Goal: Task Accomplishment & Management: Use online tool/utility

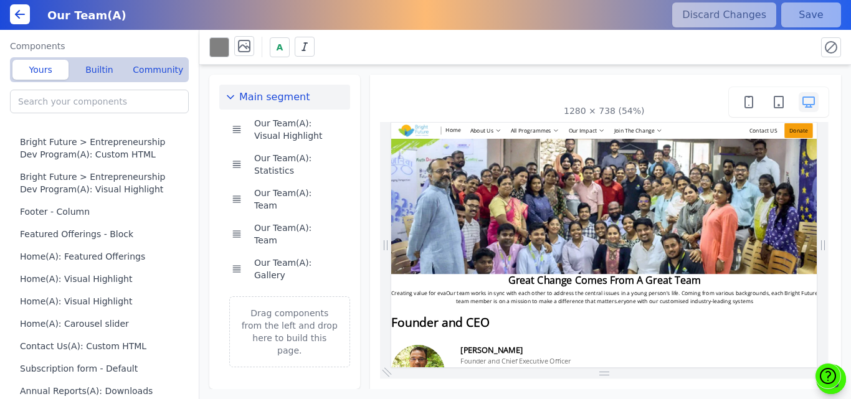
click at [837, 126] on div "1280 × 738 (54%)" at bounding box center [606, 232] width 472 height 315
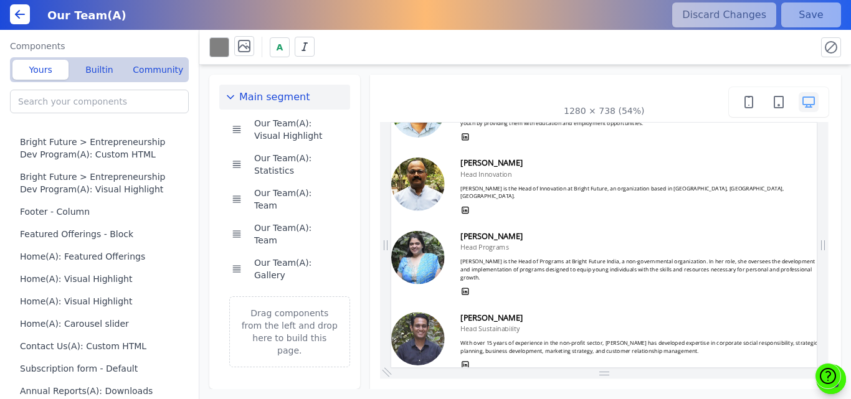
scroll to position [706, 0]
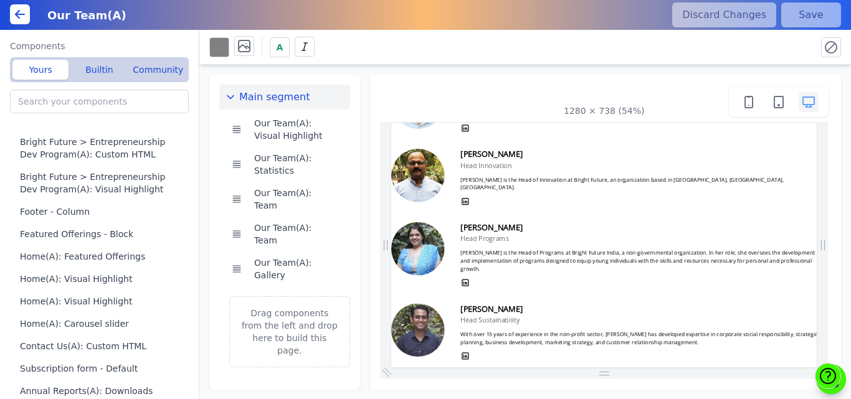
click at [409, 79] on div "1280 × 738 (54%)" at bounding box center [606, 232] width 472 height 315
click at [851, 171] on div "Main segment Our Team(A): Visual Highlight Our Team(A): Statistics Our Team(A):…" at bounding box center [525, 227] width 652 height 325
click at [21, 16] on icon at bounding box center [19, 14] width 15 height 15
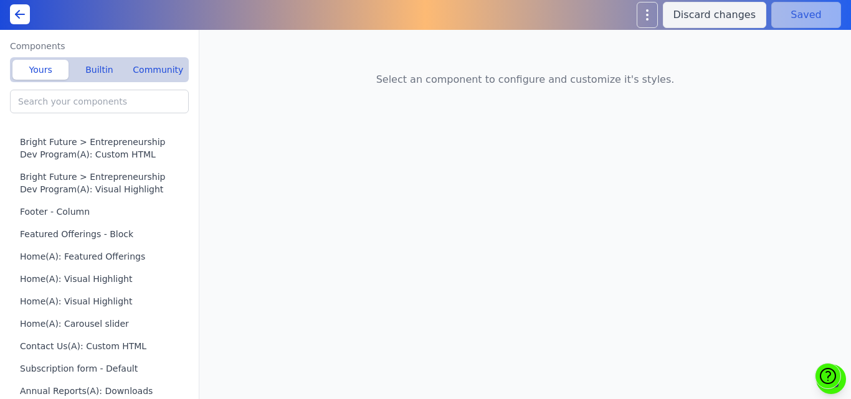
type input "Our Team(A): Team"
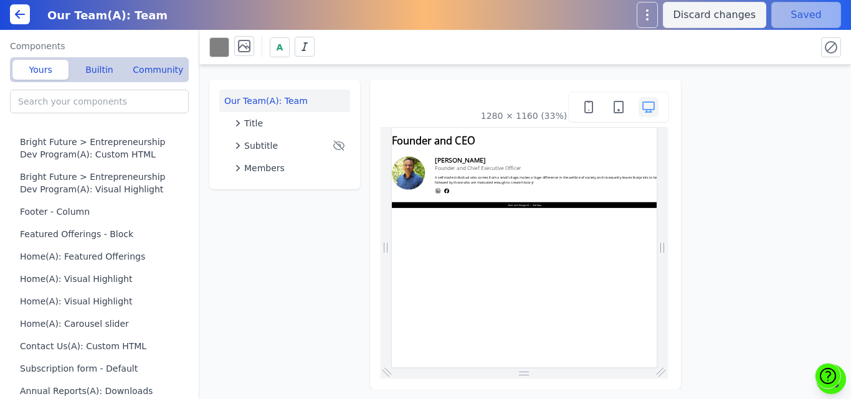
drag, startPoint x: 388, startPoint y: 87, endPoint x: 384, endPoint y: 114, distance: 27.1
click at [384, 114] on div "1280 × 1160 (33%)" at bounding box center [525, 235] width 311 height 310
click at [384, 114] on div "1280 × 1160 (33%)" at bounding box center [524, 107] width 289 height 30
click at [15, 15] on icon at bounding box center [19, 14] width 15 height 15
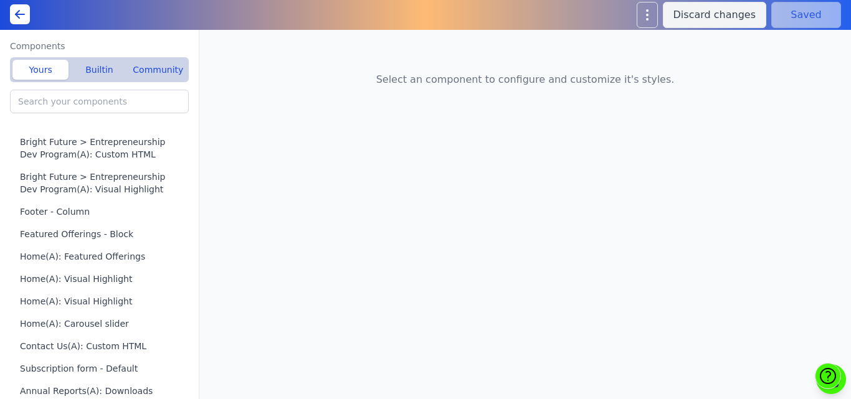
type input "Our Team(A): Team"
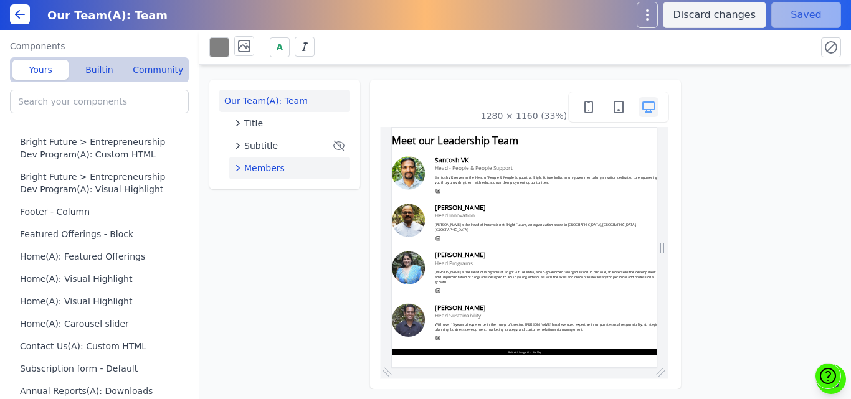
click at [264, 161] on button "Members" at bounding box center [289, 168] width 121 height 22
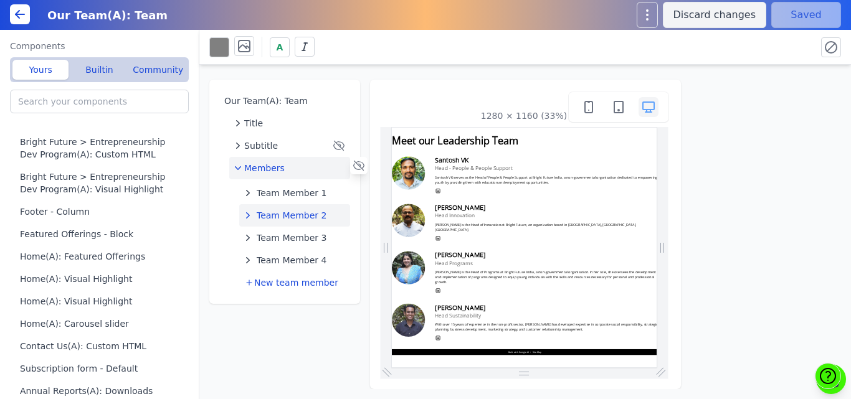
click at [280, 207] on button "Team Member 2" at bounding box center [294, 215] width 111 height 22
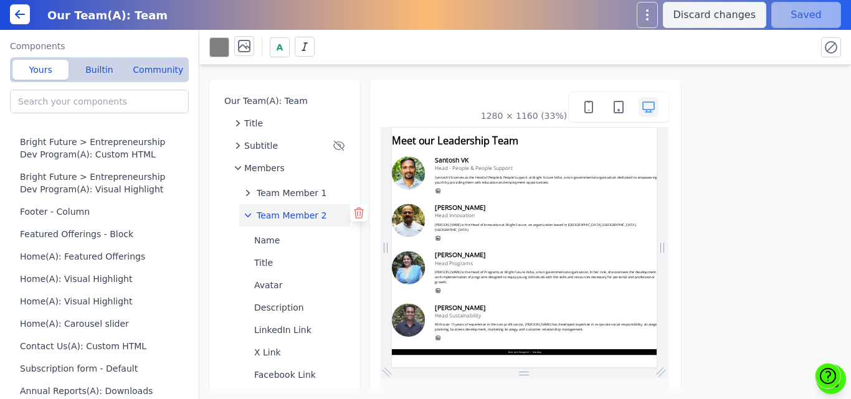
click at [355, 213] on icon at bounding box center [359, 213] width 9 height 10
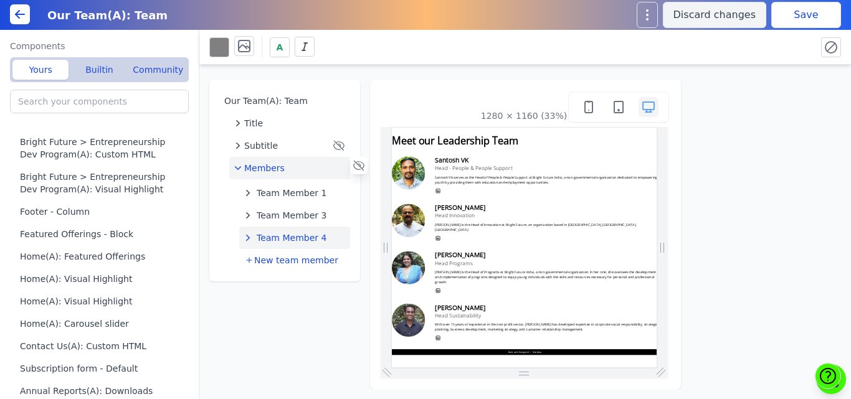
click at [292, 233] on span "Team Member 4" at bounding box center [292, 238] width 70 height 12
click at [272, 264] on button "Name" at bounding box center [299, 263] width 101 height 22
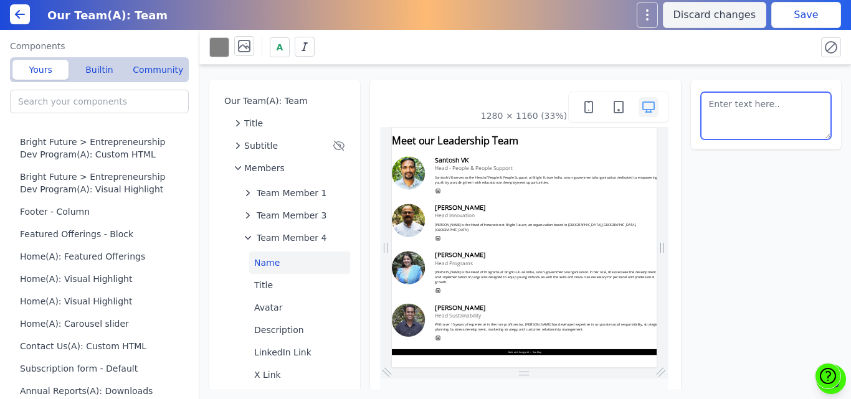
drag, startPoint x: 780, startPoint y: 106, endPoint x: 651, endPoint y: 102, distance: 128.4
click at [651, 102] on div "Our Team(A): Team Title Subtitle Members Team Member 1 Team Member 3 Team Membe…" at bounding box center [525, 227] width 652 height 325
paste textarea "Amrit Ahluwalia"
type textarea "Amrit Ahluwalia"
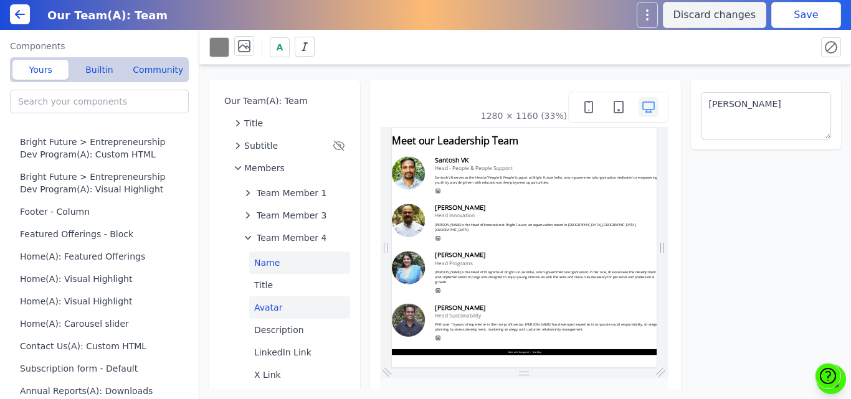
click at [264, 308] on button "Avatar" at bounding box center [299, 308] width 101 height 22
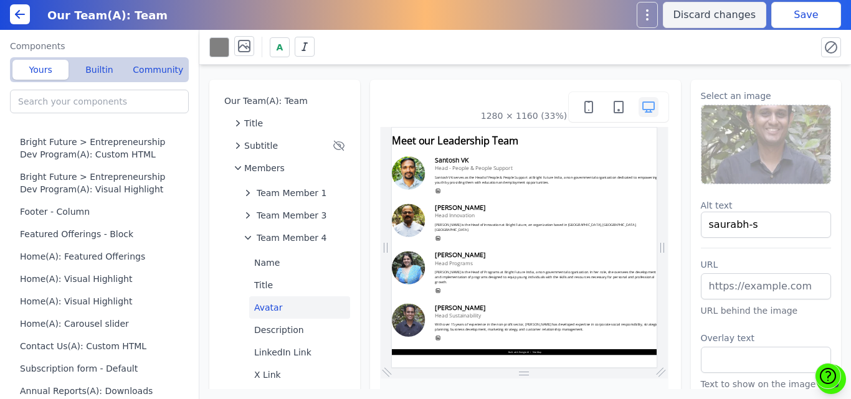
click at [746, 155] on img at bounding box center [767, 144] width 130 height 79
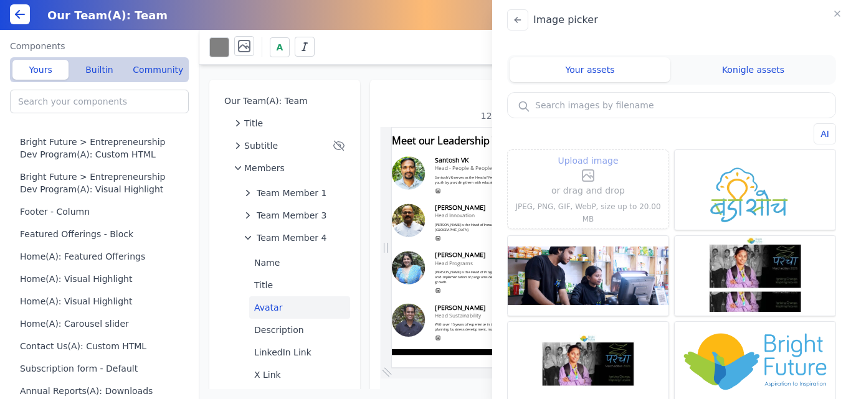
click at [585, 168] on span "Upload image" at bounding box center [588, 160] width 60 height 15
click at [588, 153] on input "Upload image" at bounding box center [588, 153] width 1 height 1
click at [581, 168] on span "Upload image" at bounding box center [588, 160] width 60 height 15
click at [588, 153] on input "Upload image" at bounding box center [588, 153] width 1 height 1
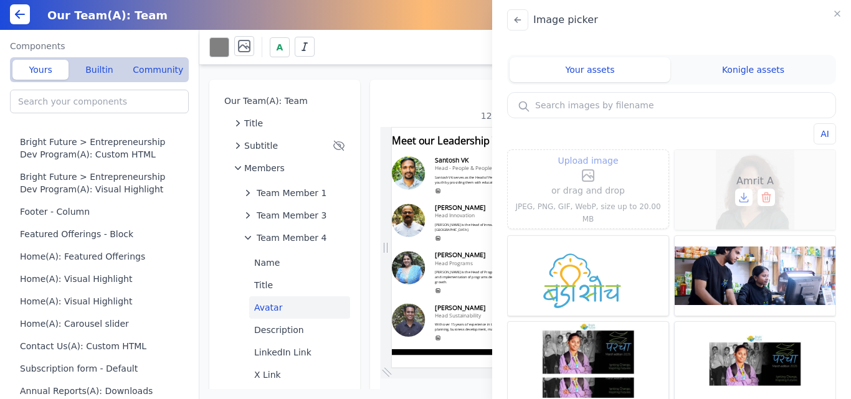
click at [744, 180] on span "Amrit A" at bounding box center [755, 181] width 37 height 15
type input "Amrit A"
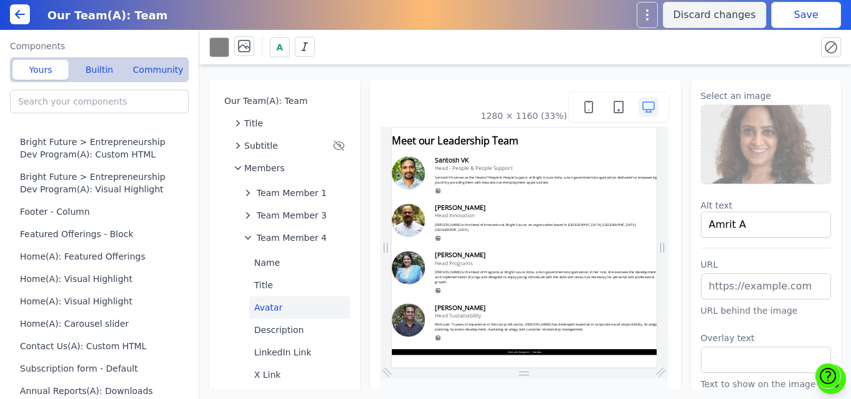
click at [817, 16] on button "Save" at bounding box center [806, 15] width 70 height 26
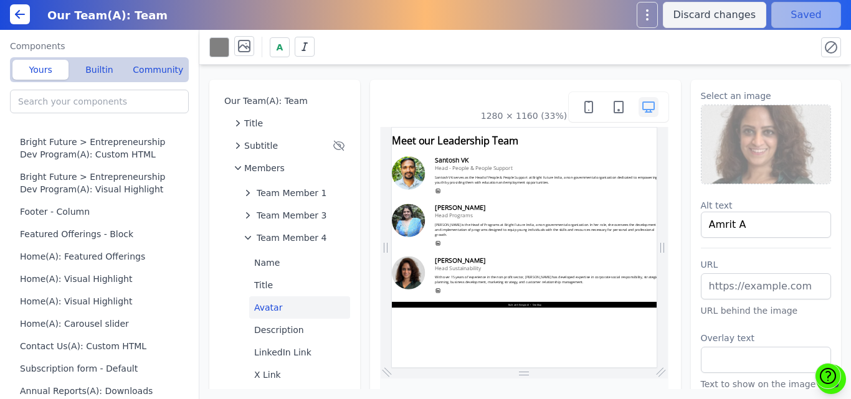
click at [266, 325] on button "Description" at bounding box center [299, 330] width 101 height 22
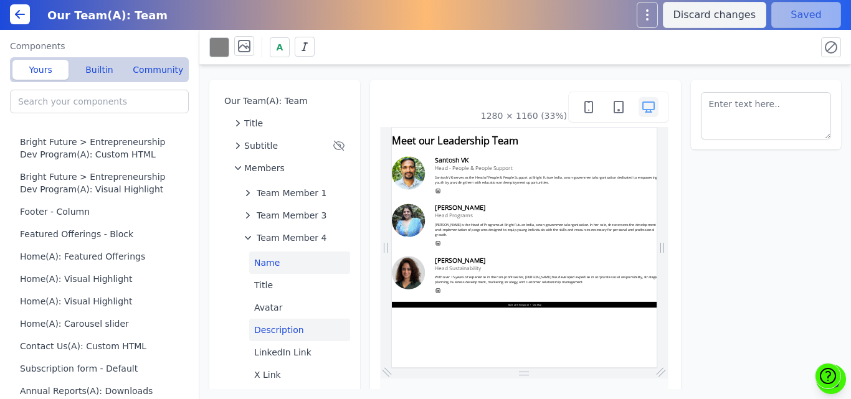
click at [265, 264] on button "Name" at bounding box center [299, 263] width 101 height 22
click at [263, 282] on button "Title" at bounding box center [299, 285] width 101 height 22
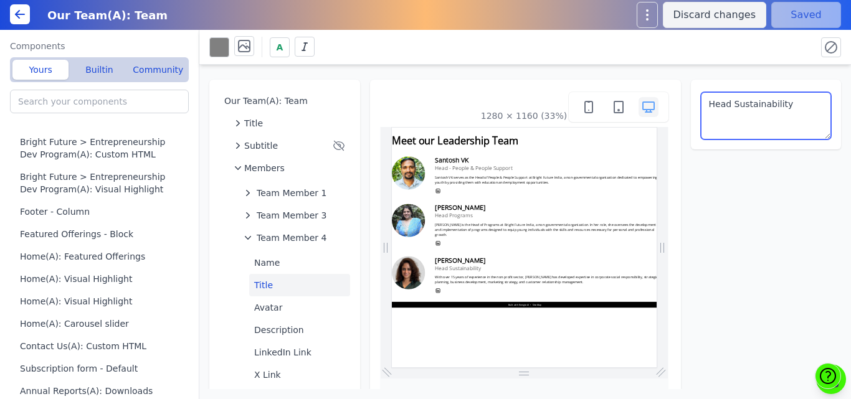
click at [762, 126] on textarea "Head Sustainability" at bounding box center [766, 115] width 131 height 47
paste textarea "– Engagement & Partnerships, Marketing & Communications."
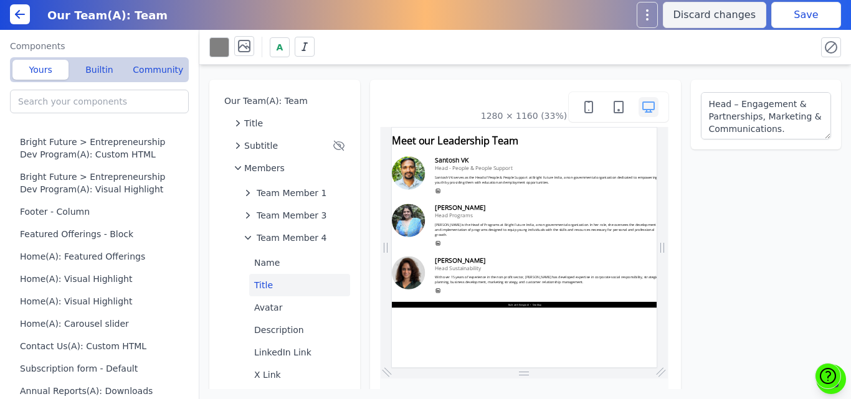
click at [760, 52] on div "A" at bounding box center [507, 47] width 597 height 22
click at [809, 9] on button "Save" at bounding box center [806, 15] width 70 height 26
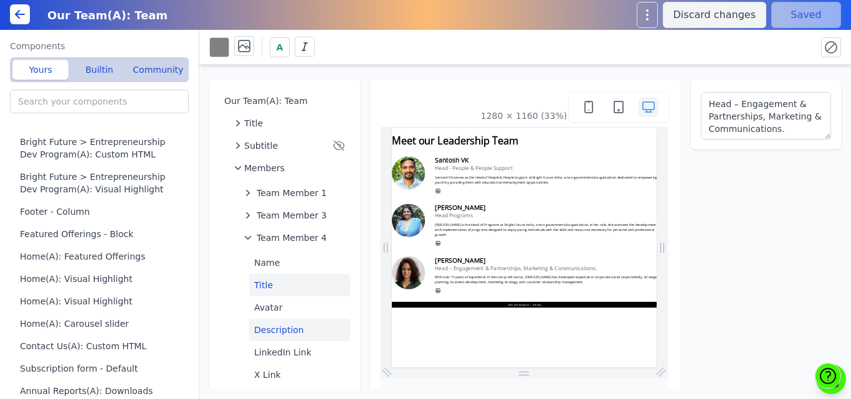
click at [273, 328] on button "Description" at bounding box center [299, 330] width 101 height 22
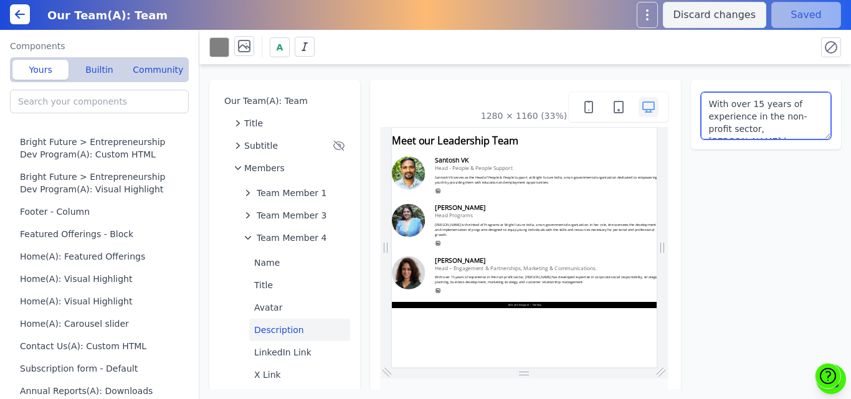
click at [740, 110] on textarea "With over 15 years of experience in the non-profit sector, Saurabh has develope…" at bounding box center [766, 115] width 131 height 47
click at [719, 122] on textarea "With over 15 years of experience in the non-profit sector, Saurabh has develope…" at bounding box center [766, 115] width 131 height 47
click at [740, 115] on textarea "With over 15 years of experience in the non-profit sector, Saurabh has develope…" at bounding box center [766, 115] width 131 height 47
paste textarea "Engagement & Partnerships, Marketing & Communications."
click at [702, 104] on textarea "Engagement & Partnerships, Marketing & Communications." at bounding box center [766, 115] width 131 height 47
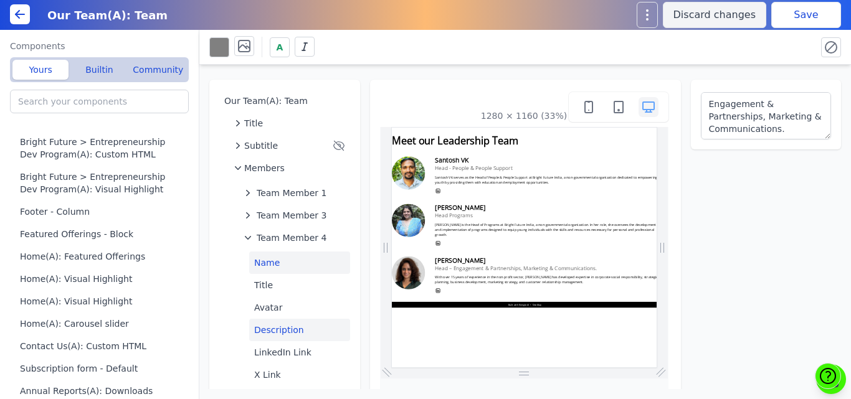
click at [280, 264] on button "Name" at bounding box center [299, 263] width 101 height 22
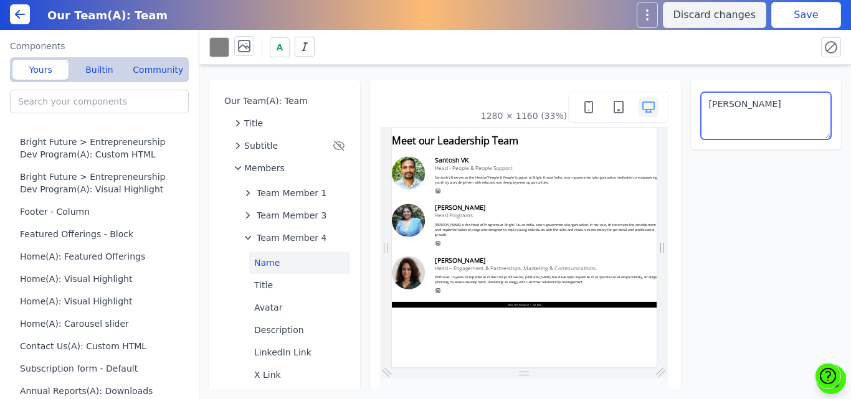
click at [736, 128] on textarea "Amrit Ahluwalia" at bounding box center [766, 115] width 131 height 47
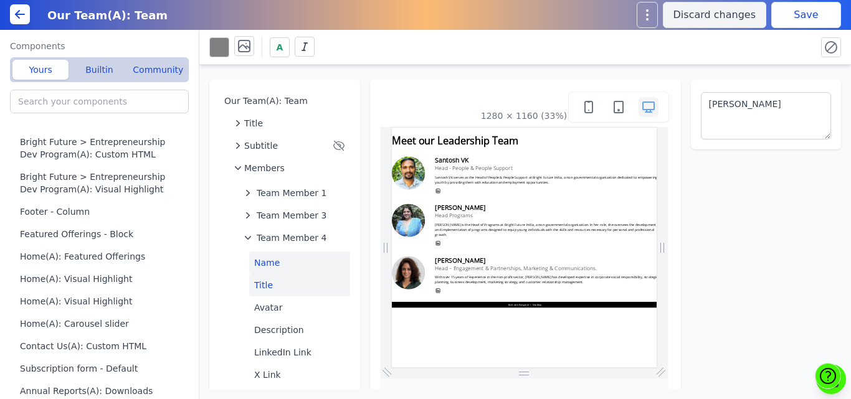
click at [264, 287] on button "Title" at bounding box center [299, 285] width 101 height 22
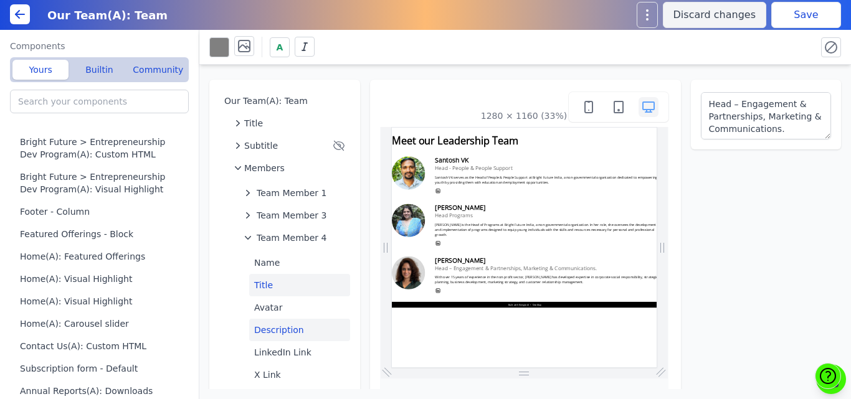
click at [265, 328] on button "Description" at bounding box center [299, 330] width 101 height 22
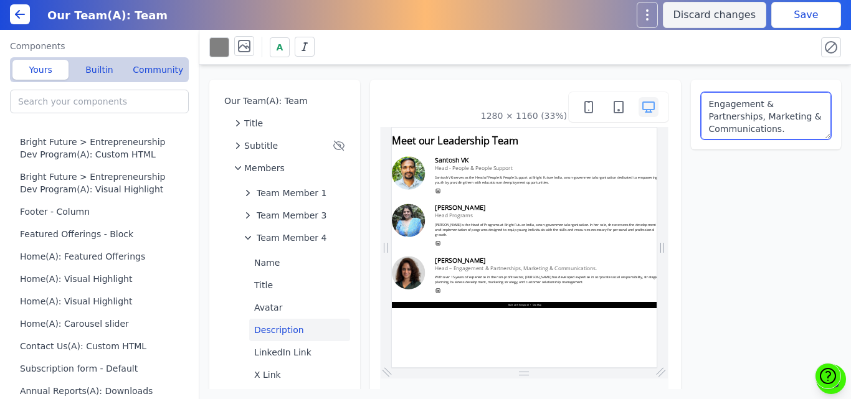
click at [701, 103] on textarea "Engagement & Partnerships, Marketing & Communications." at bounding box center [766, 115] width 131 height 47
paste textarea "Amrit Ahluwalia"
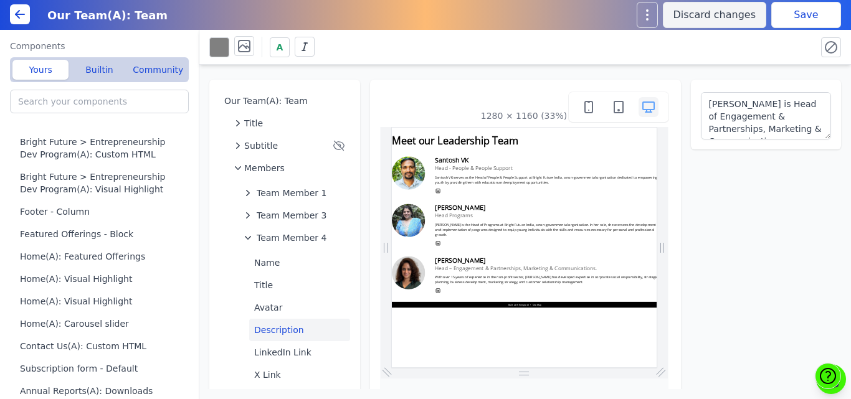
click at [798, 12] on button "Save" at bounding box center [806, 15] width 70 height 26
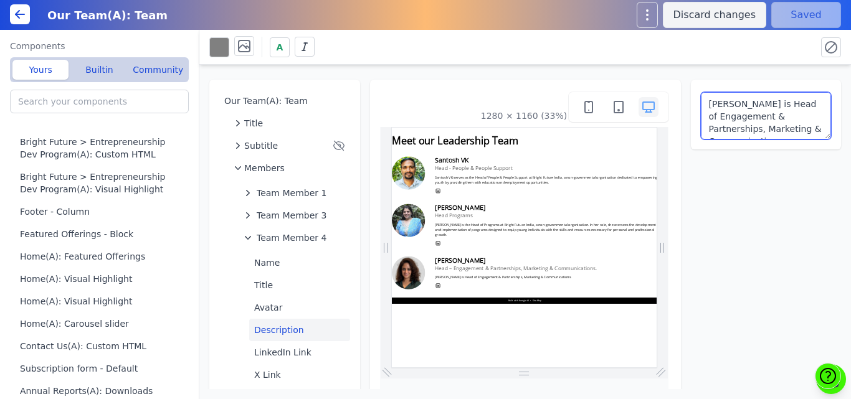
click at [743, 125] on textarea "Amrit Ahluwalia is Head of Engagement & Partnerships, Marketing & Communication…" at bounding box center [766, 115] width 131 height 47
click at [755, 104] on textarea "Amrit Ahluwalia is Head of Engagement & Partnerships, Marketing & Communication…" at bounding box center [766, 115] width 131 height 47
click at [732, 117] on textarea "Amrit Ahluwalia is Head of Engagement & Partnerships, Marketing & Communication…" at bounding box center [766, 115] width 131 height 47
click at [772, 105] on textarea "Amrit Ahluwalia is Head of Engagement & Partnerships, Marketing & Communication…" at bounding box center [766, 115] width 131 height 47
type textarea "Amrit Ahluwalia is the Head of Engagement & Partnerships, Marketing & Communica…"
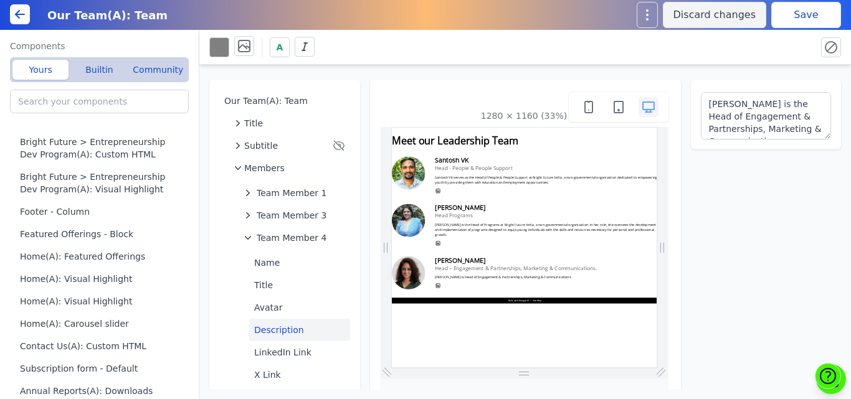
click at [740, 52] on div "A" at bounding box center [507, 47] width 597 height 22
click at [793, 26] on button "Save" at bounding box center [806, 15] width 70 height 26
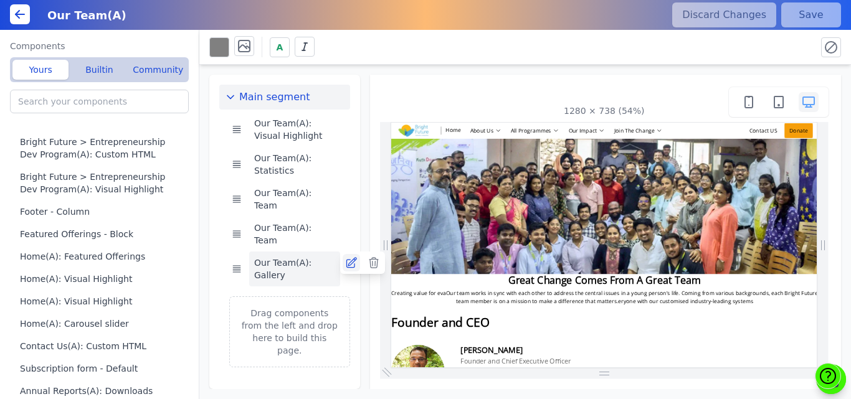
click at [354, 258] on icon at bounding box center [351, 263] width 10 height 10
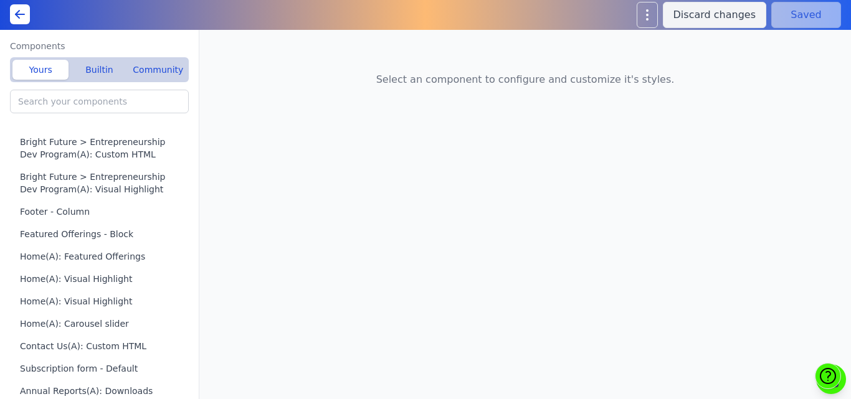
type input "Our Team(A): Gallery"
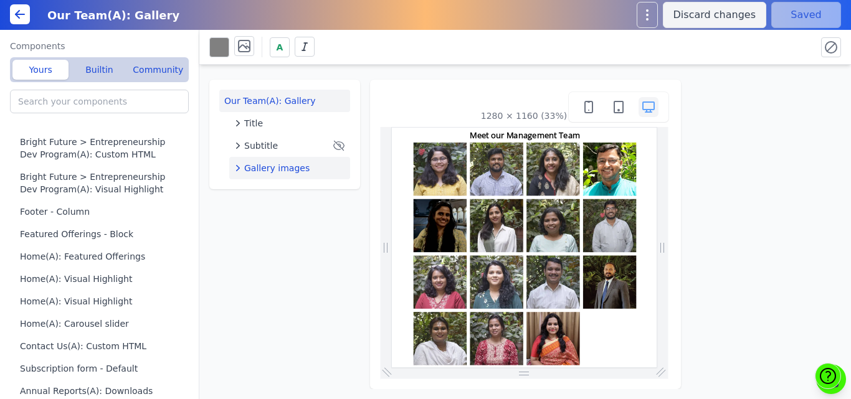
click at [275, 173] on span "Gallery images" at bounding box center [276, 168] width 65 height 12
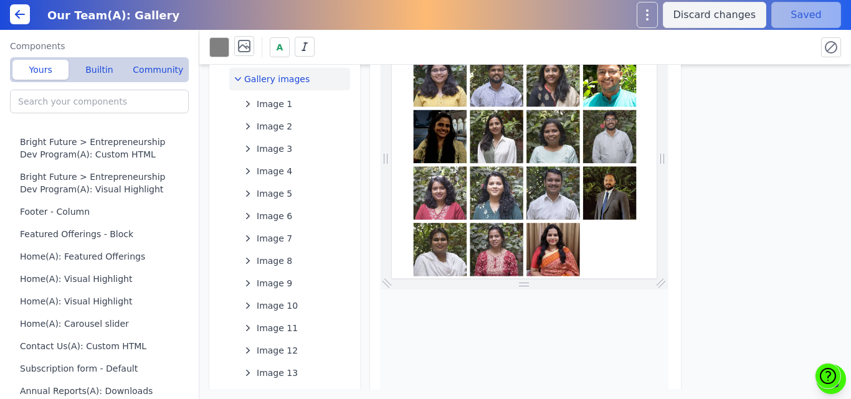
scroll to position [69, 0]
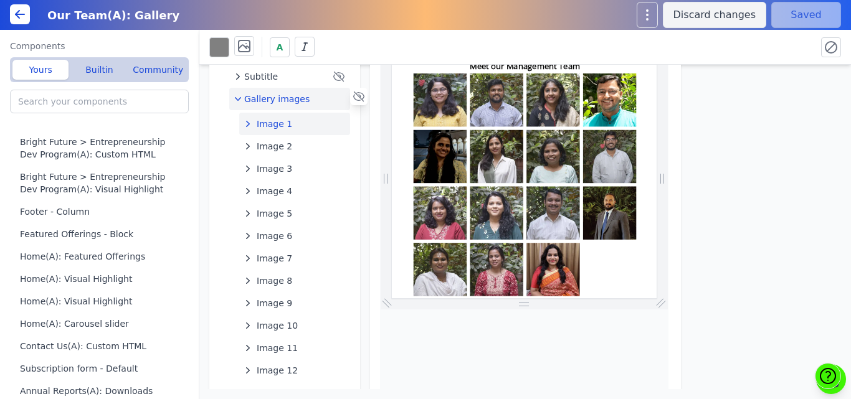
click at [346, 123] on button "Image 1" at bounding box center [294, 124] width 111 height 22
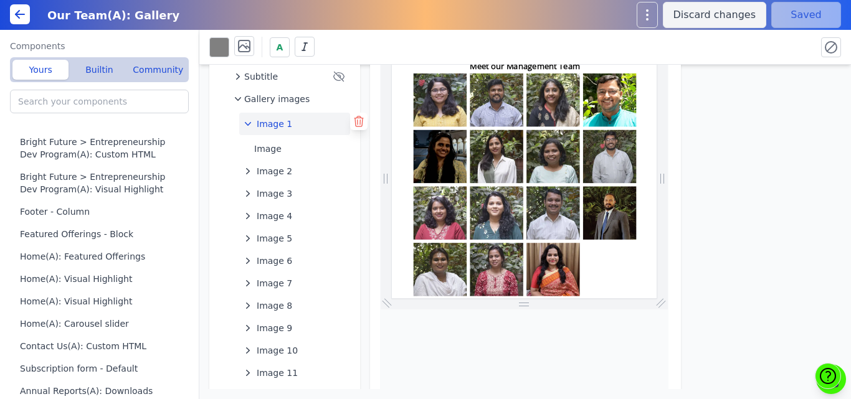
click at [356, 122] on icon at bounding box center [359, 121] width 12 height 12
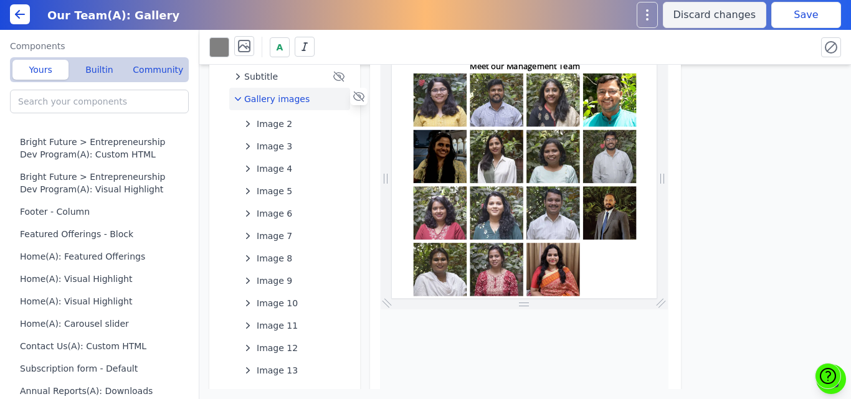
scroll to position [139, 0]
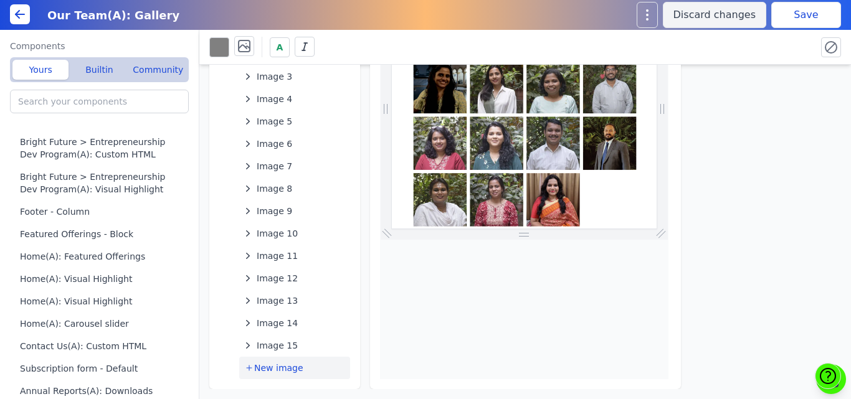
click at [264, 372] on span "New image" at bounding box center [278, 368] width 49 height 12
click at [279, 366] on span "Image 15" at bounding box center [277, 368] width 41 height 12
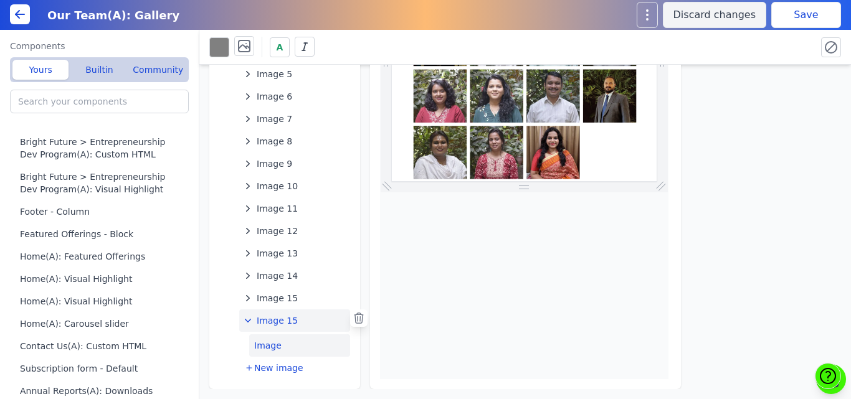
click at [262, 348] on button "Image" at bounding box center [299, 346] width 101 height 22
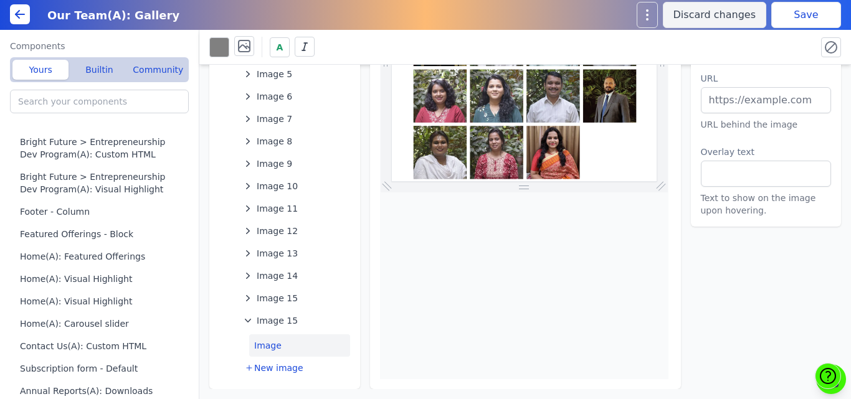
scroll to position [0, 0]
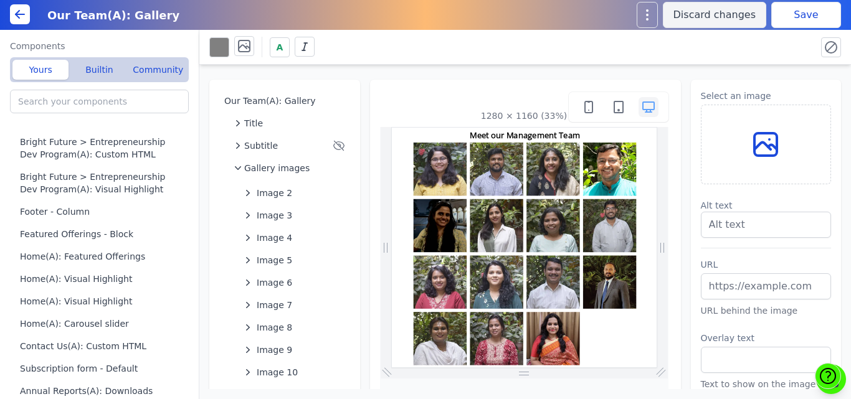
click at [759, 131] on icon at bounding box center [766, 145] width 30 height 30
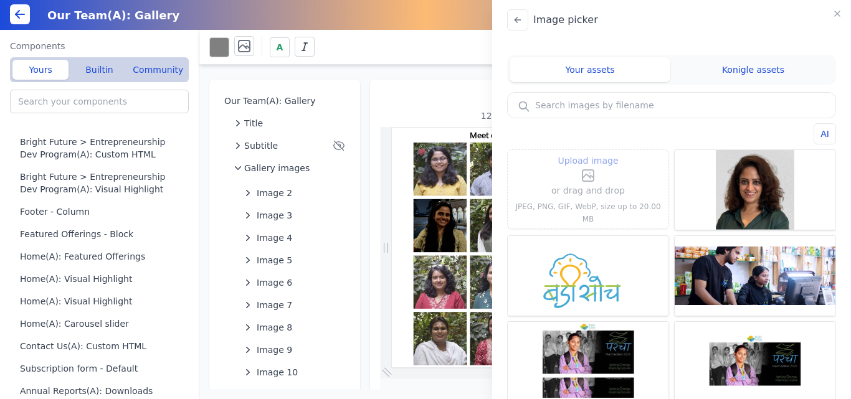
click at [601, 164] on span "Upload image" at bounding box center [588, 160] width 60 height 15
click at [589, 153] on input "Upload image" at bounding box center [588, 153] width 1 height 1
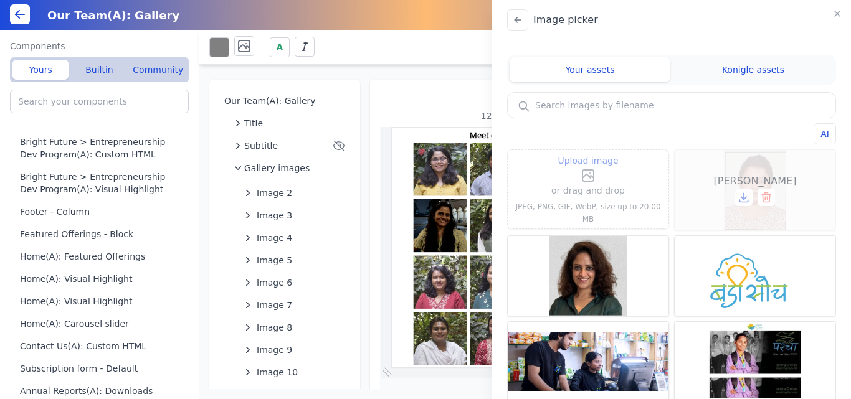
click at [747, 170] on div "Tiyasha Sengupta" at bounding box center [755, 190] width 161 height 80
type input "Tiyasha Sengupta"
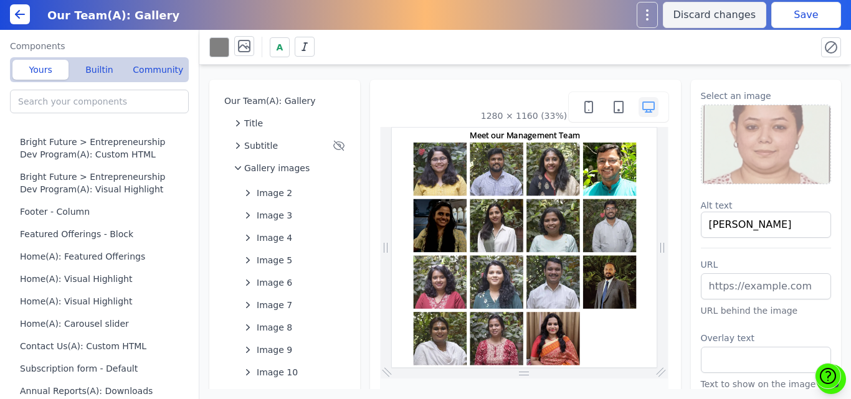
click at [785, 13] on button "Save" at bounding box center [806, 15] width 70 height 26
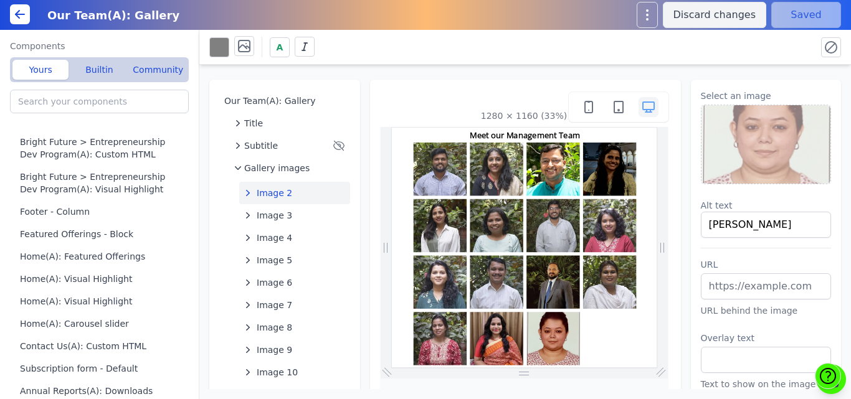
click at [269, 197] on span "Image 2" at bounding box center [275, 193] width 36 height 12
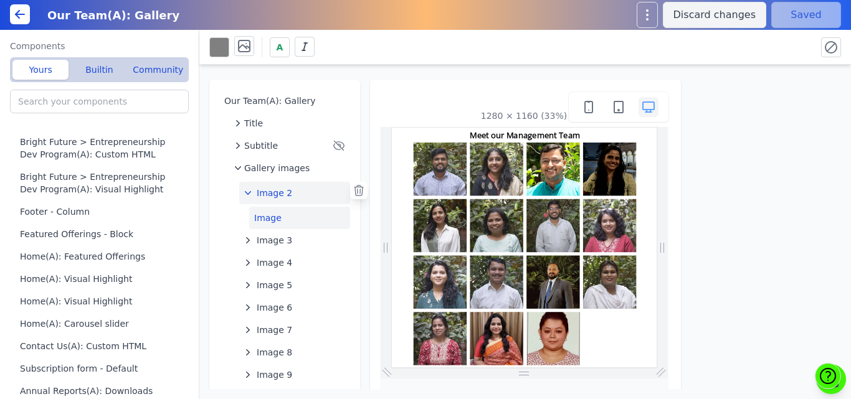
click at [274, 221] on button "Image" at bounding box center [299, 218] width 101 height 22
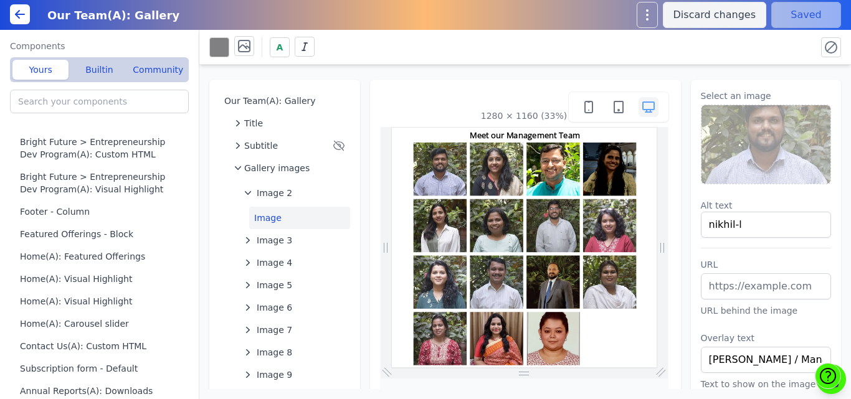
click at [793, 209] on label "Alt text" at bounding box center [766, 205] width 131 height 12
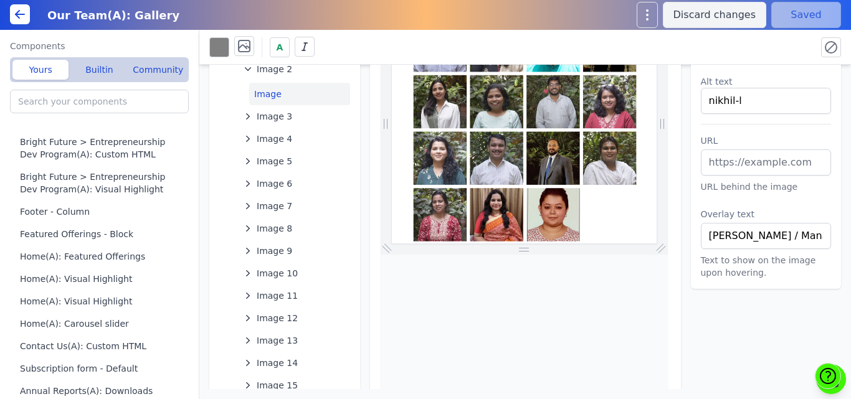
scroll to position [211, 0]
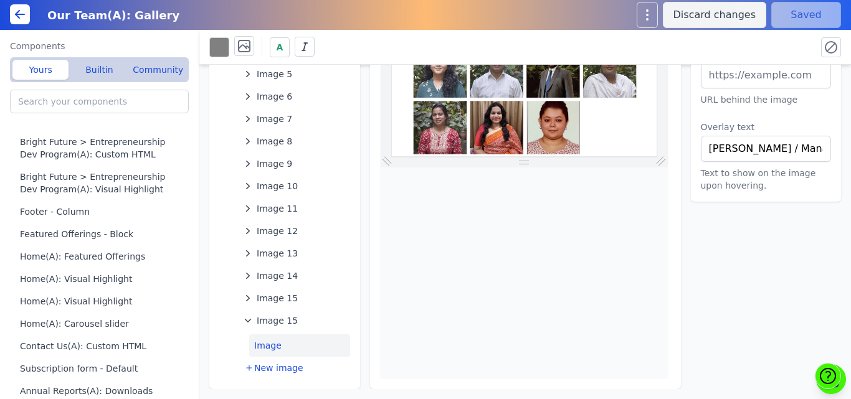
click at [284, 340] on button "Image" at bounding box center [299, 346] width 101 height 22
type input "Tiyasha Sengupta"
click at [737, 146] on input "text" at bounding box center [766, 149] width 131 height 26
paste input "Senior Manager - Fundraising & Corporate Partnerships"
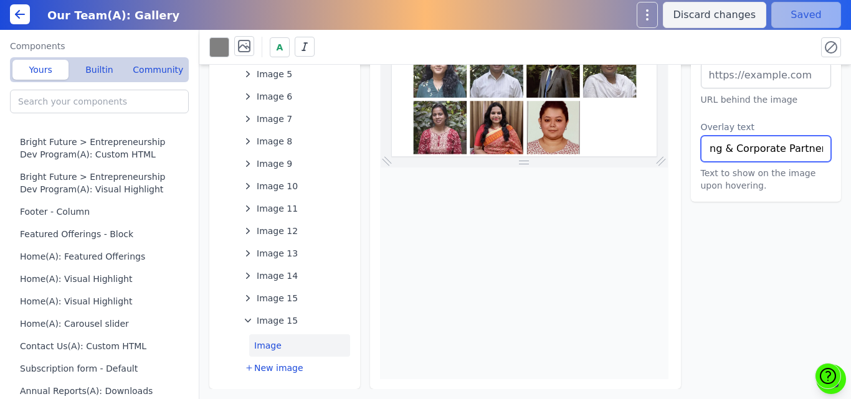
click at [713, 147] on input "Senior Manager - Fundraising & Corporate Partnerships" at bounding box center [766, 149] width 131 height 26
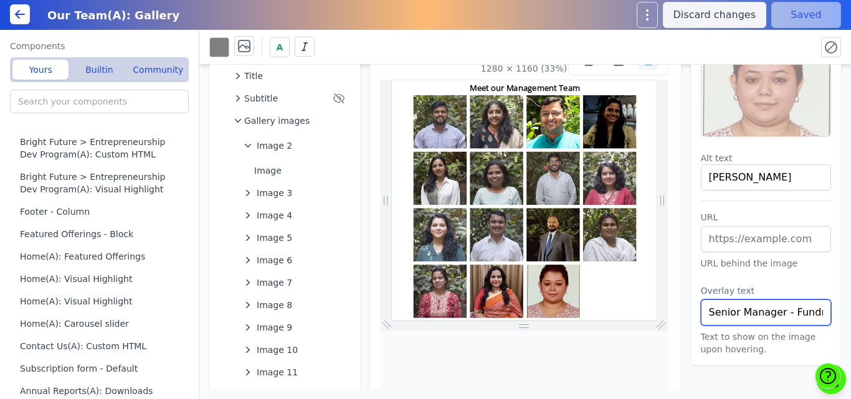
scroll to position [36, 0]
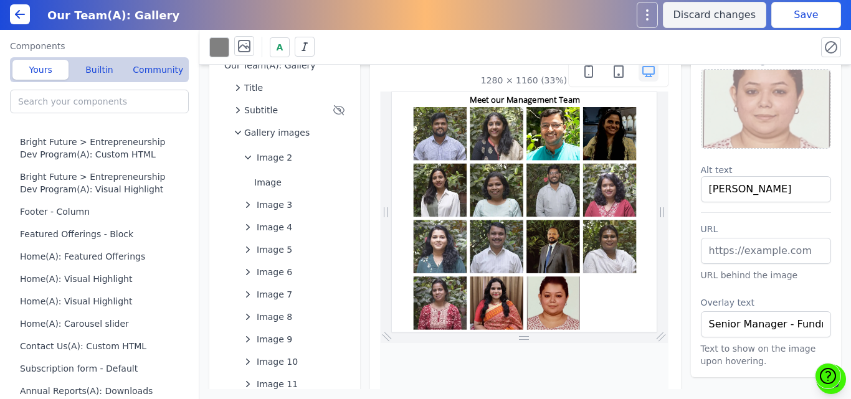
click at [776, 36] on div "A" at bounding box center [525, 47] width 632 height 24
click at [791, 21] on button "Save" at bounding box center [806, 15] width 70 height 26
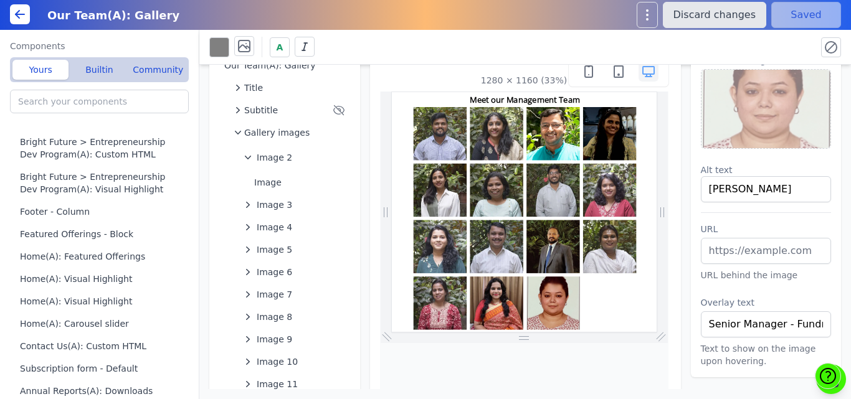
scroll to position [0, 0]
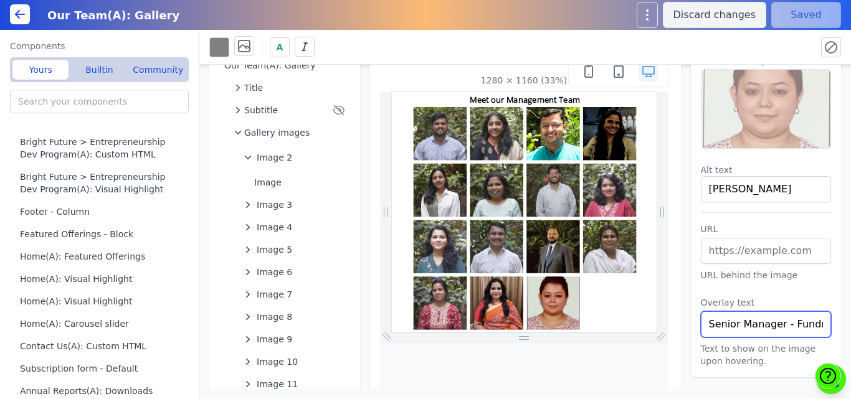
click at [701, 325] on input "Senior Manager - Fundraising & Corporate Partnerships" at bounding box center [766, 325] width 131 height 26
paste input "Tiyasha Sengupta"
click at [794, 325] on input "Tiyasha Sengupta / Senior Manager - Fundraising & Corporate Partnerships" at bounding box center [766, 325] width 131 height 26
drag, startPoint x: 779, startPoint y: 326, endPoint x: 851, endPoint y: 327, distance: 71.7
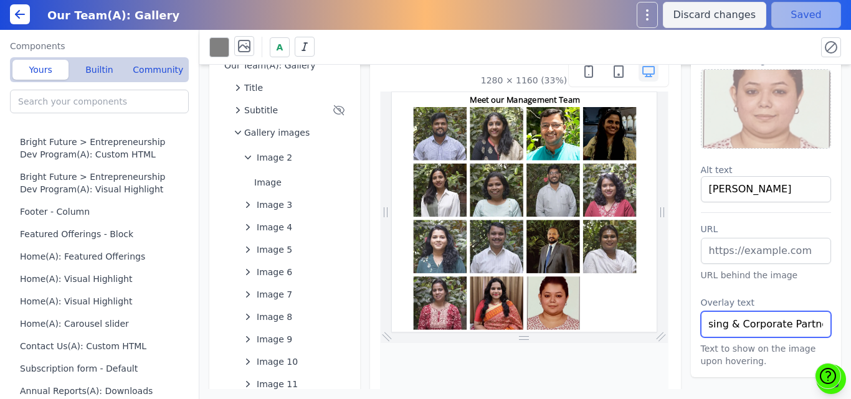
click at [851, 327] on div "Our Team(A): Gallery Title Subtitle Gallery images Image 2 Image Image 3 Image …" at bounding box center [525, 227] width 652 height 325
click at [780, 328] on input "Tiyasha Sengupta / Senior Manager -" at bounding box center [766, 325] width 131 height 26
paste input "Sustainability"
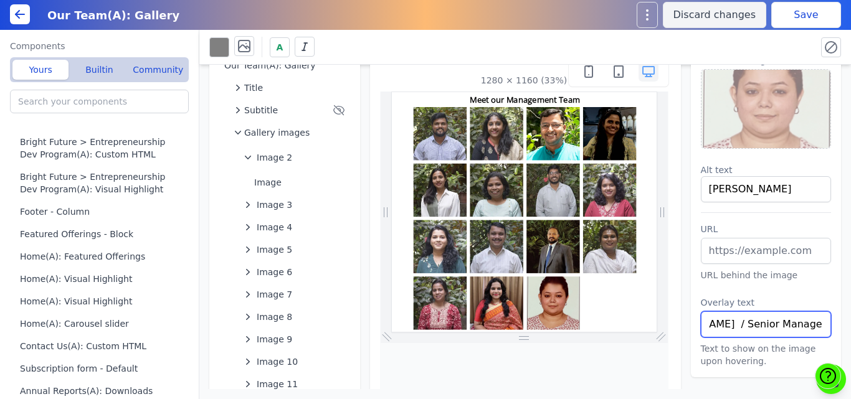
scroll to position [0, 117]
type input "Tiyasha Sengupta / Senior Manager - Sustainability"
click at [797, 10] on button "Save" at bounding box center [806, 15] width 70 height 26
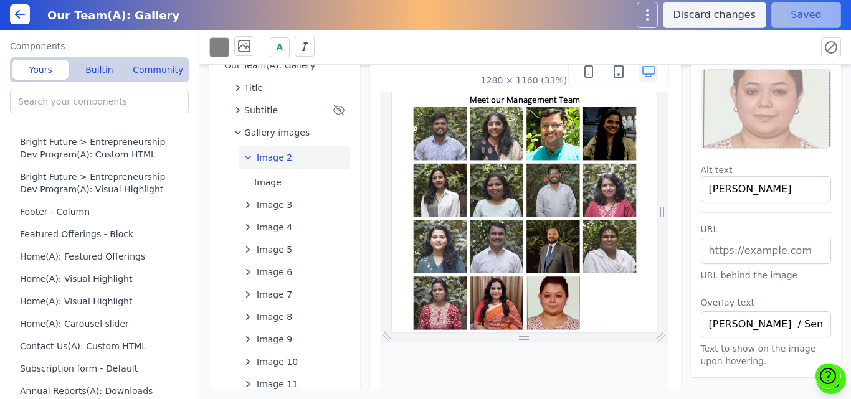
click at [274, 158] on span "Image 2" at bounding box center [275, 157] width 36 height 12
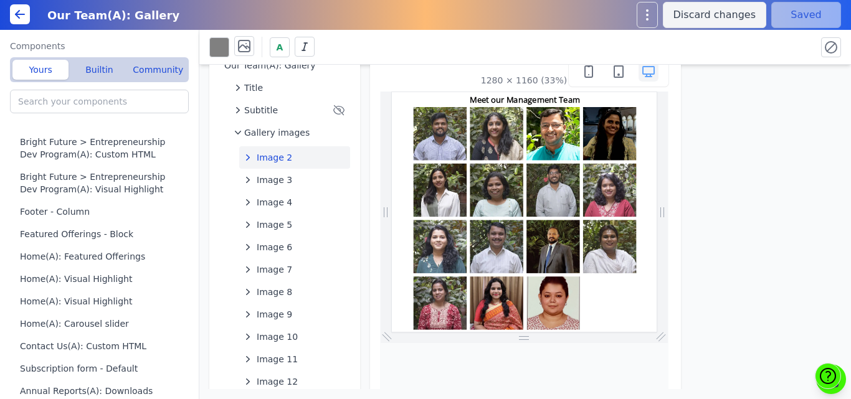
scroll to position [186, 0]
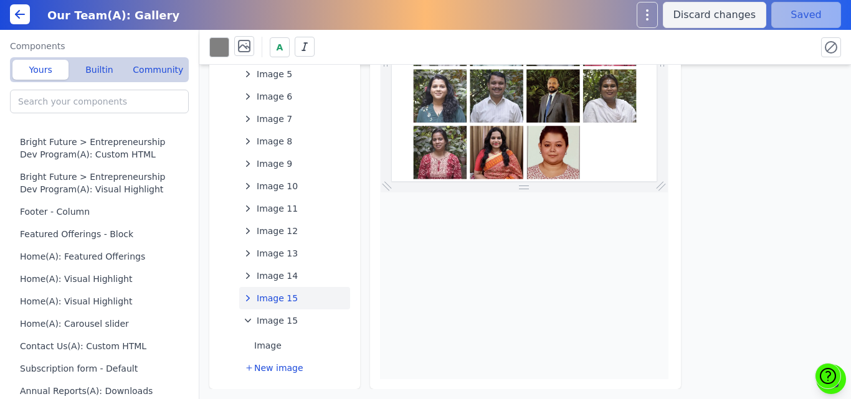
click at [287, 297] on span "Image 15" at bounding box center [277, 298] width 41 height 12
click at [272, 321] on button "Image" at bounding box center [299, 323] width 101 height 22
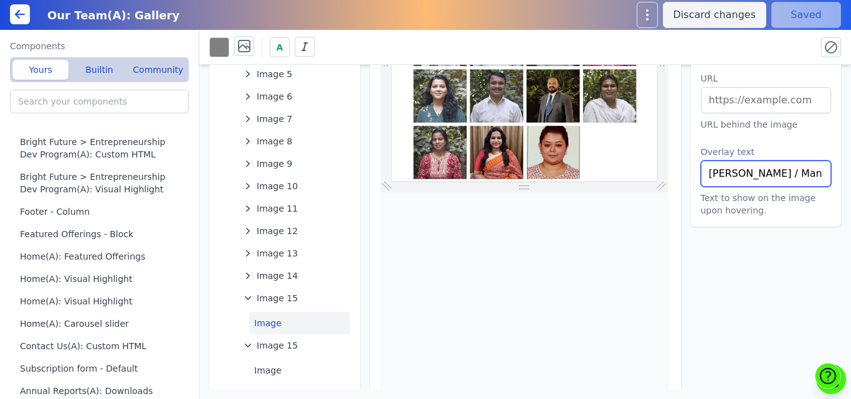
click at [756, 171] on input "Bhavyaa Jain / Manager - Employer Engagement" at bounding box center [766, 174] width 131 height 26
paste input "Gauri Kadam- Manager- Technology/Software Develop"
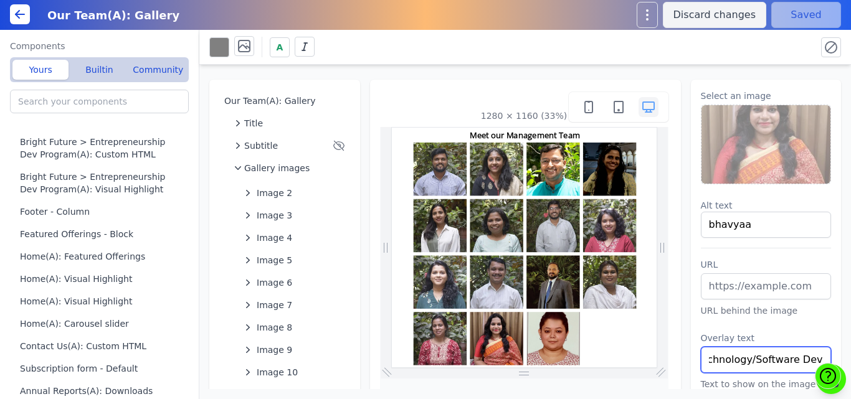
type input "Gauri Kadam- Manager- Technology/Software Development"
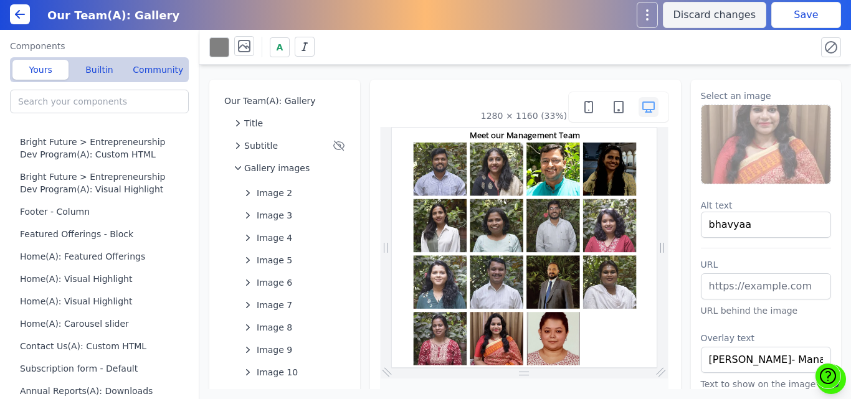
click at [720, 160] on img at bounding box center [767, 144] width 130 height 79
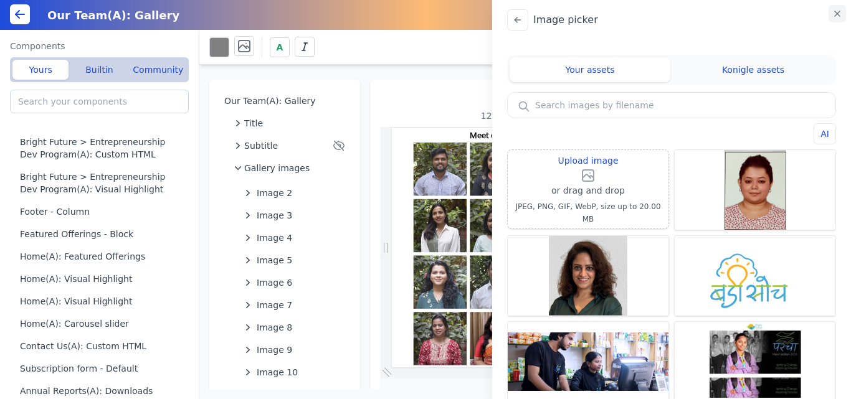
click at [838, 11] on icon "button" at bounding box center [837, 14] width 10 height 10
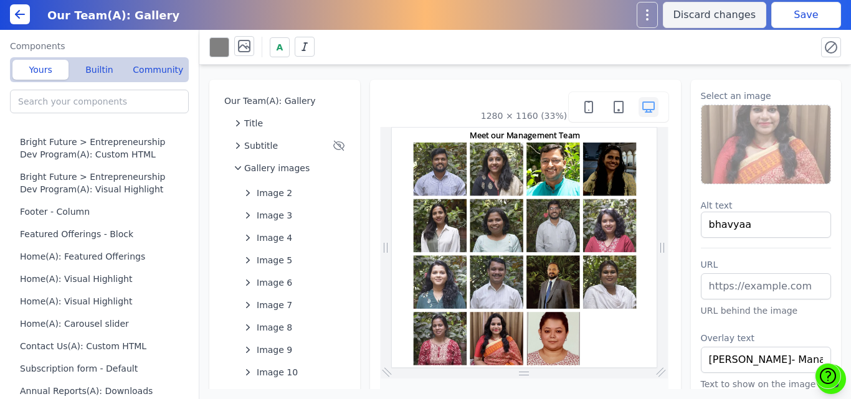
click at [750, 126] on img at bounding box center [767, 144] width 130 height 79
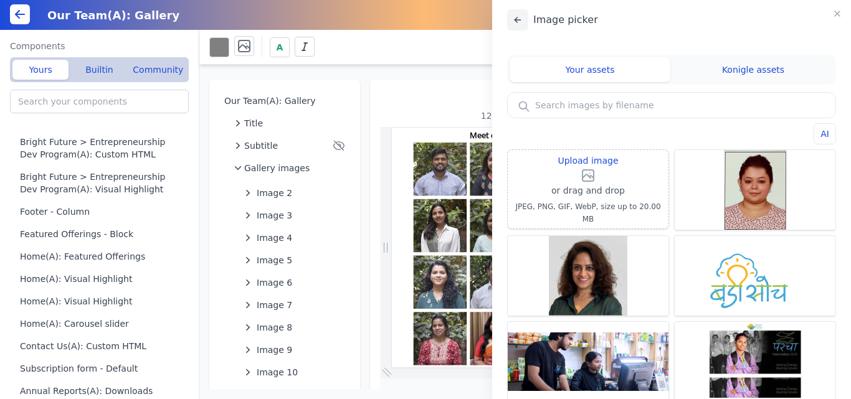
click at [521, 17] on icon at bounding box center [518, 20] width 10 height 10
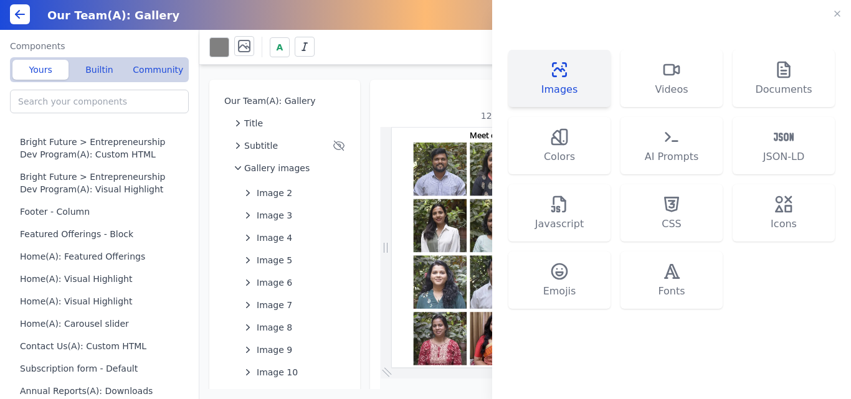
click at [552, 98] on button "Images" at bounding box center [559, 78] width 102 height 57
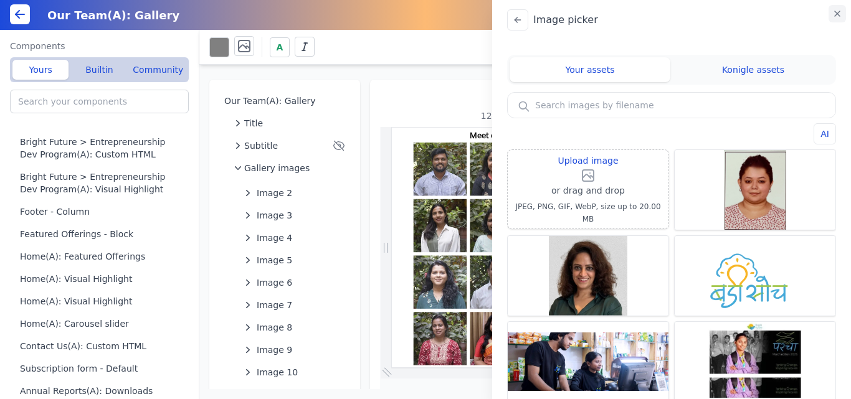
click at [838, 10] on icon "button" at bounding box center [837, 14] width 10 height 10
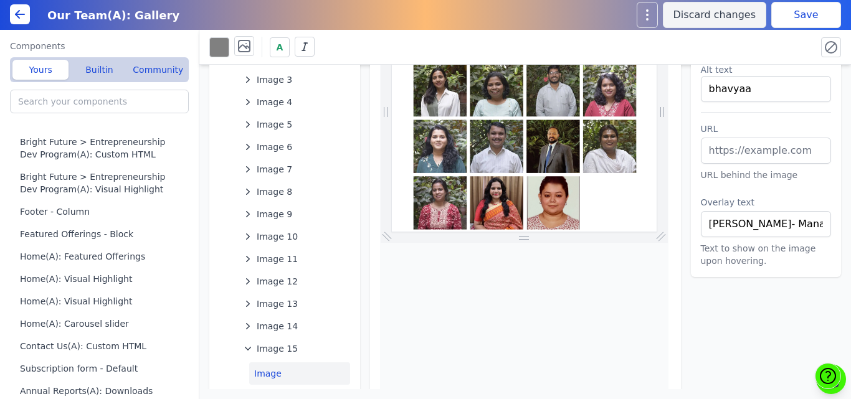
scroll to position [137, 0]
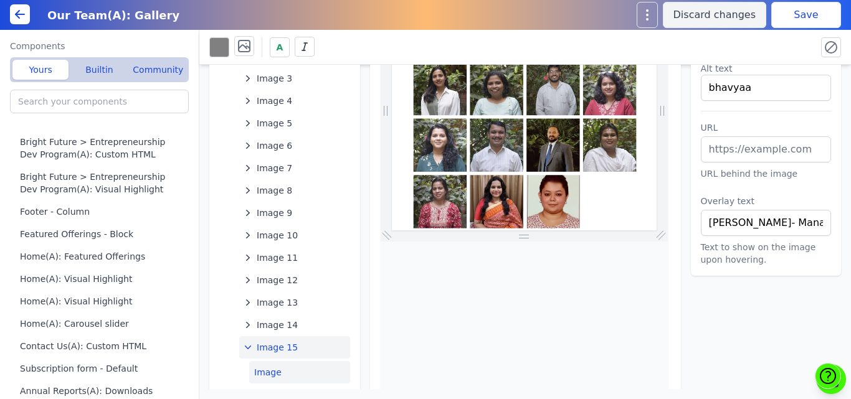
click at [271, 347] on span "Image 15" at bounding box center [277, 347] width 41 height 12
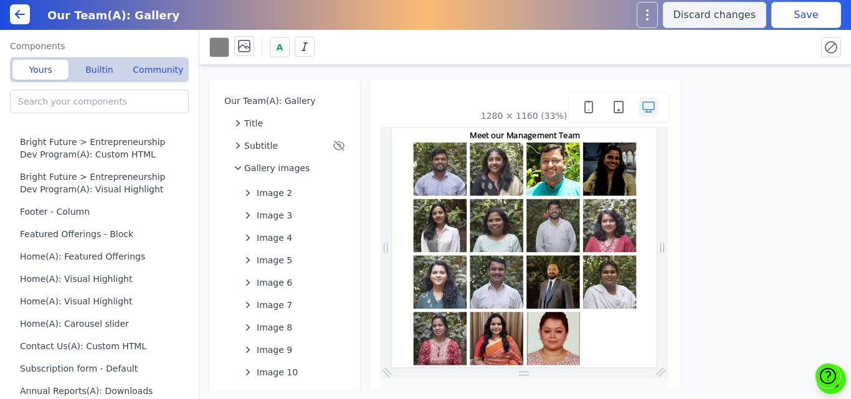
scroll to position [186, 0]
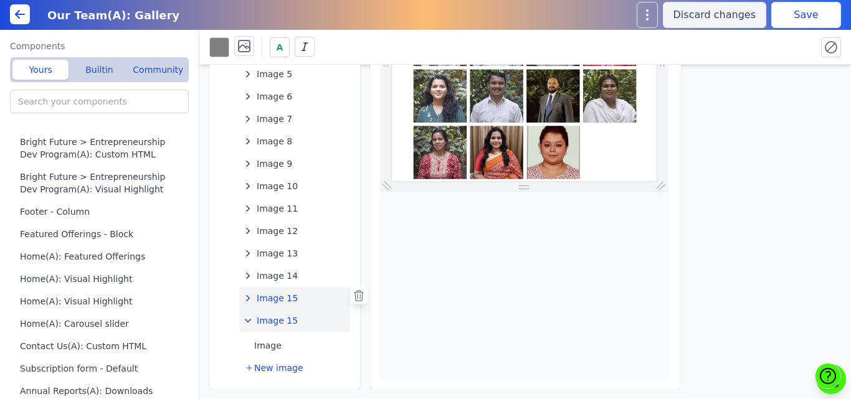
click at [272, 321] on span "Image 15" at bounding box center [277, 321] width 41 height 12
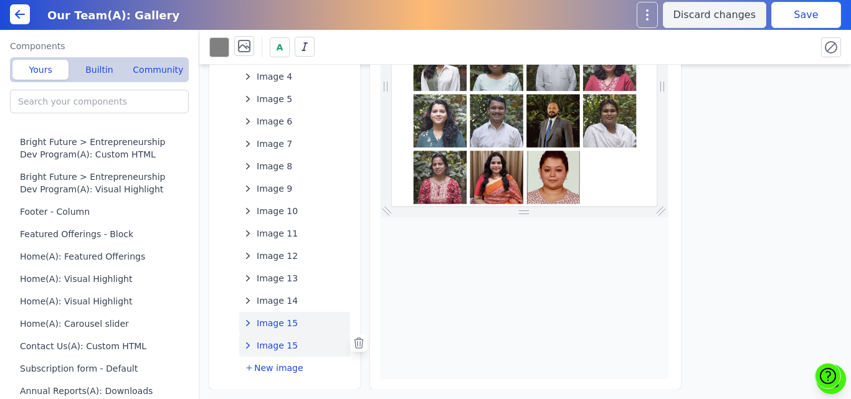
click at [272, 317] on button "Image 15" at bounding box center [294, 323] width 111 height 22
click at [358, 322] on icon at bounding box center [359, 321] width 12 height 12
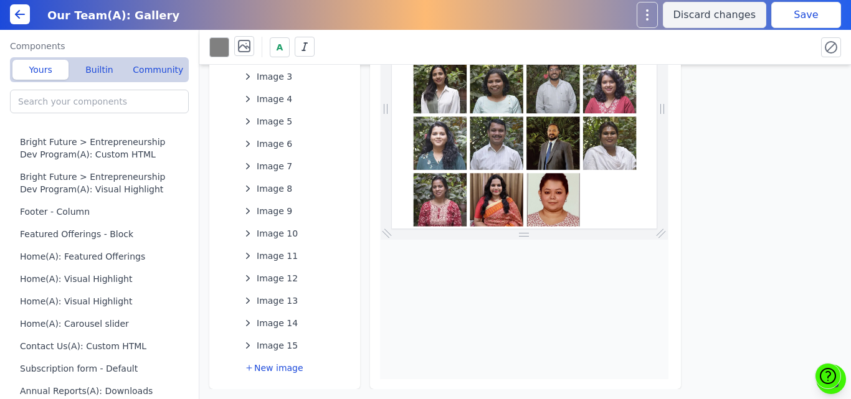
scroll to position [139, 0]
click at [277, 361] on button "New image" at bounding box center [294, 368] width 111 height 22
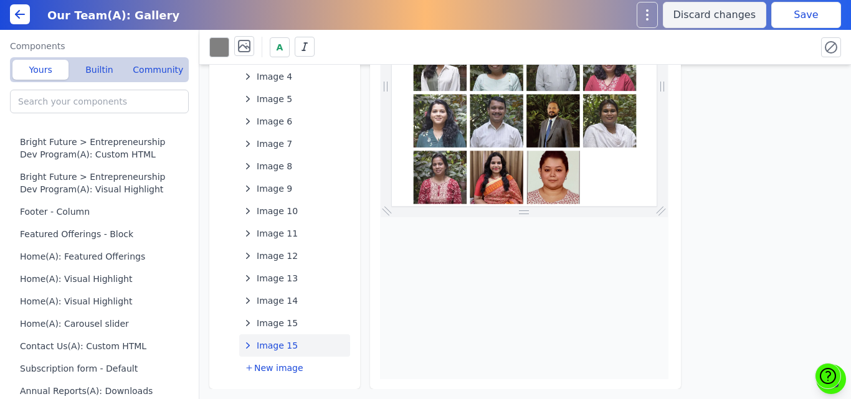
click at [268, 348] on span "Image 15" at bounding box center [277, 346] width 41 height 12
click at [268, 369] on button "Image" at bounding box center [299, 371] width 101 height 22
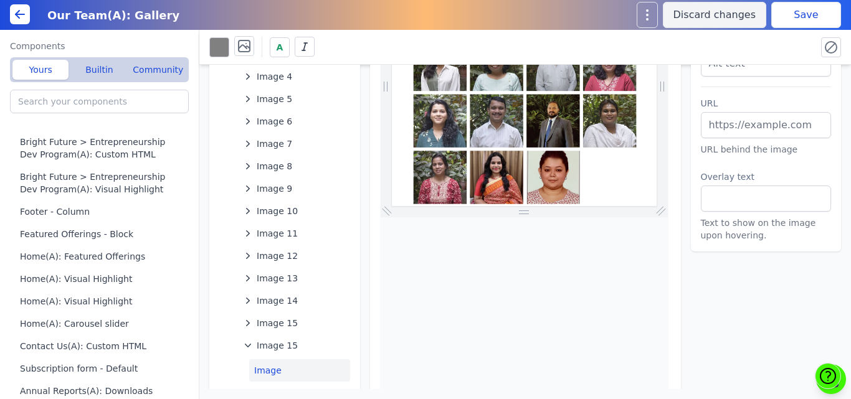
scroll to position [0, 0]
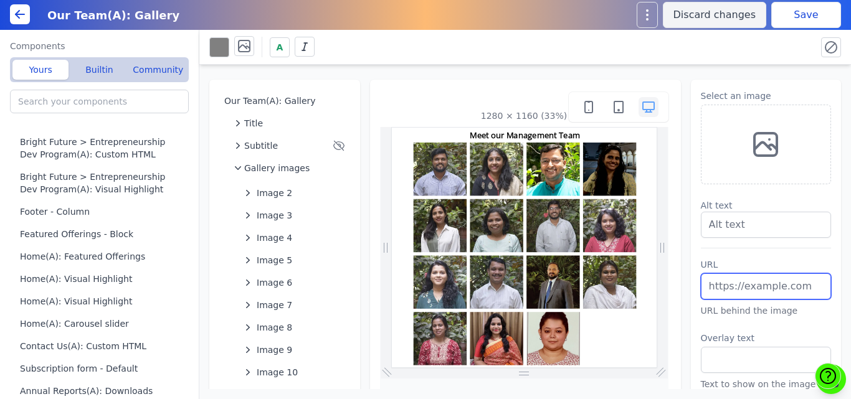
click at [775, 294] on input "text" at bounding box center [766, 287] width 131 height 26
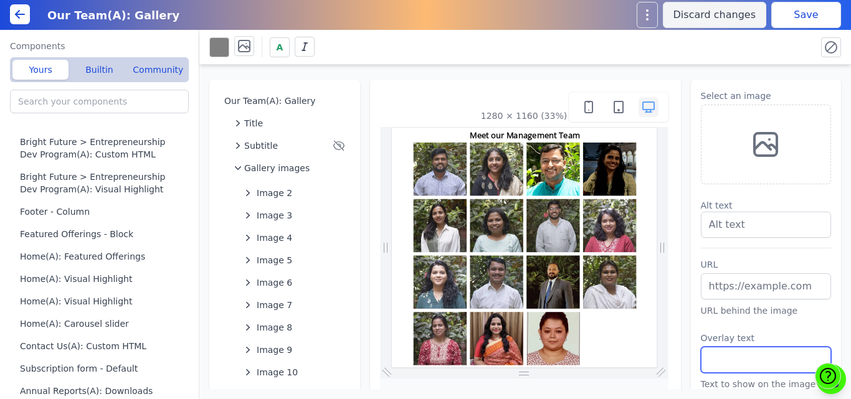
click at [705, 367] on input "text" at bounding box center [766, 360] width 131 height 26
paste input "Gauri Kadam- Manager- Technology/Software Development"
type input "Gauri Kadam- Manager- Technology/Software Development"
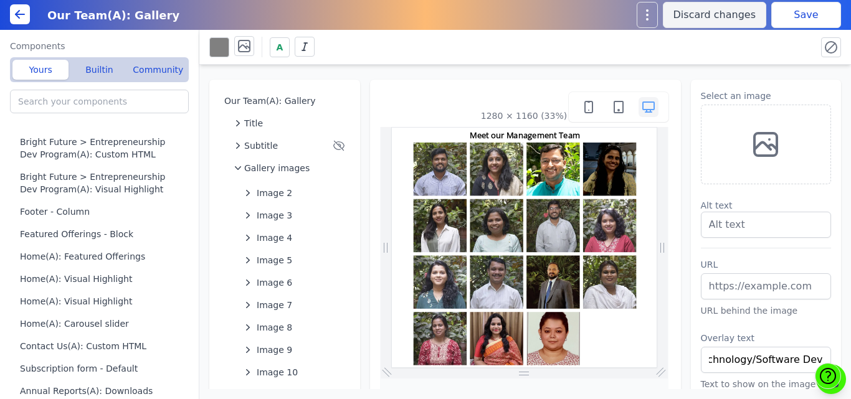
scroll to position [0, 0]
click at [786, 17] on button "Save" at bounding box center [806, 15] width 70 height 26
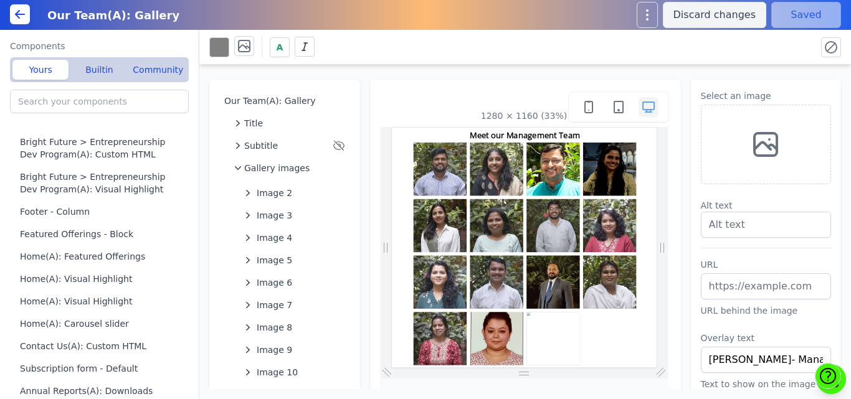
click at [738, 148] on div at bounding box center [766, 145] width 131 height 80
click at [755, 145] on icon at bounding box center [766, 145] width 30 height 30
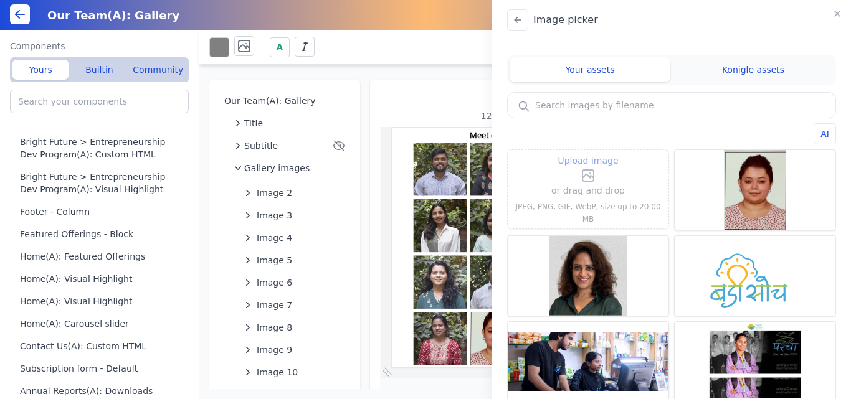
click at [571, 161] on span "Upload image" at bounding box center [588, 160] width 60 height 15
click at [588, 153] on input "Upload image" at bounding box center [588, 153] width 1 height 1
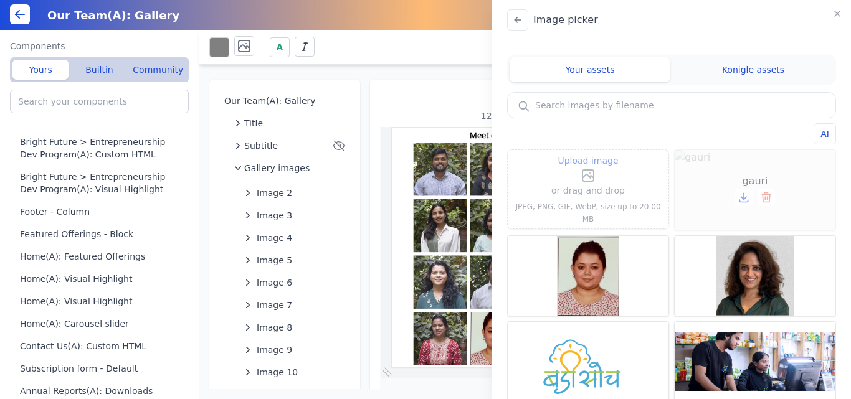
click at [742, 156] on div "gauri" at bounding box center [755, 190] width 161 height 80
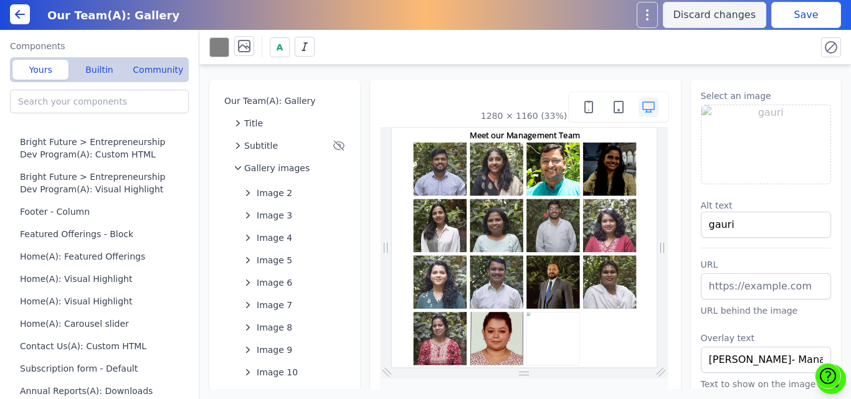
click at [796, 12] on button "Save" at bounding box center [806, 15] width 70 height 26
click at [758, 138] on img at bounding box center [767, 144] width 130 height 79
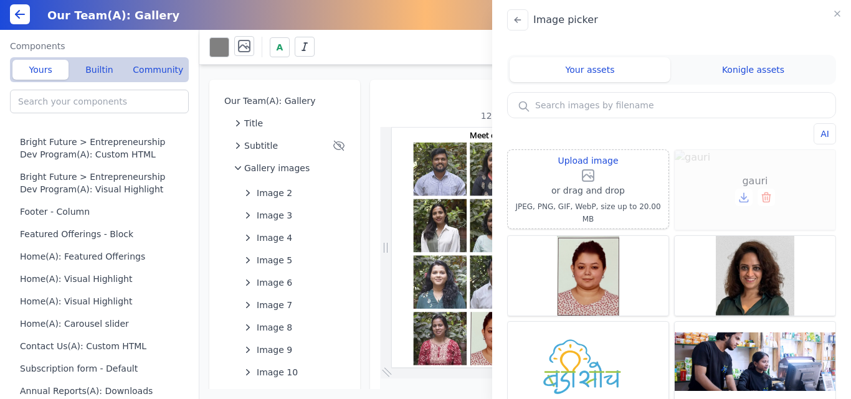
click at [760, 198] on icon at bounding box center [766, 197] width 12 height 12
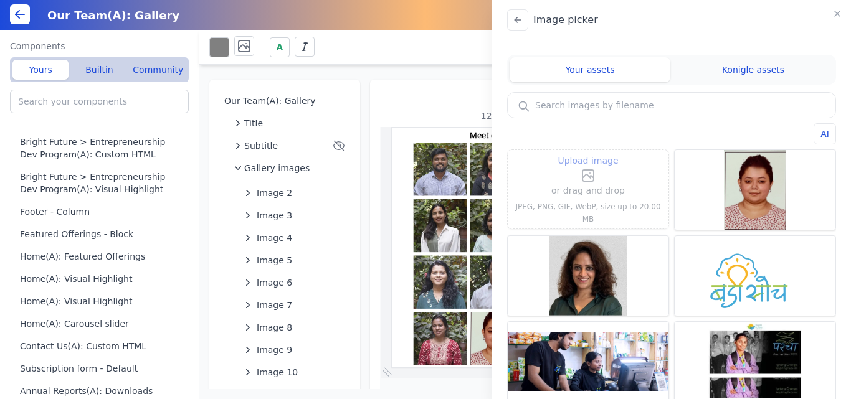
click at [593, 181] on icon at bounding box center [588, 175] width 15 height 15
click at [589, 153] on input "Upload image" at bounding box center [588, 153] width 1 height 1
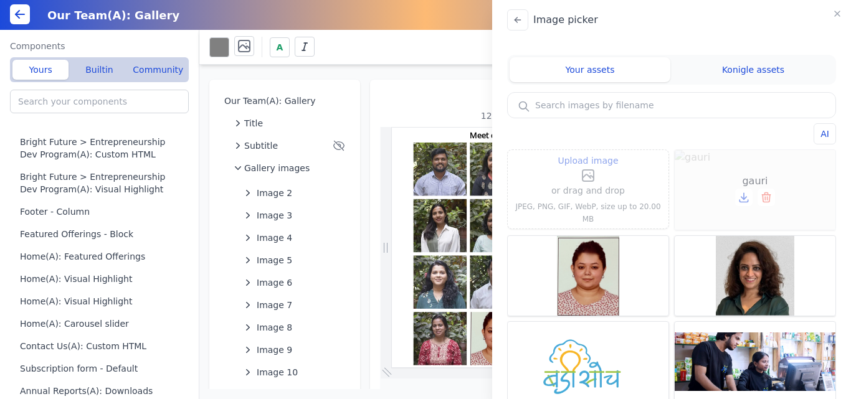
click at [765, 194] on icon at bounding box center [766, 194] width 3 height 2
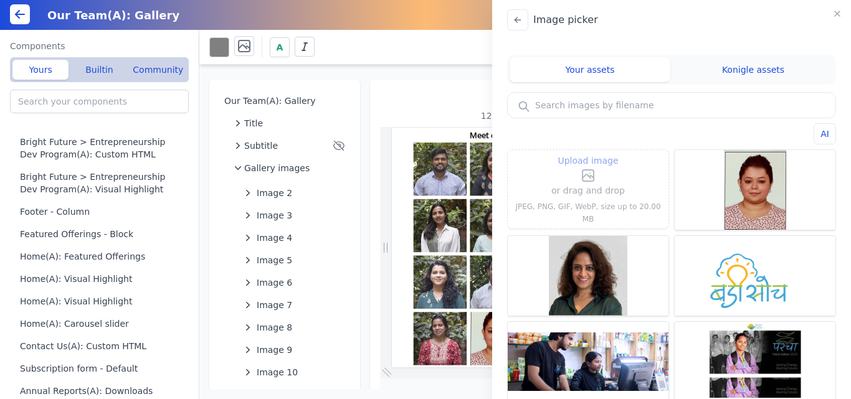
click at [576, 198] on p "or drag and drop" at bounding box center [588, 190] width 74 height 15
click at [583, 177] on icon at bounding box center [588, 175] width 11 height 11
click at [588, 153] on input "Upload image" at bounding box center [588, 153] width 1 height 1
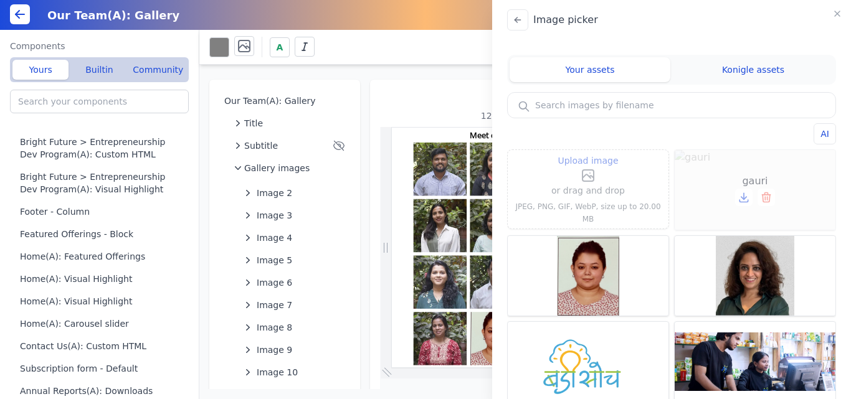
click at [768, 198] on icon at bounding box center [768, 198] width 0 height 3
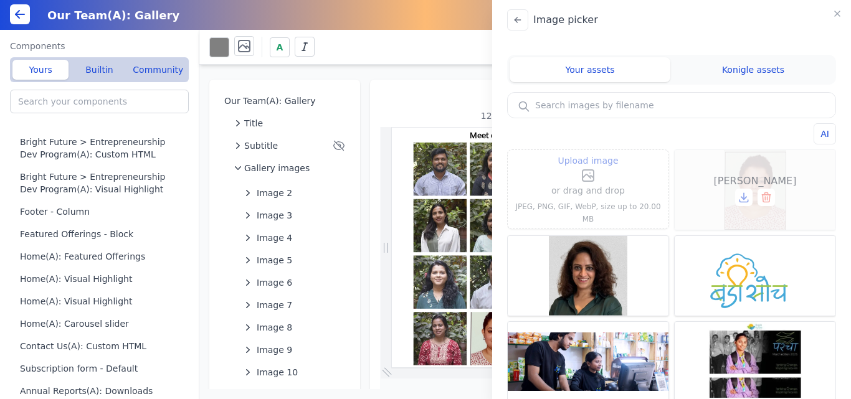
click at [768, 164] on div "[PERSON_NAME]" at bounding box center [755, 190] width 161 height 80
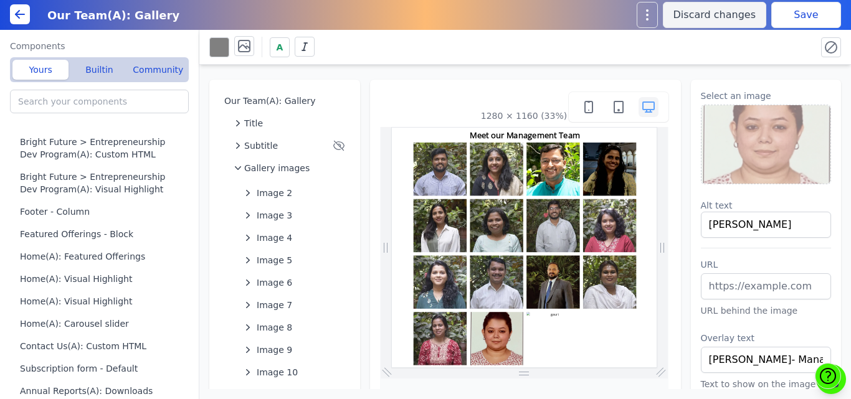
click at [733, 139] on img at bounding box center [767, 144] width 130 height 79
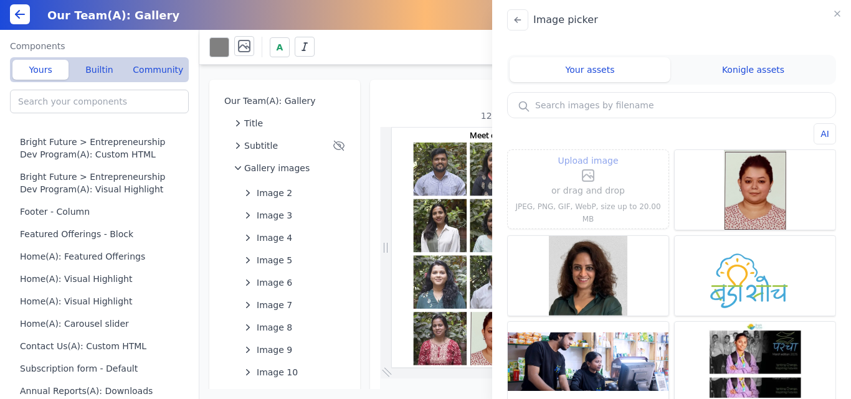
click at [586, 168] on span "Upload image" at bounding box center [588, 160] width 60 height 15
click at [588, 153] on input "Upload image" at bounding box center [588, 153] width 1 height 1
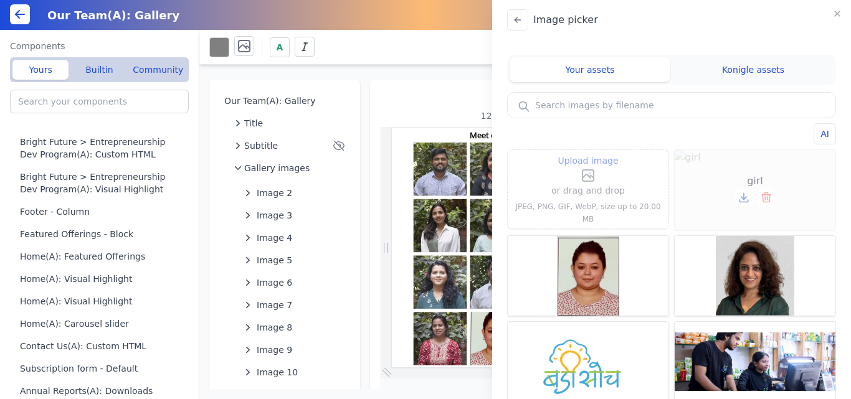
click at [747, 184] on span "girl" at bounding box center [755, 181] width 16 height 15
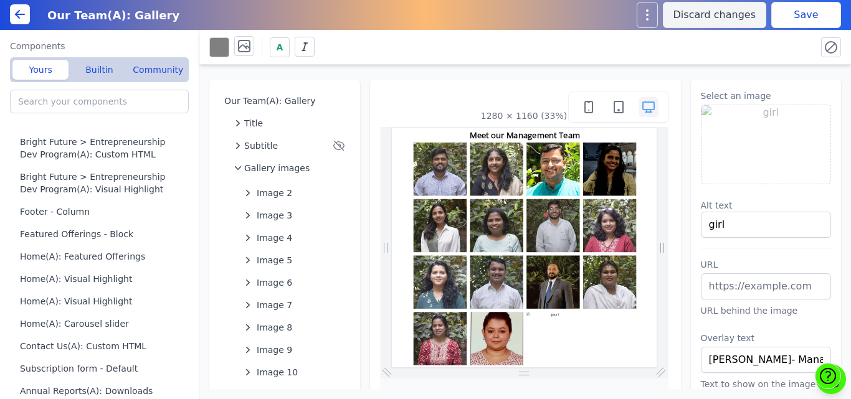
click at [784, 18] on button "Save" at bounding box center [806, 15] width 70 height 26
click at [714, 136] on img at bounding box center [767, 144] width 130 height 79
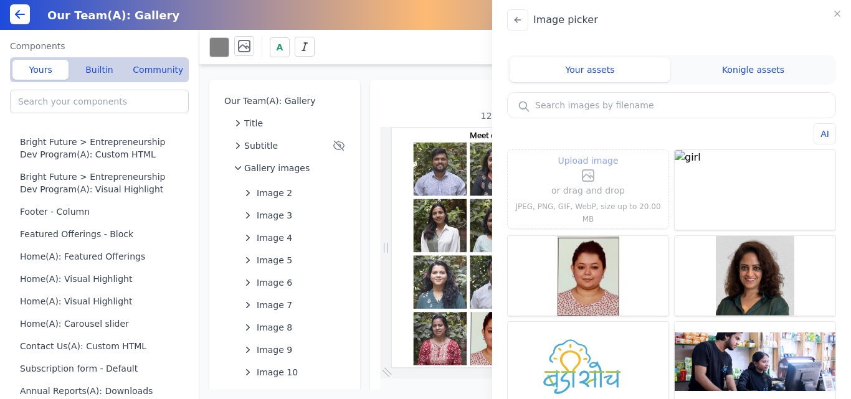
click at [604, 183] on label "Upload image" at bounding box center [588, 168] width 74 height 30
click at [589, 153] on input "Upload image" at bounding box center [588, 153] width 1 height 1
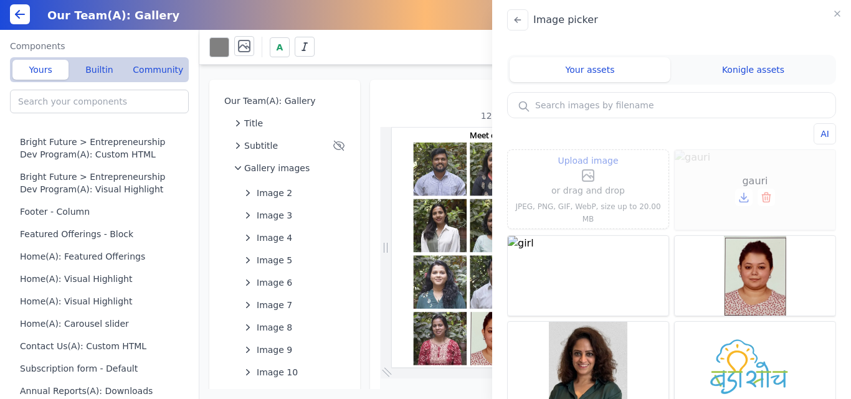
click at [760, 199] on icon at bounding box center [766, 197] width 12 height 12
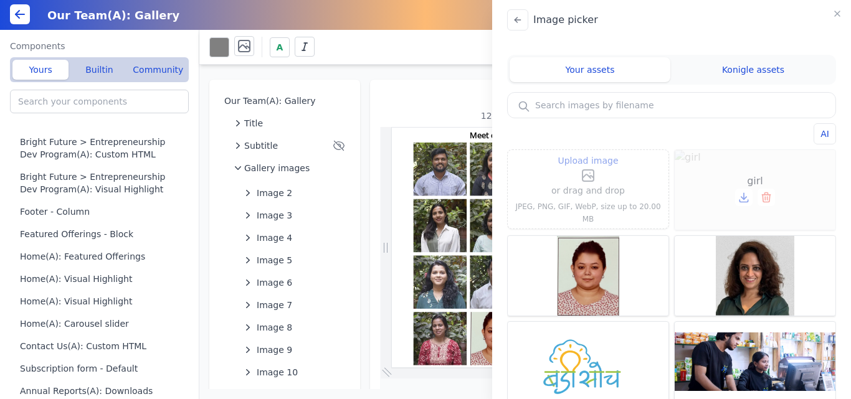
click at [760, 194] on icon at bounding box center [766, 197] width 12 height 12
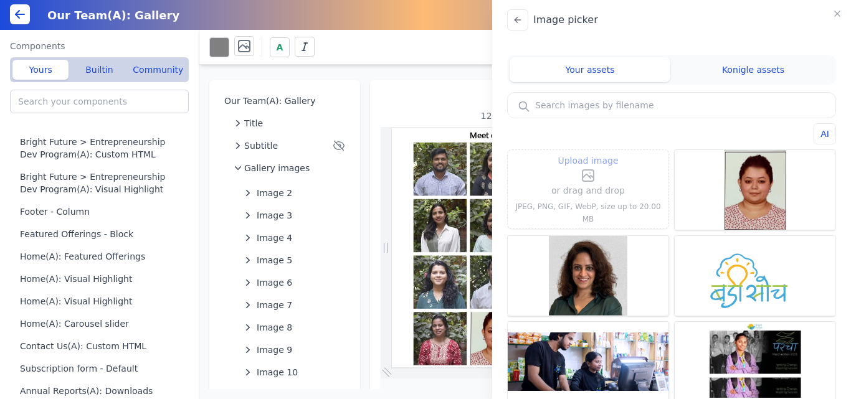
click at [594, 198] on p "or drag and drop" at bounding box center [588, 190] width 74 height 15
click at [581, 181] on icon at bounding box center [588, 175] width 15 height 15
click at [588, 153] on input "Upload image" at bounding box center [588, 153] width 1 height 1
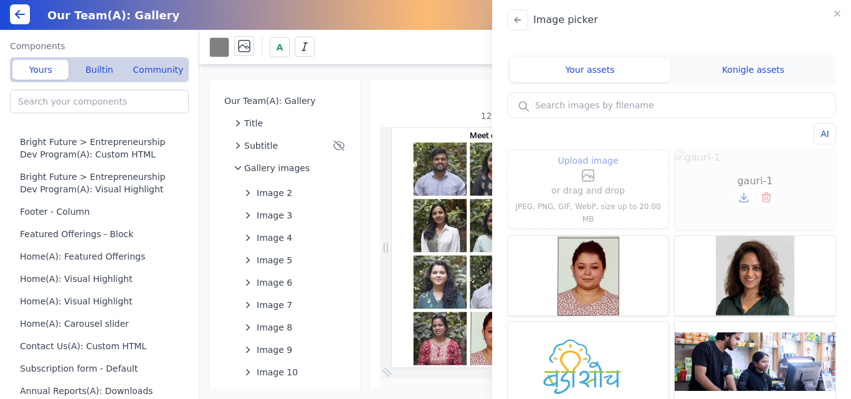
click at [715, 175] on div "gauri-1" at bounding box center [755, 190] width 161 height 80
type input "gauri-1"
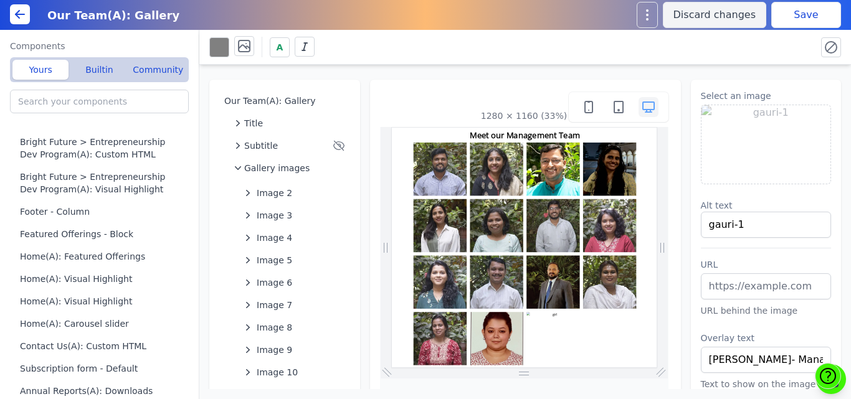
click at [812, 11] on button "Save" at bounding box center [806, 15] width 70 height 26
click at [744, 129] on img at bounding box center [767, 144] width 130 height 79
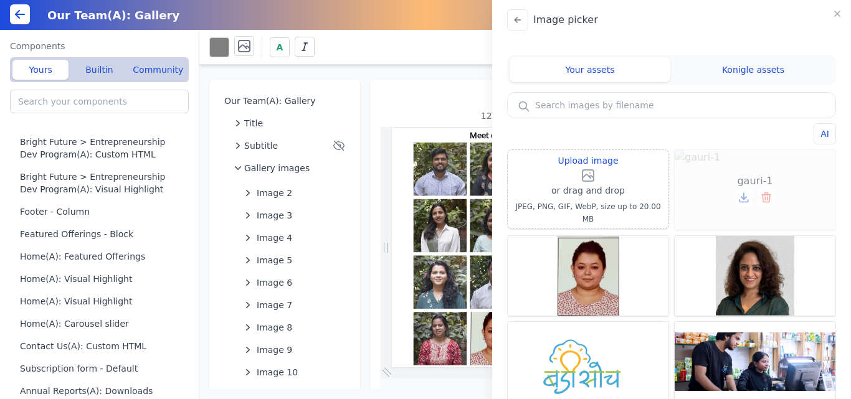
click at [760, 199] on icon at bounding box center [766, 197] width 12 height 12
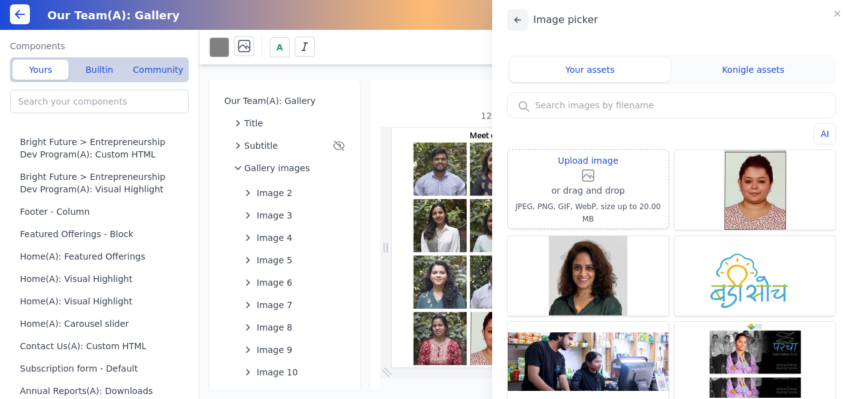
click at [520, 27] on button at bounding box center [517, 19] width 21 height 21
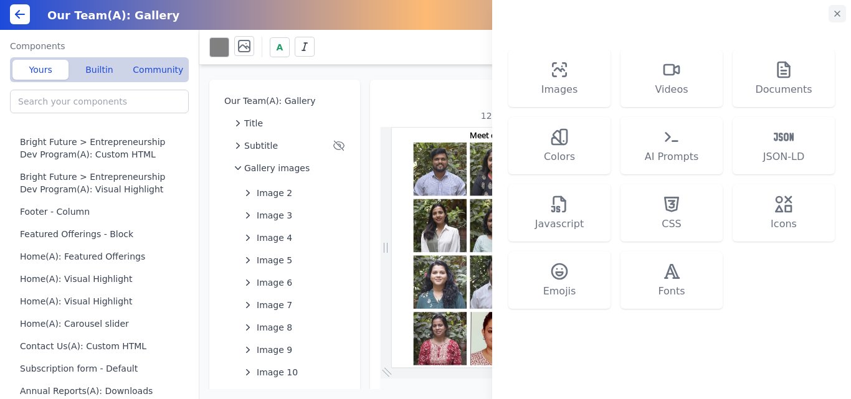
click at [843, 10] on button "button" at bounding box center [837, 13] width 17 height 17
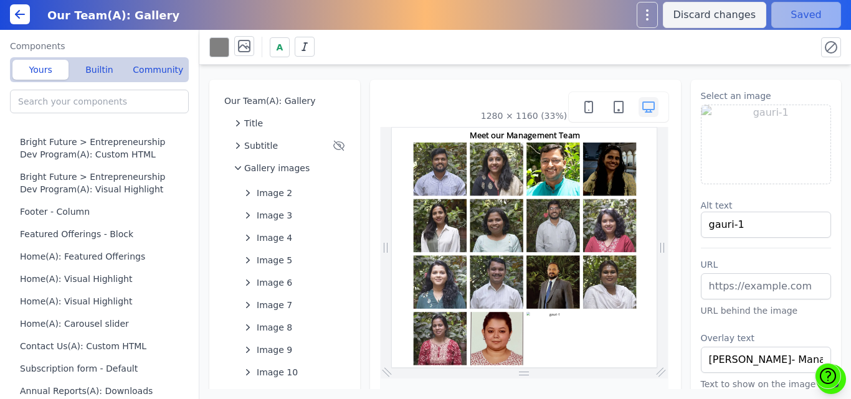
click at [775, 39] on div "A" at bounding box center [507, 47] width 597 height 22
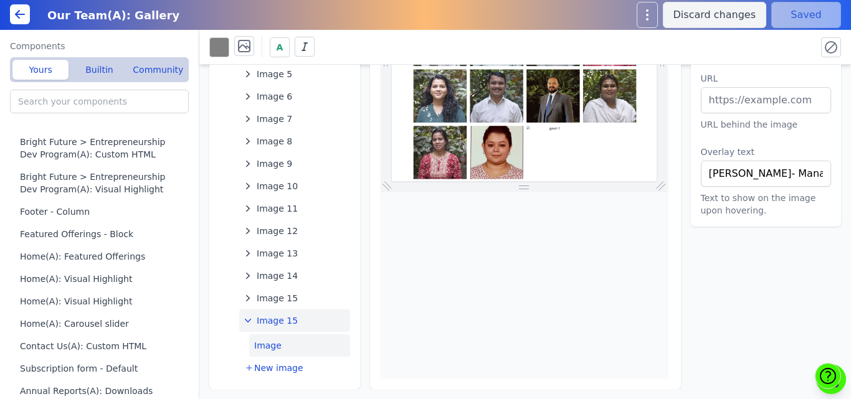
click at [284, 322] on span "Image 15" at bounding box center [277, 321] width 41 height 12
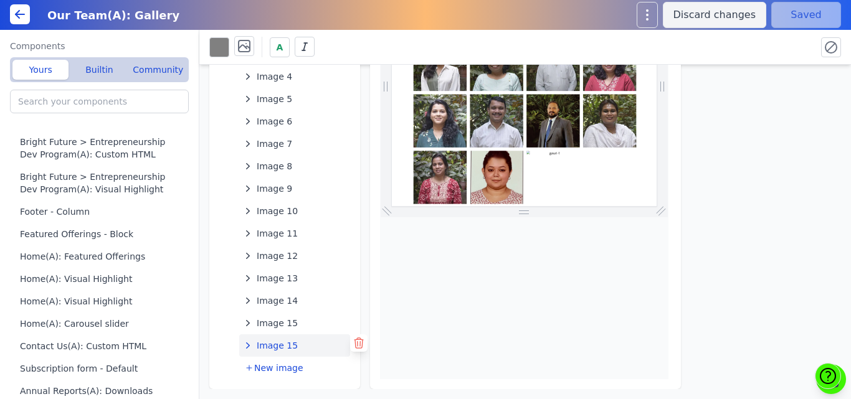
click at [355, 344] on icon at bounding box center [359, 343] width 9 height 10
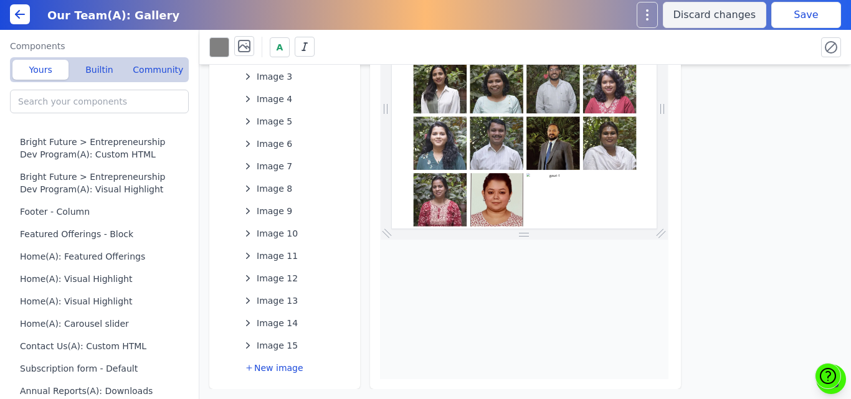
click at [785, 13] on button "Save" at bounding box center [806, 15] width 70 height 26
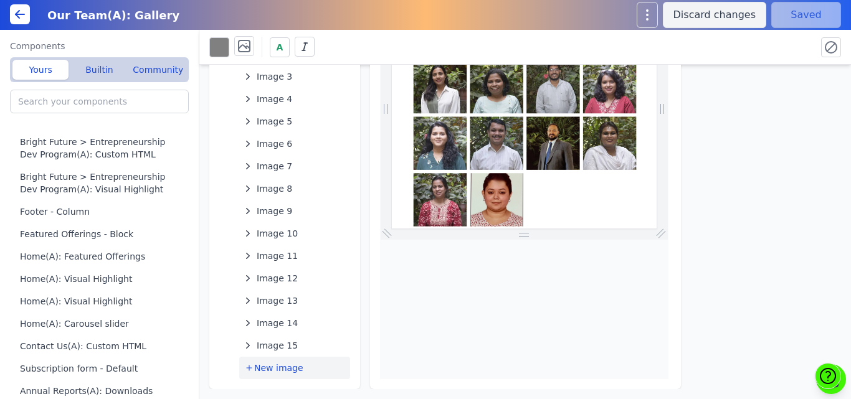
click at [269, 367] on span "New image" at bounding box center [278, 368] width 49 height 12
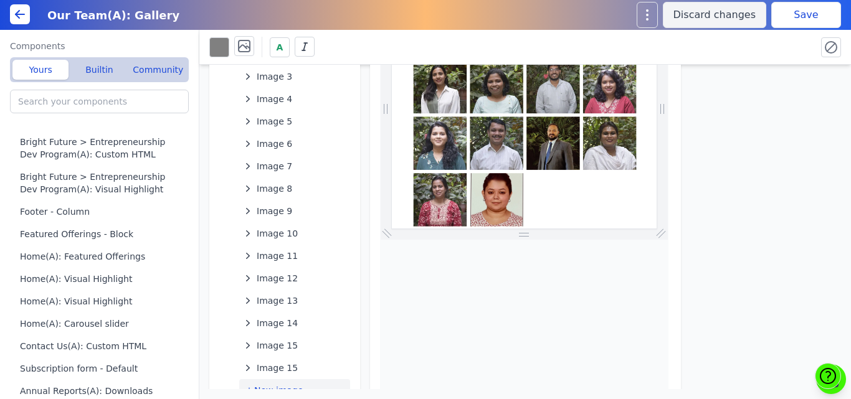
click at [272, 385] on span "New image" at bounding box center [278, 390] width 49 height 12
click at [268, 367] on span "Image 15" at bounding box center [277, 368] width 41 height 12
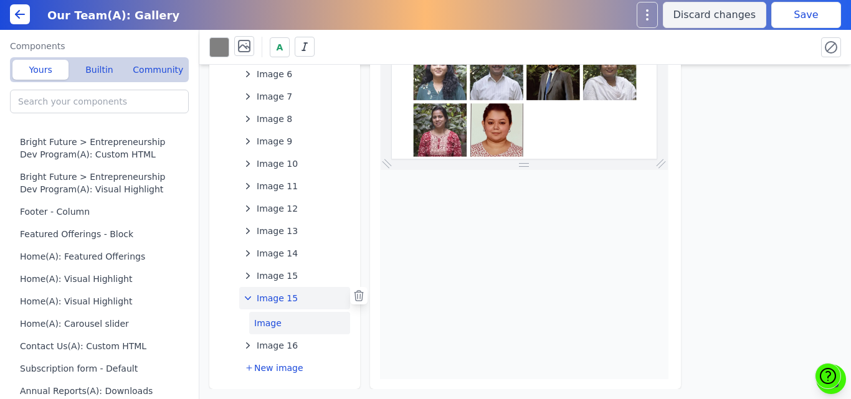
click at [271, 326] on button "Image" at bounding box center [299, 323] width 101 height 22
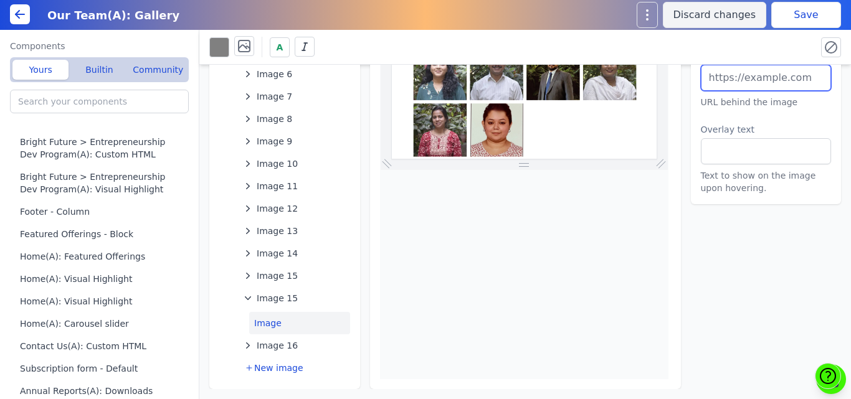
drag, startPoint x: 768, startPoint y: 82, endPoint x: 710, endPoint y: 157, distance: 94.7
click at [710, 157] on div "URL URL behind the image Overlay text Text to show on the image upon hovering." at bounding box center [766, 122] width 131 height 145
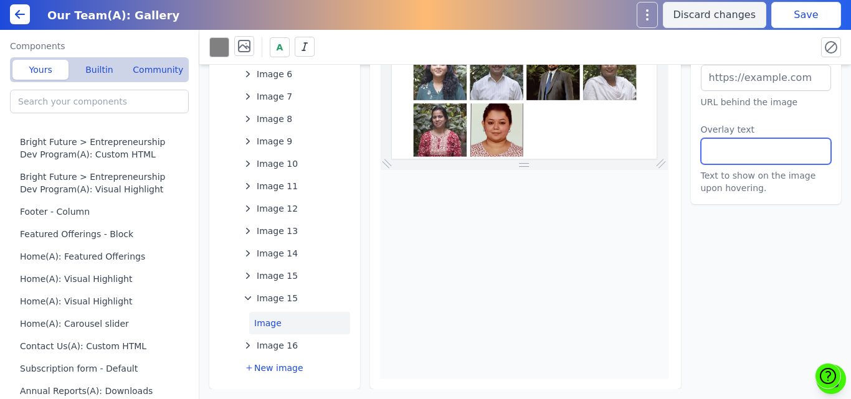
click at [710, 157] on input "text" at bounding box center [766, 151] width 131 height 26
paste input "Gauri Kadam- Manager- Technology/Software Development"
type input "Gauri Kadam- Manager- Technology/Software Development"
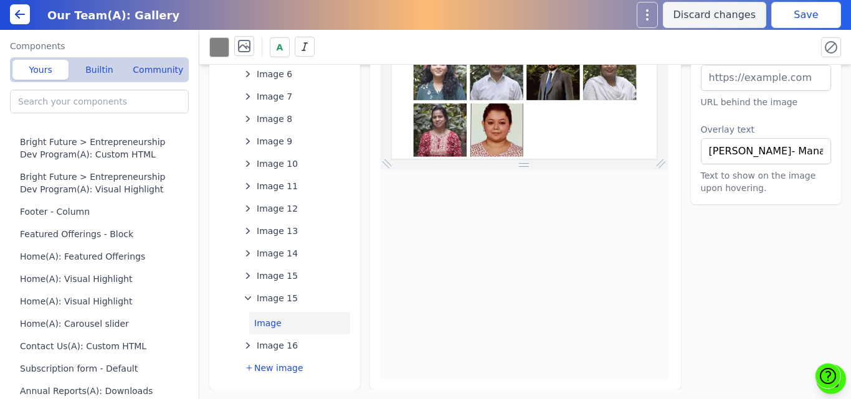
click at [807, 15] on button "Save" at bounding box center [806, 15] width 70 height 26
click at [275, 343] on span "Image 16" at bounding box center [277, 346] width 41 height 12
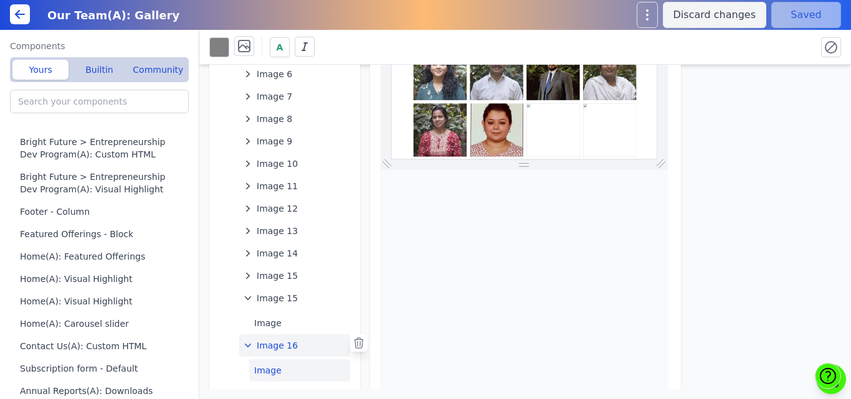
click at [267, 365] on button "Image" at bounding box center [299, 371] width 101 height 22
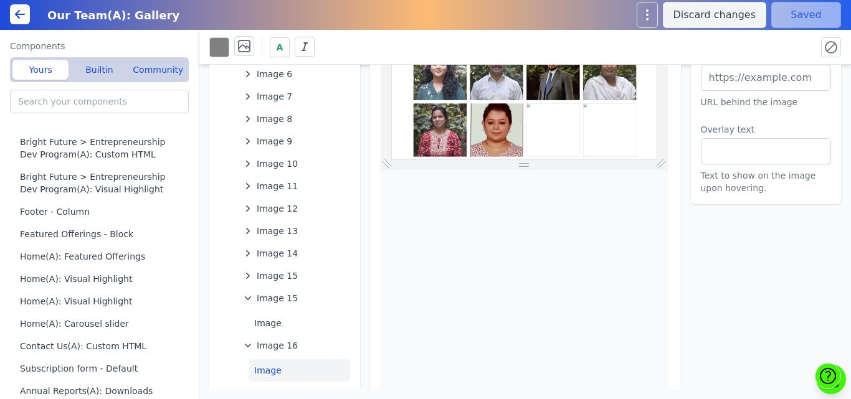
click at [679, 89] on div "Our Team(A): Gallery Title Subtitle Gallery images Image 2 Image 3 Image 4 Imag…" at bounding box center [525, 227] width 652 height 325
click at [723, 157] on input "text" at bounding box center [766, 151] width 131 height 26
paste input "Ajay Chauhan- Senior Manager- Technology/Software Development"
type input "Ajay Chauhan- Senior Manager- Technology/Software Development"
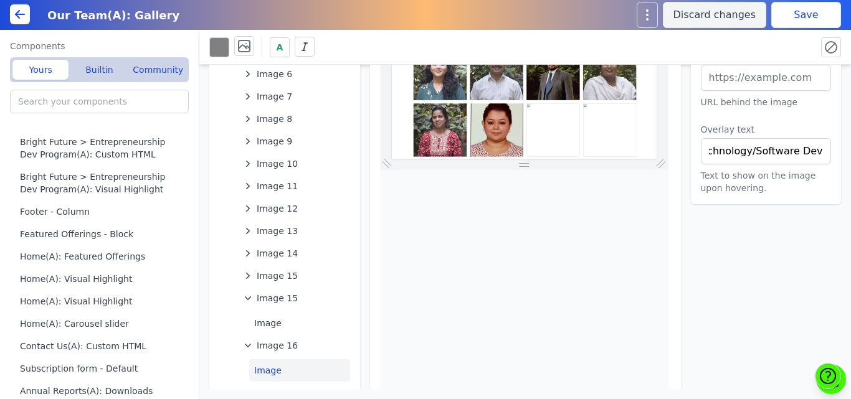
scroll to position [0, 0]
click at [780, 49] on div "A" at bounding box center [507, 47] width 597 height 22
click at [786, 19] on button "Save" at bounding box center [806, 15] width 70 height 26
click at [269, 369] on button "Image" at bounding box center [299, 371] width 101 height 22
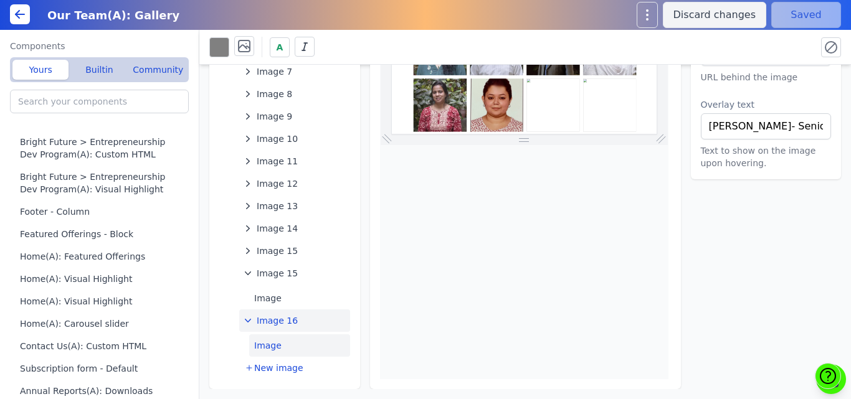
click at [267, 323] on span "Image 16" at bounding box center [277, 321] width 41 height 12
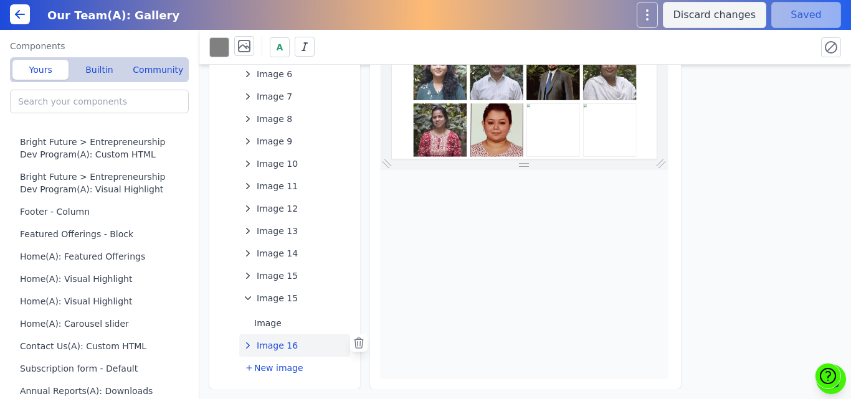
scroll to position [209, 0]
click at [265, 298] on span "Image 15" at bounding box center [277, 298] width 41 height 12
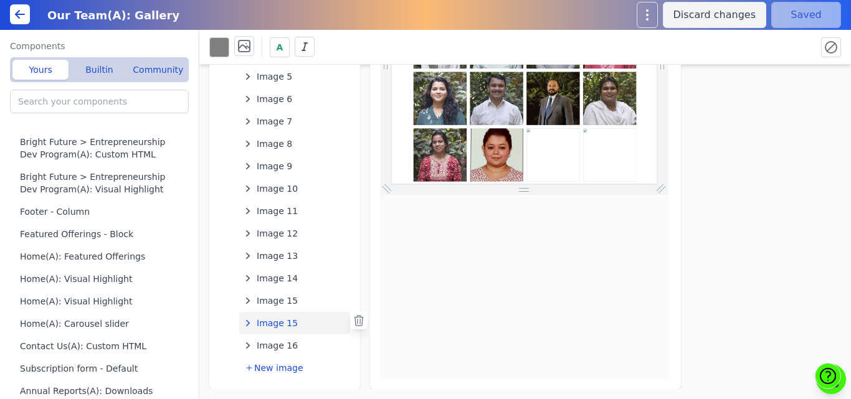
scroll to position [184, 0]
click at [273, 368] on span "New image" at bounding box center [278, 368] width 49 height 12
click at [262, 383] on button "New image" at bounding box center [294, 390] width 111 height 22
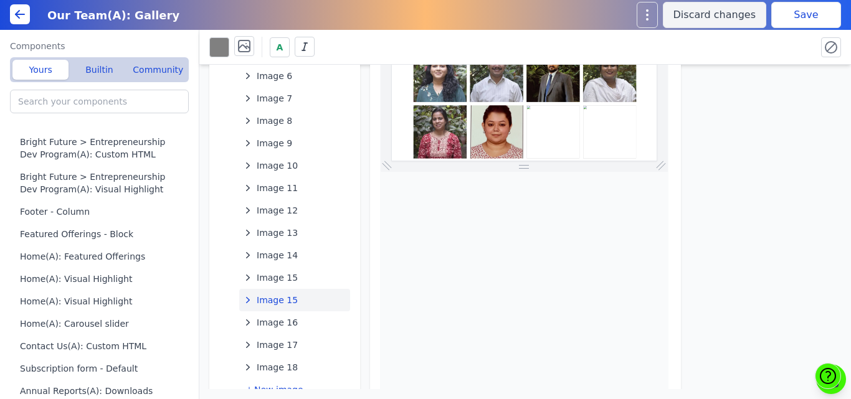
scroll to position [229, 0]
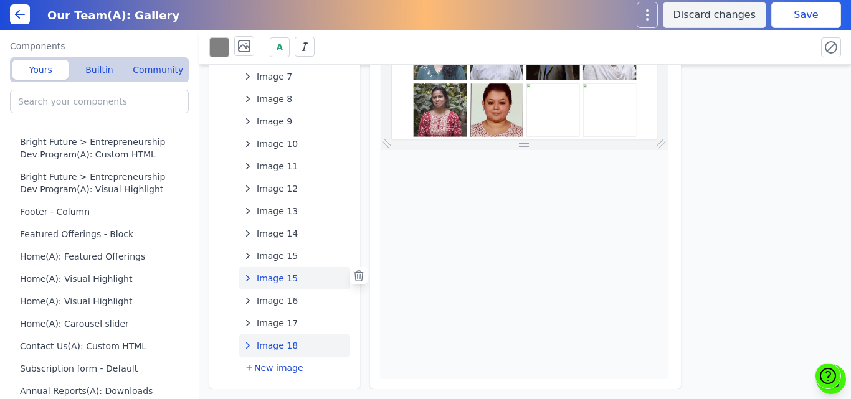
click at [261, 341] on span "Image 18" at bounding box center [277, 346] width 41 height 12
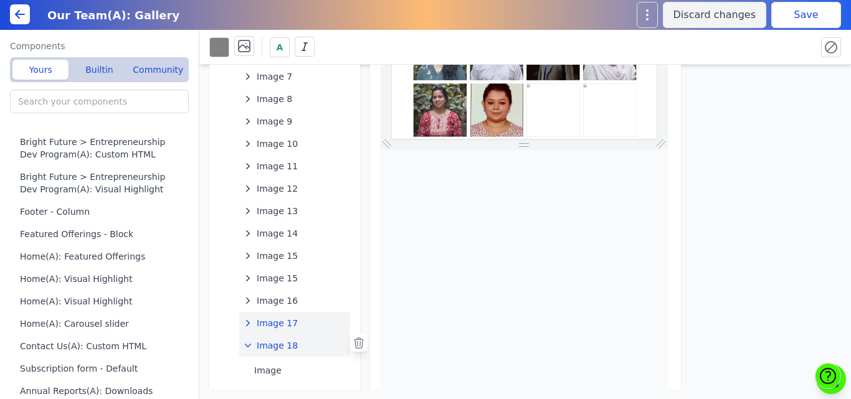
click at [265, 318] on span "Image 17" at bounding box center [277, 323] width 41 height 12
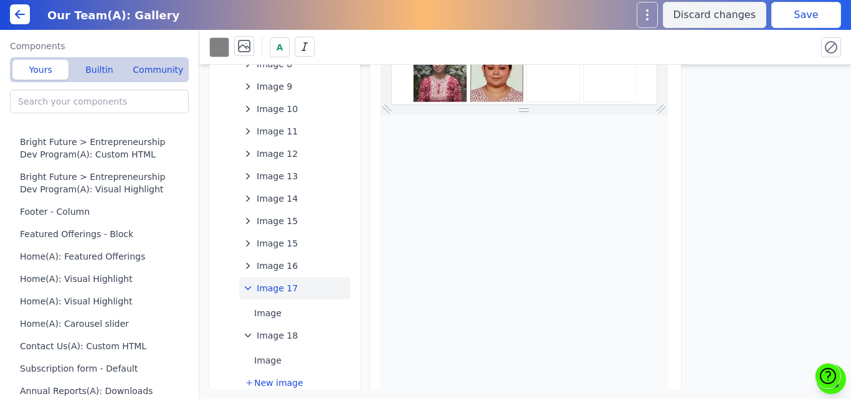
scroll to position [279, 0]
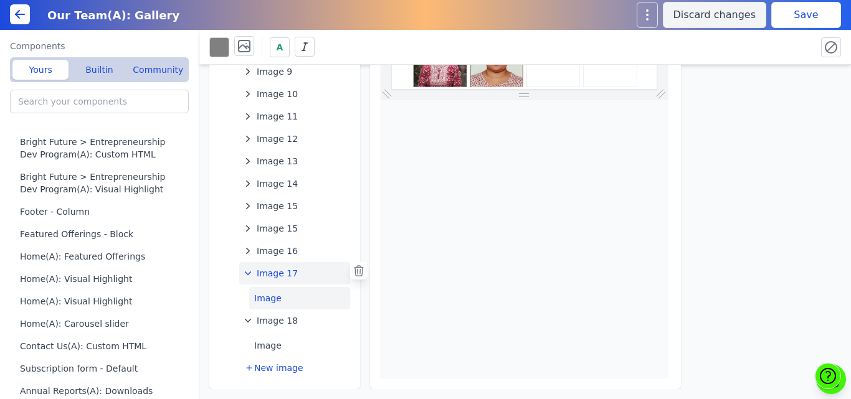
click at [263, 299] on button "Image" at bounding box center [299, 298] width 101 height 22
click at [572, 103] on div at bounding box center [524, 114] width 289 height 531
click at [270, 292] on button "Image" at bounding box center [299, 298] width 101 height 22
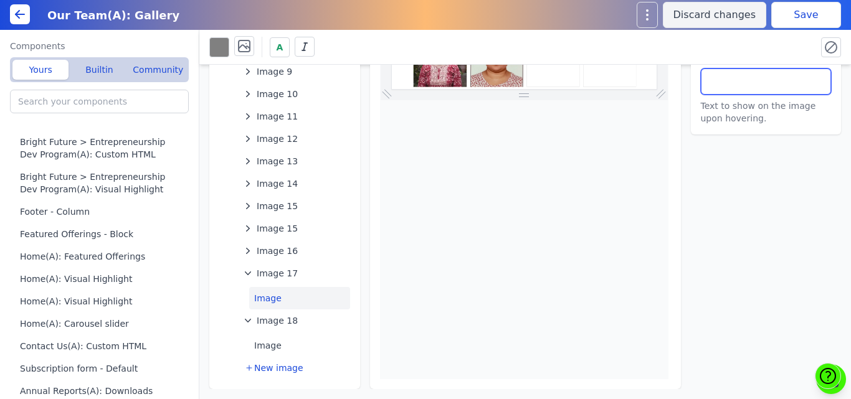
click at [721, 80] on input "text" at bounding box center [766, 82] width 131 height 26
paste input "Titus Singh- Manager- Technology/Software Development"
type input "Titus Singh- Manager- Technology/Software Development"
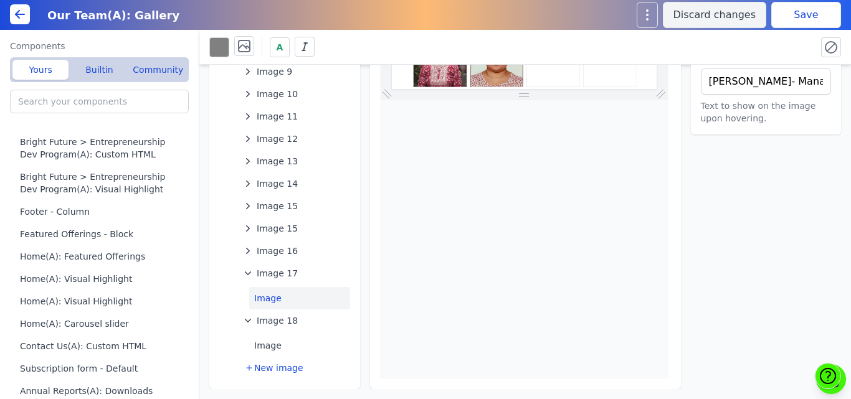
click at [804, 13] on button "Save" at bounding box center [806, 15] width 70 height 26
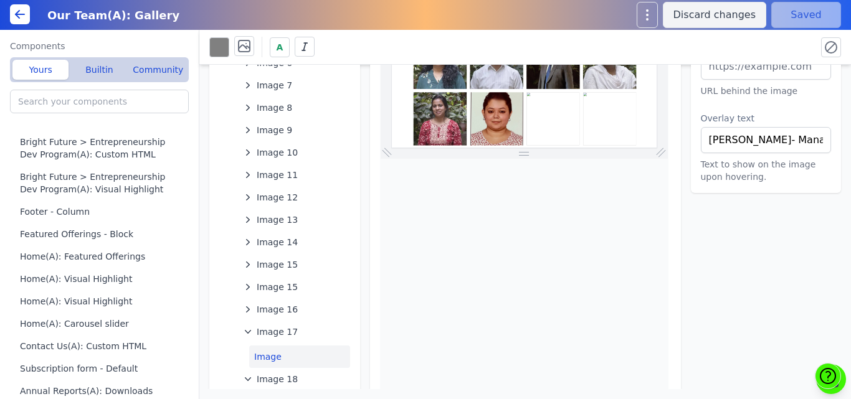
scroll to position [237, 0]
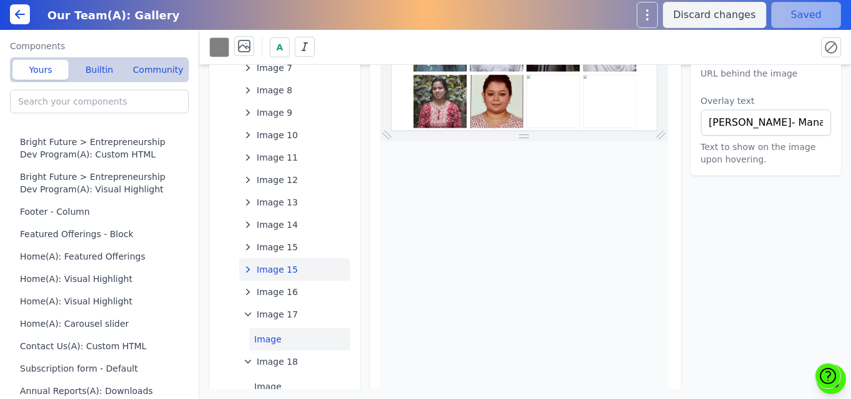
click at [282, 272] on span "Image 15" at bounding box center [277, 270] width 41 height 12
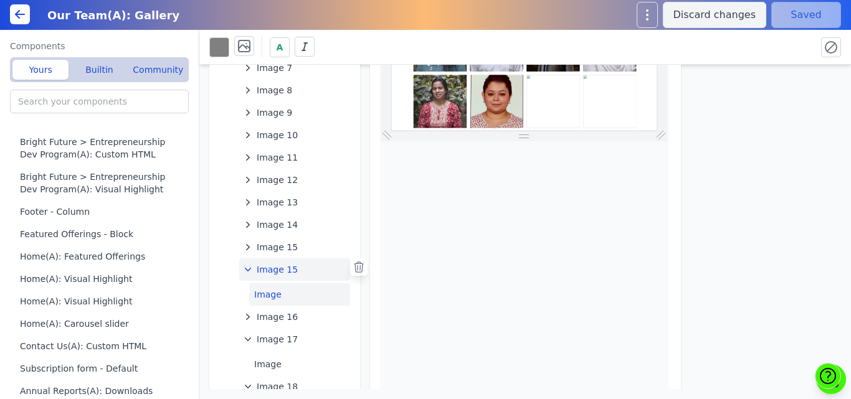
click at [272, 291] on button "Image" at bounding box center [299, 295] width 101 height 22
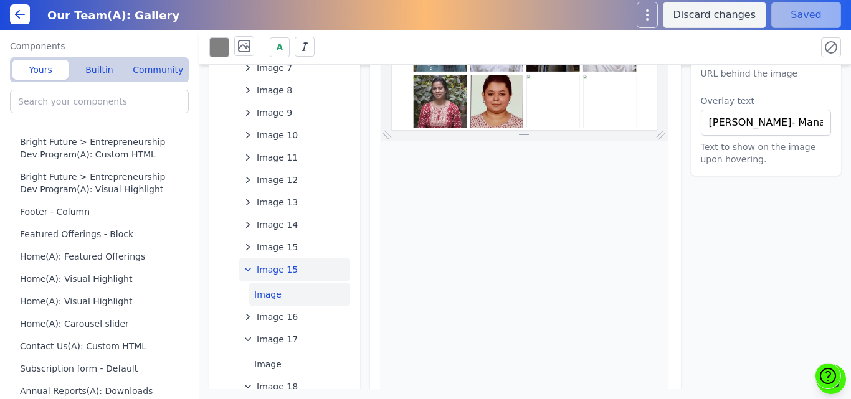
click at [267, 272] on span "Image 15" at bounding box center [277, 270] width 41 height 12
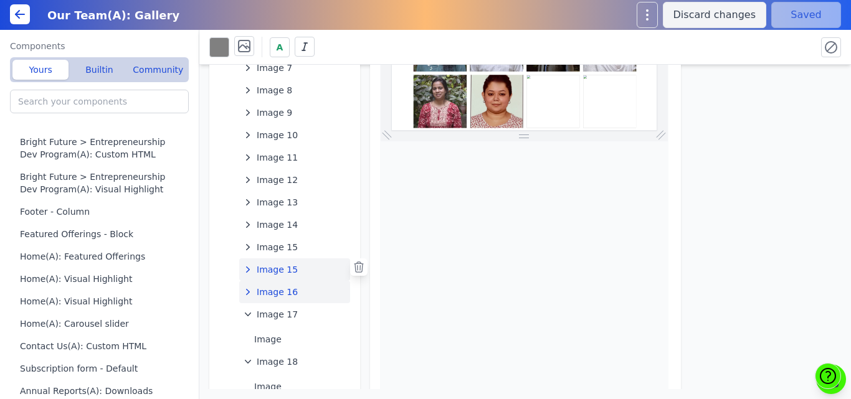
click at [269, 291] on span "Image 16" at bounding box center [277, 292] width 41 height 12
click at [269, 313] on button "Image" at bounding box center [299, 317] width 101 height 22
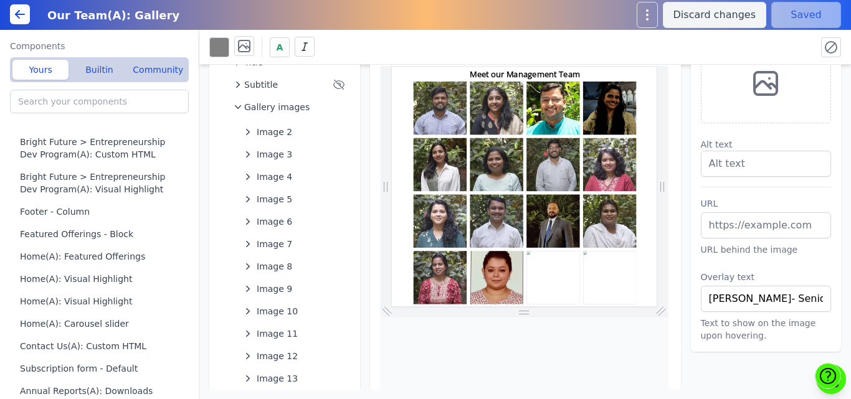
scroll to position [70, 0]
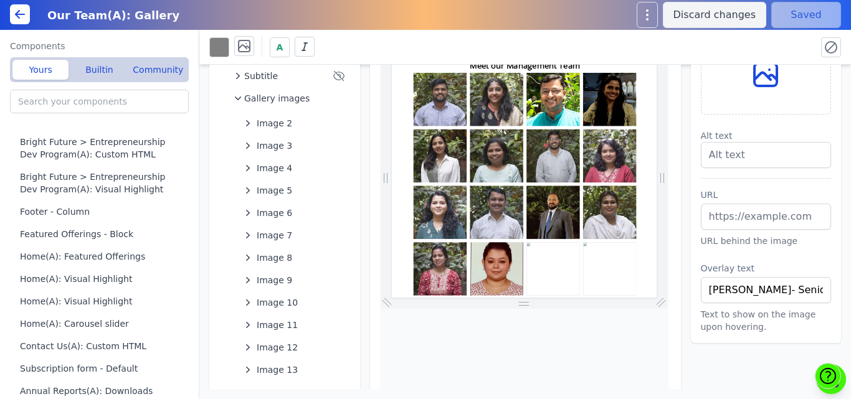
click at [753, 80] on icon at bounding box center [766, 75] width 30 height 30
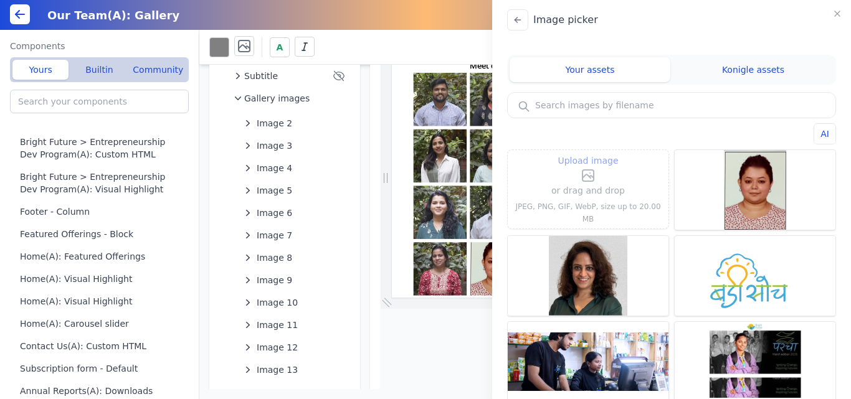
click at [585, 178] on icon at bounding box center [587, 176] width 8 height 4
click at [588, 153] on input "Upload image" at bounding box center [588, 153] width 1 height 1
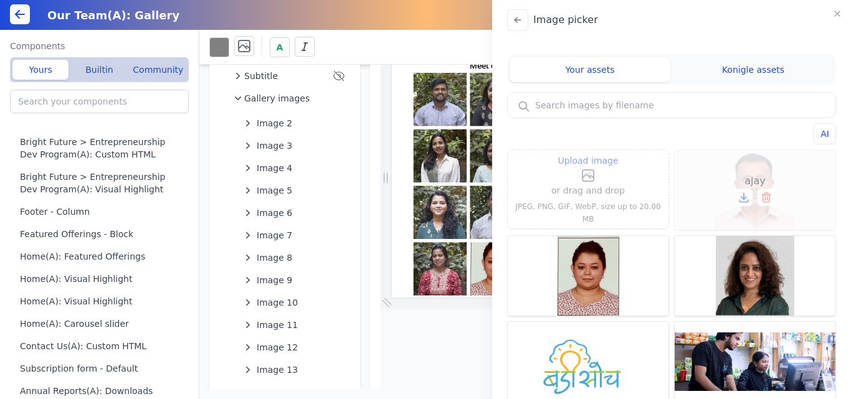
click at [764, 174] on div "ajay" at bounding box center [755, 190] width 161 height 80
type input "ajay"
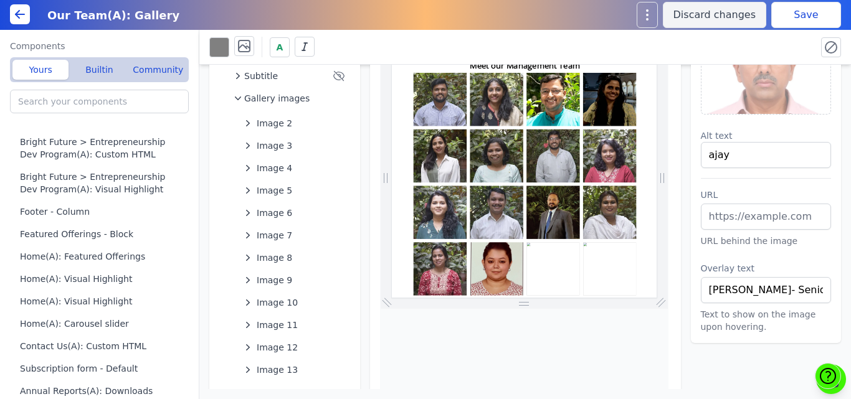
click at [803, 13] on button "Save" at bounding box center [806, 15] width 70 height 26
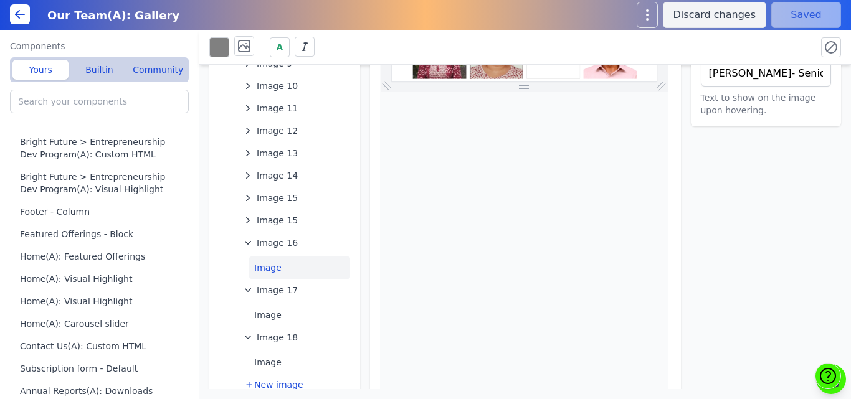
scroll to position [303, 0]
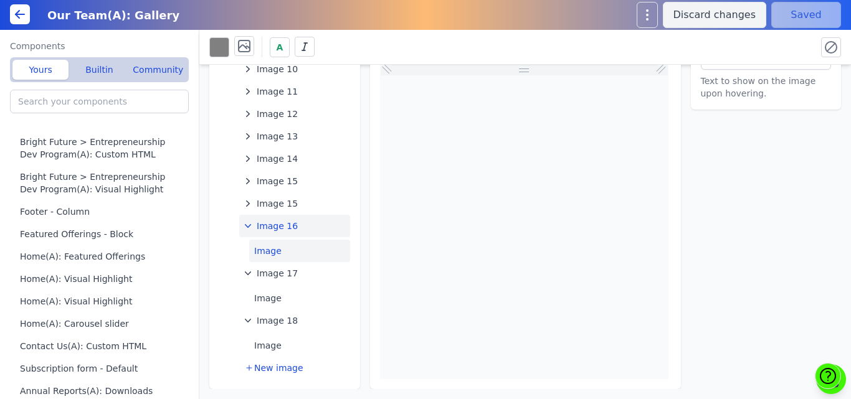
click at [293, 228] on button "Image 16" at bounding box center [294, 226] width 111 height 22
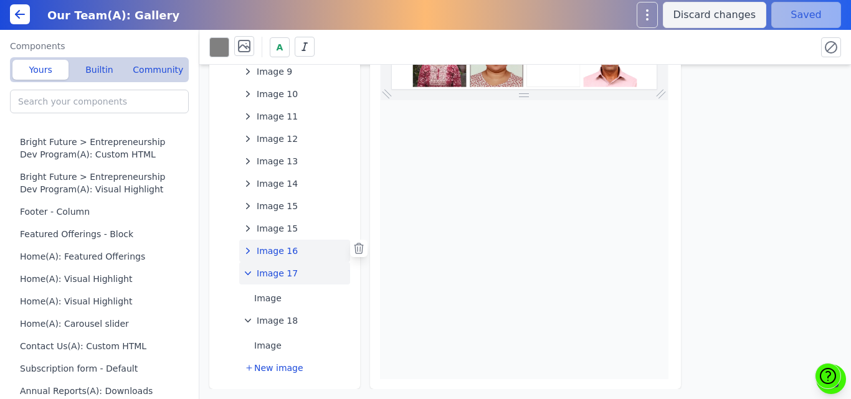
click at [277, 271] on span "Image 17" at bounding box center [277, 273] width 41 height 12
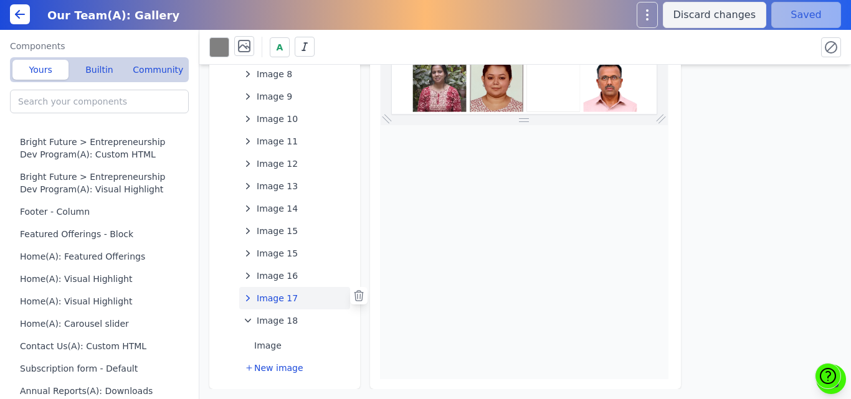
click at [272, 301] on span "Image 17" at bounding box center [277, 298] width 41 height 12
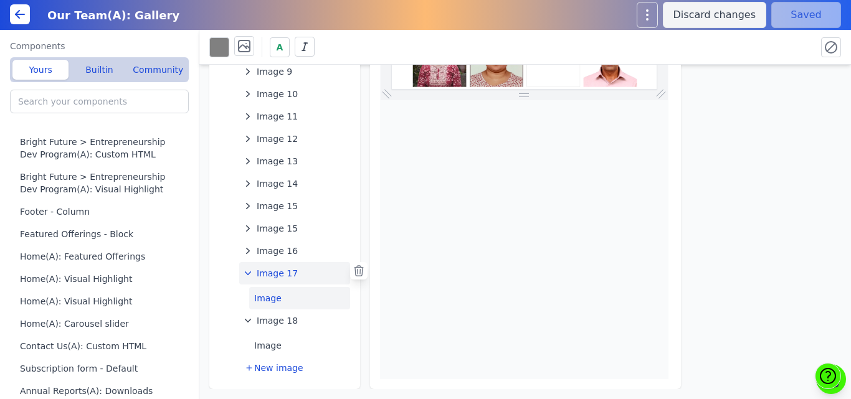
click at [264, 297] on button "Image" at bounding box center [299, 298] width 101 height 22
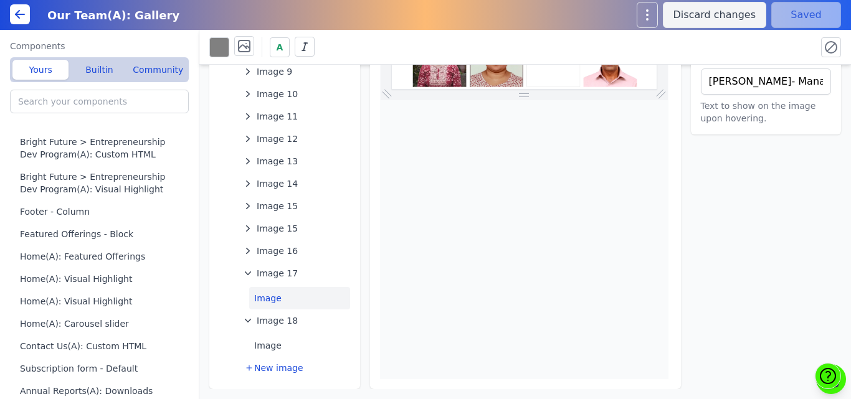
scroll to position [0, 0]
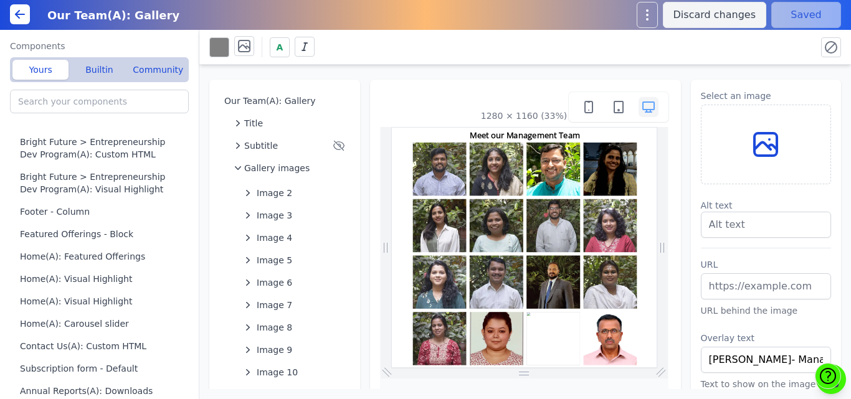
click at [751, 145] on icon at bounding box center [766, 145] width 30 height 30
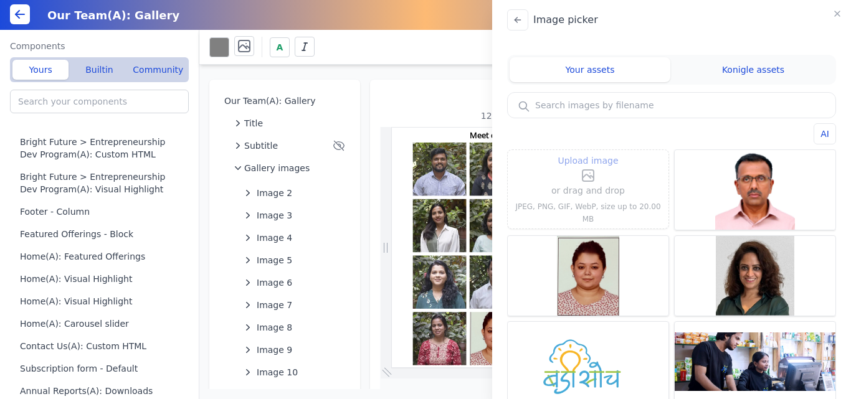
click at [595, 194] on p "or drag and drop" at bounding box center [588, 190] width 74 height 15
click at [581, 179] on icon at bounding box center [588, 175] width 15 height 15
click at [588, 153] on input "Upload image" at bounding box center [588, 153] width 1 height 1
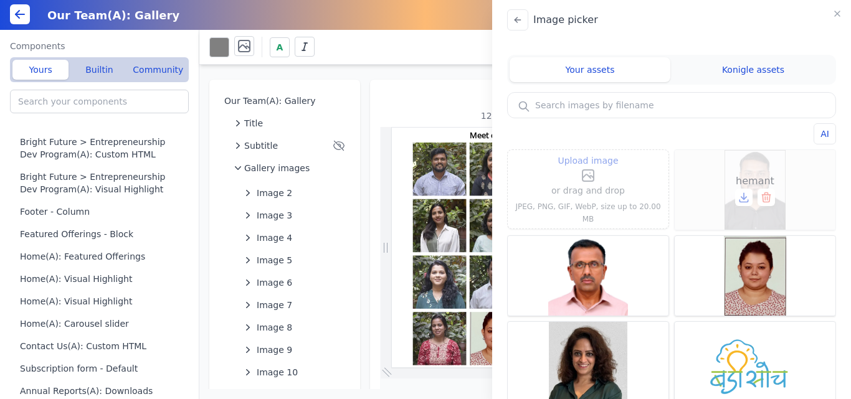
click at [761, 173] on div "hemant" at bounding box center [755, 190] width 161 height 80
type input "hemant"
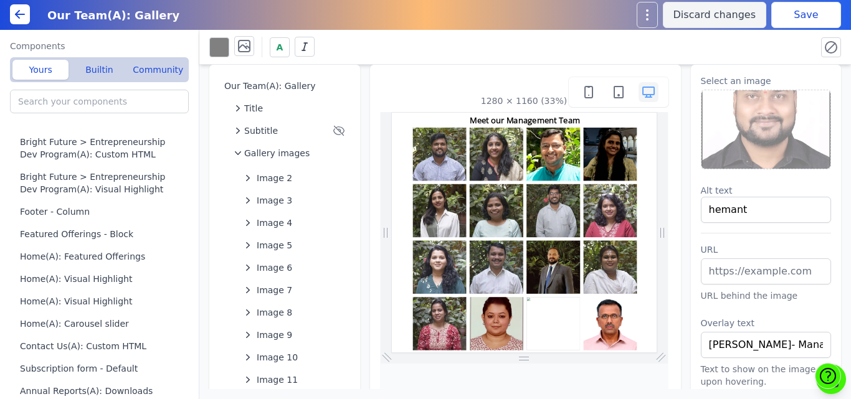
scroll to position [7, 0]
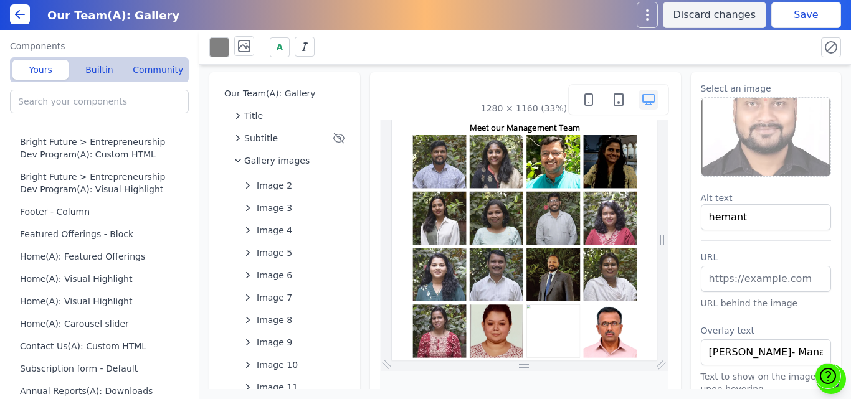
click at [746, 138] on img at bounding box center [767, 137] width 130 height 79
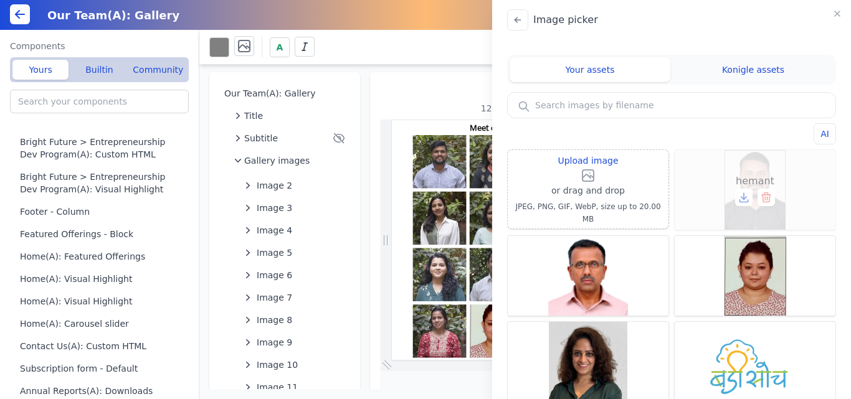
click at [760, 199] on icon at bounding box center [766, 197] width 12 height 12
click at [747, 167] on div "hemant" at bounding box center [755, 190] width 161 height 80
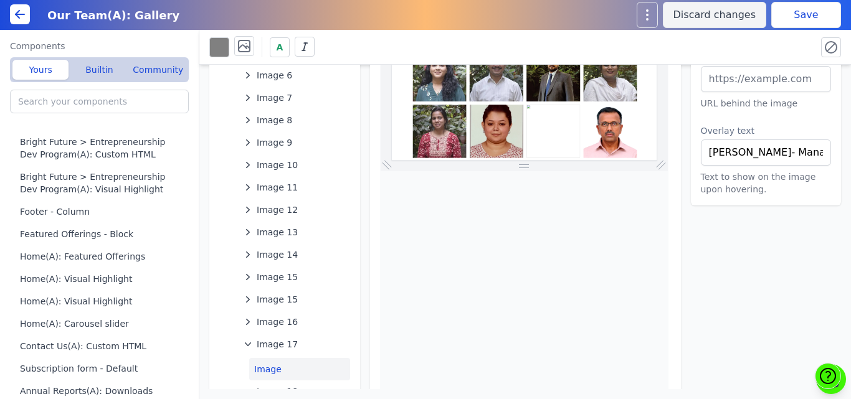
scroll to position [209, 0]
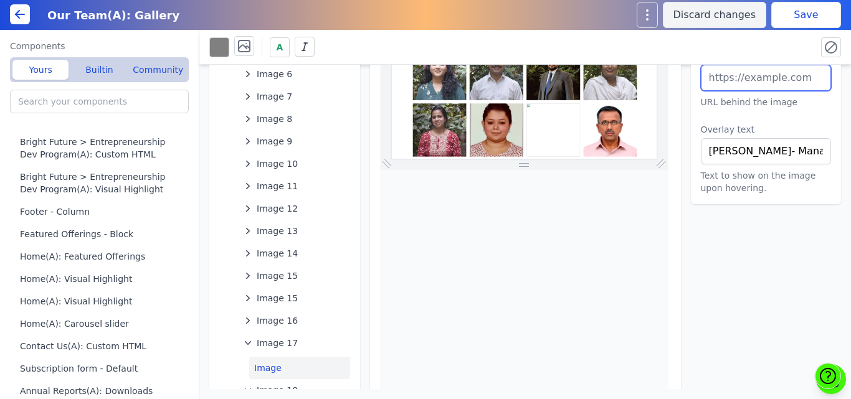
click at [787, 82] on input "text" at bounding box center [766, 78] width 131 height 26
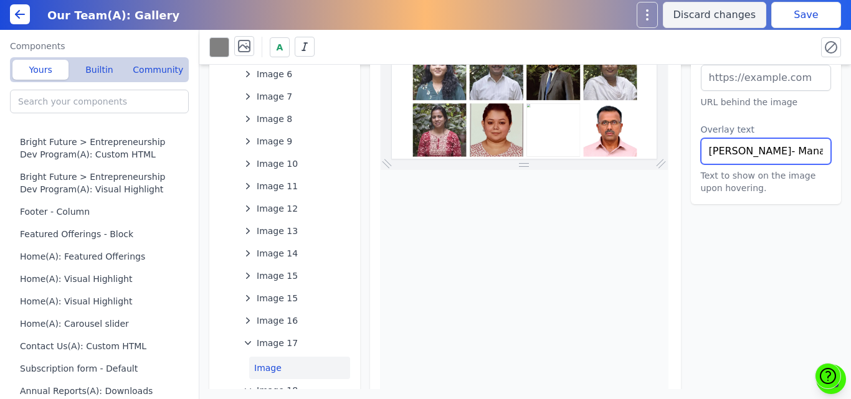
click at [753, 151] on input "Titus Singh- Manager- Technology/Software Development" at bounding box center [766, 151] width 131 height 26
paste input "Hemant Vyavhare- Manager- Programme,"
type input "Hemant Vyavhare- Manager- Programme"
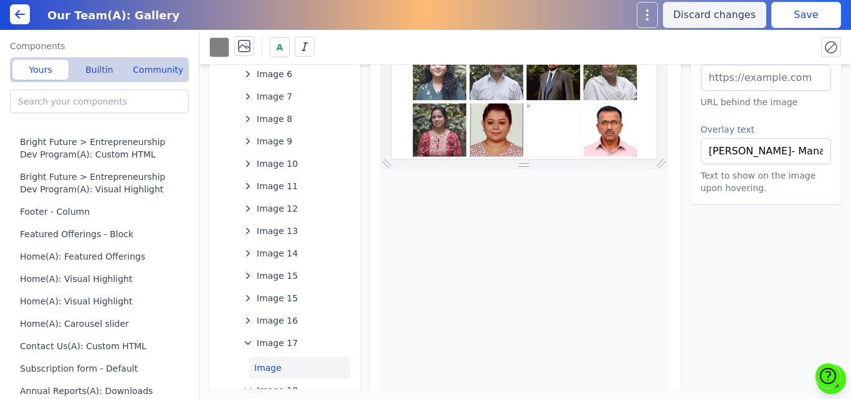
click at [804, 12] on button "Save" at bounding box center [806, 15] width 70 height 26
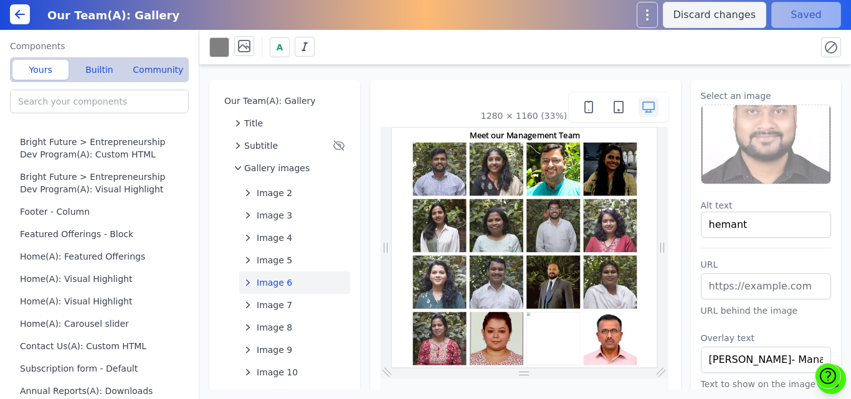
click at [271, 279] on span "Image 6" at bounding box center [275, 283] width 36 height 12
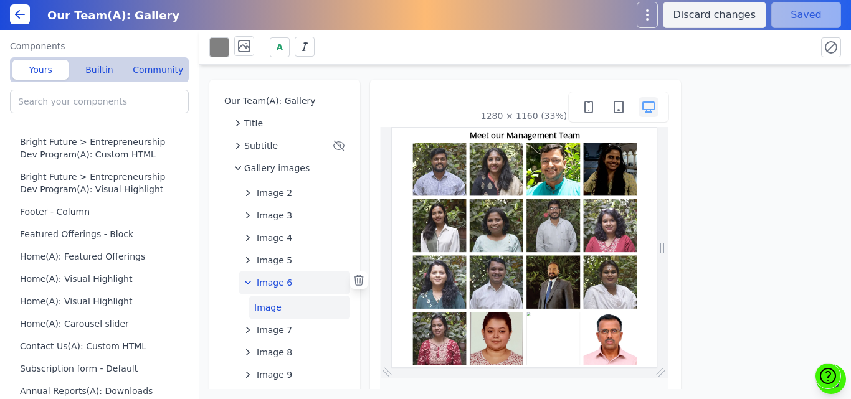
click at [270, 307] on button "Image" at bounding box center [299, 308] width 101 height 22
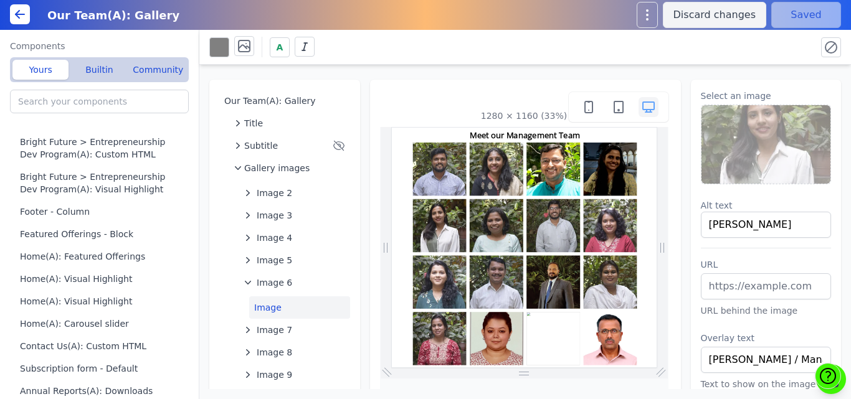
click at [766, 135] on img at bounding box center [767, 144] width 130 height 79
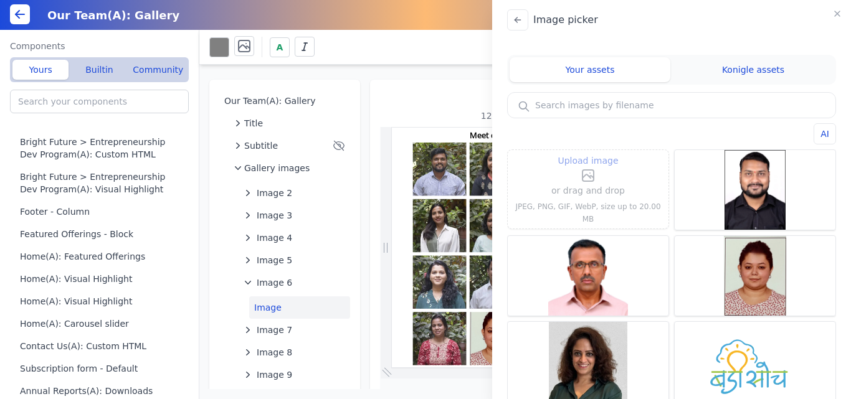
click at [593, 190] on p "or drag and drop" at bounding box center [588, 190] width 74 height 15
click at [575, 178] on label "Upload image" at bounding box center [588, 168] width 74 height 30
click at [588, 153] on input "Upload image" at bounding box center [588, 153] width 1 height 1
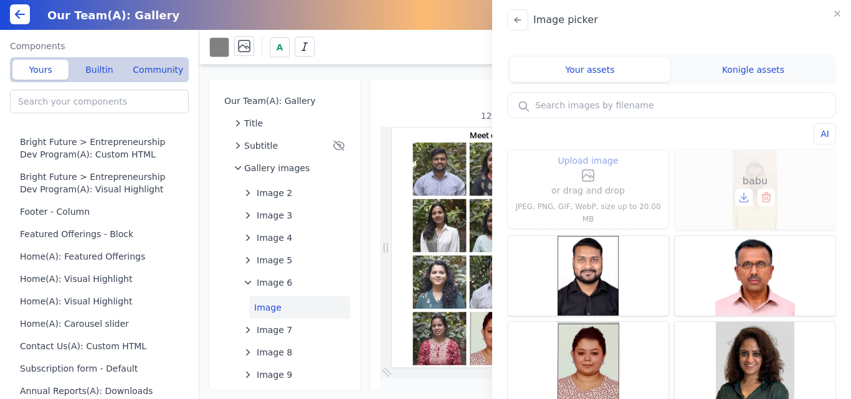
click at [748, 174] on span "babu" at bounding box center [755, 181] width 25 height 15
type input "babu"
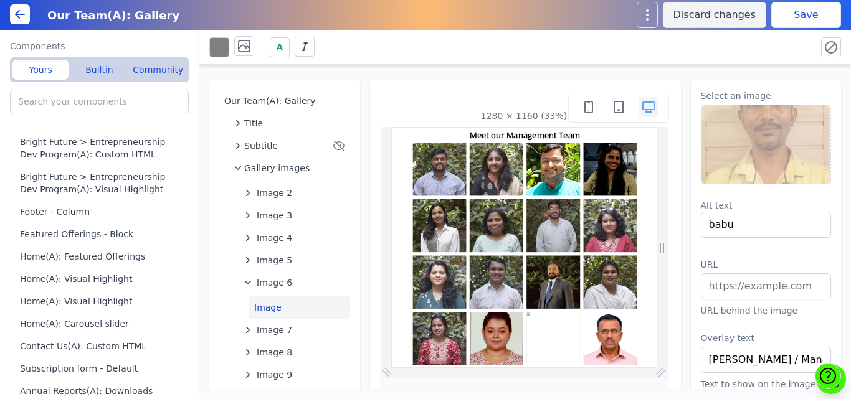
click at [796, 19] on button "Save" at bounding box center [806, 15] width 70 height 26
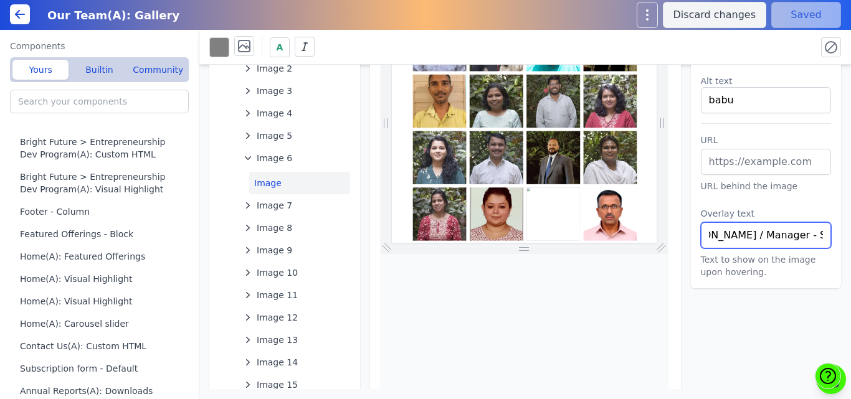
scroll to position [0, 71]
drag, startPoint x: 697, startPoint y: 234, endPoint x: 823, endPoint y: 239, distance: 125.3
click at [823, 239] on div "Select an image Alt text babu URL URL behind the image Overlay text Aaroshi Bid…" at bounding box center [766, 121] width 151 height 333
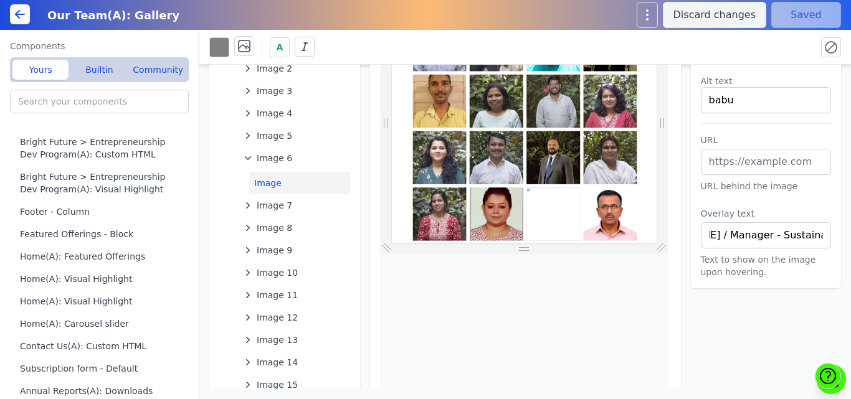
scroll to position [0, 0]
click at [745, 85] on label "Alt text" at bounding box center [766, 81] width 131 height 12
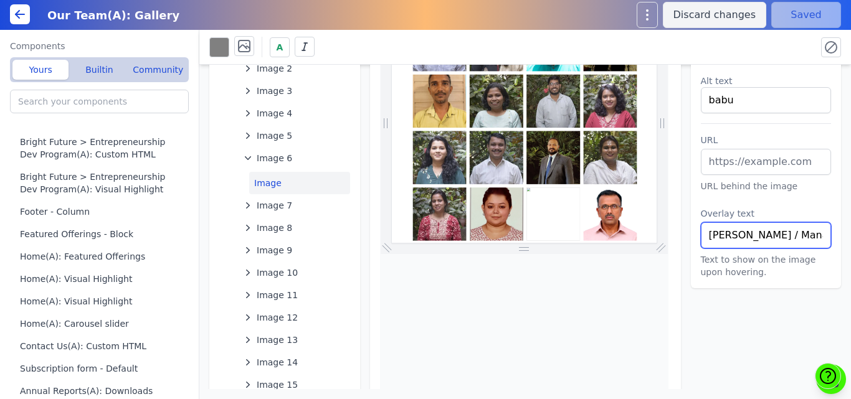
click at [758, 234] on input "Aaroshi Bidhuri / Manager - Sustainability" at bounding box center [766, 235] width 131 height 26
paste input "Babu Bhise- Manage- Programme"
click at [754, 236] on input "Babu Bhise- Manage- Programme" at bounding box center [766, 235] width 131 height 26
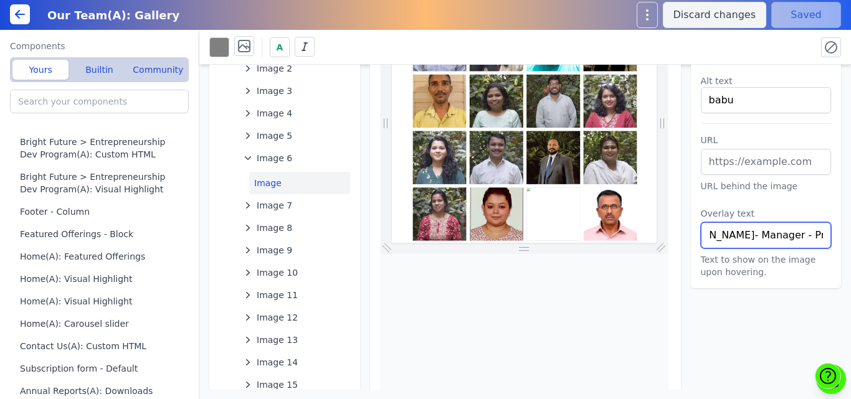
click at [717, 230] on input "Babu Bhise- Manager - Programme" at bounding box center [766, 235] width 131 height 26
type input "Babu Bhise- Manager - Programme"
click at [775, 42] on div "A" at bounding box center [507, 47] width 597 height 22
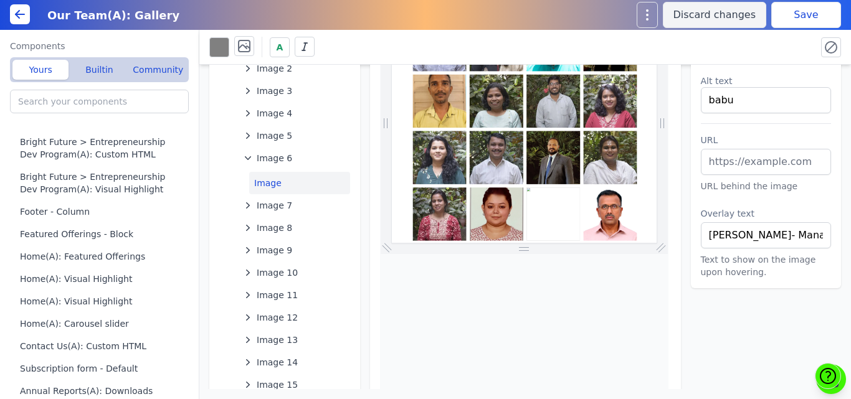
click at [786, 17] on button "Save" at bounding box center [806, 15] width 70 height 26
click at [370, 85] on div "1280 × 1160 (33%)" at bounding box center [525, 261] width 311 height 613
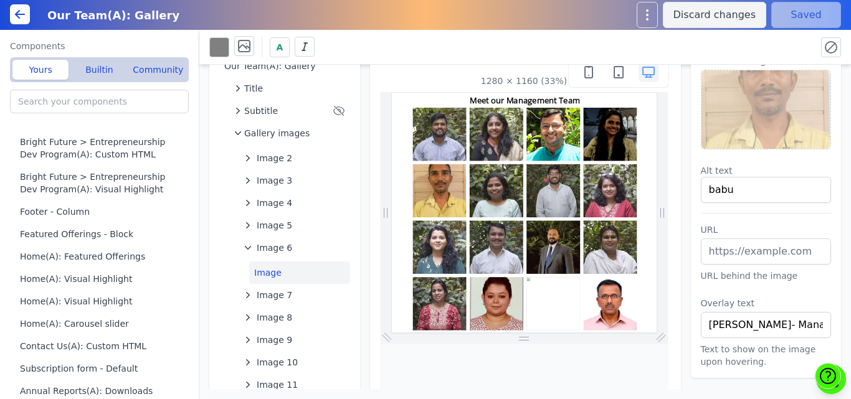
scroll to position [25, 0]
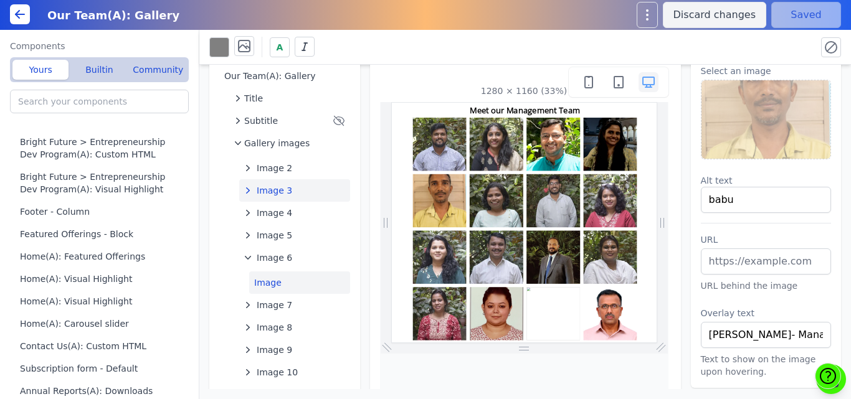
click at [267, 189] on span "Image 3" at bounding box center [275, 190] width 36 height 12
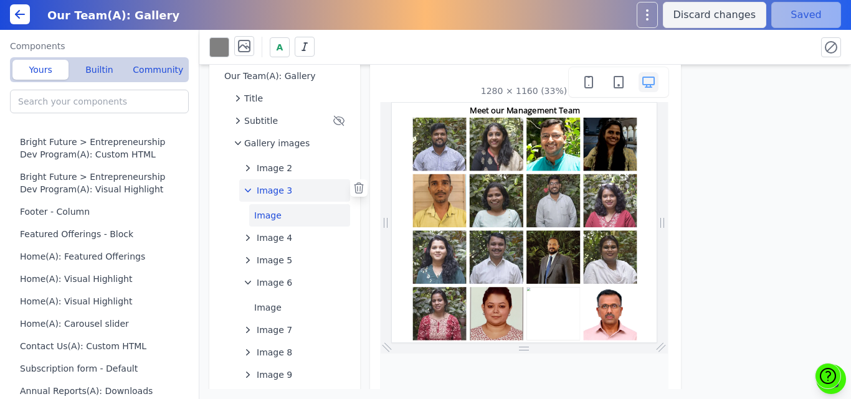
click at [266, 214] on button "Image" at bounding box center [299, 215] width 101 height 22
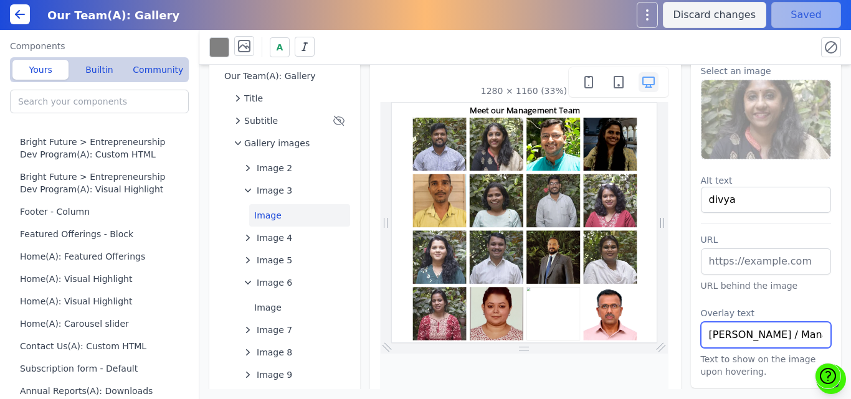
click at [751, 335] on input "Divya Gop Kumar / Manager - Innovation" at bounding box center [766, 335] width 131 height 26
paste input "Jayadarshini Ramaswami- Senior Manager- Innovation,"
type input "Jayadarshini Ramaswami- Senior Manager- Innovation"
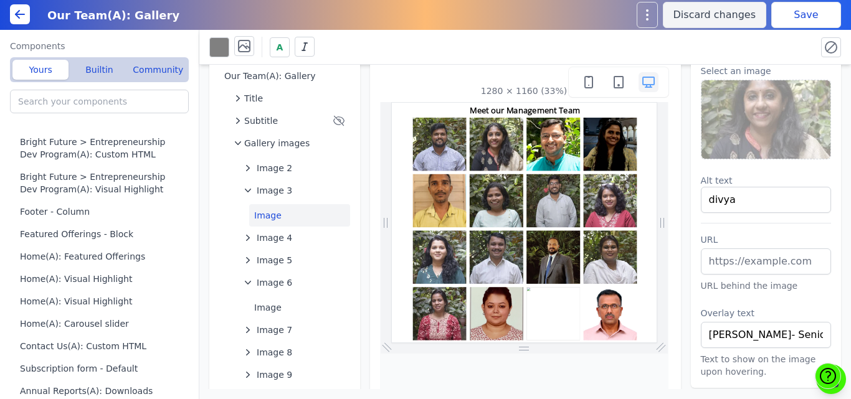
click at [737, 128] on img at bounding box center [767, 119] width 130 height 79
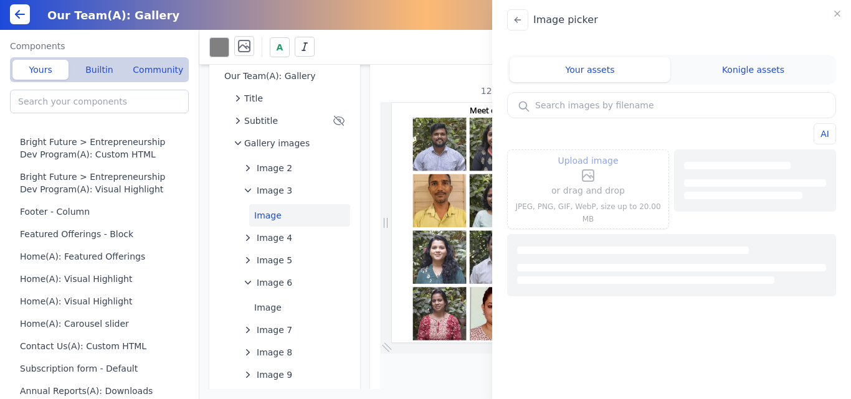
click at [588, 189] on p "or drag and drop" at bounding box center [588, 190] width 74 height 15
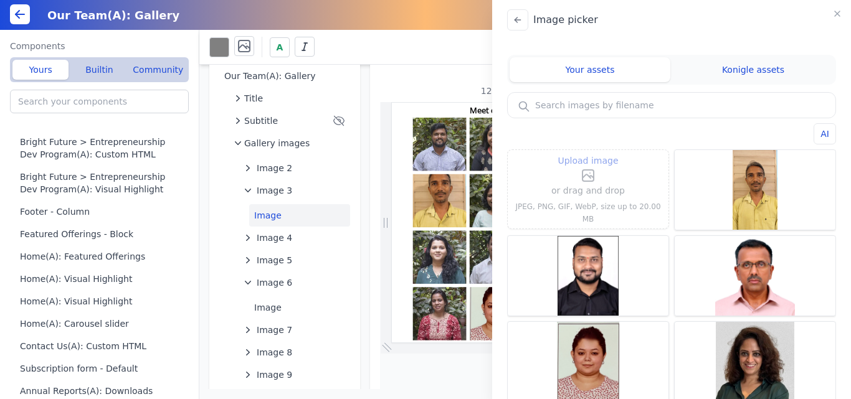
click at [582, 191] on p "or drag and drop" at bounding box center [588, 190] width 74 height 15
click at [839, 14] on icon "button" at bounding box center [837, 14] width 10 height 10
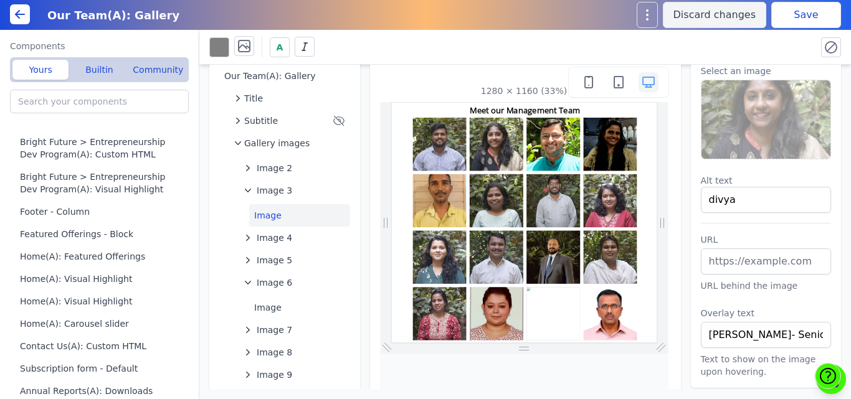
click at [770, 123] on img at bounding box center [767, 119] width 130 height 79
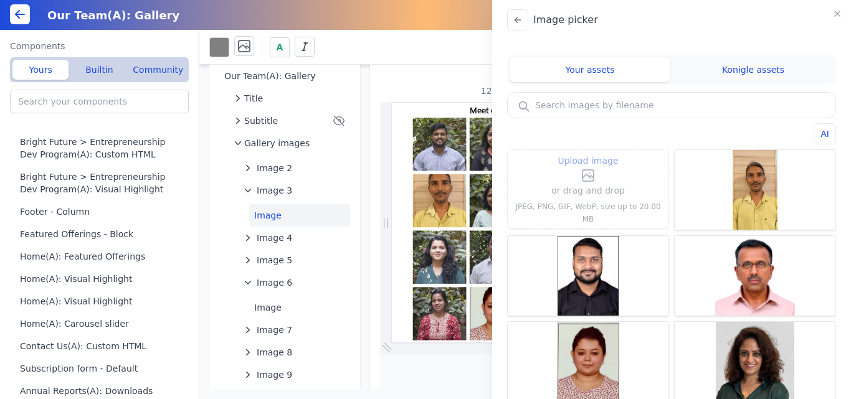
click at [575, 177] on label "Upload image" at bounding box center [588, 168] width 74 height 30
click at [588, 153] on input "Upload image" at bounding box center [588, 153] width 1 height 1
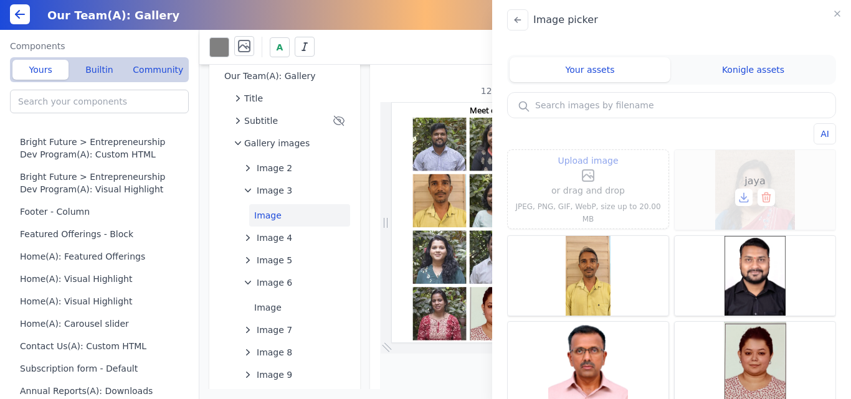
click at [751, 168] on div "jaya" at bounding box center [755, 190] width 161 height 80
type input "jaya"
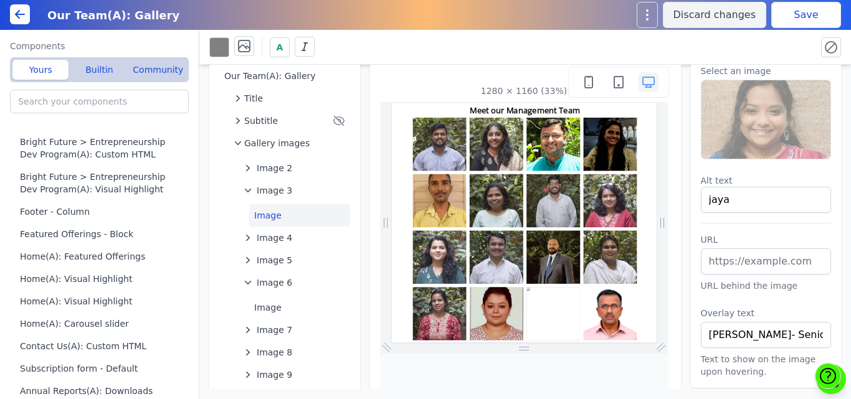
click at [785, 16] on button "Save" at bounding box center [806, 15] width 70 height 26
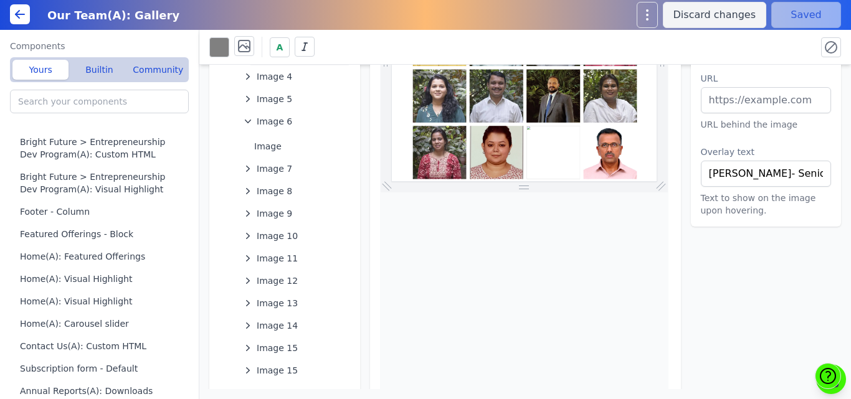
scroll to position [216, 0]
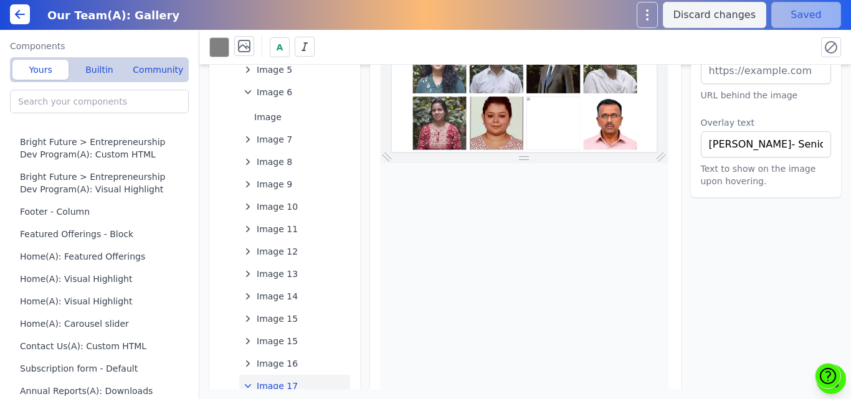
click at [275, 380] on span "Image 17" at bounding box center [277, 386] width 41 height 12
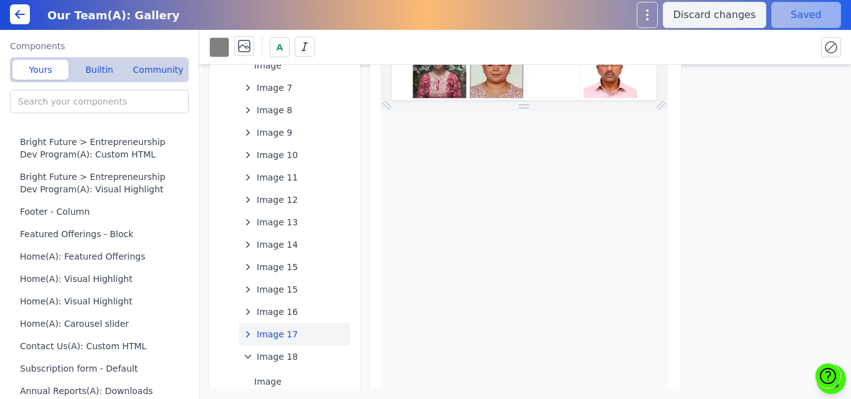
scroll to position [303, 0]
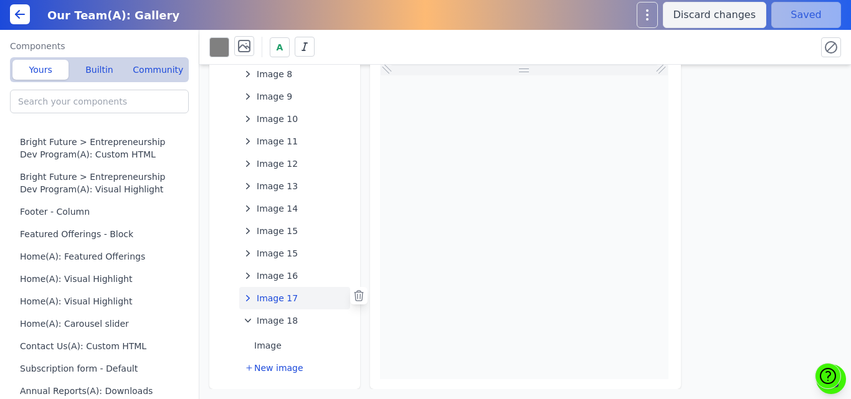
click at [247, 298] on icon "button" at bounding box center [248, 298] width 12 height 12
click at [264, 320] on button "Image" at bounding box center [299, 323] width 101 height 22
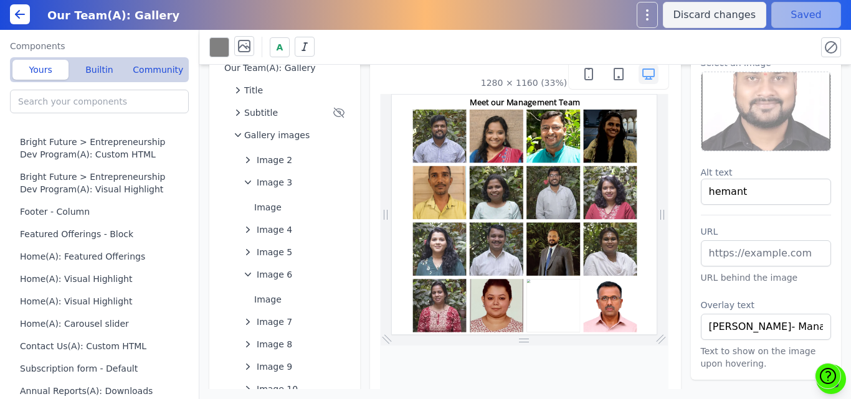
scroll to position [0, 0]
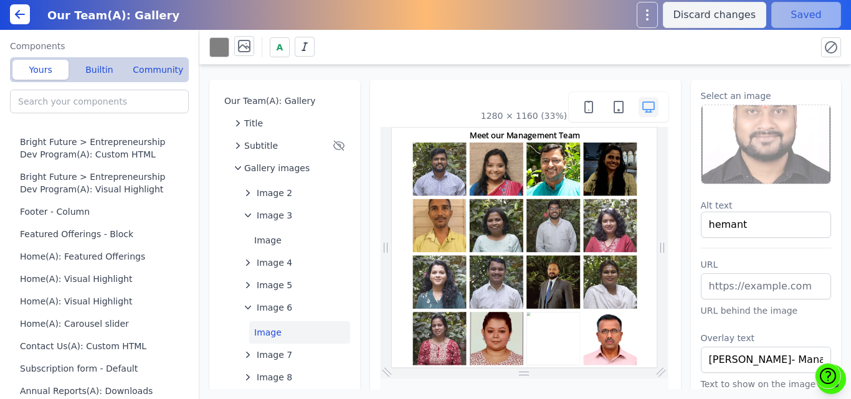
click at [266, 332] on button "Image" at bounding box center [299, 333] width 101 height 22
type input "babu"
type input "Babu Bhise- Manager - Programme"
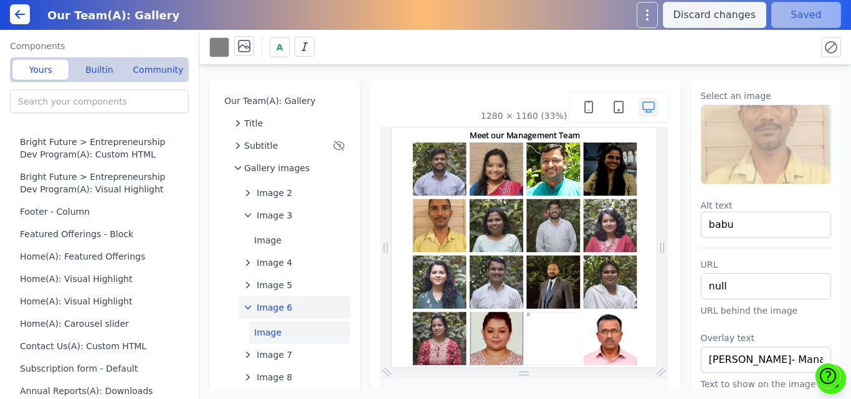
click at [269, 303] on span "Image 6" at bounding box center [275, 308] width 36 height 12
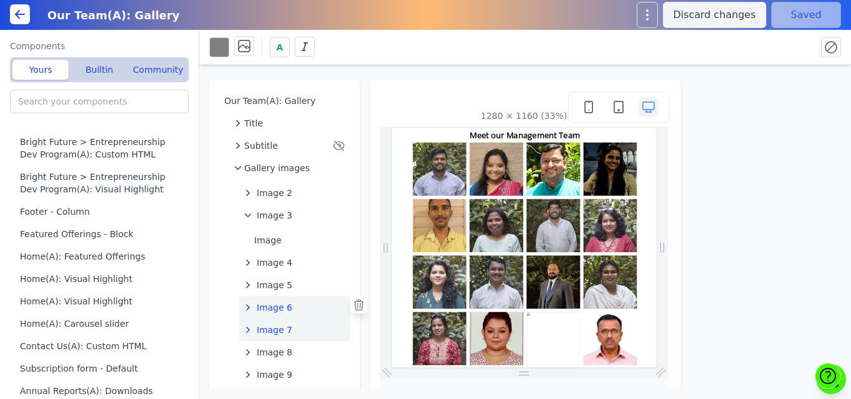
click at [269, 332] on span "Image 7" at bounding box center [275, 330] width 36 height 12
click at [269, 355] on button "Image" at bounding box center [299, 355] width 101 height 22
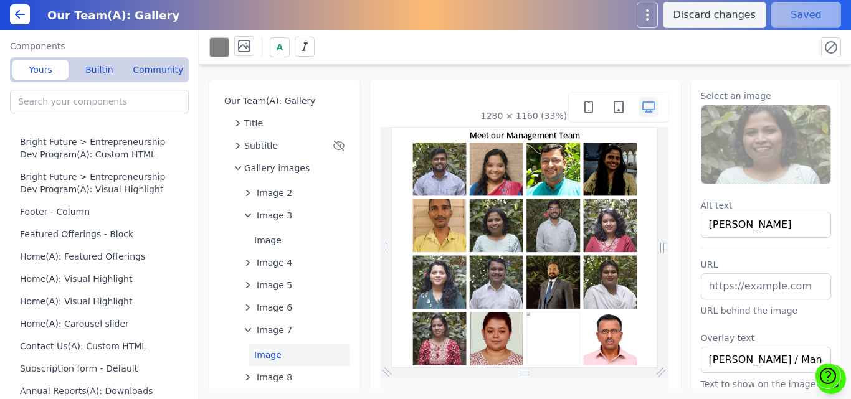
click at [784, 146] on img at bounding box center [767, 144] width 130 height 79
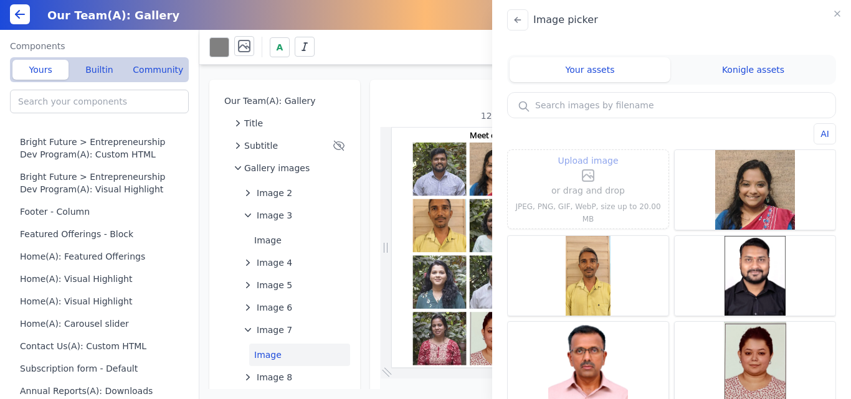
click at [586, 178] on icon at bounding box center [587, 176] width 8 height 4
click at [588, 153] on input "Upload image" at bounding box center [588, 153] width 1 height 1
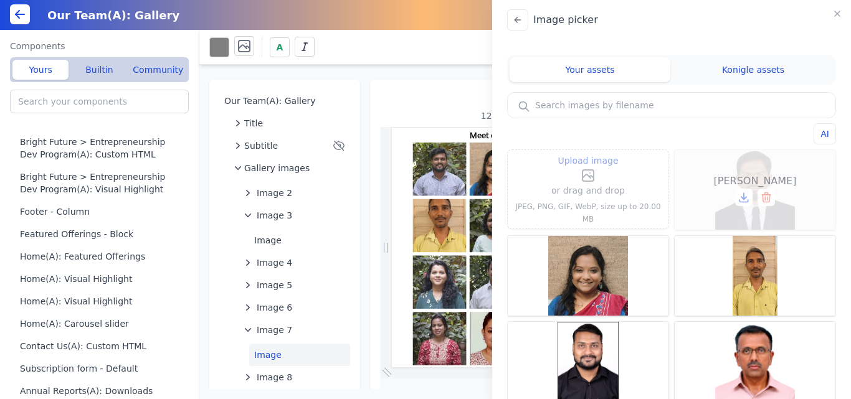
click at [760, 174] on div "[PERSON_NAME]" at bounding box center [755, 190] width 161 height 80
type input "[PERSON_NAME]"
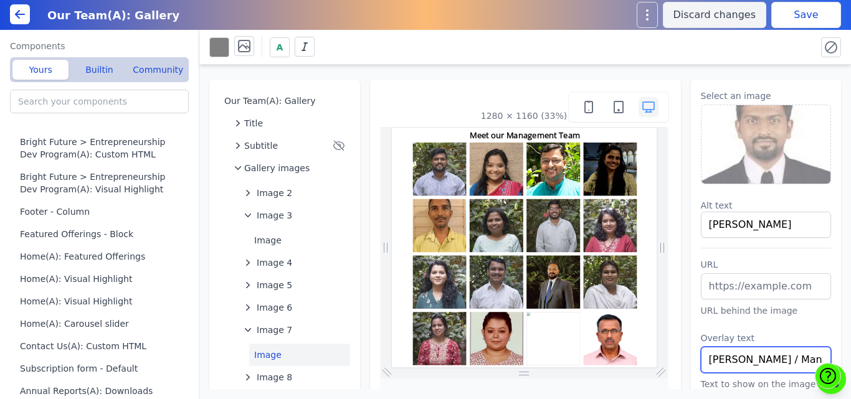
click at [735, 361] on input "Anuradha Phadtare / Manager - Innovation" at bounding box center [766, 360] width 131 height 26
paste input "Titus Singh- Manager- Technology/Software Development"
type input "Titus Singh- Manager- Technology/Software Development"
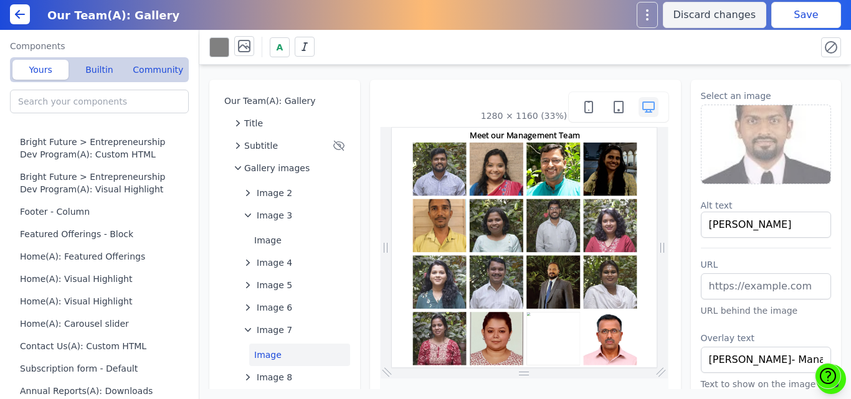
click at [774, 66] on div "Our Team(A): Gallery Title Subtitle Gallery images Image 2 Image 3 Image Image …" at bounding box center [525, 227] width 652 height 325
click at [785, 19] on button "Save" at bounding box center [806, 15] width 70 height 26
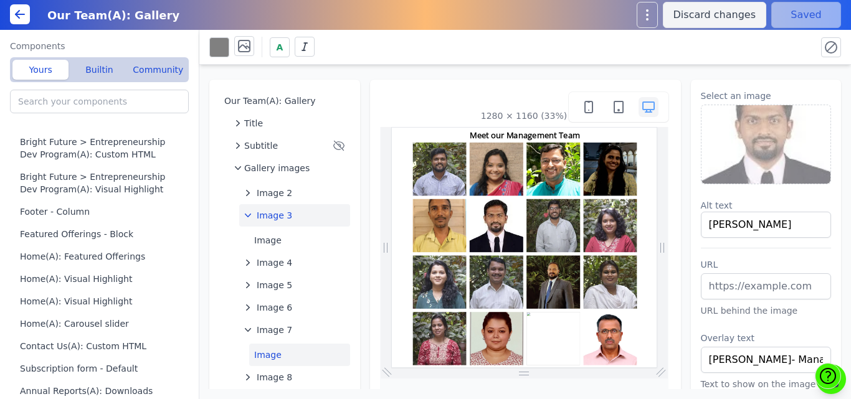
click at [272, 211] on span "Image 3" at bounding box center [275, 215] width 36 height 12
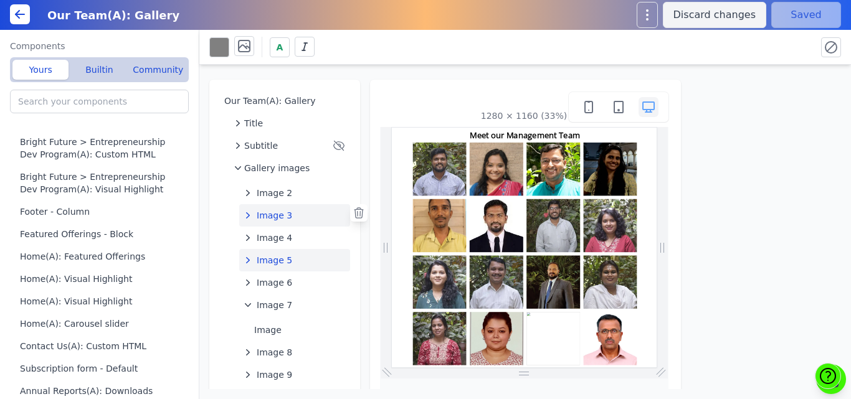
click at [273, 257] on span "Image 5" at bounding box center [275, 260] width 36 height 12
click at [275, 288] on button "Image" at bounding box center [299, 285] width 101 height 22
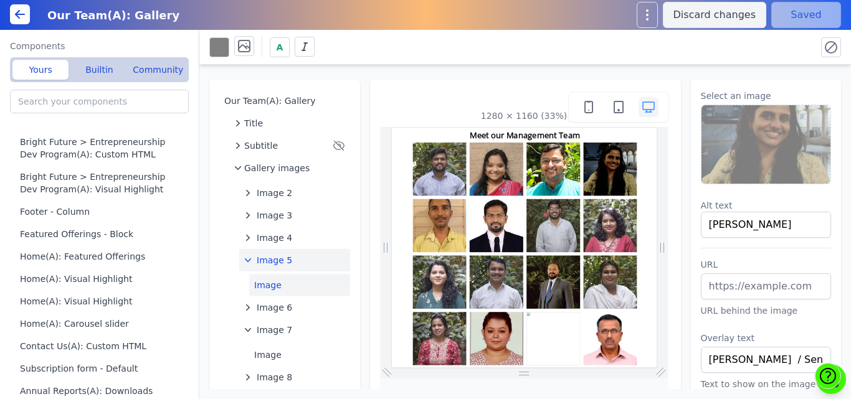
click at [320, 259] on button "Image 5" at bounding box center [294, 260] width 111 height 22
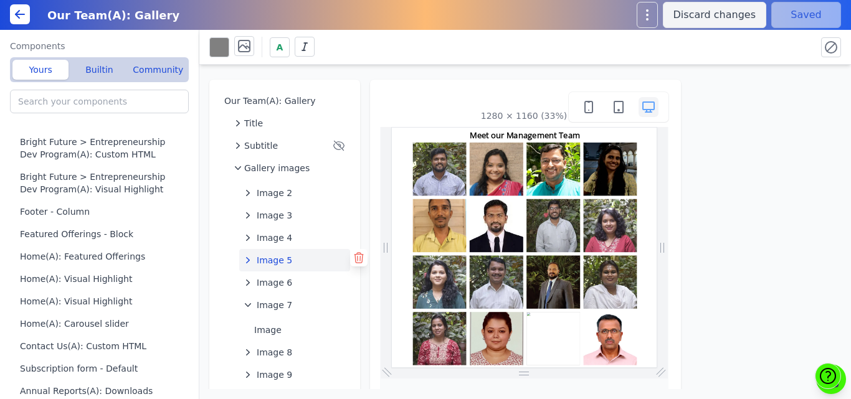
click at [356, 260] on icon at bounding box center [359, 258] width 12 height 12
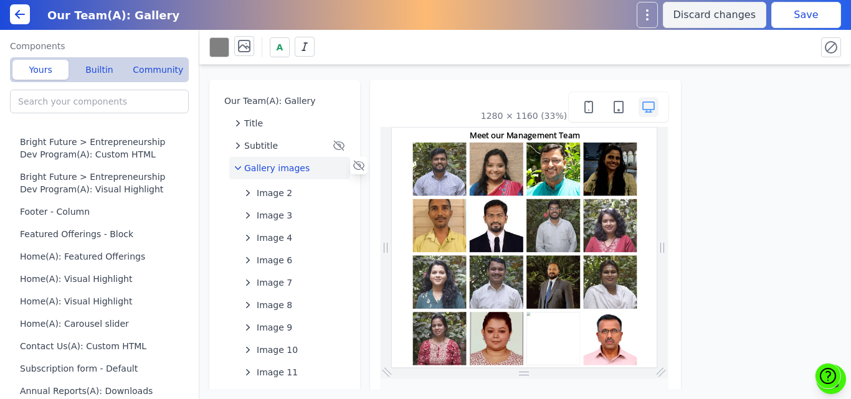
click at [783, 10] on button "Save" at bounding box center [806, 15] width 70 height 26
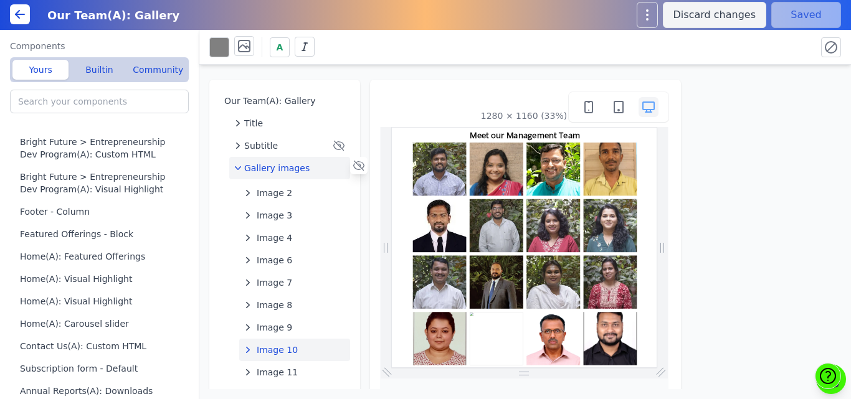
click at [276, 348] on span "Image 10" at bounding box center [277, 350] width 41 height 12
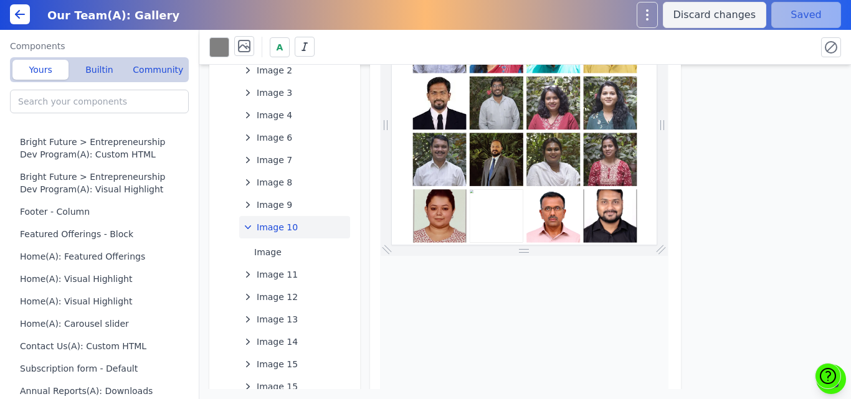
scroll to position [123, 0]
click at [291, 229] on span "Image 10" at bounding box center [277, 227] width 41 height 12
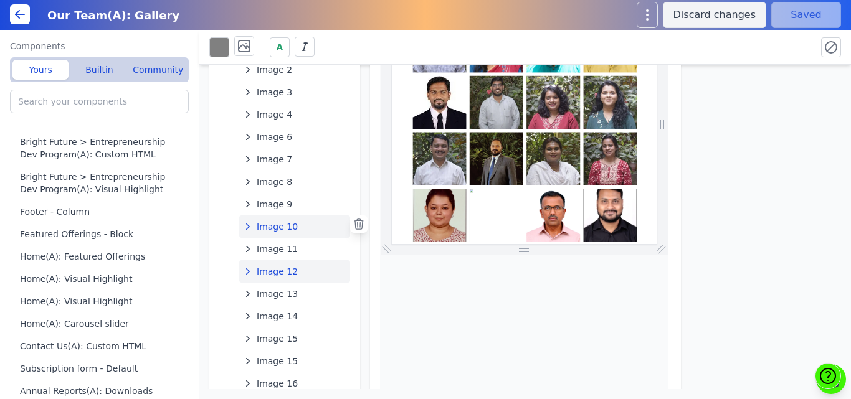
click at [280, 270] on span "Image 12" at bounding box center [277, 271] width 41 height 12
click at [273, 298] on button "Image" at bounding box center [299, 296] width 101 height 22
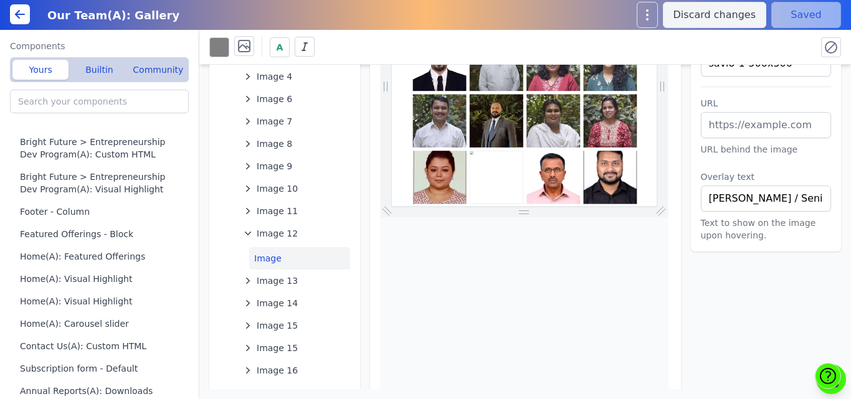
scroll to position [193, 0]
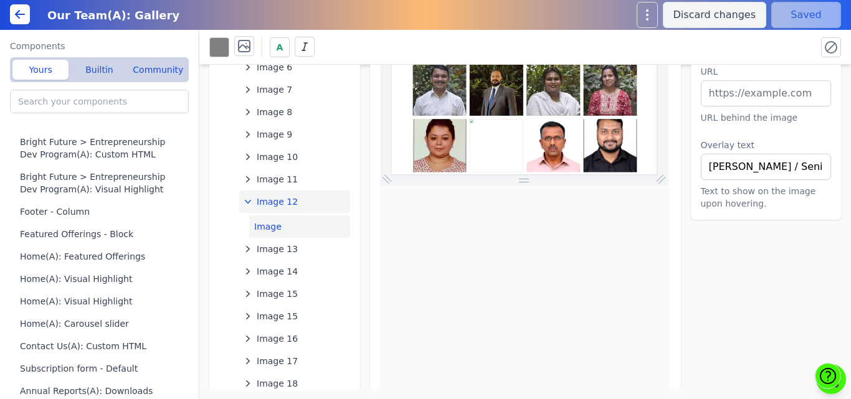
click at [290, 199] on span "Image 12" at bounding box center [277, 202] width 41 height 12
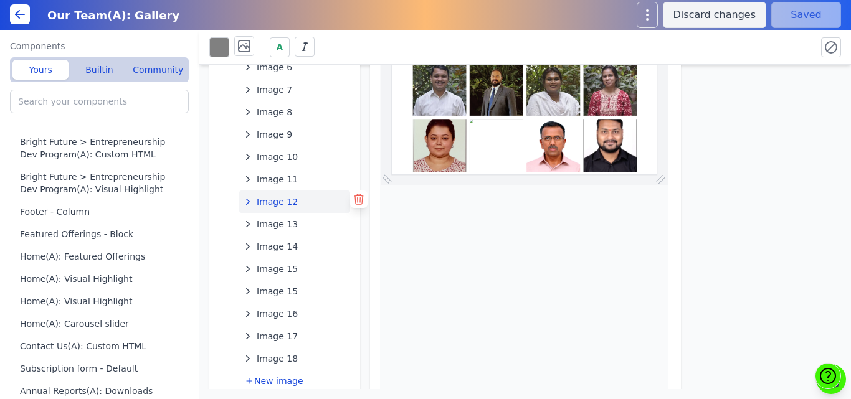
click at [359, 198] on icon at bounding box center [359, 199] width 12 height 12
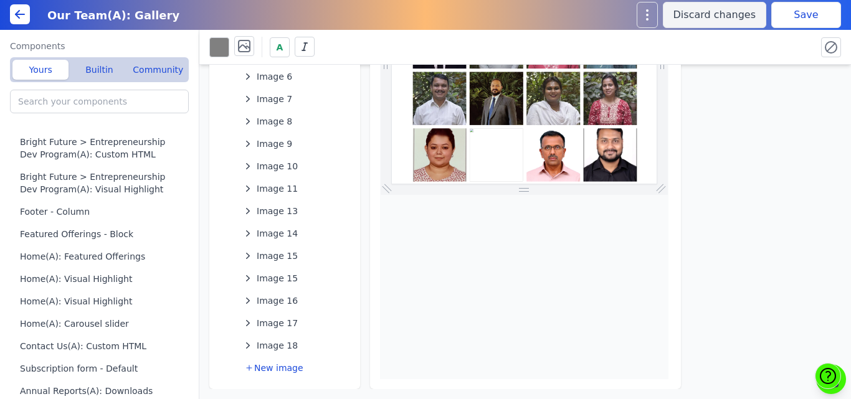
click at [807, 19] on button "Save" at bounding box center [806, 15] width 70 height 26
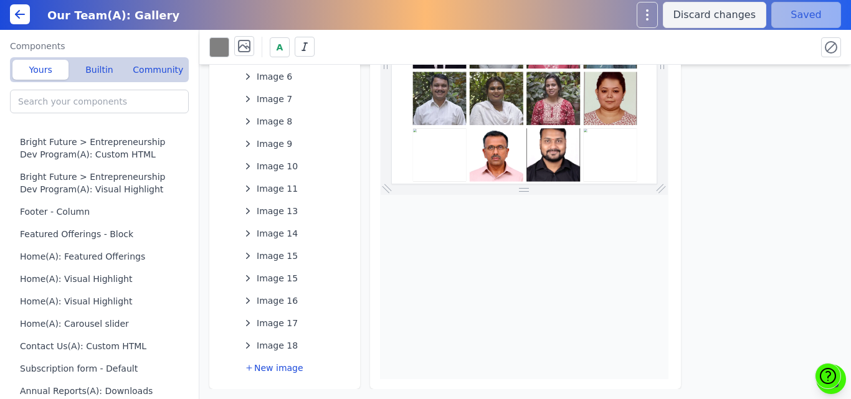
scroll to position [0, 0]
click at [277, 343] on span "Image 18" at bounding box center [277, 346] width 41 height 12
click at [267, 368] on button "Image" at bounding box center [299, 371] width 101 height 22
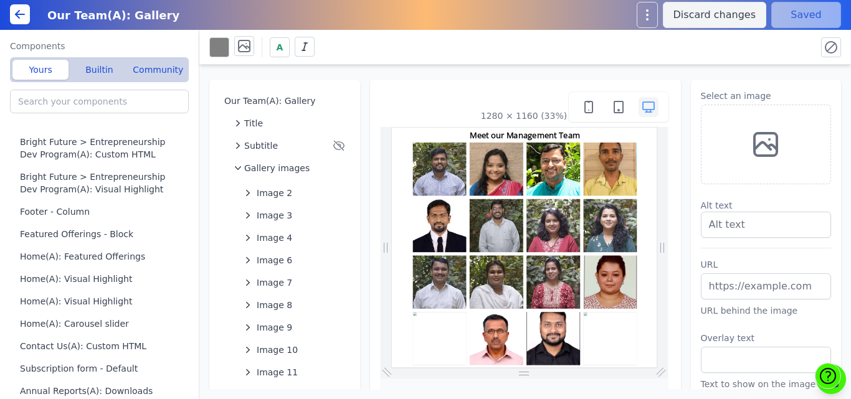
scroll to position [209, 0]
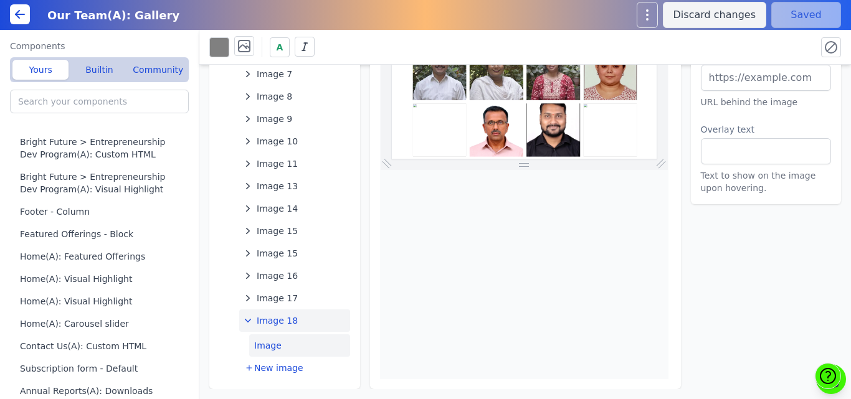
click at [325, 323] on button "Image 18" at bounding box center [294, 321] width 111 height 22
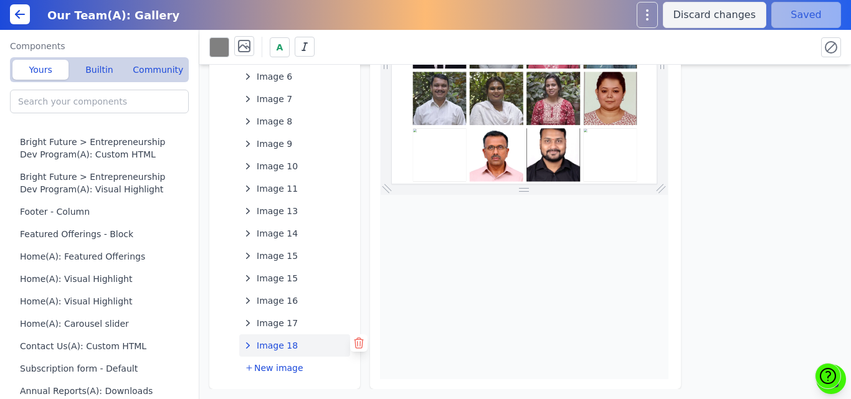
click at [357, 343] on icon at bounding box center [359, 343] width 12 height 12
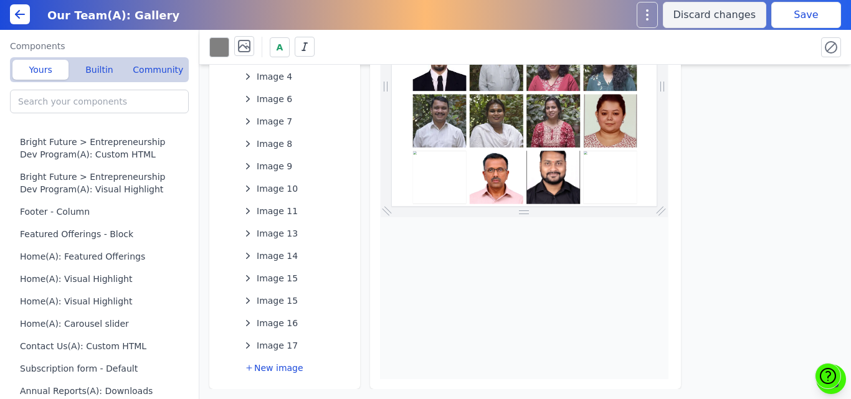
click at [793, 6] on button "Save" at bounding box center [806, 15] width 70 height 26
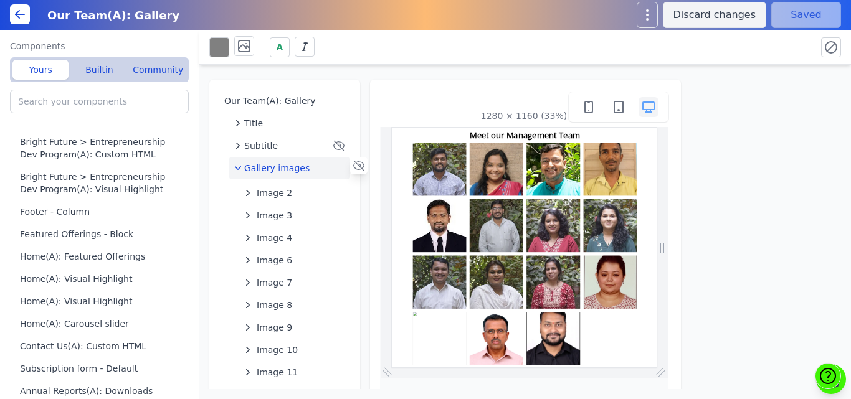
click at [436, 65] on div "Our Team(A): Gallery Title Subtitle Gallery images Image 2 Image 3 Image 4 Imag…" at bounding box center [525, 227] width 652 height 325
click at [67, 106] on input "search" at bounding box center [99, 102] width 179 height 24
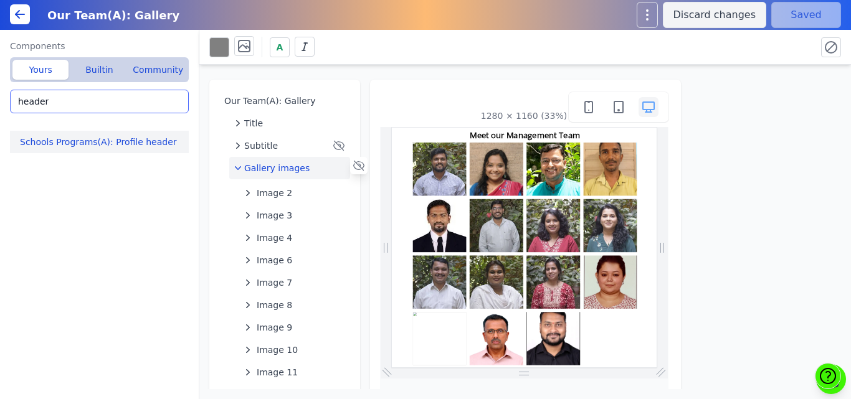
type input "header"
click at [77, 141] on button "Schools Programs(A): Profile header" at bounding box center [102, 142] width 184 height 22
type input "Schools Programs(A): Profile header"
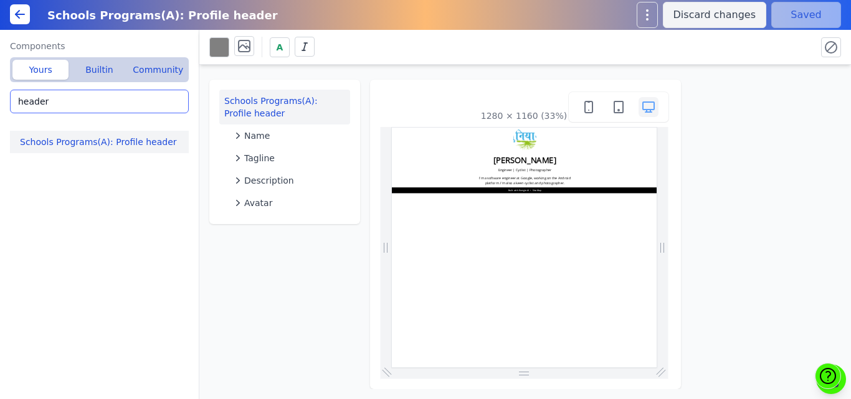
click at [54, 105] on input "header" at bounding box center [99, 102] width 179 height 24
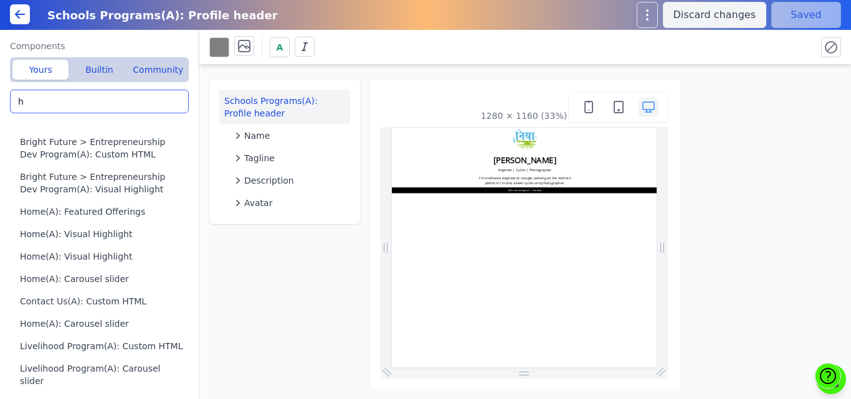
type input "h"
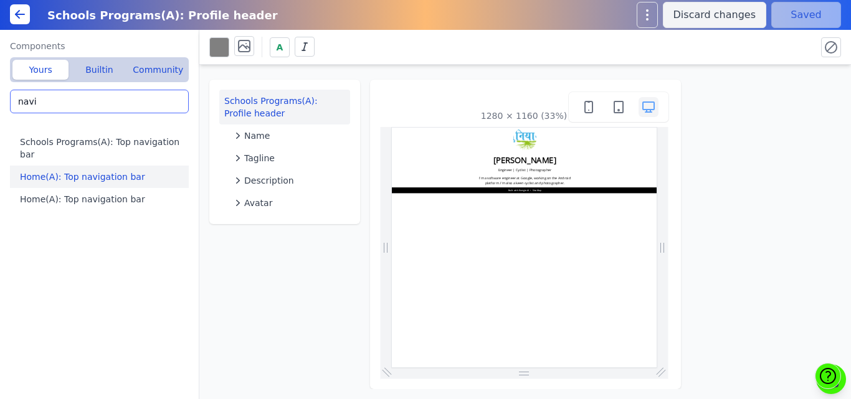
type input "navi"
click at [82, 166] on button "Home(A): Top navigation bar" at bounding box center [102, 177] width 184 height 22
type input "Home(A): Top navigation bar"
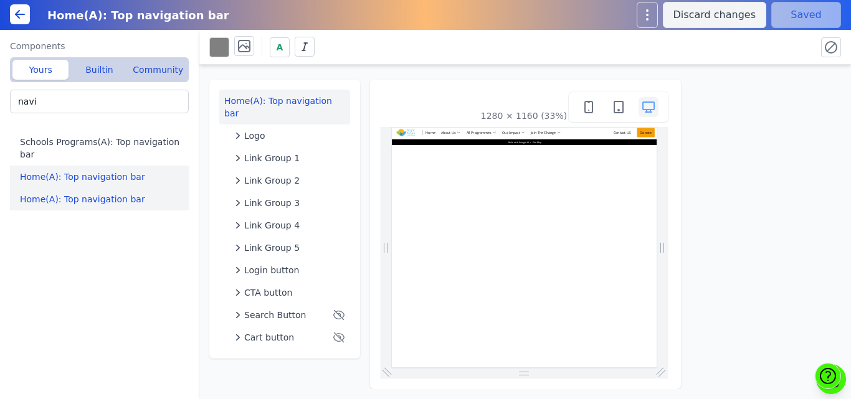
click at [70, 188] on button "Home(A): Top navigation bar" at bounding box center [102, 199] width 184 height 22
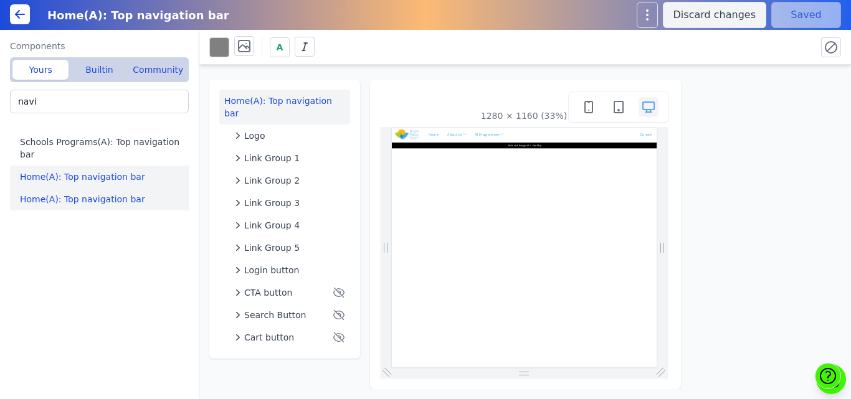
click at [65, 166] on button "Home(A): Top navigation bar" at bounding box center [102, 177] width 184 height 22
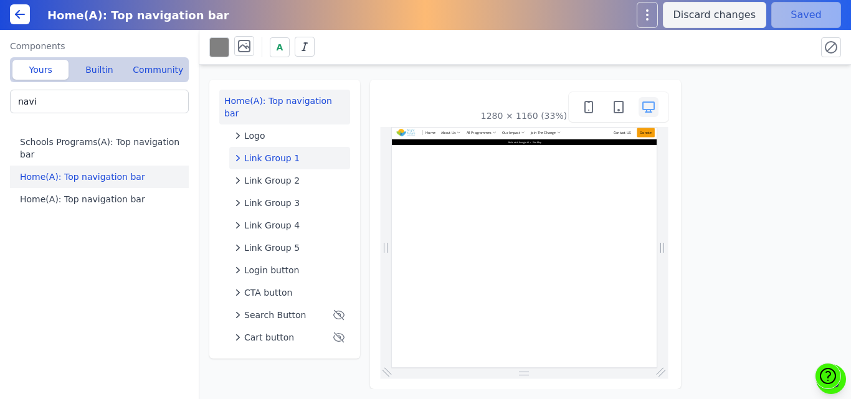
click at [270, 152] on span "Link Group 1" at bounding box center [271, 158] width 55 height 12
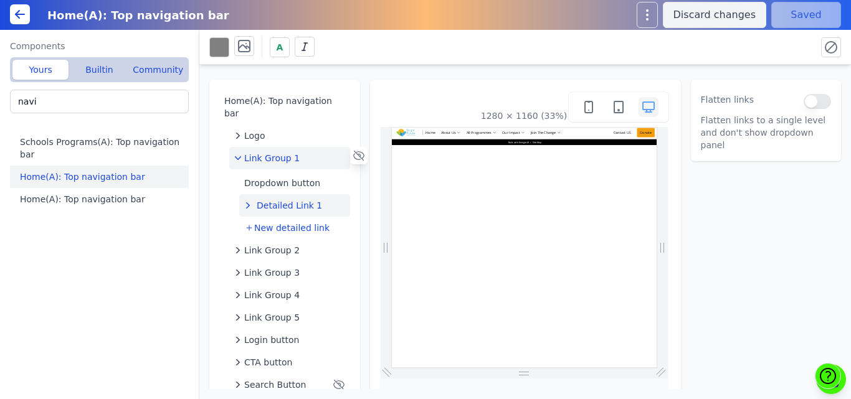
click at [267, 199] on span "Detailed Link 1" at bounding box center [289, 205] width 65 height 12
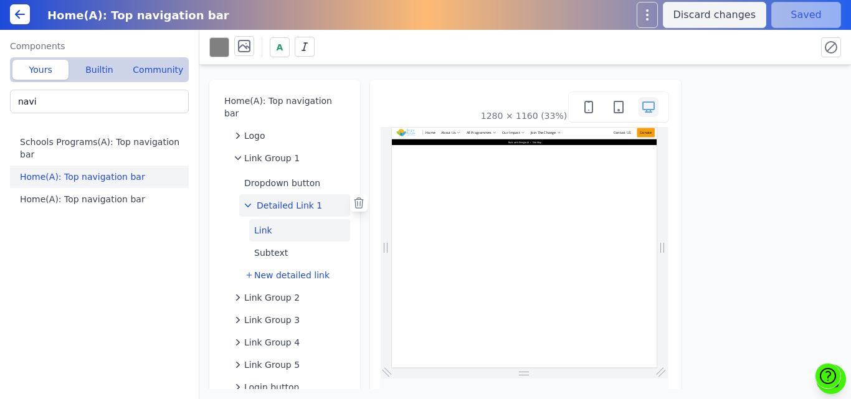
click at [267, 219] on button "Link" at bounding box center [299, 230] width 101 height 22
select select "_self"
select select
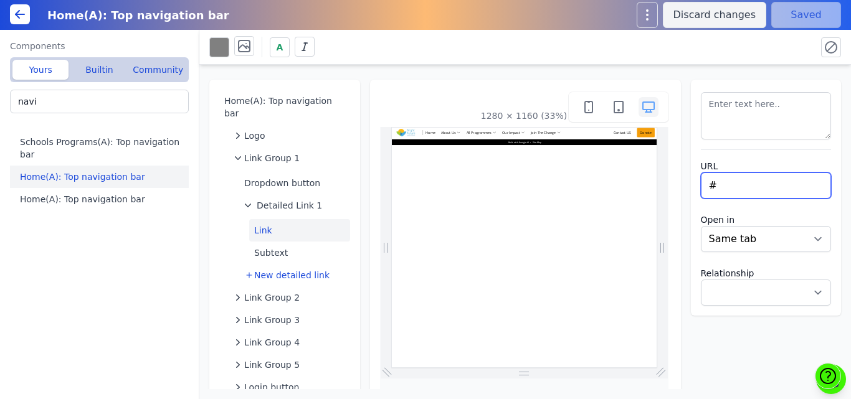
drag, startPoint x: 718, startPoint y: 186, endPoint x: 682, endPoint y: 186, distance: 35.5
click at [682, 186] on div "Home(A): Top navigation bar Logo Link Group 1 Dropdown button Detailed Link 1 L…" at bounding box center [525, 227] width 652 height 325
paste input "https://www.brightfutureindia.org/"
type input "https://www.brightfutureindia.org/"
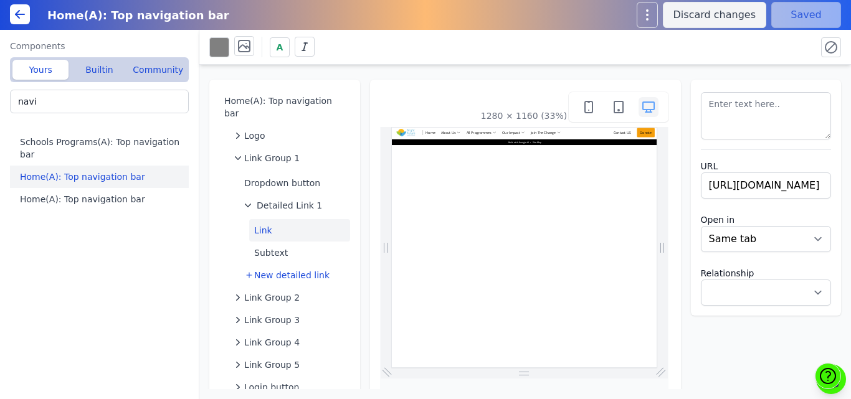
select select
click at [731, 50] on div "A" at bounding box center [507, 47] width 597 height 22
click at [798, 14] on button "Save" at bounding box center [806, 15] width 70 height 26
drag, startPoint x: 72, startPoint y: 100, endPoint x: 0, endPoint y: 109, distance: 72.3
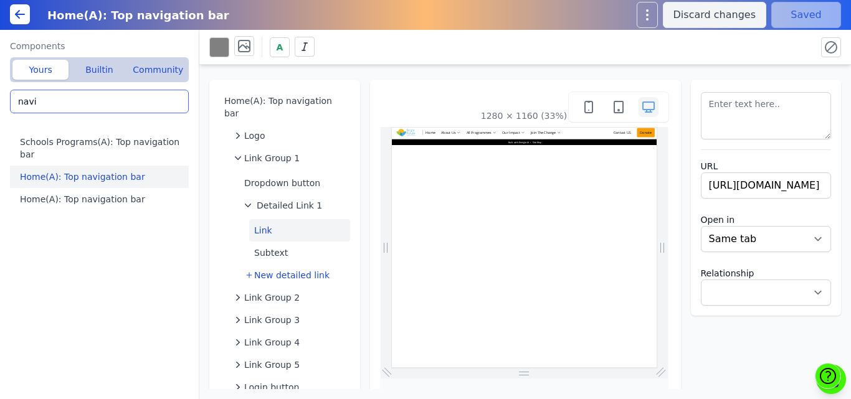
click at [0, 109] on div "Components Yours Builtin Community navi Schools Programs(A): Top navigation bar…" at bounding box center [99, 215] width 199 height 370
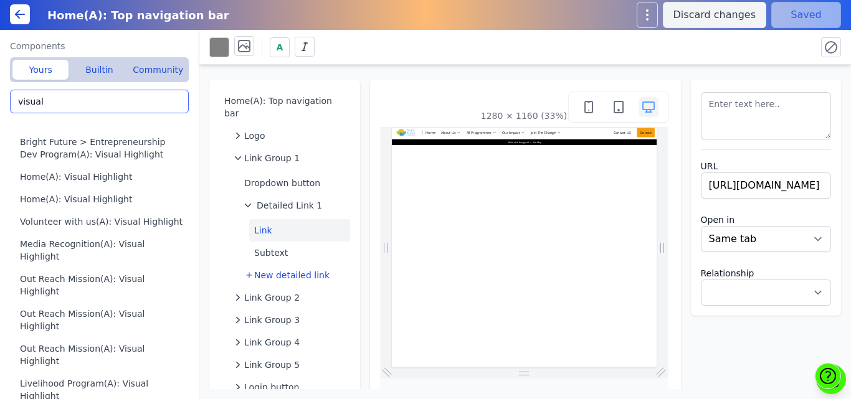
type input "visual"
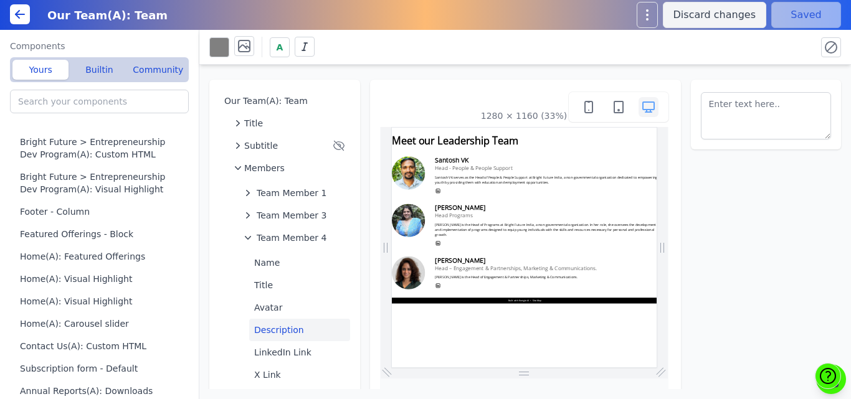
click at [16, 20] on icon at bounding box center [19, 14] width 15 height 15
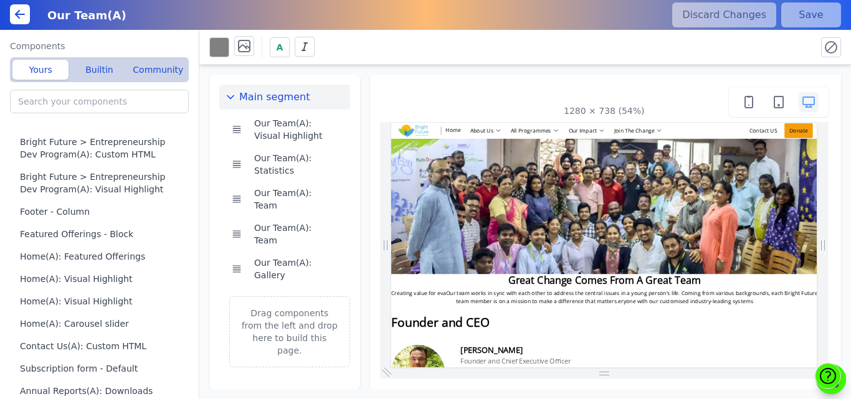
click at [26, 18] on icon at bounding box center [19, 14] width 15 height 15
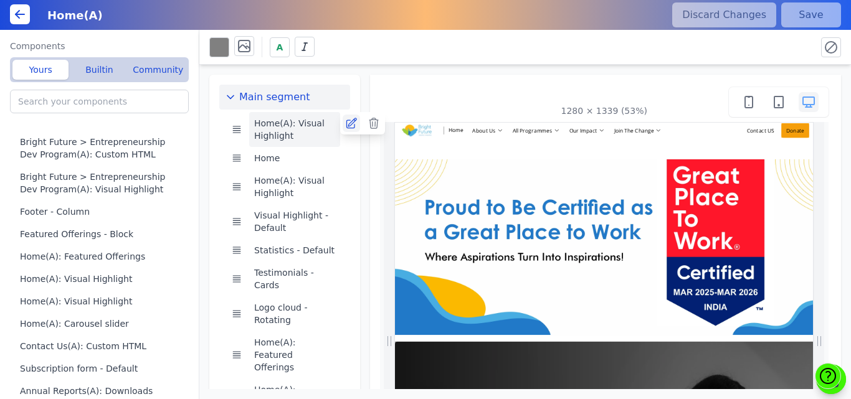
scroll to position [0, 140]
click at [346, 126] on icon at bounding box center [351, 123] width 10 height 10
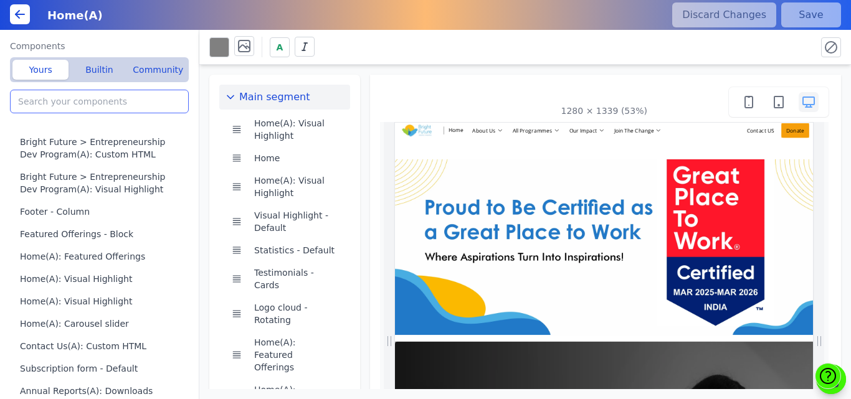
click at [95, 95] on input "search" at bounding box center [99, 102] width 179 height 24
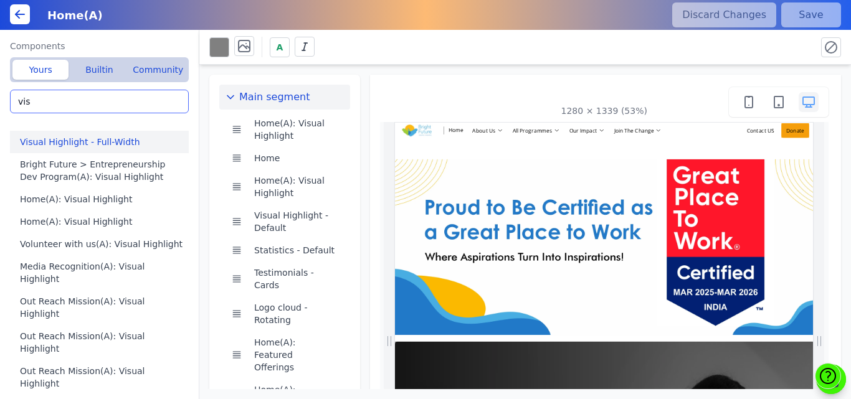
type input "vis"
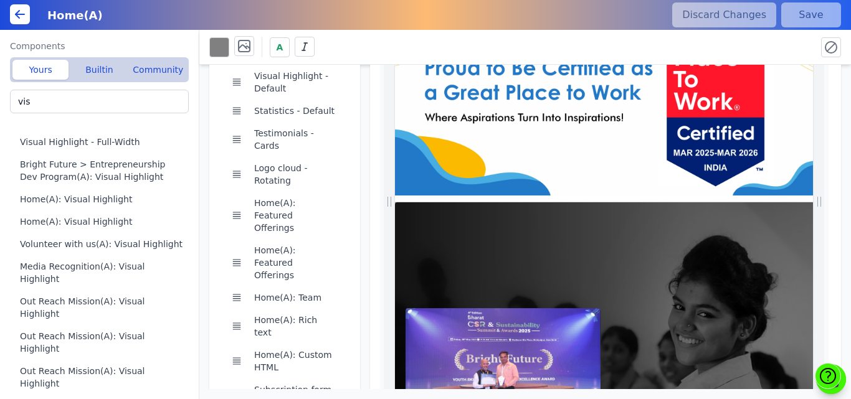
scroll to position [193, 0]
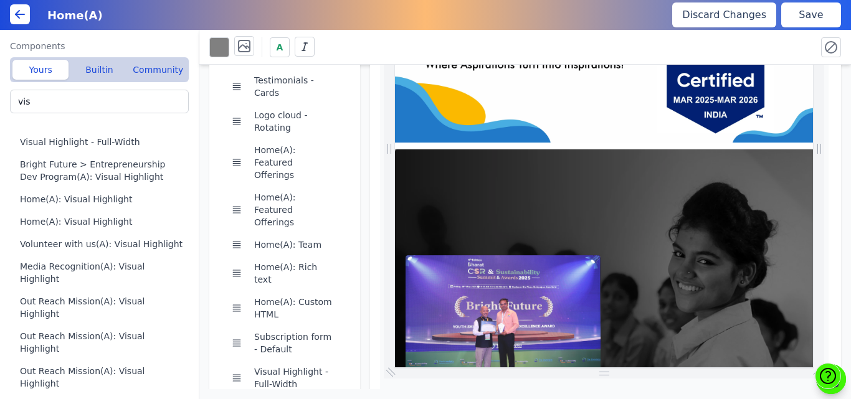
click at [794, 18] on button "Save" at bounding box center [811, 14] width 60 height 25
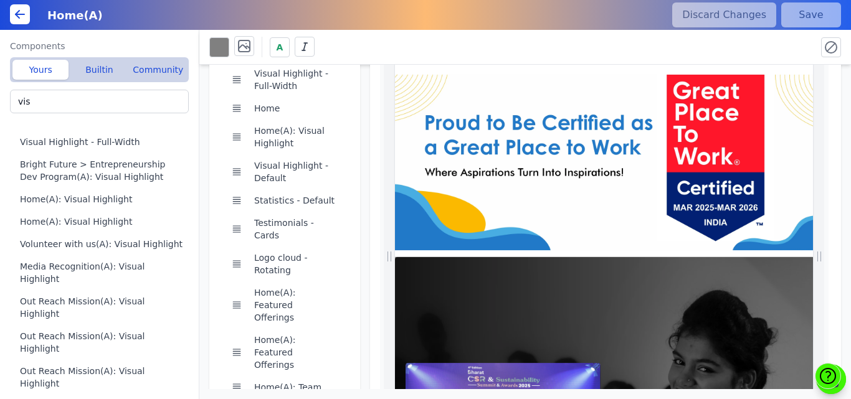
scroll to position [28, 0]
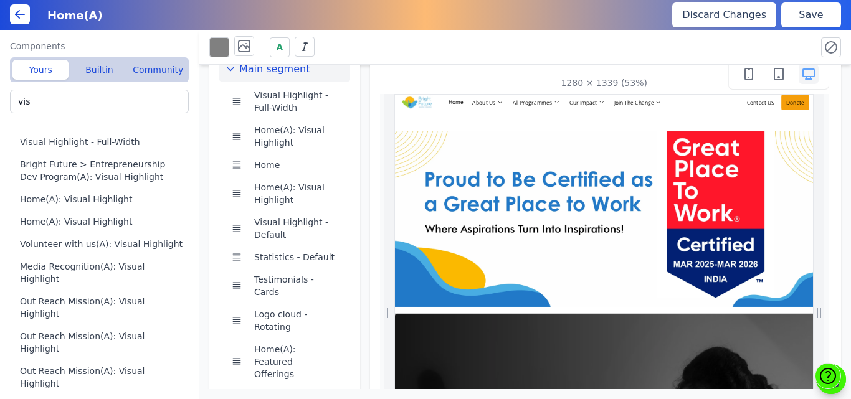
click at [805, 18] on button "Save" at bounding box center [811, 14] width 60 height 25
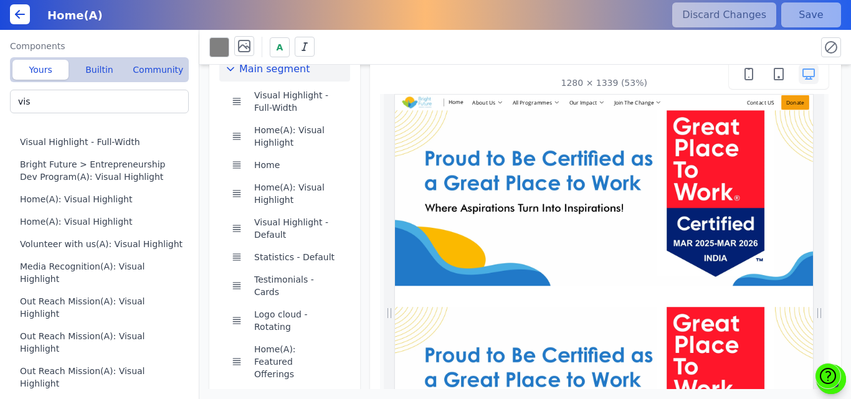
scroll to position [0, 457]
click at [310, 129] on button "Home(A): Visual Highlight" at bounding box center [294, 136] width 91 height 35
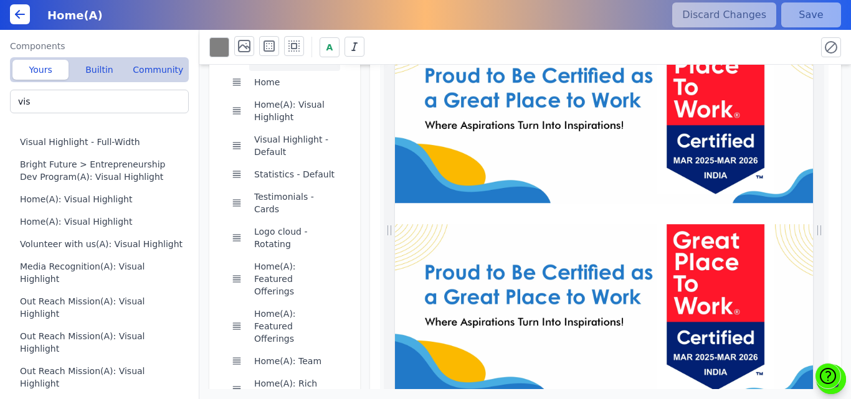
scroll to position [0, 779]
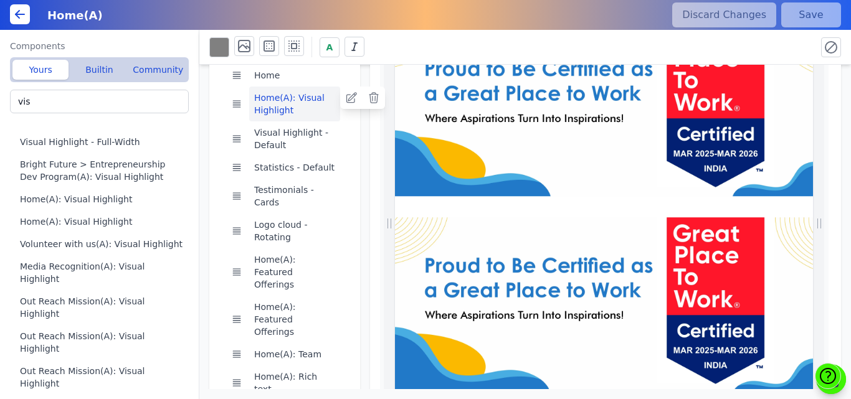
click at [269, 95] on button "Home(A): Visual Highlight" at bounding box center [294, 104] width 91 height 35
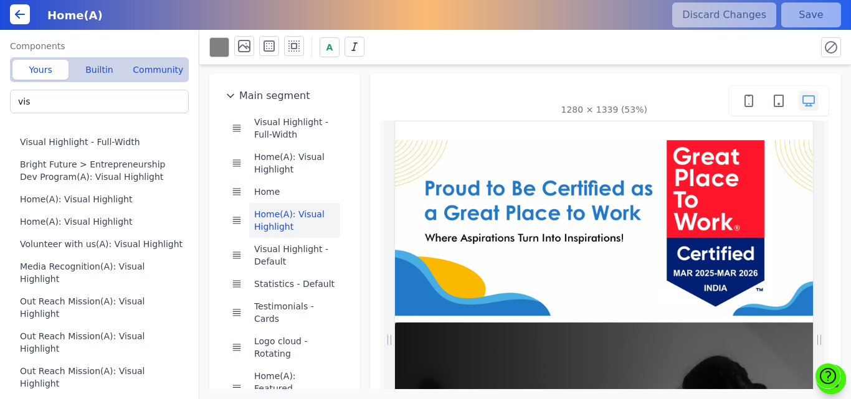
scroll to position [0, 244]
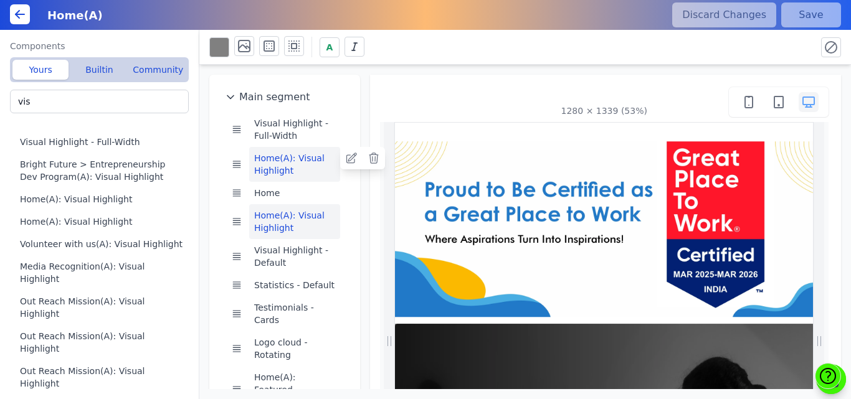
click at [298, 157] on button "Home(A): Visual Highlight" at bounding box center [294, 164] width 91 height 35
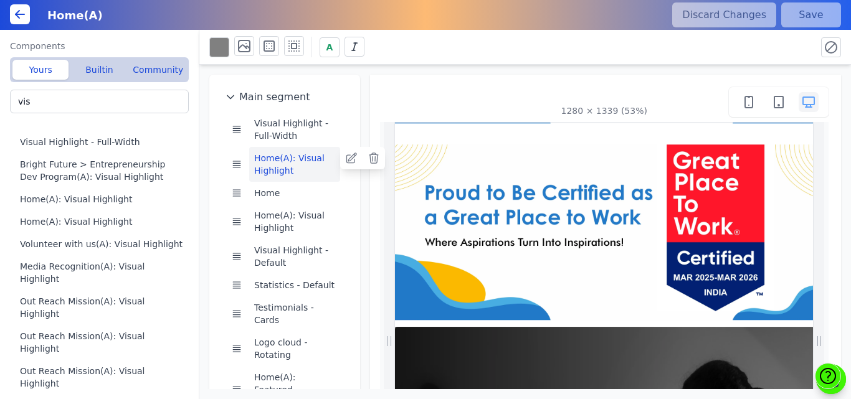
scroll to position [0, 0]
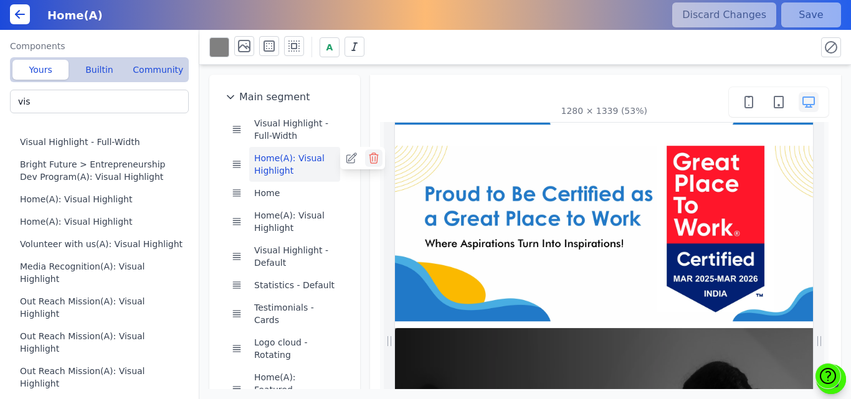
click at [370, 157] on icon at bounding box center [374, 158] width 9 height 10
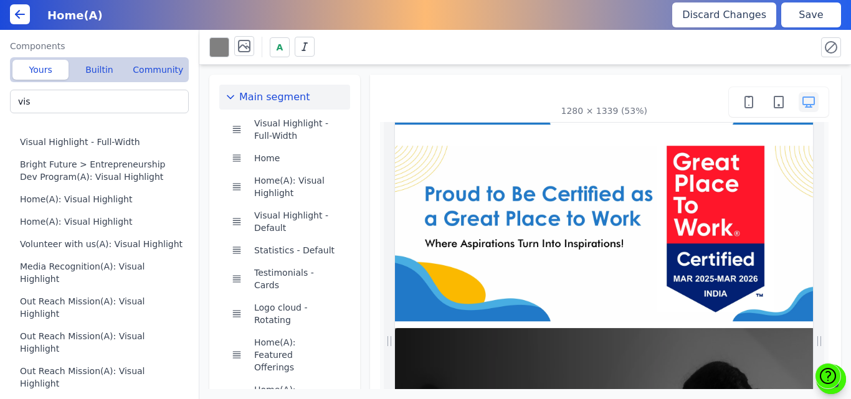
click at [804, 20] on button "Save" at bounding box center [811, 14] width 60 height 25
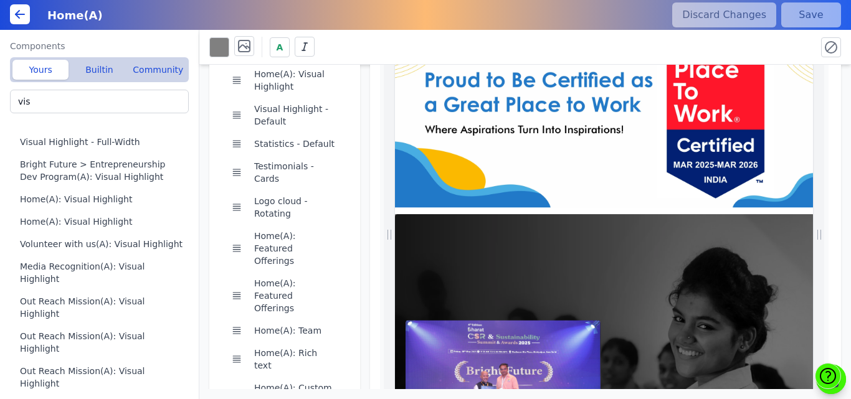
scroll to position [137, 0]
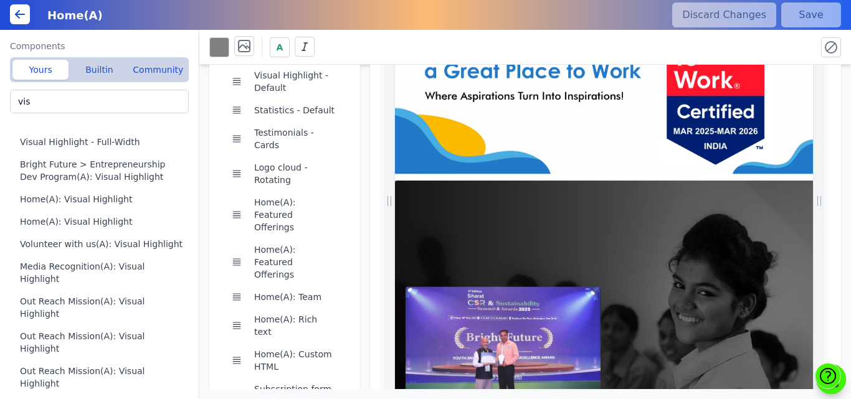
click at [825, 118] on div "1280 × 1339 (53%)" at bounding box center [606, 220] width 472 height 570
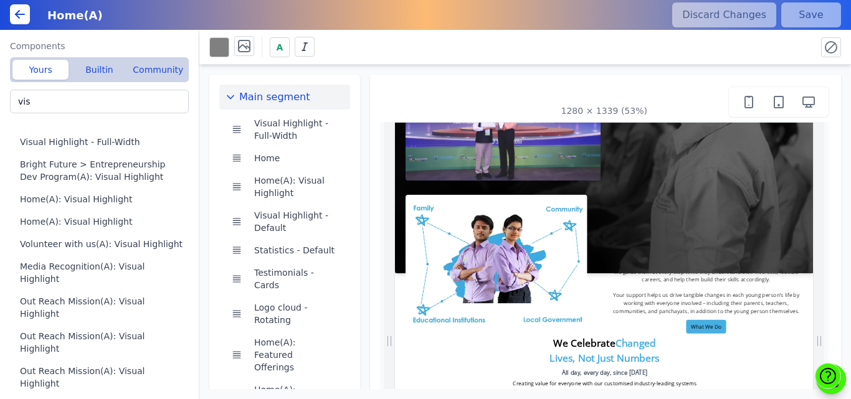
scroll to position [894, 0]
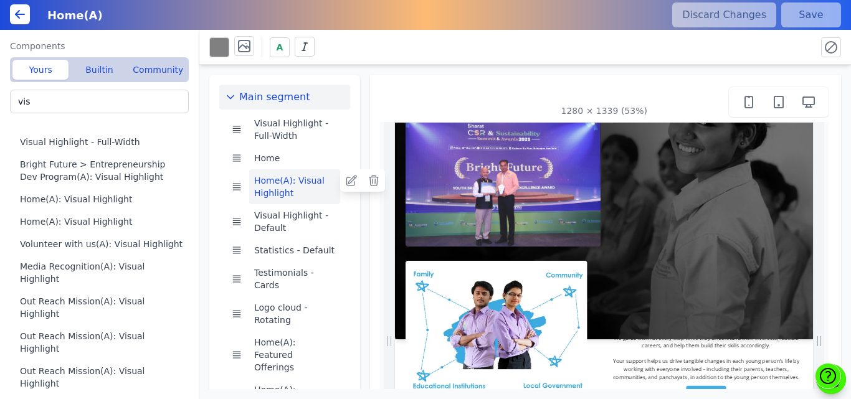
click at [275, 185] on button "Home(A): Visual Highlight" at bounding box center [294, 186] width 91 height 35
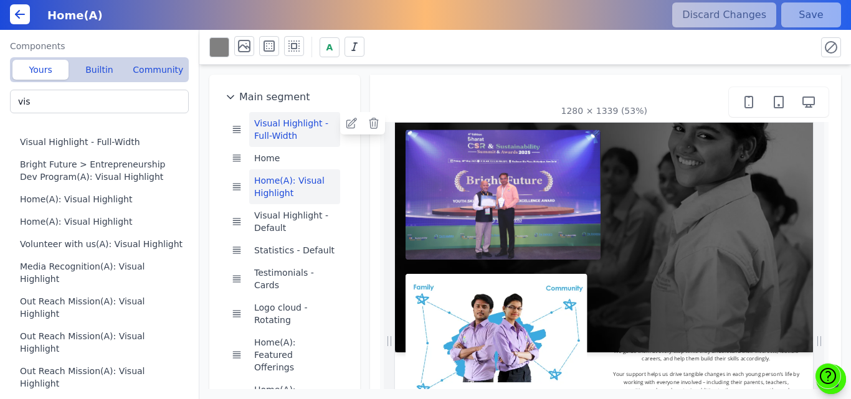
click at [279, 121] on button "Visual Highlight - Full-Width" at bounding box center [294, 129] width 91 height 35
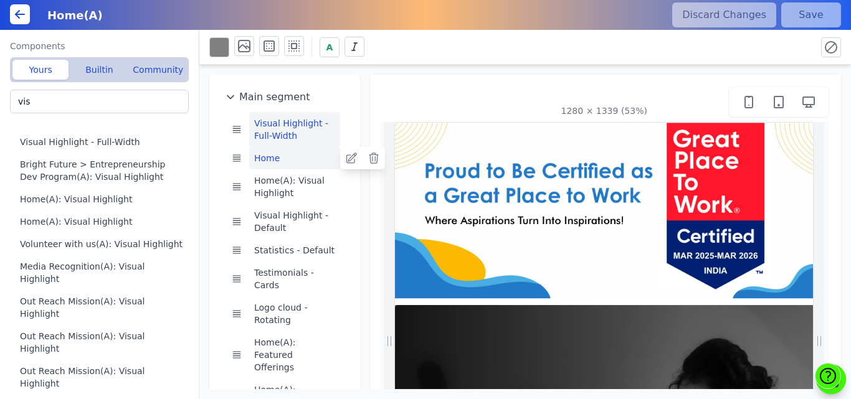
click at [269, 155] on button "Home" at bounding box center [294, 158] width 91 height 22
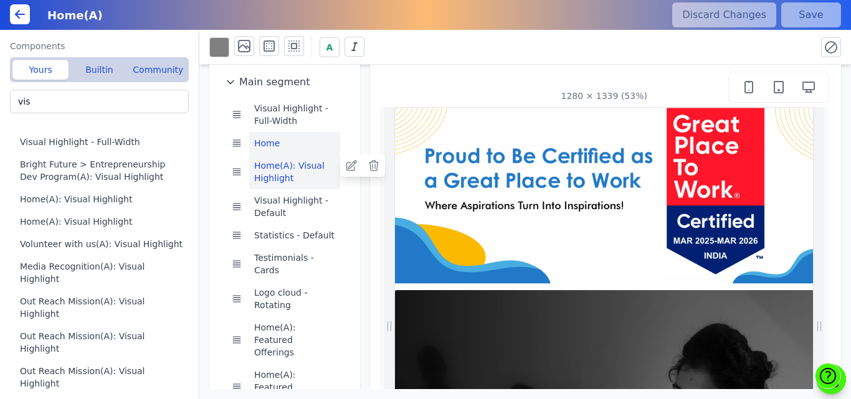
click at [272, 175] on button "Home(A): Visual Highlight" at bounding box center [294, 172] width 91 height 35
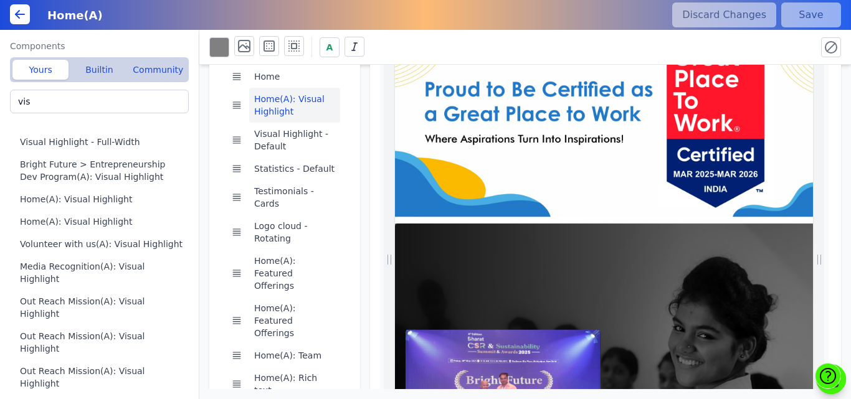
scroll to position [85, 0]
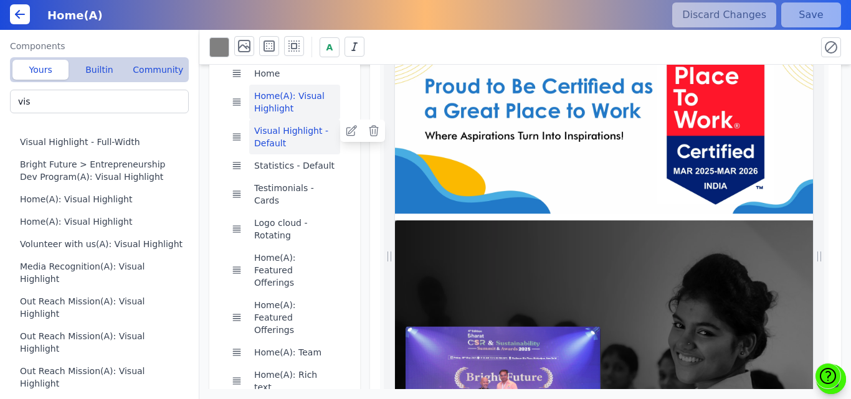
click at [267, 137] on button "Visual Highlight - Default" at bounding box center [294, 137] width 91 height 35
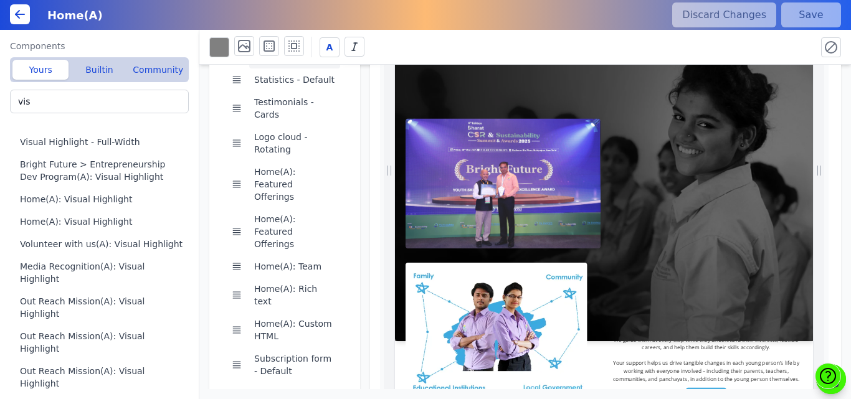
scroll to position [267, 0]
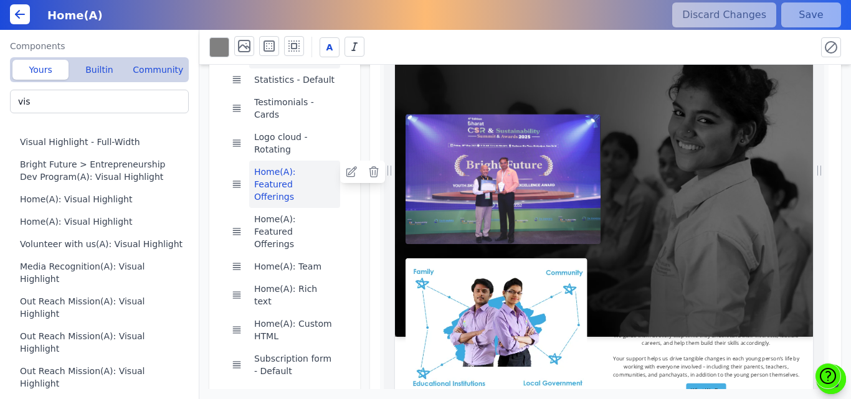
click at [271, 163] on button "Home(A): Featured Offerings" at bounding box center [294, 184] width 91 height 47
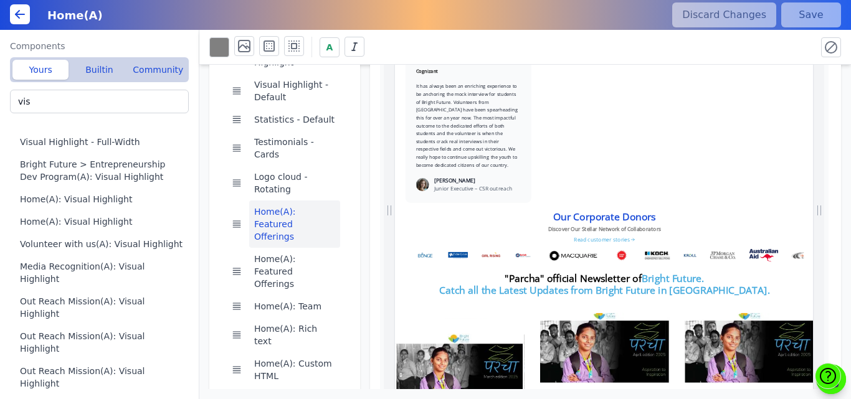
scroll to position [0, 339]
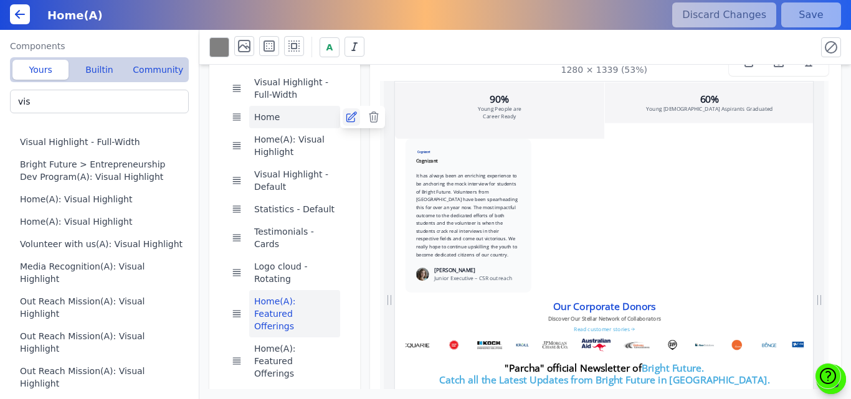
click at [350, 119] on icon at bounding box center [351, 117] width 12 height 12
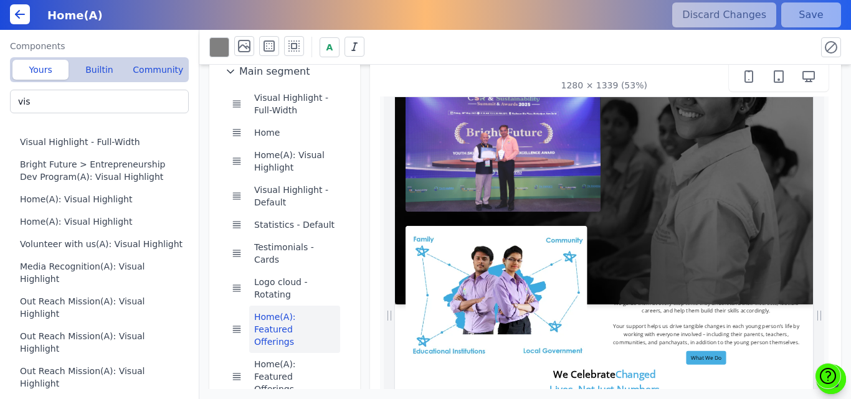
scroll to position [0, 269]
click at [530, 155] on img at bounding box center [600, 192] width 371 height 247
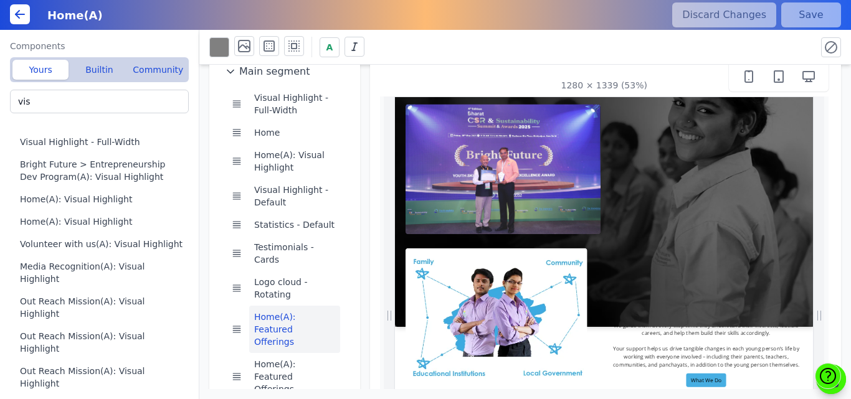
scroll to position [0, 275]
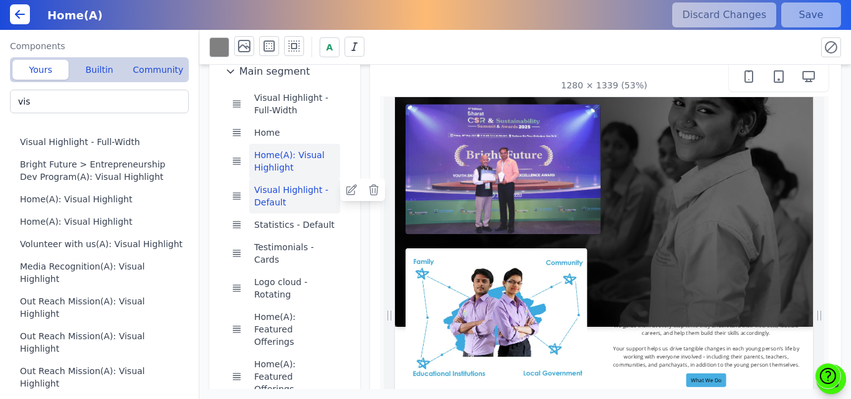
click at [296, 193] on button "Visual Highlight - Default" at bounding box center [294, 196] width 91 height 35
click at [90, 67] on button "Builtin" at bounding box center [99, 70] width 56 height 20
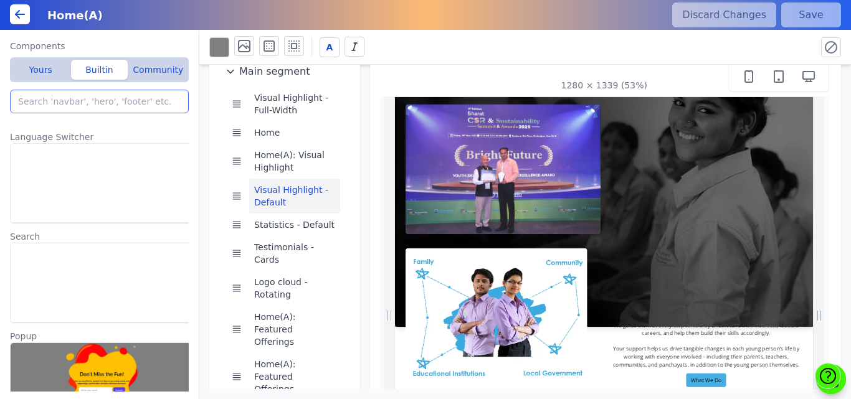
click at [77, 96] on input "search" at bounding box center [99, 102] width 179 height 24
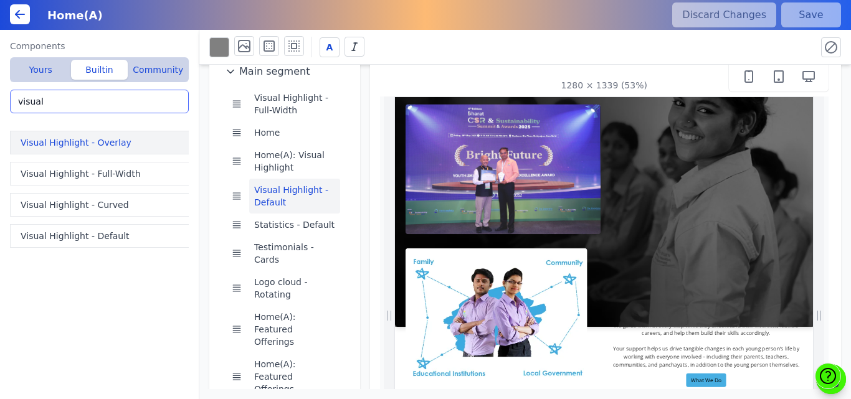
type input "visual"
click at [70, 141] on button "Visual Highlight - Overlay" at bounding box center [102, 143] width 184 height 24
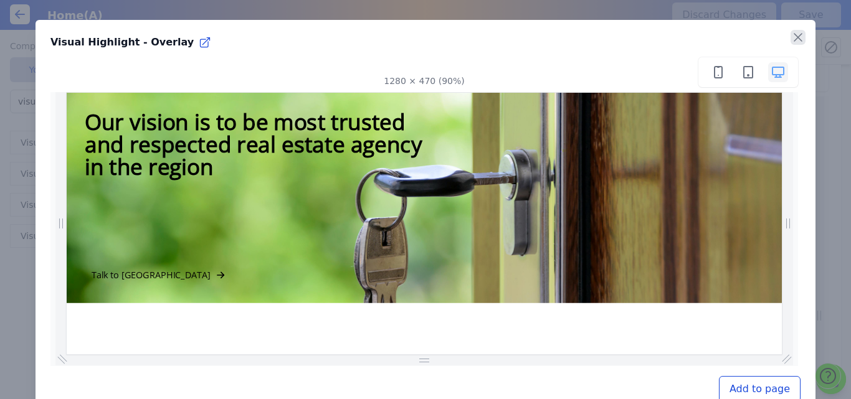
click at [794, 38] on icon "button" at bounding box center [797, 37] width 7 height 7
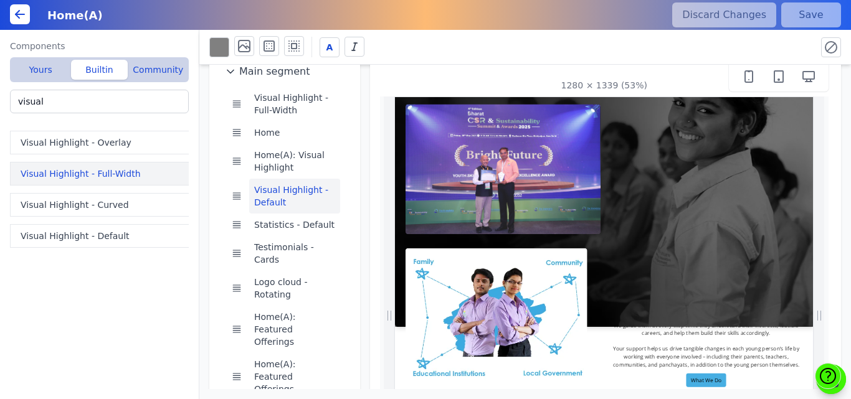
click at [96, 175] on button "Visual Highlight - Full-Width" at bounding box center [102, 174] width 184 height 24
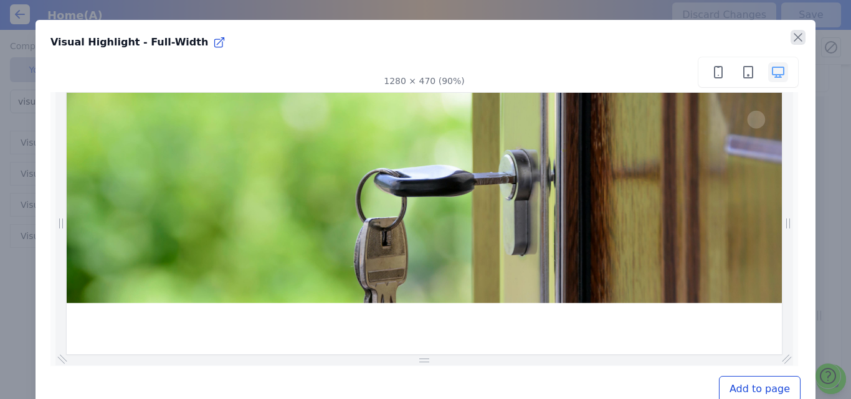
click at [791, 42] on icon "button" at bounding box center [798, 37] width 15 height 15
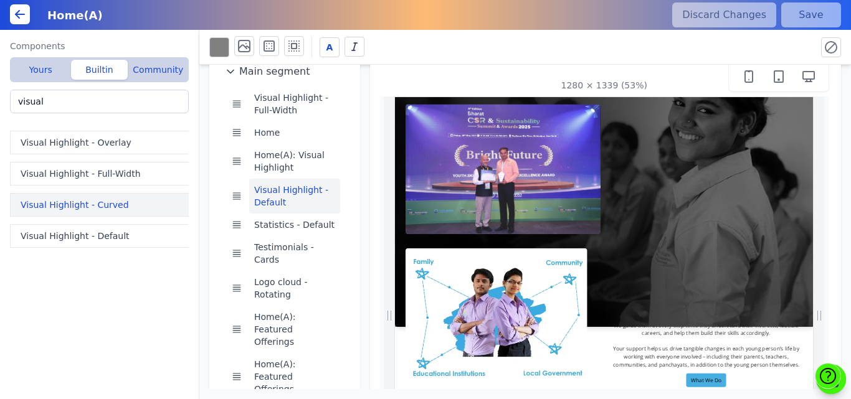
click at [56, 205] on button "Visual Highlight - Curved" at bounding box center [102, 205] width 184 height 24
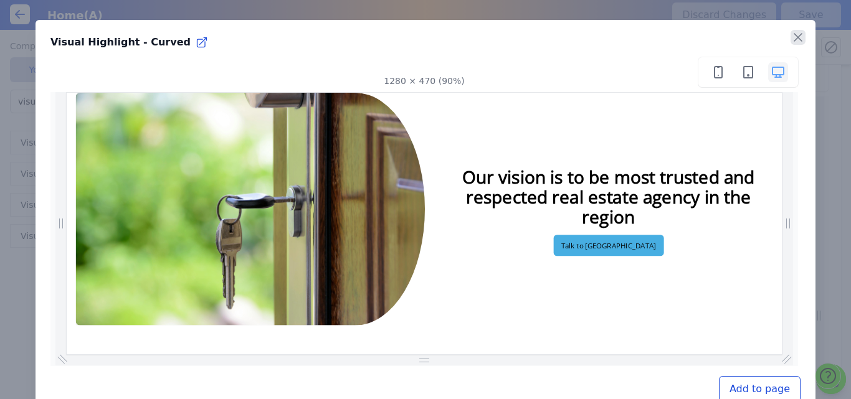
click at [791, 39] on icon "button" at bounding box center [798, 37] width 15 height 15
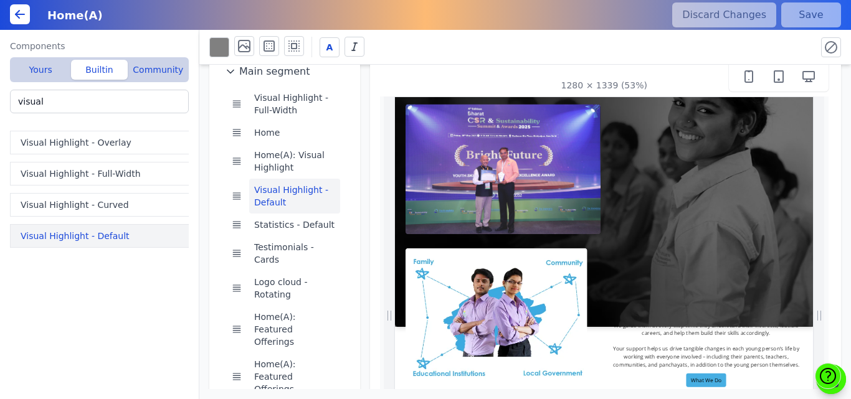
click at [131, 244] on button "Visual Highlight - Default" at bounding box center [102, 236] width 184 height 24
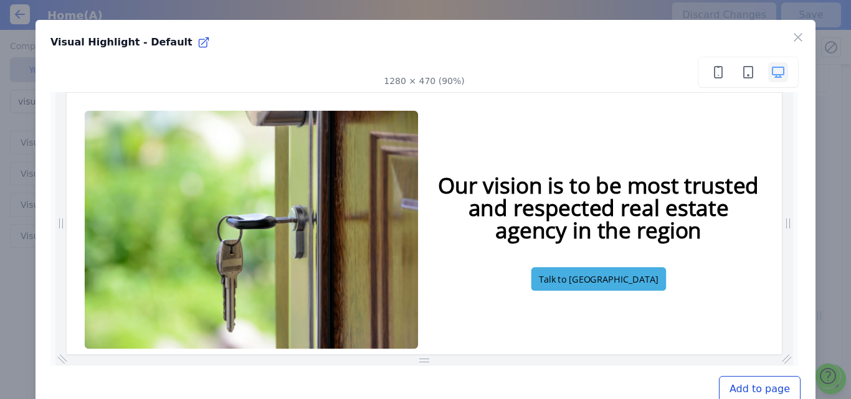
scroll to position [0, 755]
drag, startPoint x: 860, startPoint y: 161, endPoint x: 884, endPoint y: 131, distance: 37.7
click at [794, 39] on icon "button" at bounding box center [797, 37] width 7 height 7
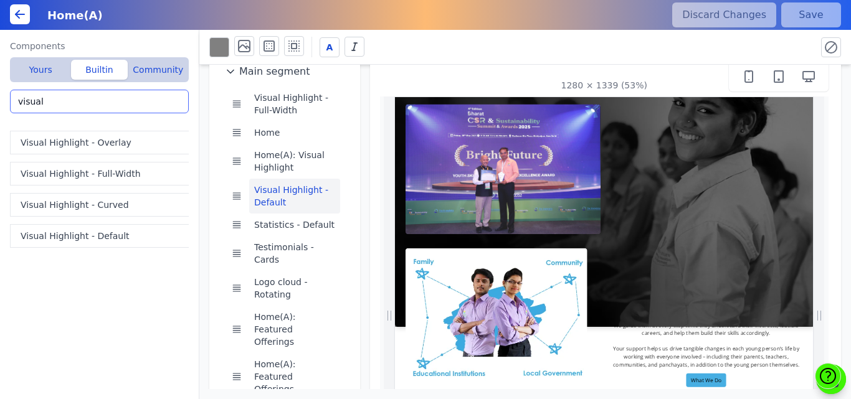
drag, startPoint x: 40, startPoint y: 101, endPoint x: 11, endPoint y: 101, distance: 29.3
click at [11, 101] on input "visual" at bounding box center [99, 102] width 179 height 24
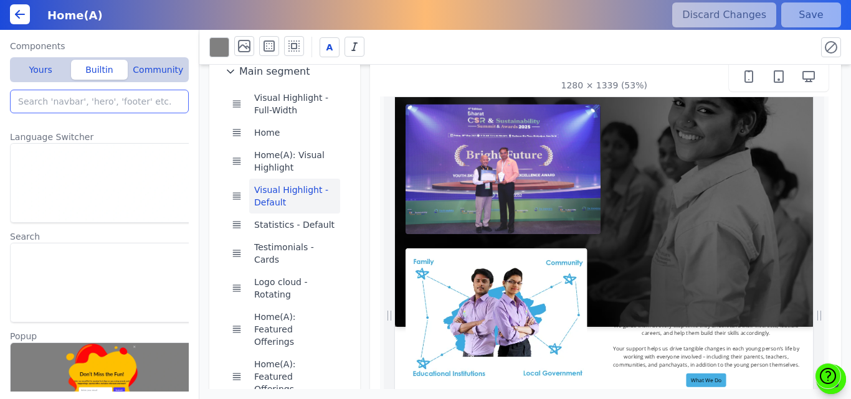
scroll to position [0, 290]
click at [38, 66] on button "Yours" at bounding box center [40, 70] width 56 height 20
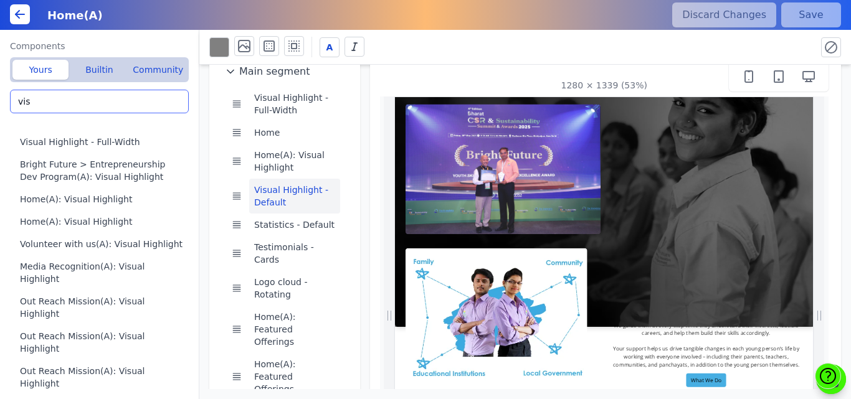
click at [43, 105] on input "vis" at bounding box center [99, 102] width 179 height 24
click at [108, 75] on button "Builtin" at bounding box center [99, 70] width 56 height 20
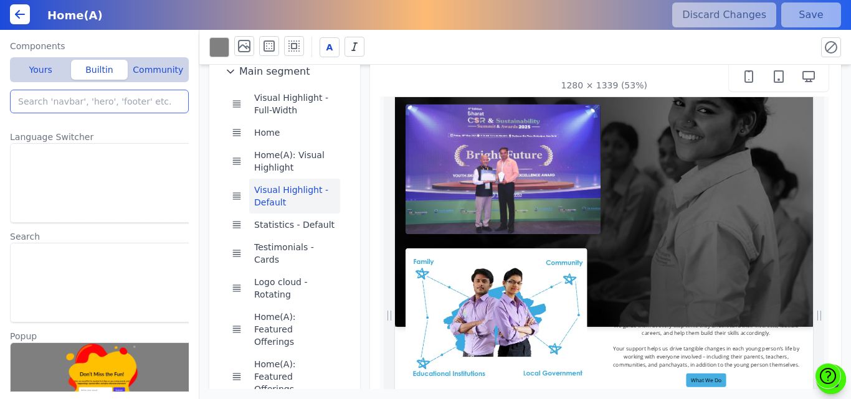
click at [70, 104] on input "search" at bounding box center [99, 102] width 179 height 24
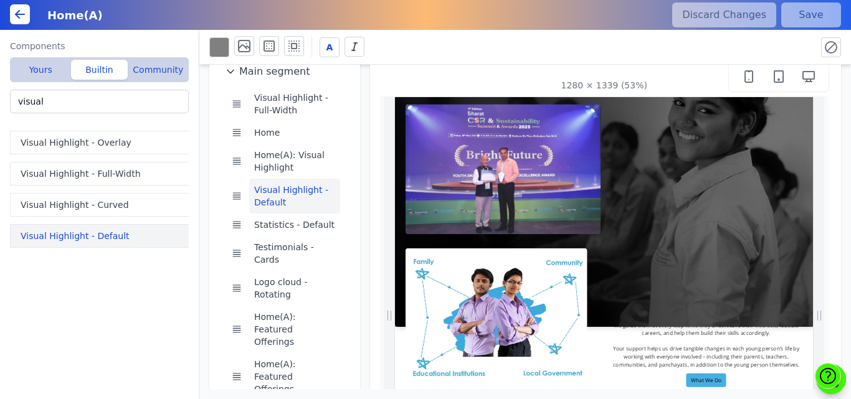
click at [51, 234] on button "Visual Highlight - Default" at bounding box center [102, 236] width 184 height 24
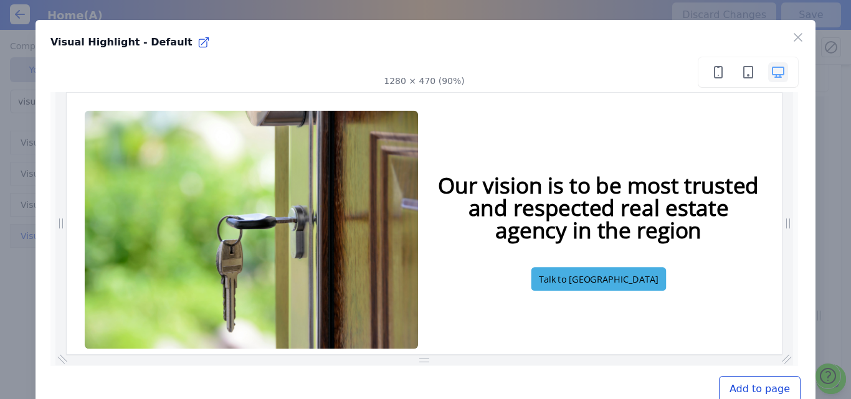
scroll to position [0, 267]
click at [732, 388] on button "Add to page" at bounding box center [760, 389] width 82 height 26
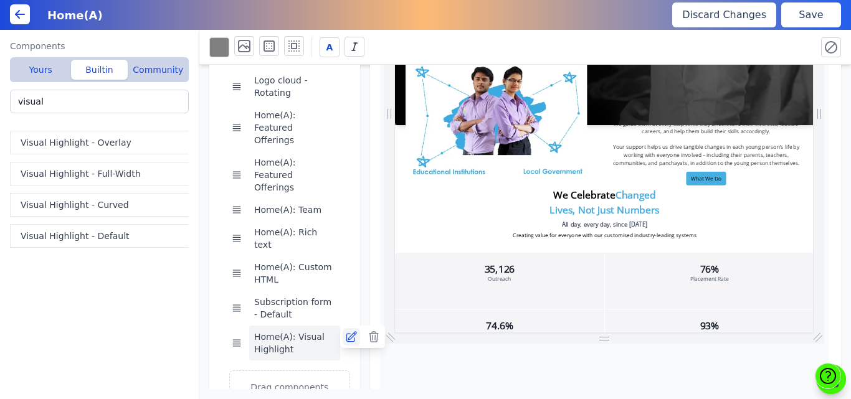
scroll to position [0, 789]
click at [349, 331] on icon at bounding box center [351, 337] width 12 height 12
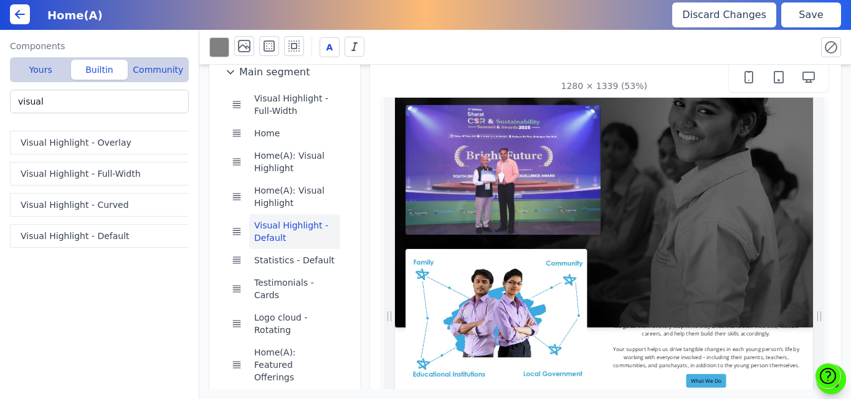
scroll to position [26, 0]
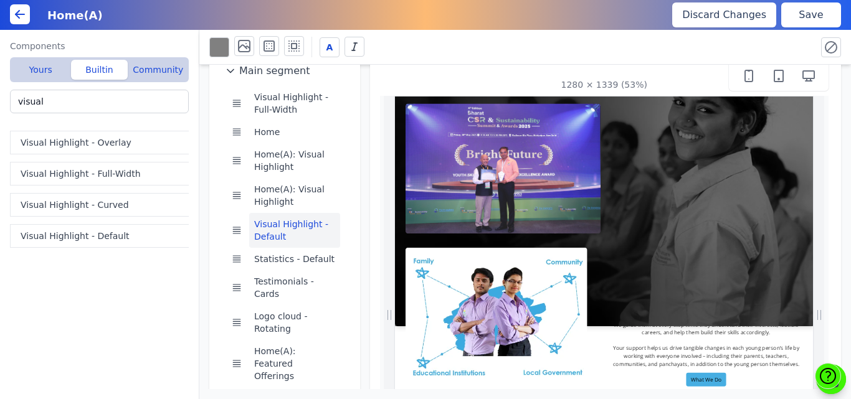
click at [818, 16] on button "Save" at bounding box center [811, 14] width 60 height 25
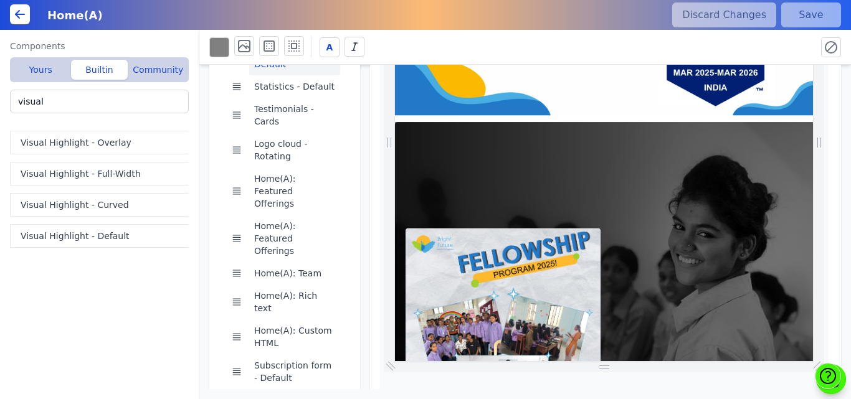
scroll to position [0, 474]
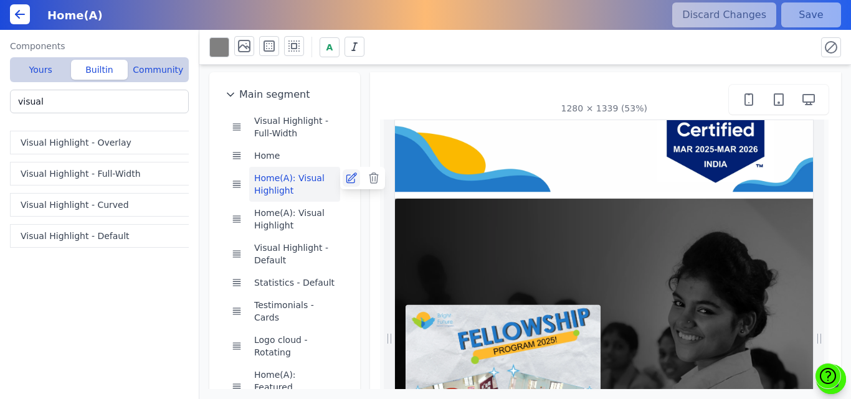
scroll to position [0, 179]
click at [345, 179] on icon at bounding box center [351, 178] width 12 height 12
click at [371, 178] on icon at bounding box center [374, 178] width 12 height 12
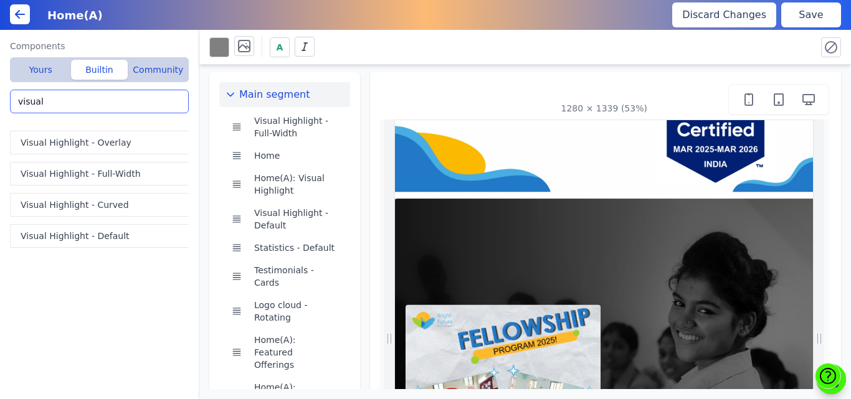
drag, startPoint x: 67, startPoint y: 103, endPoint x: 0, endPoint y: 110, distance: 67.0
click at [0, 110] on div "Components Yours Builtin Community vis Home(A): Visual Highlight Visual Highlig…" at bounding box center [99, 215] width 199 height 370
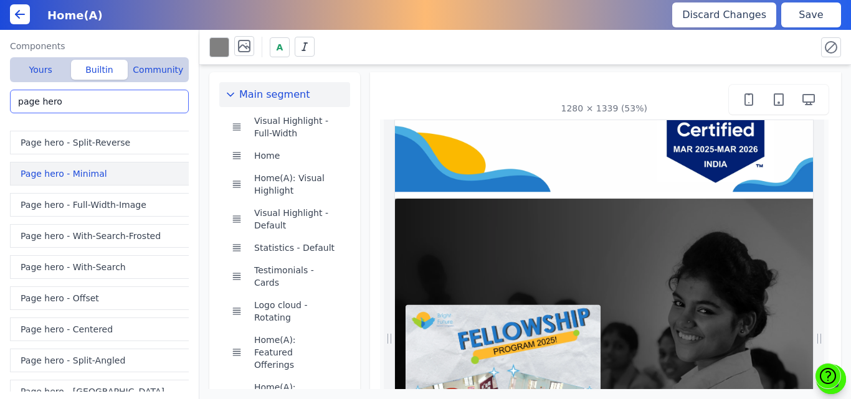
type input "page hero"
click at [52, 172] on button "Page hero - Minimal" at bounding box center [102, 174] width 184 height 24
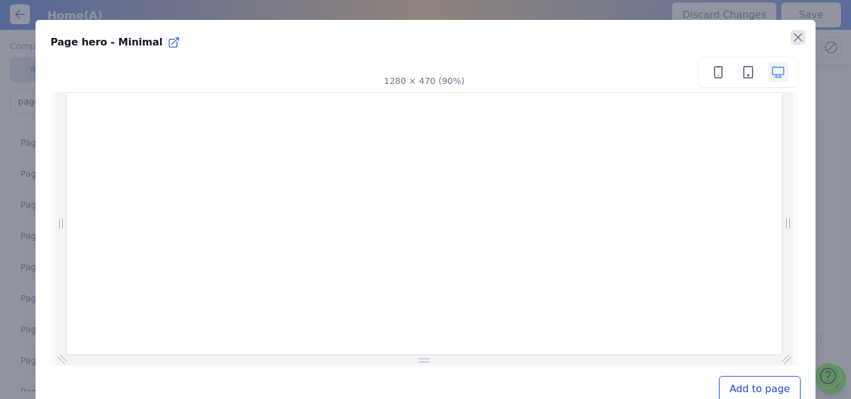
click at [791, 40] on icon "button" at bounding box center [798, 37] width 15 height 15
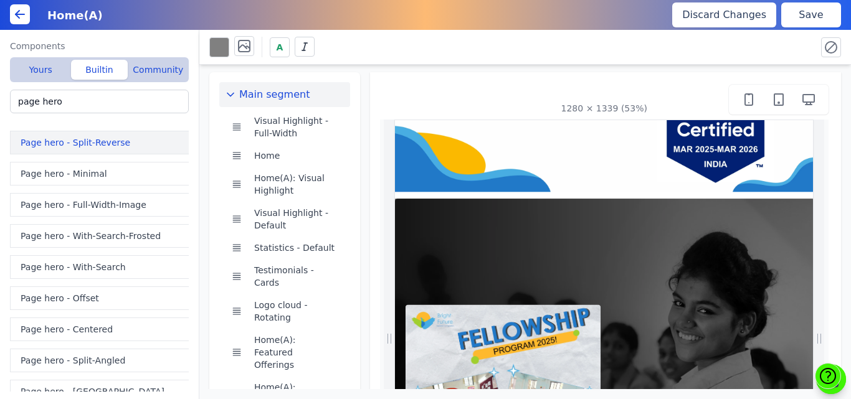
click at [87, 141] on button "Page hero - Split-Reverse" at bounding box center [102, 143] width 184 height 24
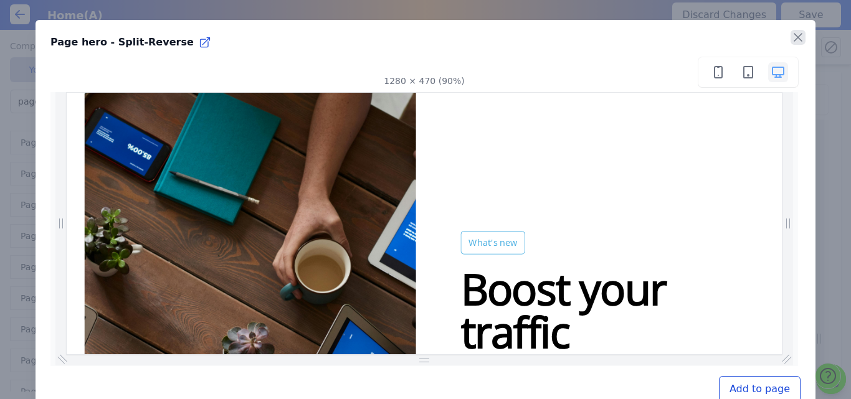
click at [791, 34] on icon "button" at bounding box center [798, 37] width 15 height 15
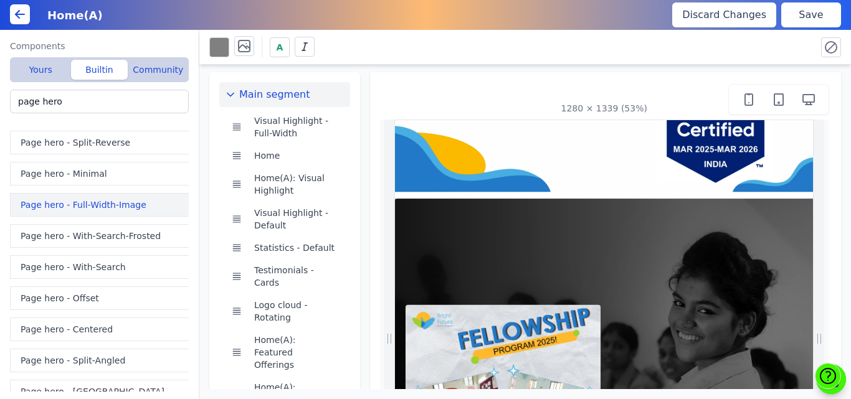
click at [53, 205] on button "Page hero - Full-Width-Image" at bounding box center [102, 205] width 184 height 24
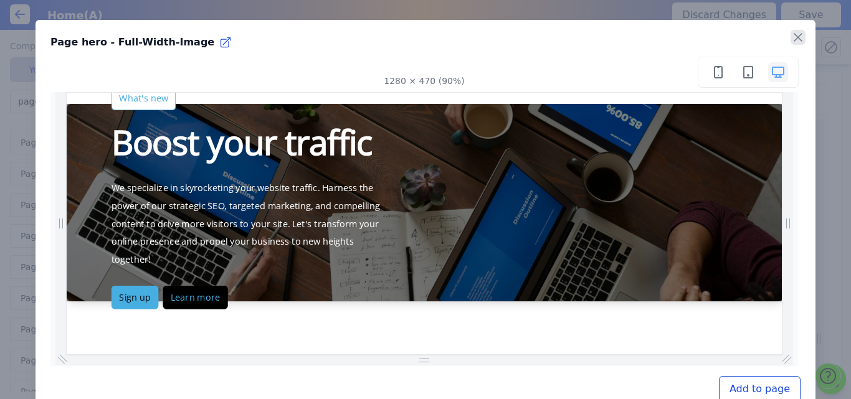
click at [794, 37] on icon "button" at bounding box center [797, 37] width 7 height 7
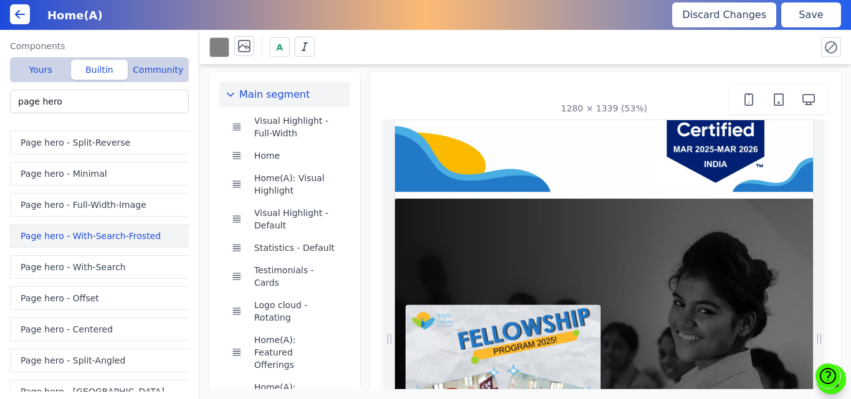
click at [82, 234] on button "Page hero - With-Search-Frosted" at bounding box center [102, 236] width 184 height 24
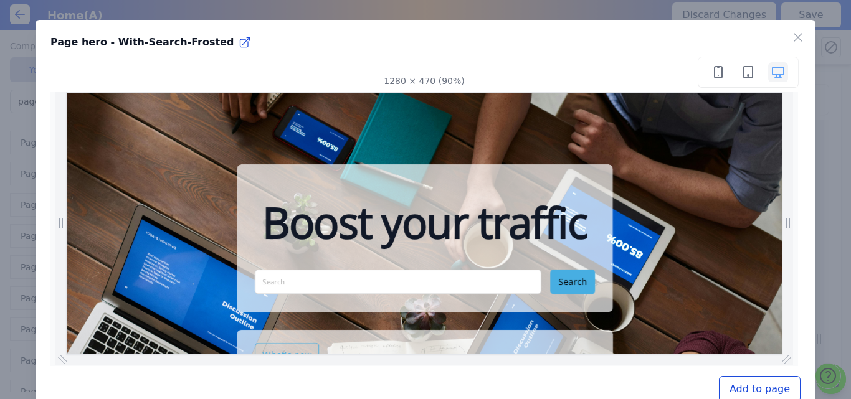
scroll to position [0, 0]
click at [791, 37] on icon "button" at bounding box center [798, 37] width 15 height 15
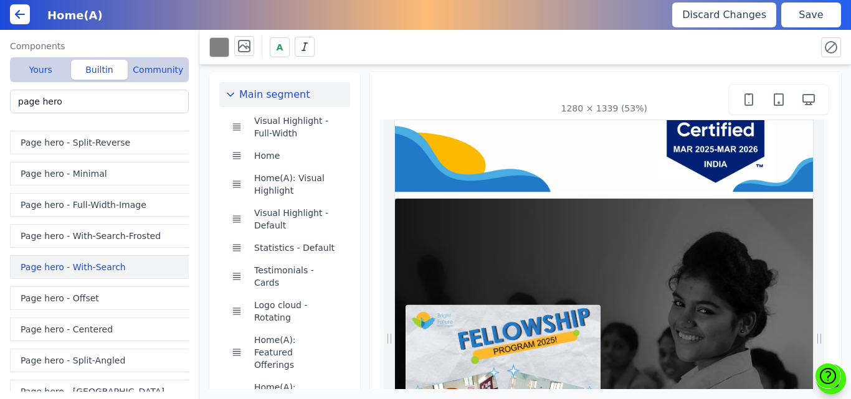
click at [59, 267] on button "Page hero - With-Search" at bounding box center [102, 267] width 184 height 24
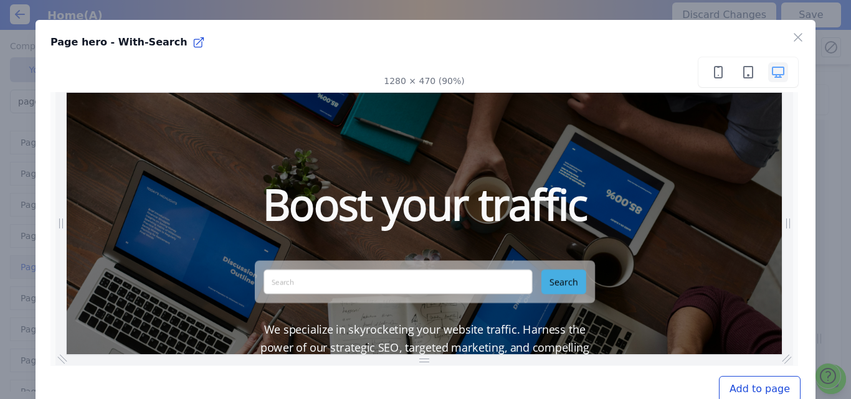
scroll to position [0, 734]
click at [791, 37] on icon "button" at bounding box center [798, 37] width 15 height 15
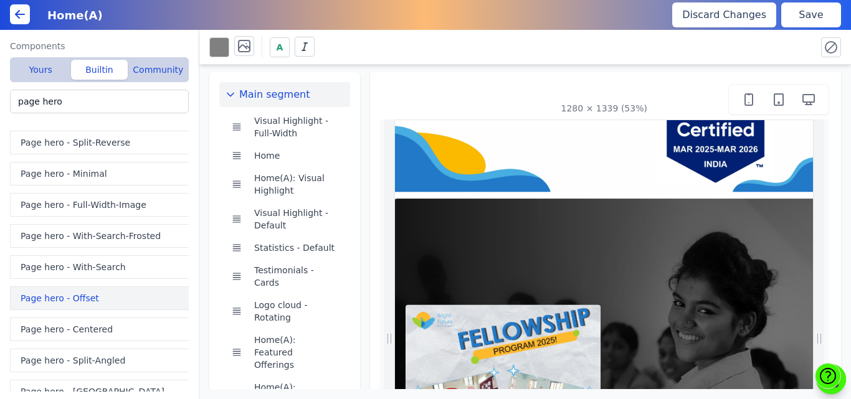
click at [56, 300] on button "Page hero - Offset" at bounding box center [102, 299] width 184 height 24
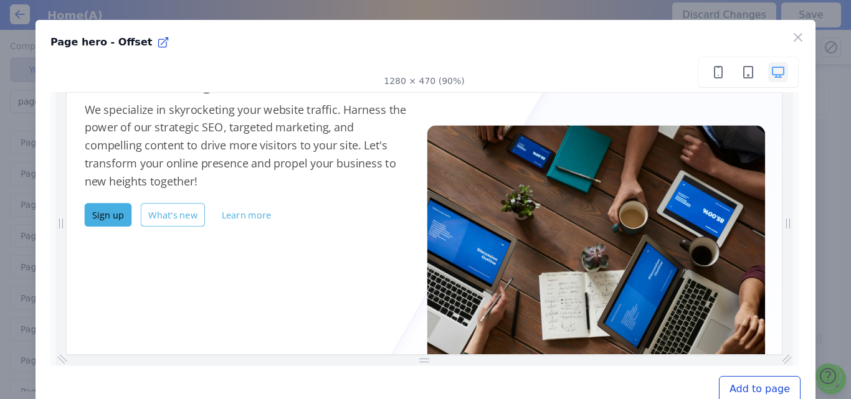
scroll to position [0, 366]
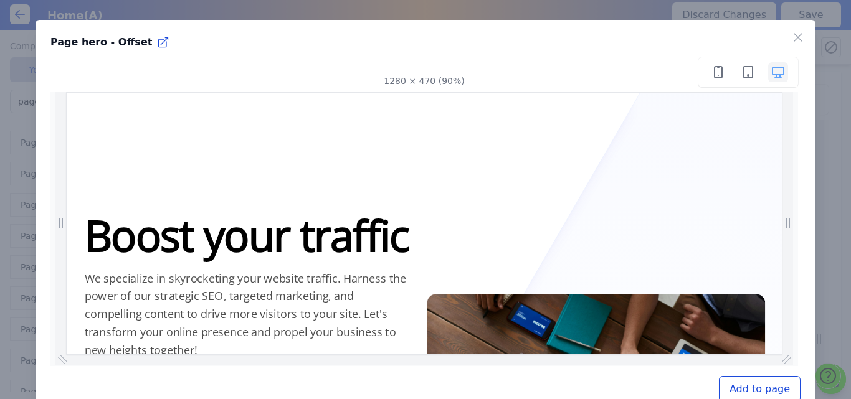
click at [791, 29] on div "Close" at bounding box center [803, 34] width 25 height 29
click at [791, 40] on icon "button" at bounding box center [798, 37] width 15 height 15
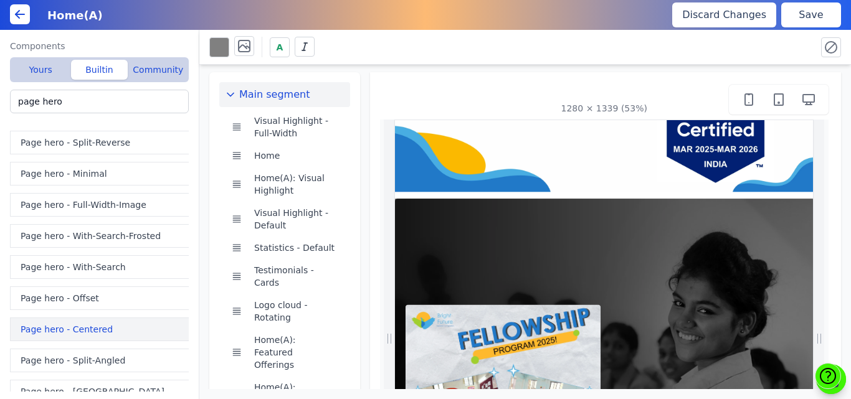
click at [51, 330] on button "Page hero - Centered" at bounding box center [102, 330] width 184 height 24
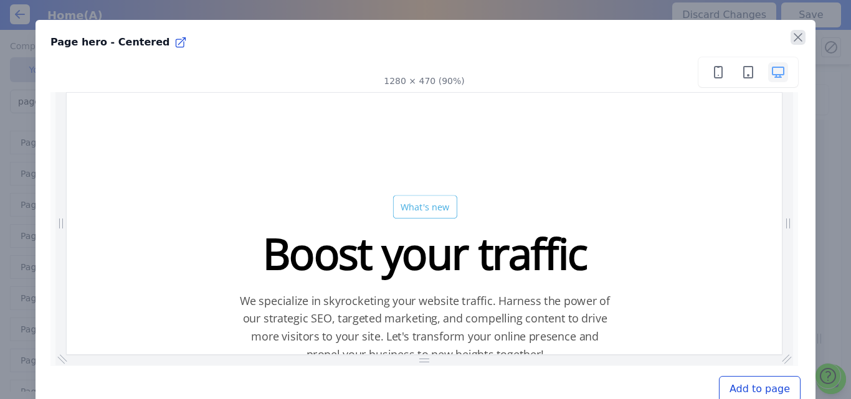
click at [794, 37] on icon "button" at bounding box center [798, 37] width 15 height 15
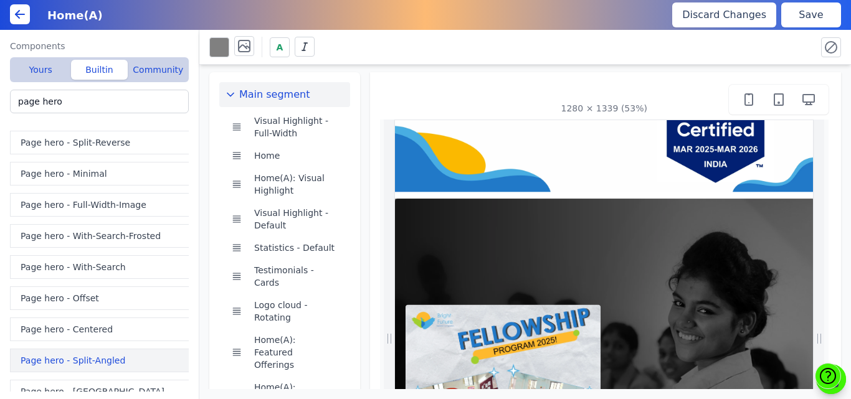
click at [75, 359] on button "Page hero - Split-Angled" at bounding box center [102, 361] width 184 height 24
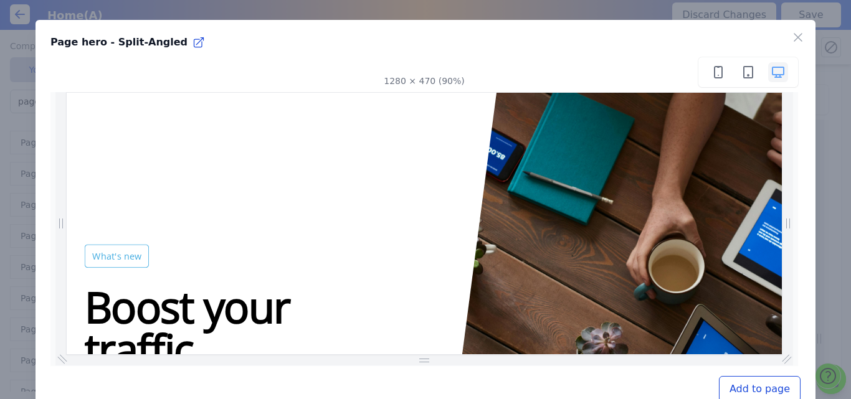
drag, startPoint x: 856, startPoint y: 140, endPoint x: 881, endPoint y: 173, distance: 40.9
click at [792, 39] on icon "button" at bounding box center [798, 37] width 15 height 15
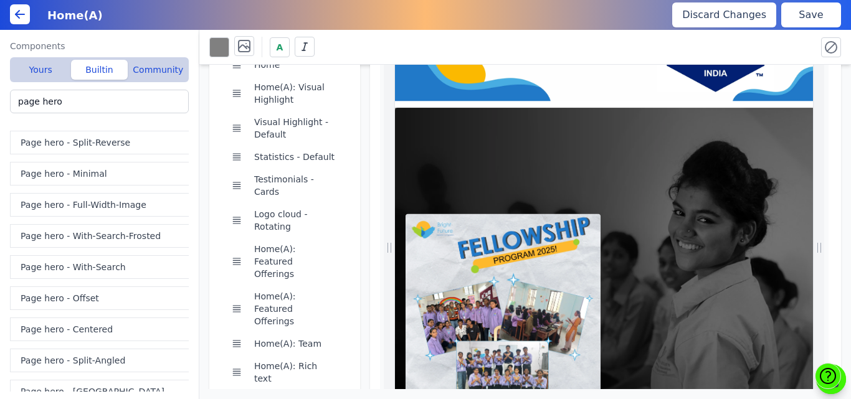
click at [194, 348] on div "Components Yours Builtin Community vis Home(A): Visual Highlight Visual Highlig…" at bounding box center [99, 215] width 199 height 370
click at [74, 389] on button "Page hero - Split" at bounding box center [102, 392] width 184 height 24
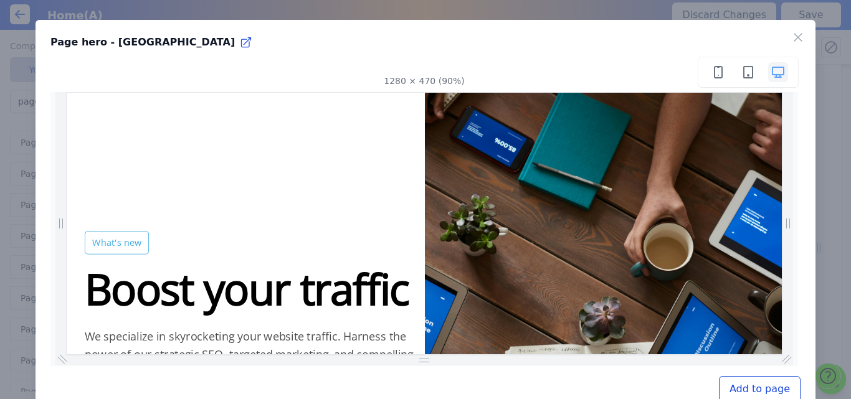
drag, startPoint x: 860, startPoint y: 128, endPoint x: 841, endPoint y: 179, distance: 55.2
click at [794, 35] on icon "button" at bounding box center [797, 37] width 7 height 7
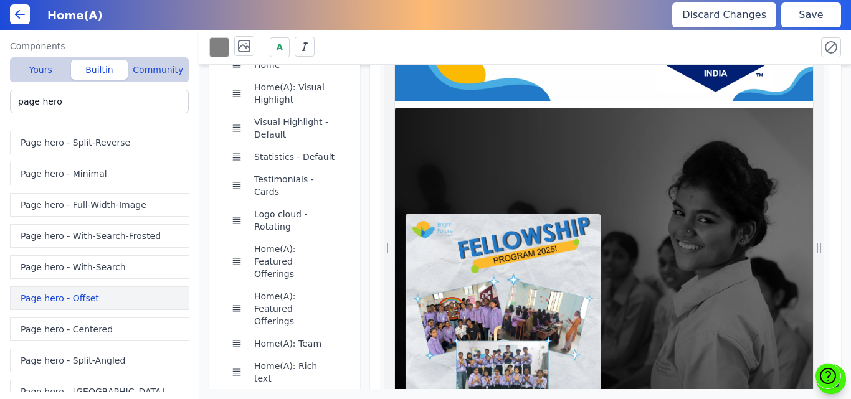
click at [79, 296] on button "Page hero - Offset" at bounding box center [102, 299] width 184 height 24
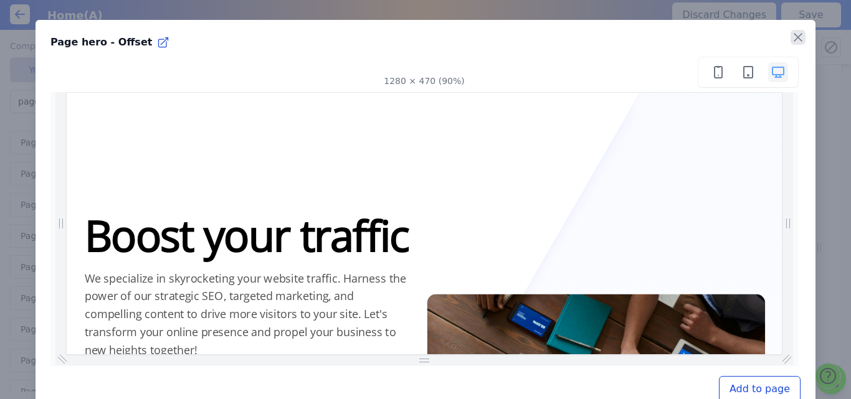
click at [791, 36] on icon "button" at bounding box center [798, 37] width 15 height 15
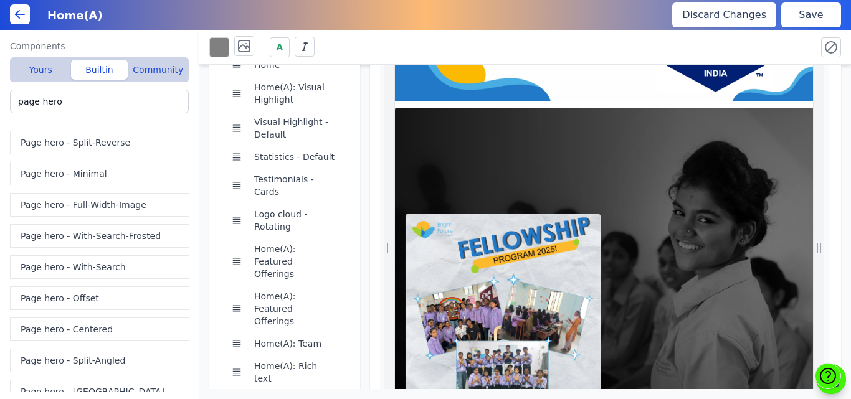
click at [65, 365] on button "Page hero - Split-Angled" at bounding box center [102, 361] width 184 height 24
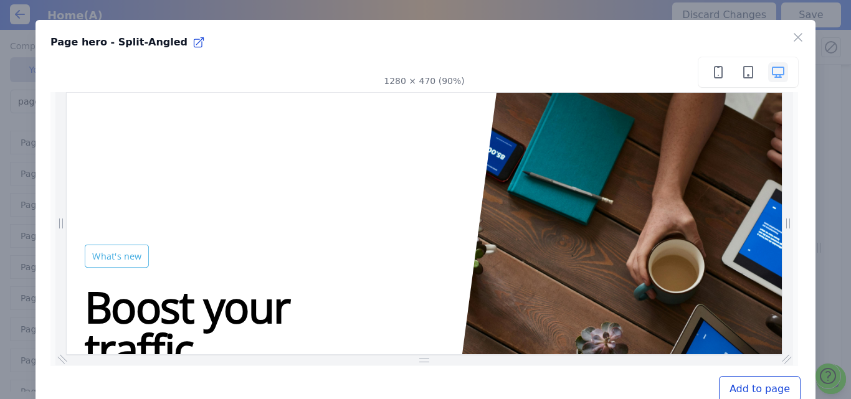
click at [737, 382] on button "Add to page" at bounding box center [760, 389] width 82 height 26
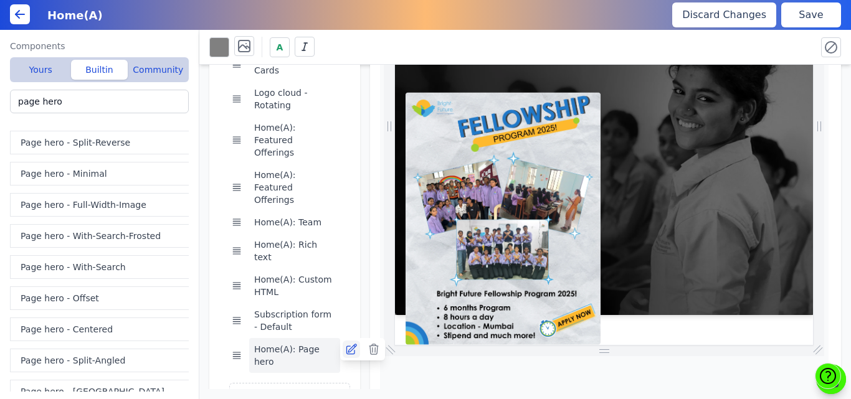
click at [350, 343] on icon at bounding box center [351, 349] width 12 height 12
click at [374, 343] on icon at bounding box center [374, 349] width 12 height 12
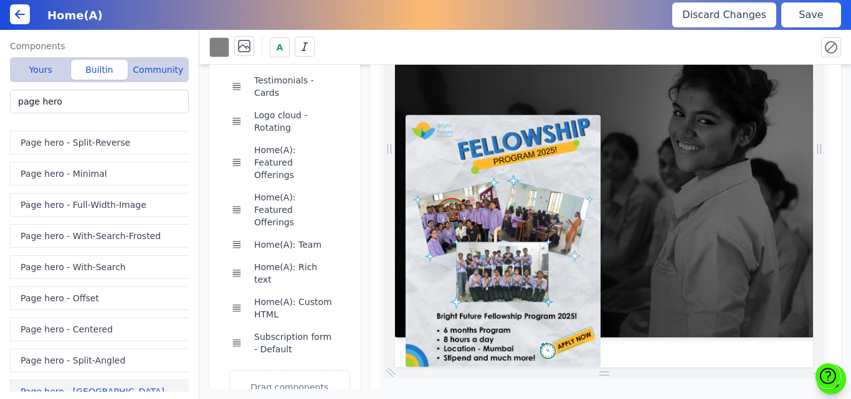
click at [62, 386] on button "Page hero - Split" at bounding box center [102, 392] width 184 height 24
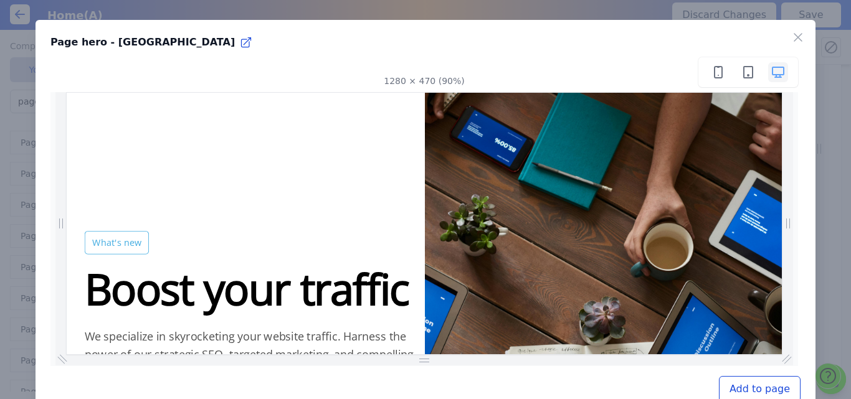
scroll to position [0, 0]
click at [733, 388] on button "Add to page" at bounding box center [760, 389] width 82 height 26
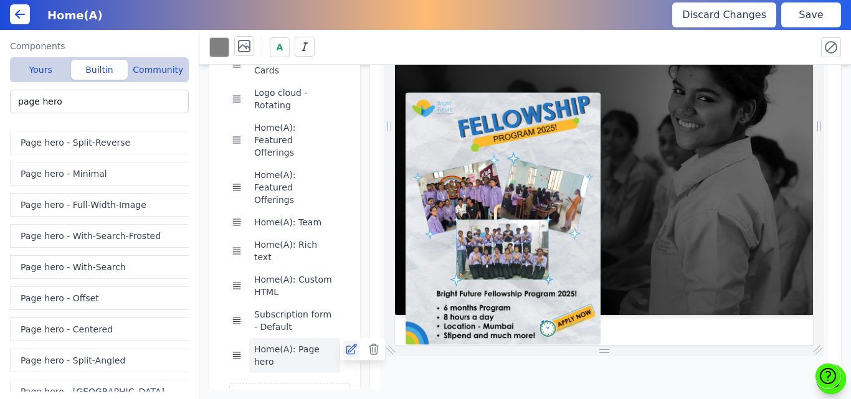
scroll to position [0, 599]
click at [349, 343] on icon at bounding box center [351, 349] width 12 height 12
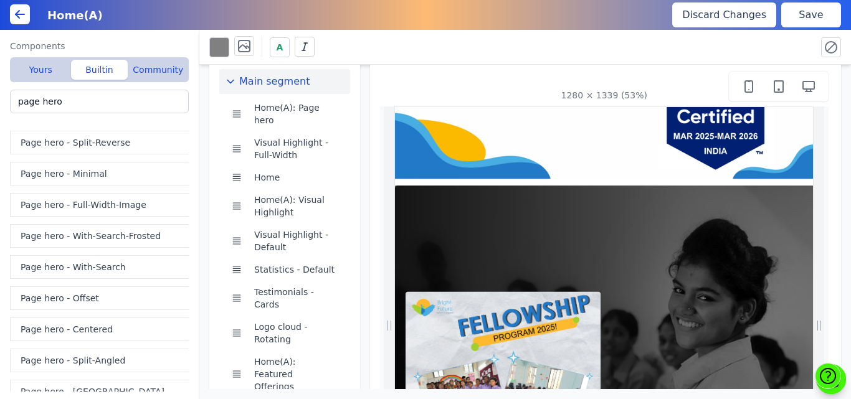
scroll to position [0, 0]
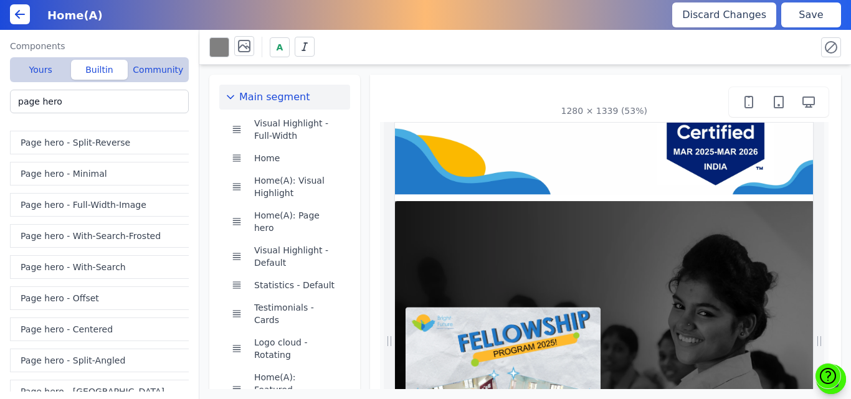
click at [798, 13] on button "Save" at bounding box center [811, 14] width 60 height 25
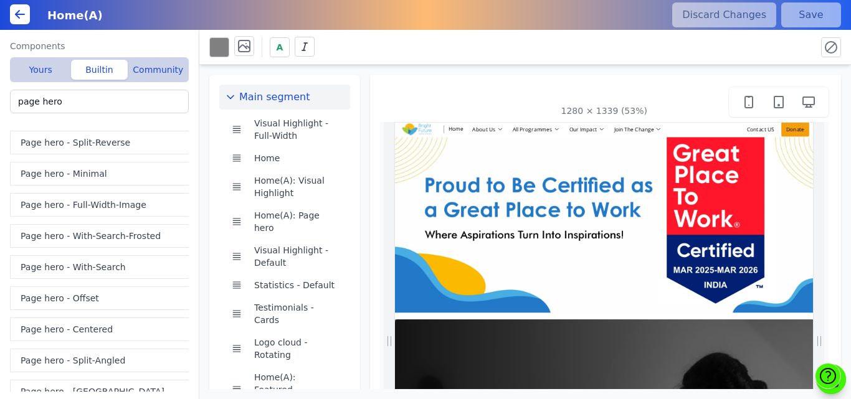
scroll to position [0, 871]
click at [382, 67] on div "Main segment Visual Highlight - Full-Width Home Home(A): Visual Highlight Home(…" at bounding box center [525, 227] width 652 height 325
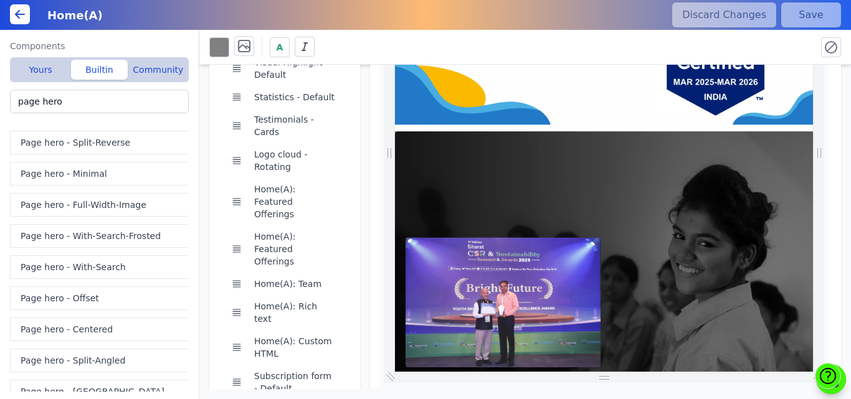
scroll to position [215, 0]
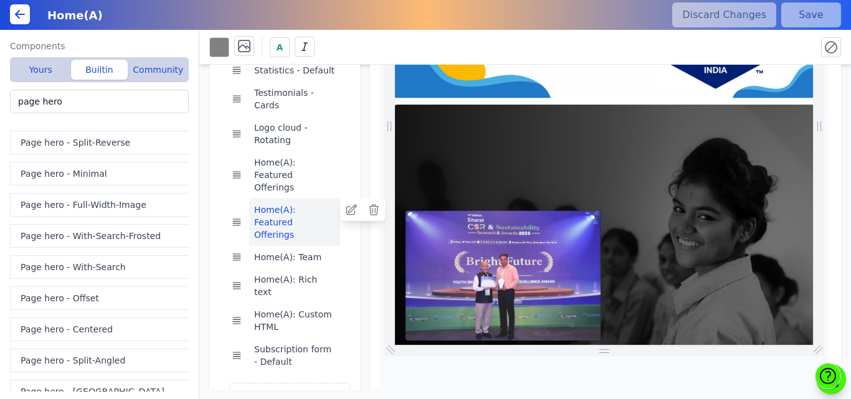
click at [282, 199] on button "Home(A): Featured Offerings" at bounding box center [294, 222] width 91 height 47
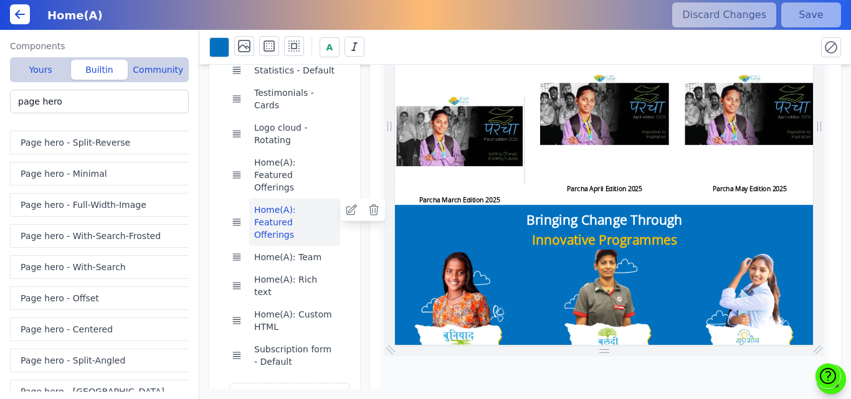
scroll to position [0, 740]
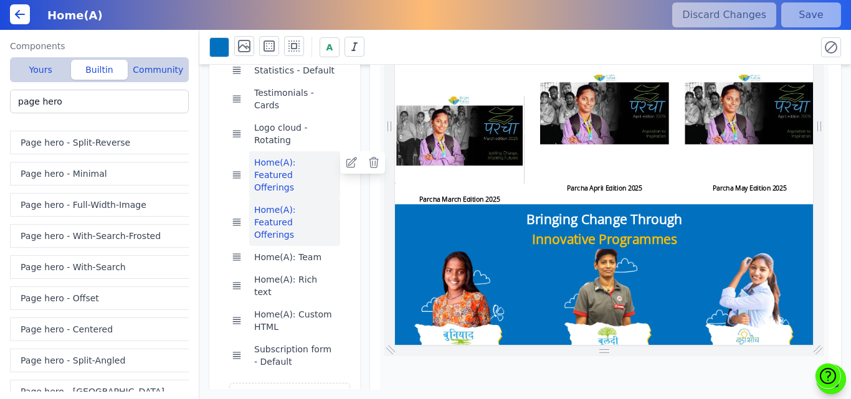
click at [290, 151] on button "Home(A): Featured Offerings" at bounding box center [294, 174] width 91 height 47
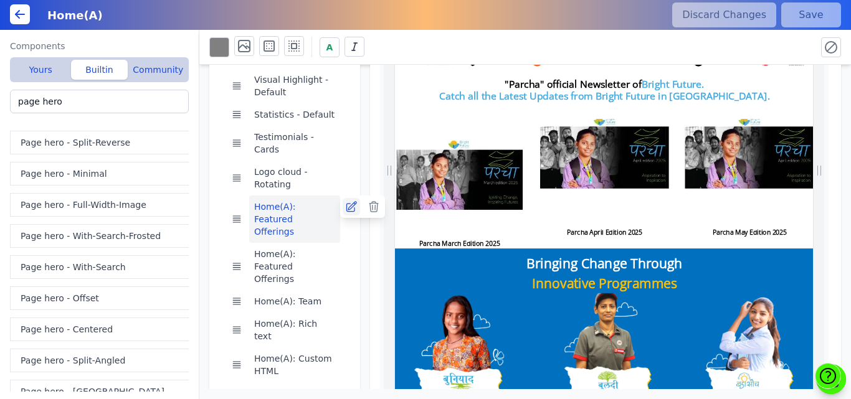
scroll to position [0, 65]
click at [346, 202] on icon at bounding box center [351, 207] width 10 height 10
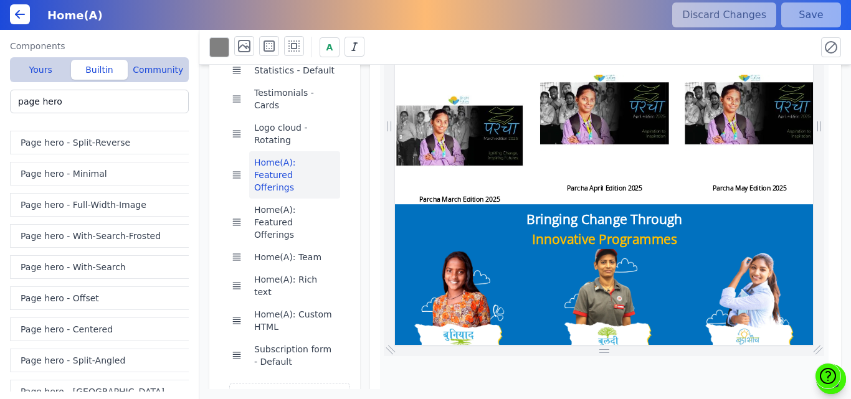
scroll to position [0, 282]
click at [74, 272] on button "Page hero - With-Search" at bounding box center [102, 267] width 184 height 24
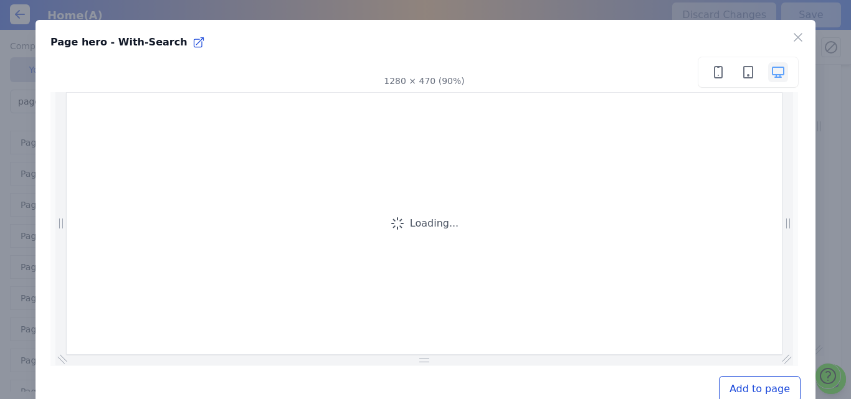
scroll to position [0, 759]
click at [791, 39] on icon "button" at bounding box center [798, 37] width 15 height 15
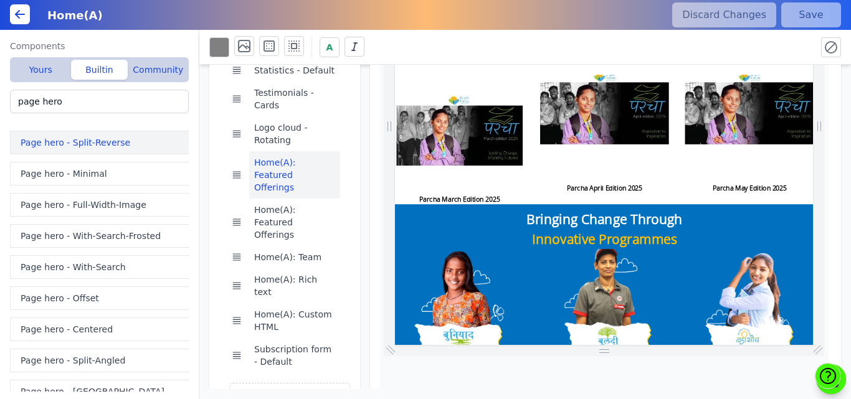
click at [79, 138] on button "Page hero - Split-Reverse" at bounding box center [102, 143] width 184 height 24
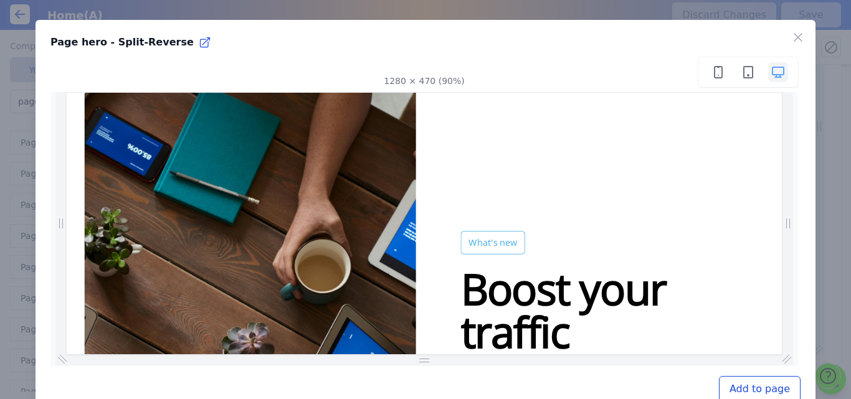
scroll to position [0, 359]
click at [791, 42] on icon "button" at bounding box center [798, 37] width 15 height 15
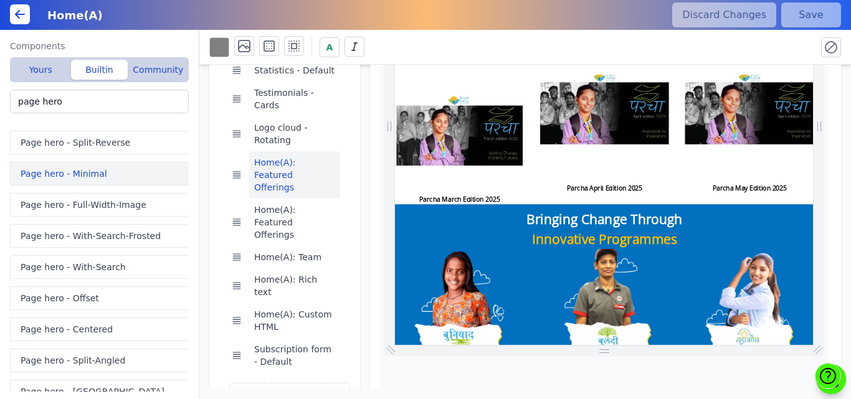
click at [86, 171] on button "Page hero - Minimal" at bounding box center [102, 174] width 184 height 24
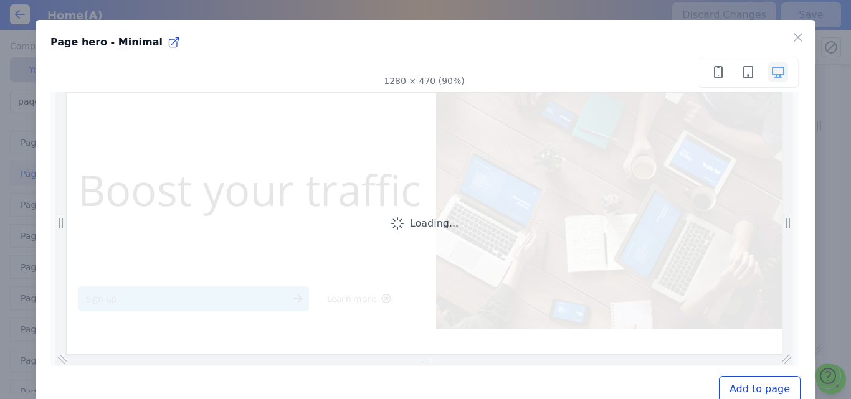
scroll to position [0, 604]
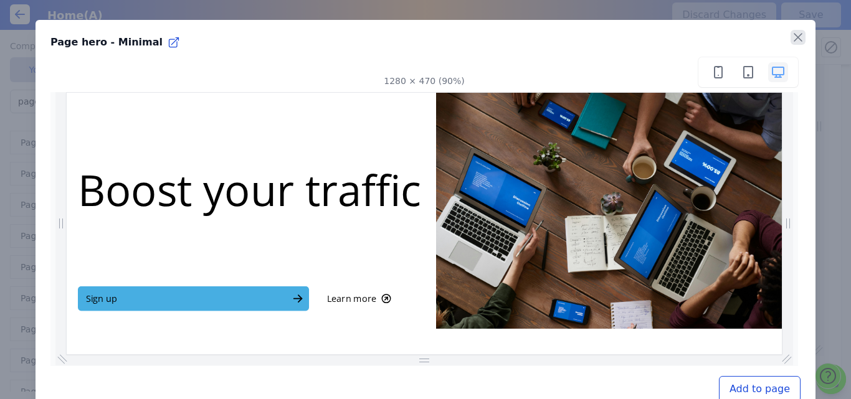
click at [791, 42] on icon "button" at bounding box center [798, 37] width 15 height 15
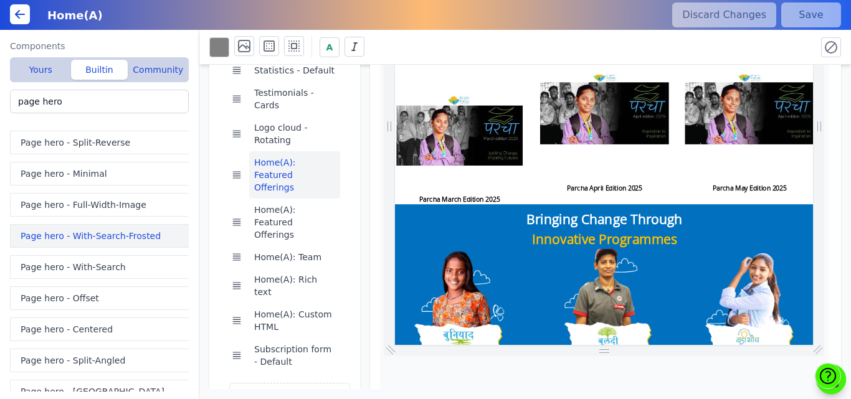
click at [80, 233] on button "Page hero - With-Search-Frosted" at bounding box center [102, 236] width 184 height 24
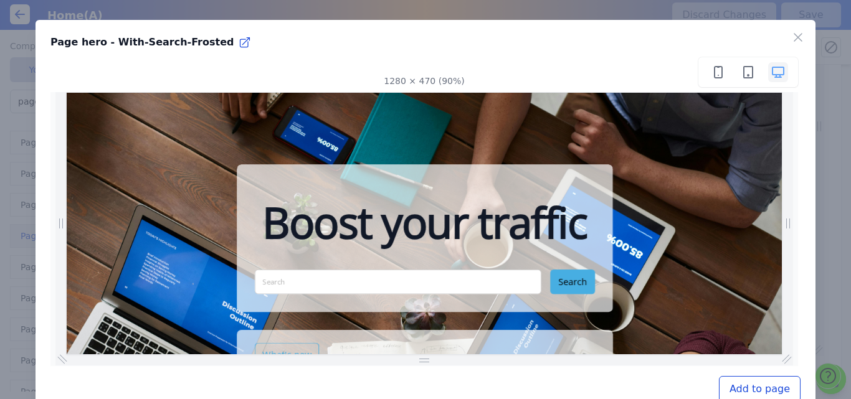
scroll to position [0, 67]
click at [791, 34] on icon "button" at bounding box center [798, 37] width 15 height 15
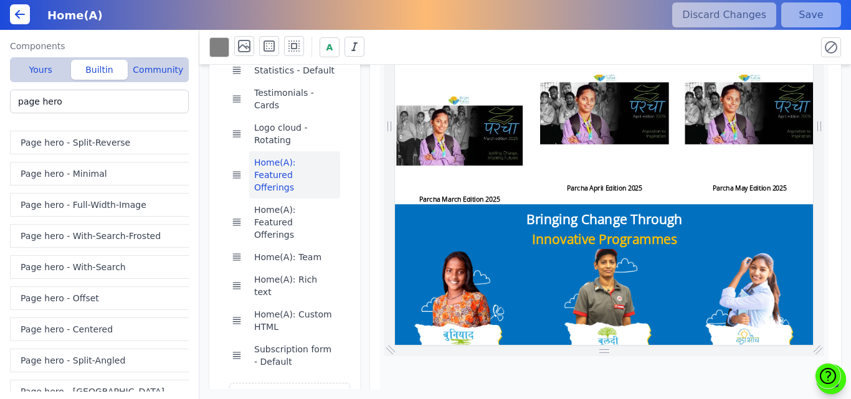
scroll to position [0, 385]
click at [74, 207] on button "Page hero - Full-Width-Image" at bounding box center [102, 205] width 184 height 24
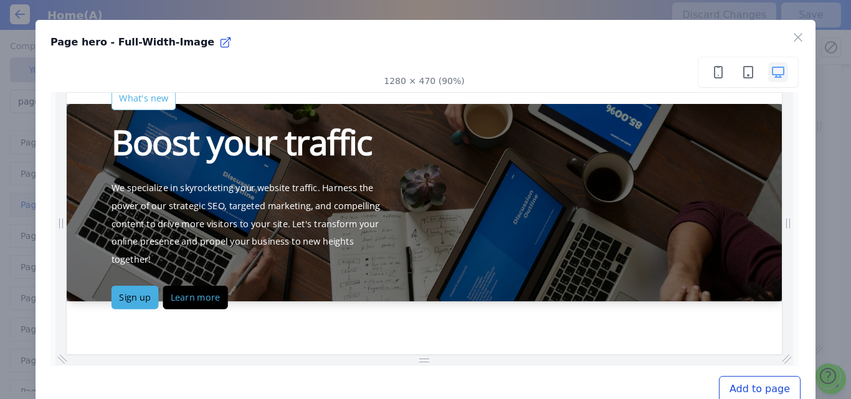
scroll to position [0, 0]
click at [794, 37] on icon "button" at bounding box center [797, 37] width 7 height 7
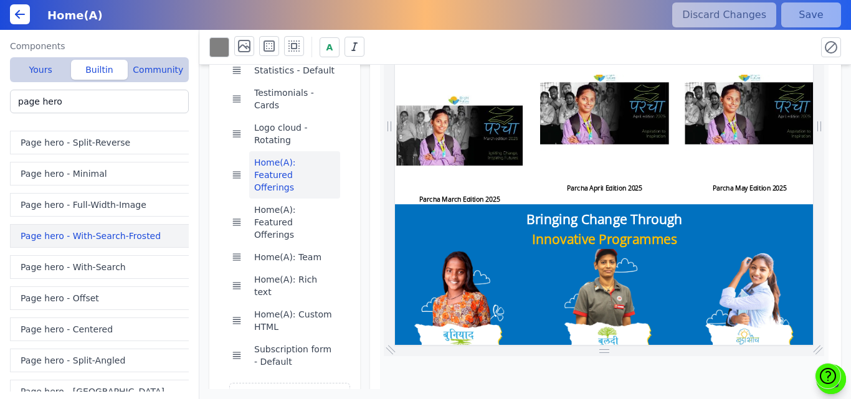
click at [82, 232] on button "Page hero - With-Search-Frosted" at bounding box center [102, 236] width 184 height 24
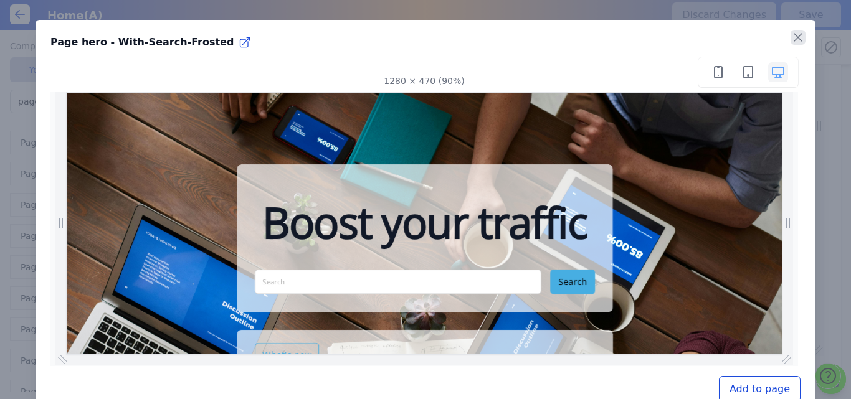
click at [793, 39] on icon "button" at bounding box center [798, 37] width 15 height 15
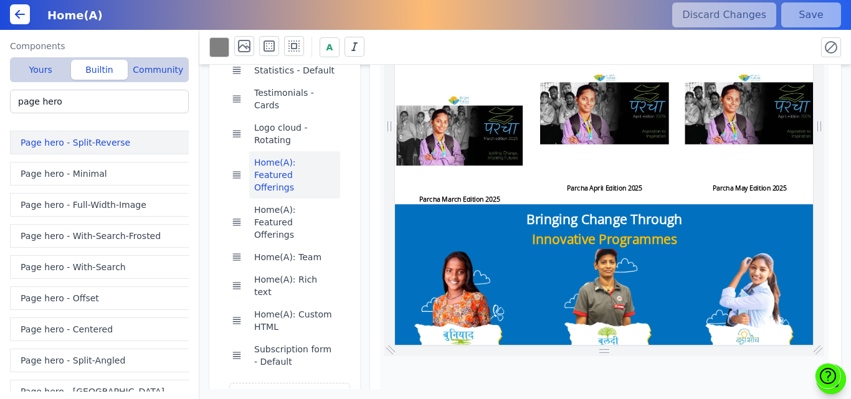
click at [64, 133] on button "Page hero - Split-Reverse" at bounding box center [102, 143] width 184 height 24
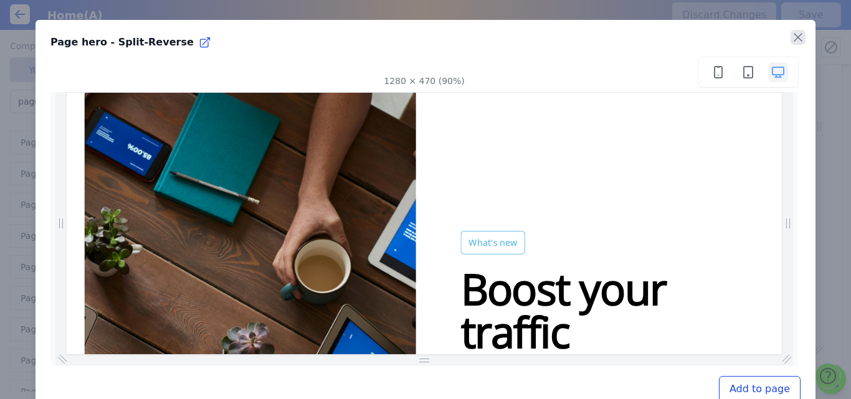
click at [791, 37] on icon "button" at bounding box center [798, 37] width 15 height 15
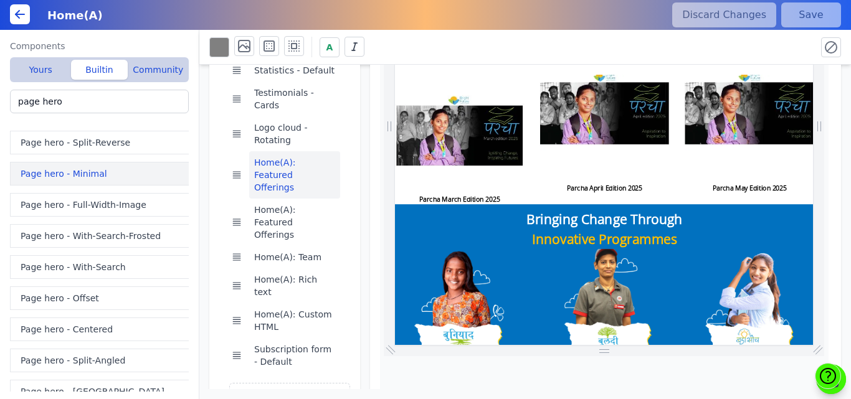
scroll to position [0, 219]
click at [72, 165] on button "Page hero - Minimal" at bounding box center [102, 174] width 184 height 24
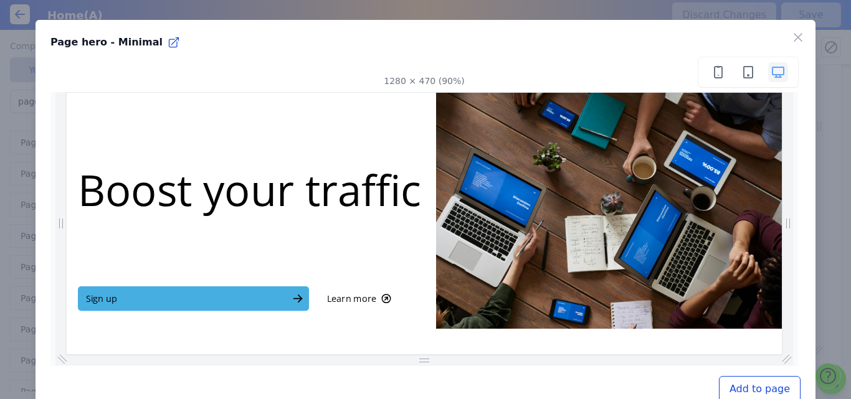
scroll to position [0, 267]
click at [791, 37] on icon "button" at bounding box center [798, 37] width 15 height 15
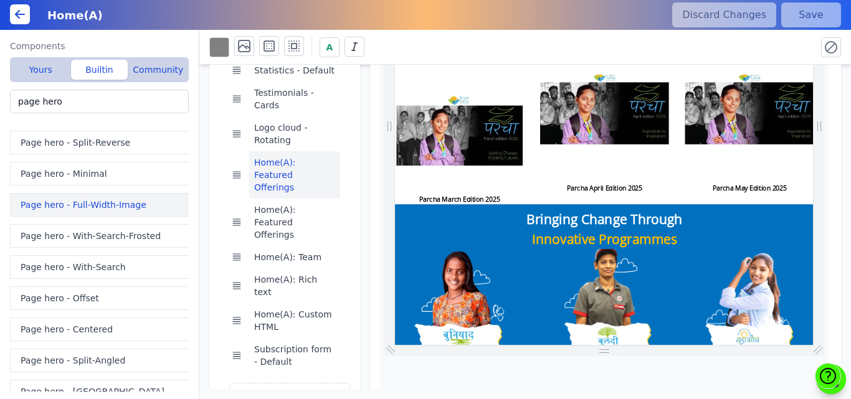
click at [60, 209] on button "Page hero - Full-Width-Image" at bounding box center [102, 205] width 184 height 24
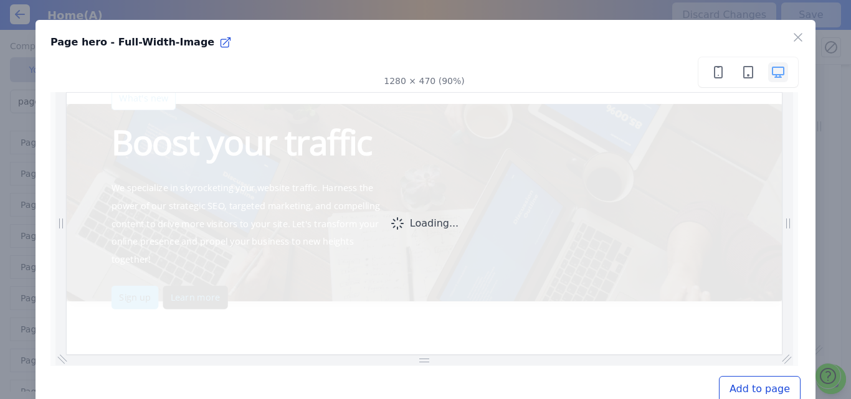
scroll to position [0, 0]
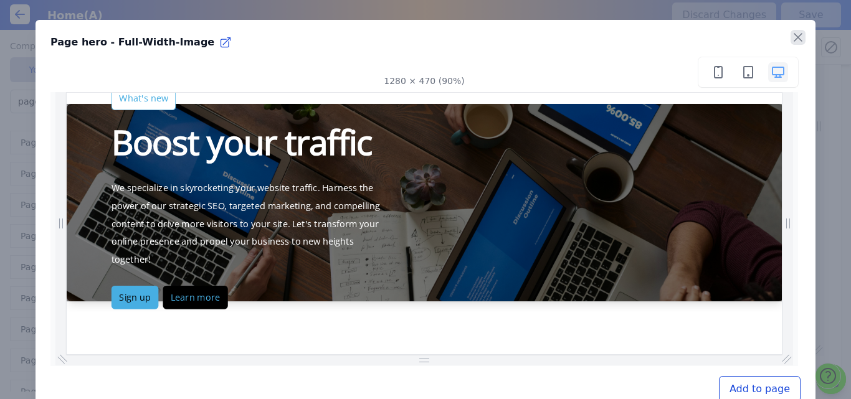
click at [791, 40] on icon "button" at bounding box center [798, 37] width 15 height 15
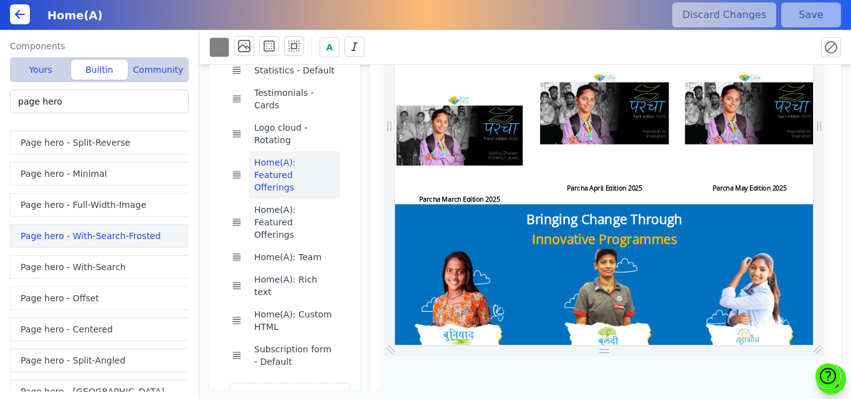
scroll to position [0, 627]
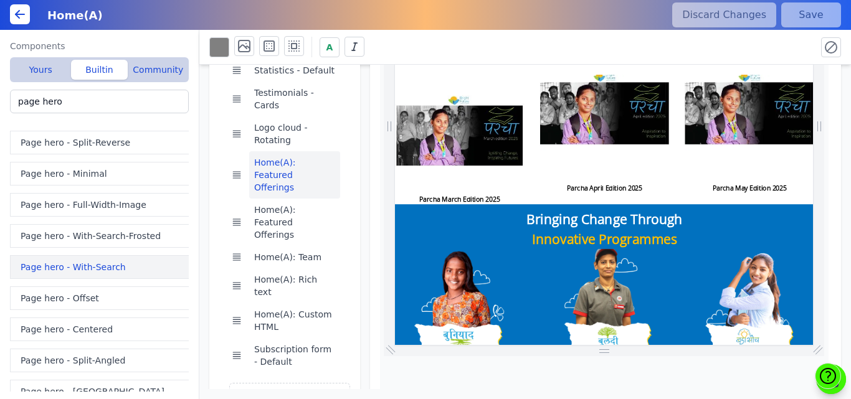
drag, startPoint x: 54, startPoint y: 268, endPoint x: 547, endPoint y: 308, distance: 495.1
click at [54, 268] on button "Page hero - With-Search" at bounding box center [102, 267] width 184 height 24
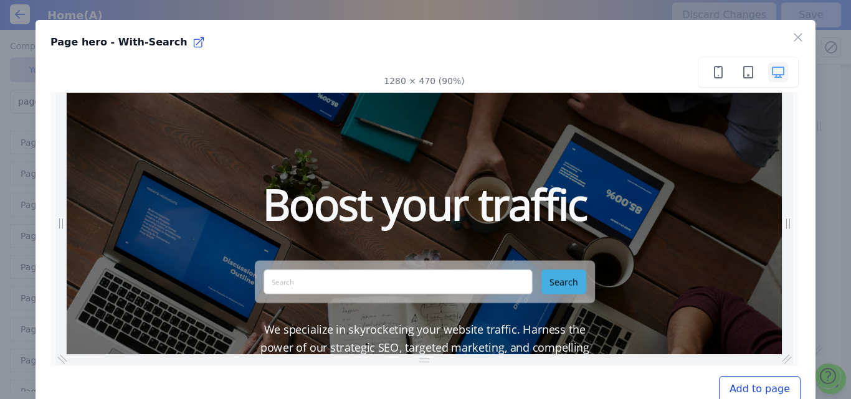
scroll to position [141, 0]
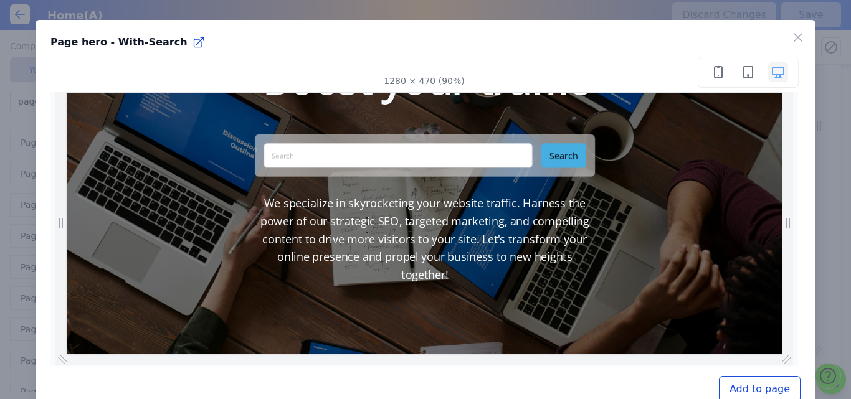
drag, startPoint x: 856, startPoint y: 145, endPoint x: 847, endPoint y: 336, distance: 191.5
click at [794, 36] on icon "button" at bounding box center [798, 37] width 15 height 15
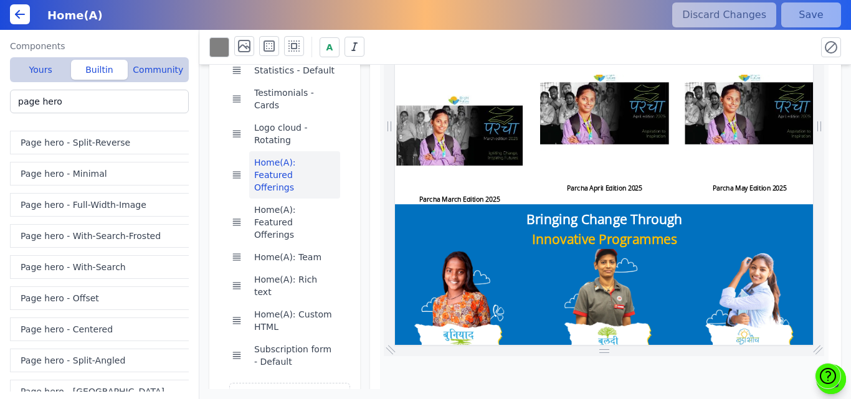
scroll to position [0, 7]
click at [70, 328] on button "Page hero - Centered" at bounding box center [102, 330] width 184 height 24
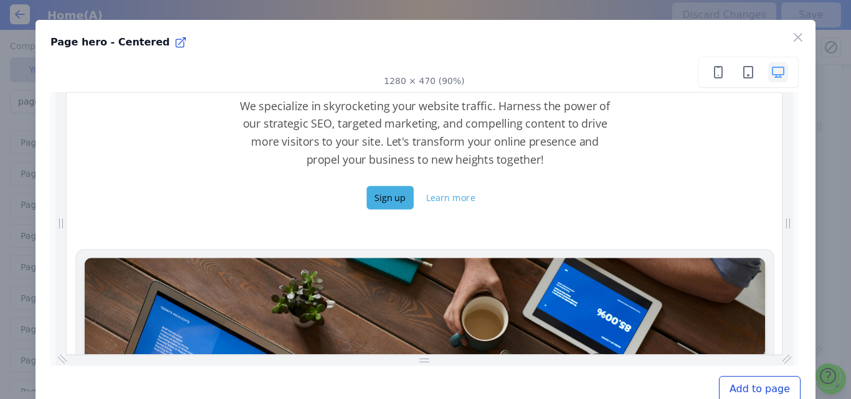
scroll to position [0, 346]
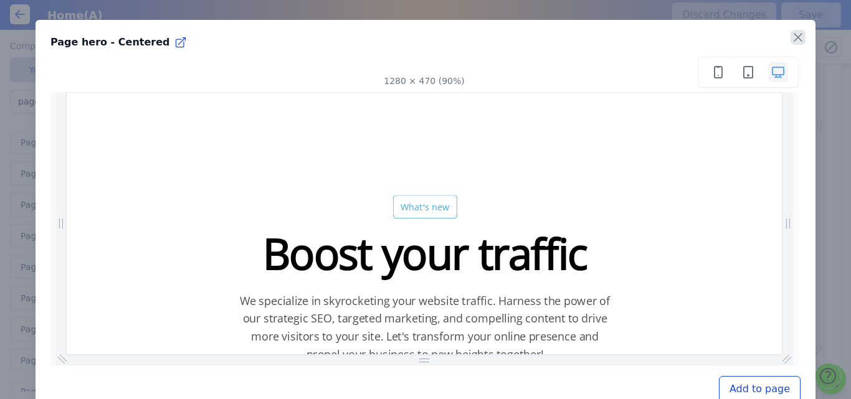
click at [791, 31] on icon "button" at bounding box center [798, 37] width 15 height 15
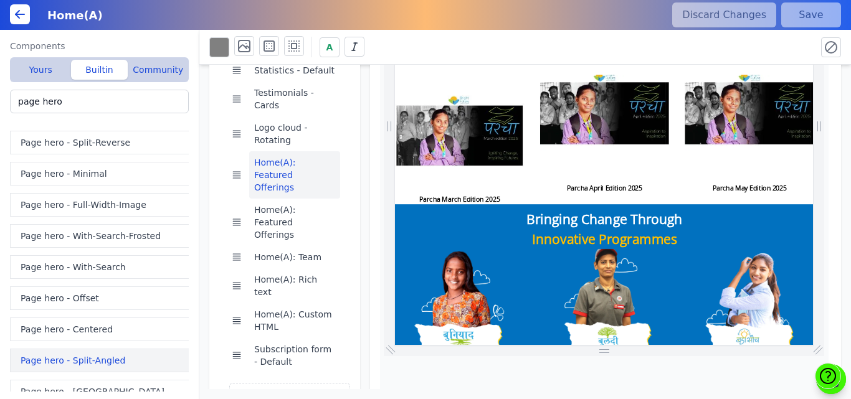
click at [74, 361] on button "Page hero - Split-Angled" at bounding box center [102, 361] width 184 height 24
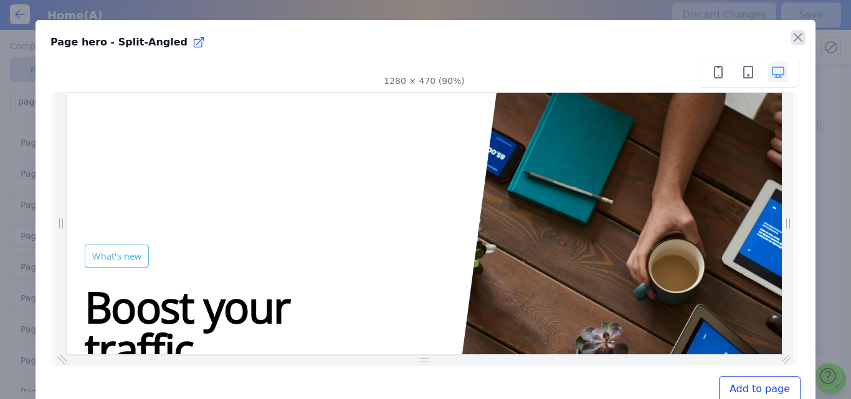
click at [794, 40] on icon "button" at bounding box center [797, 37] width 7 height 7
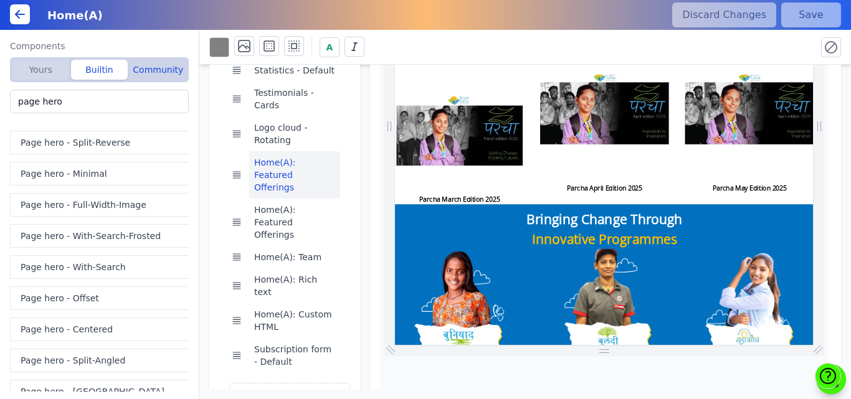
click at [45, 70] on button "Yours" at bounding box center [40, 70] width 56 height 20
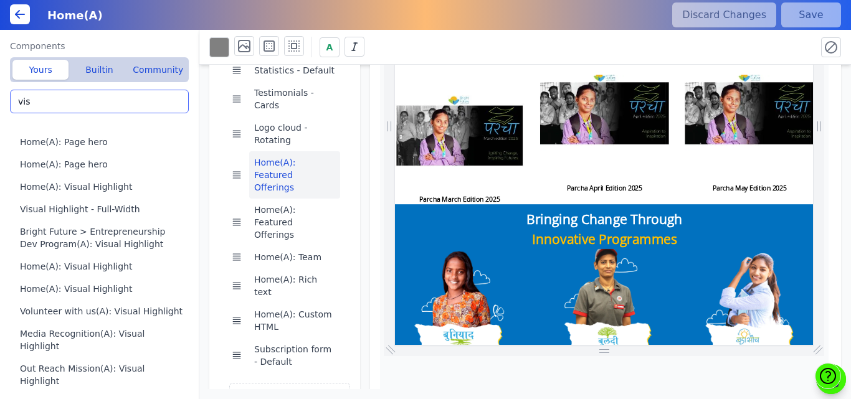
drag, startPoint x: 46, startPoint y: 98, endPoint x: 0, endPoint y: 97, distance: 46.1
click at [0, 97] on div "Components Yours Builtin Community vis Home(A): Page hero Home(A): Page hero Ho…" at bounding box center [99, 215] width 199 height 370
click at [55, 181] on button "Home(A): Visual Highlight" at bounding box center [102, 187] width 184 height 22
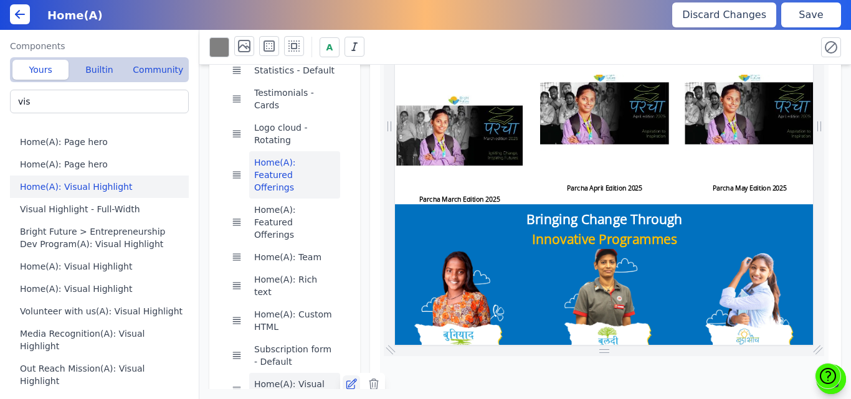
click at [346, 378] on icon at bounding box center [351, 384] width 12 height 12
click at [349, 378] on icon at bounding box center [351, 384] width 12 height 12
click at [805, 14] on button "Save" at bounding box center [811, 14] width 60 height 25
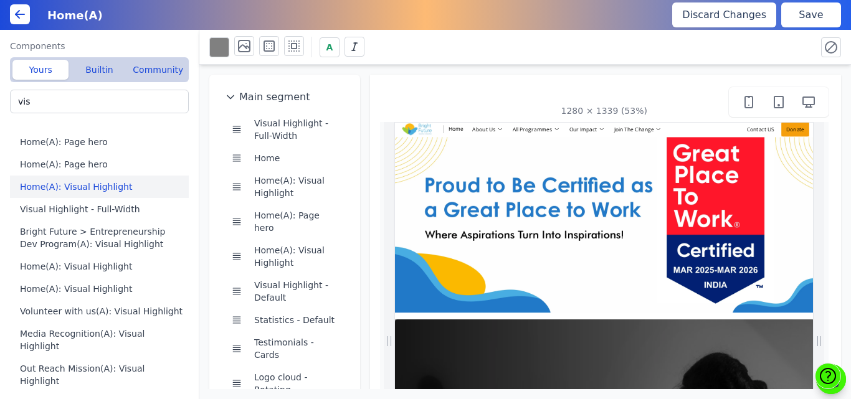
scroll to position [0, 0]
click at [808, 17] on button "Save" at bounding box center [811, 14] width 60 height 25
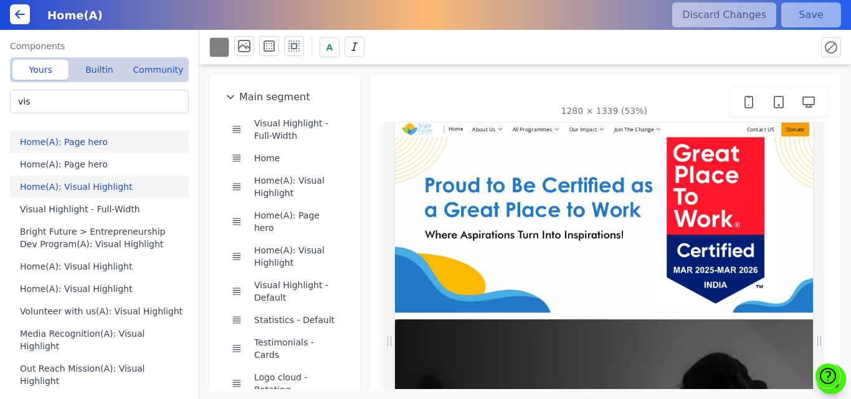
click at [72, 142] on button "Home(A): Page hero" at bounding box center [102, 142] width 184 height 22
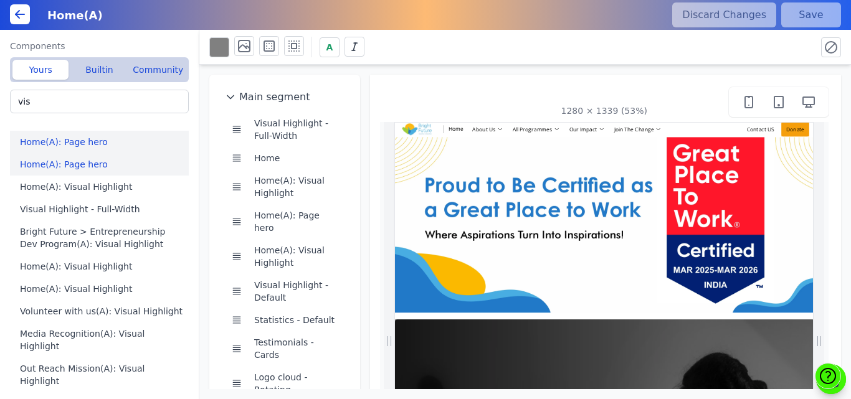
click at [83, 165] on button "Home(A): Page hero" at bounding box center [102, 164] width 184 height 22
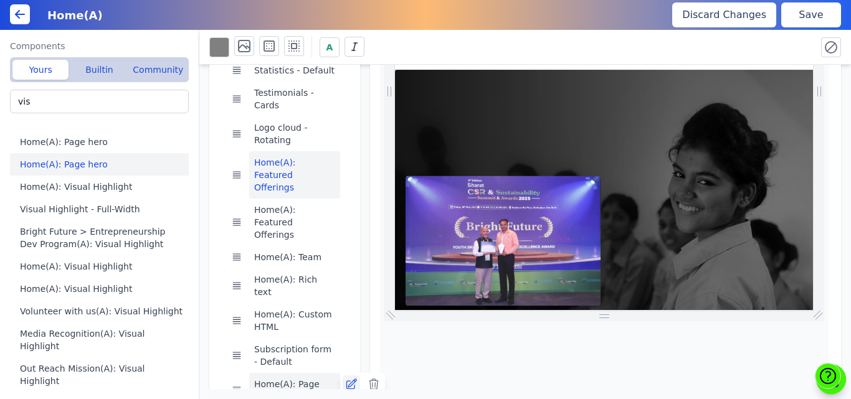
click at [348, 379] on icon at bounding box center [351, 384] width 10 height 10
click at [372, 378] on icon at bounding box center [374, 384] width 12 height 12
click at [351, 378] on icon at bounding box center [351, 384] width 12 height 12
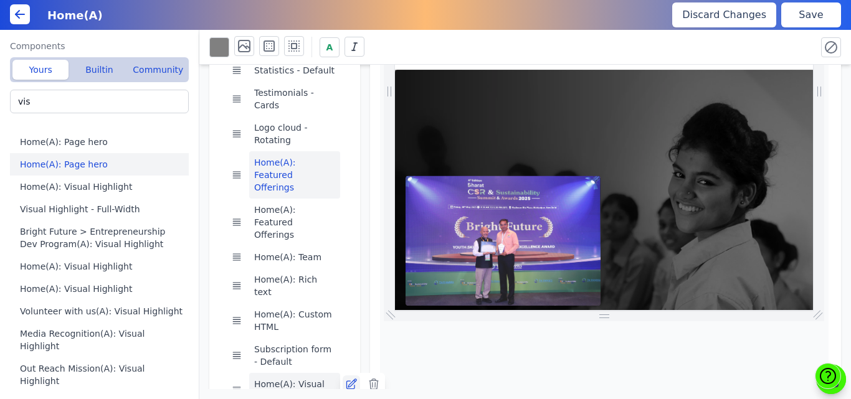
scroll to position [0, 388]
drag, startPoint x: 44, startPoint y: 110, endPoint x: 0, endPoint y: 110, distance: 44.2
click at [0, 110] on div "Components Yours Builtin Community vis Home(A): Page hero Home(A): Page hero Ho…" at bounding box center [99, 215] width 199 height 370
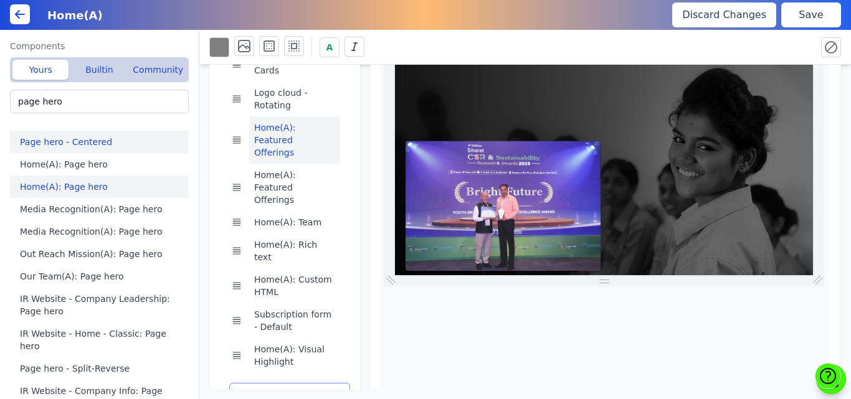
scroll to position [0, 45]
click at [801, 15] on button "Save" at bounding box center [811, 14] width 60 height 25
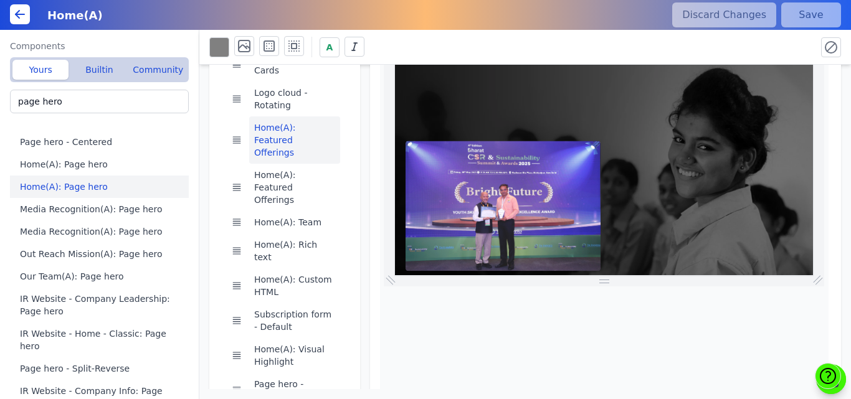
scroll to position [0, 113]
click at [371, 378] on icon at bounding box center [374, 384] width 12 height 12
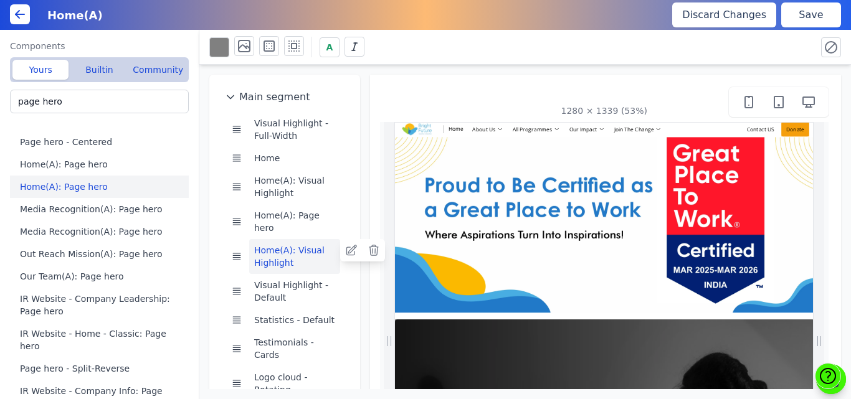
scroll to position [0, 717]
click at [272, 250] on button "Home(A): Visual Highlight" at bounding box center [294, 256] width 91 height 35
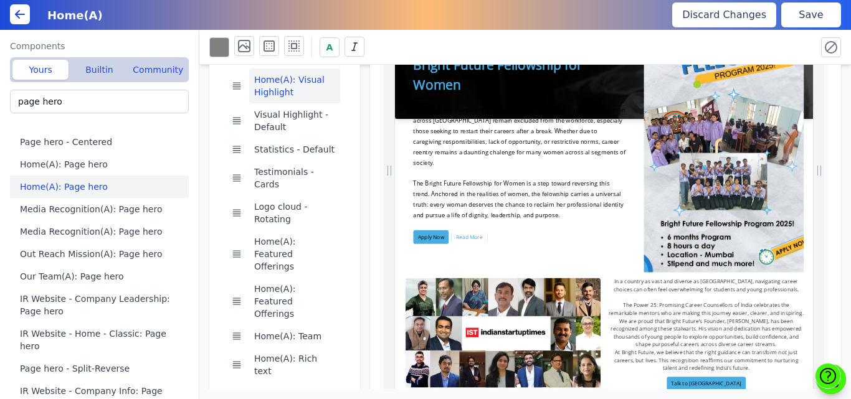
scroll to position [201, 0]
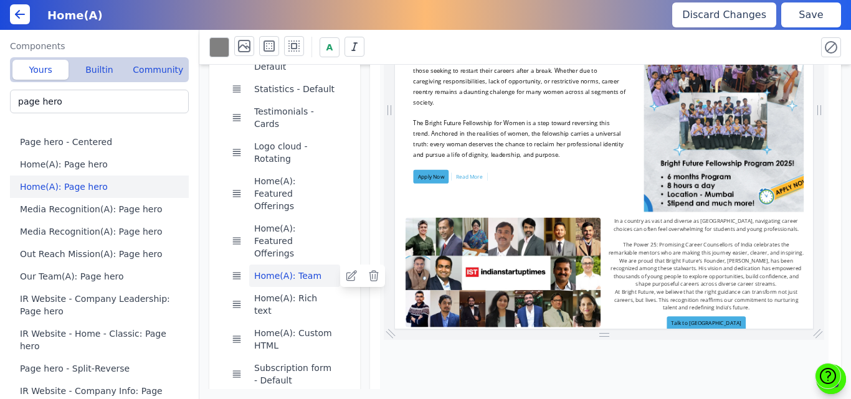
click at [284, 265] on button "Home(A): Team" at bounding box center [294, 276] width 91 height 22
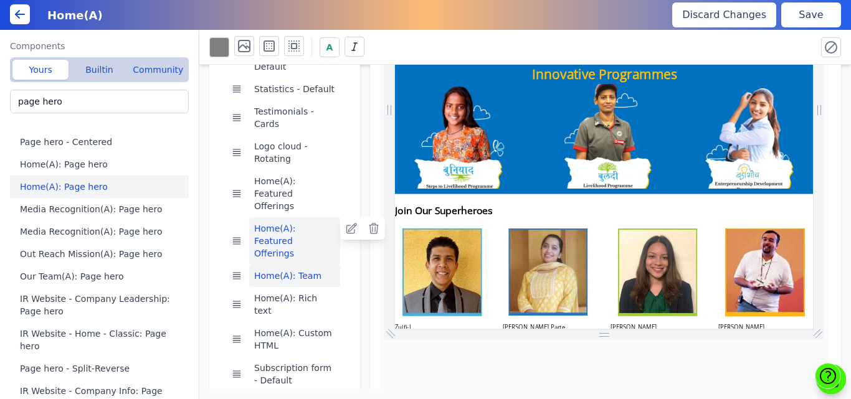
click at [285, 217] on button "Home(A): Featured Offerings" at bounding box center [294, 240] width 91 height 47
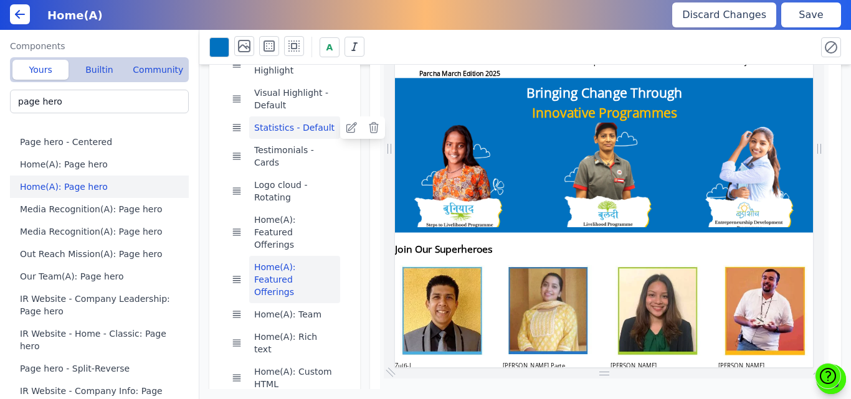
click at [272, 117] on button "Statistics - Default" at bounding box center [294, 128] width 91 height 22
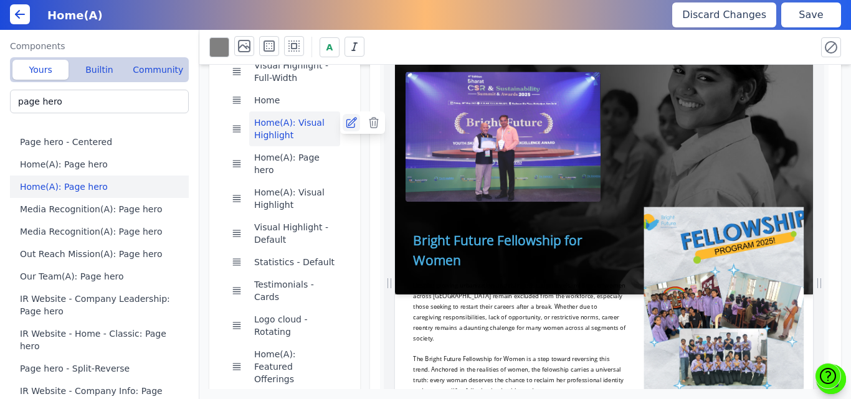
click at [346, 123] on icon at bounding box center [351, 123] width 12 height 12
click at [297, 160] on button "Home(A): Page hero" at bounding box center [294, 163] width 91 height 35
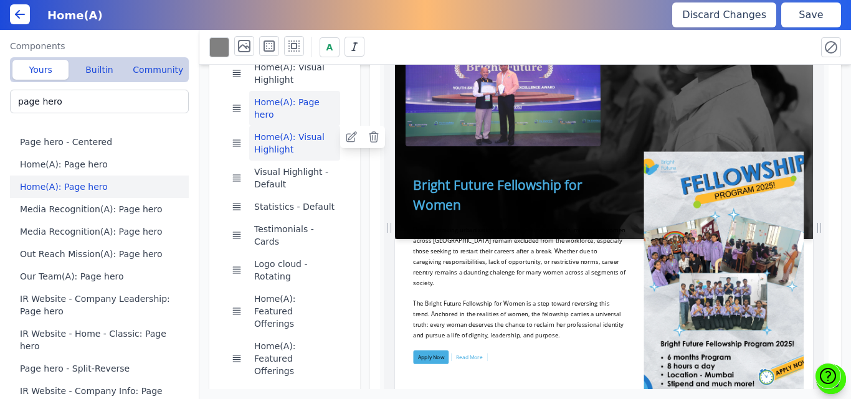
click at [315, 126] on button "Home(A): Visual Highlight" at bounding box center [294, 143] width 91 height 35
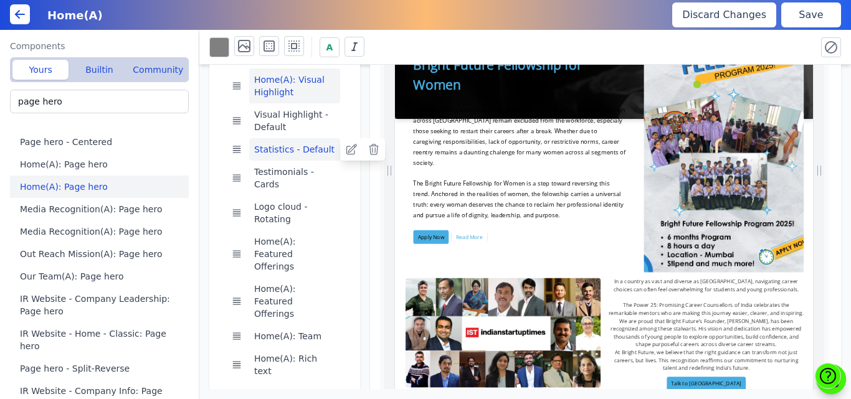
click at [256, 138] on button "Statistics - Default" at bounding box center [294, 149] width 91 height 22
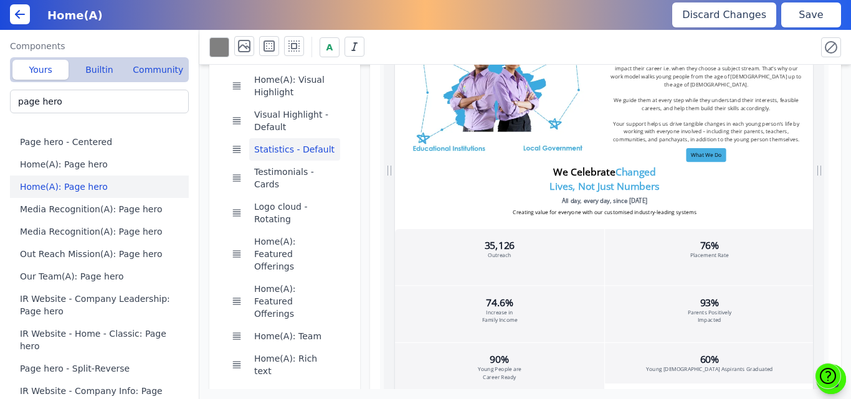
drag, startPoint x: 851, startPoint y: 221, endPoint x: 752, endPoint y: 426, distance: 227.4
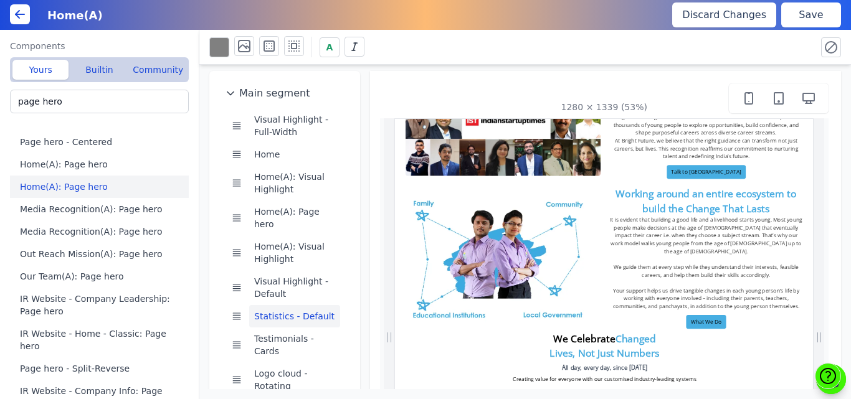
click at [546, 151] on img at bounding box center [600, 125] width 371 height 209
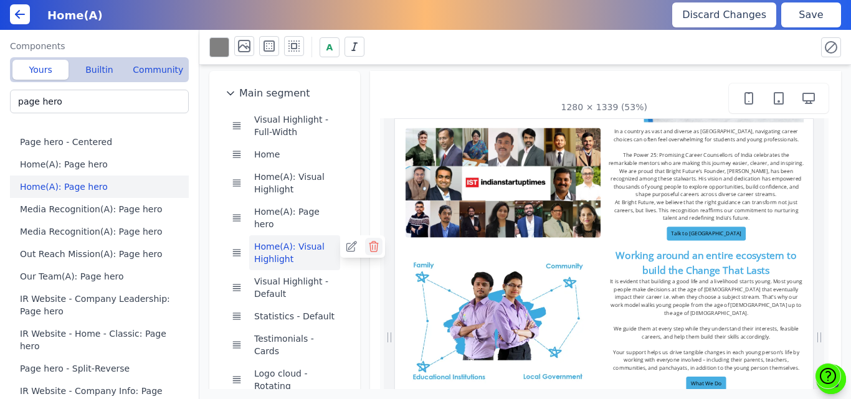
click at [372, 241] on icon at bounding box center [374, 247] width 12 height 12
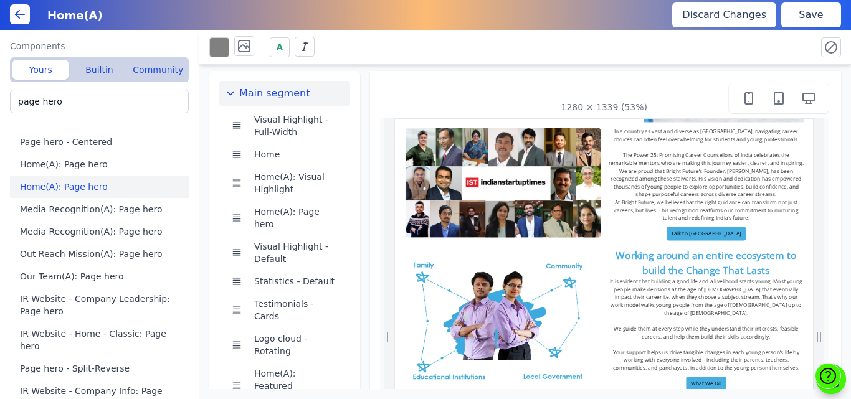
click at [781, 14] on button "Save" at bounding box center [811, 14] width 60 height 25
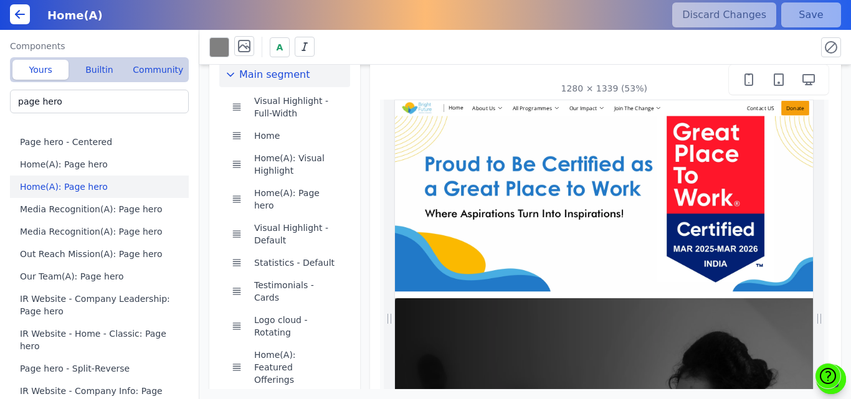
scroll to position [0, 654]
click at [98, 333] on button "IR Website - Home - Classic: Page hero" at bounding box center [102, 340] width 184 height 35
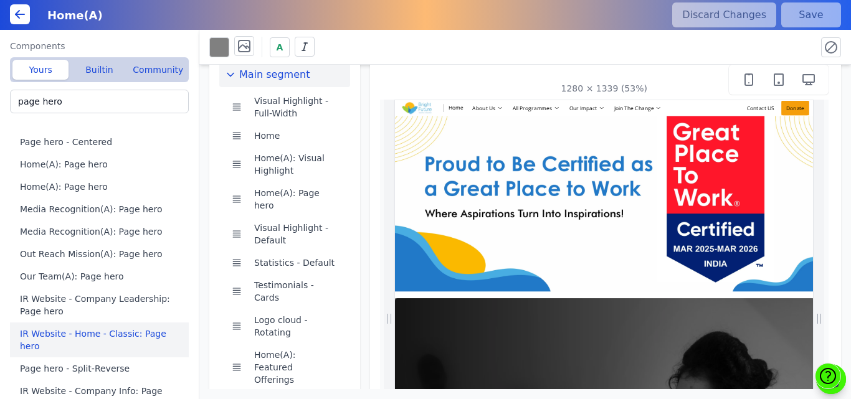
scroll to position [0, 280]
drag, startPoint x: 100, startPoint y: 100, endPoint x: 0, endPoint y: 119, distance: 102.0
click at [0, 119] on div "Components Yours Builtin Community page hero Page hero - Centered Home(A): Page…" at bounding box center [99, 215] width 199 height 370
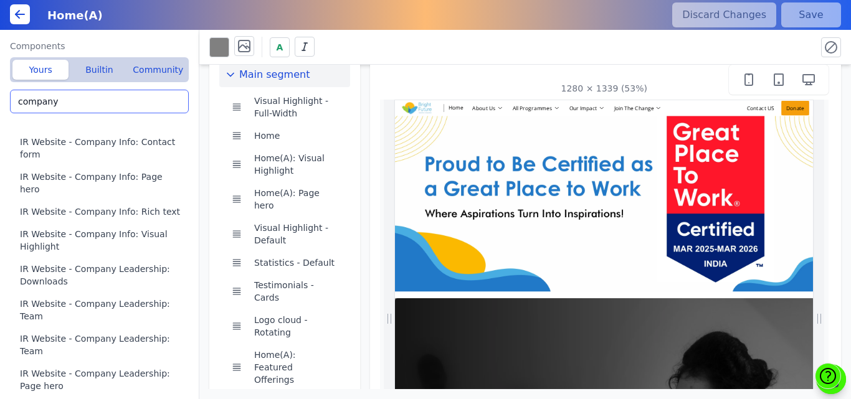
scroll to position [0, 158]
type input "company"
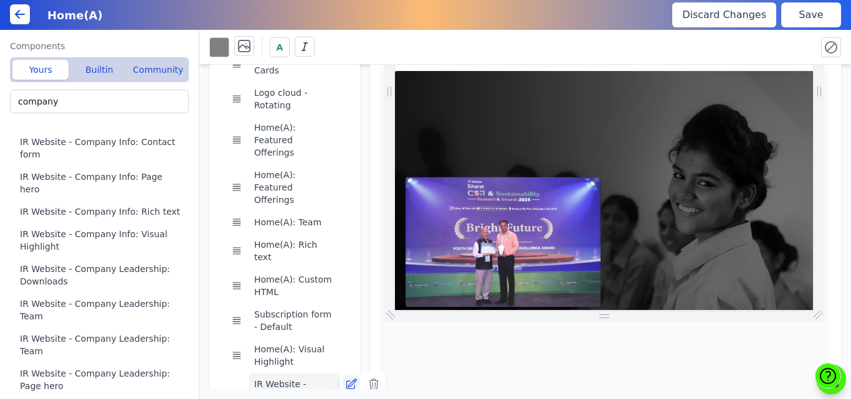
scroll to position [0, 161]
click at [349, 378] on icon at bounding box center [351, 384] width 12 height 12
click at [371, 378] on icon at bounding box center [374, 384] width 12 height 12
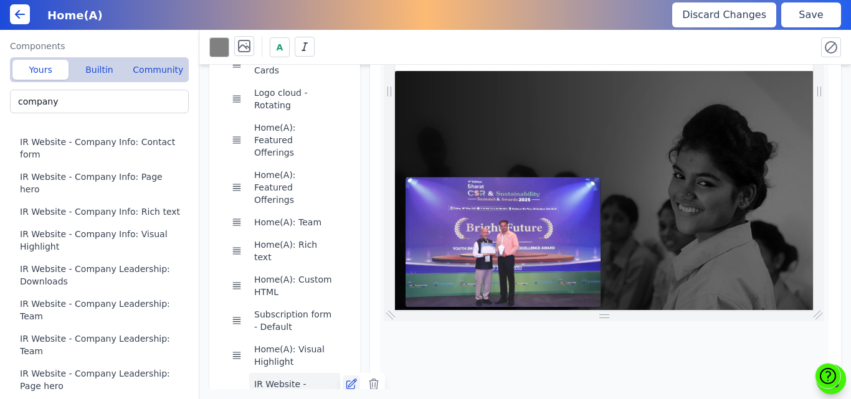
click at [348, 378] on icon at bounding box center [351, 384] width 12 height 12
click at [798, 18] on button "Save" at bounding box center [811, 14] width 60 height 25
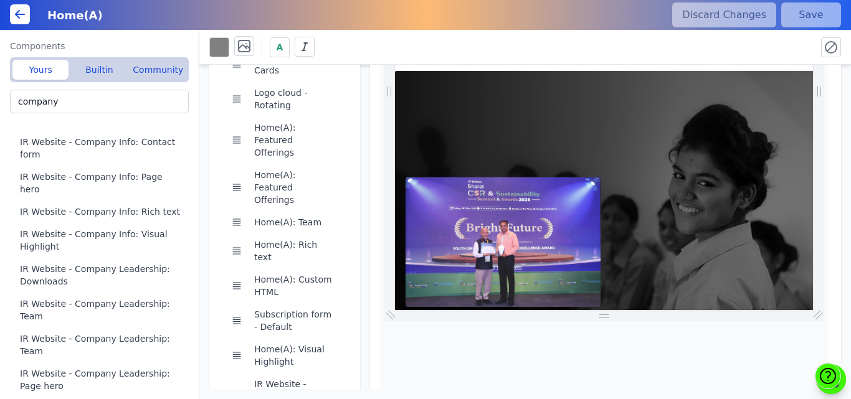
scroll to position [0, 0]
click at [370, 378] on icon at bounding box center [374, 384] width 12 height 12
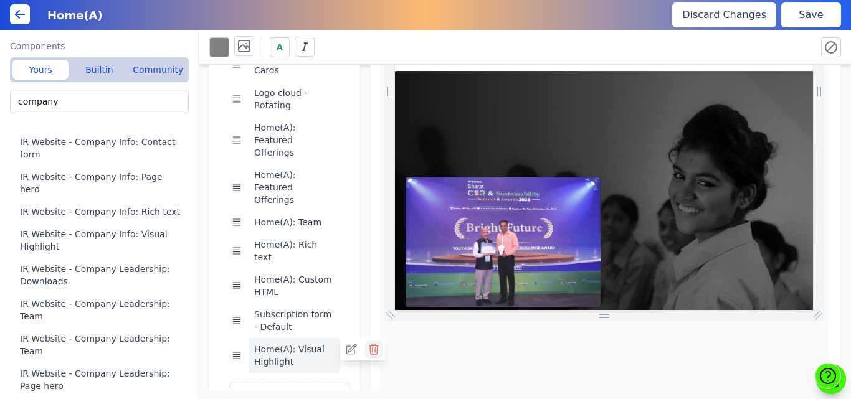
click at [368, 343] on icon at bounding box center [374, 349] width 12 height 12
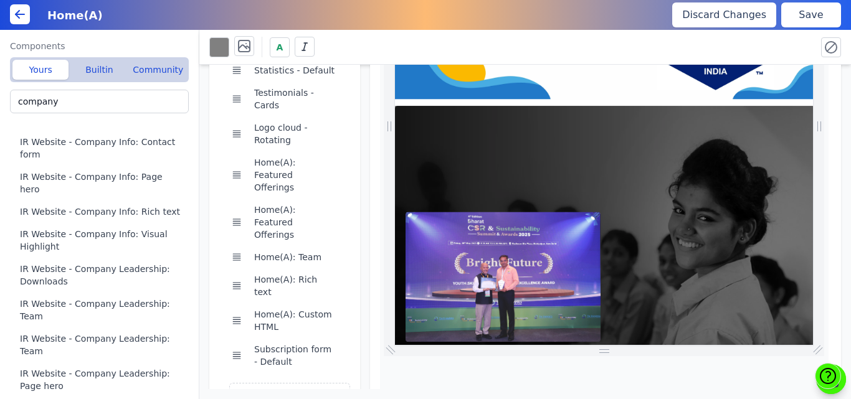
click at [801, 21] on button "Save" at bounding box center [811, 14] width 60 height 25
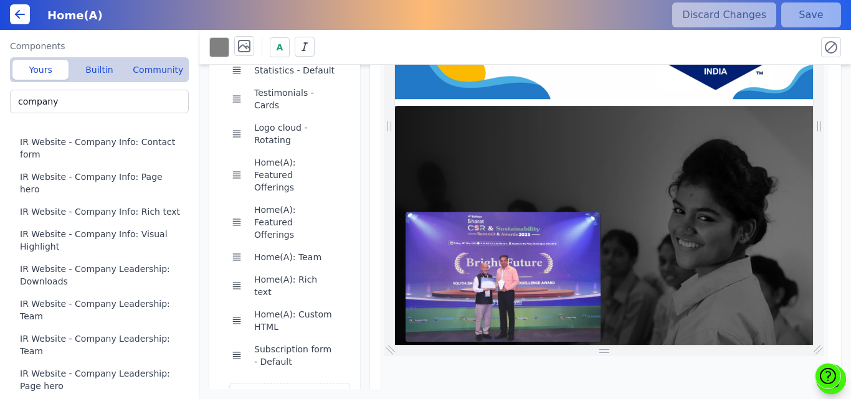
scroll to position [0, 594]
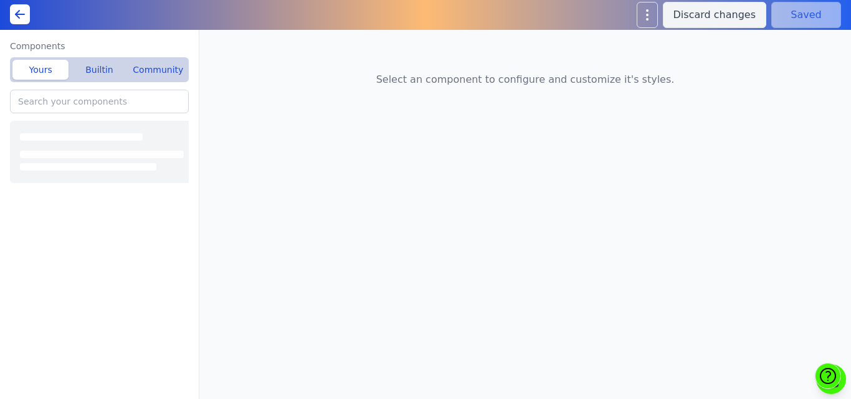
type input "Home(A): Visual Highlight"
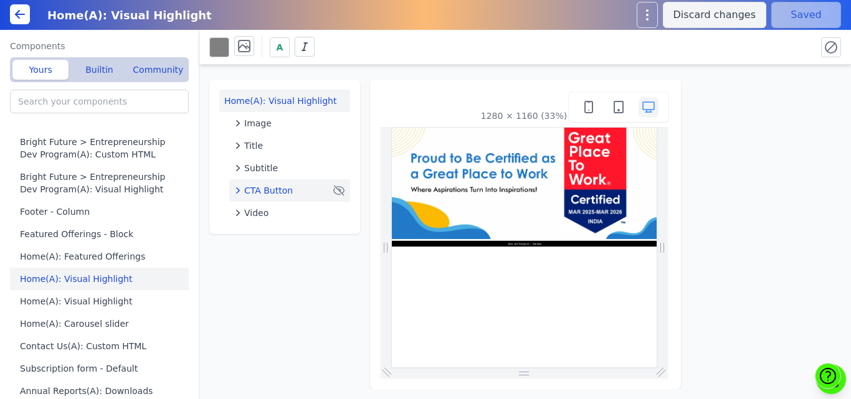
click at [270, 186] on span "CTA Button" at bounding box center [268, 190] width 49 height 12
click at [245, 124] on span "Image" at bounding box center [257, 123] width 27 height 12
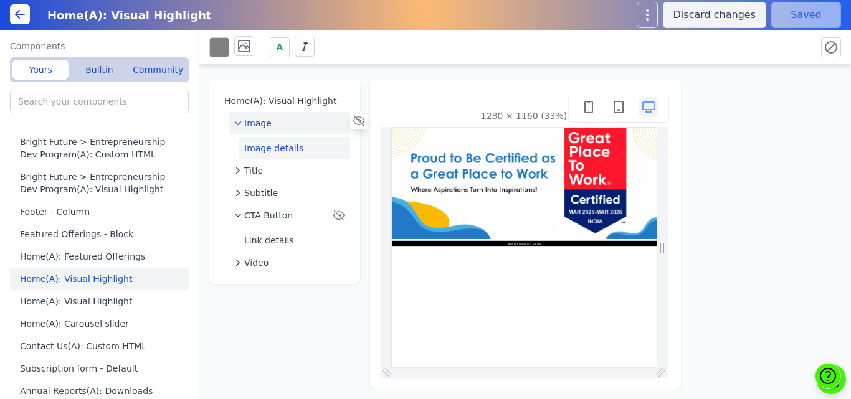
click at [253, 143] on button "Image details" at bounding box center [294, 148] width 111 height 22
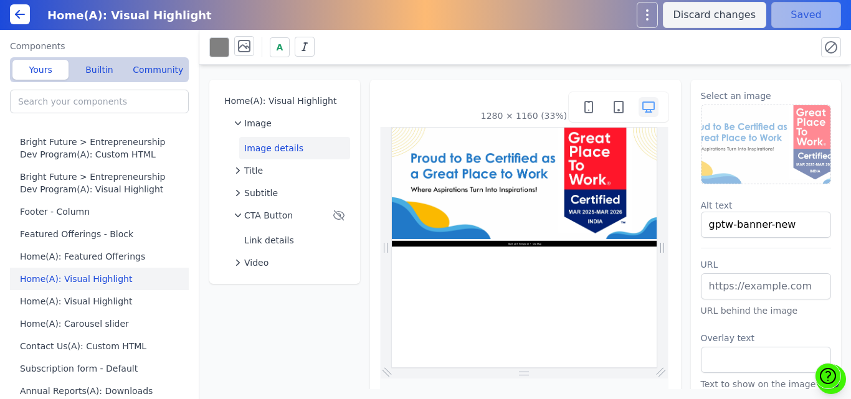
click at [777, 136] on img at bounding box center [767, 144] width 130 height 79
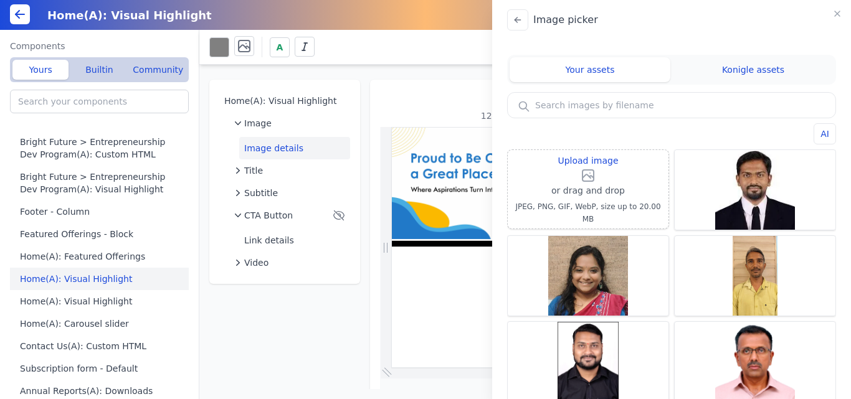
click at [615, 105] on input "text" at bounding box center [672, 105] width 328 height 25
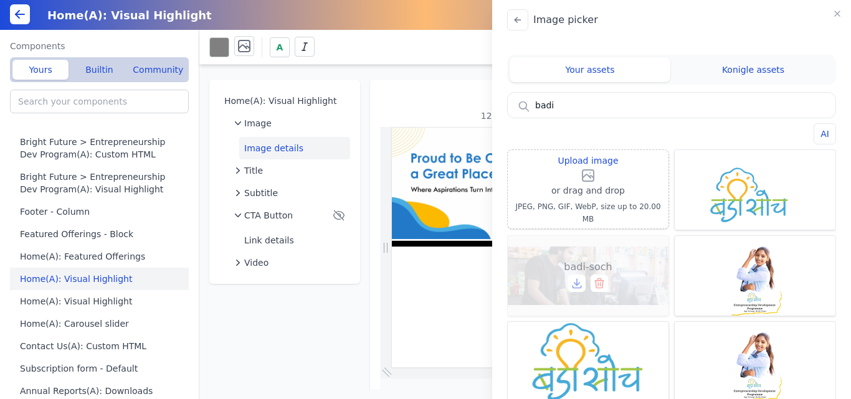
type input "badi"
click at [601, 260] on span "badi-soch" at bounding box center [588, 267] width 48 height 15
type input "badi-soch"
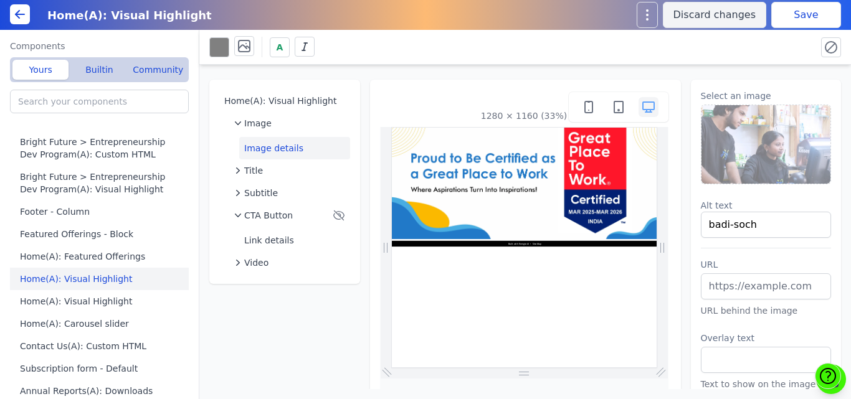
click at [792, 17] on button "Save" at bounding box center [806, 15] width 70 height 26
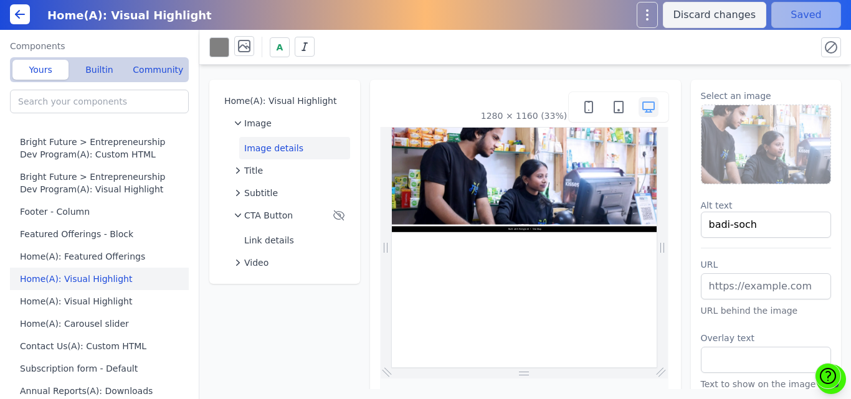
click at [756, 124] on img at bounding box center [767, 144] width 130 height 79
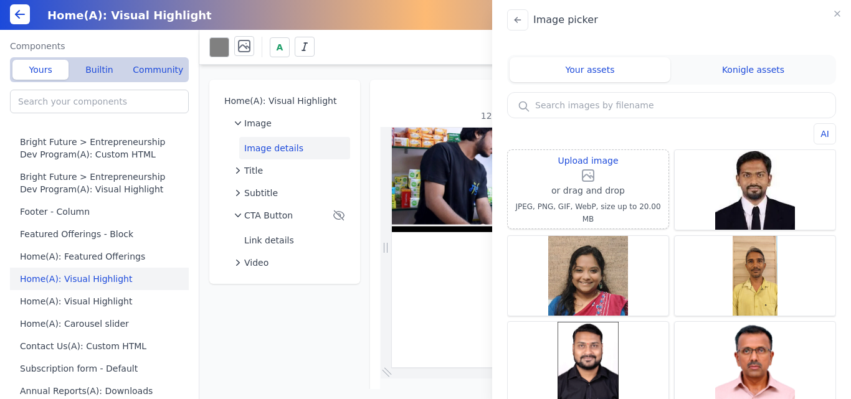
click at [575, 113] on input "text" at bounding box center [672, 105] width 328 height 25
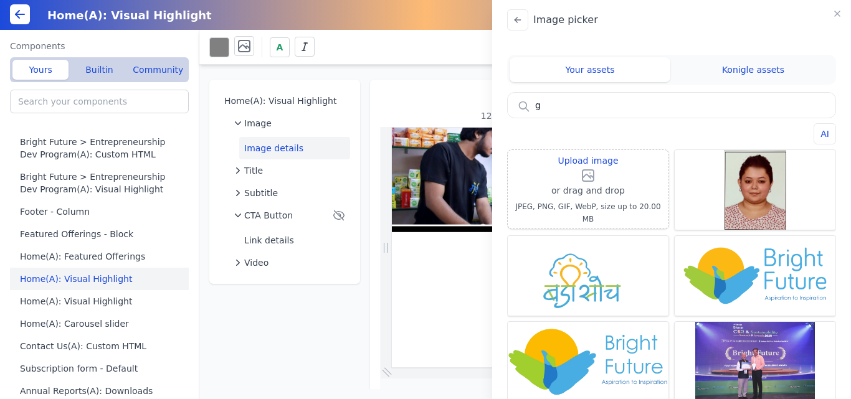
type input "g"
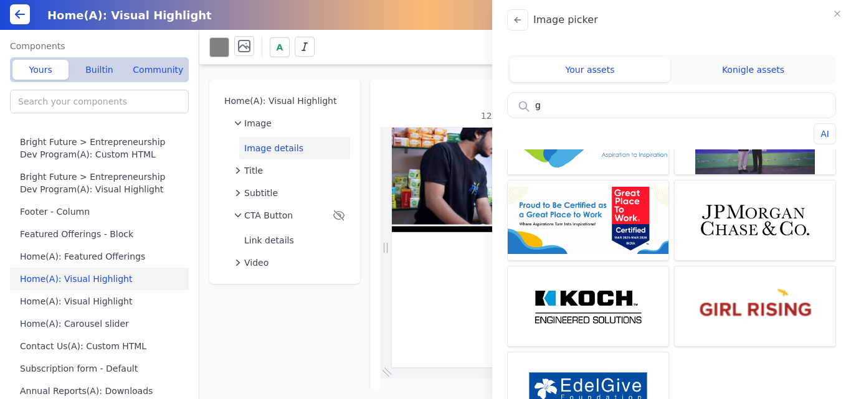
scroll to position [256, 0]
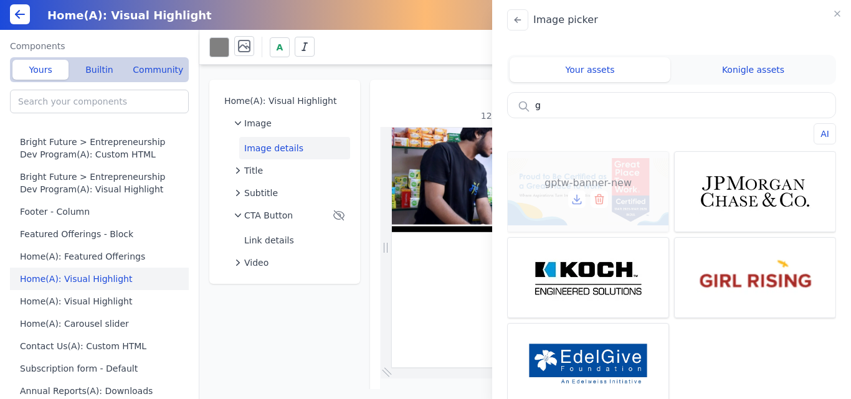
click at [587, 193] on div at bounding box center [588, 199] width 40 height 17
type input "gptw-banner-new"
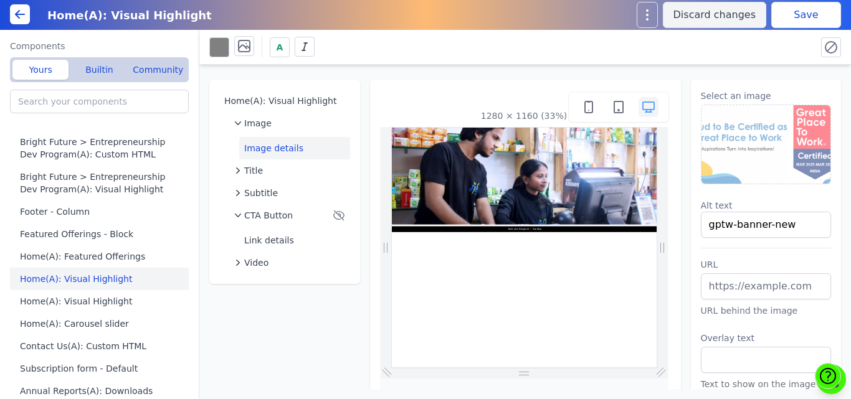
click at [784, 16] on button "Save" at bounding box center [806, 15] width 70 height 26
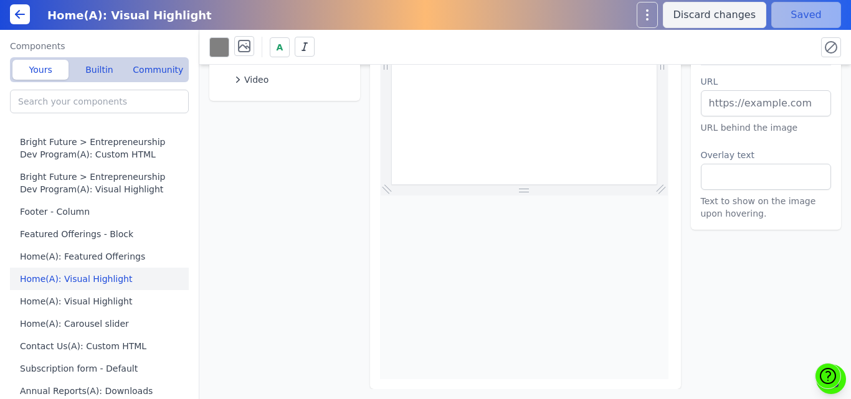
scroll to position [0, 0]
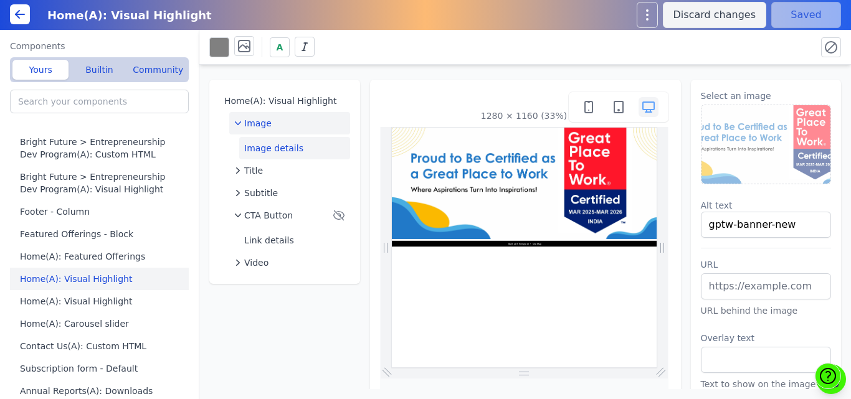
click at [253, 125] on span "Image" at bounding box center [257, 123] width 27 height 12
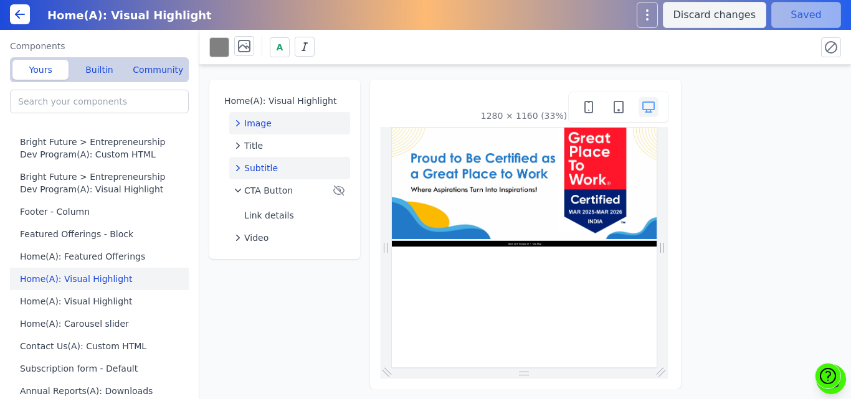
click at [257, 163] on span "Subtitle" at bounding box center [261, 168] width 34 height 12
click at [257, 185] on button "Text" at bounding box center [294, 193] width 111 height 22
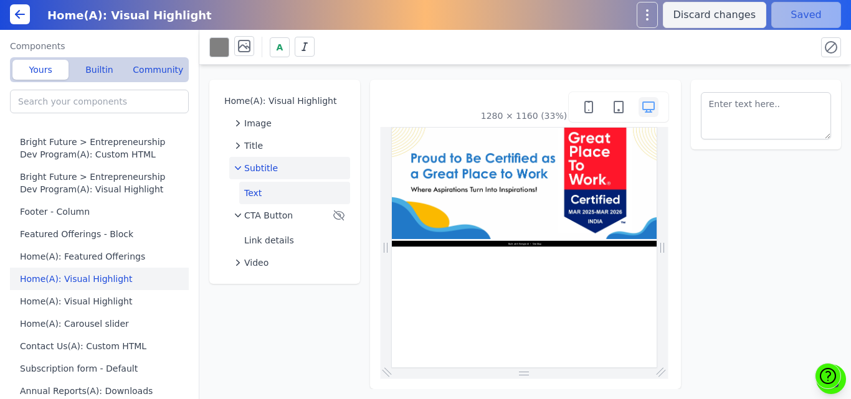
click at [257, 162] on span "Subtitle" at bounding box center [261, 168] width 34 height 12
click at [98, 67] on button "Builtin" at bounding box center [99, 70] width 56 height 20
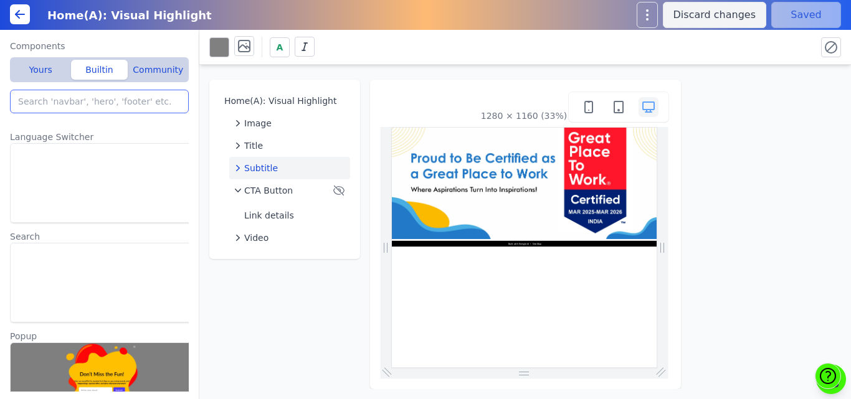
click at [76, 100] on input "search" at bounding box center [99, 102] width 179 height 24
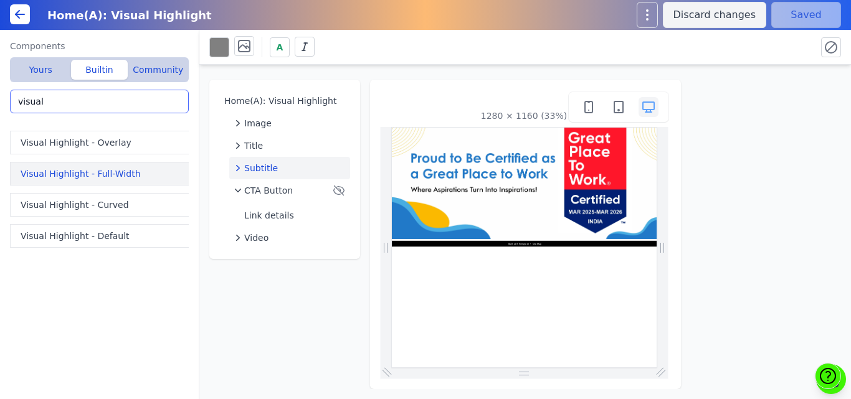
type input "visual"
click at [64, 174] on button "Visual Highlight - Full-Width" at bounding box center [102, 174] width 184 height 24
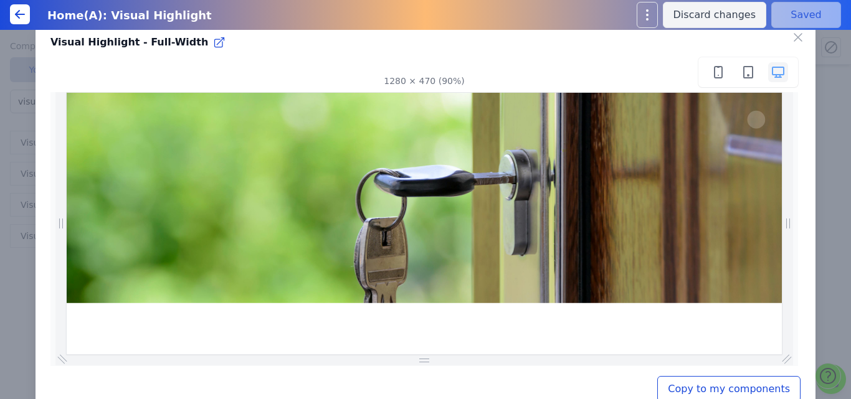
click at [713, 388] on button "Copy to my components" at bounding box center [728, 389] width 143 height 26
type input "Visual Highlight - Full-Width"
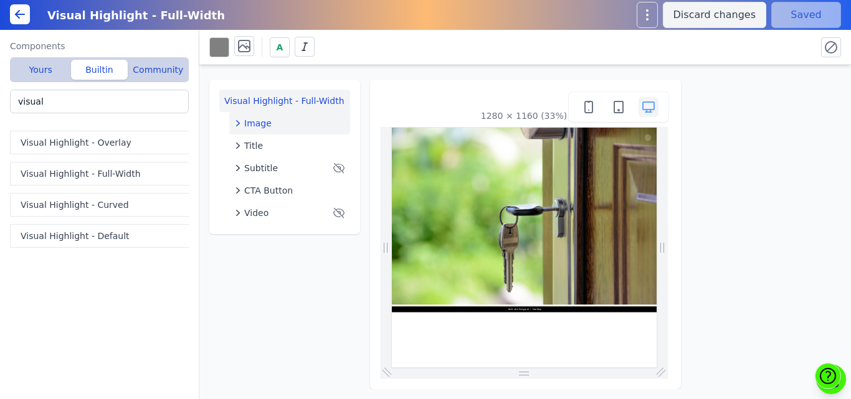
click at [259, 119] on span "Image" at bounding box center [257, 123] width 27 height 12
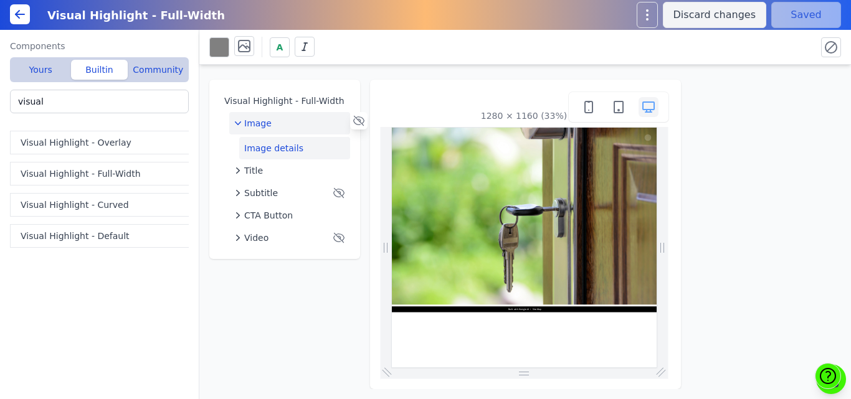
click at [268, 145] on button "Image details" at bounding box center [294, 148] width 111 height 22
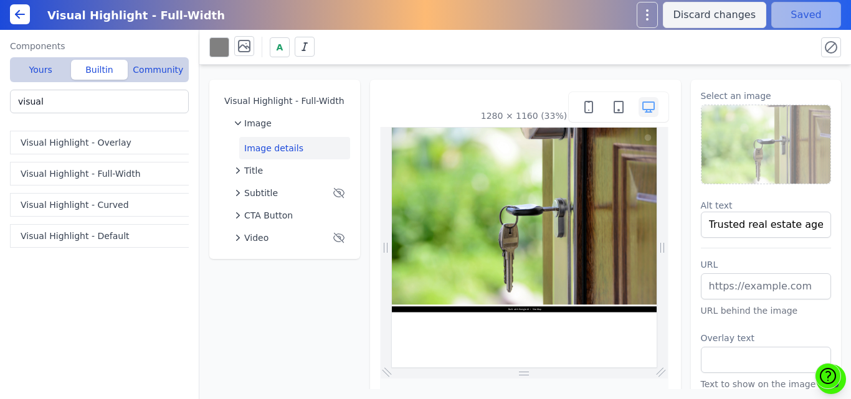
click at [771, 138] on img at bounding box center [767, 144] width 130 height 79
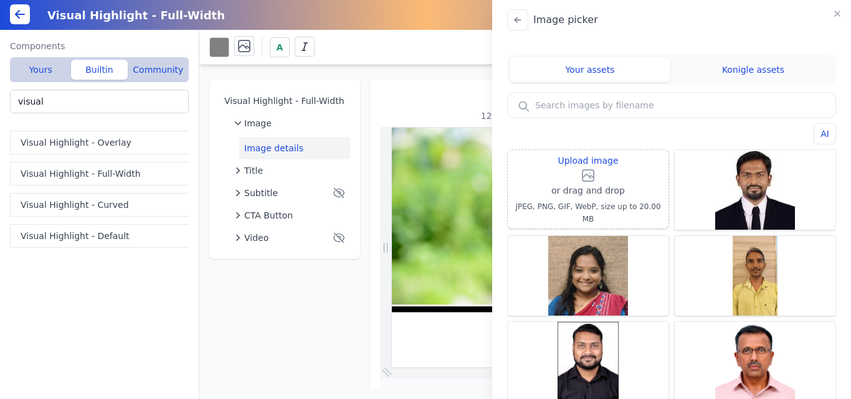
click at [574, 105] on input "text" at bounding box center [672, 105] width 328 height 25
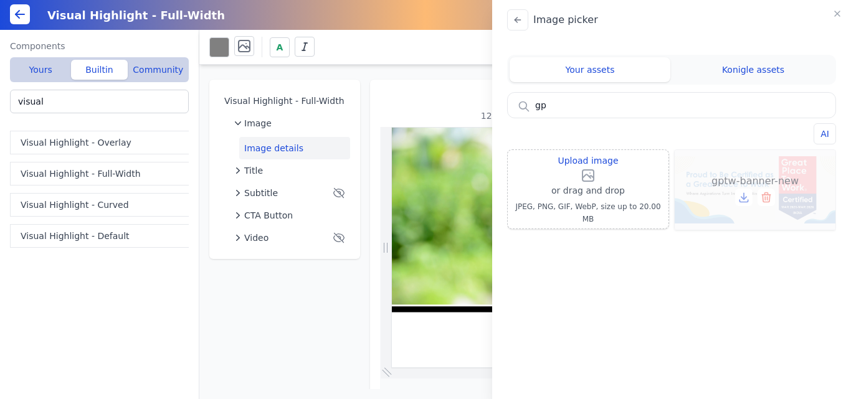
type input "gp"
click at [700, 183] on div "gptw-banner-new" at bounding box center [755, 190] width 161 height 80
type input "gptw-banner-new"
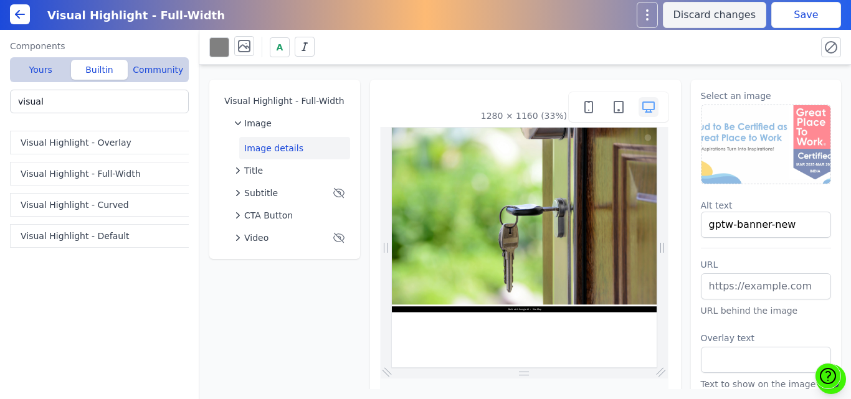
click at [797, 17] on button "Save" at bounding box center [806, 15] width 70 height 26
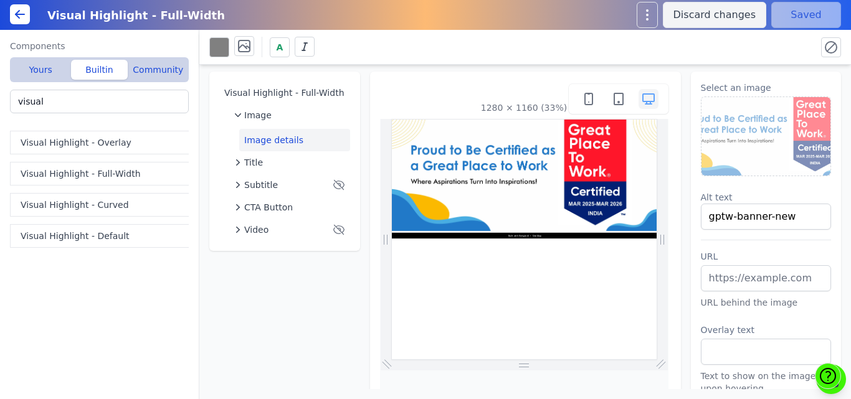
scroll to position [7, 0]
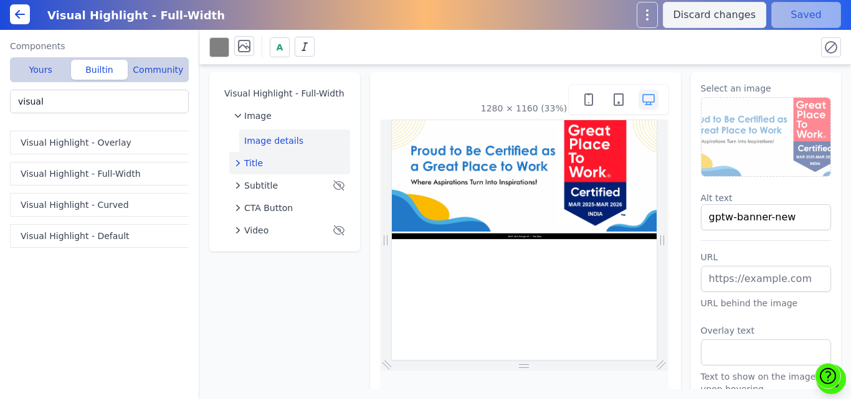
click at [254, 161] on span "Title" at bounding box center [253, 163] width 19 height 12
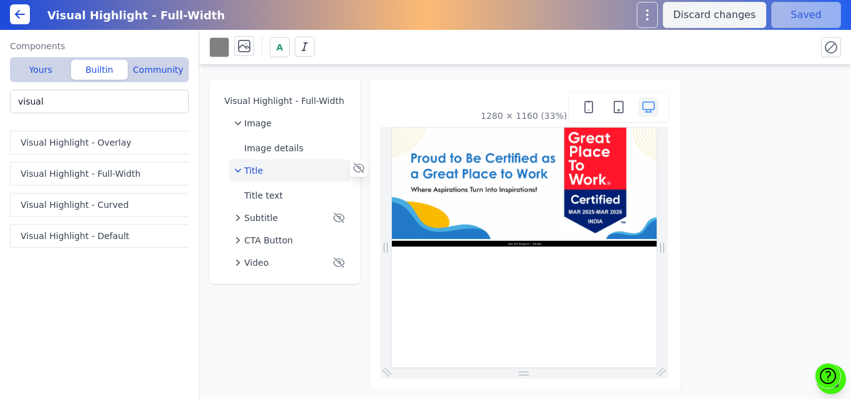
scroll to position [0, 0]
click at [285, 190] on button "Title text" at bounding box center [294, 195] width 111 height 22
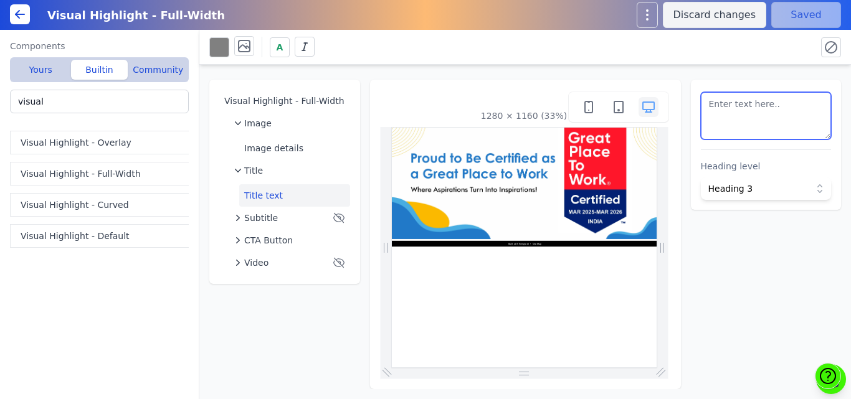
click at [735, 122] on textarea at bounding box center [766, 115] width 131 height 47
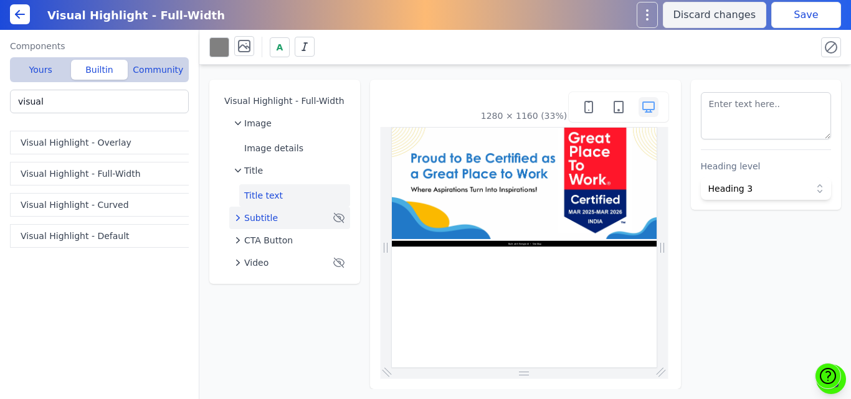
drag, startPoint x: 252, startPoint y: 181, endPoint x: 259, endPoint y: 221, distance: 39.9
click at [259, 221] on ul "Image Image details Title Title text Subtitle CTA Button Video" at bounding box center [289, 193] width 121 height 162
click at [259, 221] on span "Subtitle" at bounding box center [261, 218] width 34 height 12
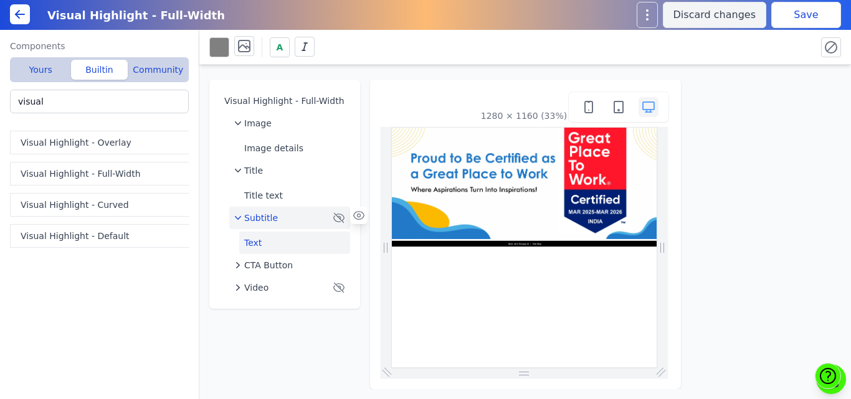
click at [255, 244] on button "Text" at bounding box center [294, 243] width 111 height 22
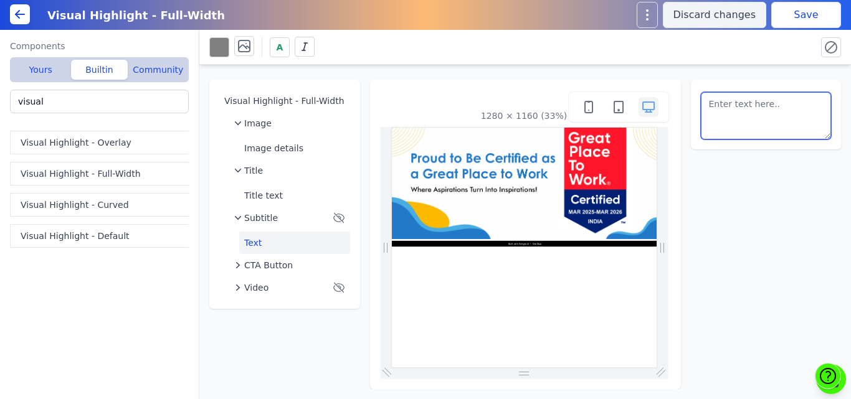
click at [753, 115] on textarea at bounding box center [766, 115] width 131 height 47
click at [787, 21] on button "Save" at bounding box center [806, 15] width 70 height 26
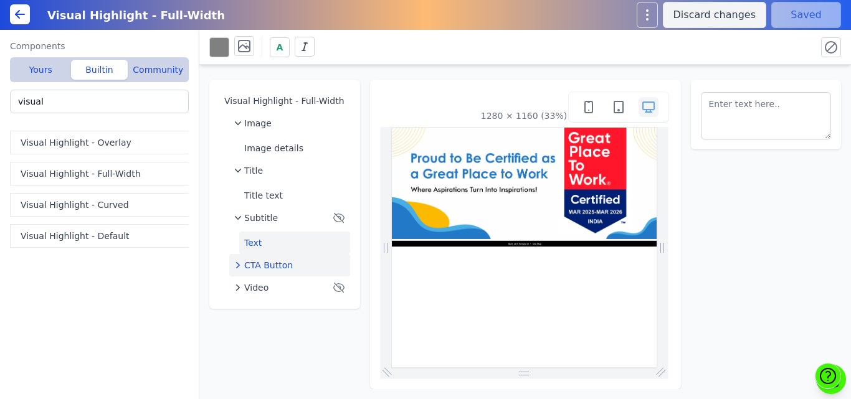
click at [253, 260] on span "CTA Button" at bounding box center [268, 265] width 49 height 12
click at [354, 264] on icon at bounding box center [358, 263] width 11 height 9
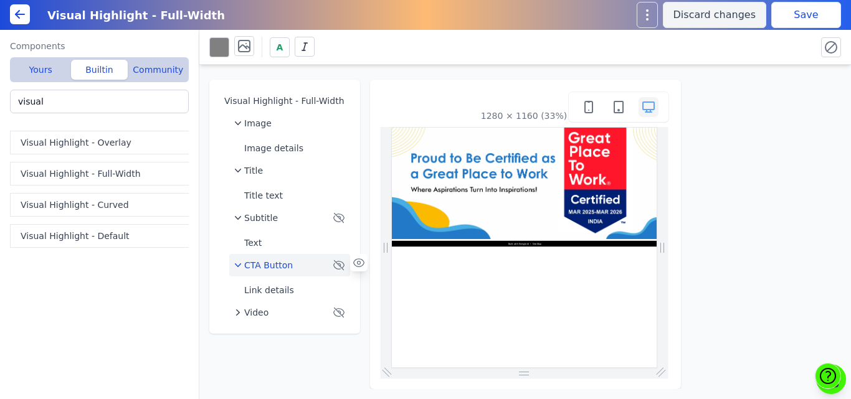
click at [789, 15] on button "Save" at bounding box center [806, 15] width 70 height 26
click at [262, 240] on button "Text" at bounding box center [294, 243] width 111 height 22
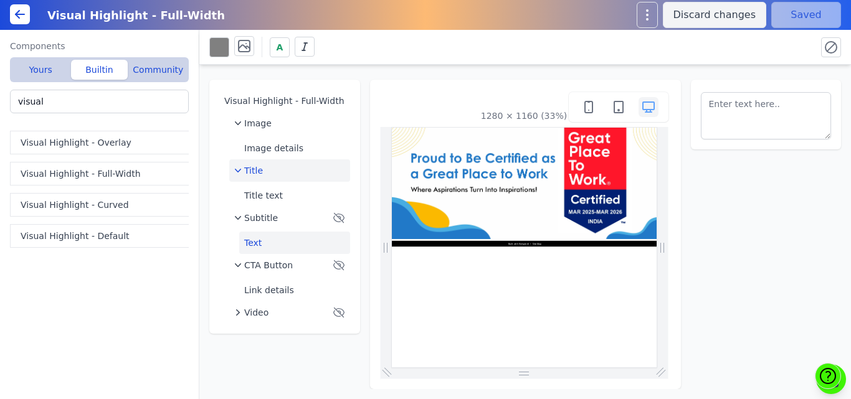
click at [261, 168] on div "Title" at bounding box center [289, 171] width 111 height 12
click at [356, 166] on icon at bounding box center [358, 168] width 11 height 9
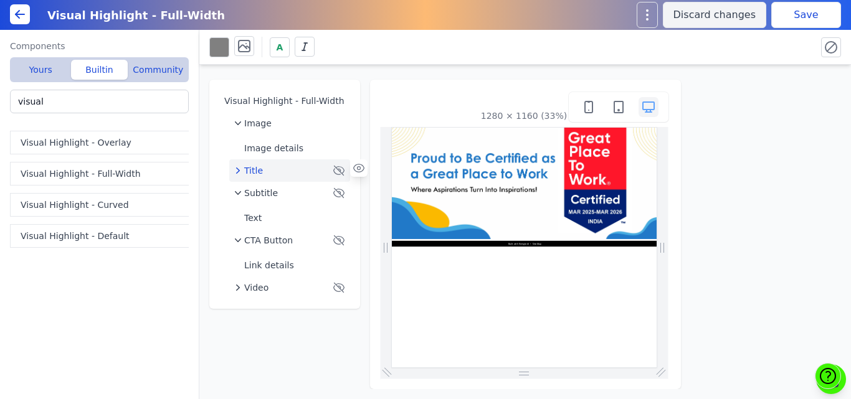
click at [807, 13] on button "Save" at bounding box center [806, 15] width 70 height 26
click at [256, 126] on span "Image" at bounding box center [257, 123] width 27 height 12
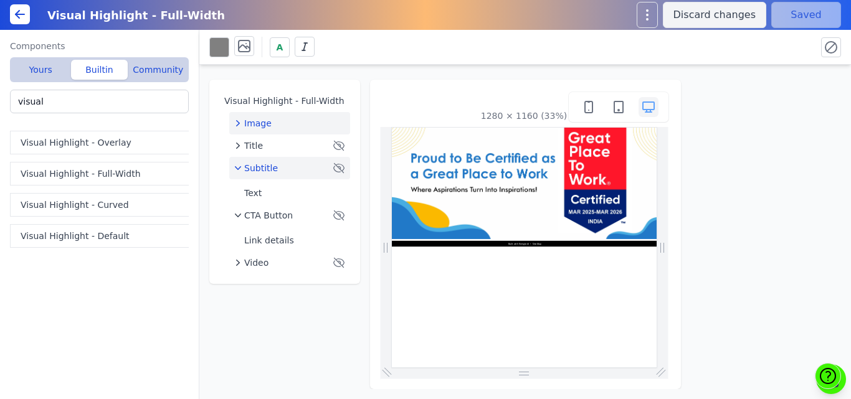
click at [262, 168] on span "Subtitle" at bounding box center [261, 168] width 34 height 12
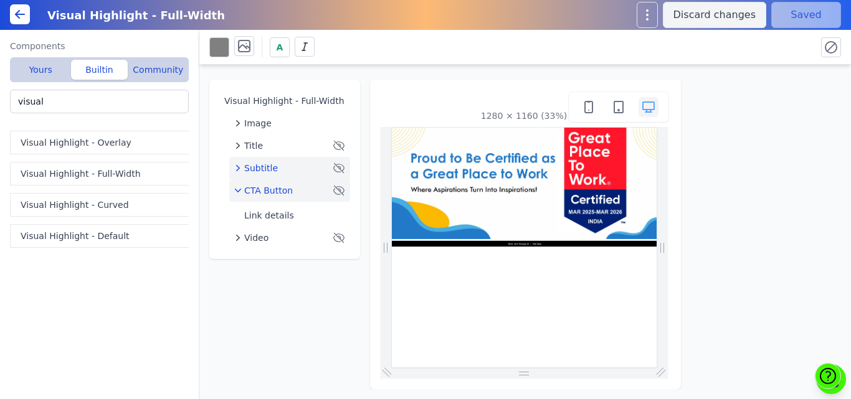
click at [262, 191] on span "CTA Button" at bounding box center [268, 190] width 49 height 12
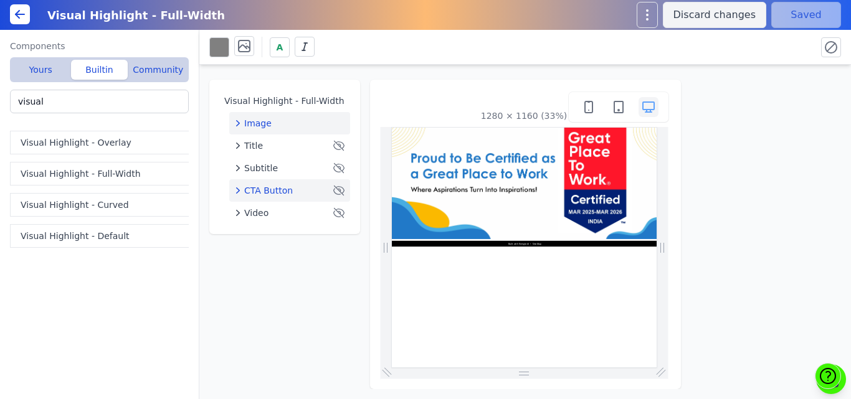
click at [285, 122] on div "Image" at bounding box center [289, 123] width 111 height 12
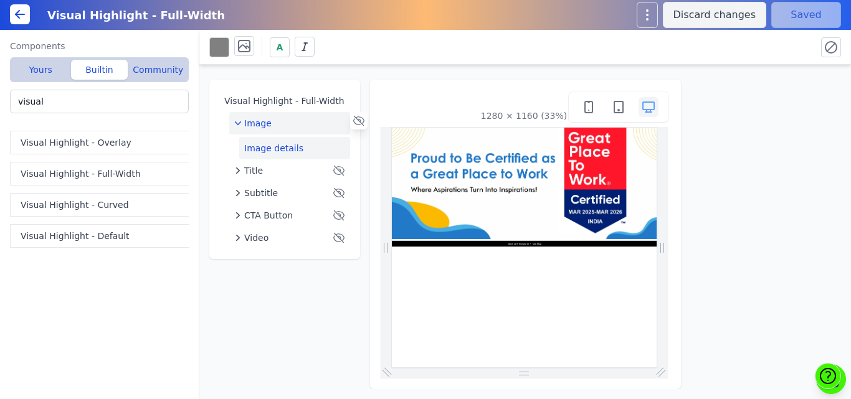
click at [270, 145] on button "Image details" at bounding box center [294, 148] width 111 height 22
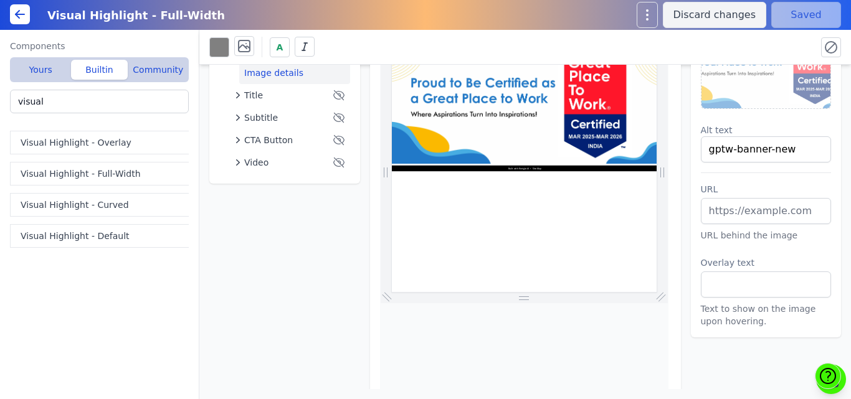
scroll to position [66, 0]
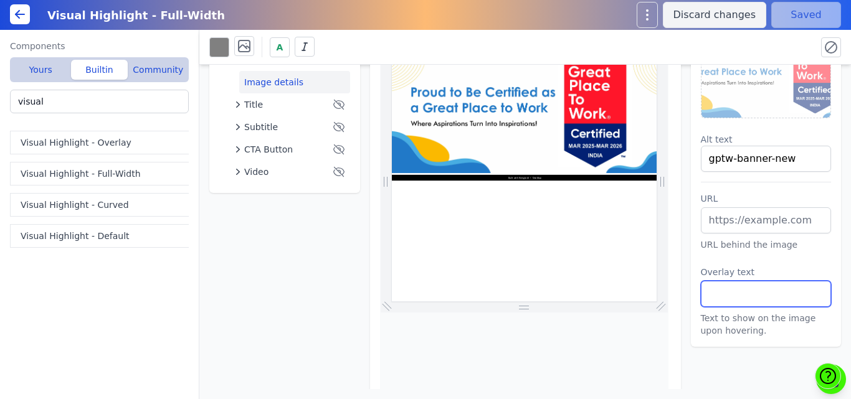
click at [702, 294] on input "text" at bounding box center [766, 294] width 131 height 26
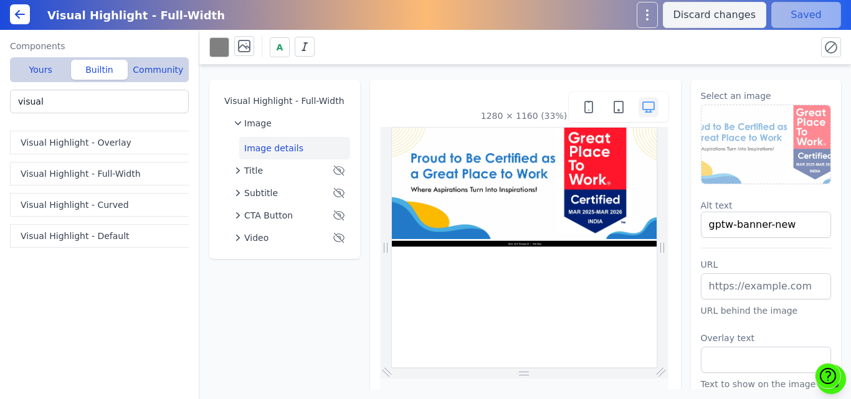
click at [792, 87] on div "Select an image Alt text gptw-banner-new URL URL behind the image Overlay text …" at bounding box center [766, 246] width 151 height 333
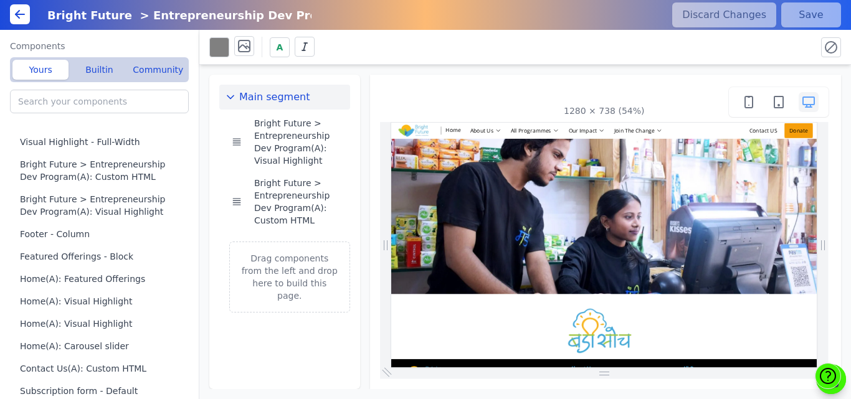
click at [376, 67] on div "Main segment Bright Future > Entrepreneurship Dev Program(A): Visual Highlight …" at bounding box center [525, 227] width 652 height 325
click at [363, 71] on div "Main segment Bright Future > Entrepreneurship Dev Program(A): Visual Highlight …" at bounding box center [525, 227] width 652 height 325
click at [102, 67] on button "Builtin" at bounding box center [99, 70] width 56 height 20
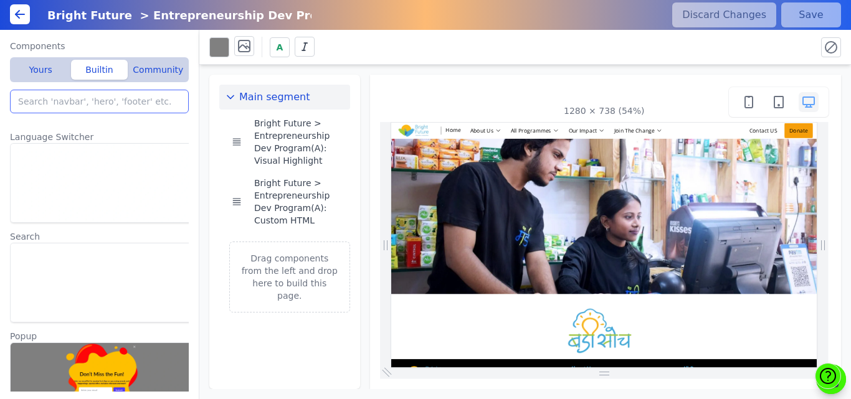
click at [88, 95] on input "search" at bounding box center [99, 102] width 179 height 24
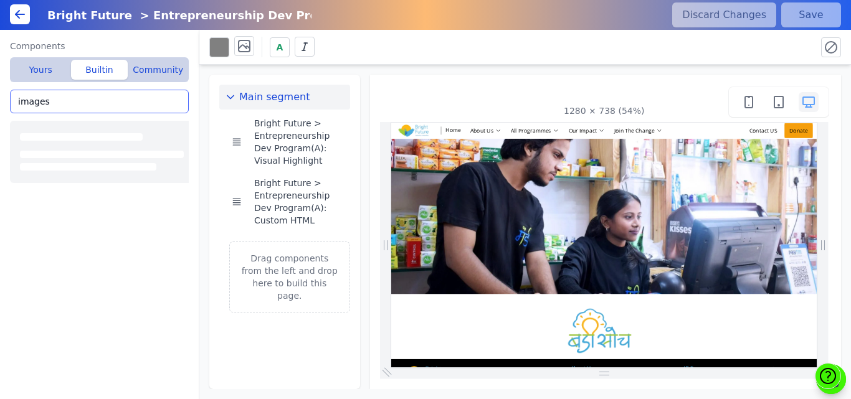
type input "images"
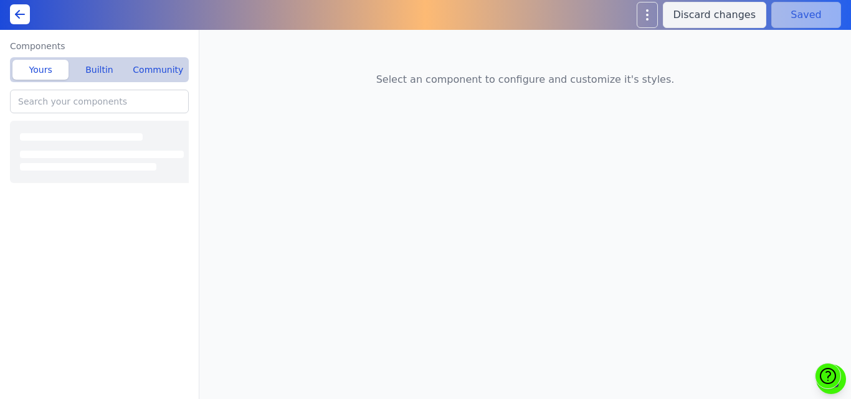
type input "Home"
type input "Home(A): Visual Highlight"
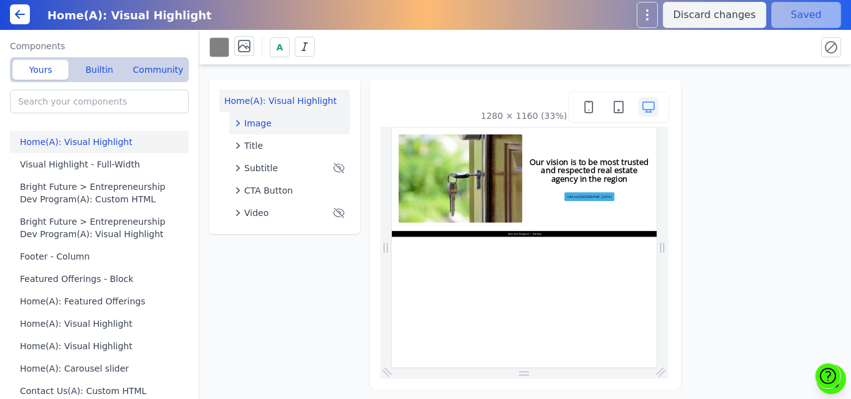
click at [242, 130] on button "Image" at bounding box center [289, 123] width 121 height 22
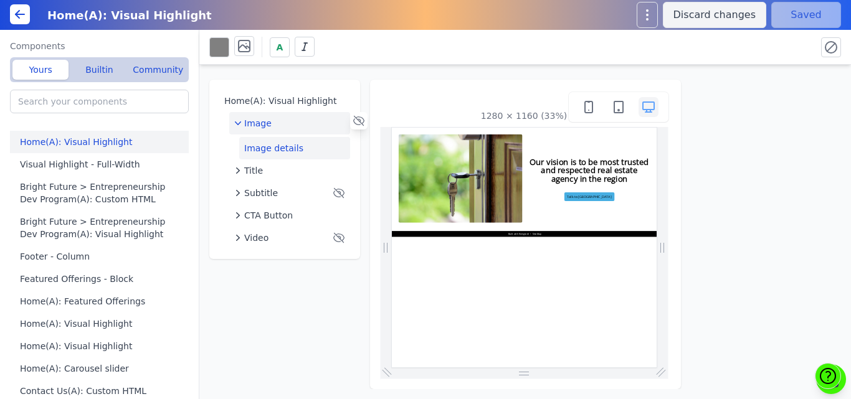
click at [280, 157] on button "Image details" at bounding box center [294, 148] width 111 height 22
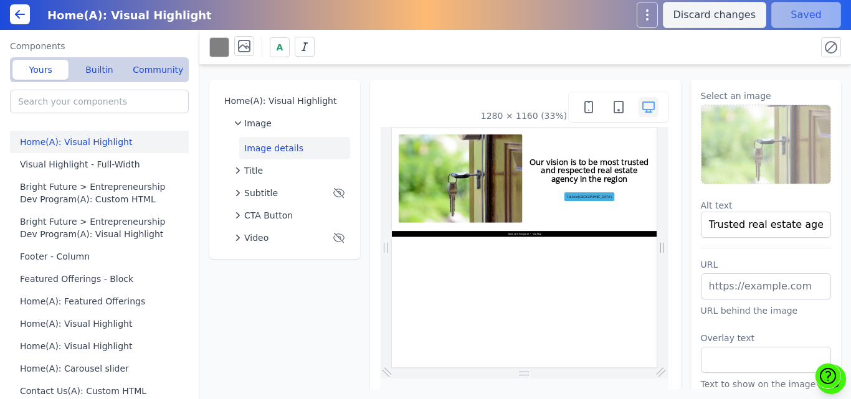
click at [737, 176] on img at bounding box center [767, 144] width 130 height 79
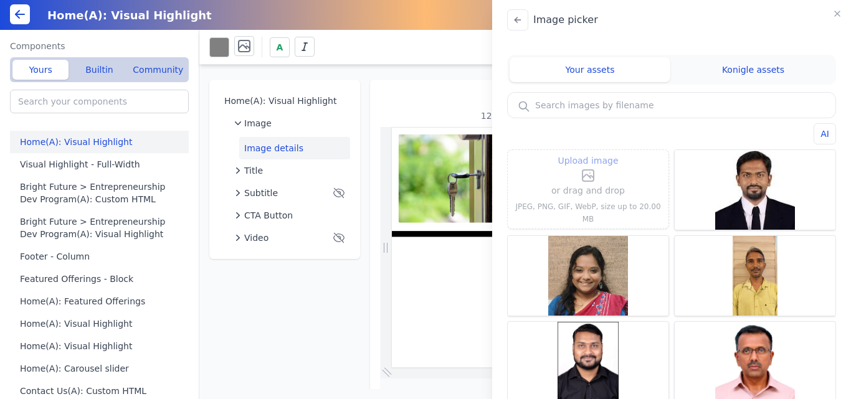
click at [562, 183] on label "Upload image" at bounding box center [588, 168] width 74 height 30
click at [588, 153] on input "Upload image" at bounding box center [588, 153] width 1 height 1
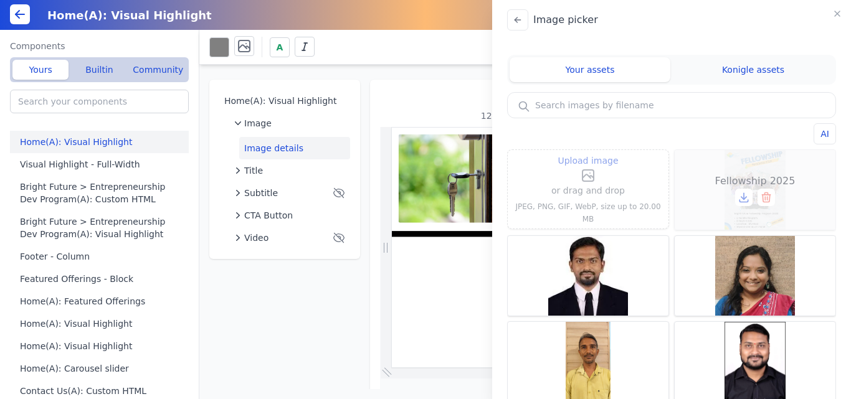
click at [732, 165] on div "Fellowship 2025" at bounding box center [755, 190] width 161 height 80
type input "Fellowship 2025"
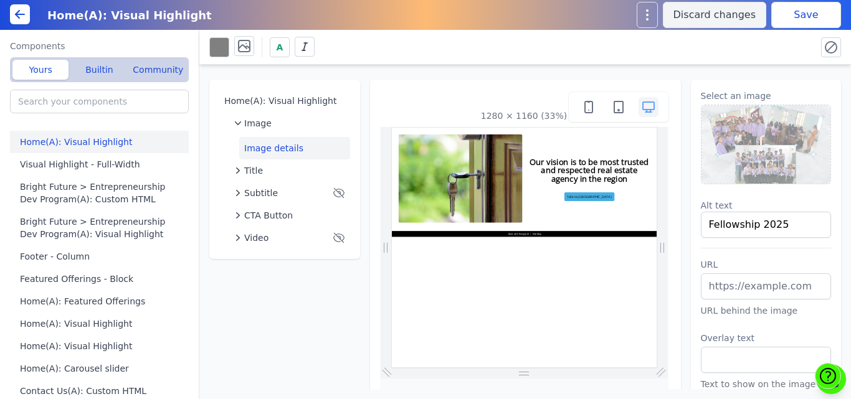
click at [785, 16] on button "Save" at bounding box center [806, 15] width 70 height 26
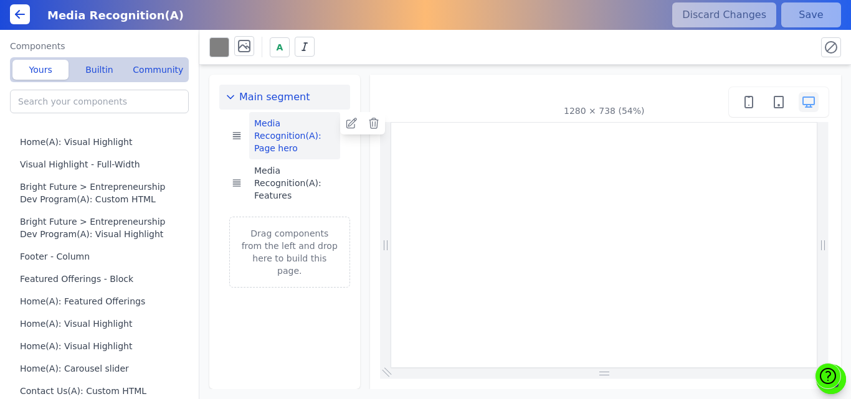
click at [297, 130] on button "Media Recognition(A): Page hero" at bounding box center [294, 135] width 91 height 47
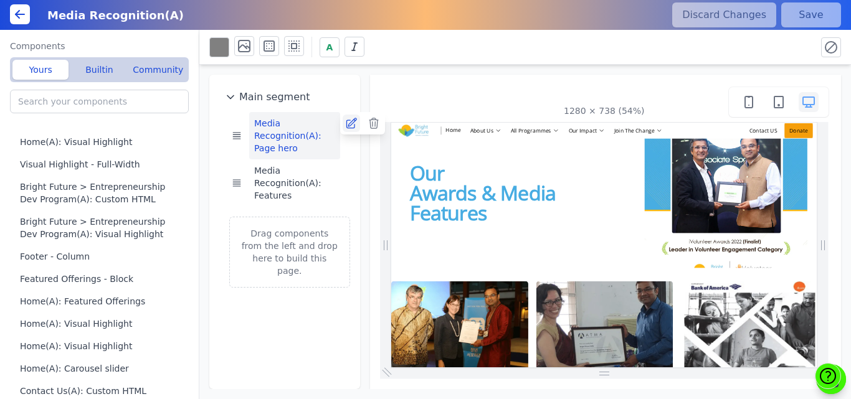
click at [346, 125] on icon at bounding box center [351, 123] width 10 height 10
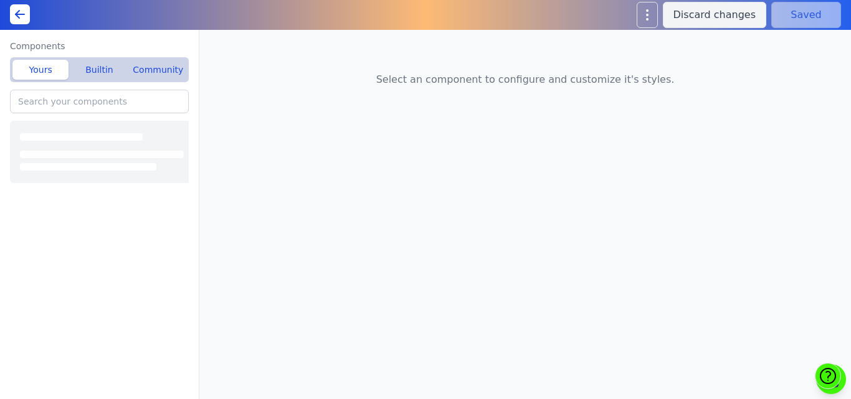
type input "Home(A): Visual Highlight"
type input "Home(A): Page hero"
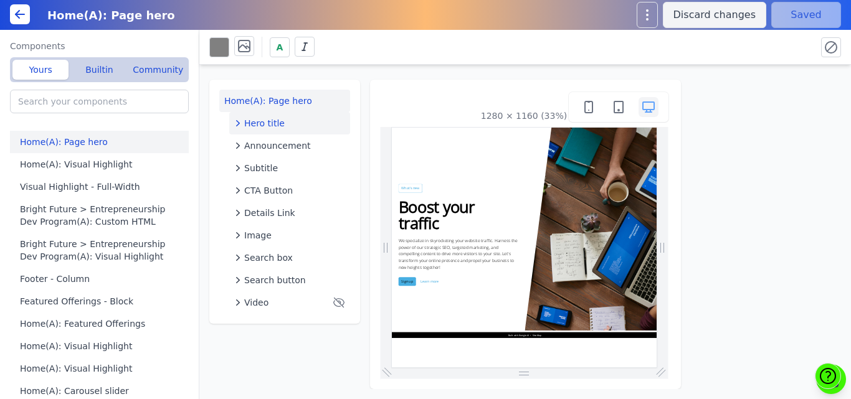
click at [248, 126] on span "Hero title" at bounding box center [264, 123] width 41 height 12
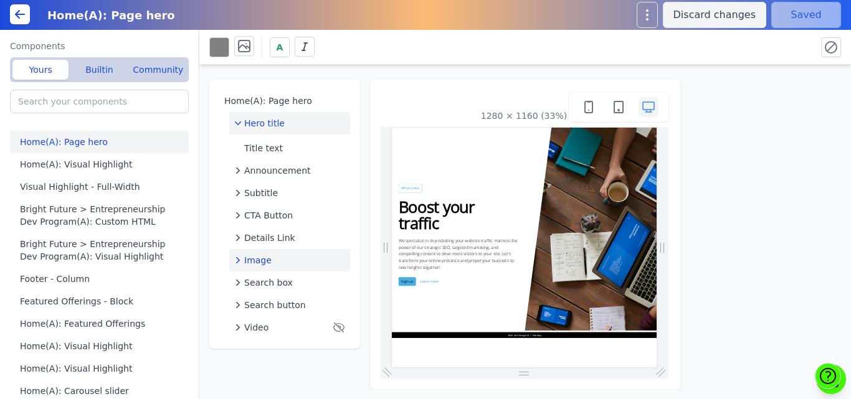
click at [250, 257] on span "Image" at bounding box center [257, 260] width 27 height 12
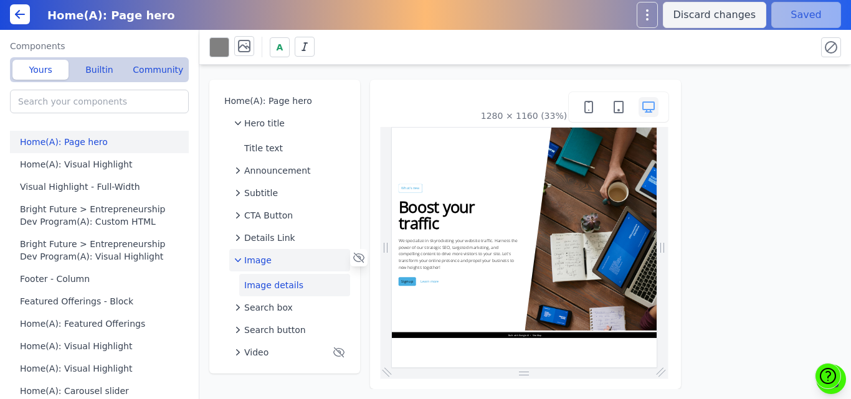
click at [257, 285] on button "Image details" at bounding box center [294, 285] width 111 height 22
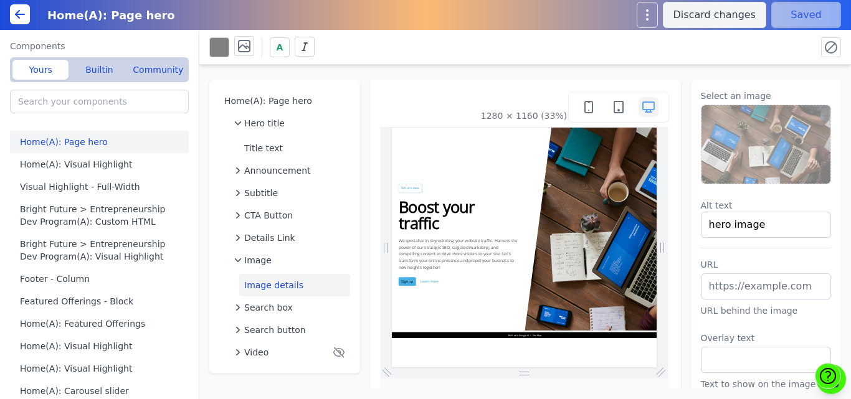
click at [720, 130] on img at bounding box center [767, 144] width 130 height 79
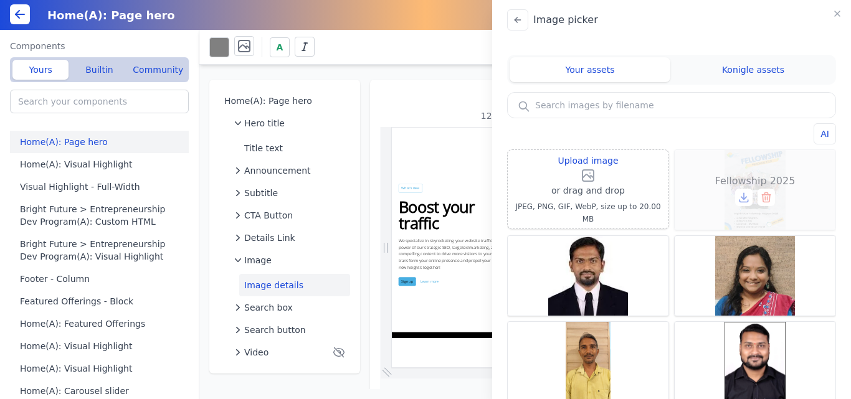
click at [742, 160] on div "Fellowship 2025" at bounding box center [755, 190] width 161 height 80
type input "Fellowship 2025"
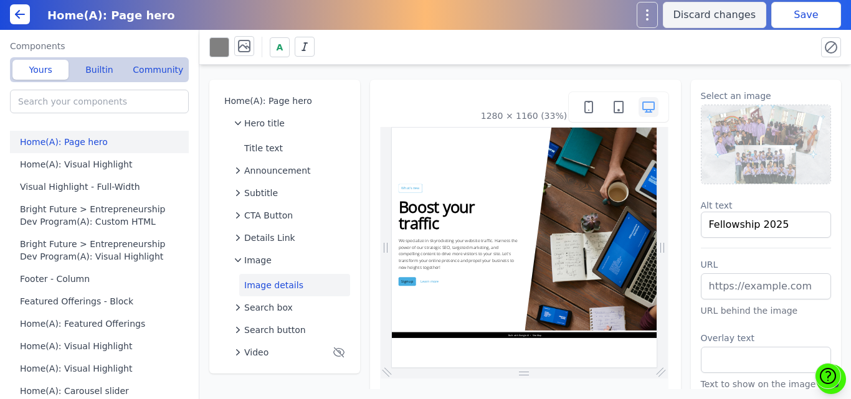
click at [795, 11] on button "Save" at bounding box center [806, 15] width 70 height 26
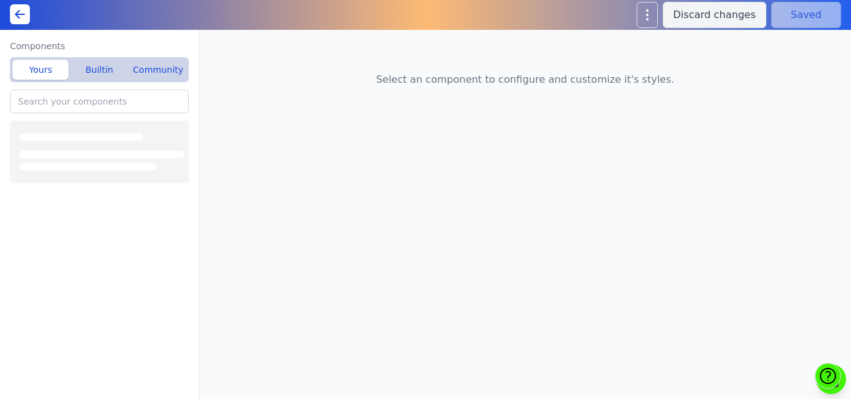
type input "Home(A): Page hero"
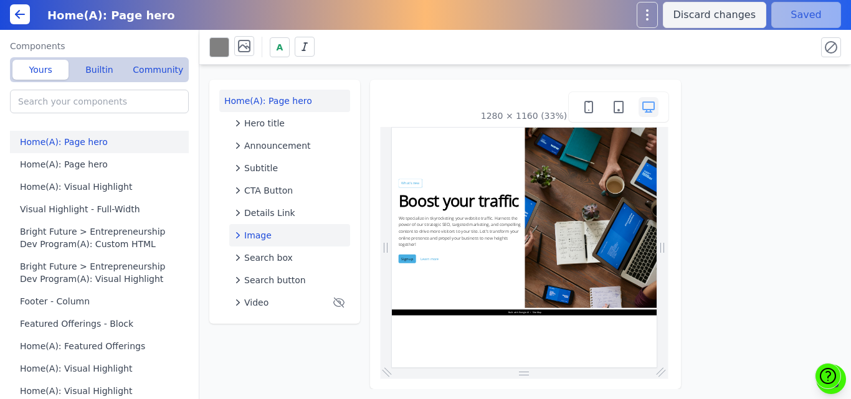
click at [257, 235] on span "Image" at bounding box center [257, 235] width 27 height 12
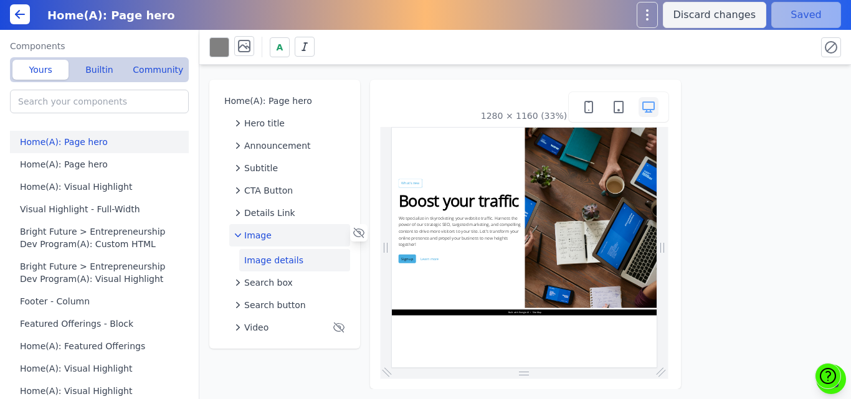
click at [284, 262] on button "Image details" at bounding box center [294, 260] width 111 height 22
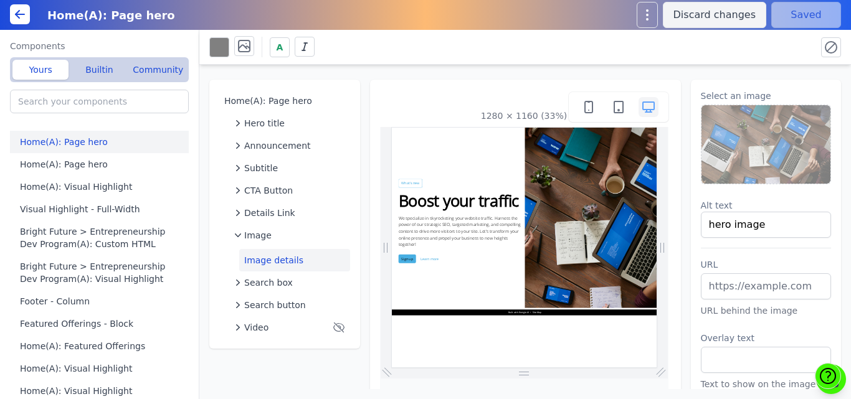
click at [799, 139] on img at bounding box center [767, 144] width 130 height 79
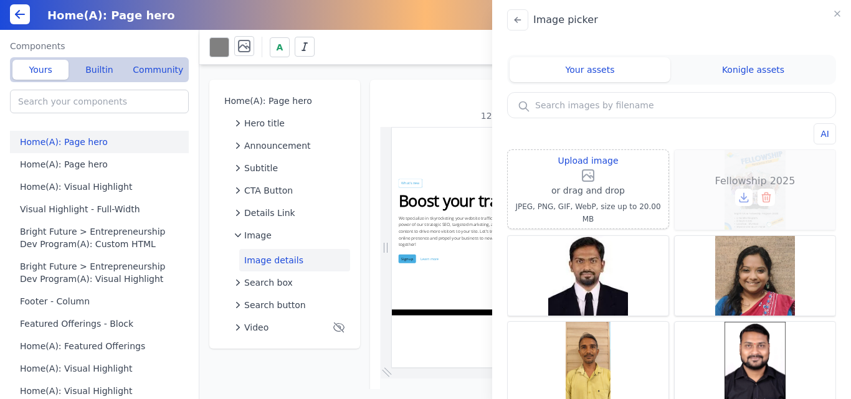
click at [775, 209] on div "Fellowship 2025" at bounding box center [755, 190] width 161 height 80
type input "Fellowship 2025"
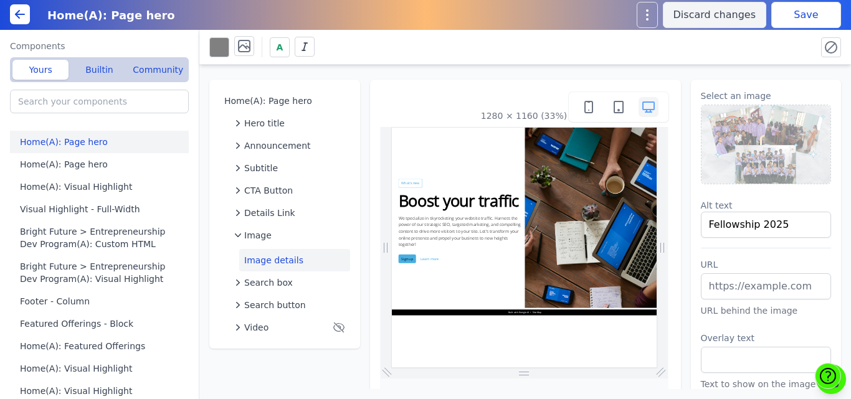
click at [781, 17] on button "Save" at bounding box center [806, 15] width 70 height 26
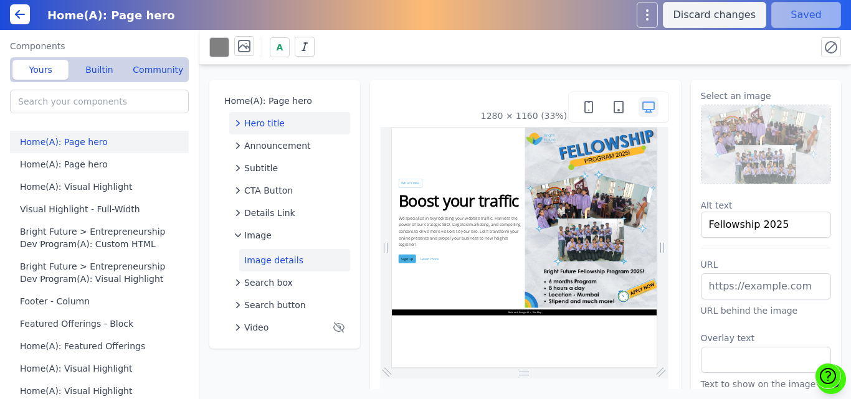
click at [249, 121] on span "Hero title" at bounding box center [264, 123] width 41 height 12
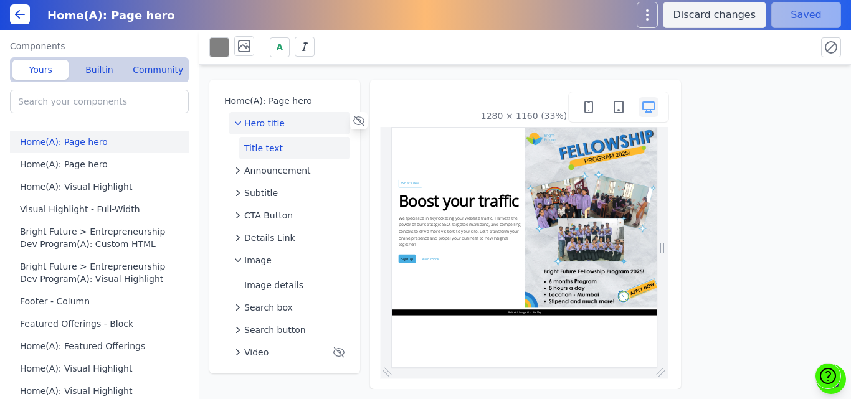
click at [259, 153] on button "Title text" at bounding box center [294, 148] width 111 height 22
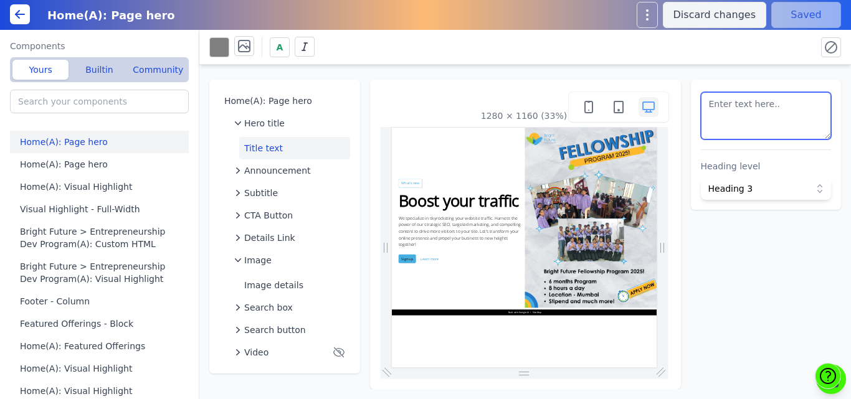
drag, startPoint x: 778, startPoint y: 119, endPoint x: 666, endPoint y: 90, distance: 115.3
click at [666, 90] on div "Home(A): Page hero Hero title Title text Announcement Subtitle CTA Button Detai…" at bounding box center [525, 227] width 652 height 325
paste textarea "Bright Future Fellowship for Women"
click at [706, 106] on textarea "Bright Future Fellowship for Women" at bounding box center [766, 115] width 131 height 47
click at [811, 120] on textarea "<h4>Bright Future Fellowship for Women" at bounding box center [766, 115] width 131 height 47
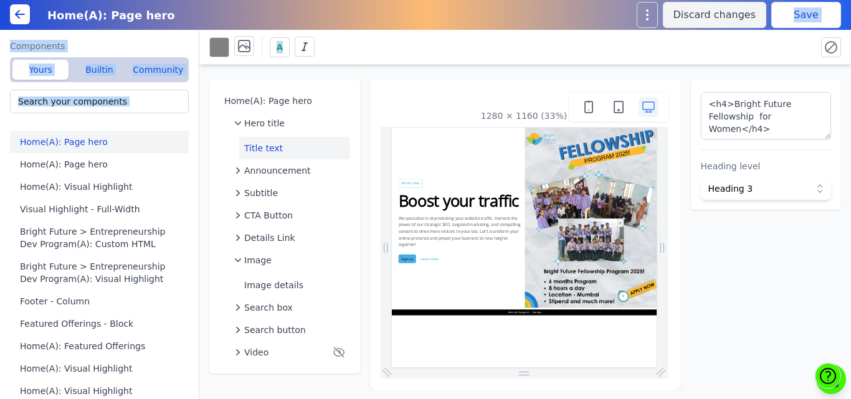
drag, startPoint x: 761, startPoint y: 36, endPoint x: 792, endPoint y: 23, distance: 33.6
click at [792, 23] on div "Home(A): Page hero Discard changes Save Components Yours Builtin Community Home…" at bounding box center [425, 199] width 851 height 399
click at [792, 23] on button "Save" at bounding box center [806, 15] width 70 height 26
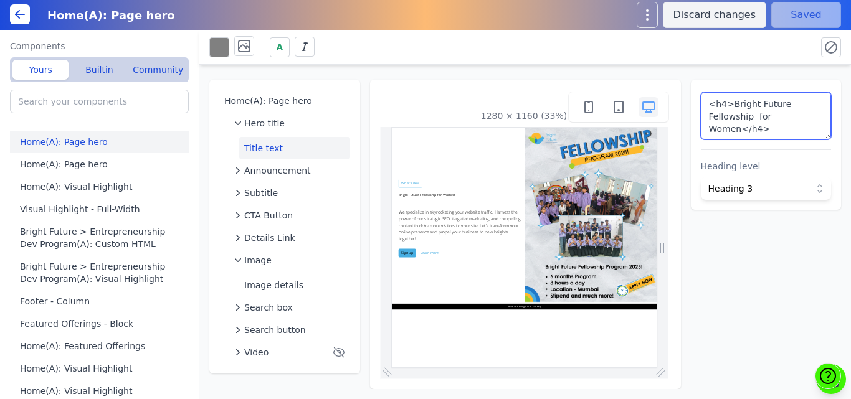
click at [769, 128] on textarea "<h4>Bright Future Fellowship for Women</h4>" at bounding box center [766, 115] width 131 height 47
drag, startPoint x: 728, startPoint y: 102, endPoint x: 702, endPoint y: 102, distance: 26.8
click at [702, 102] on textarea "<h4>Bright Future Fellowship for Women" at bounding box center [766, 115] width 131 height 47
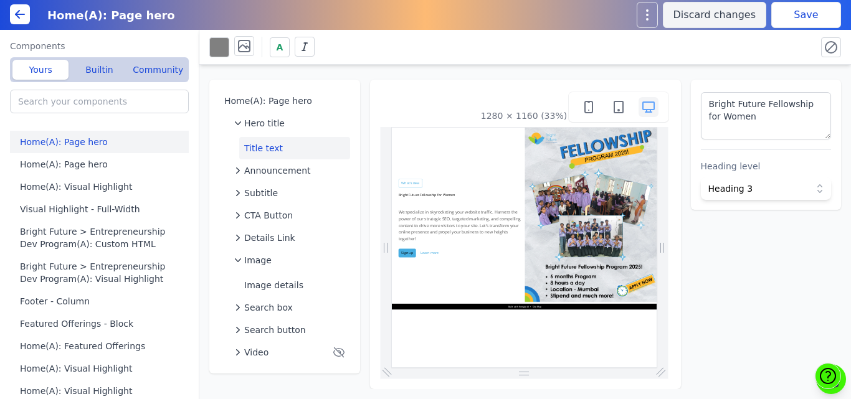
click at [727, 185] on span "Heading 3" at bounding box center [757, 189] width 98 height 12
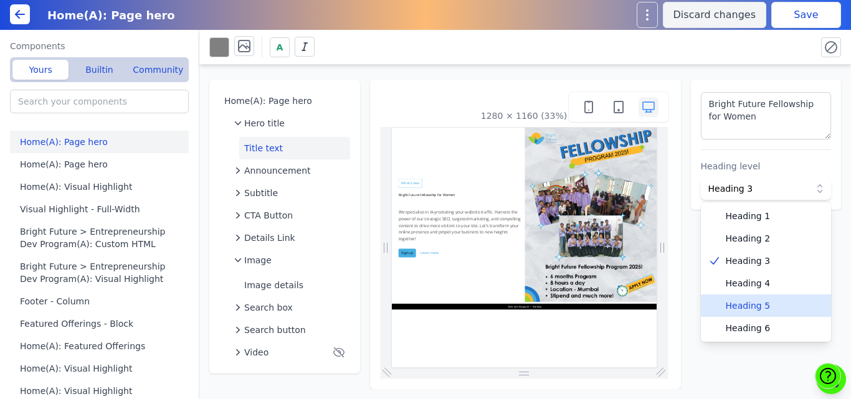
click at [735, 311] on span "Heading 5" at bounding box center [774, 306] width 96 height 12
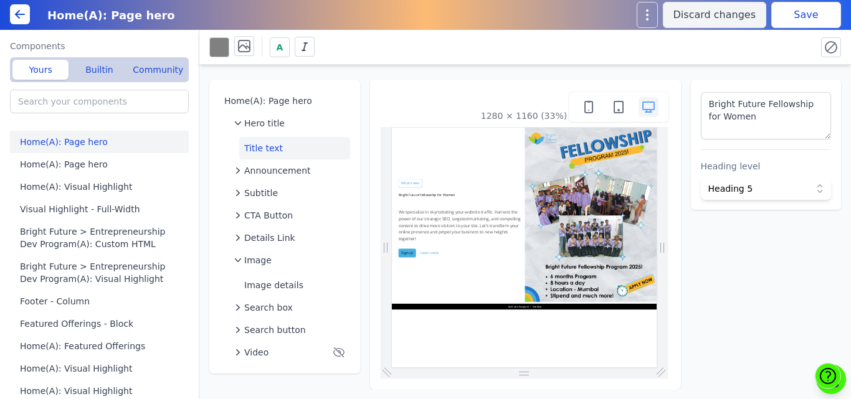
click at [793, 11] on button "Save" at bounding box center [806, 15] width 70 height 26
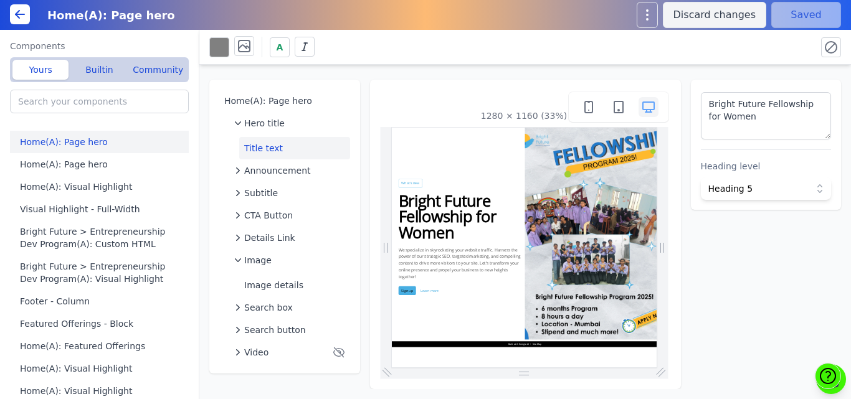
click at [736, 185] on span "Heading 5" at bounding box center [757, 189] width 98 height 12
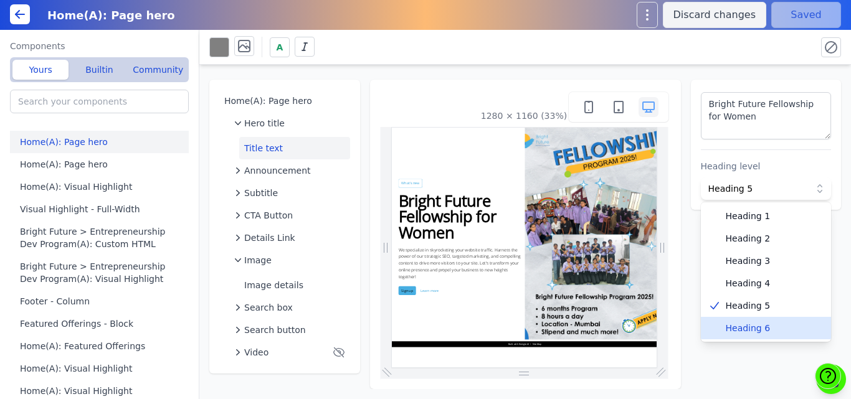
click at [735, 327] on span "Heading 6" at bounding box center [774, 328] width 96 height 12
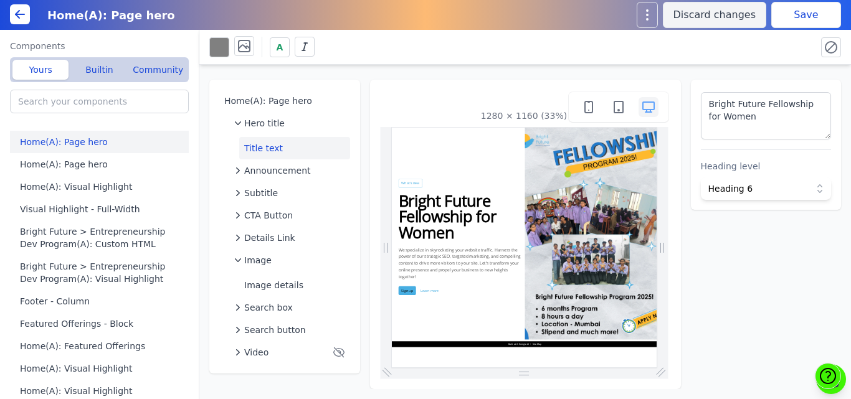
click at [774, 19] on button "Save" at bounding box center [806, 15] width 70 height 26
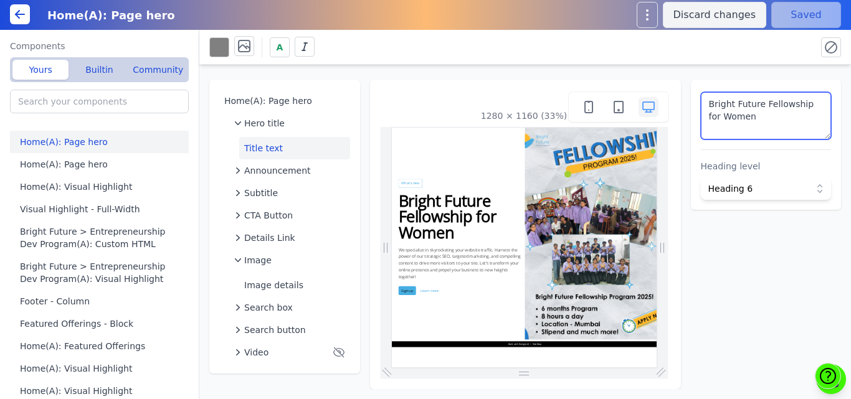
click at [765, 112] on textarea "Bright Future Fellowship for Women" at bounding box center [766, 115] width 131 height 47
paste textarea "<h2 style="font-size: 30px; font-weight: bold; color: #48ACDF;"> > Bright Futur…"
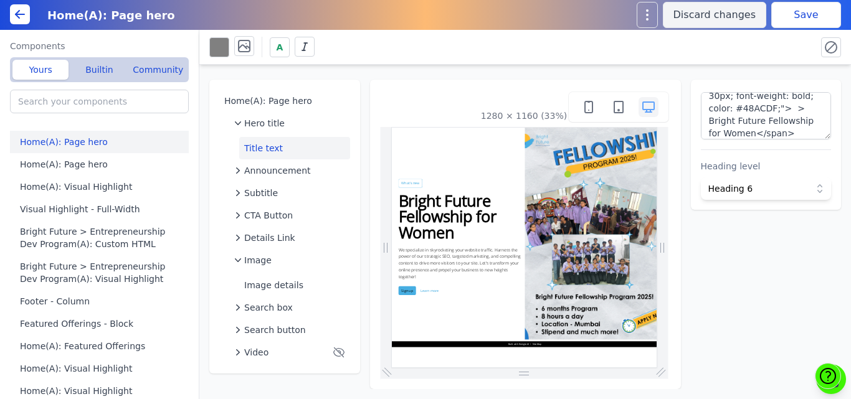
click at [776, 64] on div "A" at bounding box center [525, 47] width 652 height 35
click at [783, 21] on button "Save" at bounding box center [806, 15] width 70 height 26
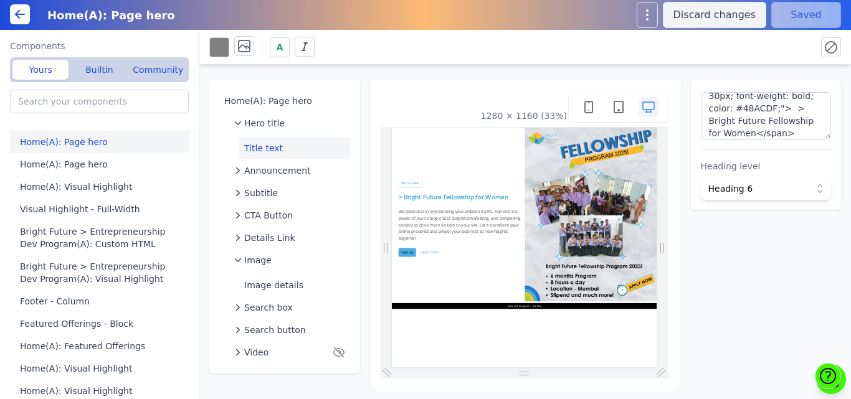
scroll to position [0, 0]
click at [731, 105] on textarea "<h2 style="font-size: 30px; font-weight: bold; color: #48ACDF;"> > Bright Futur…" at bounding box center [766, 115] width 131 height 47
click at [762, 108] on textarea "<h2 style="font-size: 30px; font-weight: bold; color: #48ACDF;"> > Bright Futur…" at bounding box center [766, 115] width 131 height 47
click at [782, 45] on div "A" at bounding box center [507, 47] width 597 height 22
click at [795, 17] on button "Save" at bounding box center [806, 15] width 70 height 26
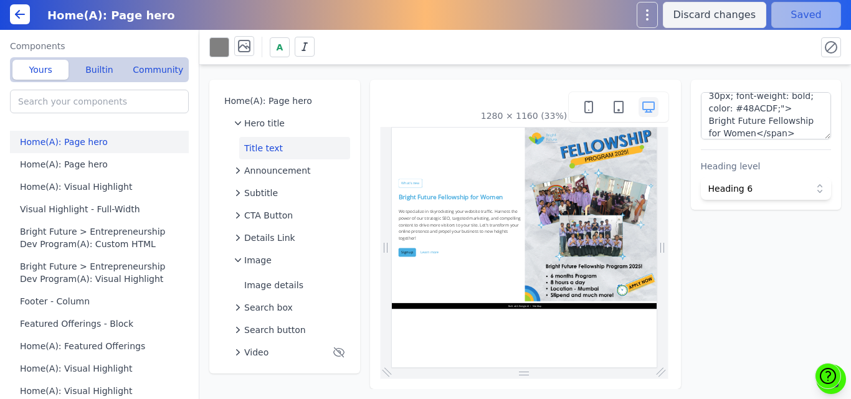
click at [782, 55] on div "A" at bounding box center [507, 47] width 597 height 22
click at [794, 102] on textarea "<h2 style="font-size: 30px; font-weight: bold; color: #48ACDF;"> Bright Future …" at bounding box center [766, 115] width 131 height 47
type textarea "<h2 style="font-size: 40px; font-weight: bold; color: #48ACDF;"> Bright Future …"
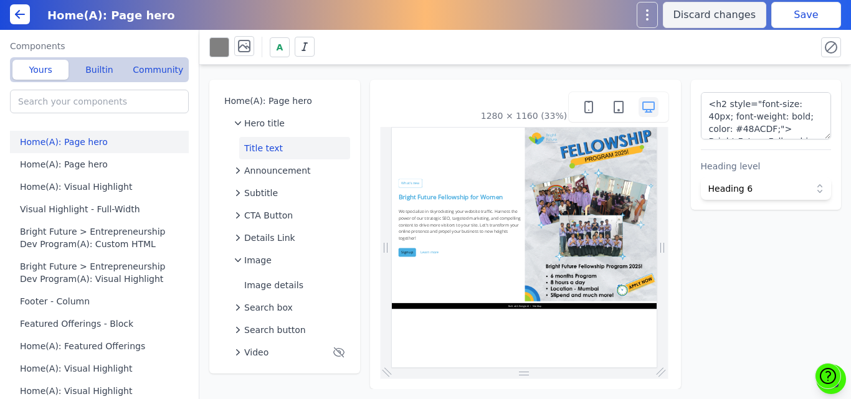
click at [773, 60] on div "A" at bounding box center [525, 47] width 652 height 35
click at [785, 21] on button "Save" at bounding box center [806, 15] width 70 height 26
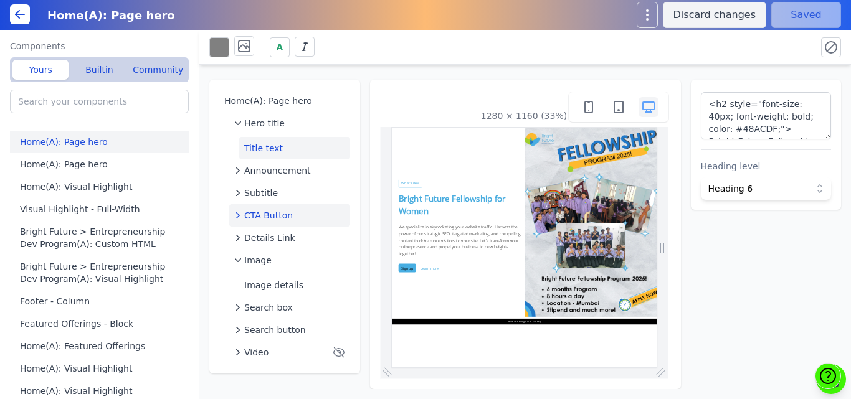
click at [277, 217] on span "CTA Button" at bounding box center [268, 215] width 49 height 12
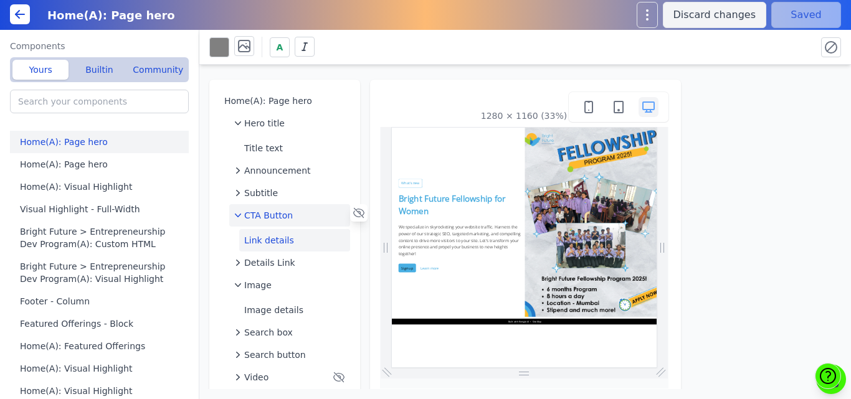
click at [271, 240] on button "Link details" at bounding box center [294, 240] width 111 height 22
select select
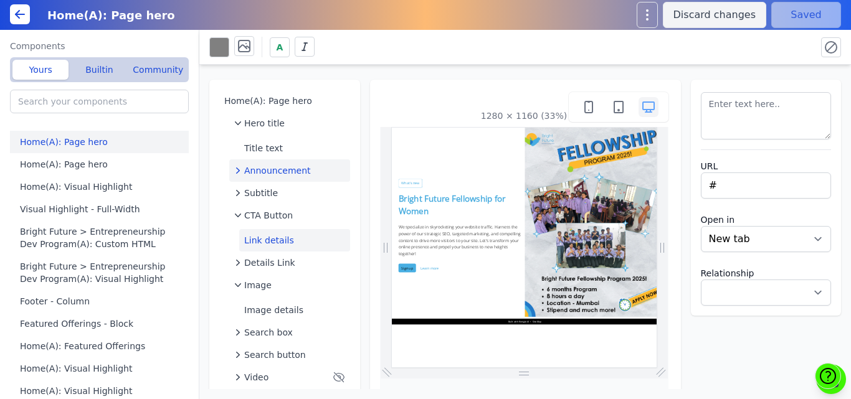
click at [267, 171] on span "Announcement" at bounding box center [277, 171] width 67 height 12
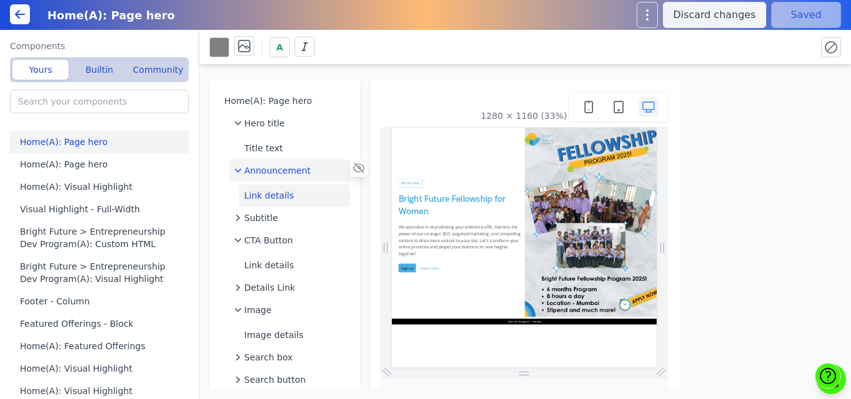
click at [265, 191] on button "Link details" at bounding box center [294, 195] width 111 height 22
select select
click at [322, 175] on div "Announcement" at bounding box center [289, 171] width 111 height 12
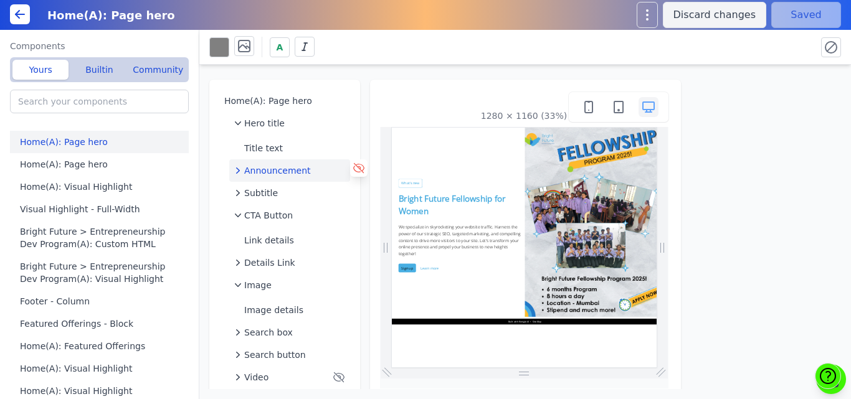
click at [358, 170] on icon at bounding box center [358, 168] width 11 height 9
click at [822, 9] on button "Save" at bounding box center [806, 15] width 70 height 26
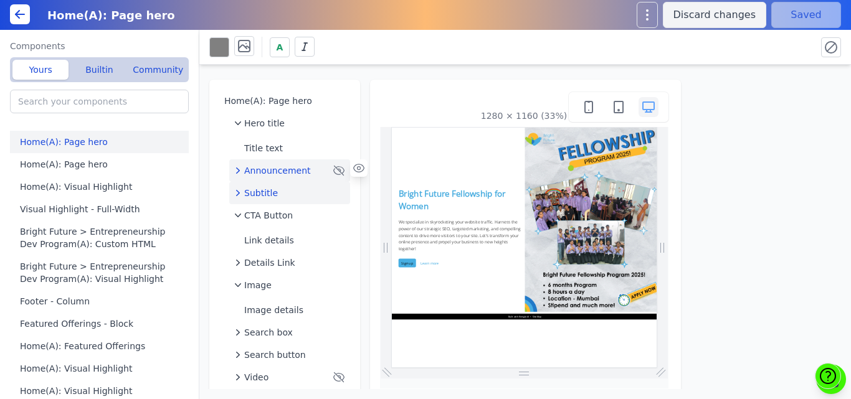
click at [266, 189] on span "Subtitle" at bounding box center [261, 193] width 34 height 12
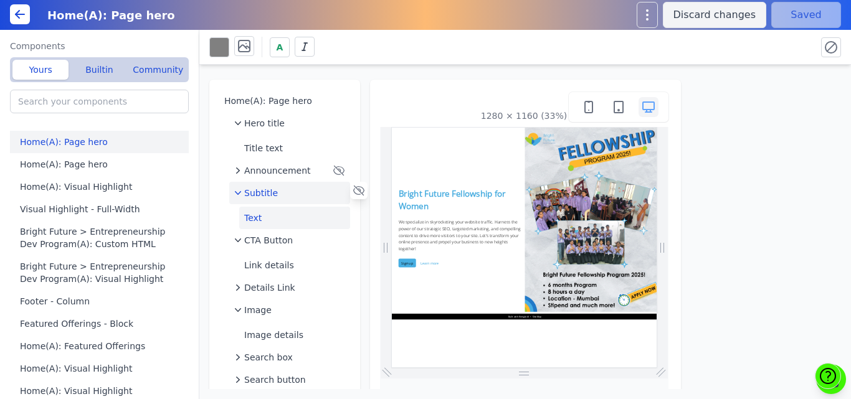
click at [263, 217] on button "Text" at bounding box center [294, 218] width 111 height 22
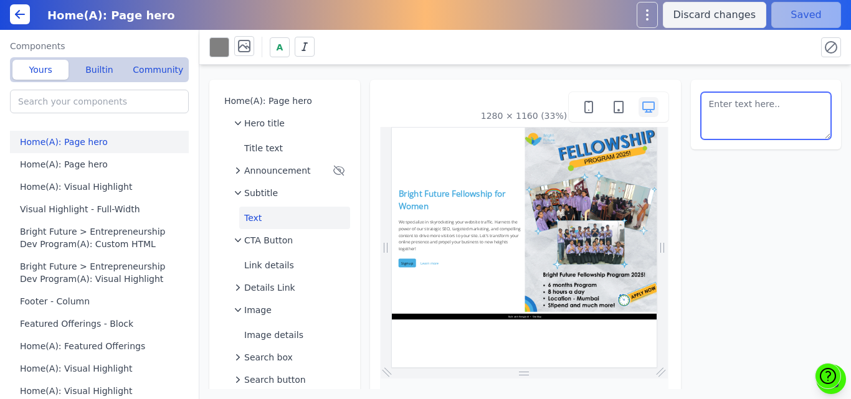
click at [725, 103] on textarea at bounding box center [766, 115] width 131 height 47
paste textarea "Despite growing urbanization and rising education levels, mi lions of women acr…"
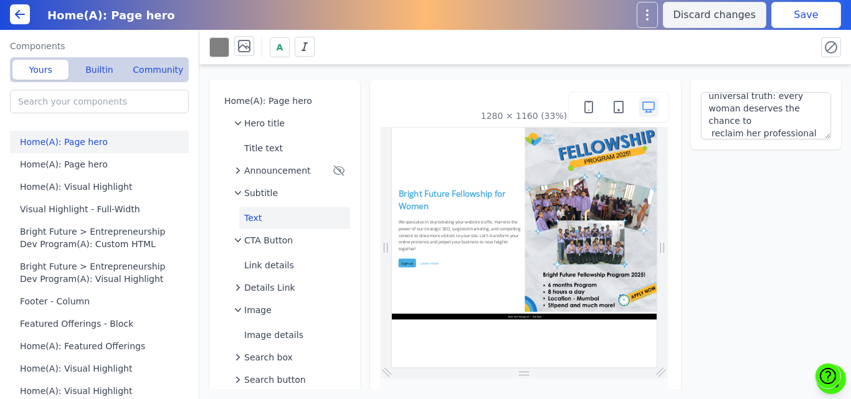
click at [786, 34] on div "A" at bounding box center [525, 47] width 652 height 35
click at [788, 19] on button "Save" at bounding box center [806, 15] width 70 height 26
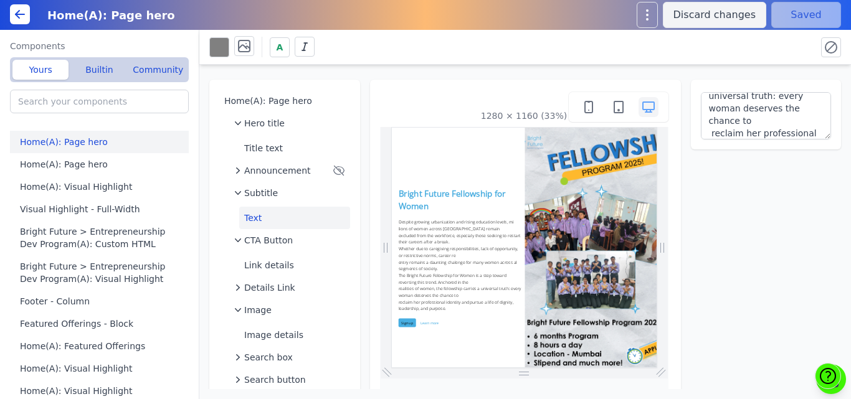
scroll to position [0, 0]
click at [776, 108] on textarea "Despite growing urbanization and rising education levels, mi lions of women acr…" at bounding box center [766, 115] width 131 height 47
paste textarea "excluded from the workforce, especialy those seeking to restart their careers a…"
type textarea "Despite growing urbanization and rising education levels, mi lions of women acr…"
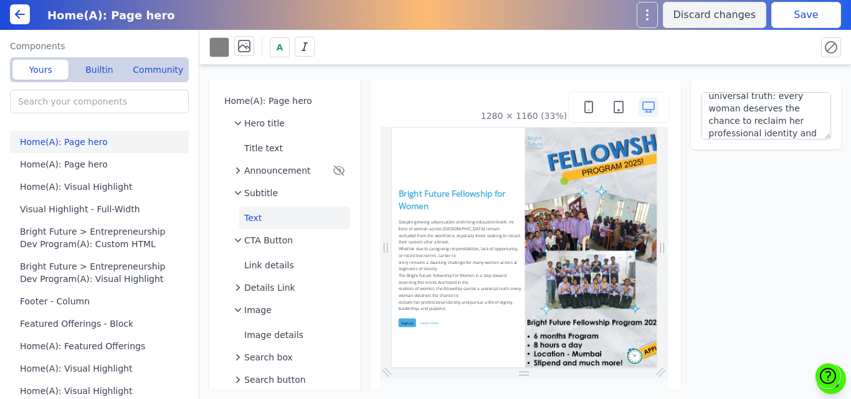
click at [771, 43] on div "A" at bounding box center [507, 47] width 597 height 22
click at [785, 19] on button "Save" at bounding box center [806, 15] width 70 height 26
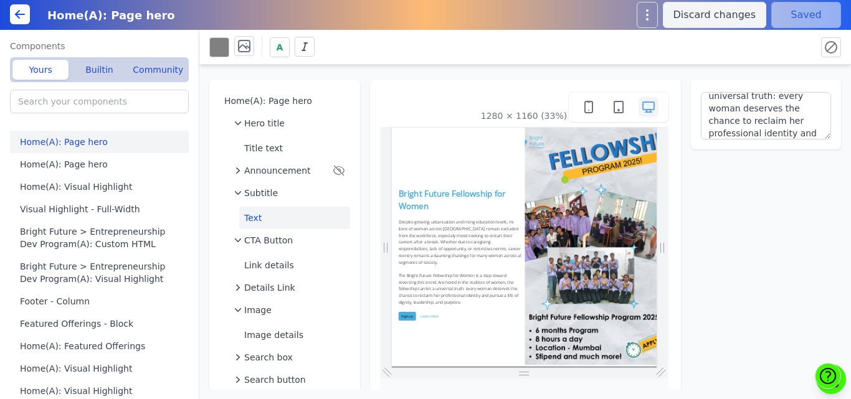
scroll to position [0, 0]
click at [244, 45] on icon at bounding box center [244, 46] width 15 height 15
click at [317, 90] on icon at bounding box center [317, 90] width 6 height 3
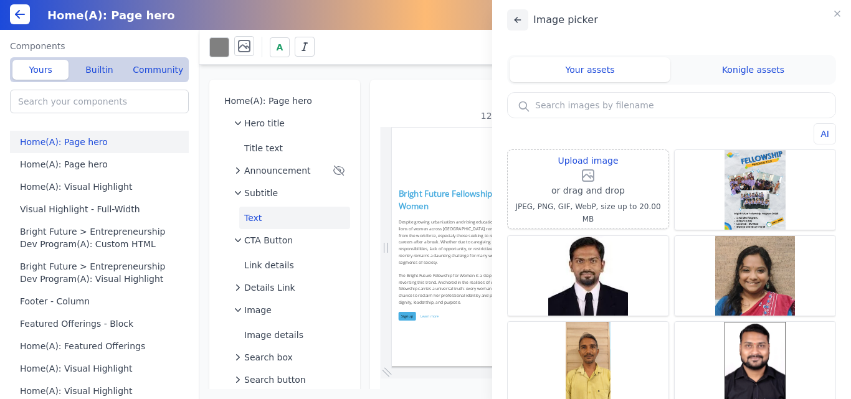
click at [518, 22] on icon at bounding box center [518, 20] width 10 height 10
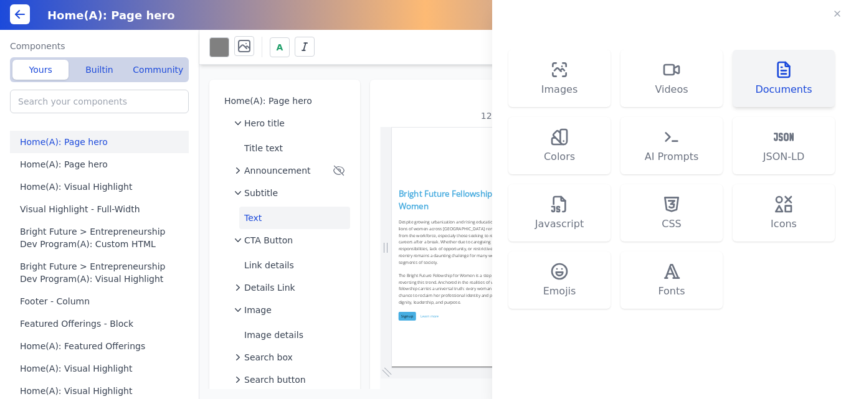
click at [765, 83] on span "Documents" at bounding box center [783, 89] width 57 height 15
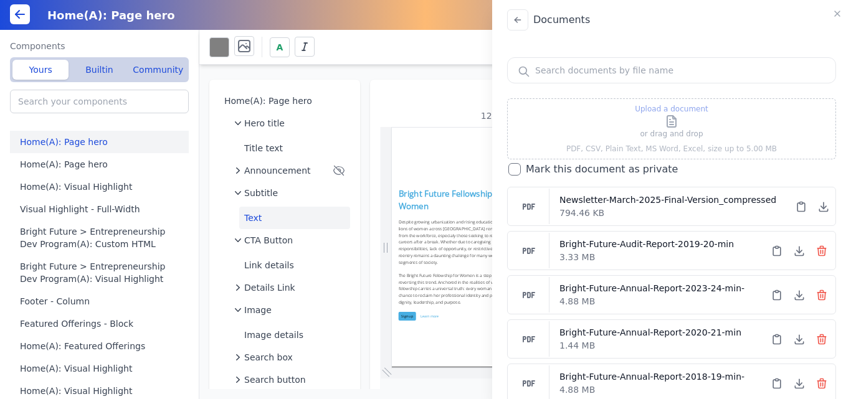
click at [677, 130] on p "or drag and drop" at bounding box center [672, 134] width 74 height 10
click at [670, 122] on icon at bounding box center [672, 122] width 4 height 0
click at [671, 104] on input "Upload a document" at bounding box center [671, 103] width 1 height 1
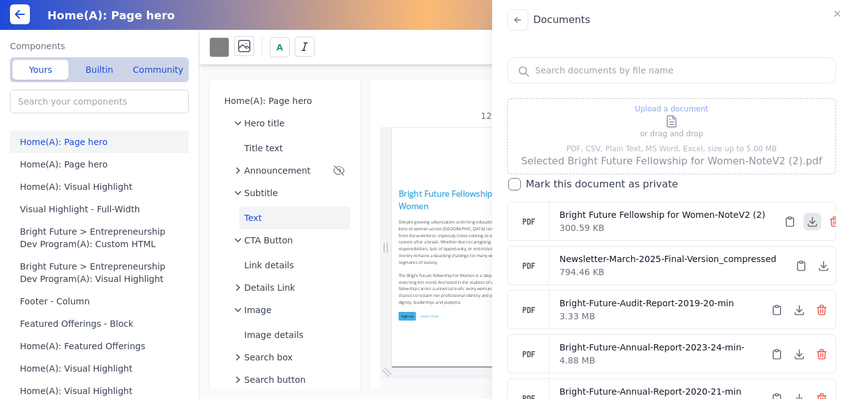
click at [806, 221] on icon at bounding box center [812, 222] width 12 height 12
click at [840, 13] on icon "button" at bounding box center [837, 14] width 10 height 10
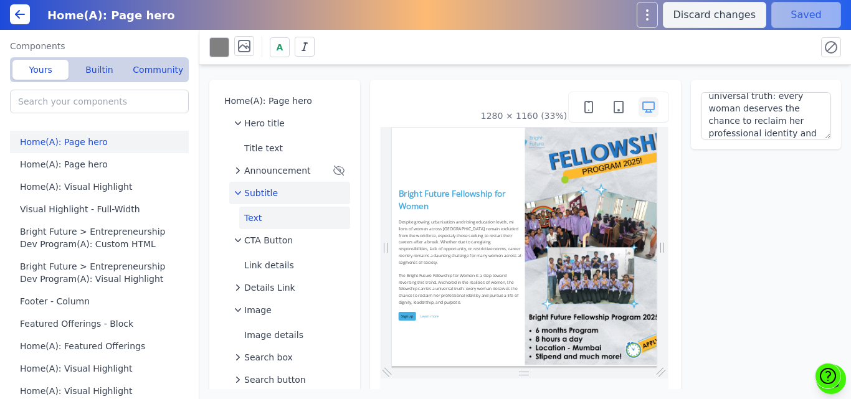
click at [280, 196] on div "Subtitle" at bounding box center [289, 193] width 111 height 12
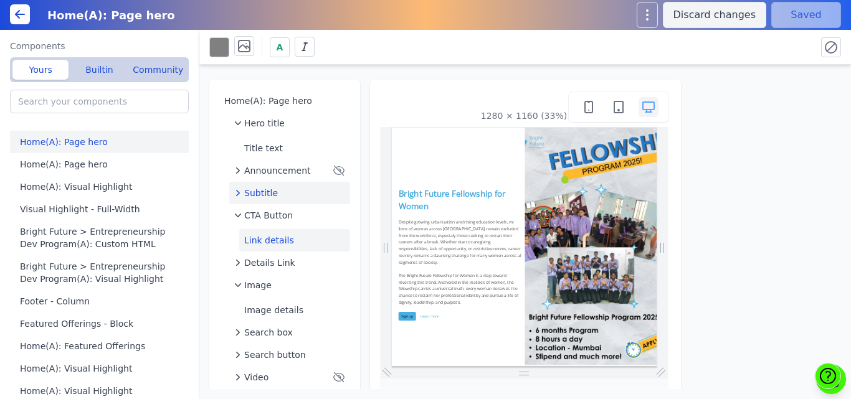
click at [271, 241] on button "Link details" at bounding box center [294, 240] width 111 height 22
select select
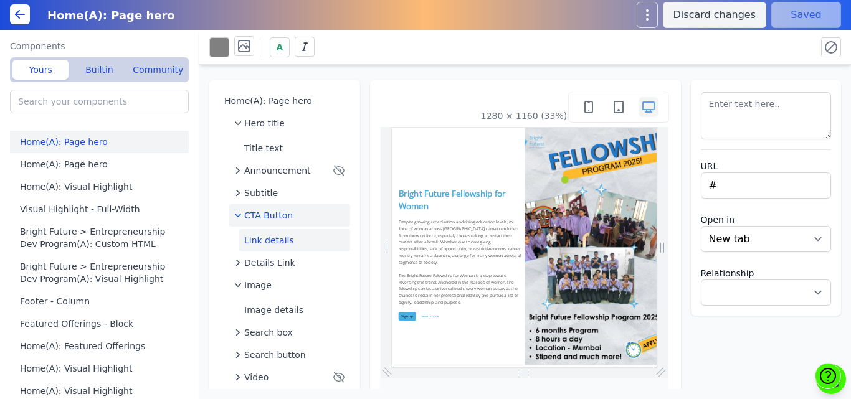
click at [262, 211] on span "CTA Button" at bounding box center [268, 215] width 49 height 12
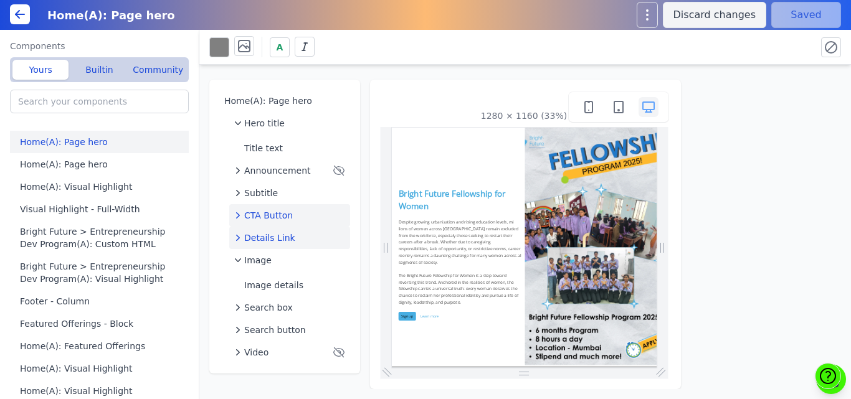
click at [263, 237] on span "Details Link" at bounding box center [269, 238] width 51 height 12
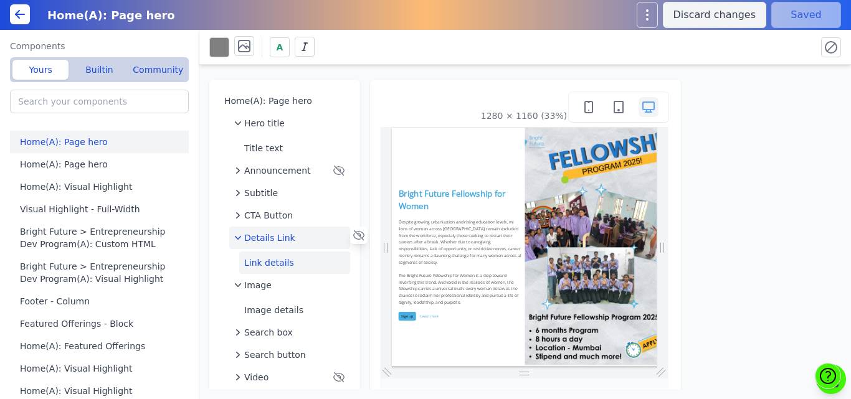
click at [266, 265] on button "Link details" at bounding box center [294, 263] width 111 height 22
select select
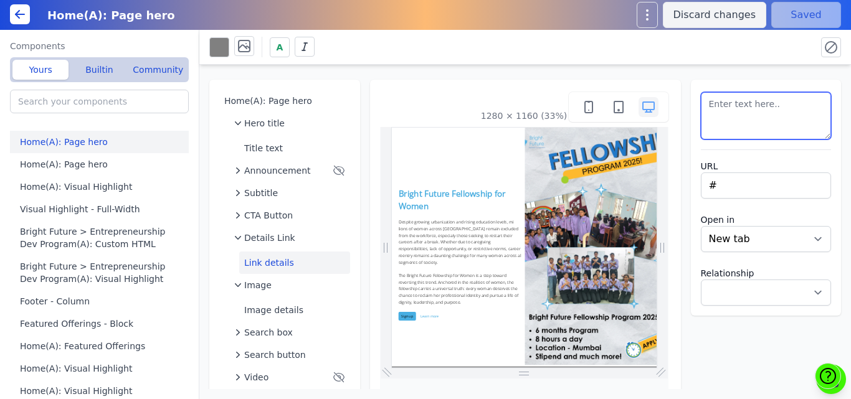
drag, startPoint x: 750, startPoint y: 105, endPoint x: 653, endPoint y: 108, distance: 97.3
click at [653, 108] on div "Home(A): Page hero Hero title Title text Announcement Subtitle CTA Button Detai…" at bounding box center [525, 227] width 652 height 325
type textarea "Read More"
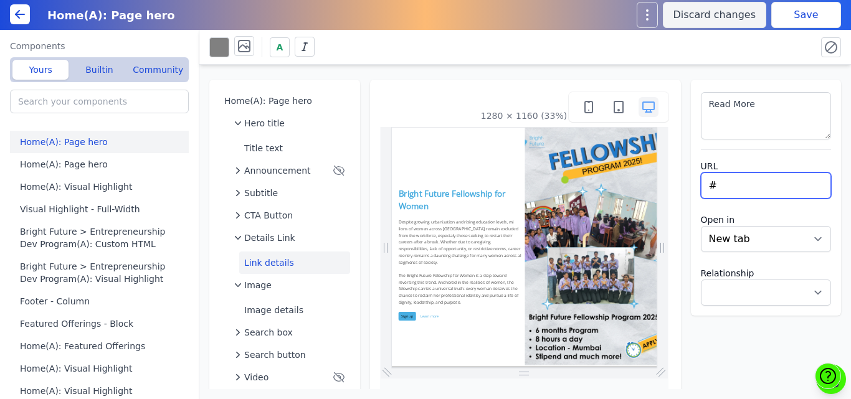
drag, startPoint x: 720, startPoint y: 173, endPoint x: 690, endPoint y: 188, distance: 34.0
click at [691, 188] on div "Read More URL # Open in New tab Same tab Relationship Noopener Noreferrer Nofol…" at bounding box center [766, 198] width 151 height 236
paste input "[URL][DOMAIN_NAME]"
type input "[URL][DOMAIN_NAME]"
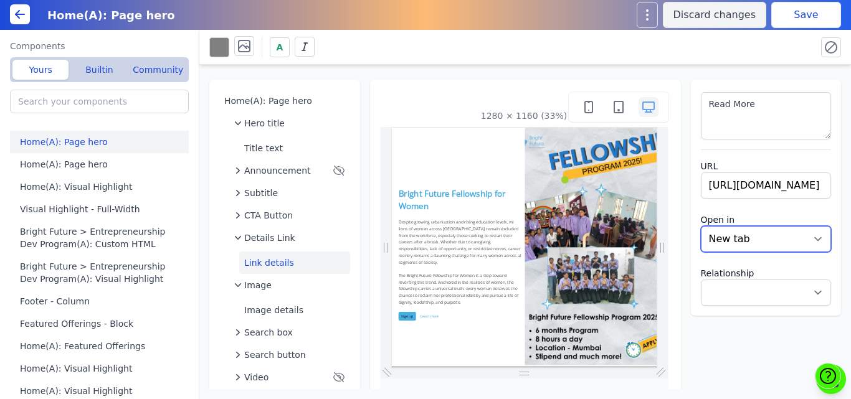
select select
click at [710, 232] on select "New tab Same tab" at bounding box center [766, 239] width 131 height 26
click at [701, 226] on select "New tab Same tab" at bounding box center [766, 239] width 131 height 26
click at [798, 21] on button "Save" at bounding box center [806, 15] width 70 height 26
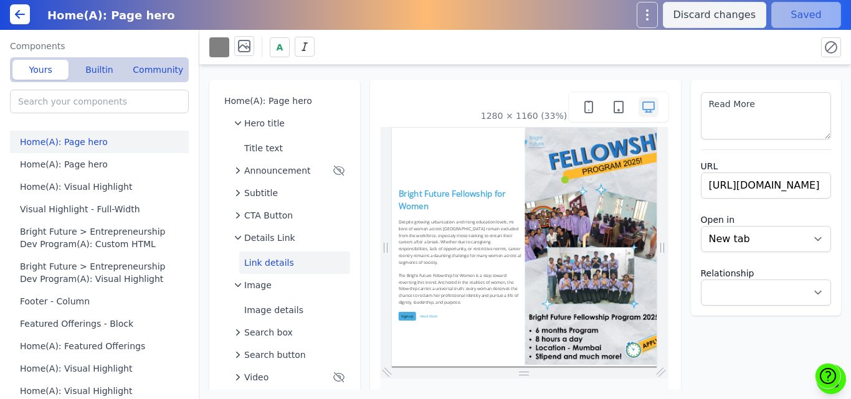
click at [221, 47] on button at bounding box center [219, 47] width 20 height 20
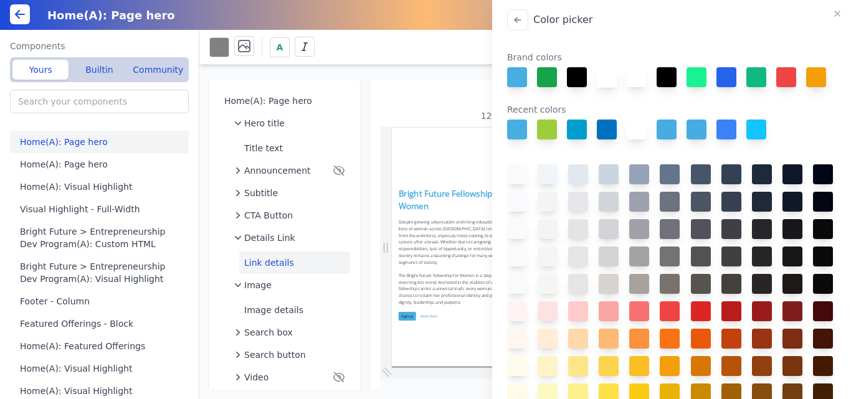
click at [607, 83] on button at bounding box center [606, 77] width 21 height 21
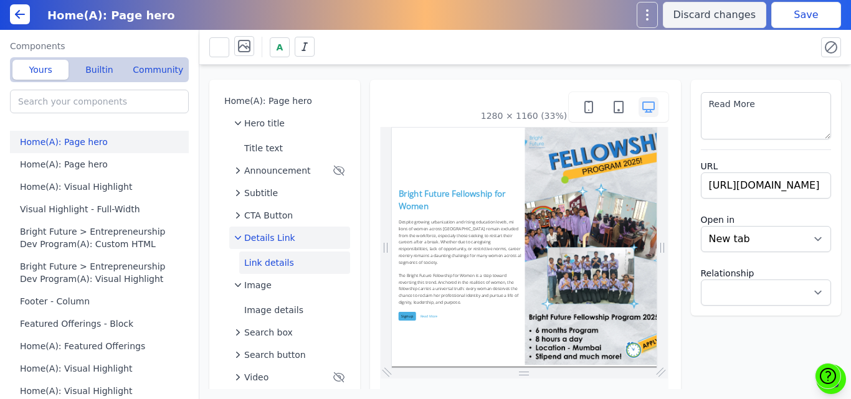
click at [254, 237] on span "Details Link" at bounding box center [269, 238] width 51 height 12
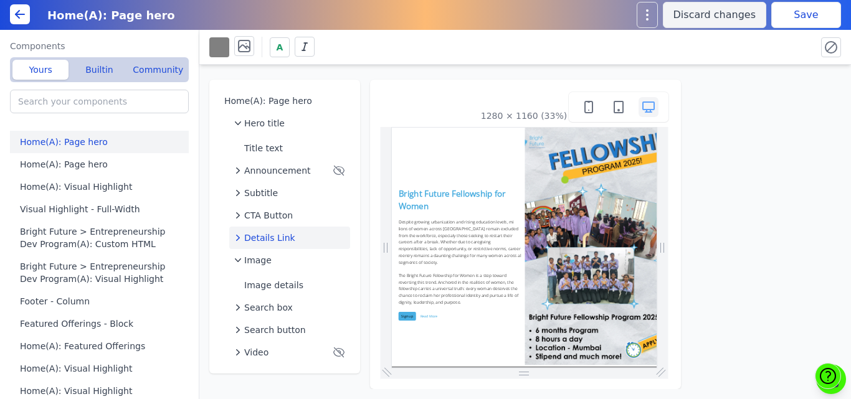
click at [216, 47] on button at bounding box center [219, 47] width 20 height 20
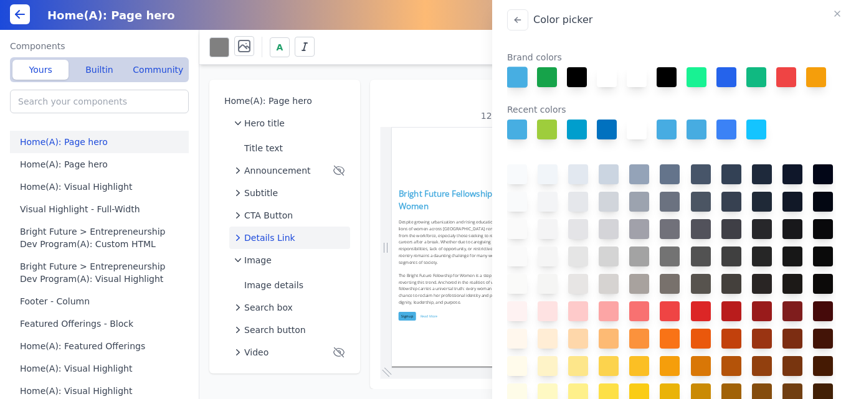
click at [520, 79] on button at bounding box center [517, 77] width 21 height 21
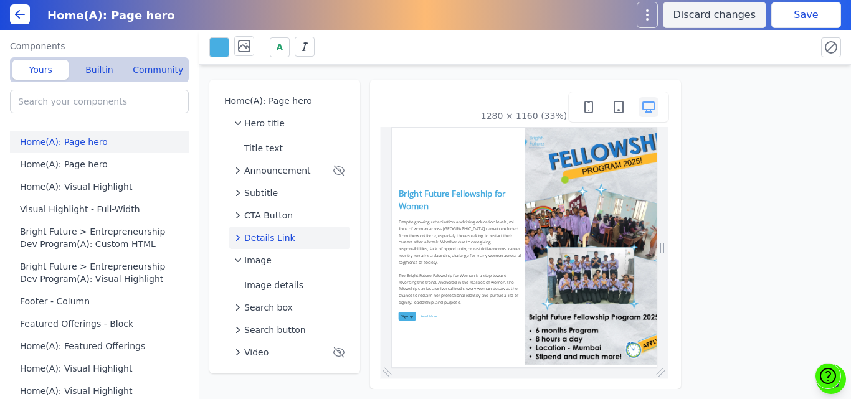
click at [789, 18] on button "Save" at bounding box center [806, 15] width 70 height 26
click at [244, 238] on icon "button" at bounding box center [238, 238] width 12 height 12
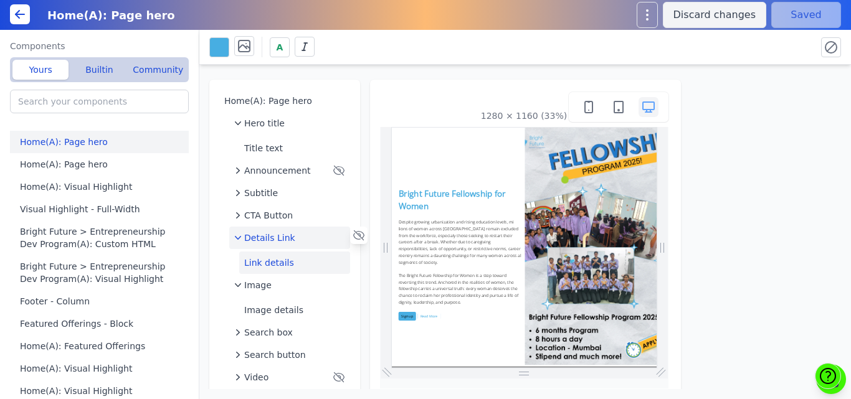
click at [257, 262] on button "Link details" at bounding box center [294, 263] width 111 height 22
select select
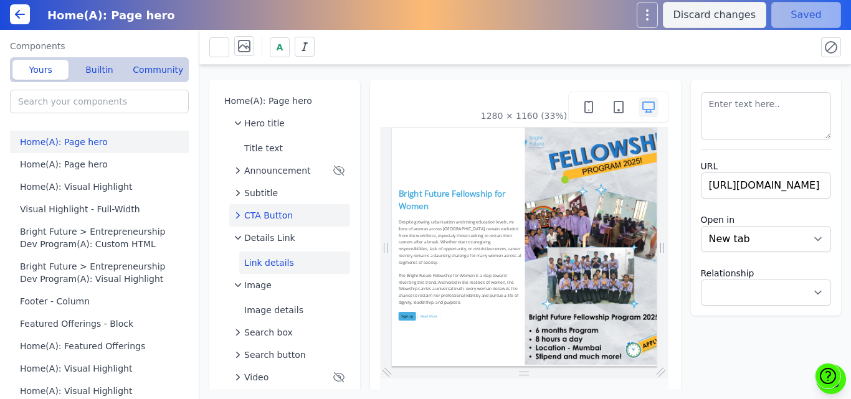
click at [265, 209] on span "CTA Button" at bounding box center [268, 215] width 49 height 12
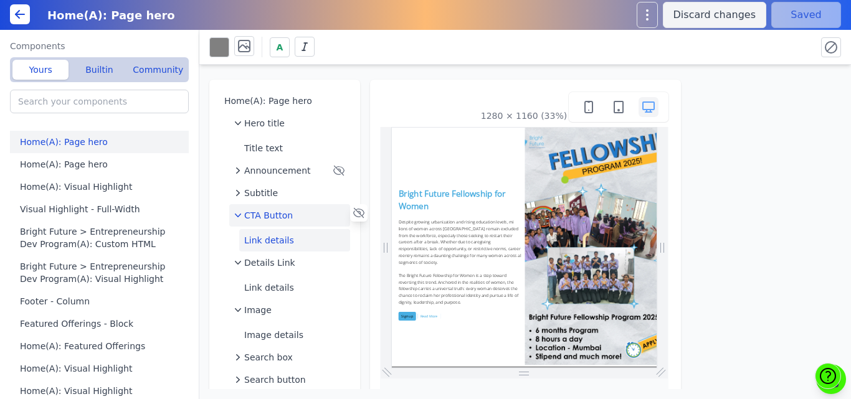
click at [265, 246] on button "Link details" at bounding box center [294, 240] width 111 height 22
select select
click at [267, 217] on span "CTA Button" at bounding box center [268, 215] width 49 height 12
click at [284, 218] on span "CTA Button" at bounding box center [268, 215] width 49 height 12
click at [274, 239] on button "Link details" at bounding box center [294, 240] width 111 height 22
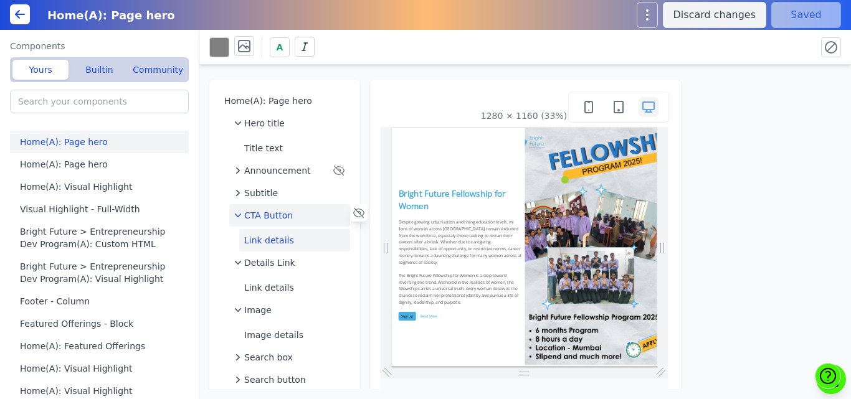
select select
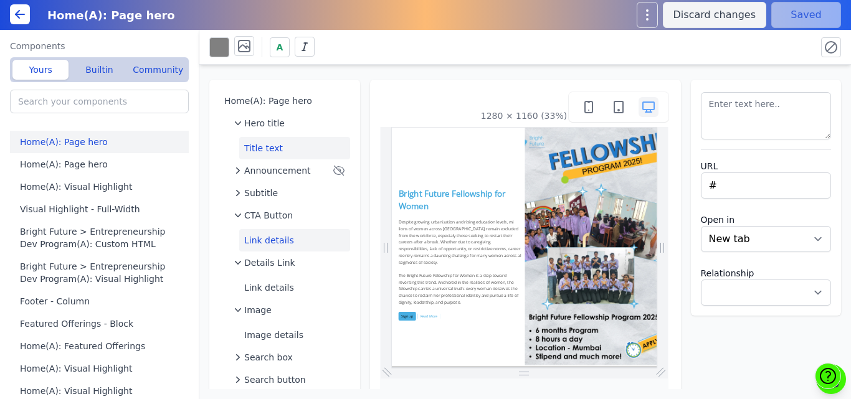
click at [261, 149] on button "Title text" at bounding box center [294, 148] width 111 height 22
type textarea "<h2 style="font-size: 40px; font-weight: bold; color: #48ACDF;"> Bright Future …"
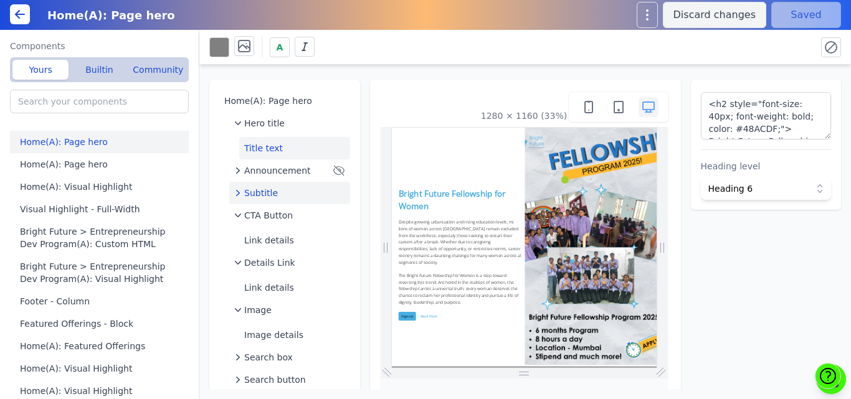
click at [259, 195] on span "Subtitle" at bounding box center [261, 193] width 34 height 12
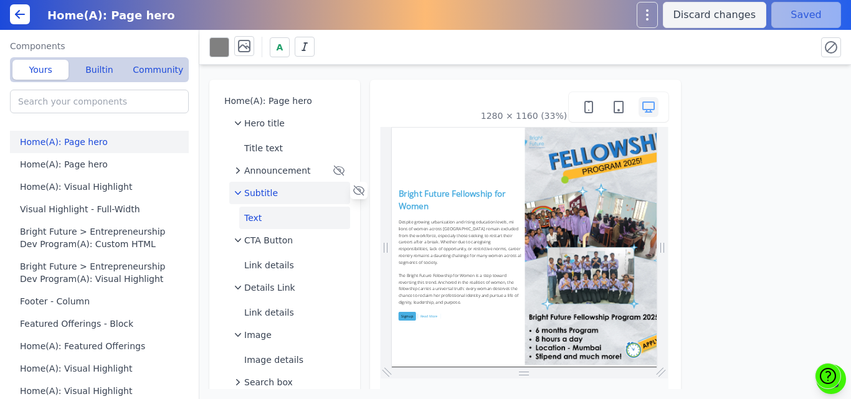
click at [265, 214] on button "Text" at bounding box center [294, 218] width 111 height 22
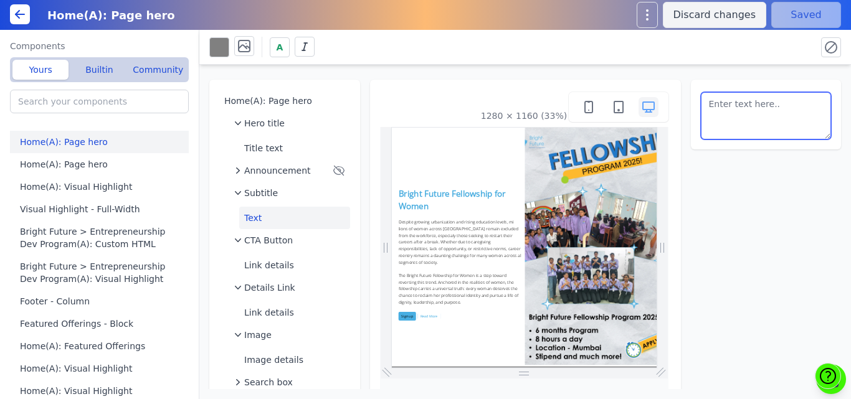
click at [751, 107] on textarea at bounding box center [766, 115] width 131 height 47
click at [708, 121] on textarea at bounding box center [766, 115] width 131 height 47
type textarea "Despite growing urbanization and rising education levels, mi lions of women acr…"
click at [797, 45] on div "A" at bounding box center [507, 47] width 597 height 22
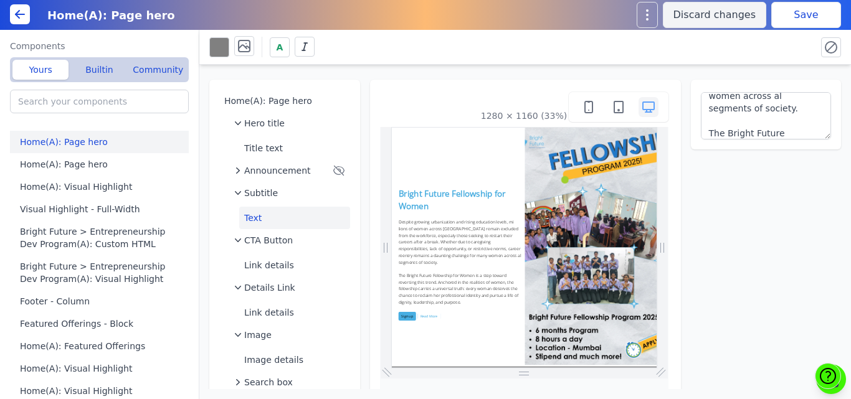
click at [787, 17] on button "Save" at bounding box center [806, 15] width 70 height 26
click at [267, 193] on span "Subtitle" at bounding box center [261, 193] width 34 height 12
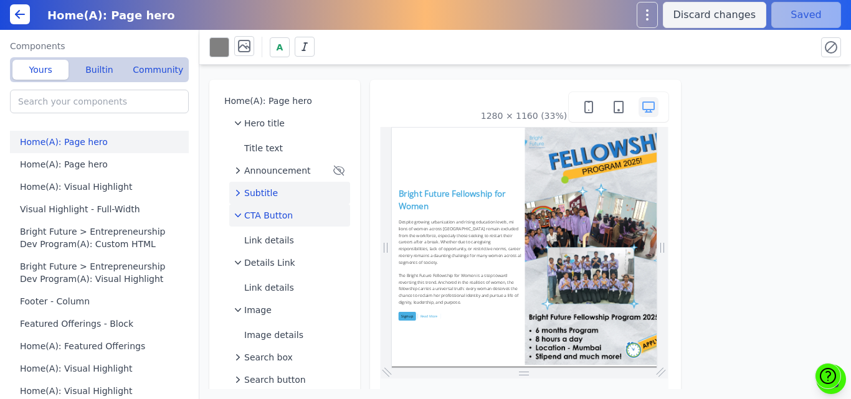
click at [264, 215] on span "CTA Button" at bounding box center [268, 215] width 49 height 12
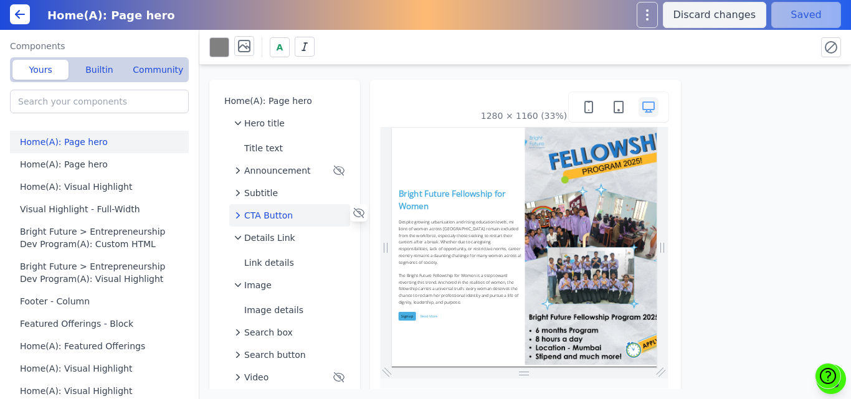
click at [264, 215] on span "CTA Button" at bounding box center [268, 215] width 49 height 12
click at [264, 239] on button "Link details" at bounding box center [294, 240] width 111 height 22
select select
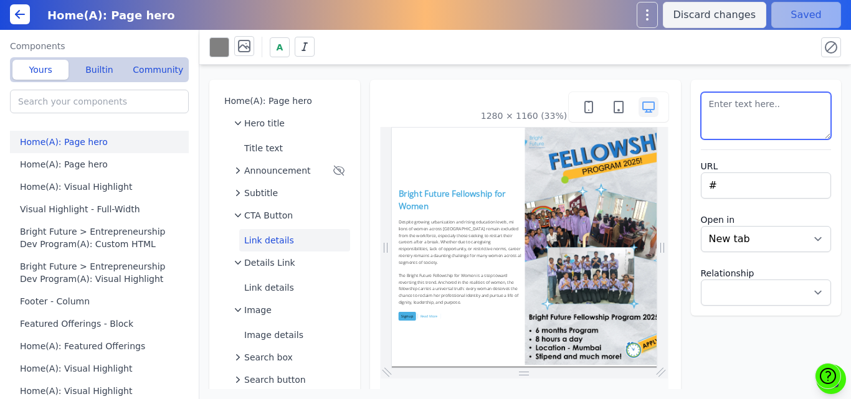
drag, startPoint x: 733, startPoint y: 119, endPoint x: 662, endPoint y: 88, distance: 77.9
click at [662, 88] on div "Home(A): Page hero Hero title Title text Announcement Subtitle CTA Button Link …" at bounding box center [525, 227] width 652 height 325
paste textarea "https://docs.google.com/forms/d/e/1FAIpQLScfxAZKOQ4nH2UWMzrMWYEqRb27g0ntg_w7viu…"
type textarea "Sign up"
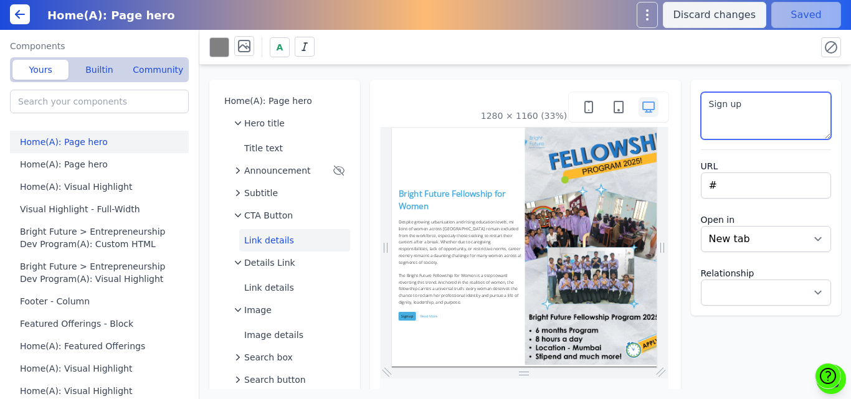
scroll to position [0, 0]
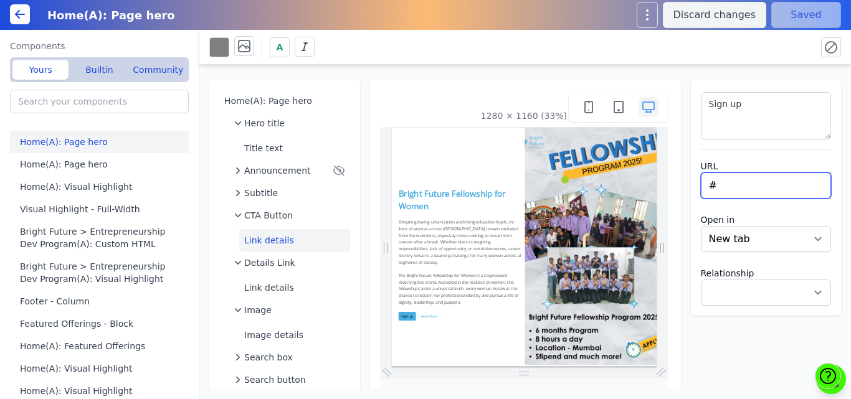
drag, startPoint x: 730, startPoint y: 193, endPoint x: 681, endPoint y: 186, distance: 49.1
click at [681, 186] on div "Home(A): Page hero Hero title Title text Announcement Subtitle CTA Button Link …" at bounding box center [525, 227] width 652 height 325
paste input "https://docs.google.com/forms/d/e/1FAIpQLScfxAZKOQ4nH2UWMzrMWYEqRb27g0ntg_w7viu…"
type input "https://docs.google.com/forms/d/e/1FAIpQLScfxAZKOQ4nH2UWMzrMWYEqRb27g0ntg_w7viu…"
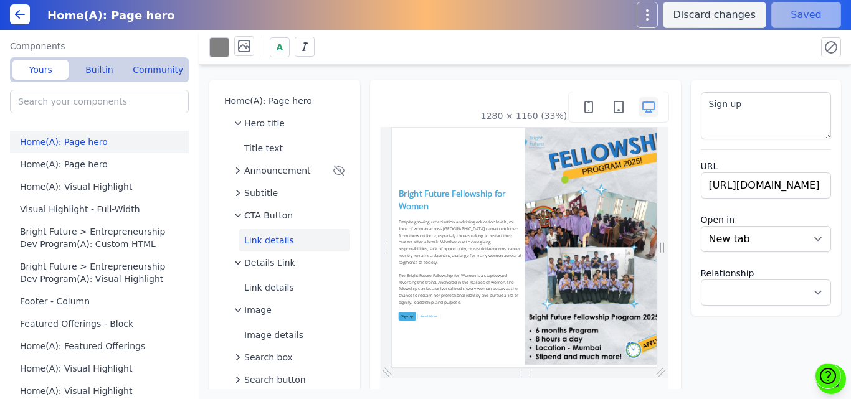
select select
click at [782, 29] on div "Home(A): Page hero Discard changes Save" at bounding box center [425, 15] width 851 height 30
click at [795, 12] on button "Save" at bounding box center [806, 15] width 70 height 26
drag, startPoint x: 735, startPoint y: 109, endPoint x: 672, endPoint y: 108, distance: 62.9
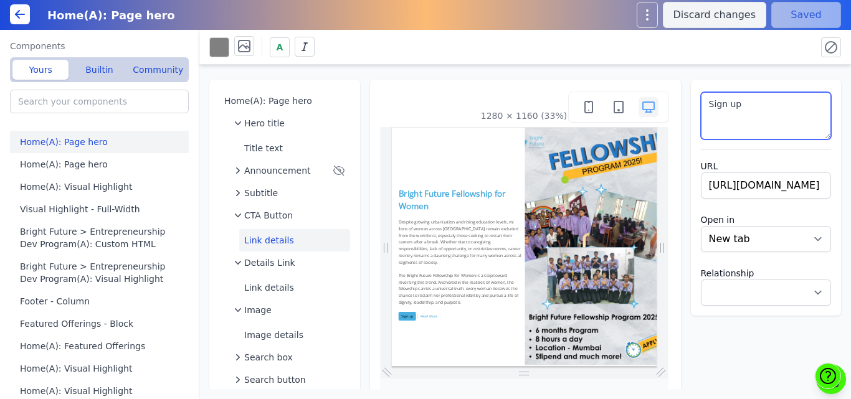
click at [672, 108] on div "Home(A): Page hero Hero title Title text Announcement Subtitle CTA Button Link …" at bounding box center [525, 227] width 652 height 325
type textarea "Apply Now"
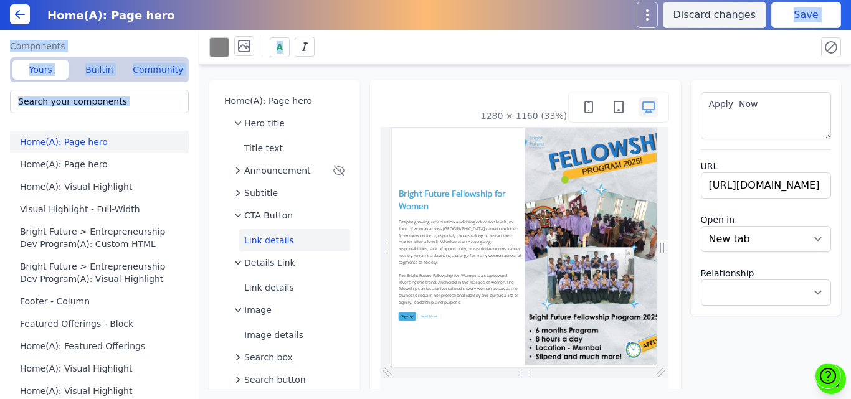
drag, startPoint x: 800, startPoint y: 43, endPoint x: 798, endPoint y: 19, distance: 23.8
click at [798, 19] on div "Home(A): Page hero Discard changes Save Components Yours Builtin Community Home…" at bounding box center [425, 199] width 851 height 399
click at [798, 19] on button "Save" at bounding box center [806, 15] width 70 height 26
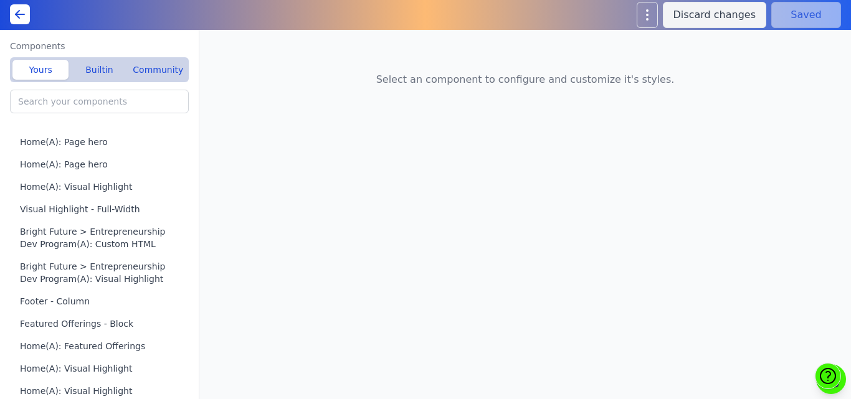
type input "Home"
type input "Media Recognition(A): Page hero"
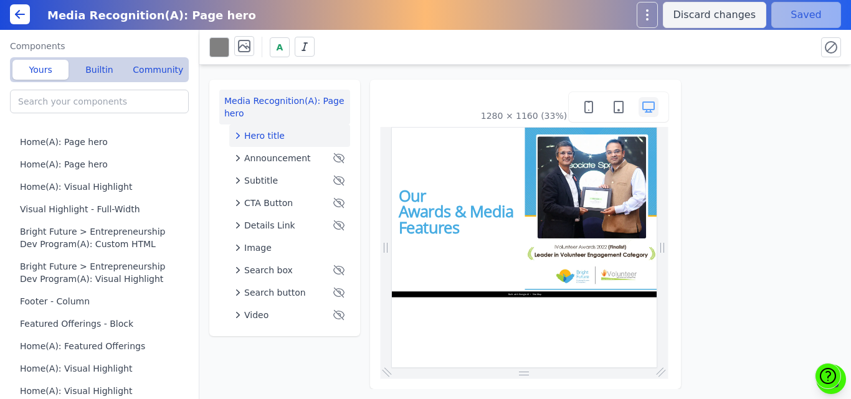
click at [253, 140] on span "Hero title" at bounding box center [264, 136] width 41 height 12
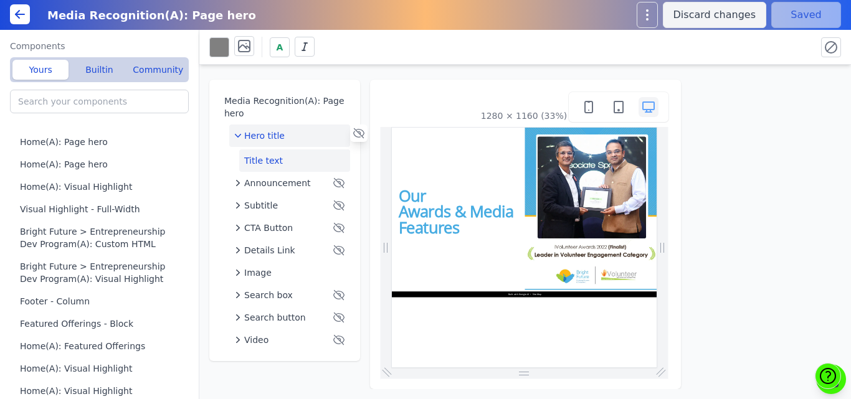
click at [259, 158] on button "Title text" at bounding box center [294, 161] width 111 height 22
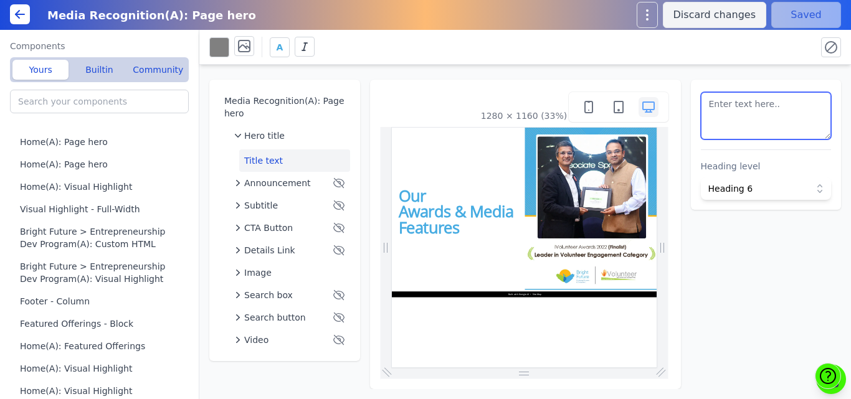
click at [719, 120] on textarea at bounding box center [766, 115] width 131 height 47
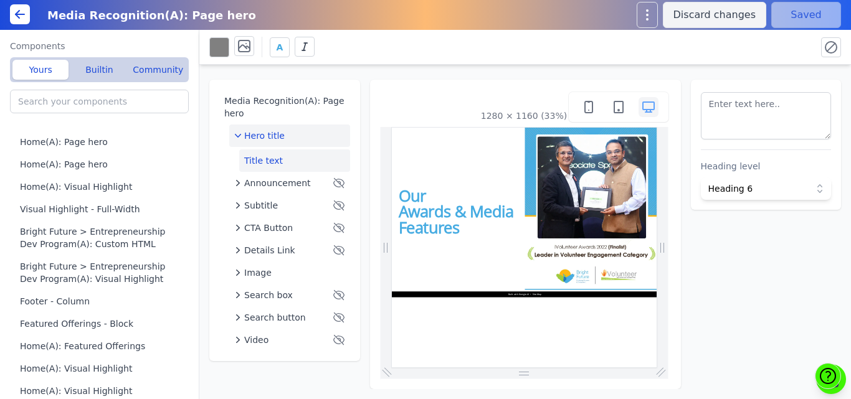
click at [265, 141] on span "Hero title" at bounding box center [264, 136] width 41 height 12
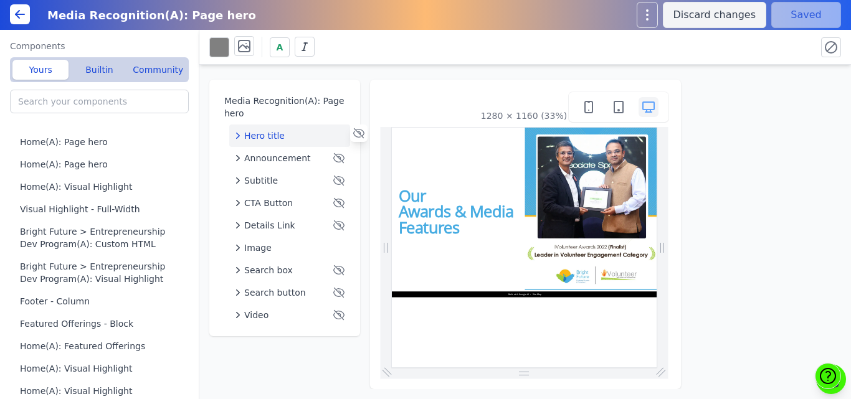
click at [259, 140] on span "Hero title" at bounding box center [264, 136] width 41 height 12
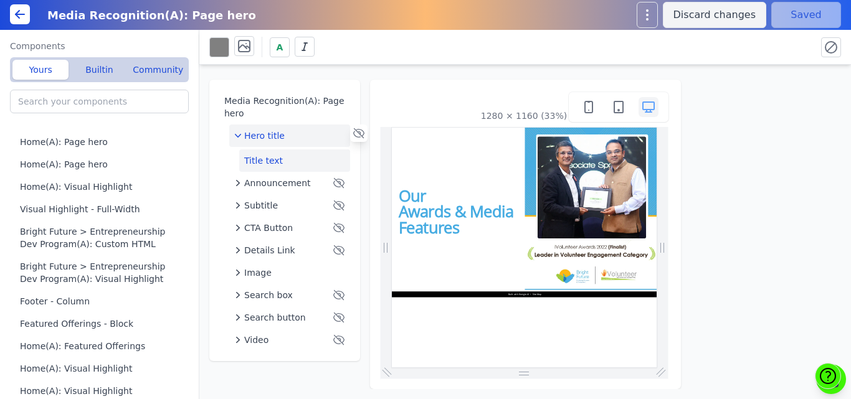
click at [259, 162] on button "Title text" at bounding box center [294, 161] width 111 height 22
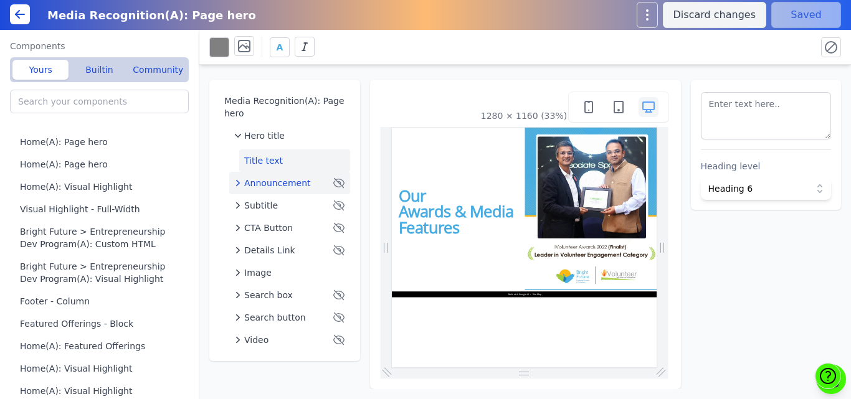
click at [252, 181] on span "Announcement" at bounding box center [277, 183] width 67 height 12
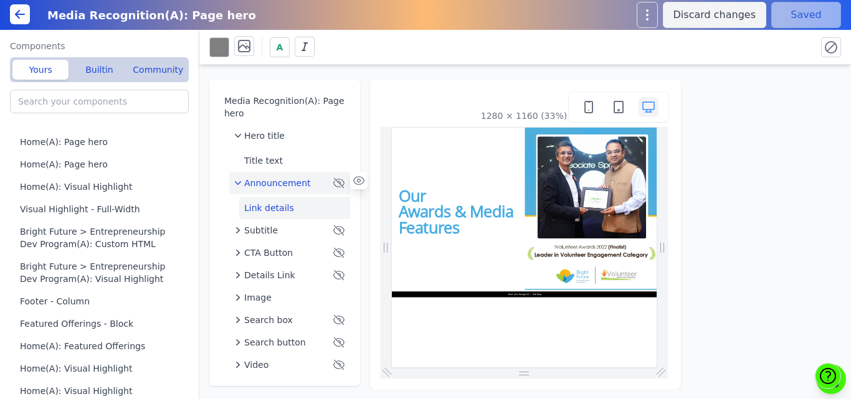
click at [256, 202] on button "Link details" at bounding box center [294, 208] width 111 height 22
select select
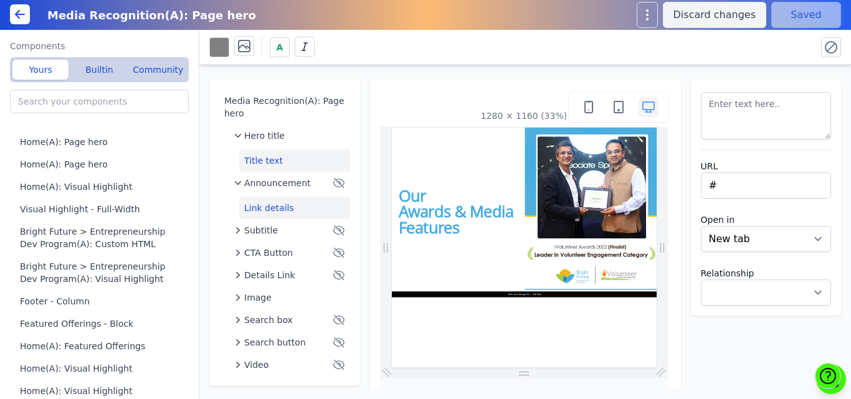
click at [255, 160] on button "Title text" at bounding box center [294, 161] width 111 height 22
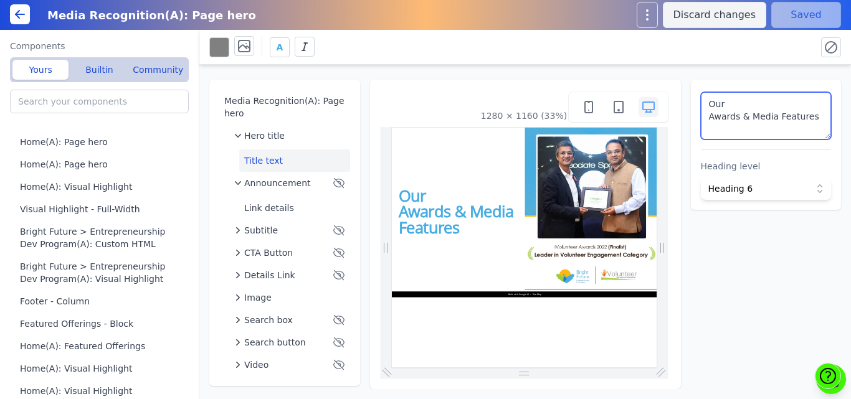
click at [739, 111] on textarea "Our Awards & Media Features" at bounding box center [766, 115] width 131 height 47
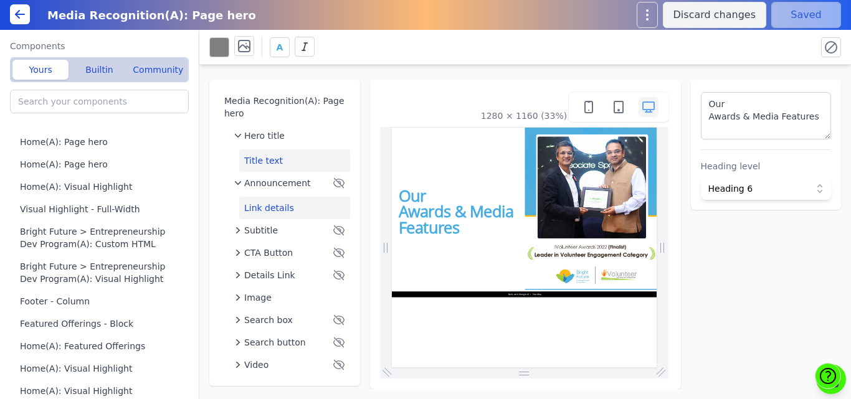
click at [262, 206] on button "Link details" at bounding box center [294, 208] width 111 height 22
type textarea "What's new"
select select
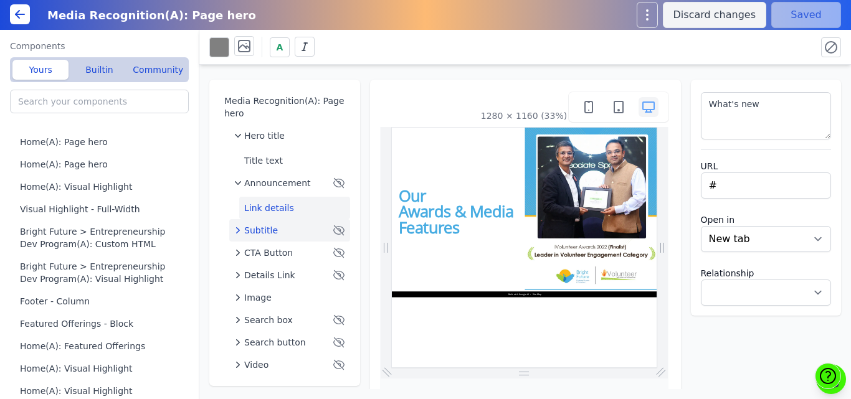
click at [262, 229] on span "Subtitle" at bounding box center [261, 230] width 34 height 12
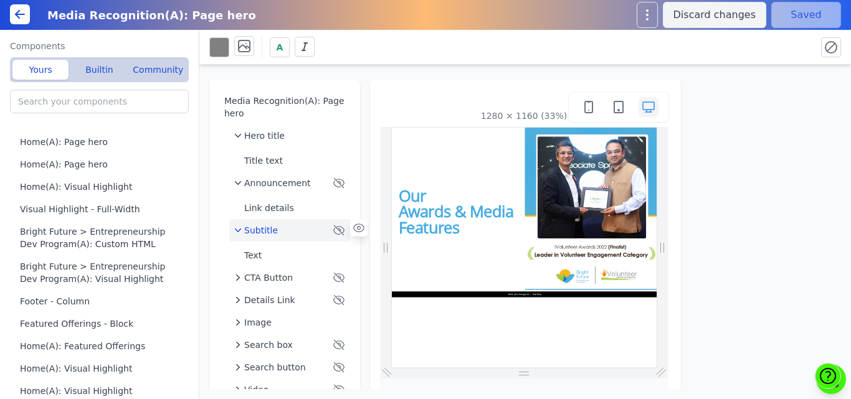
click at [264, 223] on button "Subtitle" at bounding box center [289, 230] width 121 height 22
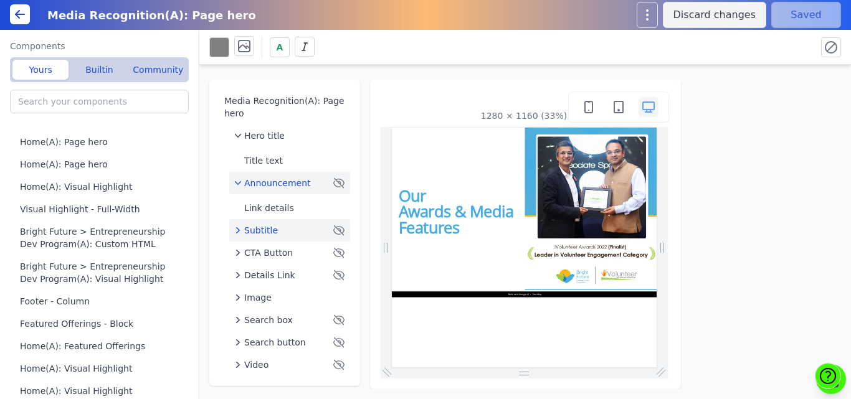
click at [266, 186] on span "Announcement" at bounding box center [277, 183] width 67 height 12
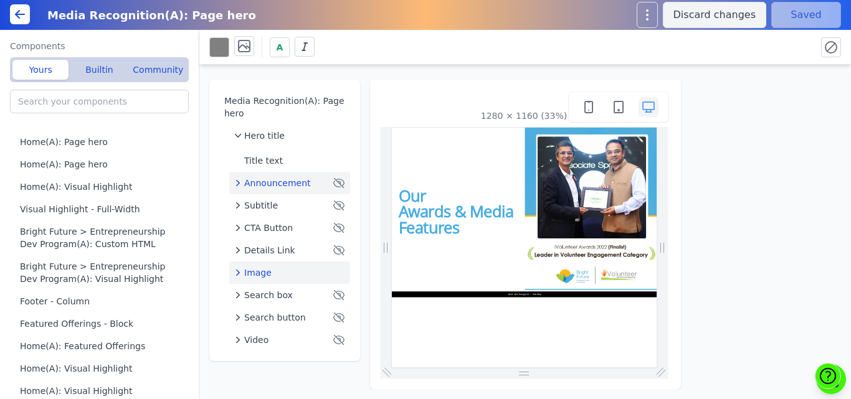
click at [257, 274] on span "Image" at bounding box center [257, 273] width 27 height 12
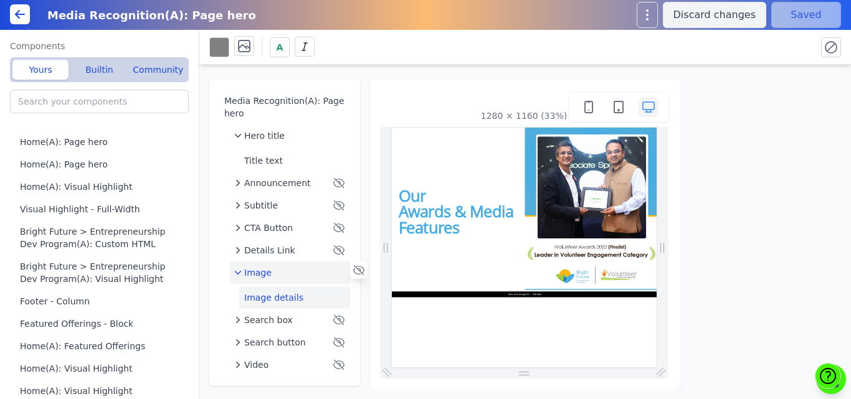
click at [259, 294] on button "Image details" at bounding box center [294, 298] width 111 height 22
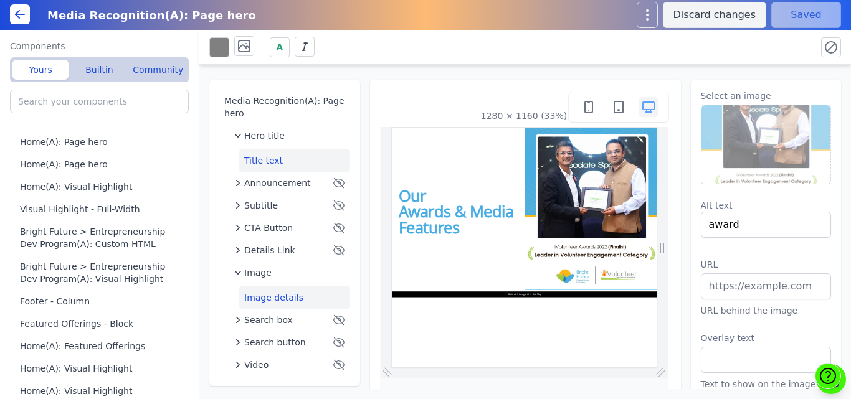
click at [262, 154] on button "Title text" at bounding box center [294, 161] width 111 height 22
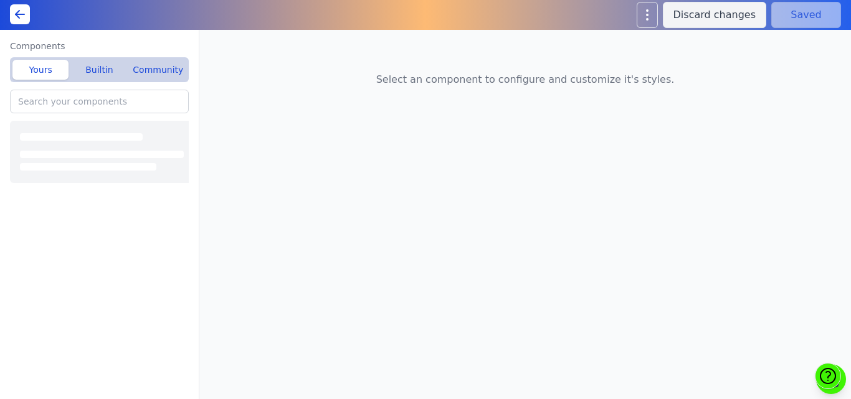
type input "Home(A): Featured Offerings"
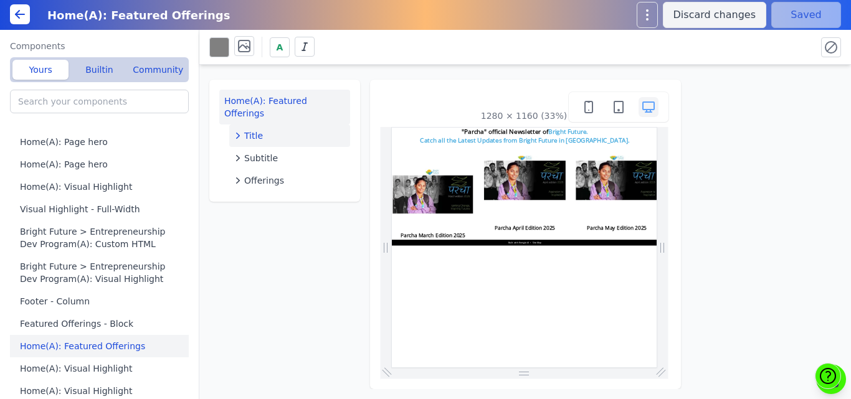
click at [261, 130] on div "Title" at bounding box center [289, 136] width 111 height 12
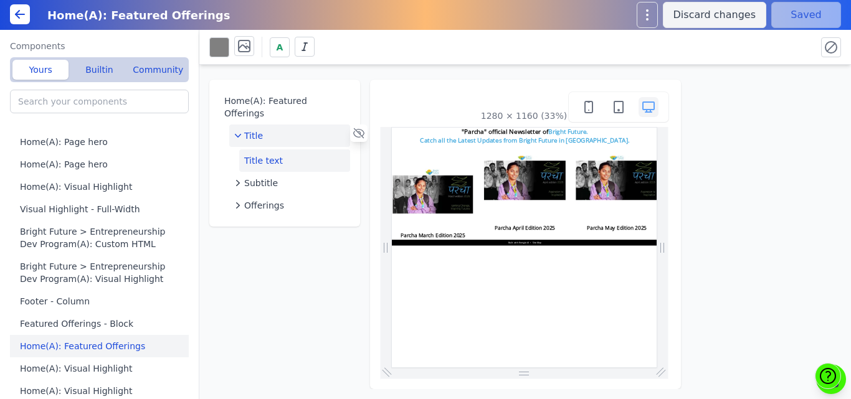
click at [259, 150] on button "Title text" at bounding box center [294, 161] width 111 height 22
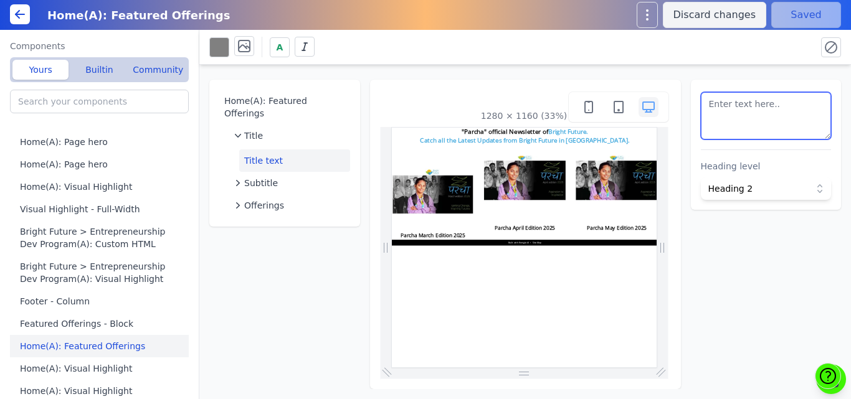
click at [755, 107] on textarea at bounding box center [766, 115] width 131 height 47
click at [456, 41] on div "A" at bounding box center [507, 47] width 597 height 22
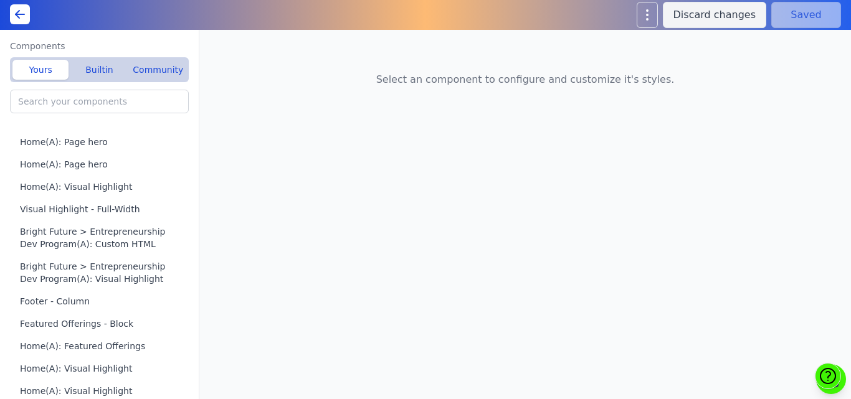
type input "Home"
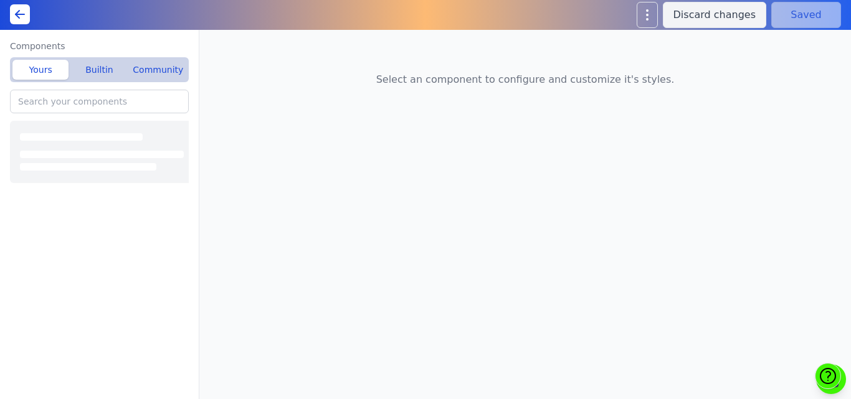
type input "Home(A): Visual Highlight"
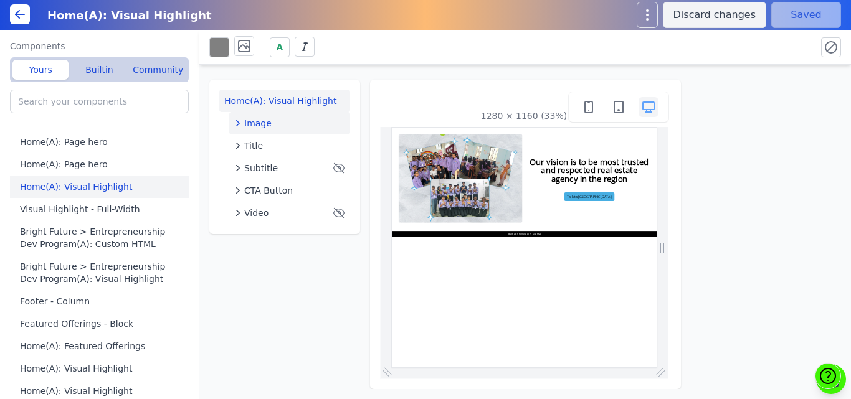
click at [293, 123] on div "Image" at bounding box center [289, 123] width 111 height 12
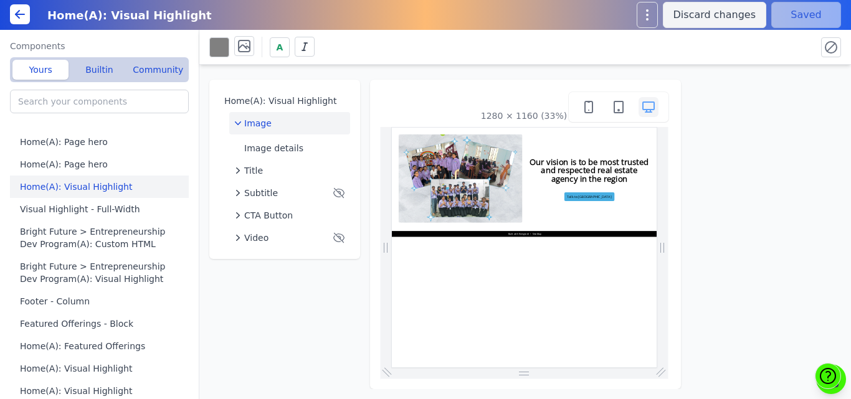
click at [710, 284] on img at bounding box center [596, 280] width 371 height 265
click at [295, 148] on button "Image details" at bounding box center [294, 148] width 111 height 22
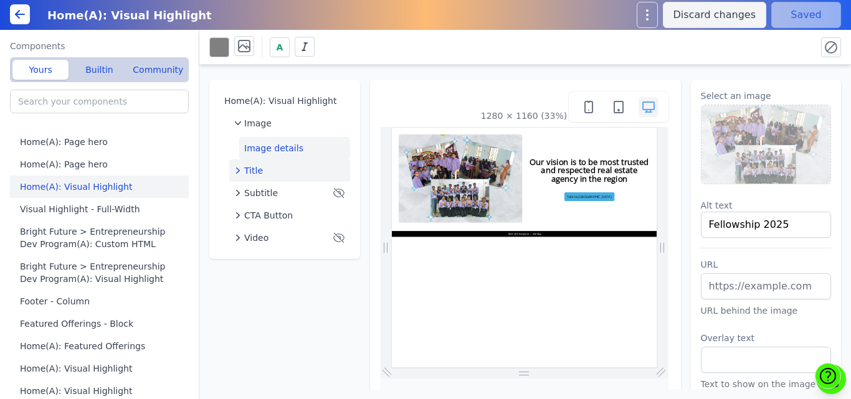
click at [280, 174] on div "Title" at bounding box center [289, 171] width 111 height 12
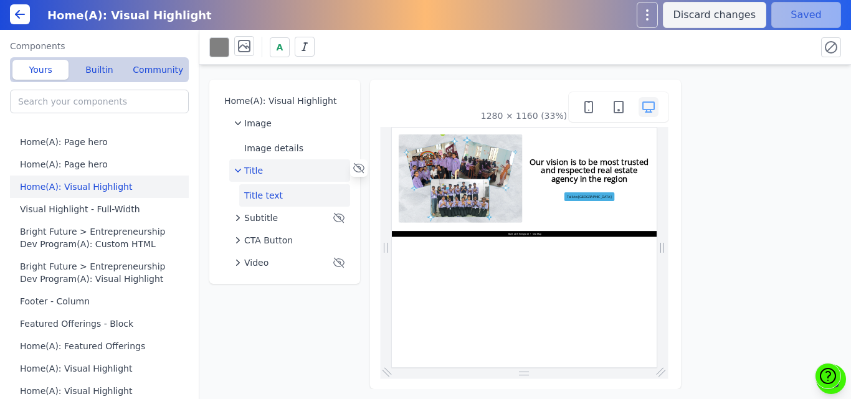
click at [271, 192] on button "Title text" at bounding box center [294, 195] width 111 height 22
click at [264, 172] on div "Title" at bounding box center [289, 171] width 111 height 12
click at [356, 170] on icon at bounding box center [359, 168] width 12 height 12
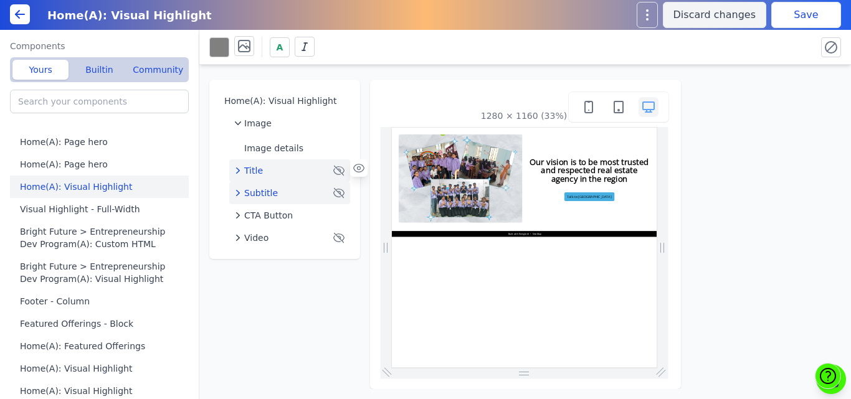
click at [263, 194] on span "Subtitle" at bounding box center [261, 193] width 34 height 12
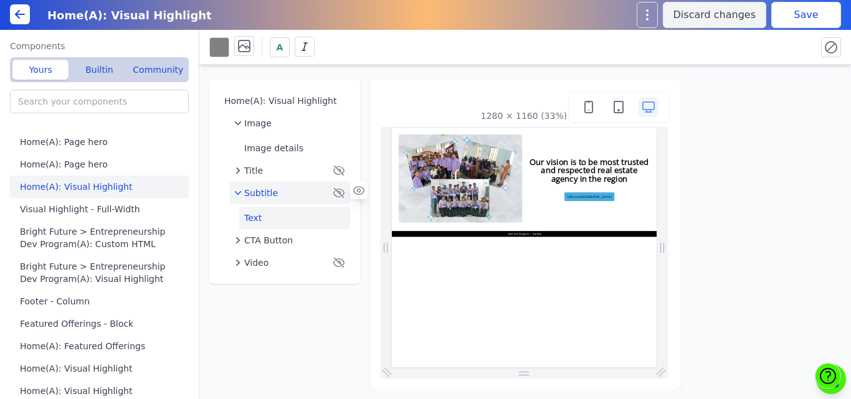
click at [263, 218] on button "Text" at bounding box center [294, 218] width 111 height 22
click at [282, 216] on button "Text" at bounding box center [294, 218] width 111 height 22
click at [336, 189] on icon "button" at bounding box center [339, 193] width 12 height 12
click at [299, 192] on div "Subtitle" at bounding box center [282, 193] width 96 height 12
click at [272, 217] on button "Text" at bounding box center [294, 218] width 111 height 22
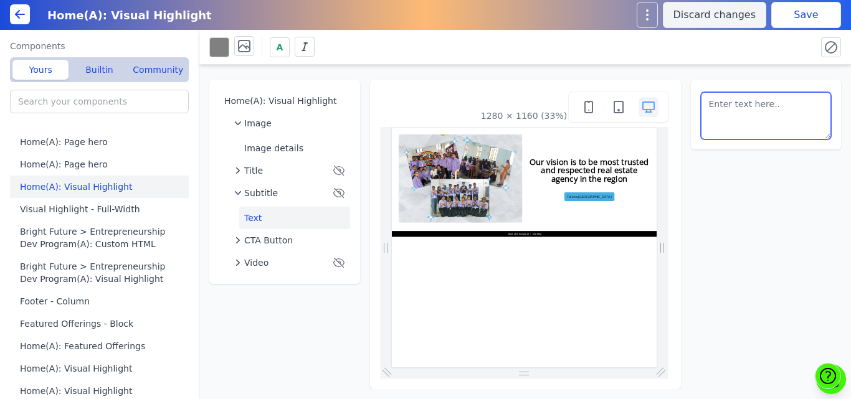
click at [737, 128] on textarea at bounding box center [766, 115] width 131 height 47
paste textarea "In a country as vast and diverse as India, navigating career choices can often …"
type textarea "In a country as vast and diverse as India, navigating career choices can often …"
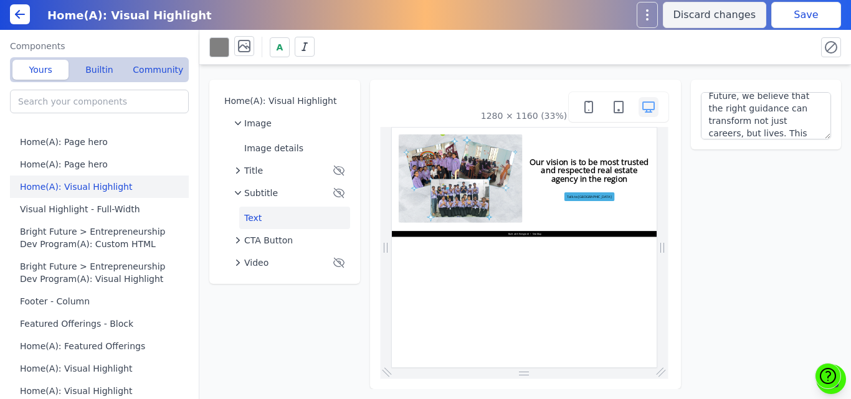
click at [688, 74] on div "Home(A): Visual Highlight Image Image details Title Subtitle Text CTA Button Vi…" at bounding box center [525, 227] width 652 height 325
click at [797, 15] on button "Save" at bounding box center [806, 15] width 70 height 26
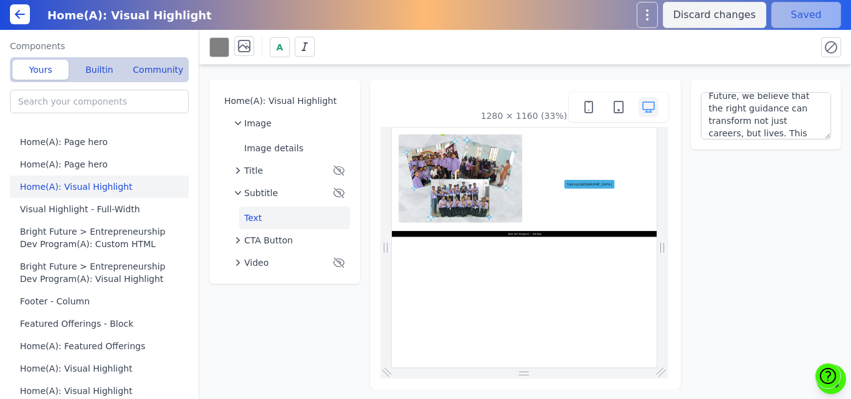
scroll to position [0, 0]
click at [339, 191] on icon "button" at bounding box center [339, 193] width 12 height 12
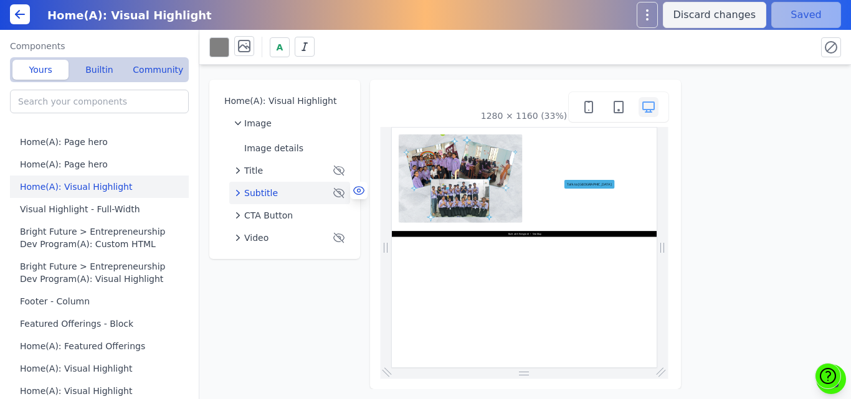
click at [355, 193] on icon at bounding box center [359, 190] width 12 height 12
click at [793, 8] on button "Save" at bounding box center [806, 15] width 70 height 26
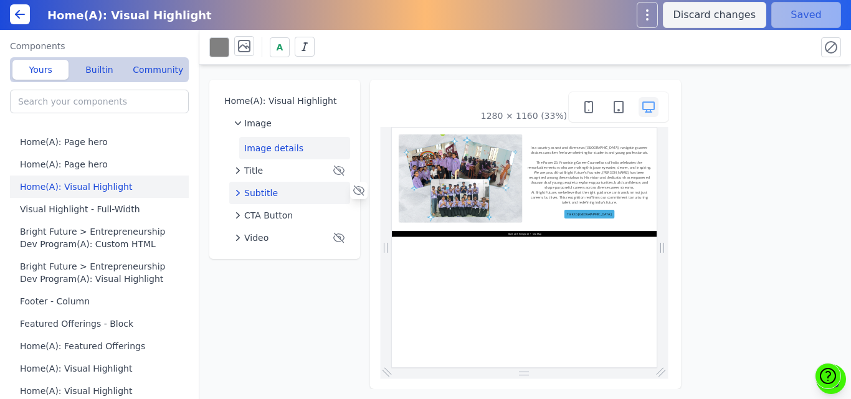
click at [265, 150] on button "Image details" at bounding box center [294, 148] width 111 height 22
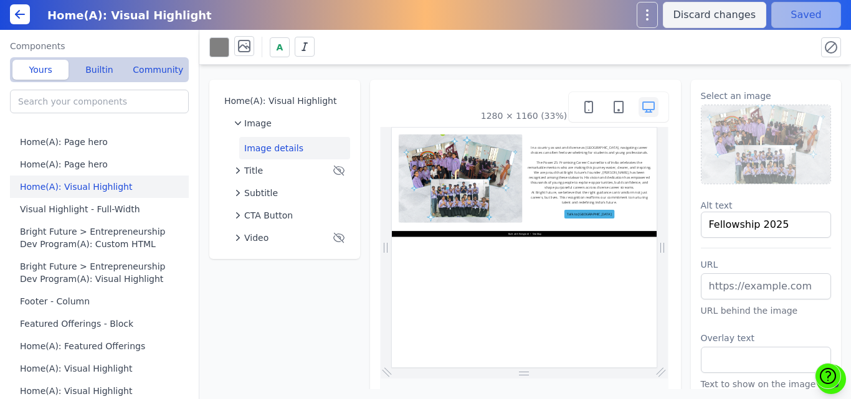
click at [758, 138] on img at bounding box center [767, 144] width 130 height 79
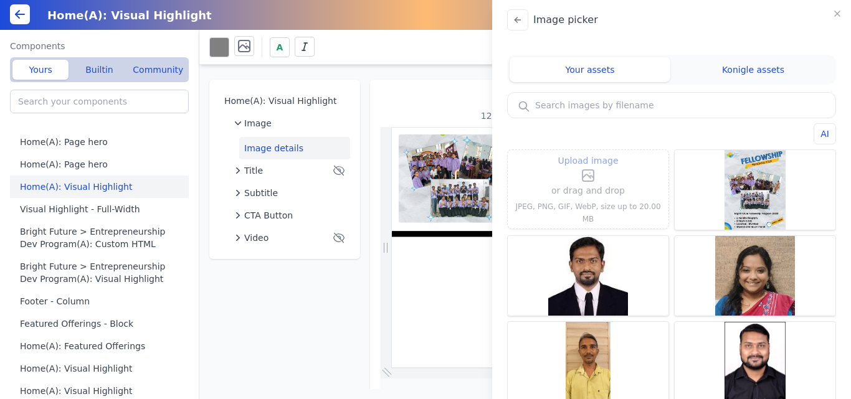
click at [594, 163] on span "Upload image" at bounding box center [588, 160] width 60 height 15
click at [589, 153] on input "Upload image" at bounding box center [588, 153] width 1 height 1
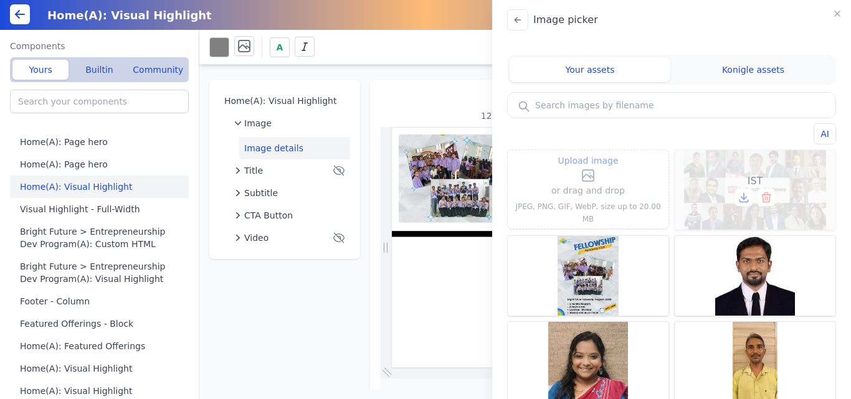
click at [770, 169] on div "IST" at bounding box center [755, 190] width 161 height 80
type input "IST"
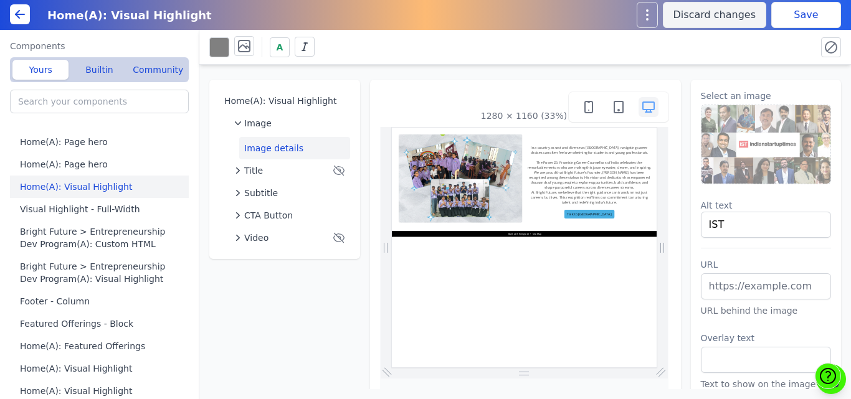
click at [786, 14] on button "Save" at bounding box center [806, 15] width 70 height 26
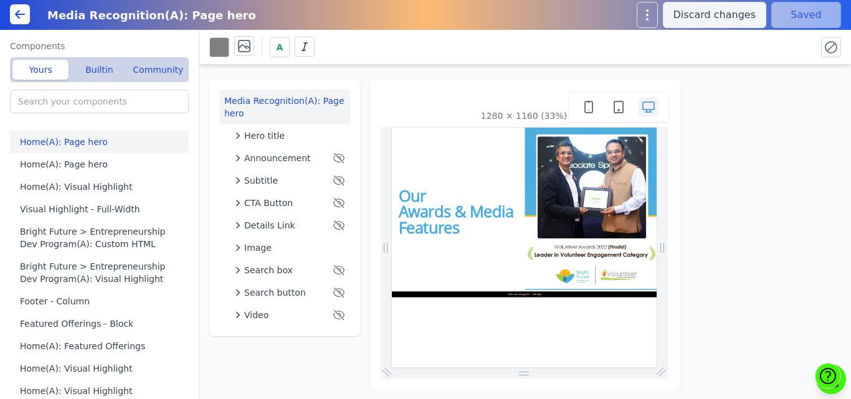
click at [76, 145] on button "Home(A): Page hero" at bounding box center [102, 142] width 184 height 22
type input "Home(A): Page hero"
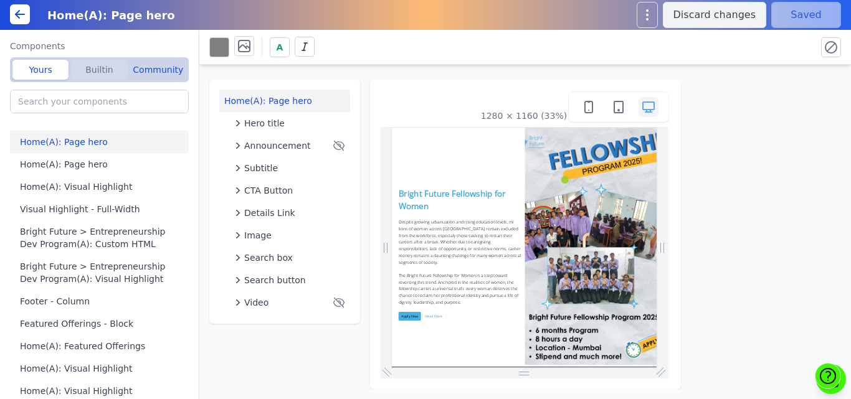
click at [98, 77] on button "Builtin" at bounding box center [99, 70] width 56 height 20
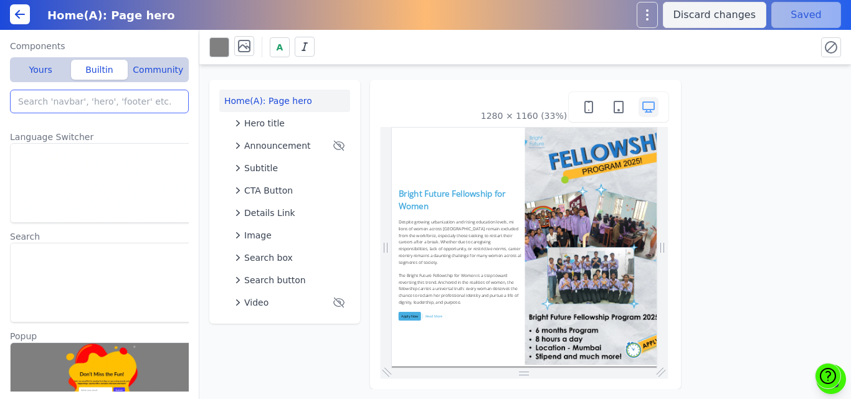
click at [91, 101] on input "search" at bounding box center [99, 102] width 179 height 24
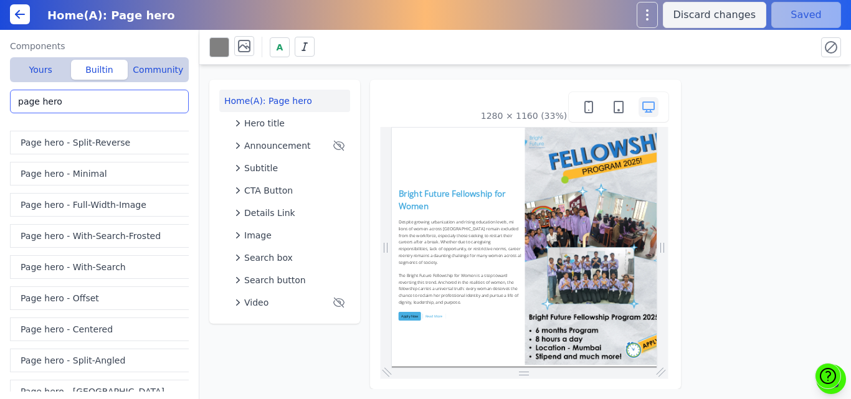
type input "page hero"
click at [95, 329] on button "Page hero - Centered" at bounding box center [102, 330] width 184 height 24
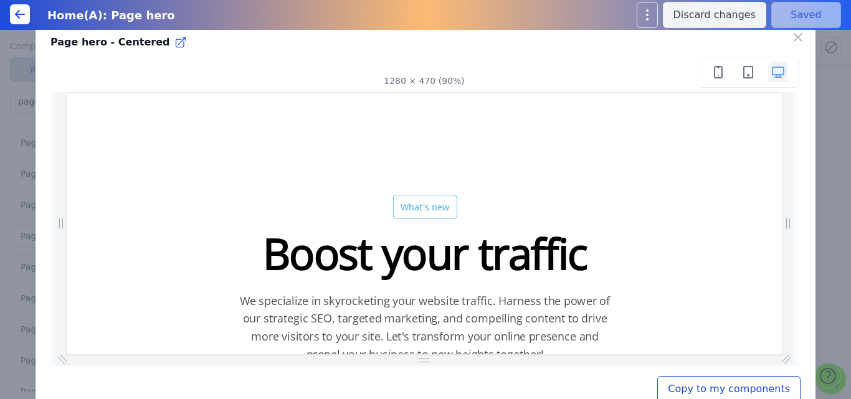
click at [702, 383] on button "Copy to my components" at bounding box center [728, 389] width 143 height 26
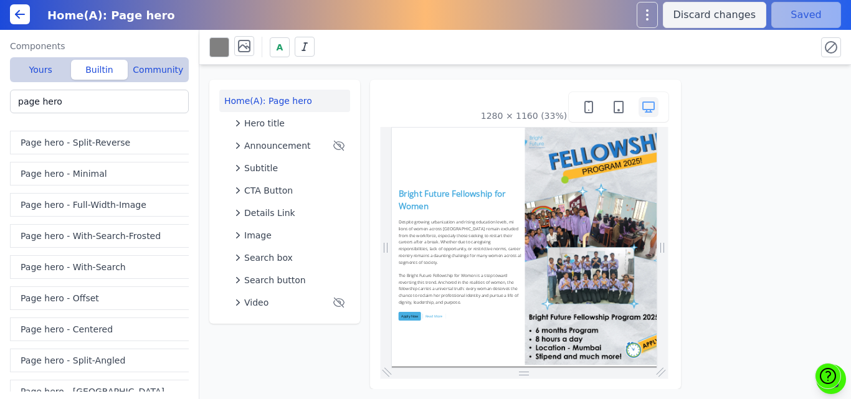
type input "Page hero - Centered"
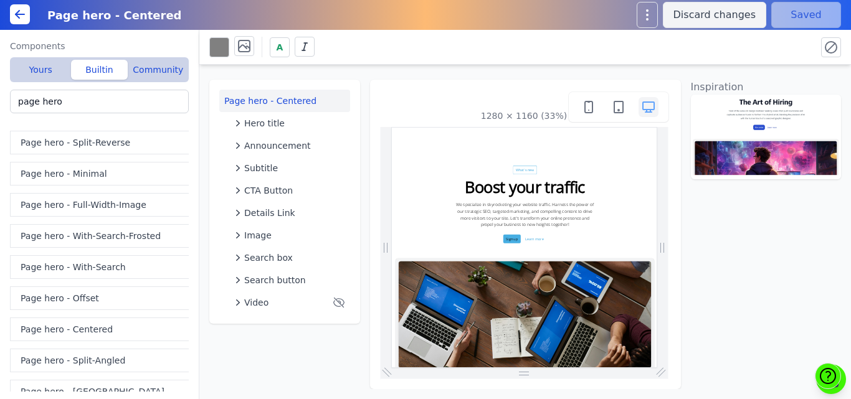
click at [267, 241] on span "Image" at bounding box center [257, 235] width 27 height 12
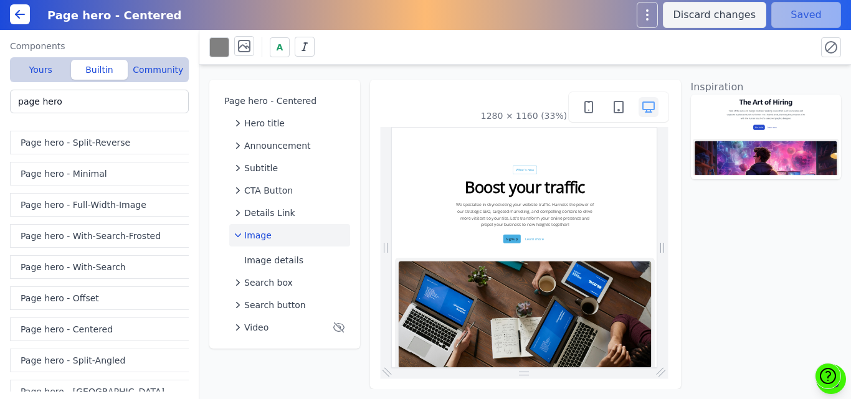
click at [279, 263] on button "Image details" at bounding box center [294, 260] width 111 height 22
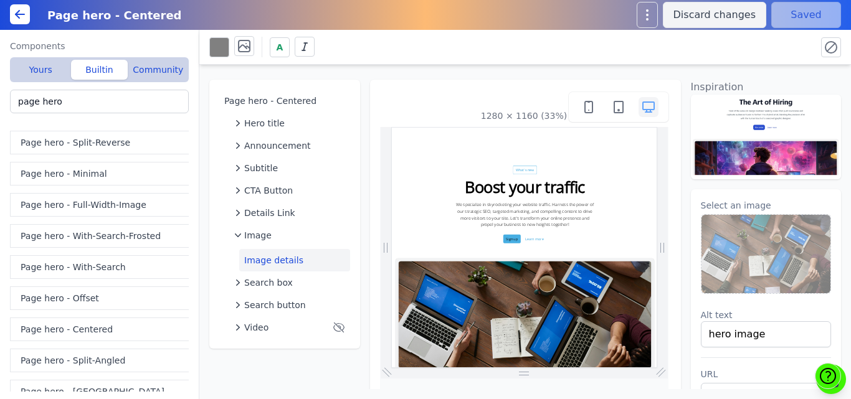
click at [724, 231] on img at bounding box center [767, 254] width 130 height 79
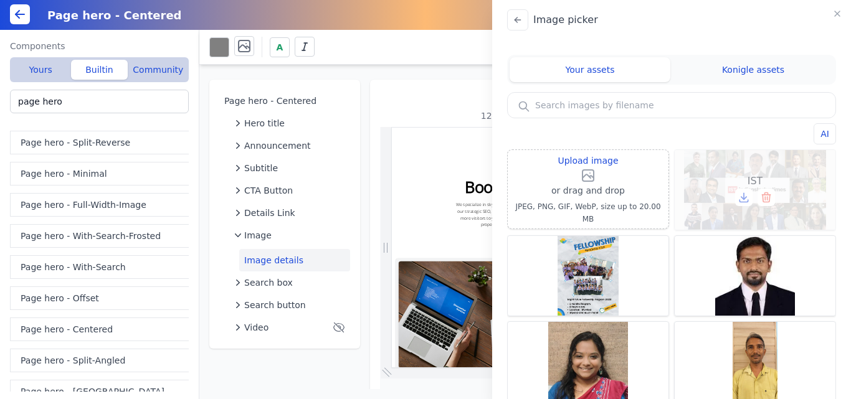
click at [768, 168] on div "IST" at bounding box center [755, 190] width 161 height 80
type input "IST"
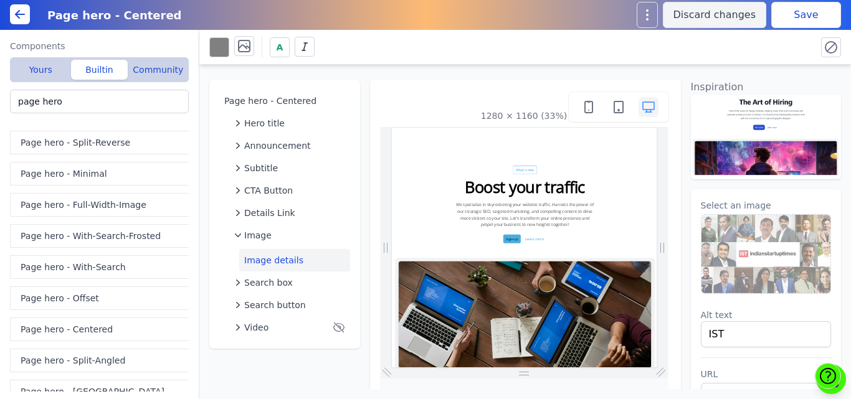
click at [793, 19] on button "Save" at bounding box center [806, 15] width 70 height 26
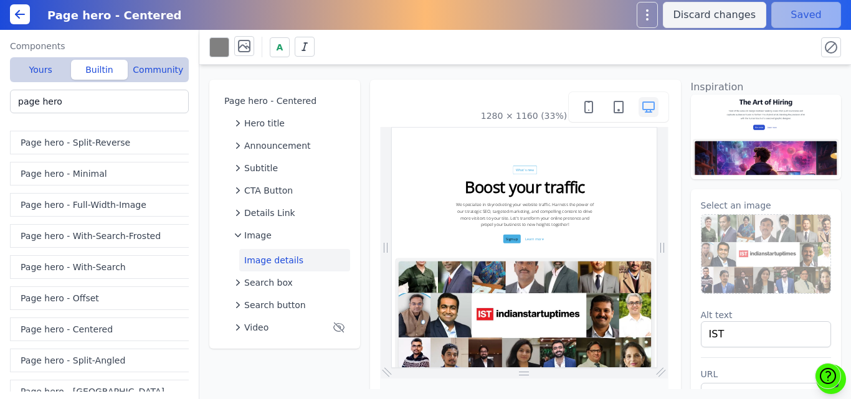
click at [27, 19] on icon at bounding box center [19, 14] width 15 height 15
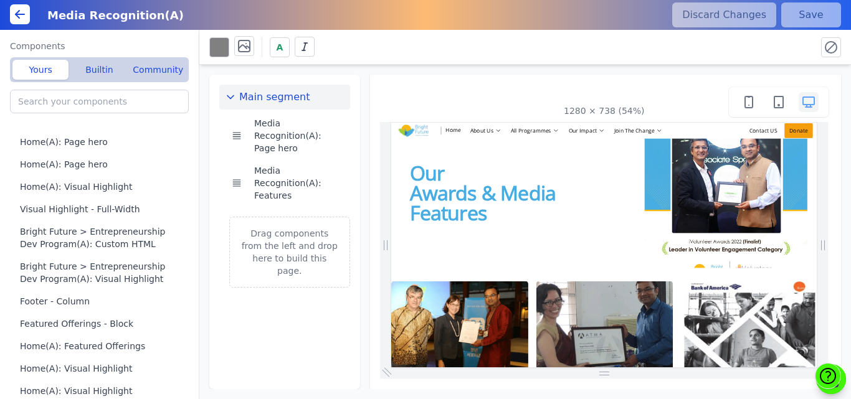
click at [19, 19] on icon at bounding box center [19, 14] width 15 height 15
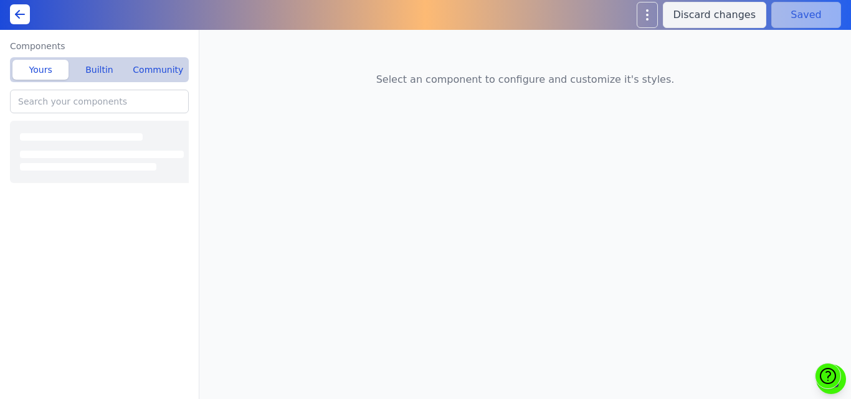
type input "Home(A): Visual Highlight"
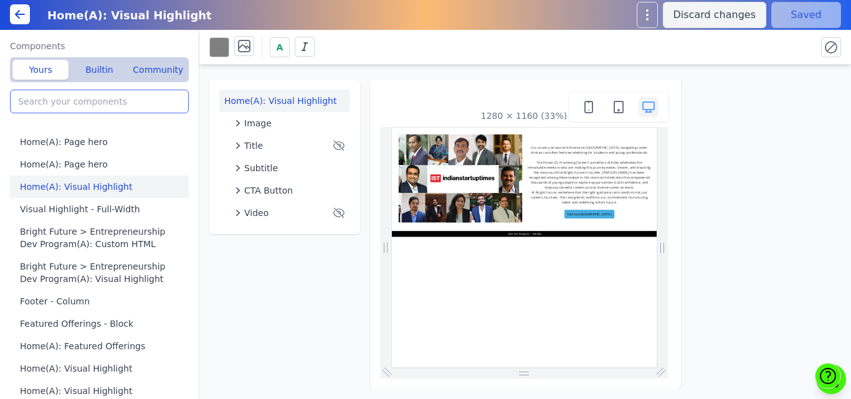
click at [80, 95] on input "search" at bounding box center [99, 102] width 179 height 24
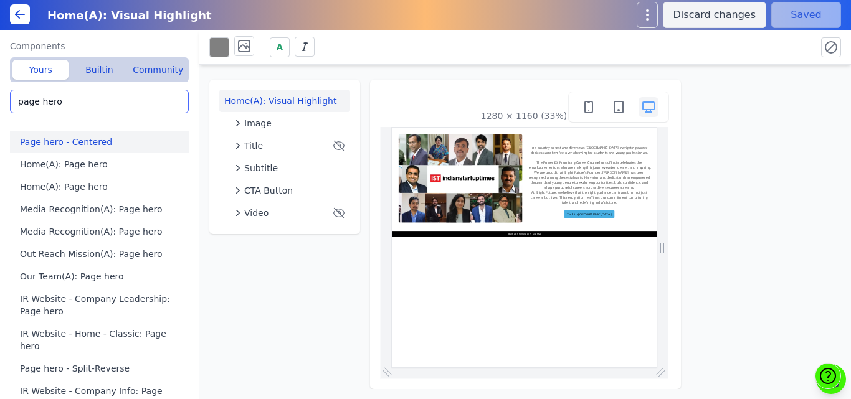
type input "page hero"
click at [69, 143] on button "Page hero - Centered" at bounding box center [102, 142] width 184 height 22
type input "Page hero - Centered"
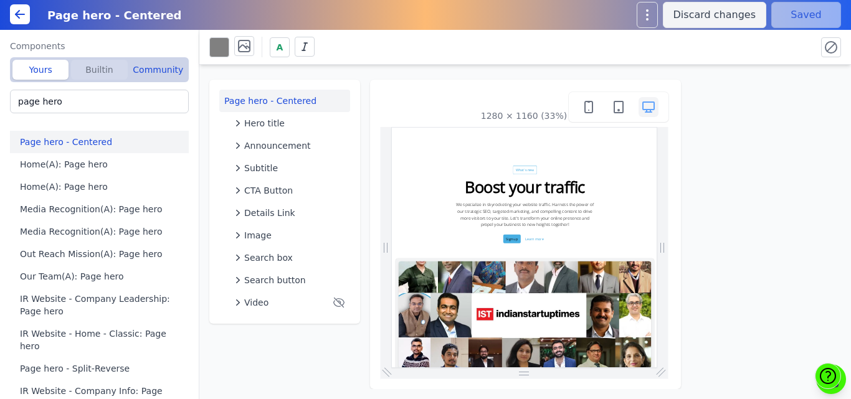
click at [96, 69] on button "Builtin" at bounding box center [99, 70] width 56 height 20
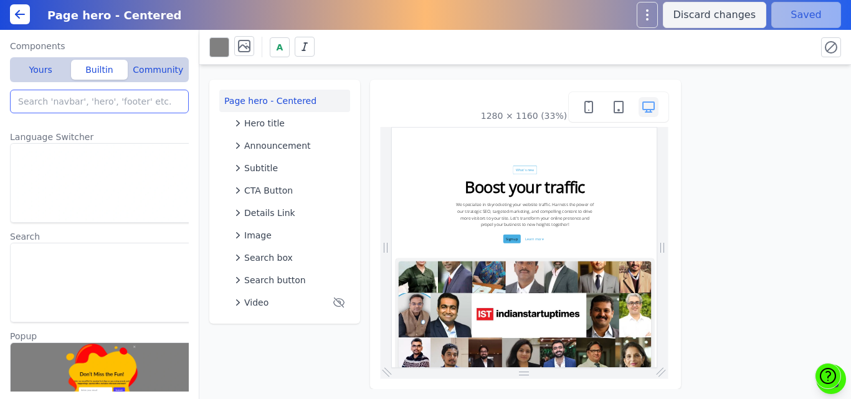
click at [82, 95] on input "search" at bounding box center [99, 102] width 179 height 24
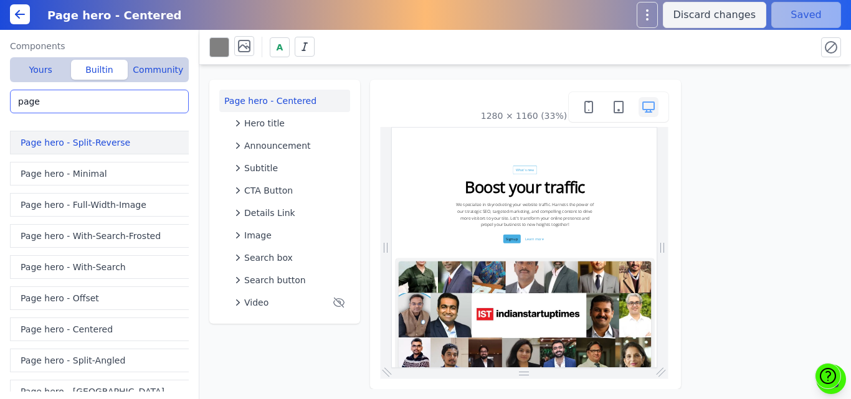
type input "page"
click at [76, 146] on button "Page hero - Split-Reverse" at bounding box center [102, 143] width 184 height 24
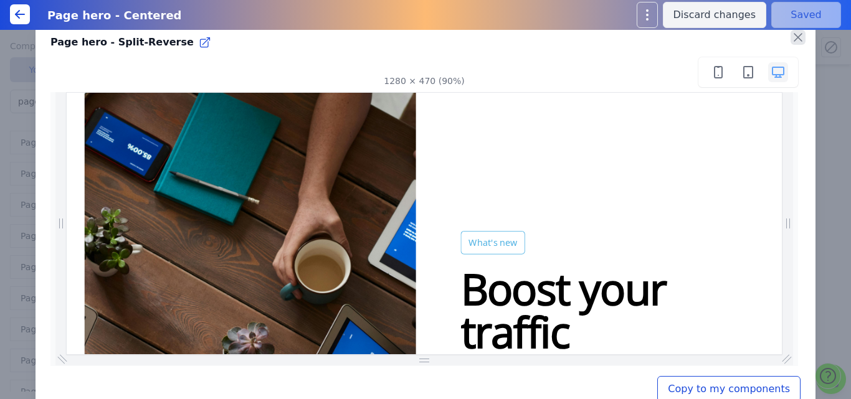
click at [791, 34] on icon "button" at bounding box center [798, 37] width 15 height 15
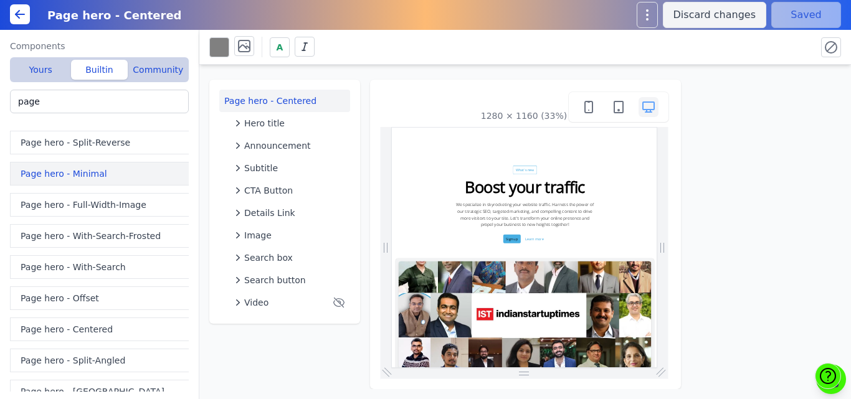
click at [93, 166] on button "Page hero - Minimal" at bounding box center [102, 174] width 184 height 24
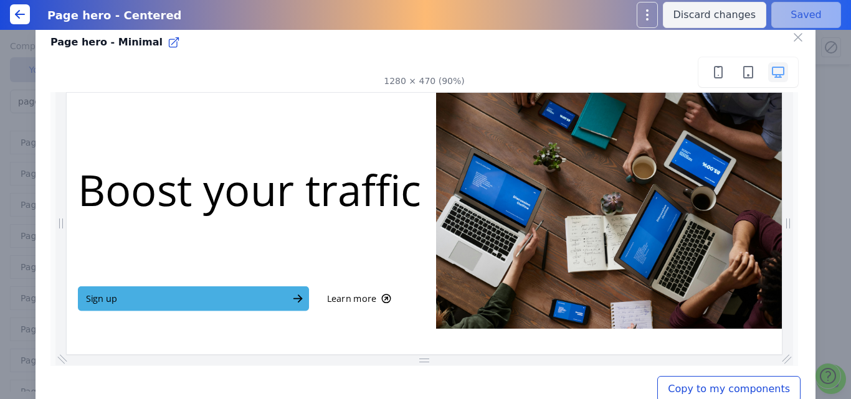
click at [705, 388] on button "Copy to my components" at bounding box center [728, 389] width 143 height 26
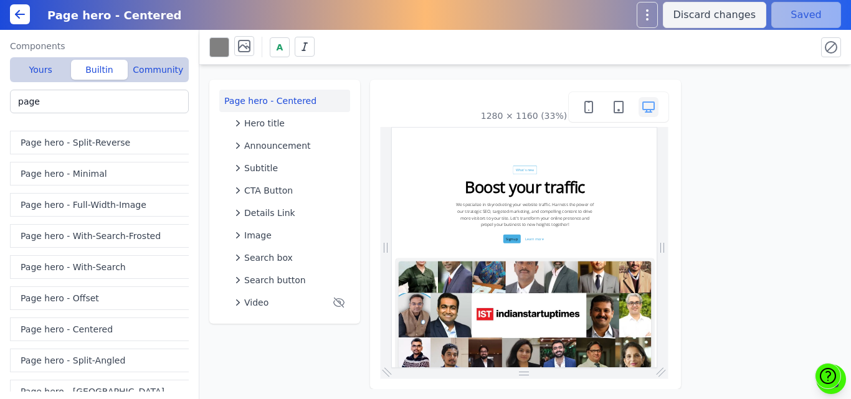
type input "Page hero - Minimal"
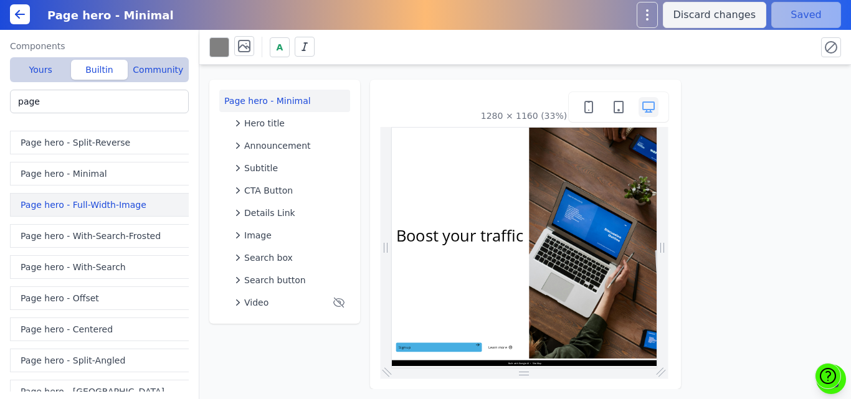
click at [95, 203] on button "Page hero - Full-Width-Image" at bounding box center [102, 205] width 184 height 24
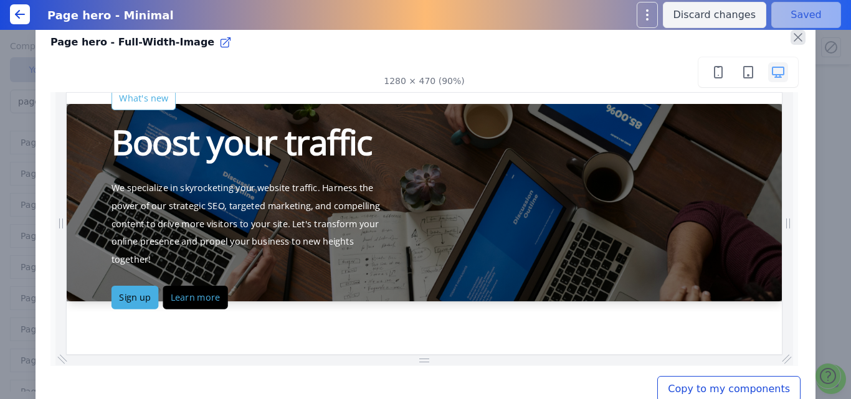
click at [794, 36] on icon "button" at bounding box center [797, 37] width 7 height 7
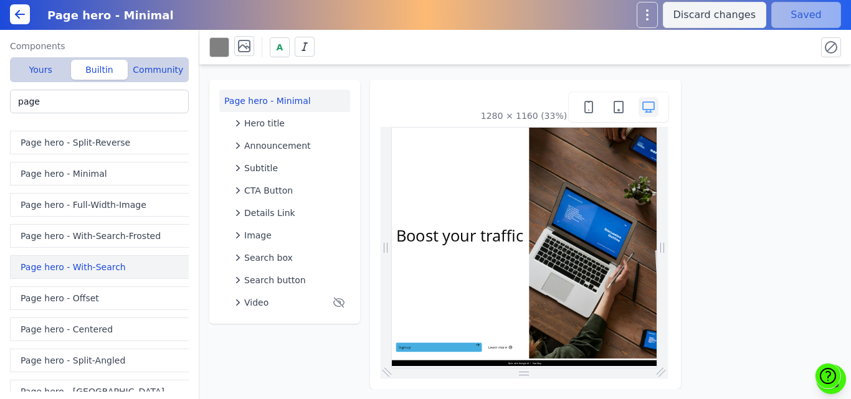
click at [62, 264] on button "Page hero - With-Search" at bounding box center [102, 267] width 184 height 24
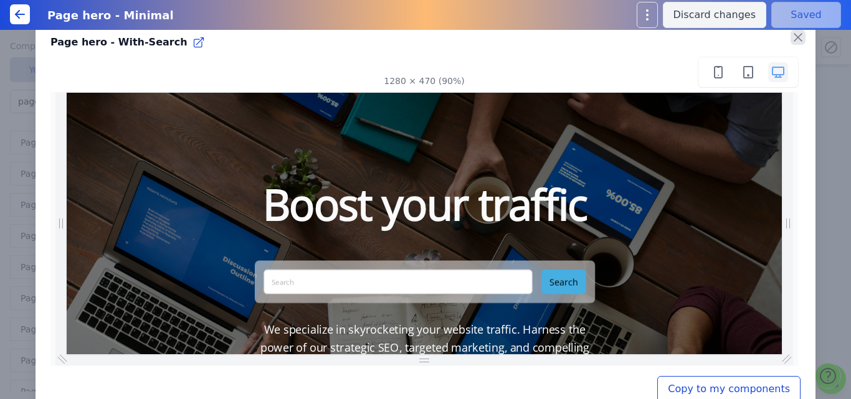
click at [791, 43] on icon "button" at bounding box center [798, 37] width 15 height 15
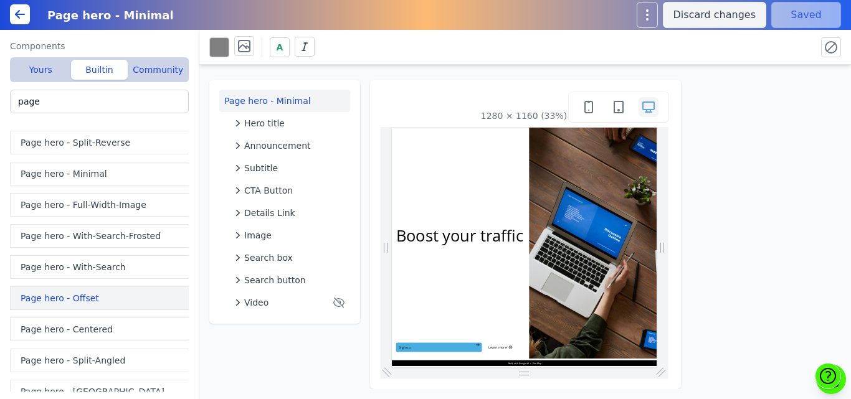
click at [90, 295] on button "Page hero - Offset" at bounding box center [102, 299] width 184 height 24
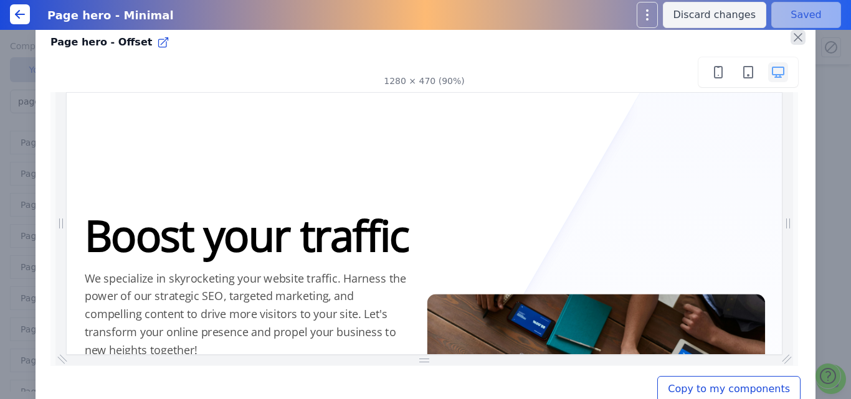
click at [794, 36] on icon "button" at bounding box center [797, 37] width 7 height 7
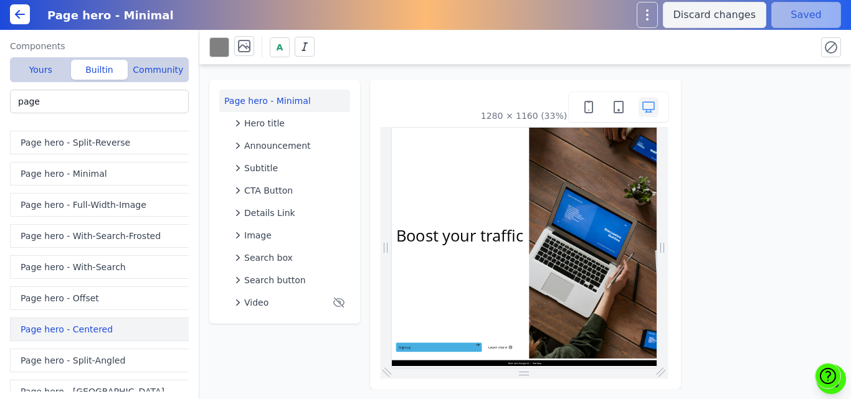
click at [83, 327] on button "Page hero - Centered" at bounding box center [102, 330] width 184 height 24
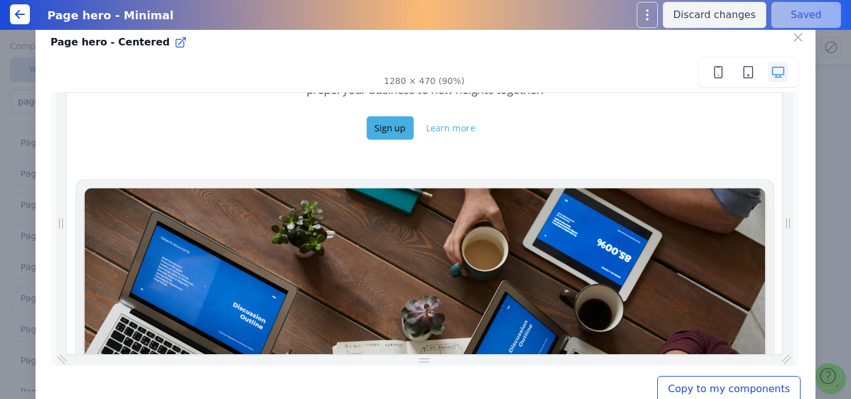
scroll to position [328, 0]
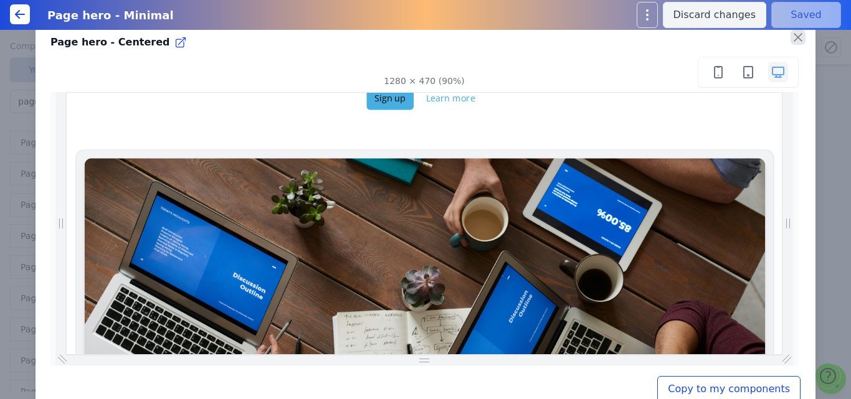
click at [791, 37] on icon "button" at bounding box center [798, 37] width 15 height 15
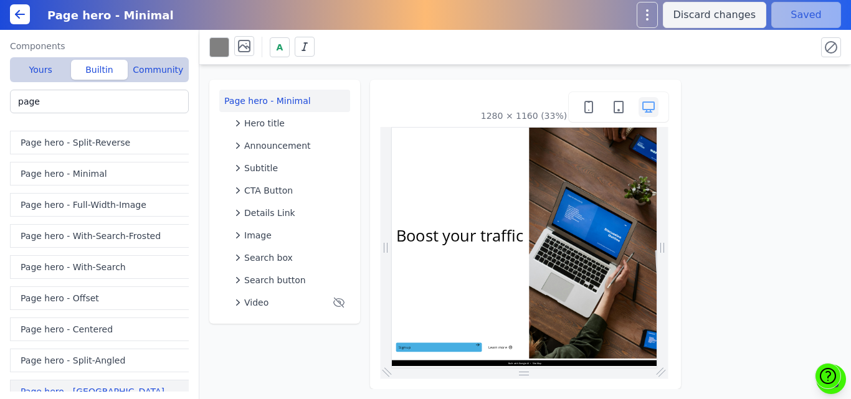
click at [94, 386] on button "Page hero - [GEOGRAPHIC_DATA]" at bounding box center [102, 392] width 184 height 24
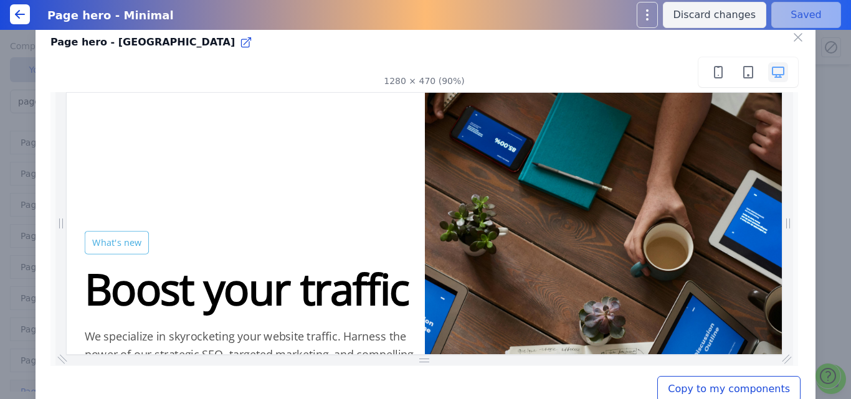
scroll to position [0, 0]
click at [791, 37] on icon "button" at bounding box center [798, 37] width 15 height 15
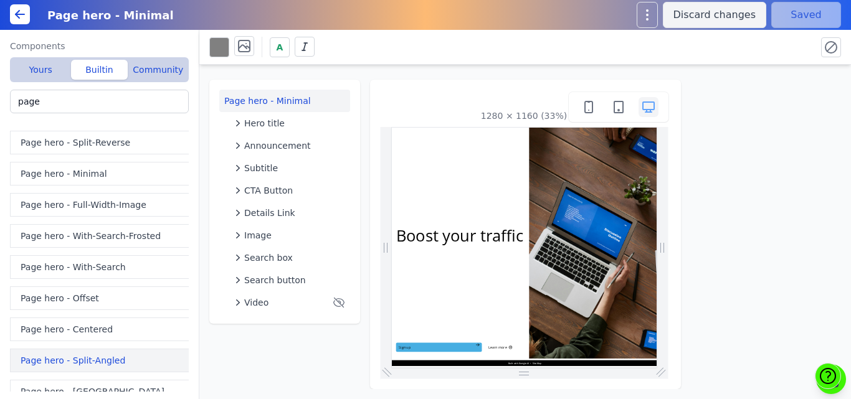
click at [84, 358] on button "Page hero - Split-Angled" at bounding box center [102, 361] width 184 height 24
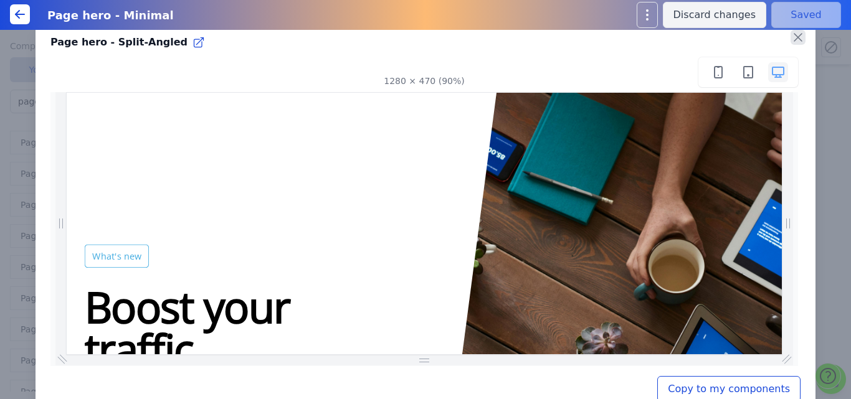
click at [794, 41] on icon "button" at bounding box center [797, 37] width 7 height 7
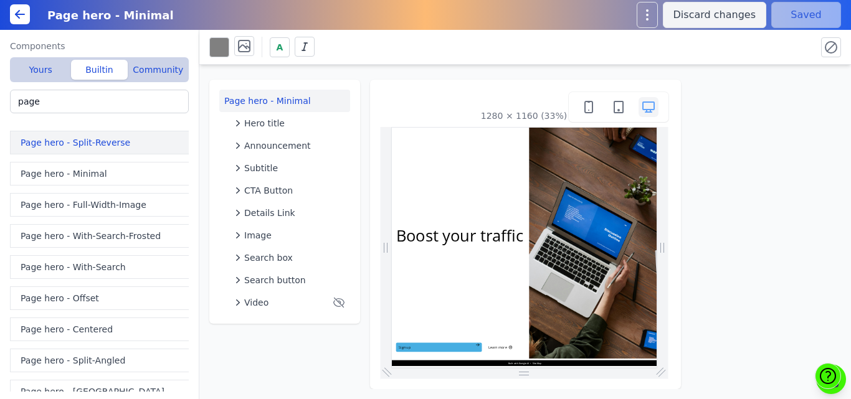
click at [128, 148] on button "Page hero - Split-Reverse" at bounding box center [102, 143] width 184 height 24
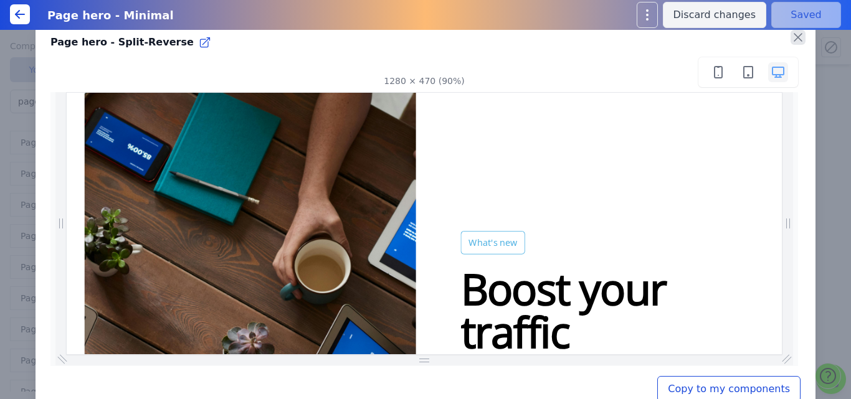
click at [791, 43] on icon "button" at bounding box center [798, 37] width 15 height 15
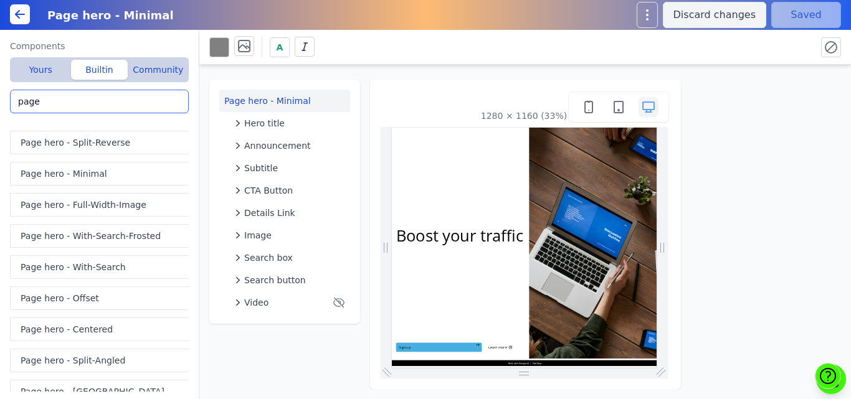
drag, startPoint x: 80, startPoint y: 100, endPoint x: 0, endPoint y: 110, distance: 80.9
click at [0, 110] on div "Components Yours Builtin Community page hero Page hero - Minimal Page hero - Ce…" at bounding box center [99, 215] width 199 height 370
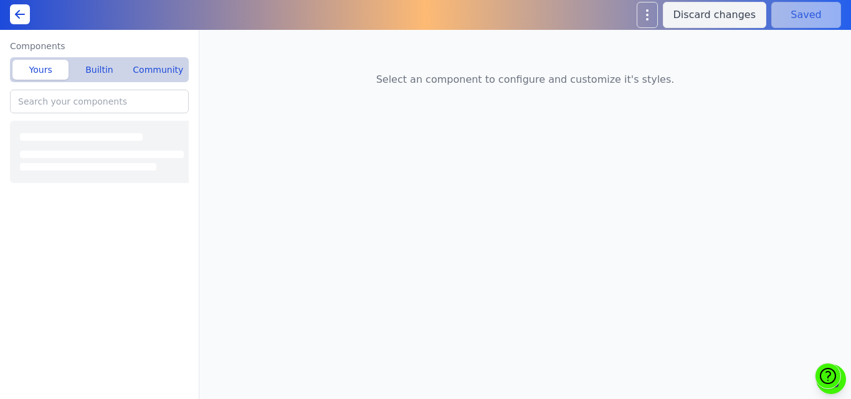
type input "Home(A): Page hero"
type input "Home(A): Visual Highlight"
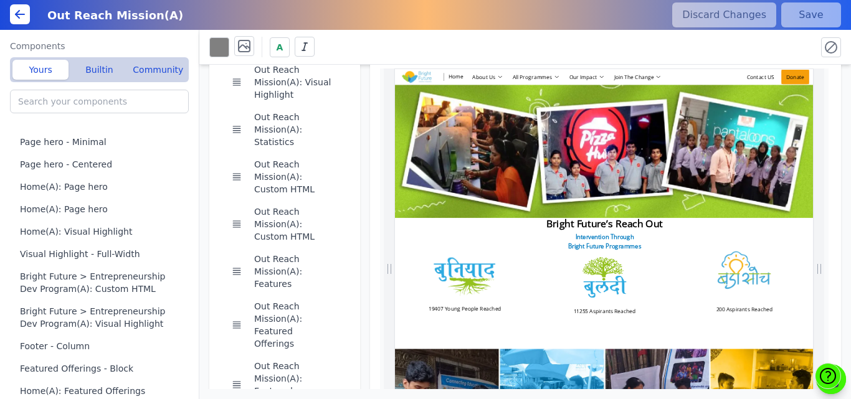
scroll to position [62, 0]
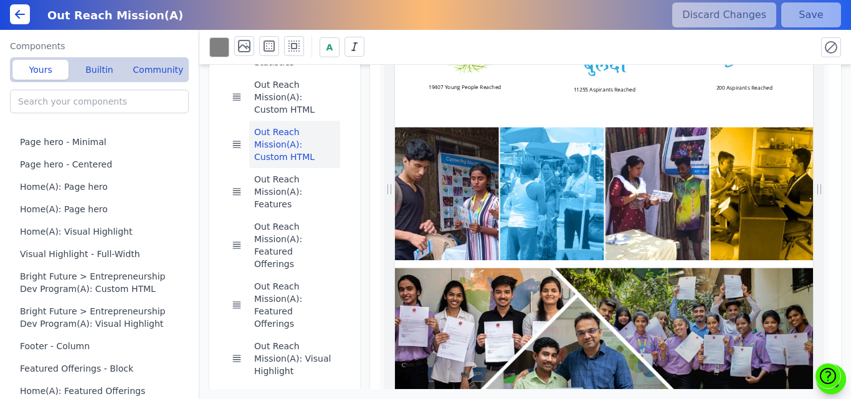
scroll to position [282, 0]
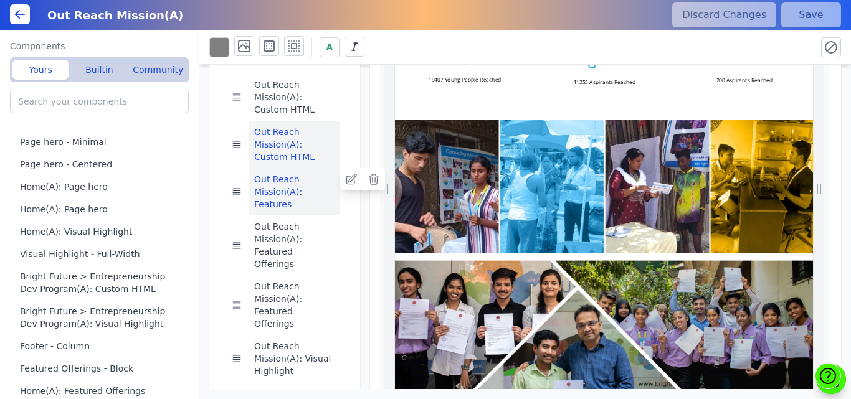
click at [287, 175] on button "Out Reach Mission(A): Features" at bounding box center [294, 191] width 91 height 47
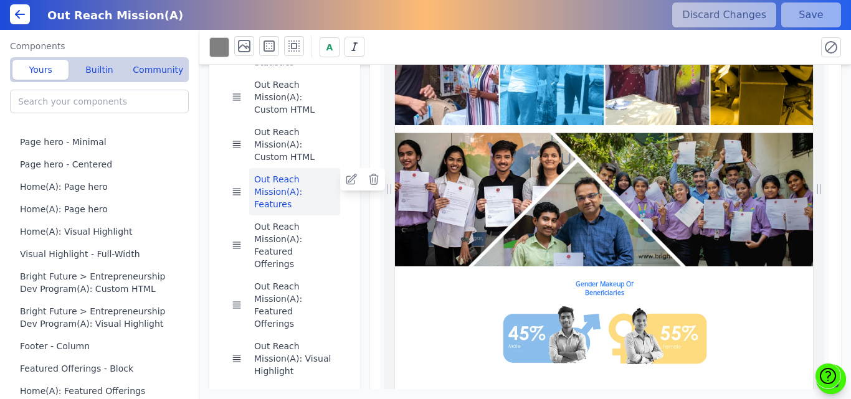
scroll to position [532, 0]
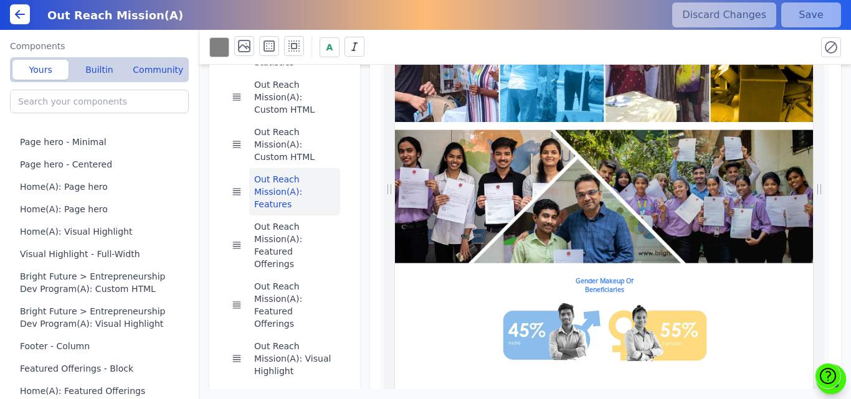
click at [851, 374] on img at bounding box center [794, 384] width 798 height 254
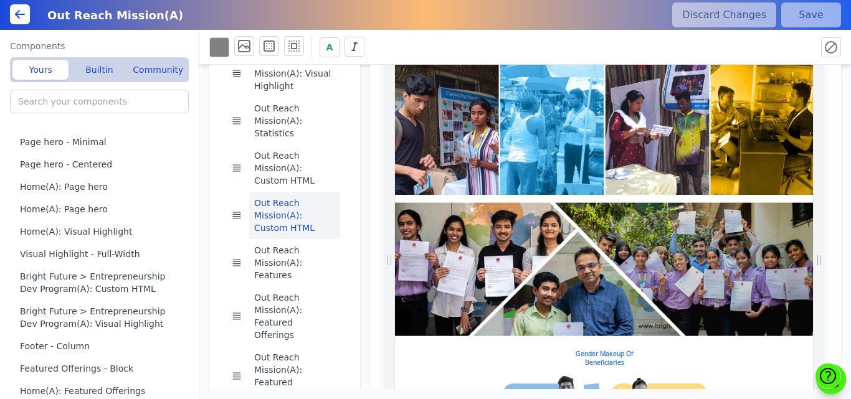
scroll to position [58, 0]
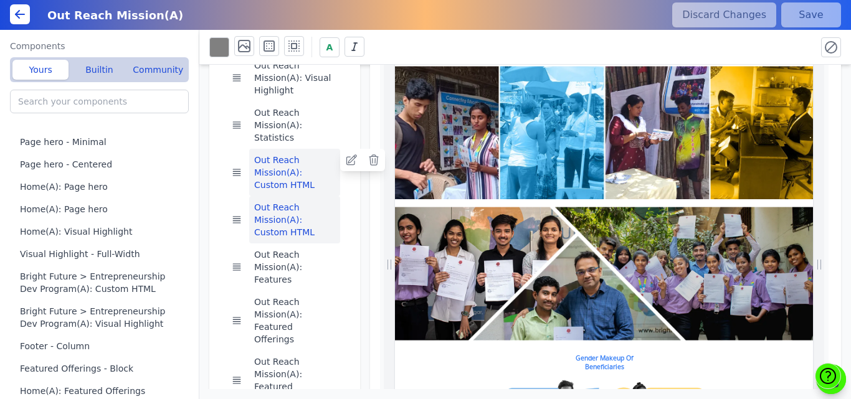
click at [268, 158] on button "Out Reach Mission(A): Custom HTML" at bounding box center [294, 172] width 91 height 47
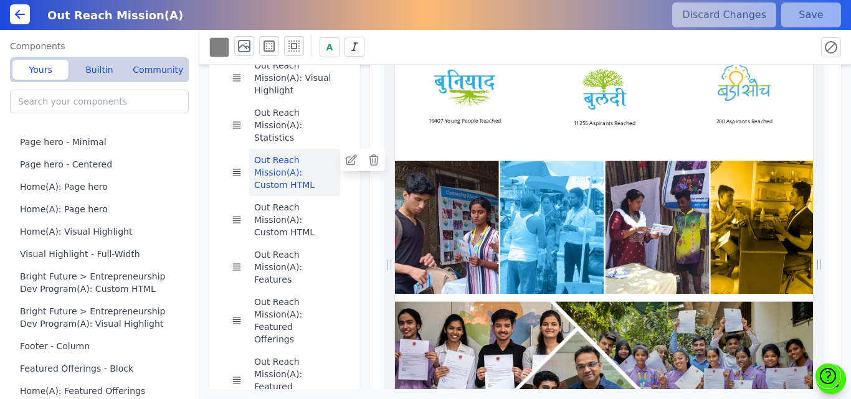
scroll to position [343, 0]
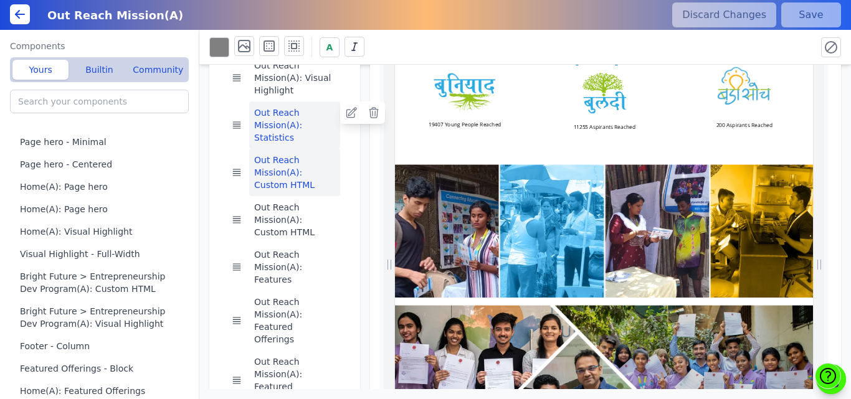
click at [282, 125] on button "Out Reach Mission(A): Statistics" at bounding box center [294, 125] width 91 height 47
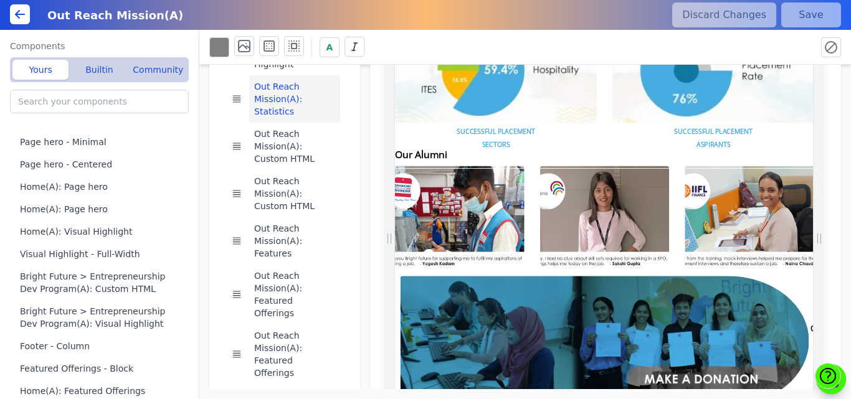
scroll to position [0, 0]
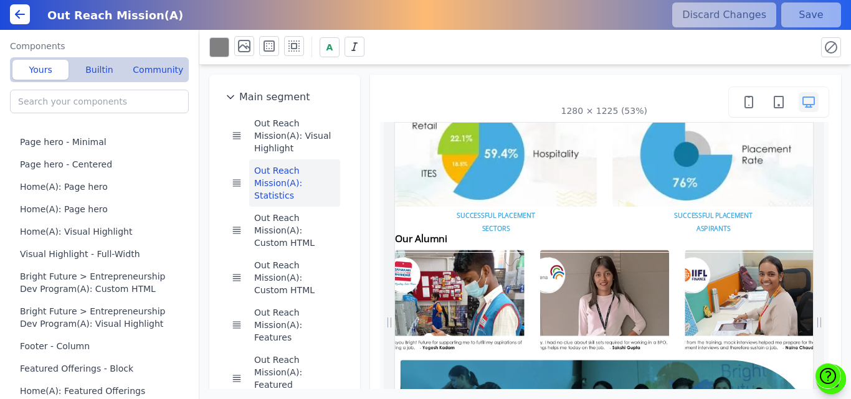
click at [447, 73] on div "Main segment Out Reach Mission(A): Visual Highlight Out Reach Mission(A): Stati…" at bounding box center [525, 227] width 652 height 325
click at [19, 14] on icon at bounding box center [20, 14] width 9 height 0
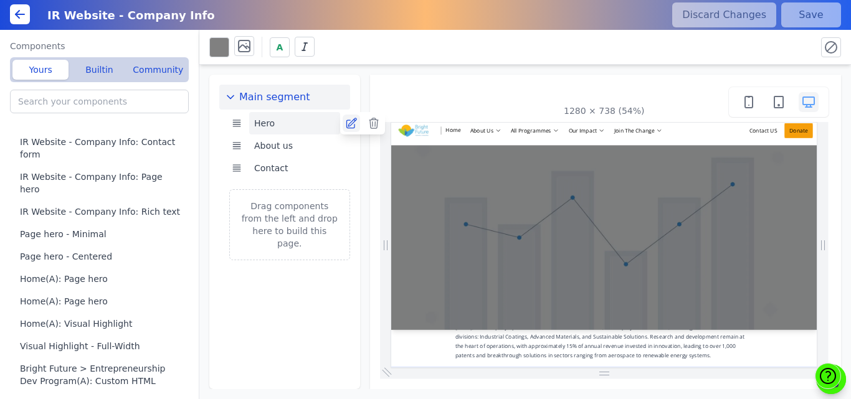
click at [355, 126] on icon at bounding box center [351, 123] width 12 height 12
click at [298, 114] on button "Hero" at bounding box center [294, 123] width 91 height 22
click at [354, 125] on icon at bounding box center [351, 123] width 10 height 10
click at [279, 131] on button "Hero" at bounding box center [294, 123] width 91 height 22
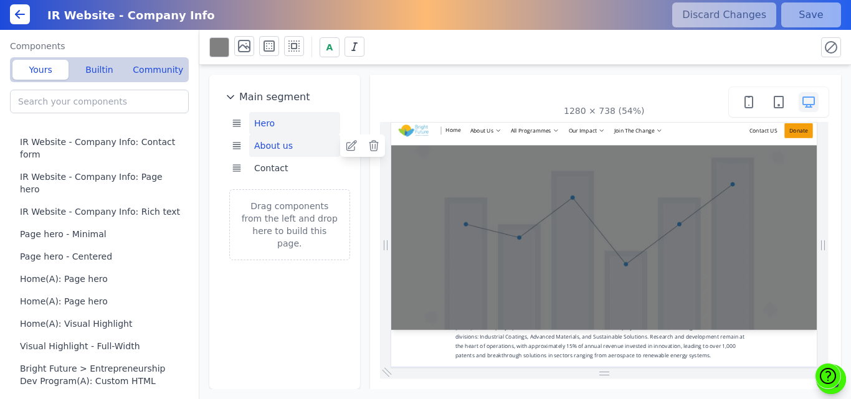
click at [264, 146] on button "About us" at bounding box center [294, 146] width 91 height 22
click at [345, 146] on icon at bounding box center [351, 146] width 12 height 12
click at [370, 173] on icon at bounding box center [374, 168] width 12 height 12
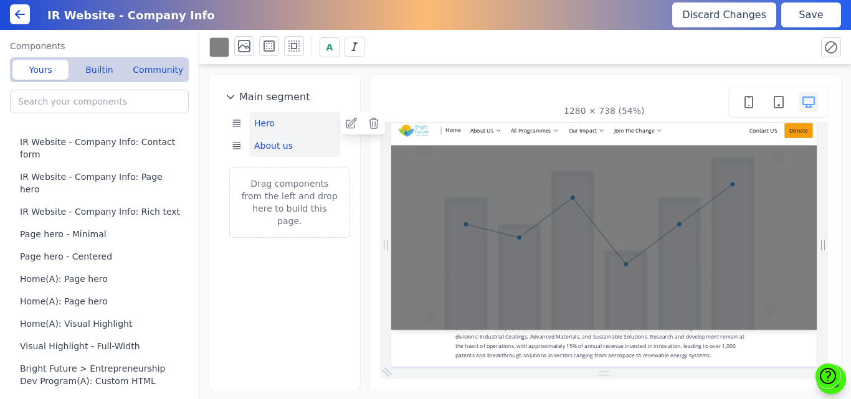
click at [257, 120] on button "Hero" at bounding box center [294, 123] width 91 height 22
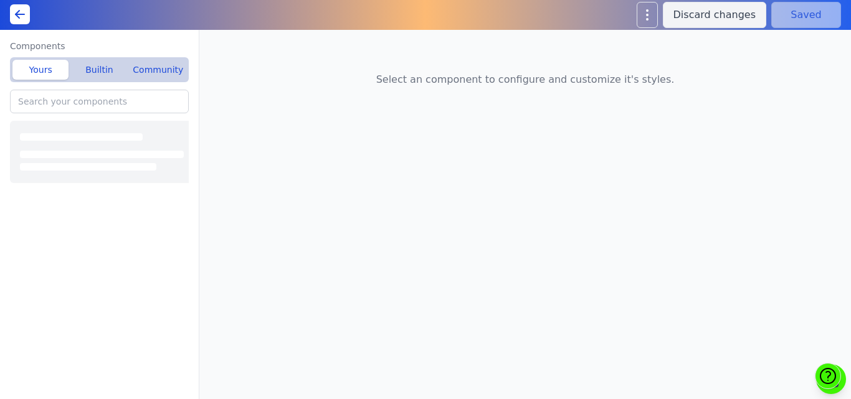
type input "IR Website - Company Info: Page hero"
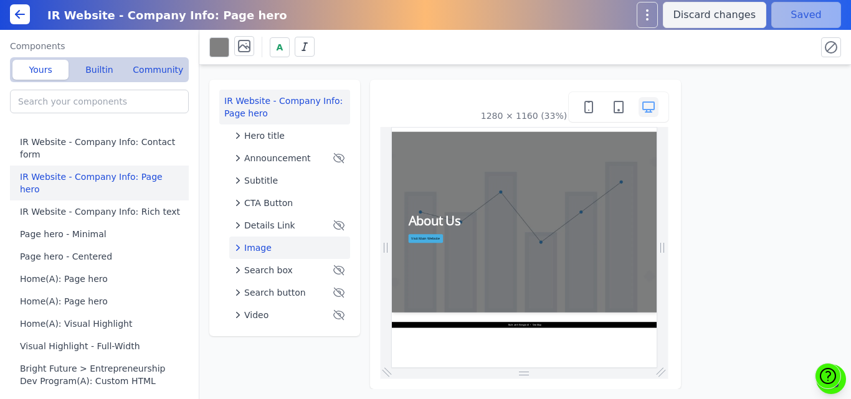
click at [267, 252] on span "Image" at bounding box center [257, 248] width 27 height 12
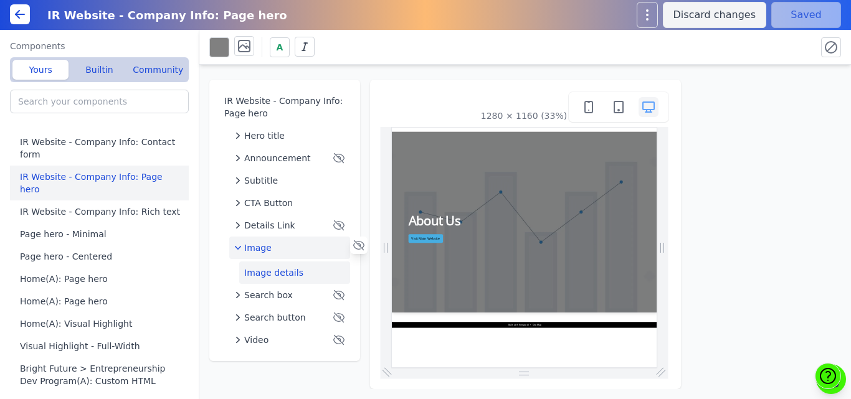
click at [276, 273] on button "Image details" at bounding box center [294, 273] width 111 height 22
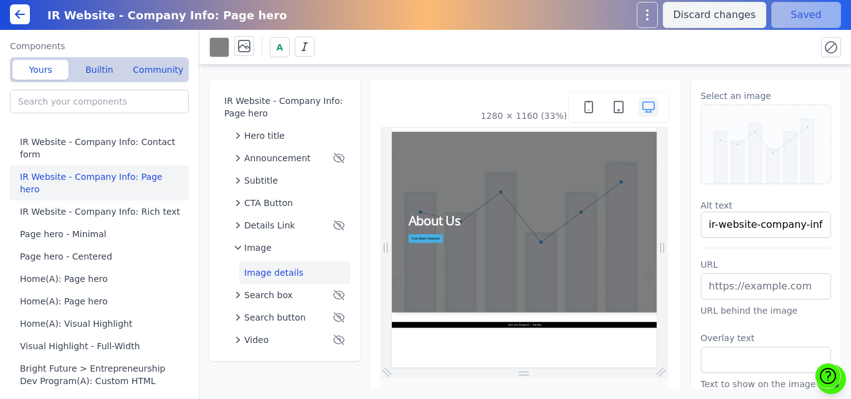
click at [741, 144] on img at bounding box center [767, 144] width 130 height 79
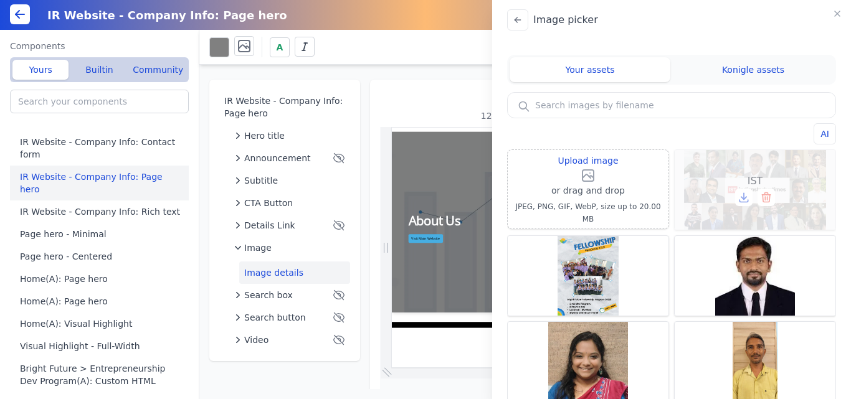
click at [739, 178] on div "IST" at bounding box center [755, 190] width 161 height 80
type input "IST"
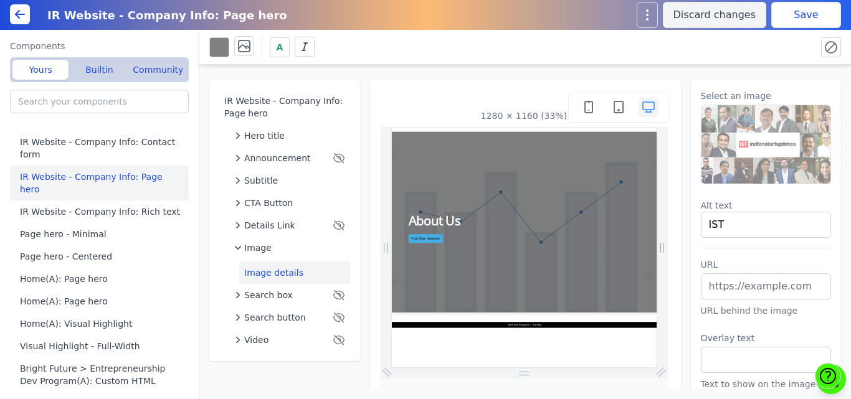
click at [783, 19] on button "Save" at bounding box center [806, 15] width 70 height 26
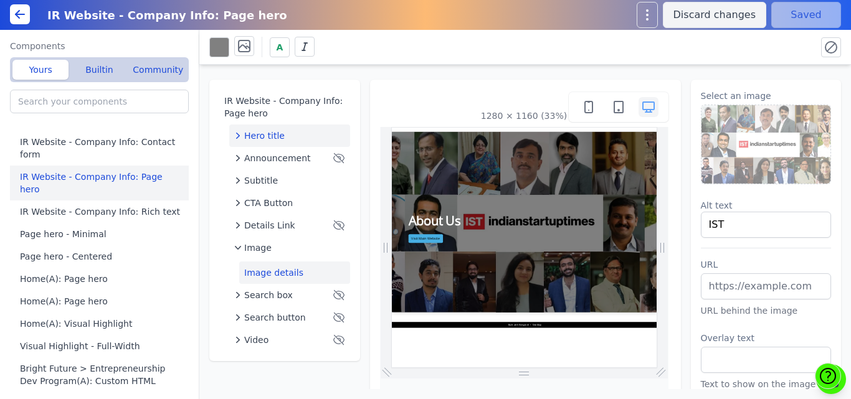
click at [287, 139] on div "Hero title" at bounding box center [289, 136] width 111 height 12
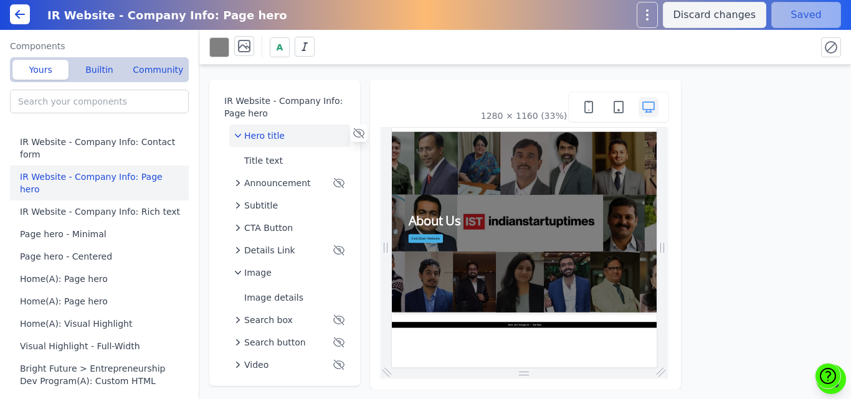
click at [287, 139] on div "Hero title" at bounding box center [289, 136] width 111 height 12
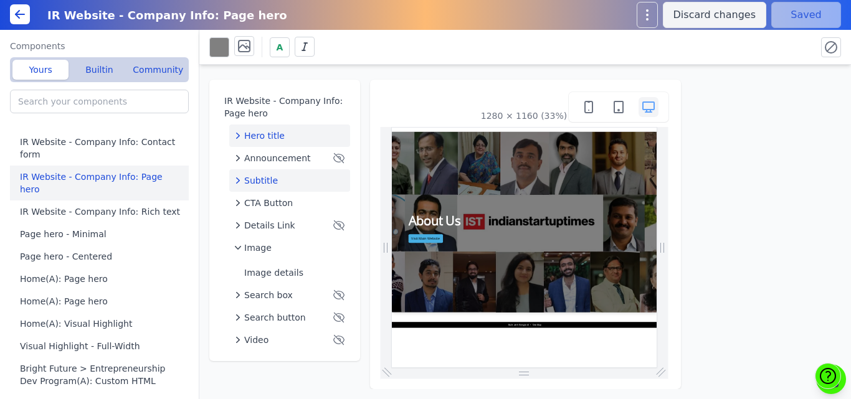
click at [272, 181] on span "Subtitle" at bounding box center [261, 180] width 34 height 12
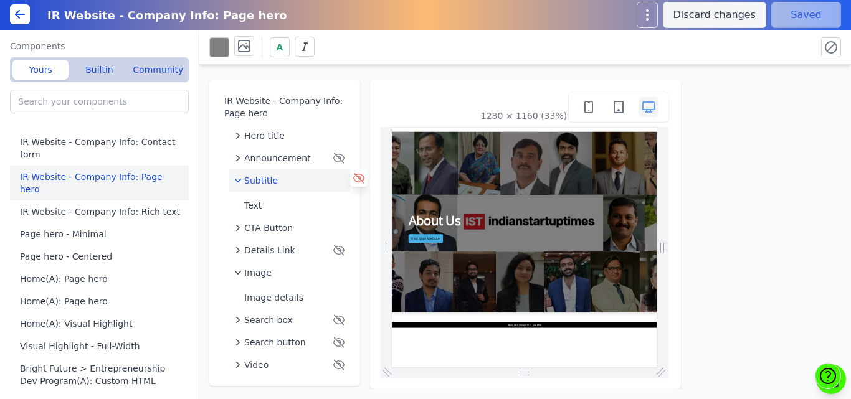
click at [356, 181] on icon at bounding box center [359, 178] width 12 height 12
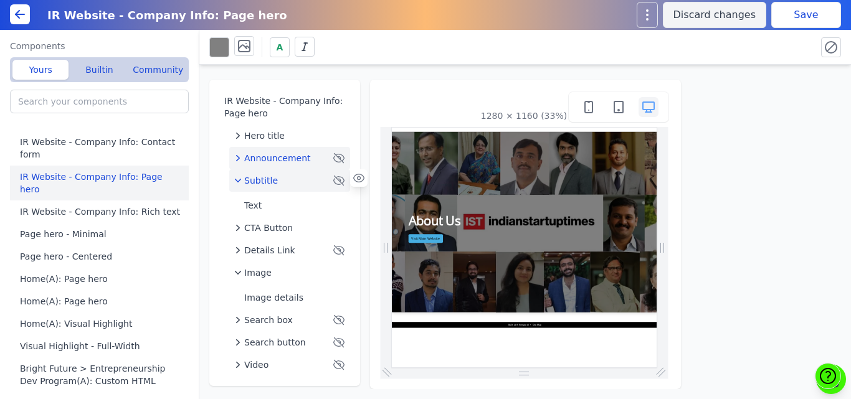
click at [285, 160] on span "Announcement" at bounding box center [277, 158] width 67 height 12
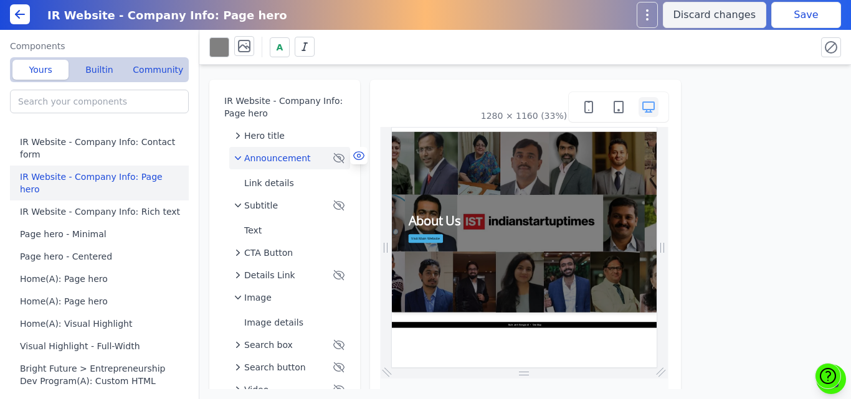
click at [358, 159] on icon at bounding box center [359, 156] width 12 height 12
click at [290, 135] on div "Hero title" at bounding box center [289, 136] width 111 height 12
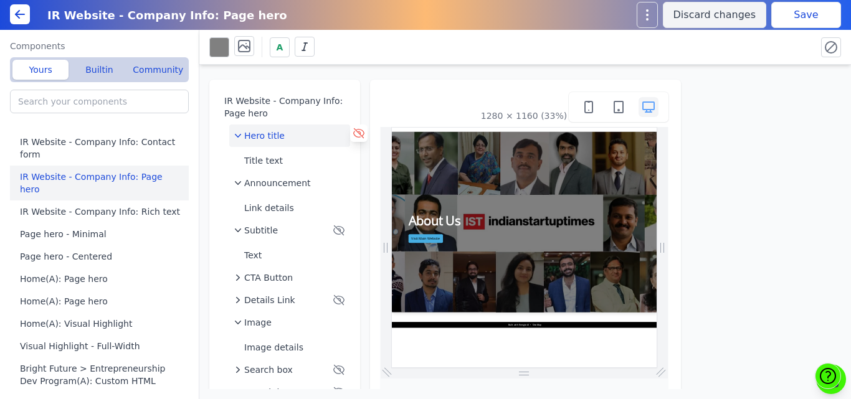
click at [355, 135] on icon at bounding box center [359, 133] width 12 height 12
click at [806, 15] on button "Save" at bounding box center [806, 15] width 70 height 26
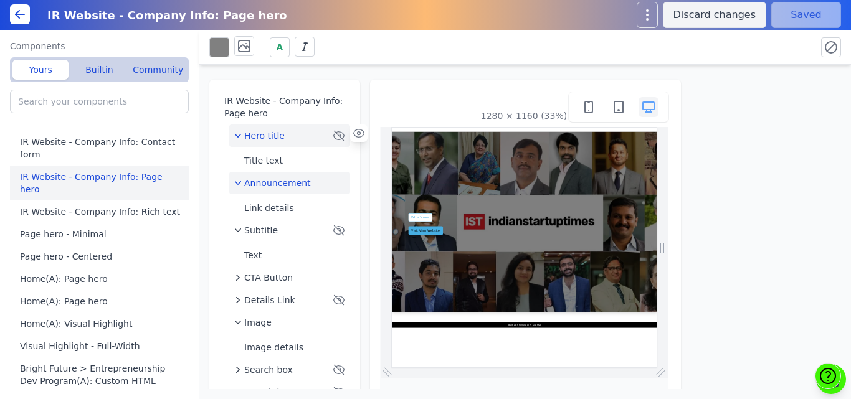
click at [281, 186] on span "Announcement" at bounding box center [277, 183] width 67 height 12
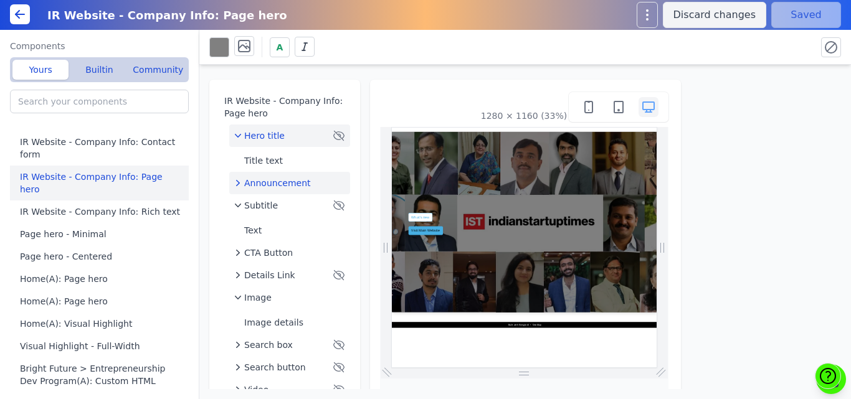
click at [265, 142] on button "Hero title" at bounding box center [289, 136] width 121 height 22
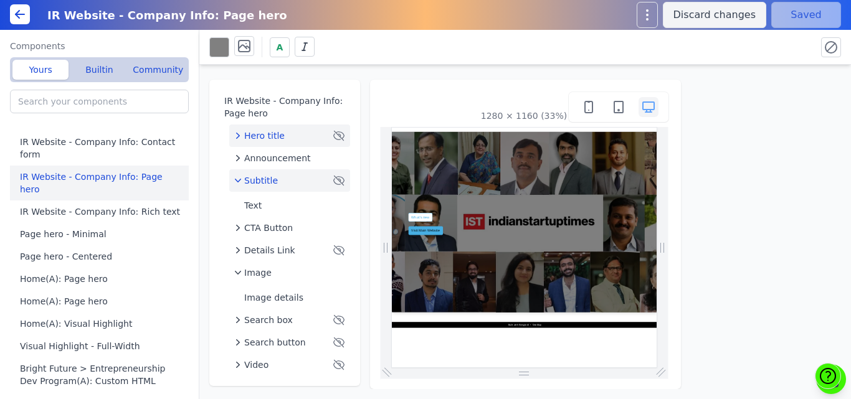
click at [264, 176] on span "Subtitle" at bounding box center [261, 180] width 34 height 12
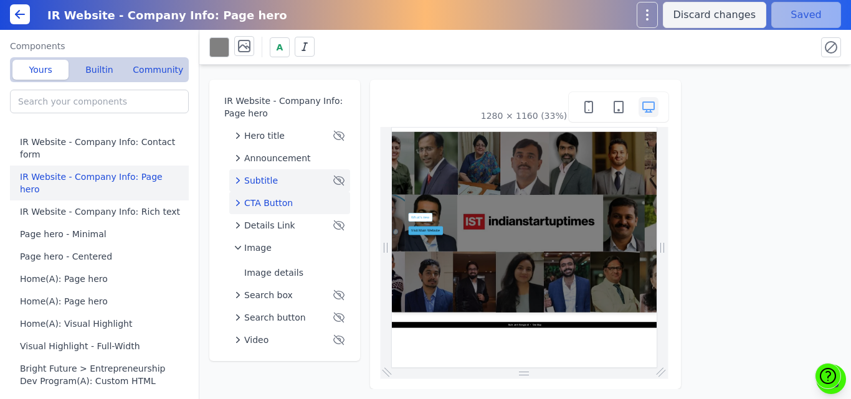
click at [277, 202] on span "CTA Button" at bounding box center [268, 203] width 49 height 12
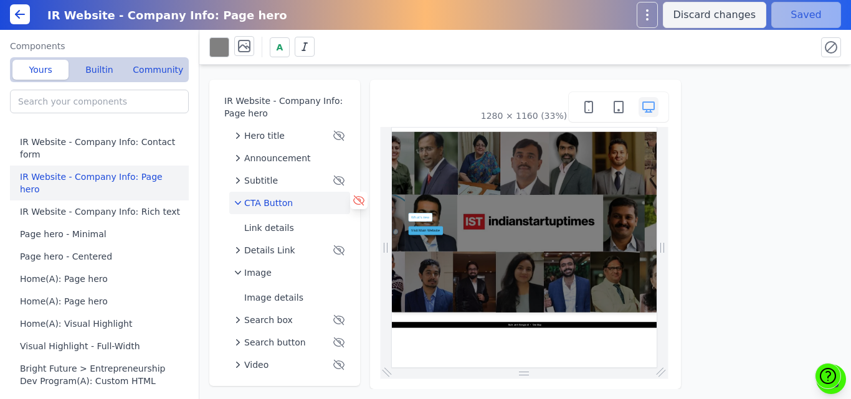
click at [359, 199] on icon at bounding box center [358, 200] width 11 height 9
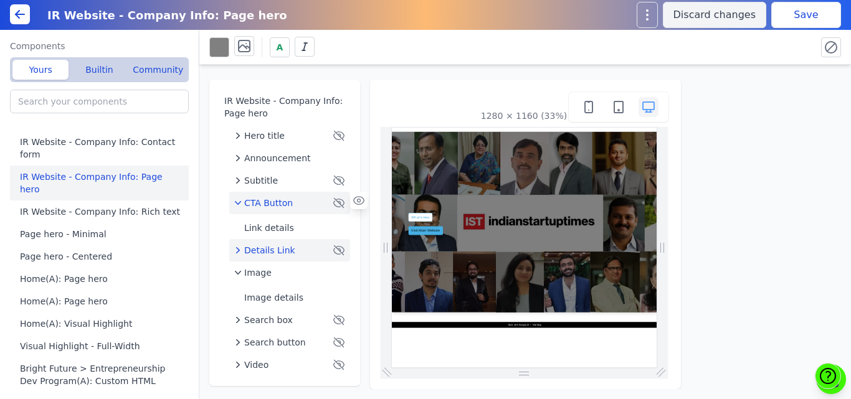
click at [281, 248] on span "Details Link" at bounding box center [269, 250] width 51 height 12
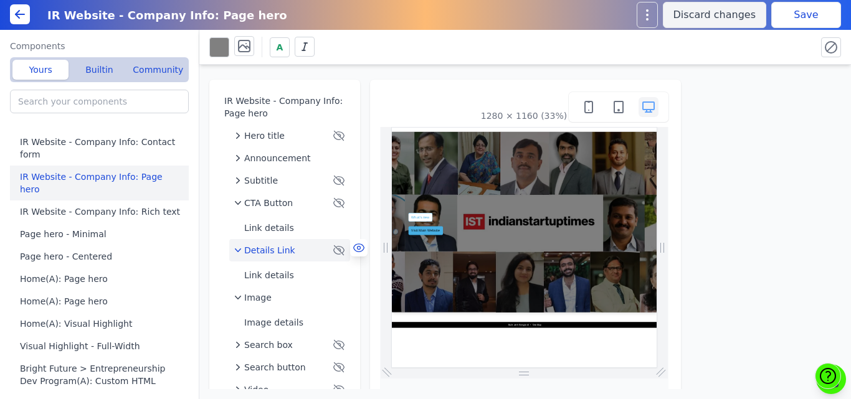
click at [357, 250] on icon at bounding box center [359, 248] width 12 height 12
click at [265, 345] on span "Search box" at bounding box center [268, 345] width 49 height 12
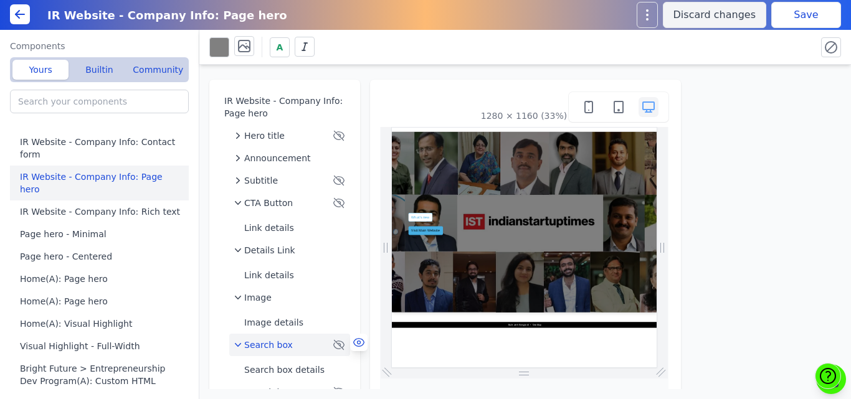
click at [355, 346] on icon at bounding box center [359, 342] width 12 height 12
click at [809, 9] on button "Save" at bounding box center [806, 15] width 70 height 26
click at [276, 350] on span "Search box" at bounding box center [268, 345] width 49 height 12
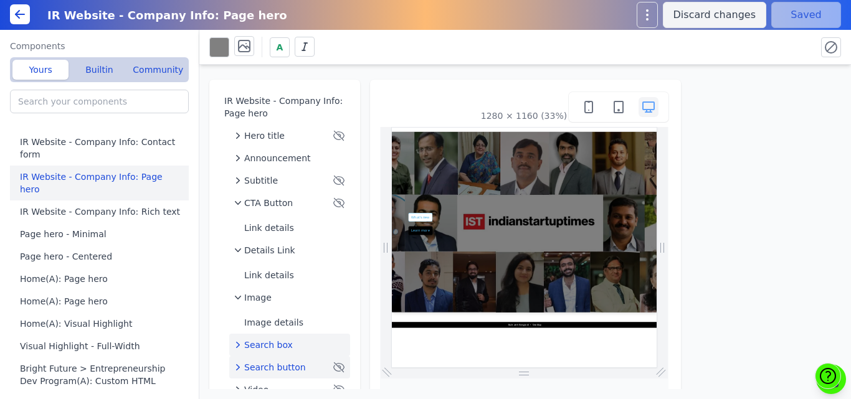
click at [275, 366] on span "Search button" at bounding box center [275, 367] width 62 height 12
click at [353, 367] on icon at bounding box center [358, 365] width 11 height 8
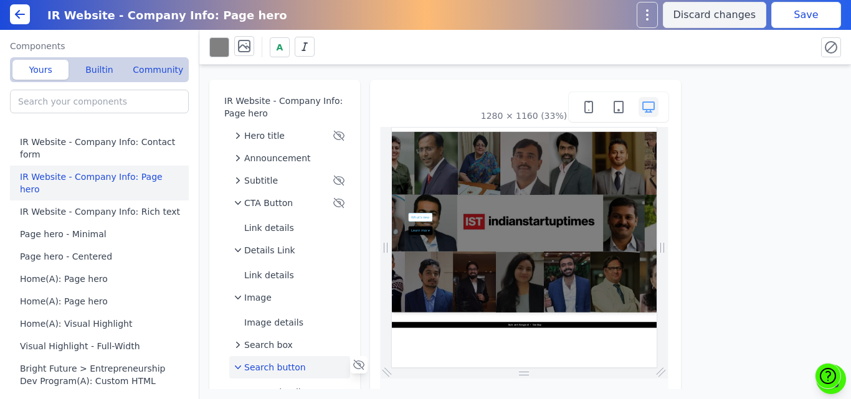
click at [778, 17] on button "Save" at bounding box center [806, 15] width 70 height 26
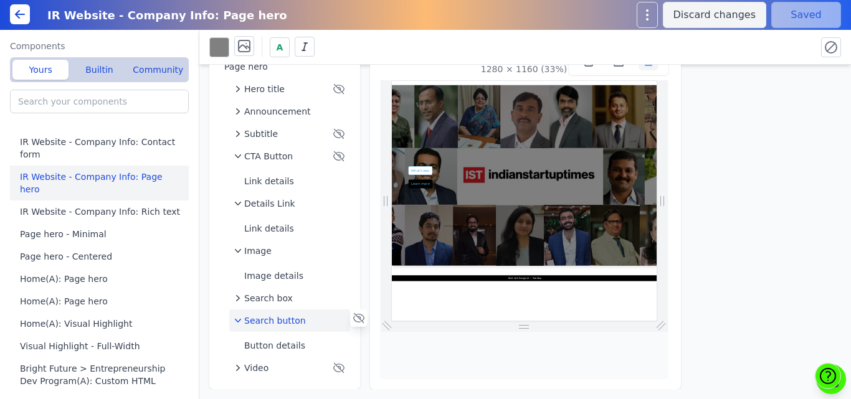
click at [270, 321] on span "Search button" at bounding box center [275, 321] width 62 height 12
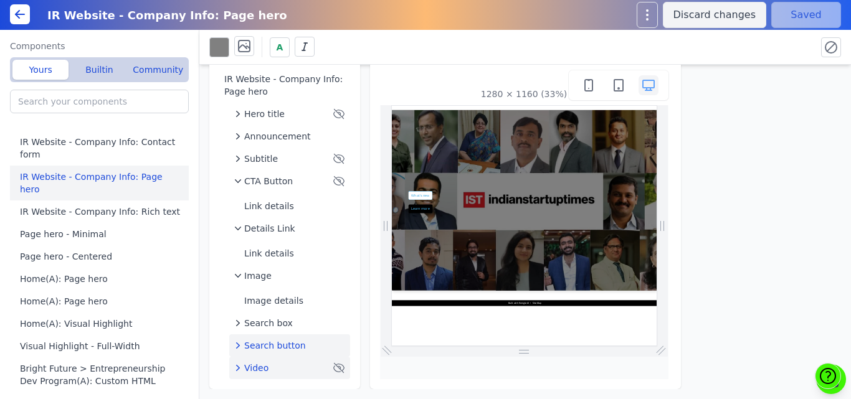
click at [296, 370] on div "Video" at bounding box center [282, 368] width 96 height 12
click at [353, 369] on icon at bounding box center [359, 366] width 12 height 12
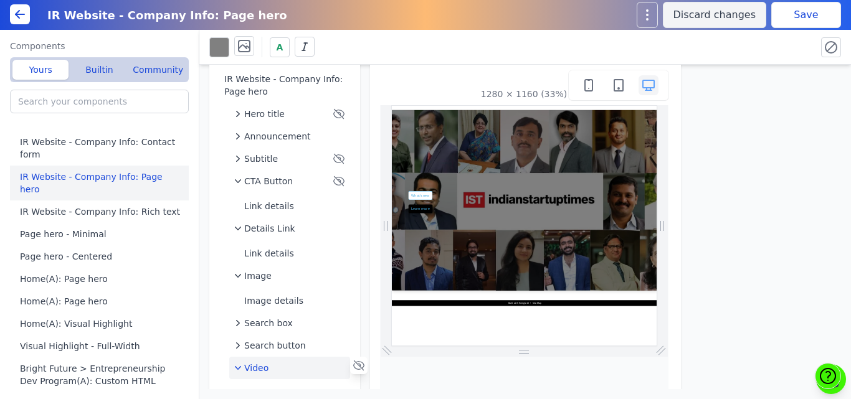
click at [798, 17] on button "Save" at bounding box center [806, 15] width 70 height 26
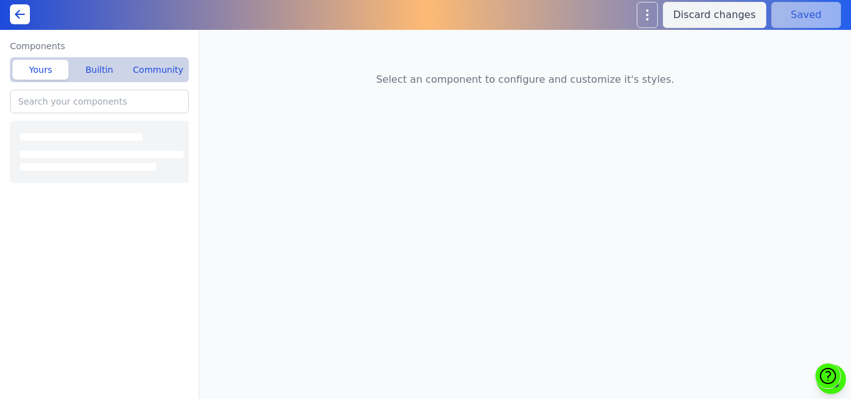
type input "IR Website - Company Info: Contact form"
type input "IR Website - Company Info: Page hero"
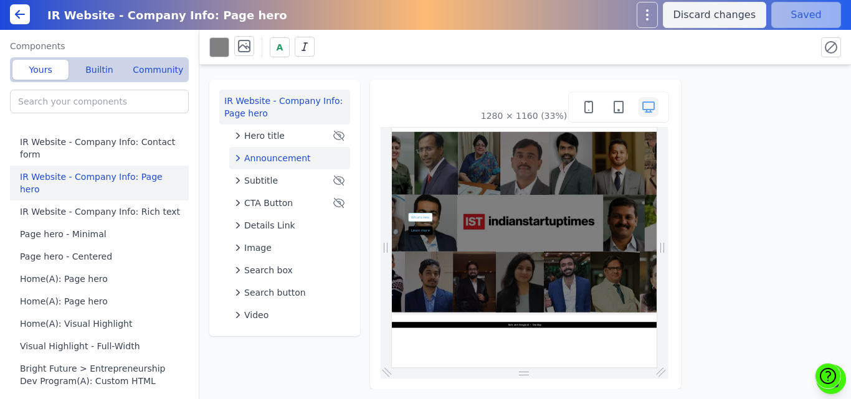
click at [290, 158] on span "Announcement" at bounding box center [277, 158] width 67 height 12
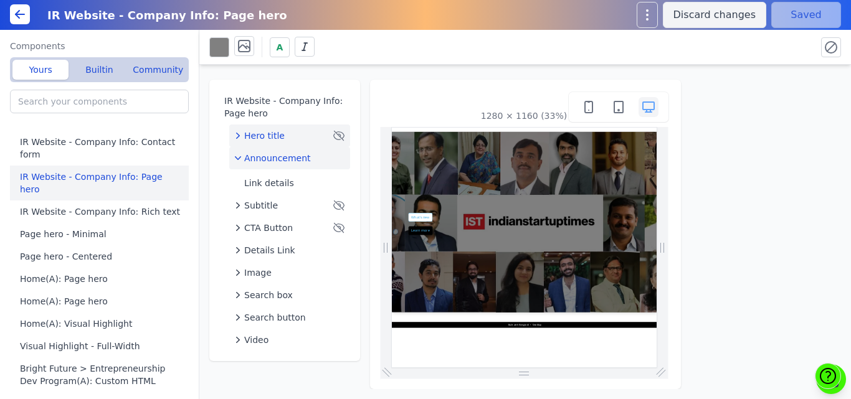
click at [301, 132] on div "Hero title" at bounding box center [282, 136] width 96 height 12
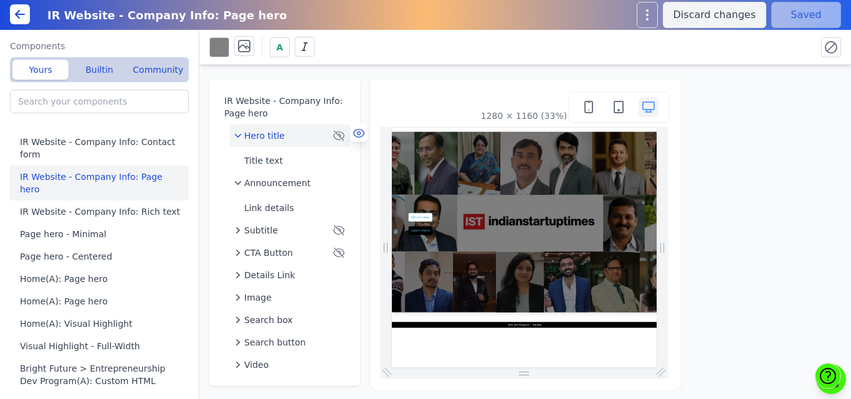
click at [357, 134] on icon at bounding box center [358, 133] width 3 height 3
click at [818, 9] on button "Save" at bounding box center [806, 15] width 70 height 26
click at [315, 133] on div "Hero title" at bounding box center [289, 136] width 111 height 12
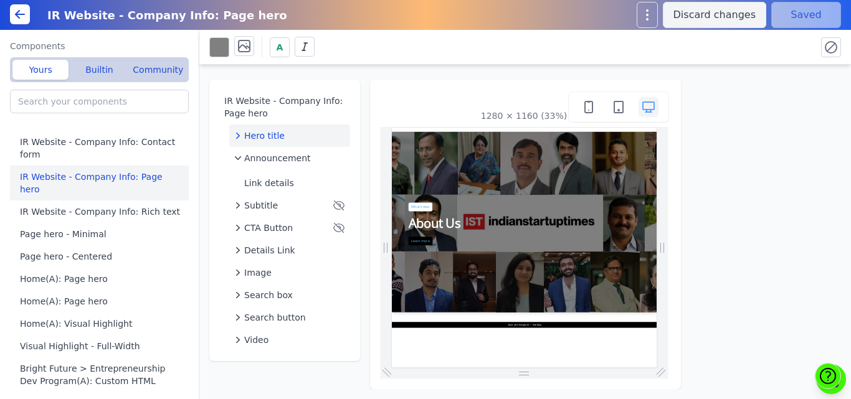
click at [0, 0] on icon at bounding box center [0, 0] width 0 height 0
click at [310, 156] on div "Announcement" at bounding box center [289, 158] width 111 height 12
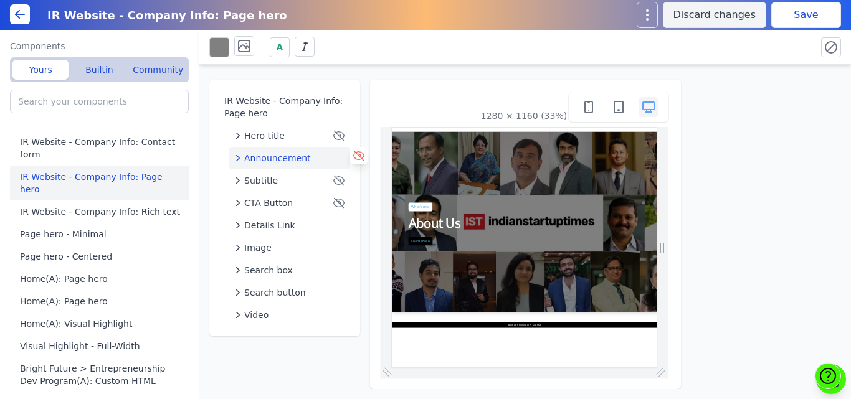
click at [358, 157] on icon at bounding box center [359, 156] width 12 height 12
click at [788, 10] on button "Save" at bounding box center [806, 15] width 70 height 26
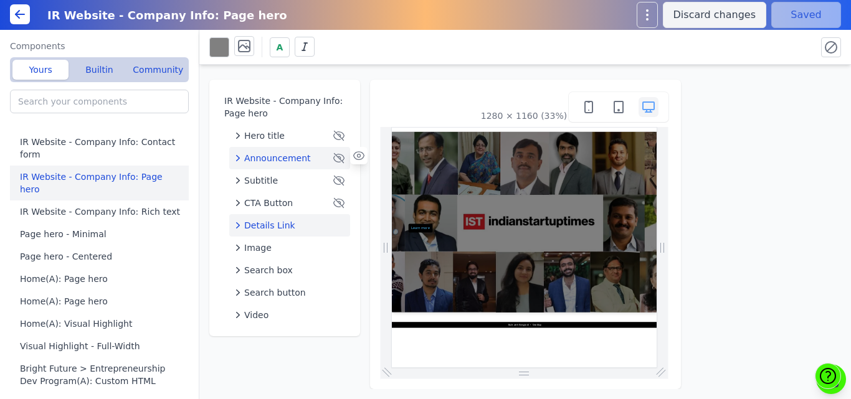
click at [272, 226] on span "Details Link" at bounding box center [269, 225] width 51 height 12
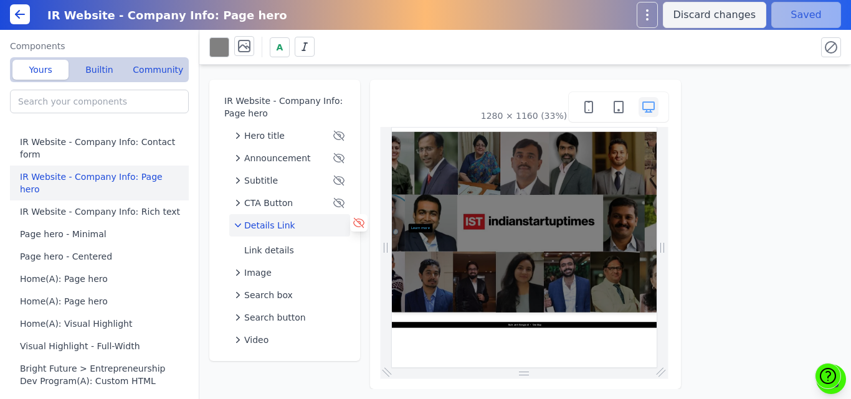
click at [356, 229] on icon at bounding box center [359, 223] width 12 height 12
click at [808, 16] on button "Save" at bounding box center [806, 15] width 70 height 26
click at [254, 298] on span "Search box" at bounding box center [268, 295] width 49 height 12
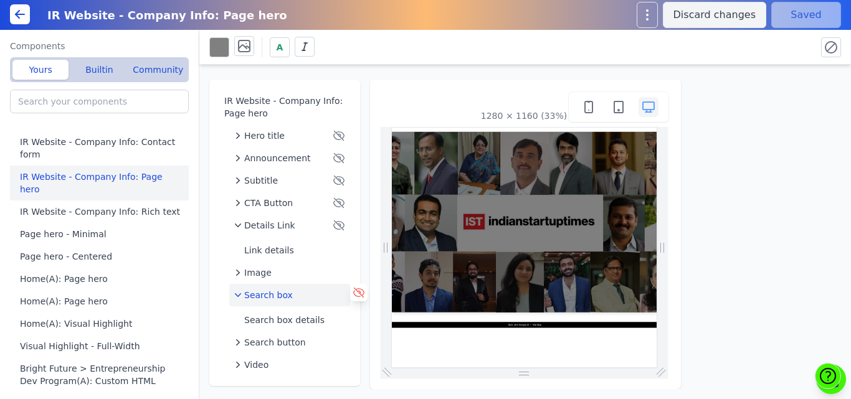
click at [353, 296] on icon at bounding box center [359, 293] width 12 height 12
click at [780, 14] on button "Save" at bounding box center [806, 15] width 70 height 26
click at [241, 294] on icon "button" at bounding box center [238, 295] width 6 height 4
click at [260, 223] on span "Details Link" at bounding box center [269, 225] width 51 height 12
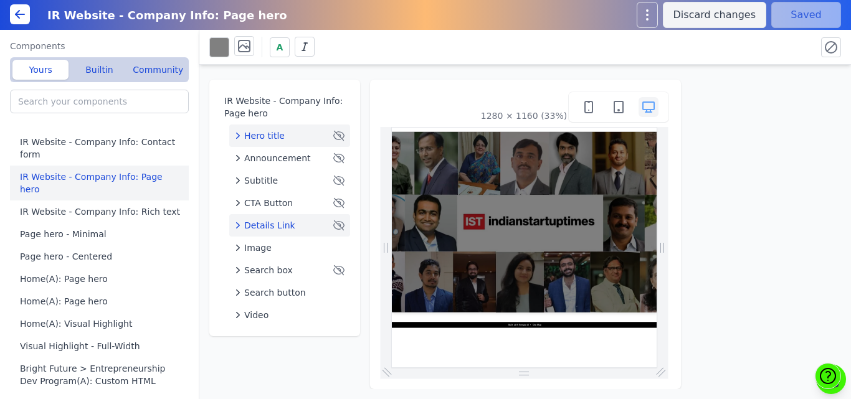
click at [265, 127] on button "Hero title" at bounding box center [289, 136] width 121 height 22
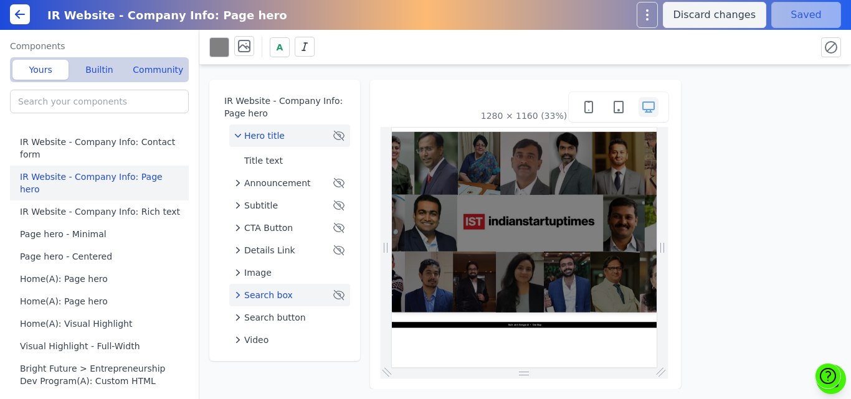
click at [286, 296] on span "Search box" at bounding box center [268, 295] width 49 height 12
click at [0, 0] on icon at bounding box center [0, 0] width 0 height 0
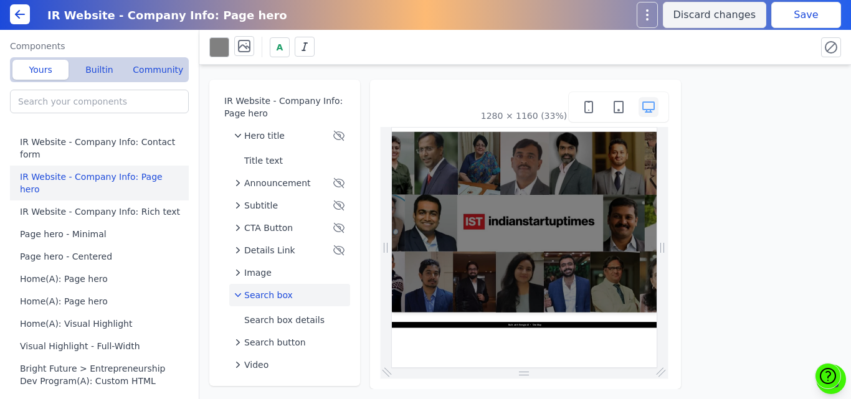
click at [0, 0] on icon at bounding box center [0, 0] width 0 height 0
click at [287, 304] on button "Search box" at bounding box center [289, 295] width 121 height 22
click at [285, 315] on span "Search button" at bounding box center [275, 318] width 62 height 12
click at [354, 317] on icon at bounding box center [358, 315] width 11 height 9
click at [793, 14] on button "Save" at bounding box center [806, 15] width 70 height 26
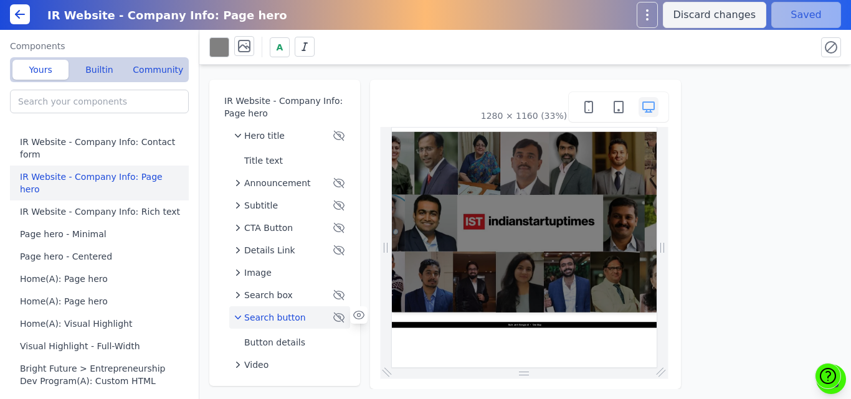
click at [253, 322] on span "Search button" at bounding box center [275, 318] width 62 height 12
click at [269, 350] on button "Video" at bounding box center [289, 340] width 121 height 22
click at [356, 337] on icon at bounding box center [359, 338] width 12 height 12
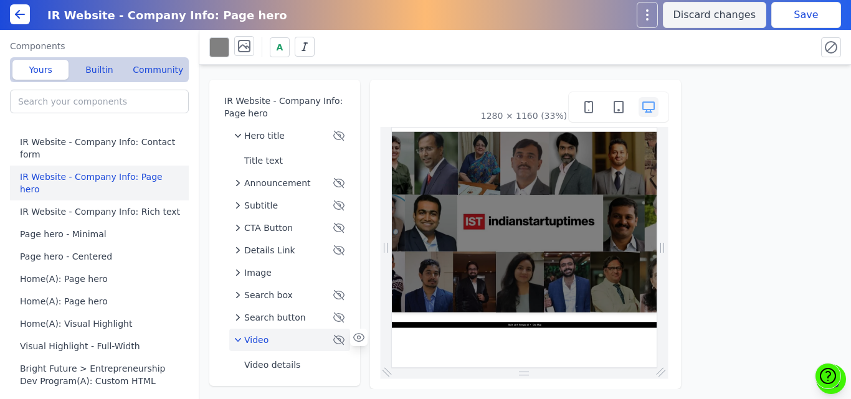
click at [794, 15] on button "Save" at bounding box center [806, 15] width 70 height 26
click at [254, 135] on span "Hero title" at bounding box center [264, 136] width 41 height 12
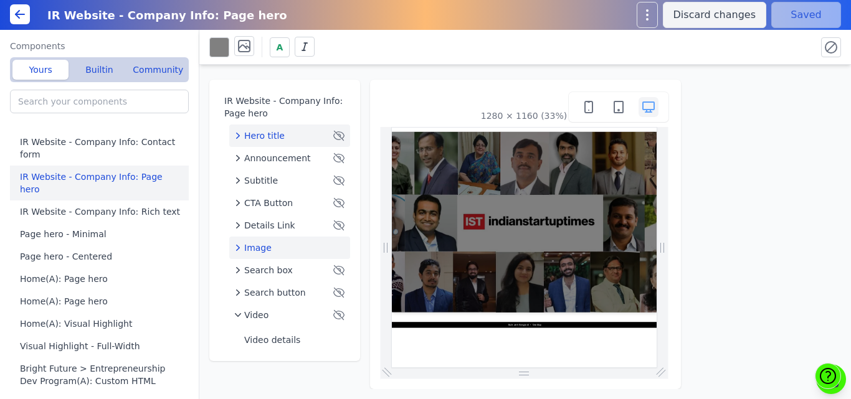
click at [283, 245] on div "Image" at bounding box center [289, 248] width 111 height 12
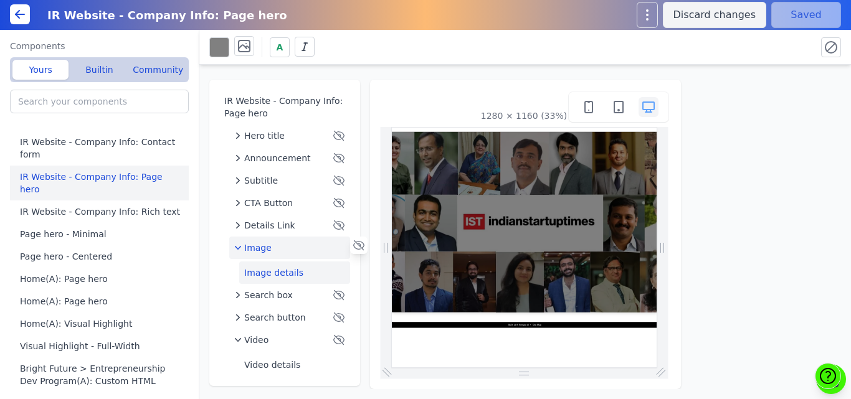
click at [279, 266] on button "Image details" at bounding box center [294, 273] width 111 height 22
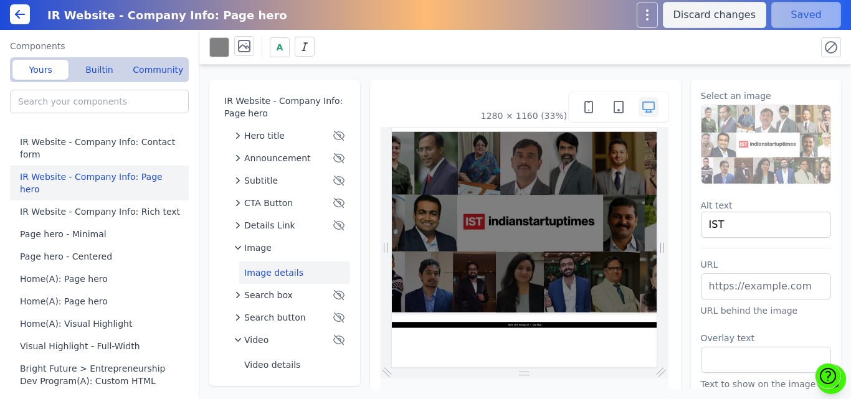
click at [383, 54] on div "A" at bounding box center [507, 47] width 597 height 22
click at [482, 68] on div "IR Website - Company Info: Page hero Hero title Announcement Subtitle CTA Butto…" at bounding box center [525, 227] width 652 height 325
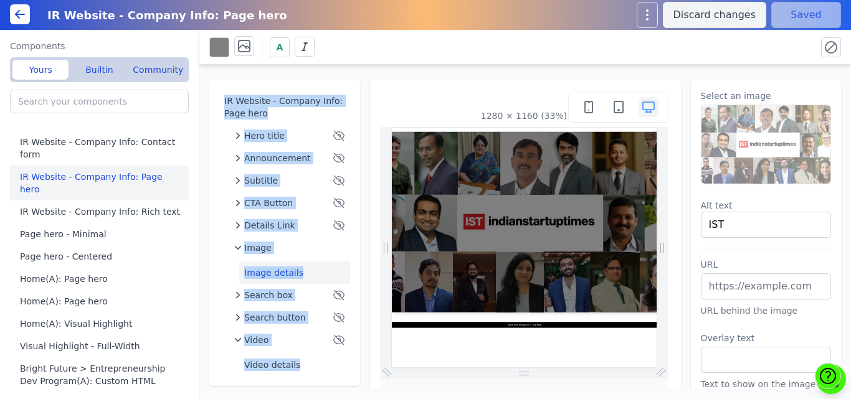
drag, startPoint x: 307, startPoint y: 71, endPoint x: 363, endPoint y: 105, distance: 66.3
click at [363, 105] on div "IR Website - Company Info: Page hero Hero title Announcement Subtitle CTA Butto…" at bounding box center [525, 227] width 652 height 325
drag, startPoint x: 363, startPoint y: 105, endPoint x: 321, endPoint y: 69, distance: 56.1
click at [321, 69] on div "IR Website - Company Info: Page hero Hero title Announcement Subtitle CTA Butto…" at bounding box center [525, 227] width 652 height 325
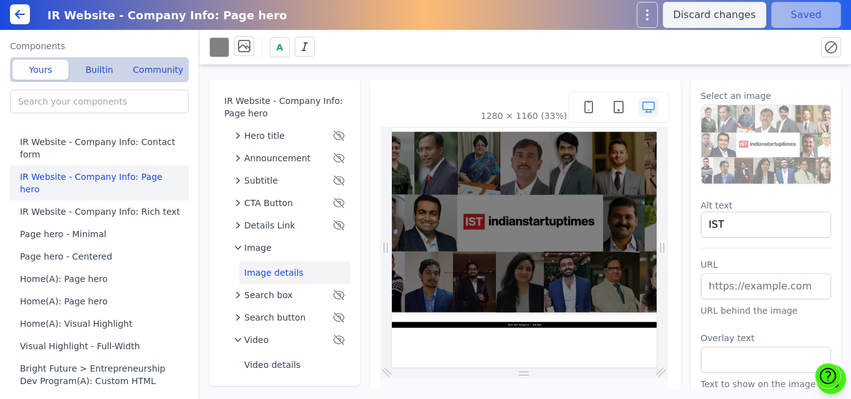
click at [321, 69] on div "IR Website - Company Info: Page hero Hero title Announcement Subtitle CTA Butto…" at bounding box center [525, 227] width 652 height 325
click at [16, 12] on icon at bounding box center [19, 14] width 15 height 15
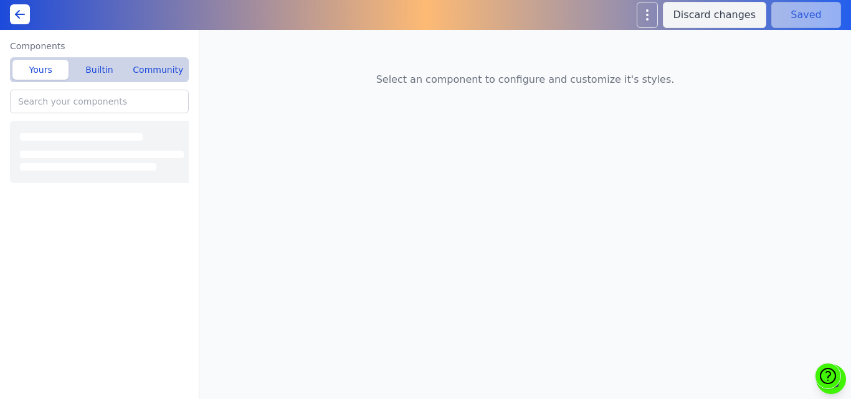
type input "IR Website - Company Info: Page hero"
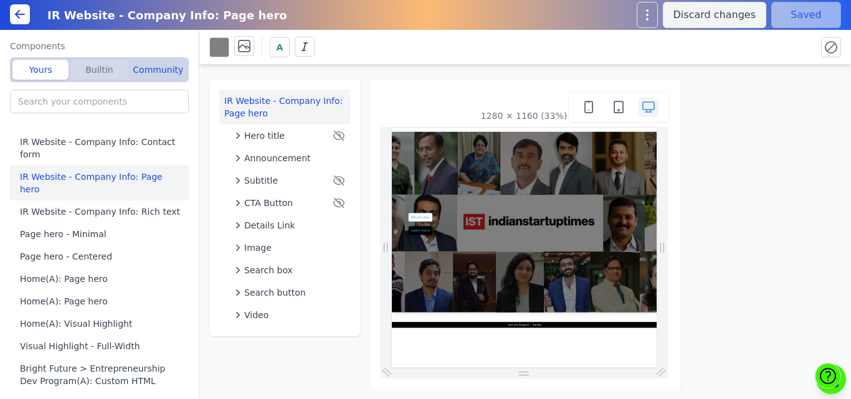
click at [90, 72] on button "Builtin" at bounding box center [99, 70] width 56 height 20
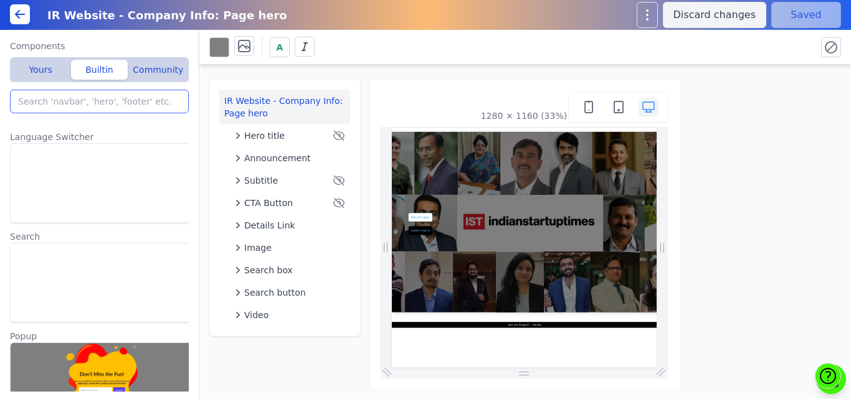
click at [73, 104] on input "search" at bounding box center [99, 102] width 179 height 24
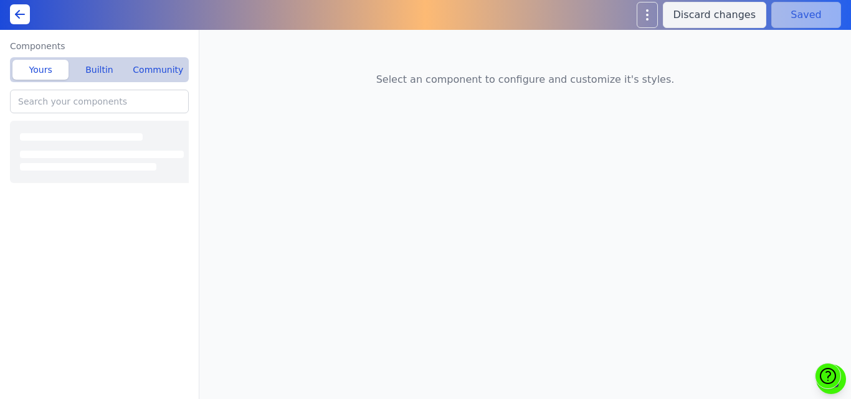
type input "IR Website - Company Info: Rich text"
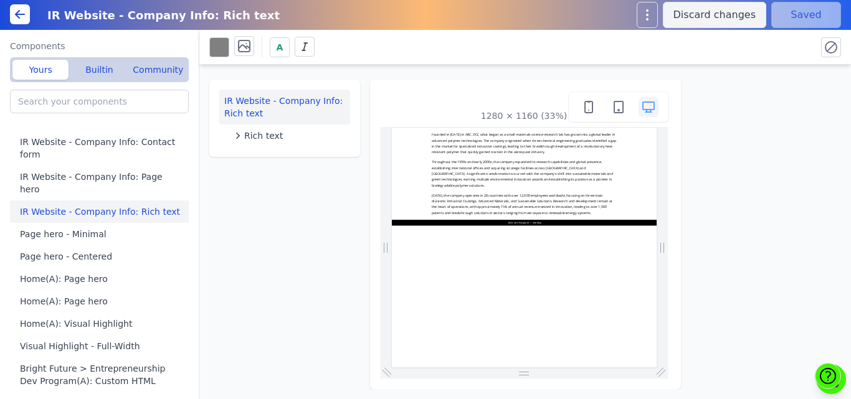
click at [10, 17] on button at bounding box center [20, 14] width 20 height 20
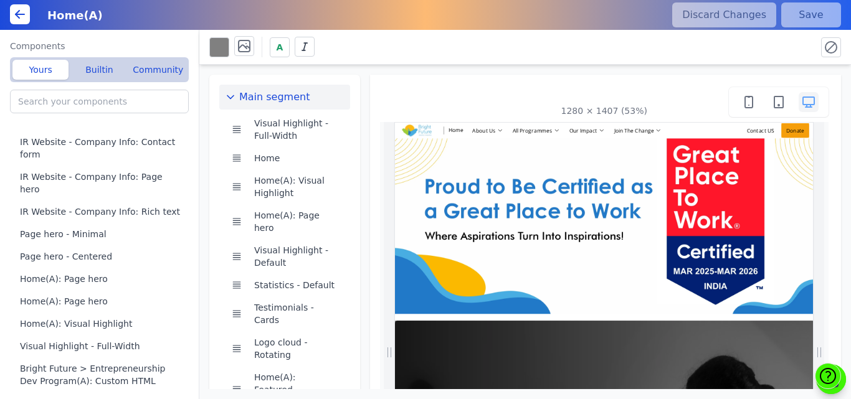
click at [94, 80] on div "Yours Builtin Community" at bounding box center [99, 69] width 179 height 25
click at [92, 69] on button "Builtin" at bounding box center [99, 70] width 56 height 20
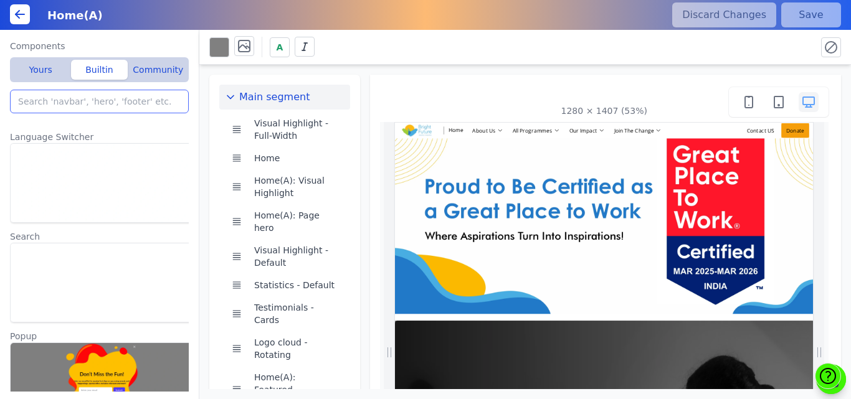
click at [71, 97] on input "search" at bounding box center [99, 102] width 179 height 24
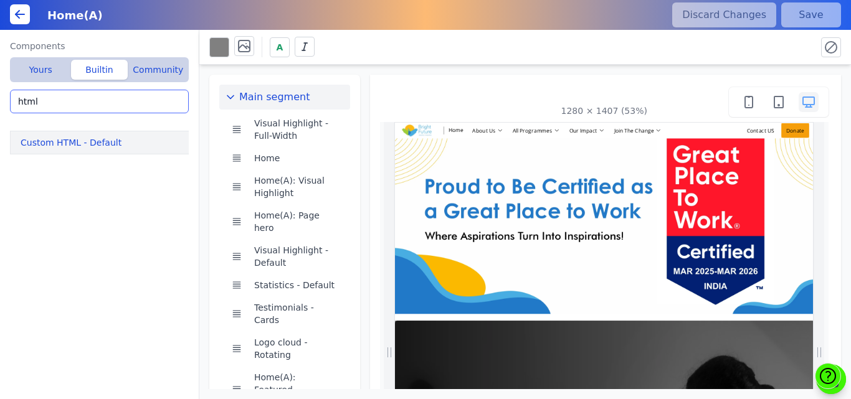
type input "html"
click at [107, 142] on button "Custom HTML - Default" at bounding box center [102, 143] width 184 height 24
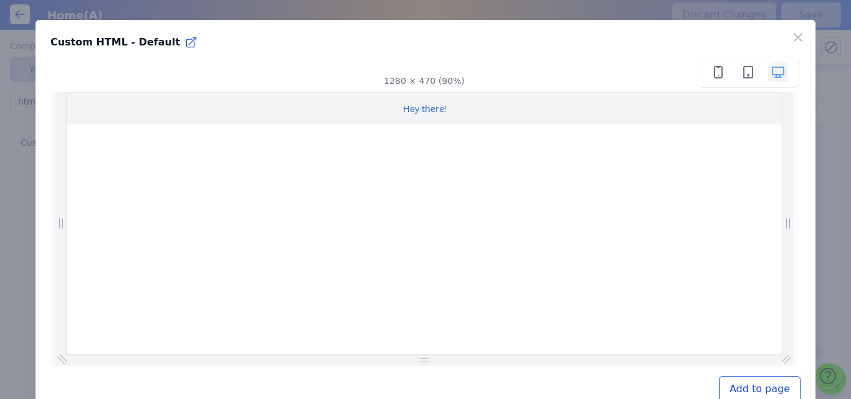
scroll to position [0, 717]
click at [791, 46] on div "Close" at bounding box center [803, 34] width 25 height 29
click at [791, 38] on icon "button" at bounding box center [798, 37] width 15 height 15
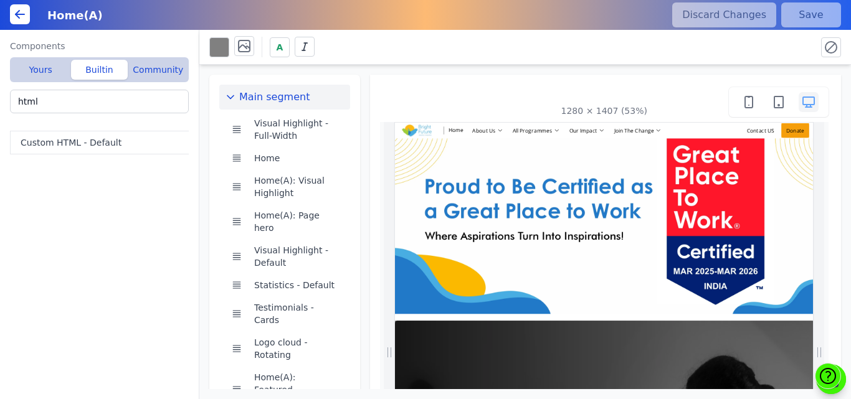
scroll to position [0, 673]
click at [362, 129] on div "Main segment Visual Highlight - Full-Width Home Home(A): Visual Highlight Home(…" at bounding box center [525, 227] width 652 height 325
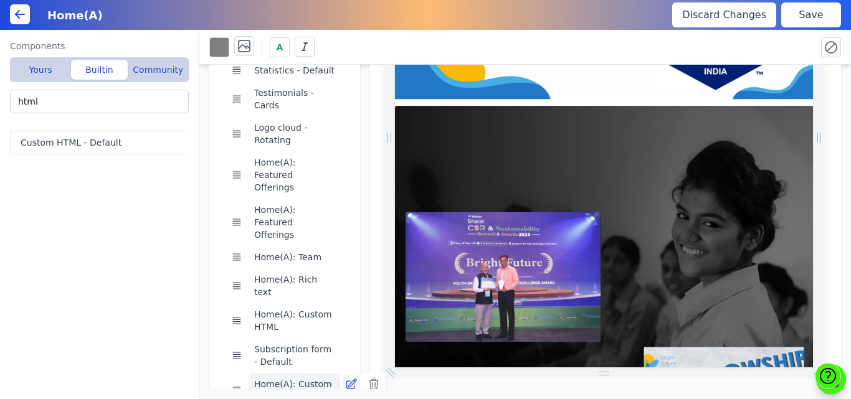
scroll to position [0, 484]
click at [346, 379] on icon at bounding box center [351, 384] width 10 height 10
click at [798, 16] on button "Save" at bounding box center [811, 14] width 60 height 25
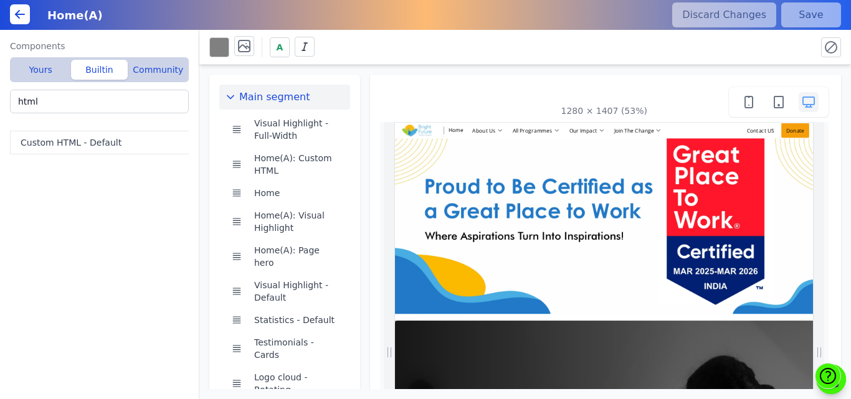
scroll to position [0, 132]
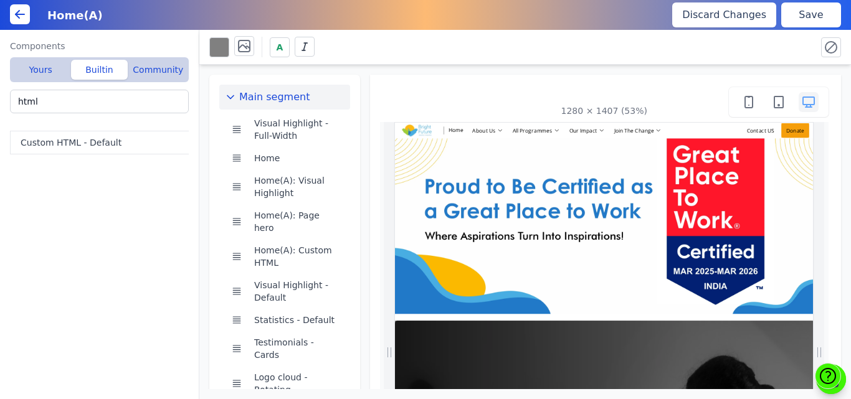
click at [801, 17] on button "Save" at bounding box center [811, 14] width 60 height 25
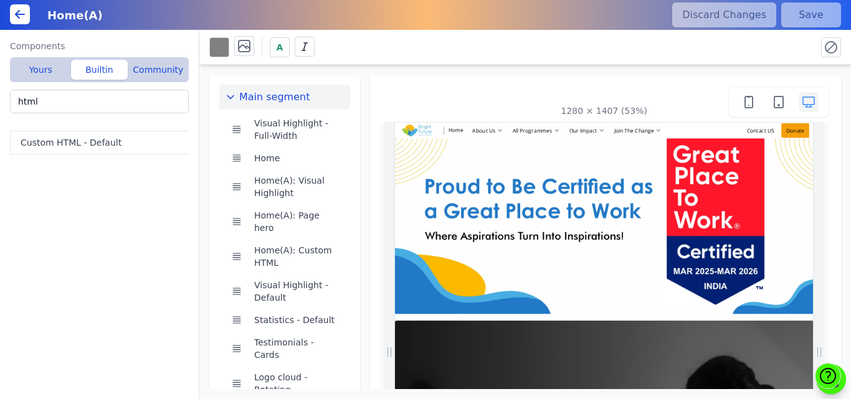
scroll to position [0, 496]
click at [115, 104] on input "html" at bounding box center [99, 102] width 179 height 24
click at [43, 73] on button "Yours" at bounding box center [40, 70] width 56 height 20
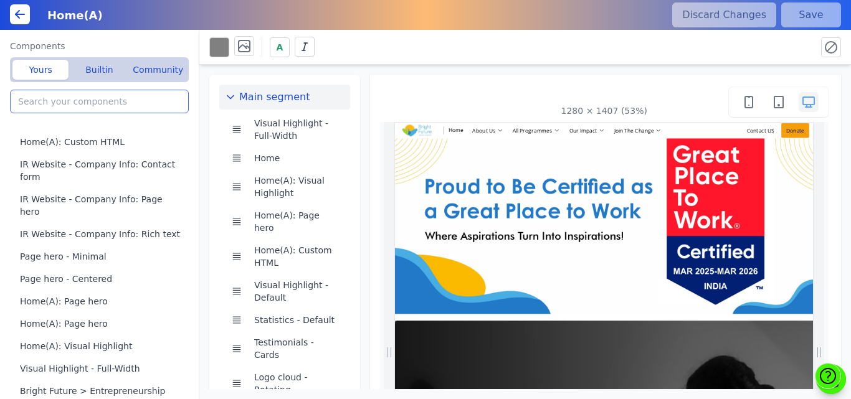
click at [55, 108] on input "search" at bounding box center [99, 102] width 179 height 24
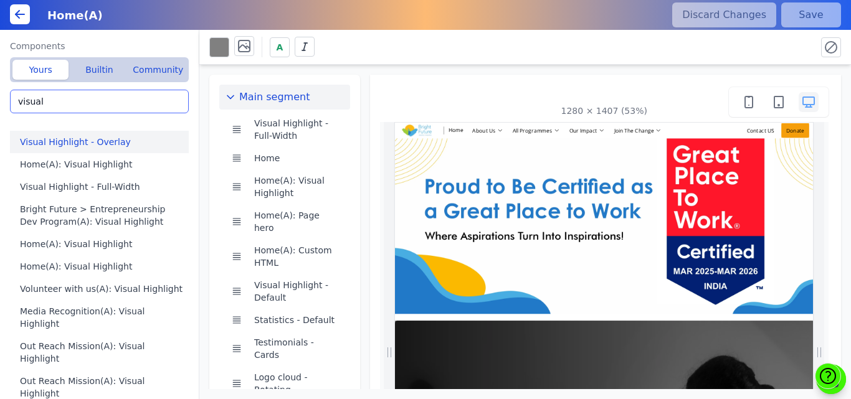
type input "visual"
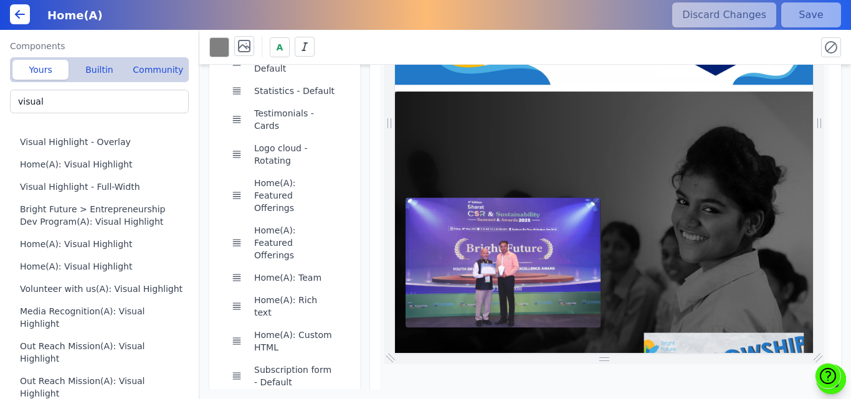
scroll to position [250, 0]
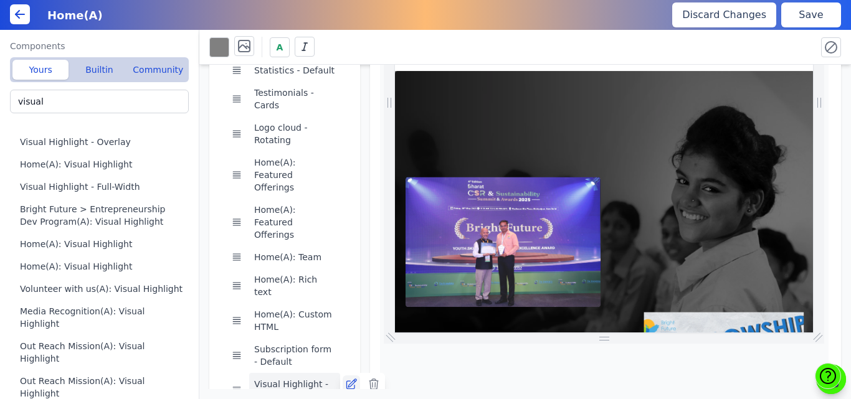
click at [345, 378] on icon at bounding box center [351, 384] width 12 height 12
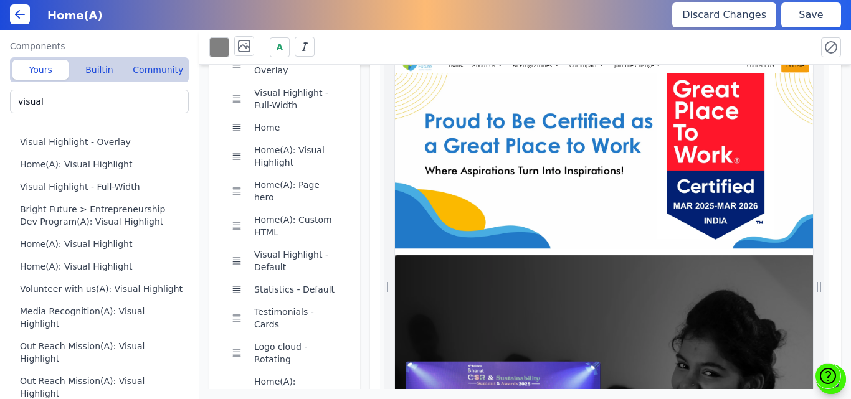
scroll to position [0, 0]
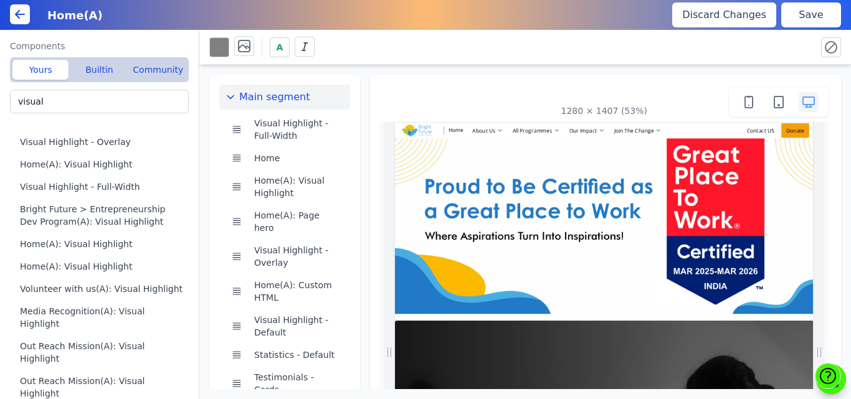
click at [793, 12] on button "Save" at bounding box center [811, 14] width 60 height 25
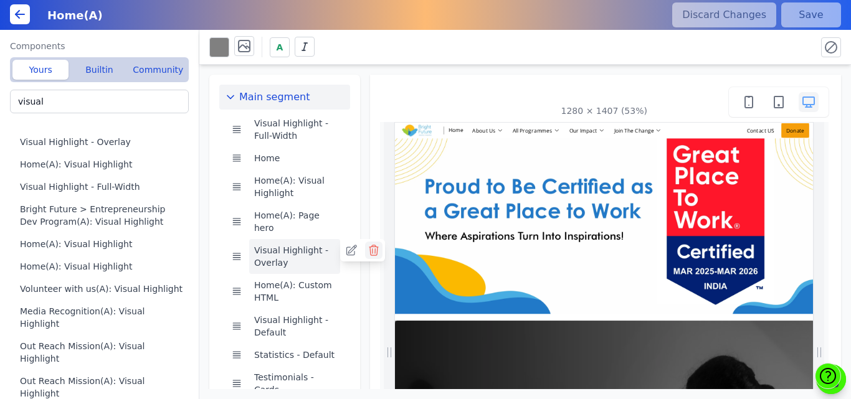
click at [370, 246] on icon at bounding box center [374, 251] width 9 height 10
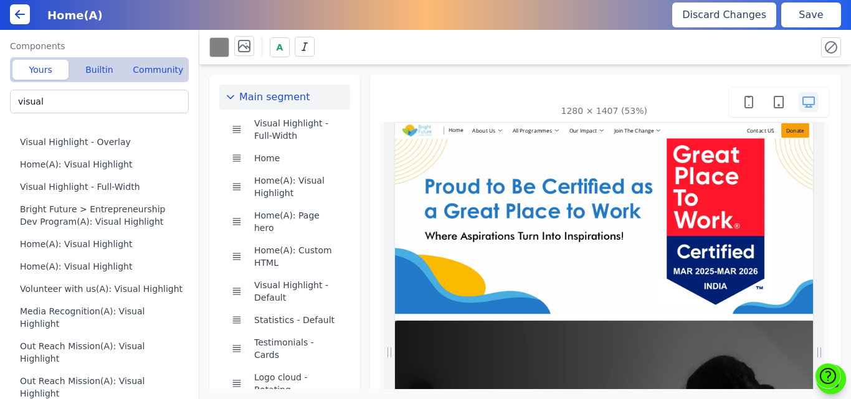
click at [813, 21] on button "Save" at bounding box center [811, 14] width 60 height 25
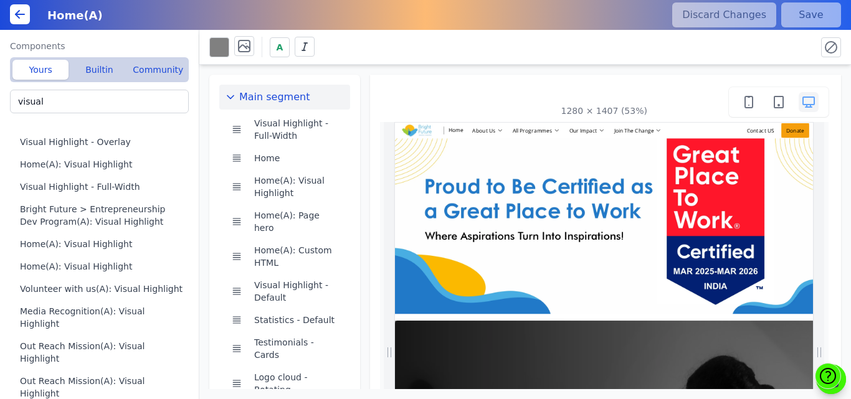
scroll to position [0, 325]
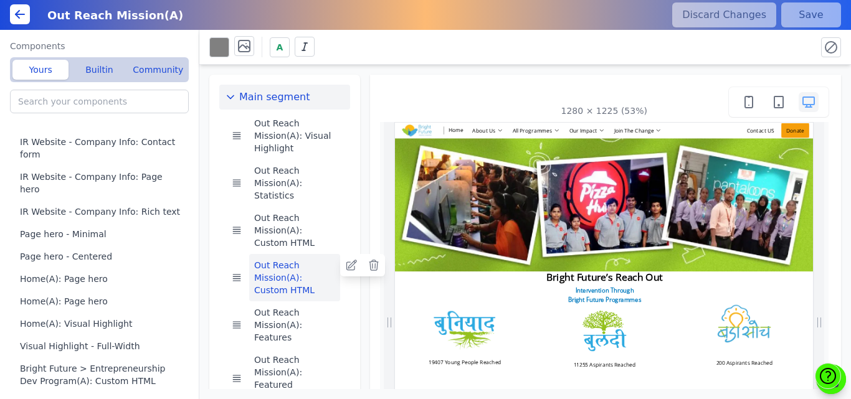
click at [270, 273] on button "Out Reach Mission(A): Custom HTML" at bounding box center [294, 277] width 91 height 47
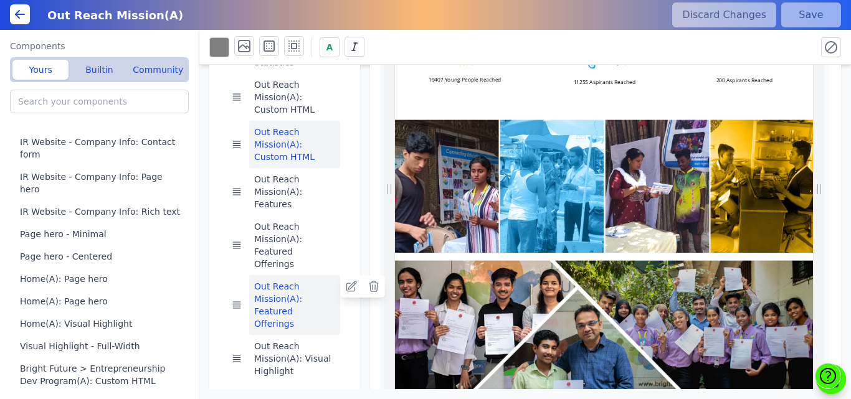
scroll to position [282, 0]
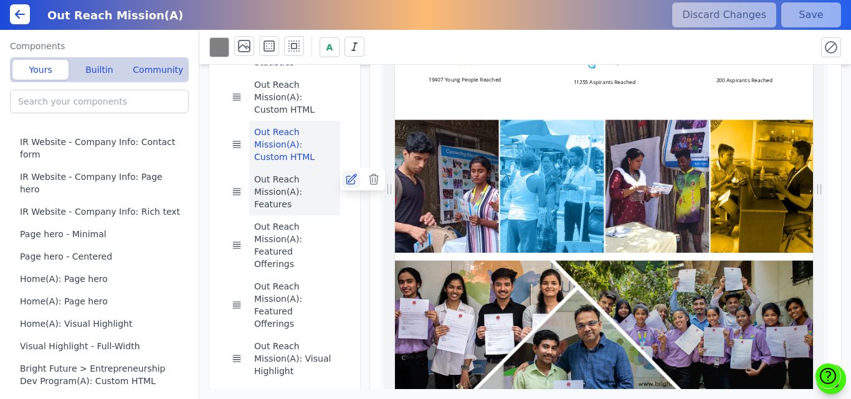
click at [351, 173] on icon at bounding box center [351, 179] width 12 height 12
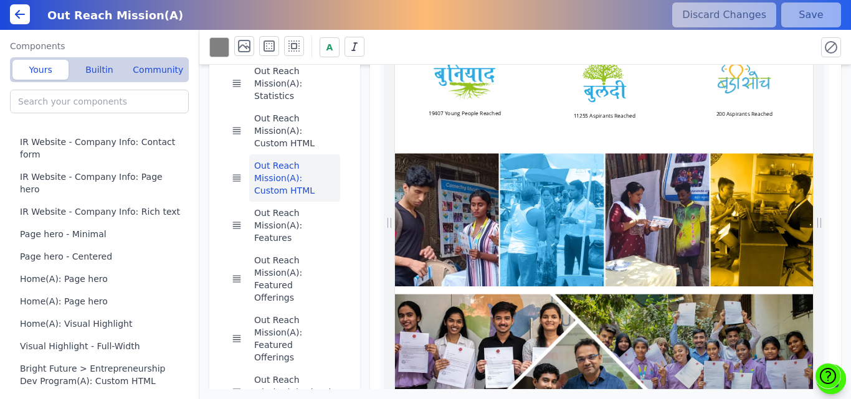
click at [670, 339] on img at bounding box center [794, 399] width 798 height 254
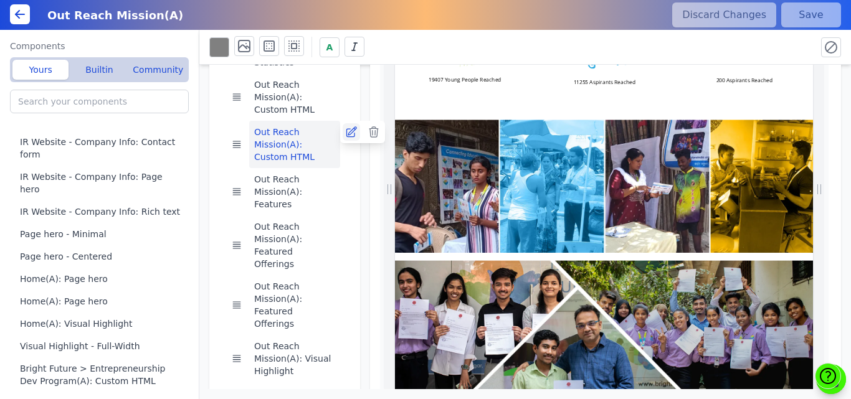
click at [348, 126] on icon at bounding box center [351, 132] width 12 height 12
click at [244, 44] on icon at bounding box center [244, 46] width 15 height 15
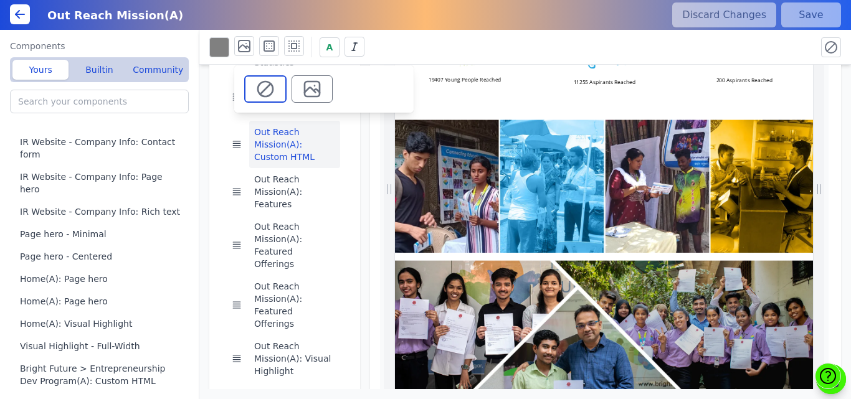
click at [308, 85] on icon at bounding box center [312, 89] width 20 height 20
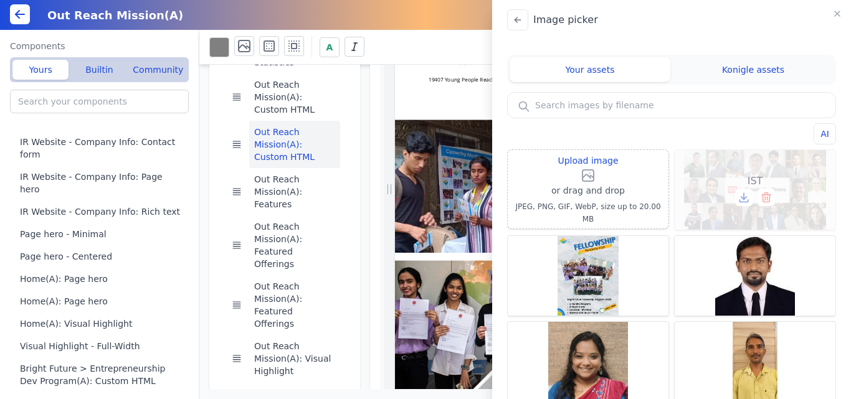
click at [785, 179] on div "IST" at bounding box center [755, 190] width 161 height 80
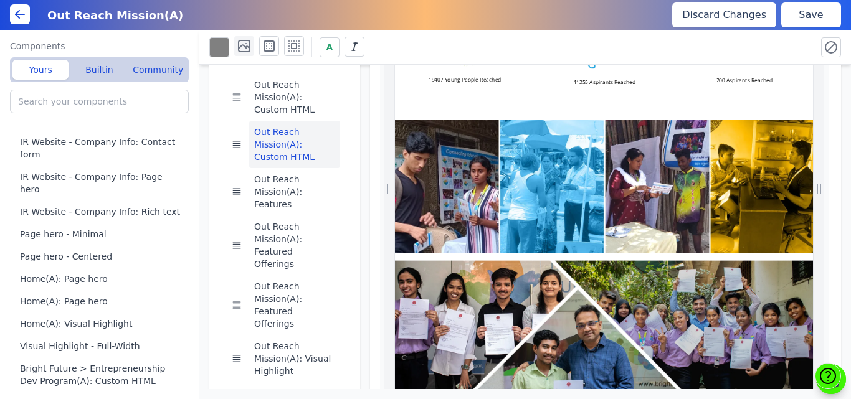
click at [246, 45] on icon at bounding box center [244, 46] width 15 height 15
click at [301, 97] on button at bounding box center [311, 88] width 42 height 27
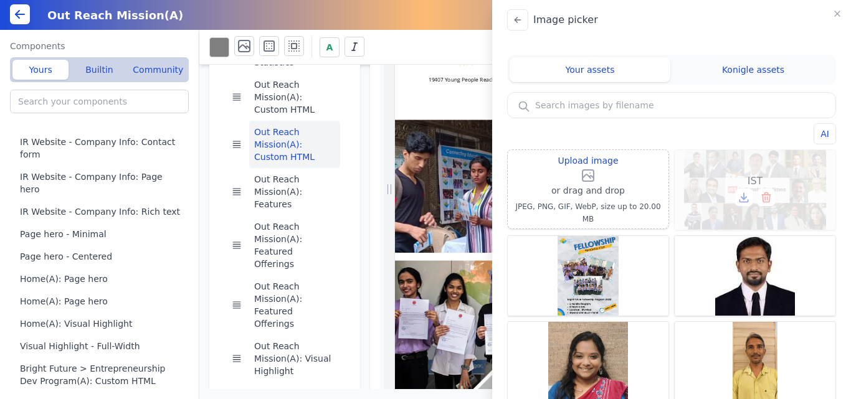
click at [744, 194] on icon at bounding box center [744, 196] width 0 height 6
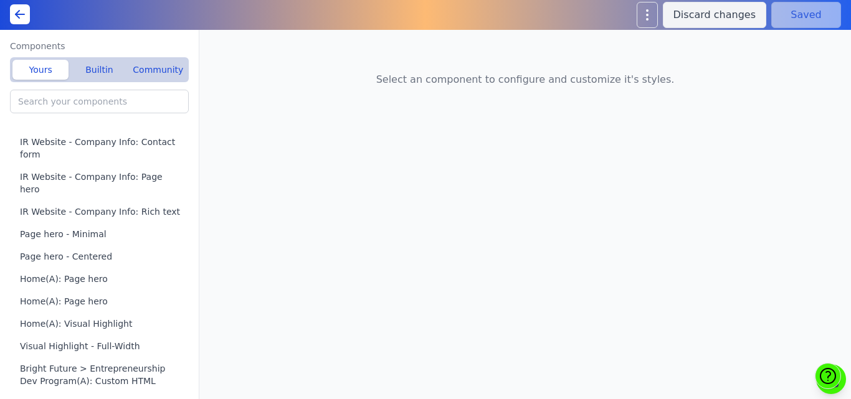
type input "Out Reach Mission(A): Features"
type input "Out Reach Mission(A): Custom HTML"
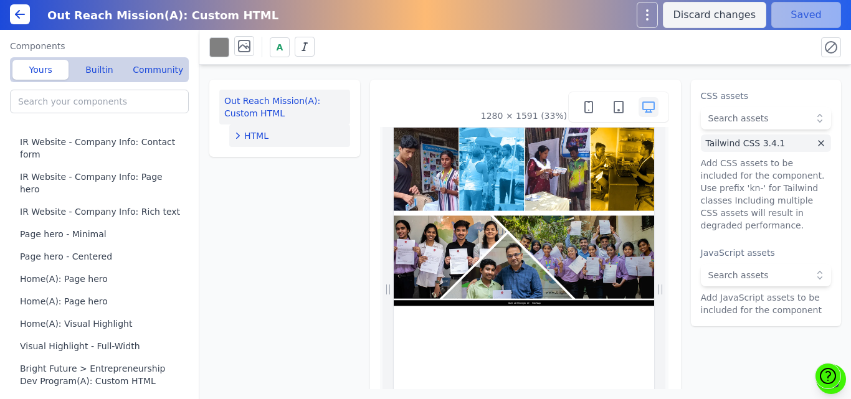
click at [284, 131] on div "HTML" at bounding box center [289, 136] width 111 height 12
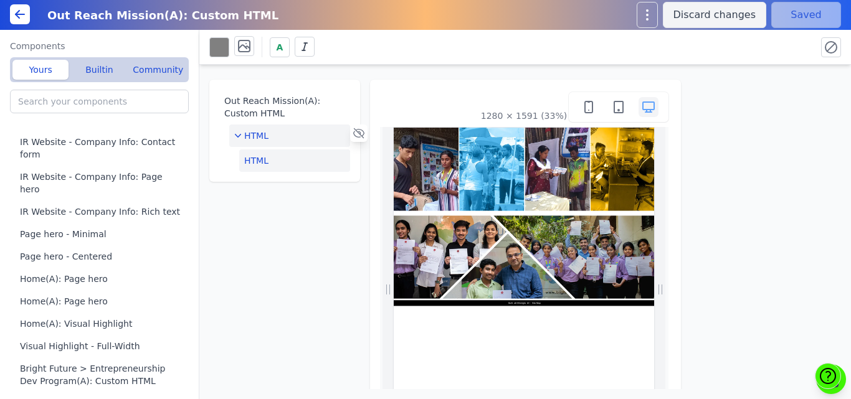
click at [282, 157] on button "HTML" at bounding box center [294, 161] width 111 height 22
click at [724, 100] on button "Edit HTML" at bounding box center [766, 102] width 131 height 25
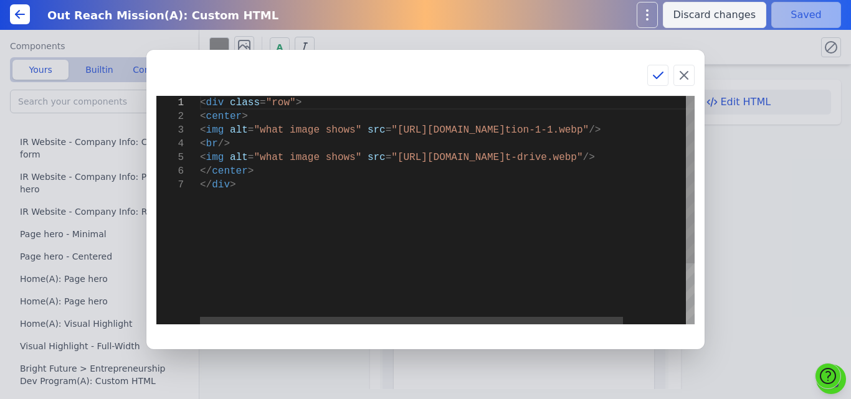
type textarea "<div class="row"> <center> <img alt="what image shows" src="[URL][DOMAIN_NAME]"…"
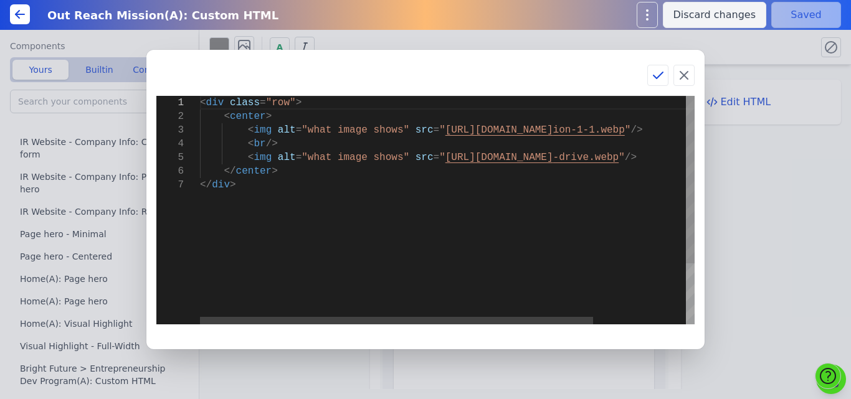
scroll to position [0, 32]
click at [498, 181] on div "< div class = "row" > < center > < img alt = "what image shows" src = " [URL][D…" at bounding box center [505, 251] width 611 height 311
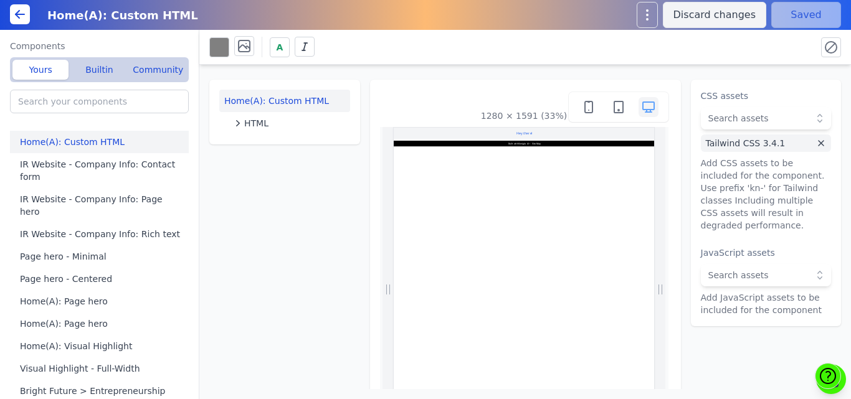
click at [270, 130] on button "HTML" at bounding box center [289, 123] width 121 height 22
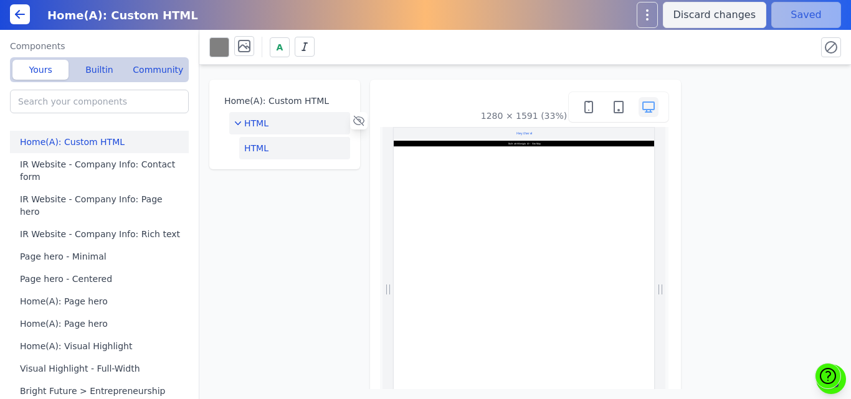
click at [299, 154] on button "HTML" at bounding box center [294, 148] width 111 height 22
click at [728, 105] on button "Edit HTML" at bounding box center [766, 102] width 131 height 25
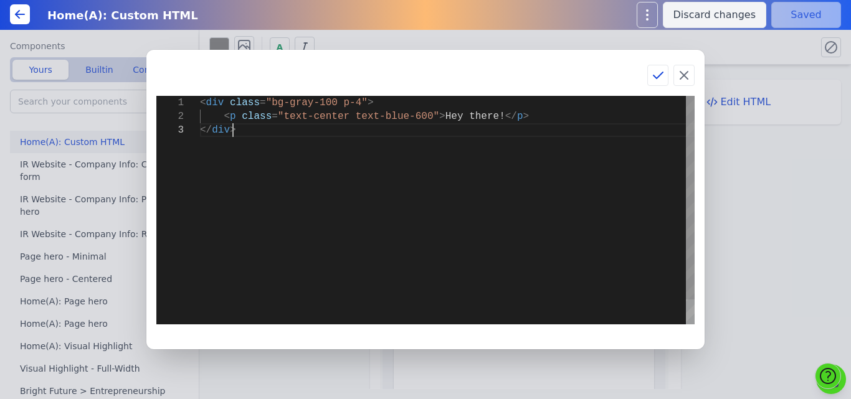
scroll to position [0, 32]
click at [538, 255] on div "< div class = "bg-gray-100 p-4" > < p class = "text-center text-blue-600" > Hey…" at bounding box center [447, 224] width 495 height 256
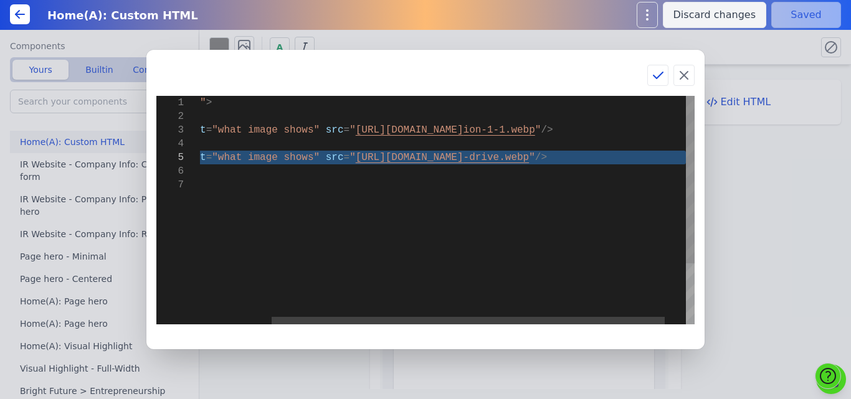
drag, startPoint x: 226, startPoint y: 158, endPoint x: 687, endPoint y: 156, distance: 461.7
click at [687, 156] on div "< div class = "row" > < center > < img alt = "what image shows" src = " [URL][D…" at bounding box center [415, 251] width 611 height 311
type textarea "<div class="row"> <center> <img alt="what image shows" src="[URL][DOMAIN_NAME]"…"
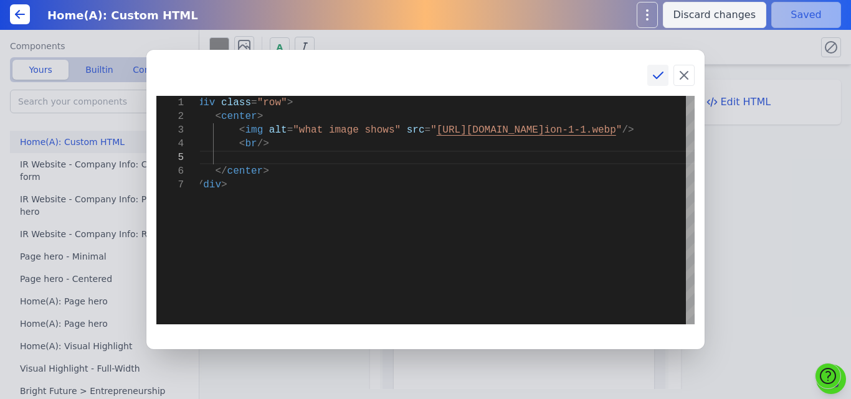
click at [657, 69] on icon at bounding box center [658, 75] width 15 height 15
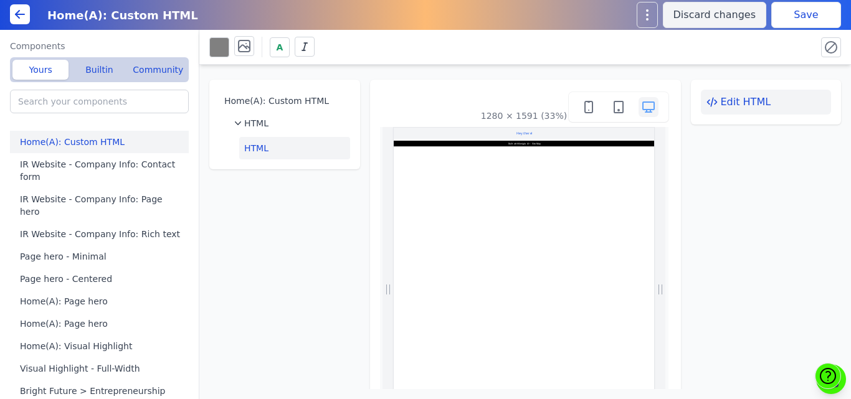
click at [727, 102] on button "Edit HTML" at bounding box center [766, 102] width 131 height 25
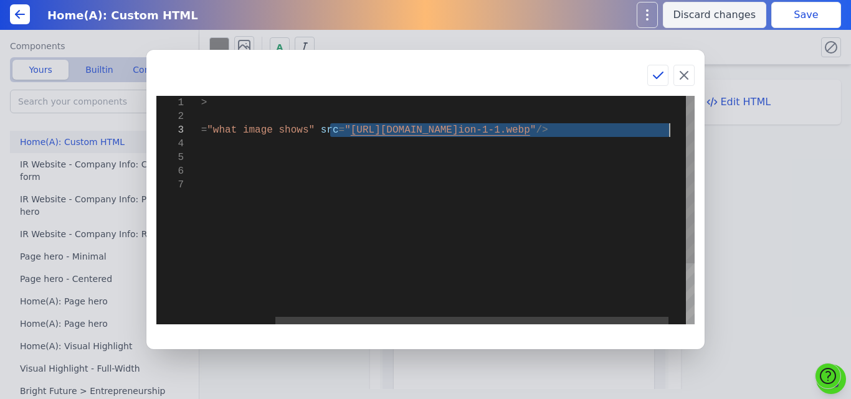
drag, startPoint x: 423, startPoint y: 129, endPoint x: 672, endPoint y: 131, distance: 248.6
click at [672, 131] on div "< div class = "row" > < center > < img alt = "what image shows" src = " [URL][D…" at bounding box center [410, 251] width 611 height 311
type textarea "<div class="row"> <center> <img alt="what image shows" src="[URL][DOMAIN_NAME]"…"
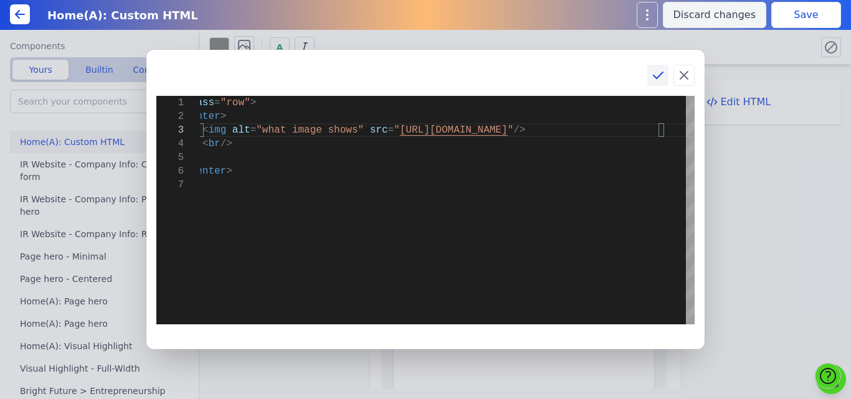
click at [655, 77] on icon at bounding box center [658, 75] width 9 height 6
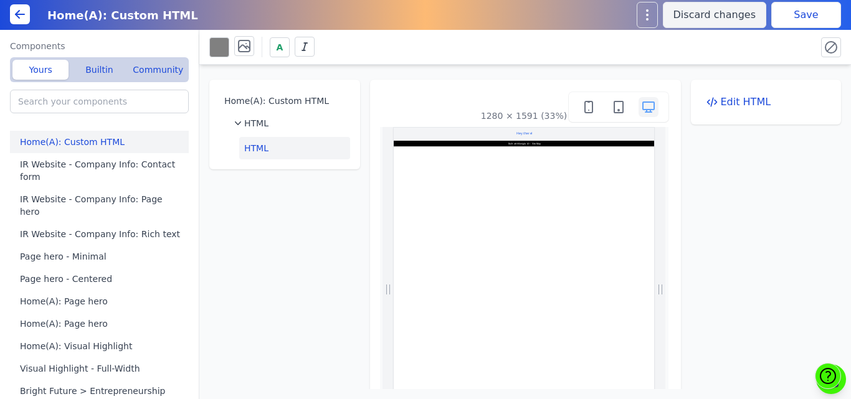
click at [799, 20] on button "Save" at bounding box center [806, 15] width 70 height 26
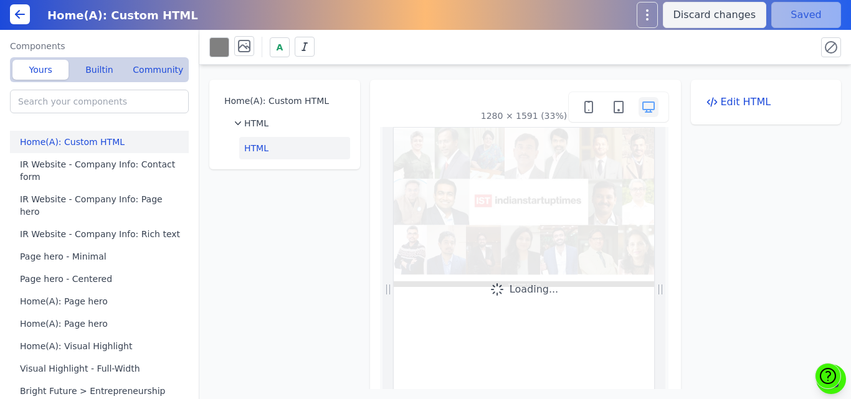
scroll to position [0, 0]
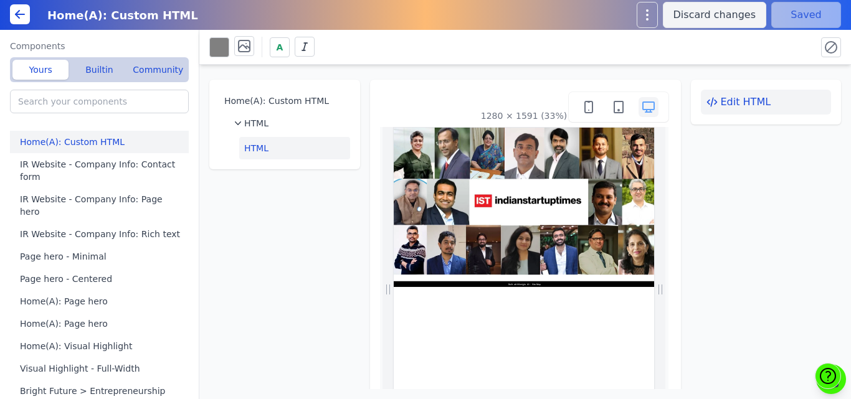
click at [735, 103] on button "Edit HTML" at bounding box center [766, 102] width 131 height 25
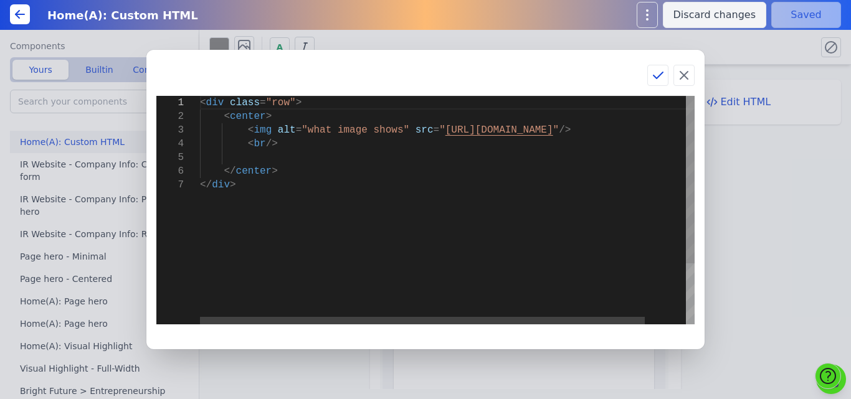
scroll to position [0, 32]
click at [274, 152] on div "< div class = "row" > < center > < img alt = "what image shows" src = " https:/…" at bounding box center [470, 251] width 540 height 311
click at [218, 156] on div "< div class = "row" > < center > < img alt = "what image shows" src = " https:/…" at bounding box center [470, 251] width 540 height 311
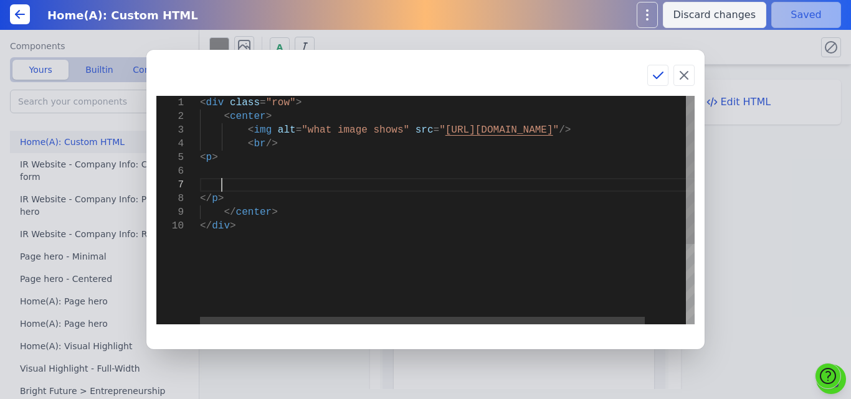
click at [217, 174] on div "< div class = "row" > < center > < img alt = "what image shows" src = " https:/…" at bounding box center [470, 272] width 540 height 352
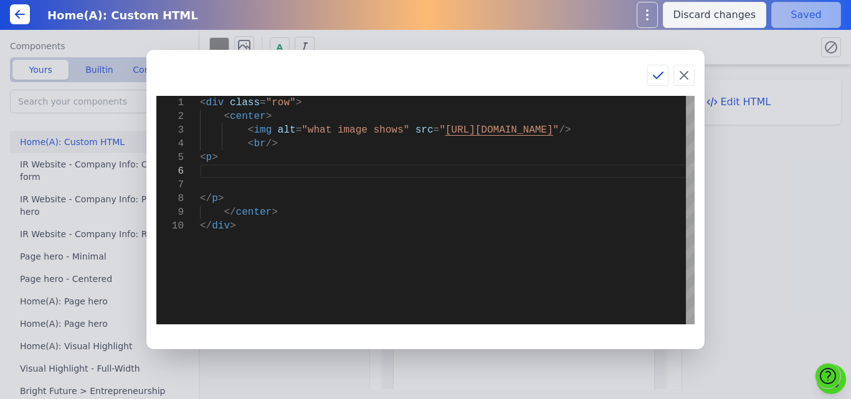
type textarea "</p> </center> </div>"
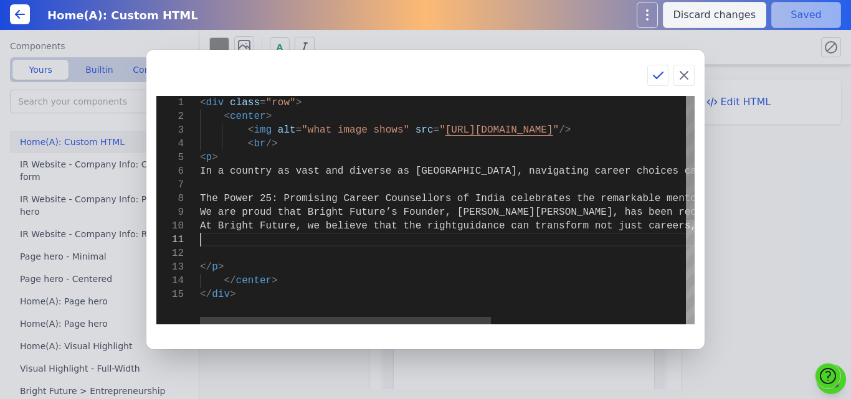
scroll to position [68, 21]
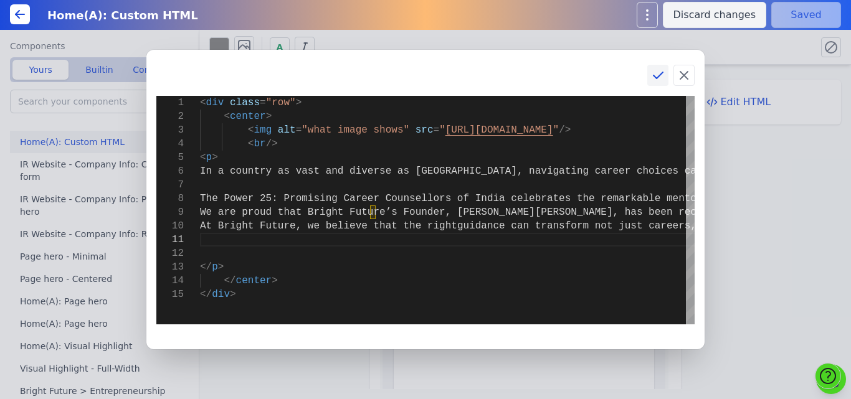
click at [656, 80] on icon at bounding box center [658, 75] width 15 height 15
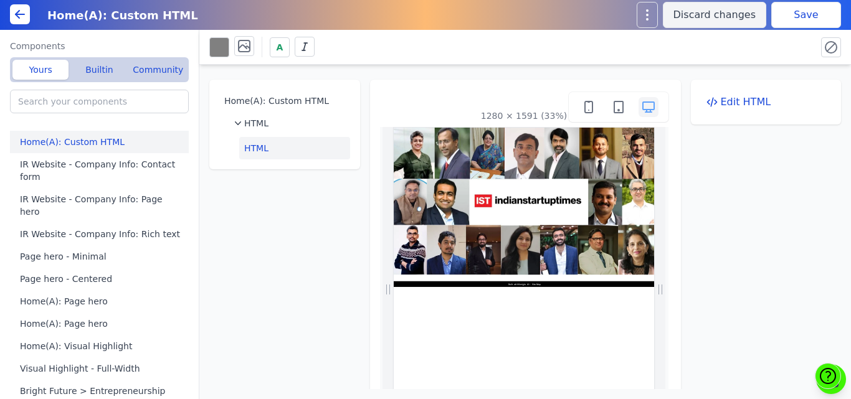
click at [792, 17] on button "Save" at bounding box center [806, 15] width 70 height 26
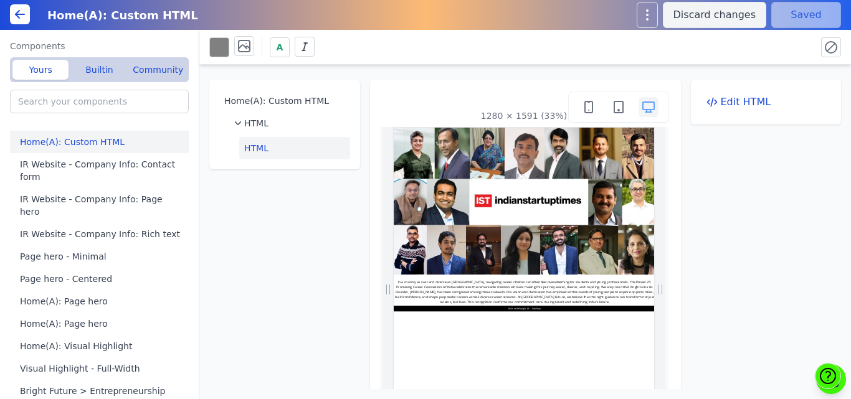
scroll to position [0, 0]
click at [744, 102] on button "Edit HTML" at bounding box center [766, 102] width 131 height 25
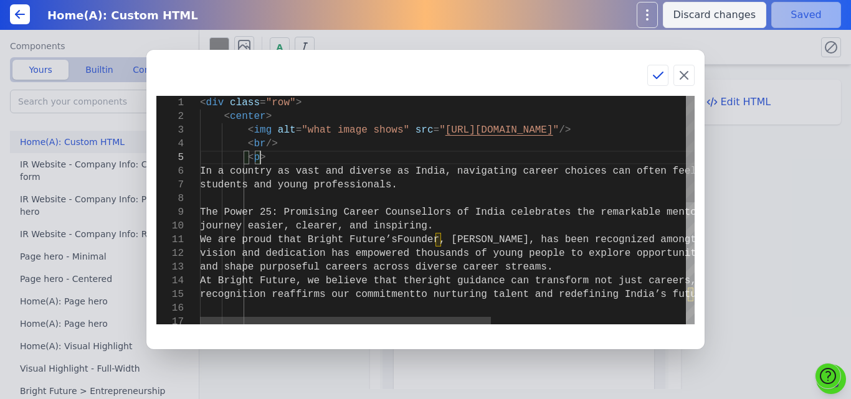
click at [474, 153] on div "< div class = "row" > < center > < img alt = "what image shows" src = " https:/…" at bounding box center [613, 340] width 826 height 489
click at [367, 130] on div "< div class = "row" > < center > < img alt = "what image shows" src = " https:/…" at bounding box center [613, 340] width 826 height 489
drag, startPoint x: 485, startPoint y: 86, endPoint x: 654, endPoint y: 144, distance: 177.9
click at [654, 144] on div "1 2 3 4 5 6 8 9 11 14 7 10 12 13 15 16 17 < div class = "row" > < center > < im…" at bounding box center [425, 210] width 538 height 249
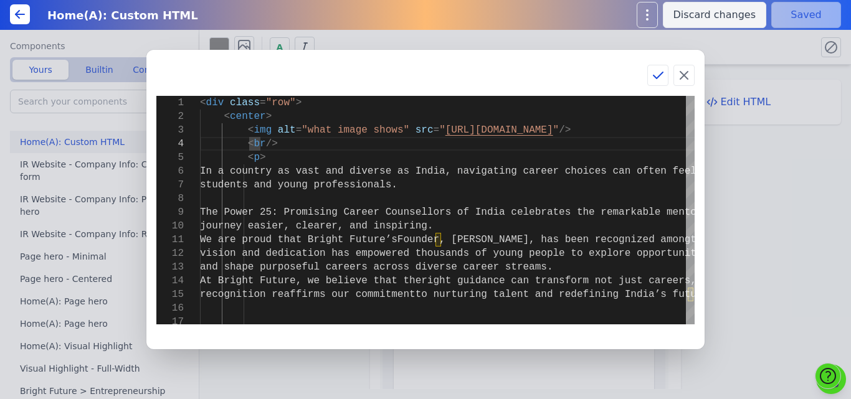
click at [438, 92] on div "1 2 3 4 5 6 8 9 11 14 7 10 12 13 15 16 17 < div class = "row" > < center > < im…" at bounding box center [425, 210] width 538 height 249
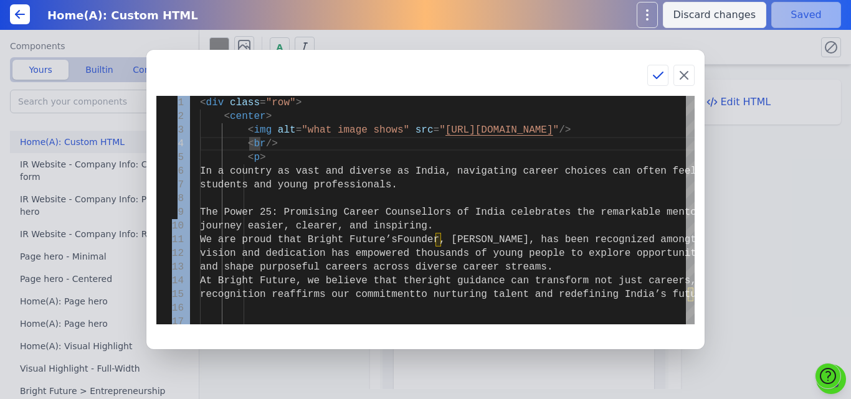
drag, startPoint x: 406, startPoint y: 74, endPoint x: 416, endPoint y: 88, distance: 17.8
click at [416, 88] on div "1 2 3 4 5 6 8 9 11 14 7 10 12 13 15 16 17 < div class = "row" > < center > < im…" at bounding box center [425, 200] width 558 height 300
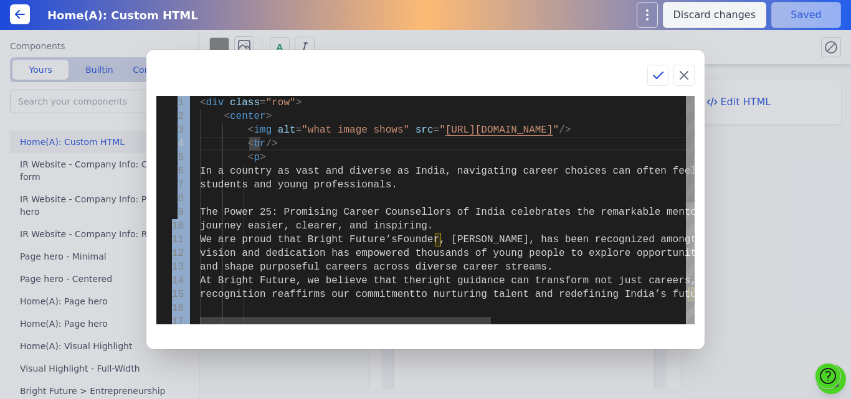
scroll to position [0, 54]
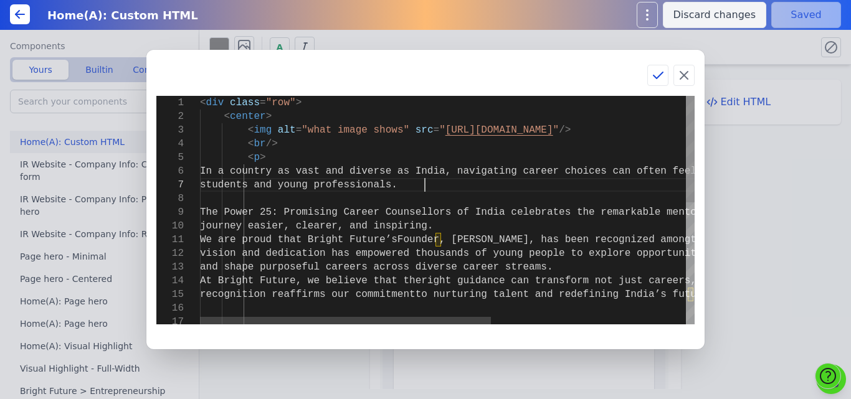
click at [427, 178] on div "< div class = "row" > < center > < img alt = "what image shows" src = " https:/…" at bounding box center [613, 340] width 826 height 489
click at [693, 164] on div at bounding box center [690, 149] width 9 height 107
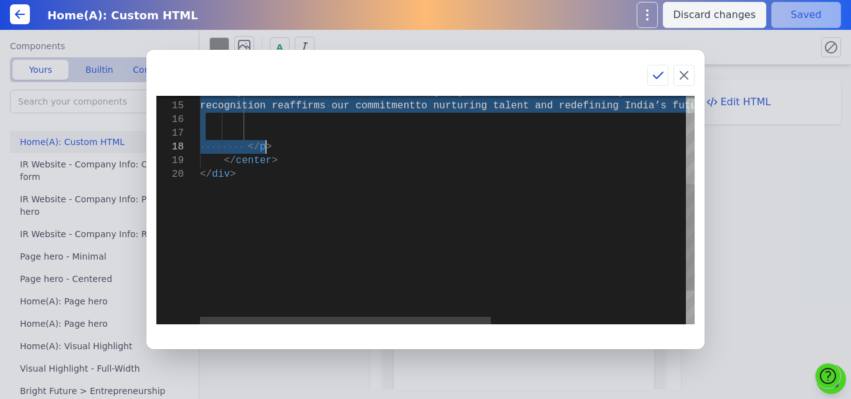
drag, startPoint x: 235, startPoint y: 160, endPoint x: 299, endPoint y: 150, distance: 65.0
type textarea "<div class="row"> <center> <img alt="what image shows" src="https://bmxu811xjl.…"
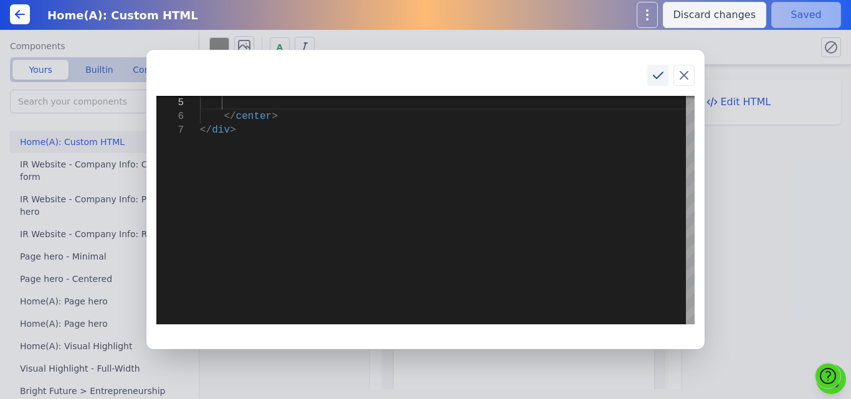
click at [655, 77] on icon at bounding box center [658, 75] width 9 height 6
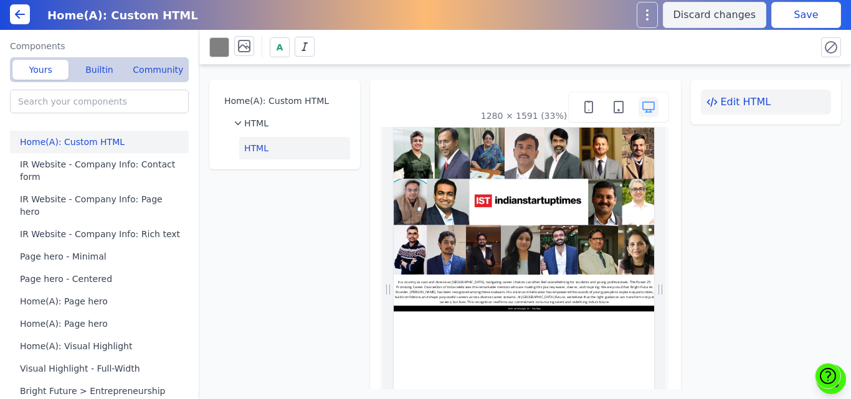
click at [732, 99] on button "Edit HTML" at bounding box center [766, 102] width 131 height 25
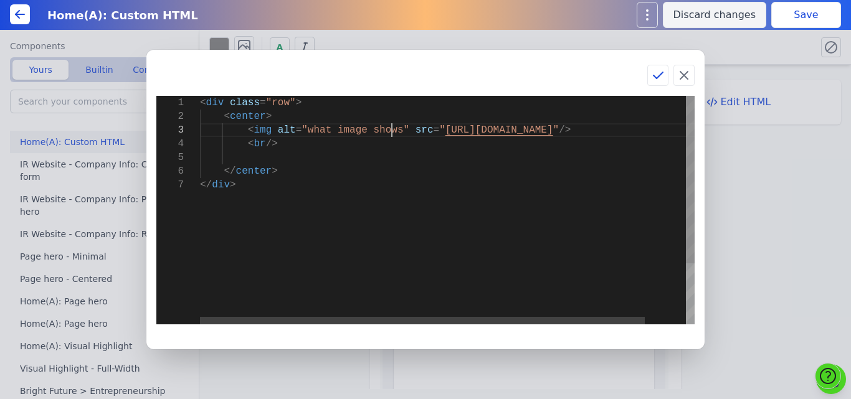
scroll to position [0, 32]
click at [391, 131] on div "< div class = "row" > < center > < img alt = "what image shows" src = " https:/…" at bounding box center [470, 251] width 540 height 311
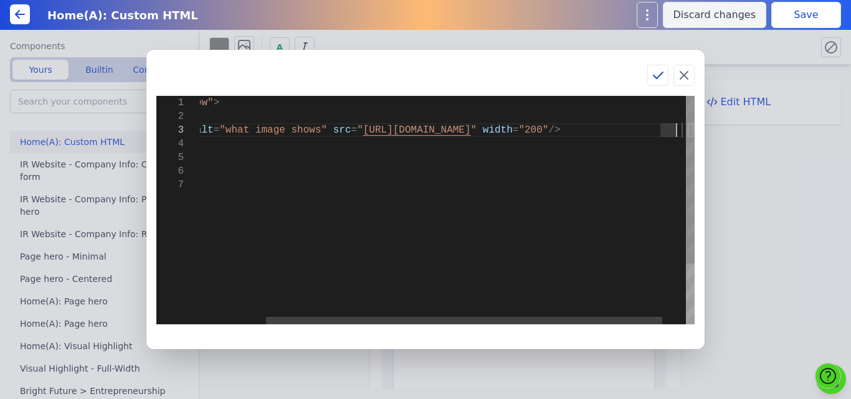
scroll to position [28, 570]
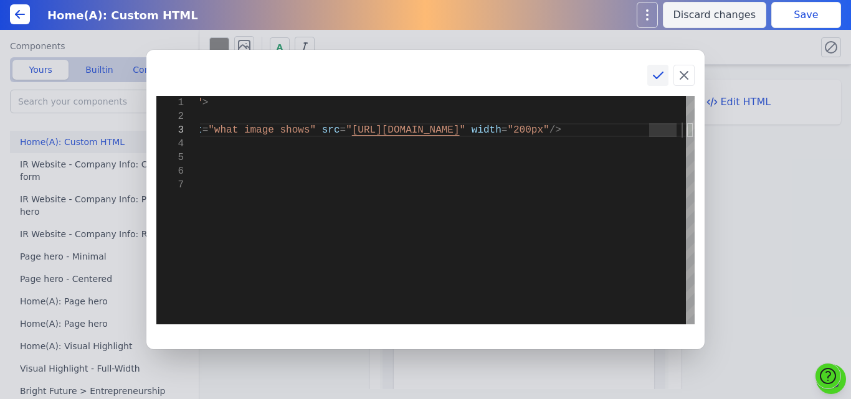
type textarea "<div class="row"> <center> <img alt="what image shows" src="https://bmxu811xjl.…"
click at [657, 74] on icon at bounding box center [658, 75] width 15 height 15
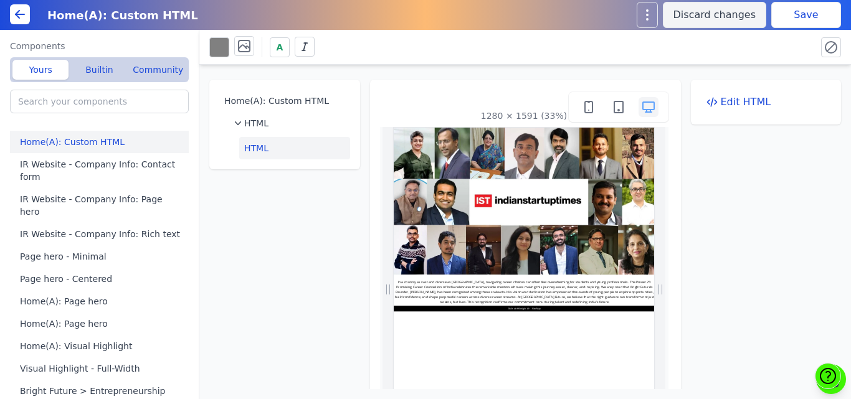
click at [812, 8] on button "Save" at bounding box center [806, 15] width 70 height 26
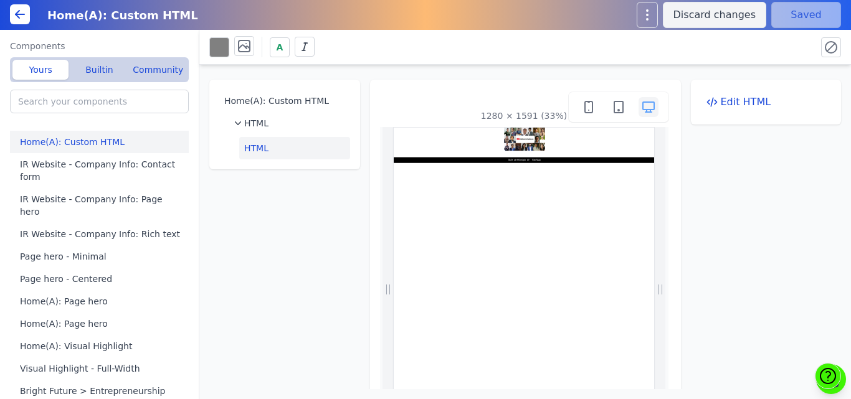
scroll to position [0, 0]
click at [718, 97] on button "Edit HTML" at bounding box center [766, 102] width 131 height 25
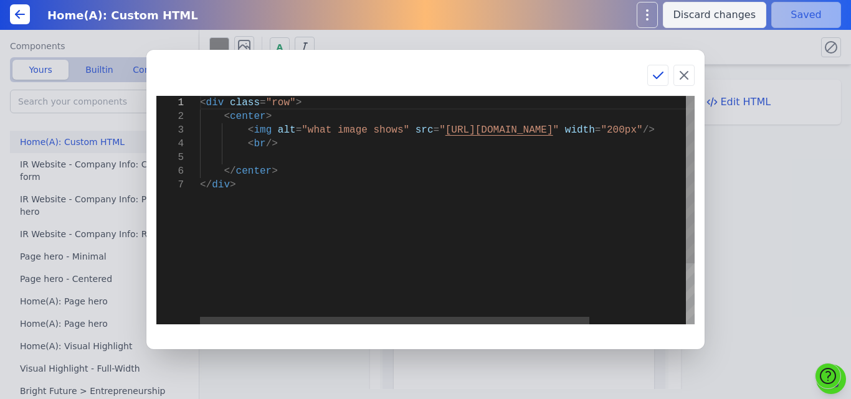
scroll to position [0, 32]
click at [667, 131] on div "< div class = "row" > < center > < img alt = "what image shows" src = " https:/…" at bounding box center [508, 251] width 617 height 311
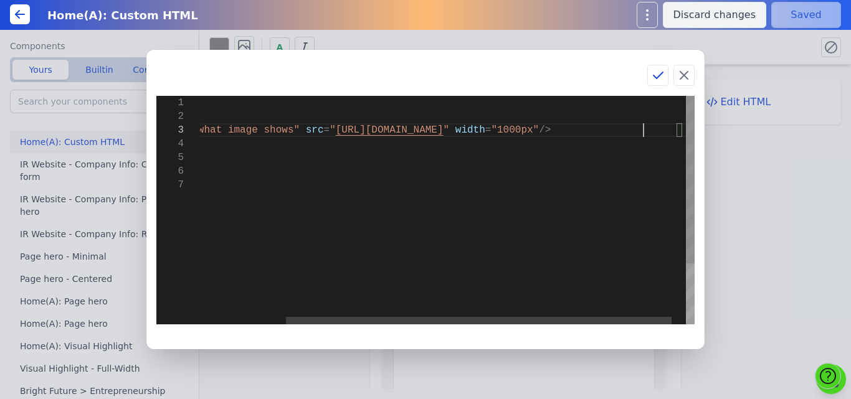
scroll to position [28, 553]
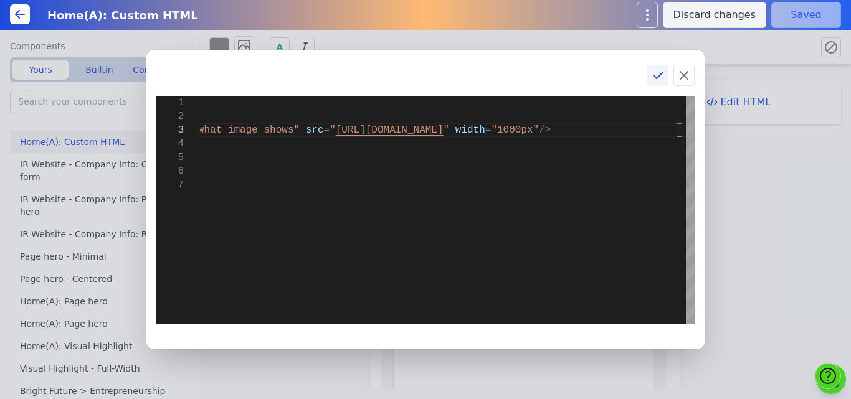
type textarea "<div class="row"> <center> <img alt="what image shows" src="https://bmxu811xjl.…"
click at [654, 72] on icon at bounding box center [658, 75] width 15 height 15
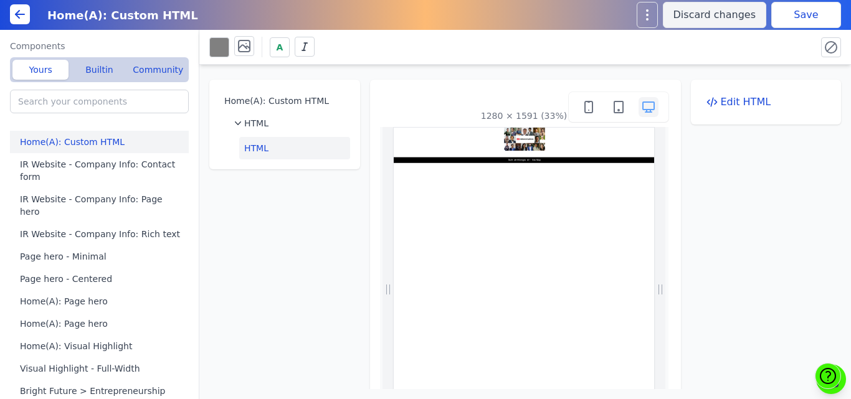
click at [801, 24] on button "Save" at bounding box center [806, 15] width 70 height 26
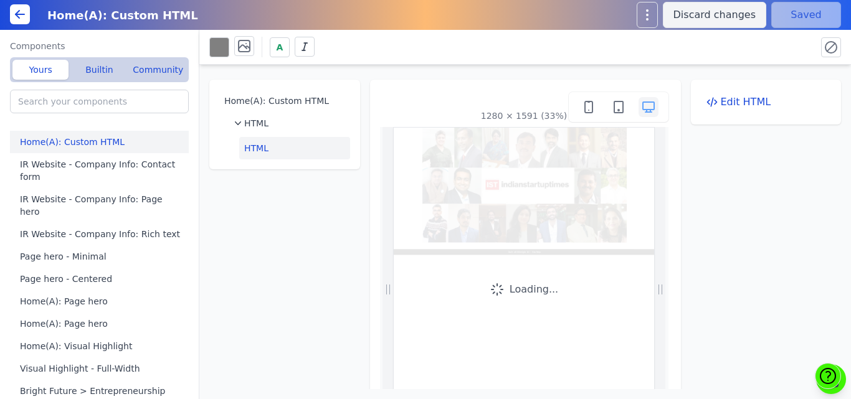
scroll to position [0, 0]
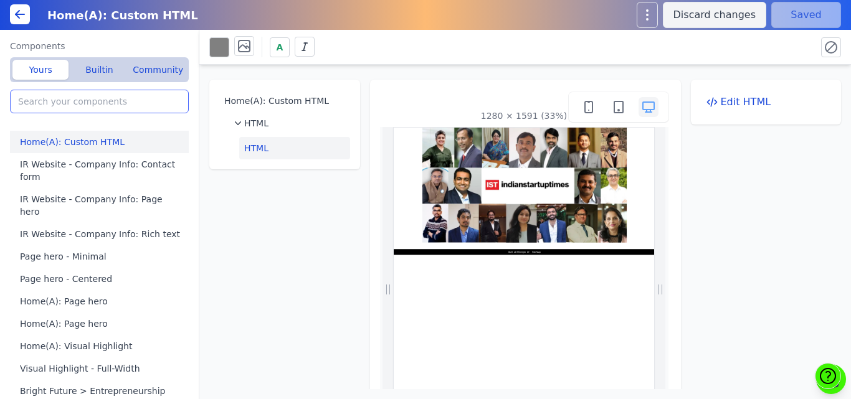
click at [69, 109] on input "search" at bounding box center [99, 102] width 179 height 24
click at [92, 74] on button "Builtin" at bounding box center [99, 70] width 56 height 20
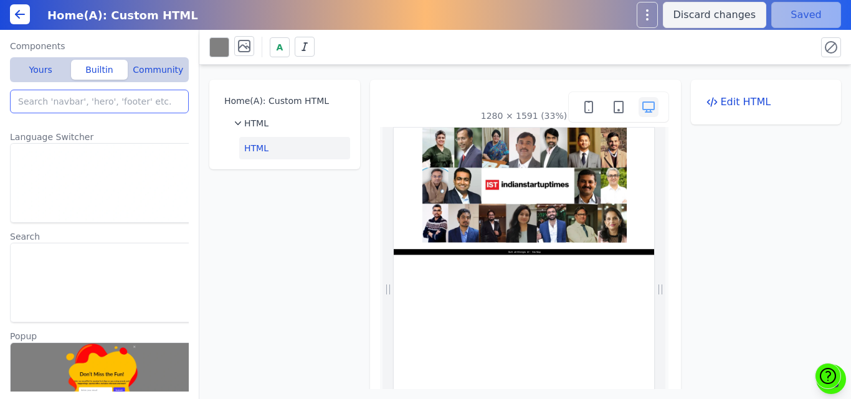
click at [81, 99] on input "search" at bounding box center [99, 102] width 179 height 24
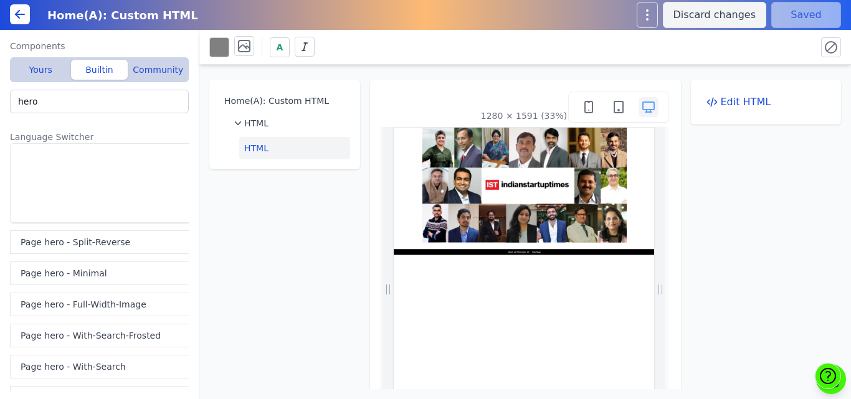
click at [194, 183] on div "Components Yours Builtin Community Home(A): Custom HTML IR Website - Company In…" at bounding box center [99, 215] width 199 height 370
click at [72, 249] on button "Page hero - Split-Reverse" at bounding box center [102, 243] width 184 height 24
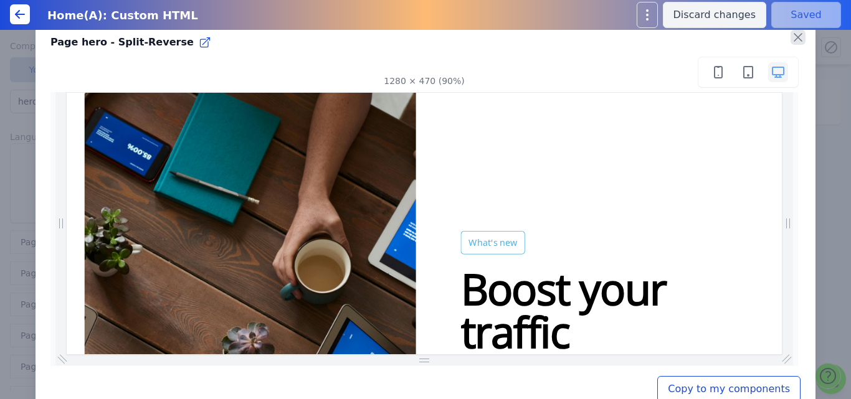
click at [791, 37] on icon "button" at bounding box center [798, 37] width 15 height 15
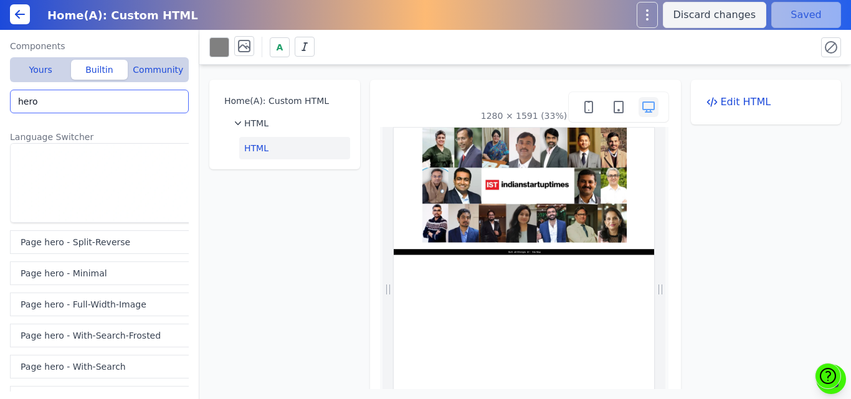
drag, startPoint x: 95, startPoint y: 98, endPoint x: 16, endPoint y: 102, distance: 79.3
click at [16, 102] on input "hero" at bounding box center [99, 102] width 179 height 24
click at [47, 107] on input "hero" at bounding box center [99, 102] width 179 height 24
type input "h"
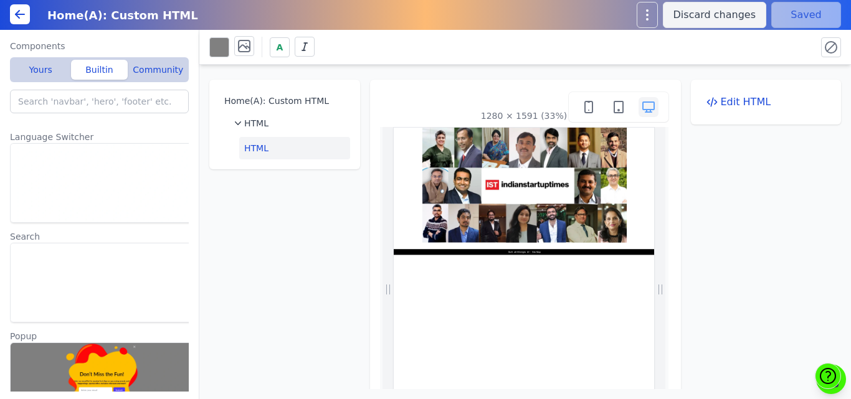
click at [189, 123] on div "Components Yours Builtin Community Home(A): Custom HTML IR Website - Company In…" at bounding box center [99, 215] width 199 height 370
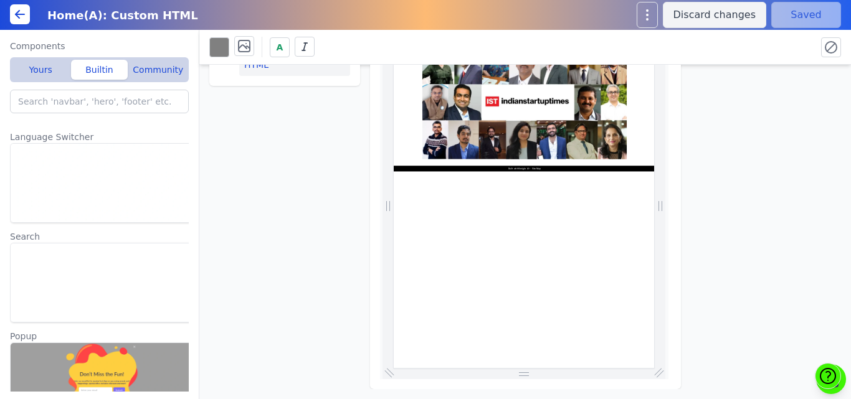
click at [112, 363] on img at bounding box center [102, 383] width 184 height 80
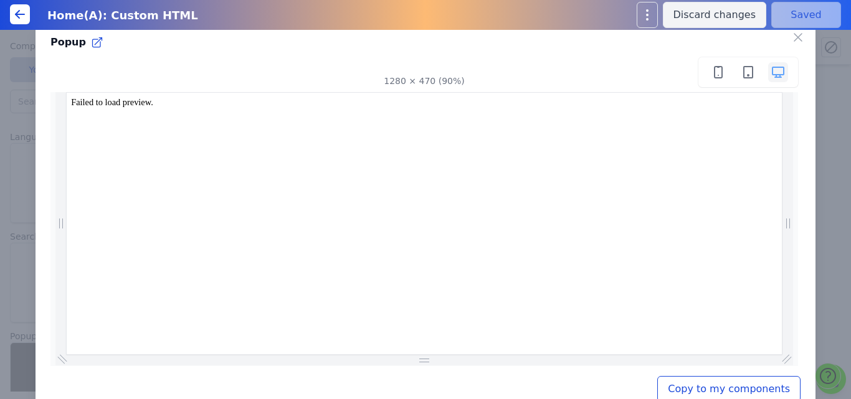
scroll to position [0, 0]
click at [791, 37] on icon "button" at bounding box center [798, 37] width 15 height 15
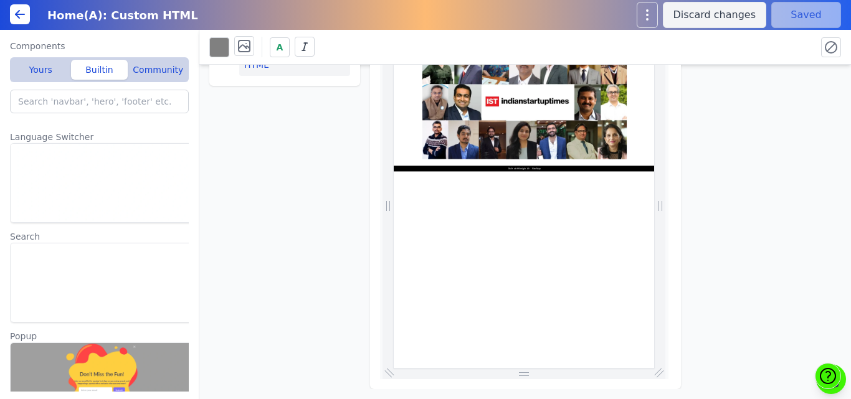
click at [78, 374] on img at bounding box center [102, 383] width 184 height 80
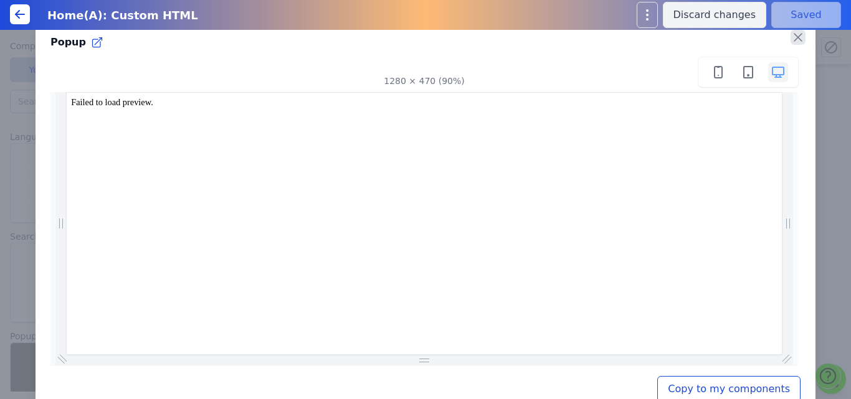
click at [791, 38] on icon "button" at bounding box center [798, 37] width 15 height 15
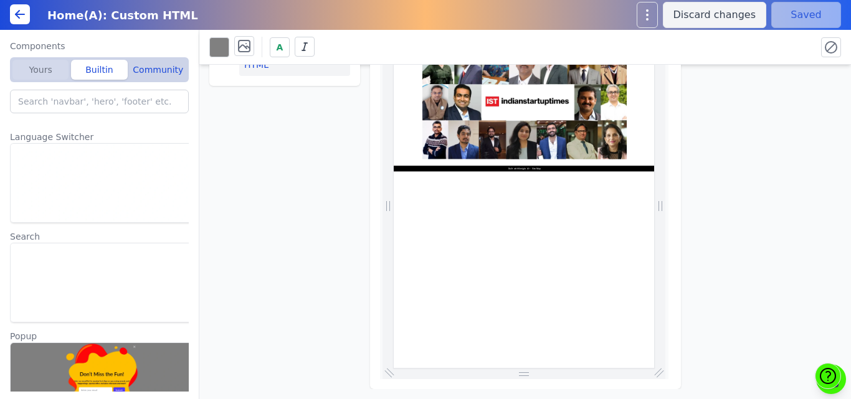
click at [36, 65] on button "Yours" at bounding box center [40, 70] width 56 height 20
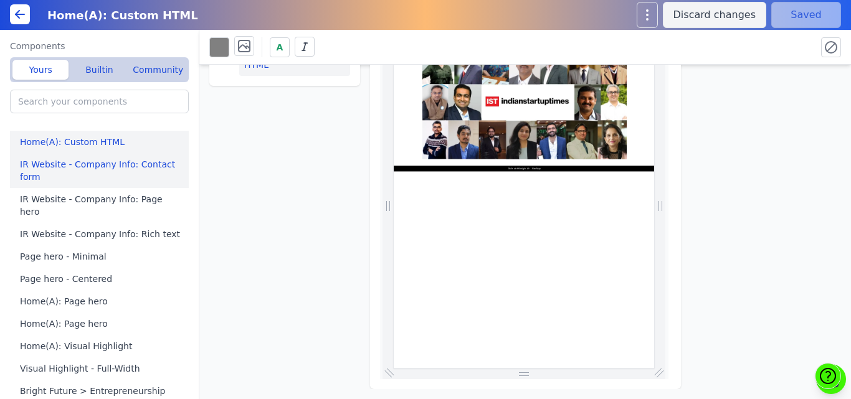
click at [85, 174] on button "IR Website - Company Info: Contact form" at bounding box center [102, 170] width 184 height 35
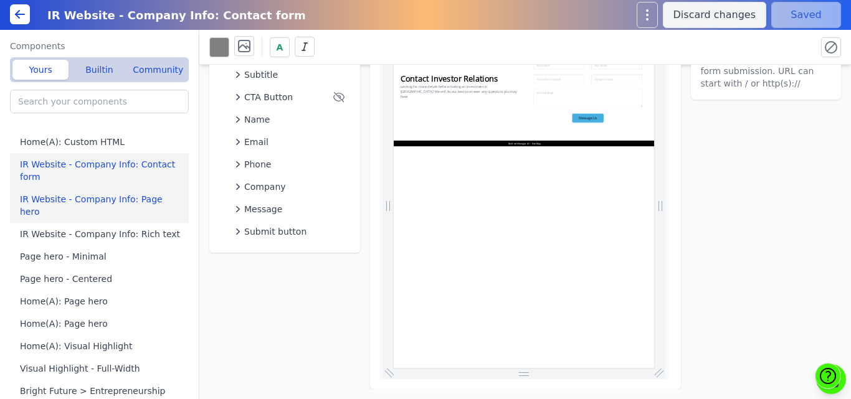
click at [75, 198] on button "IR Website - Company Info: Page hero" at bounding box center [102, 205] width 184 height 35
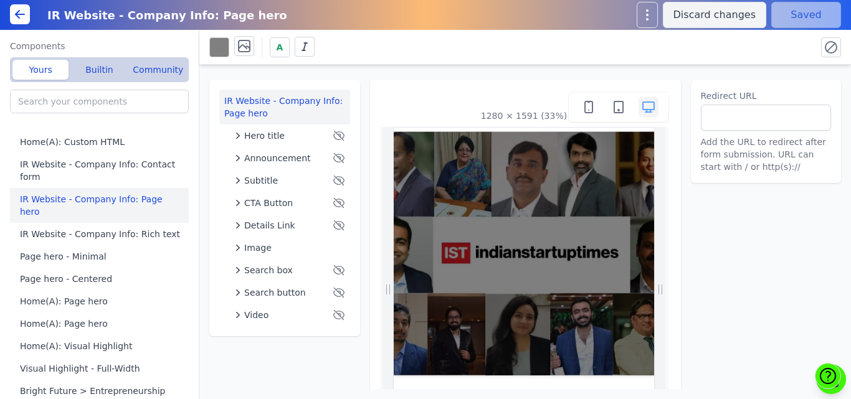
scroll to position [83, 0]
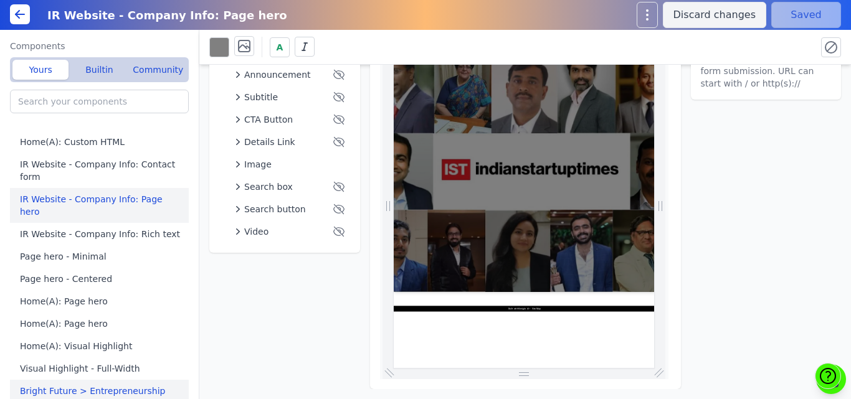
click at [31, 380] on button "Bright Future > Entrepreneurship Dev Program(A): Custom HTML" at bounding box center [102, 397] width 184 height 35
type input "Bright Future > Entrepreneurship Dev Program(A): Custom HTML"
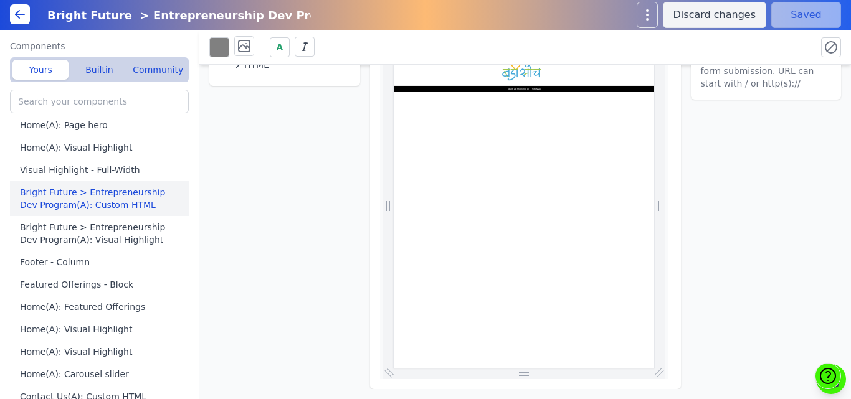
scroll to position [199, 0]
click at [78, 320] on button "Home(A): Visual Highlight" at bounding box center [102, 329] width 184 height 22
type input "Home(A): Visual Highlight"
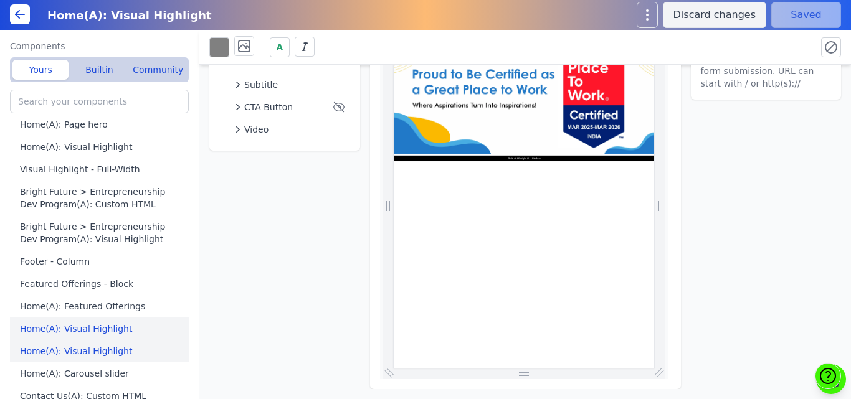
click at [80, 340] on button "Home(A): Visual Highlight" at bounding box center [102, 351] width 184 height 22
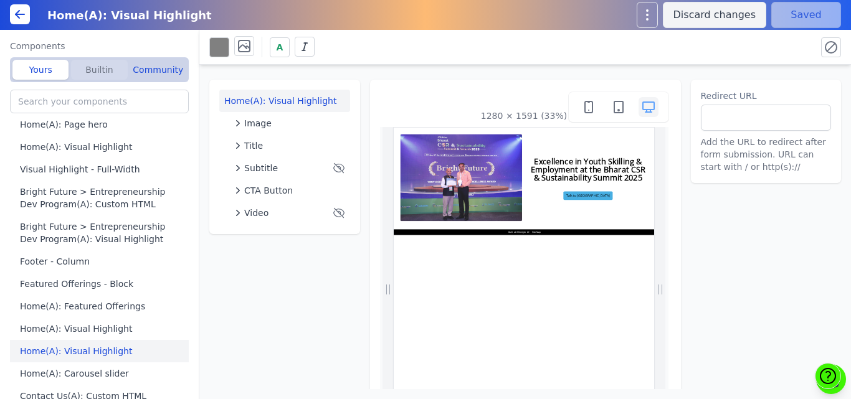
click at [92, 72] on button "Builtin" at bounding box center [99, 70] width 56 height 20
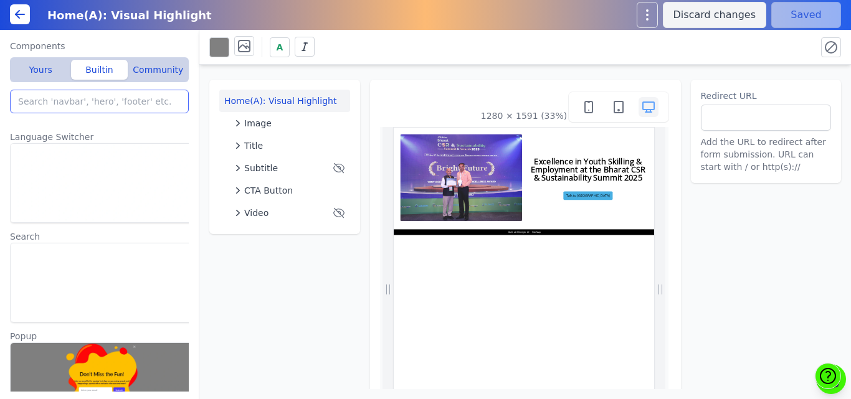
click at [75, 98] on input "search" at bounding box center [99, 102] width 179 height 24
click at [36, 100] on input "search" at bounding box center [99, 102] width 179 height 24
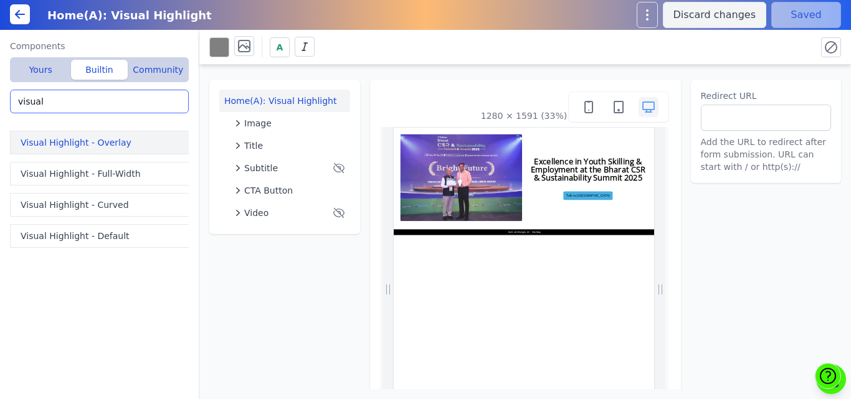
type input "visual"
click at [63, 145] on button "Visual Highlight - Overlay" at bounding box center [102, 143] width 184 height 24
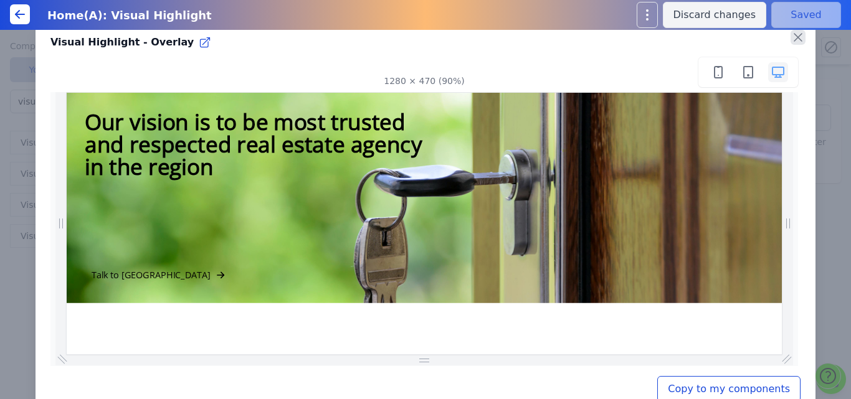
click at [794, 40] on icon "button" at bounding box center [797, 37] width 7 height 7
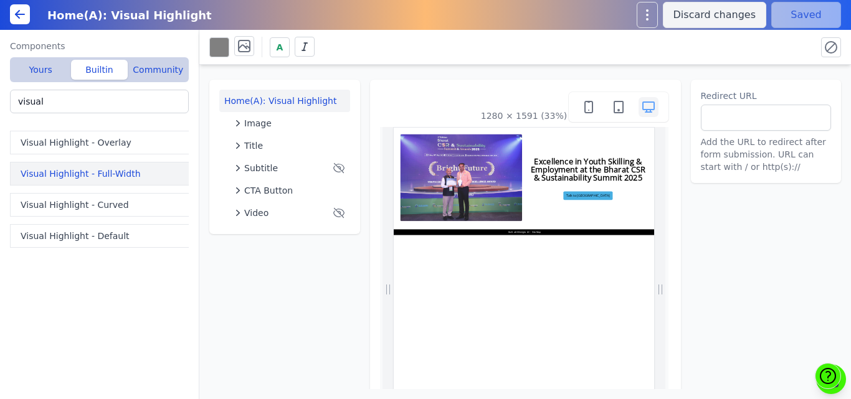
click at [71, 171] on button "Visual Highlight - Full-Width" at bounding box center [102, 174] width 184 height 24
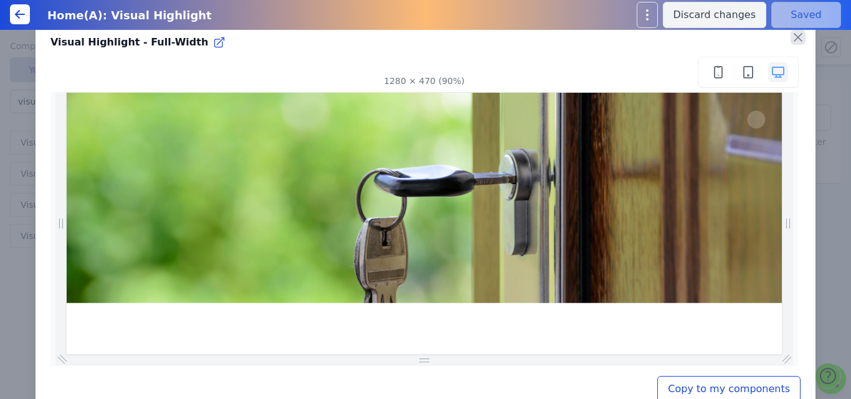
click at [794, 41] on icon "button" at bounding box center [797, 37] width 7 height 7
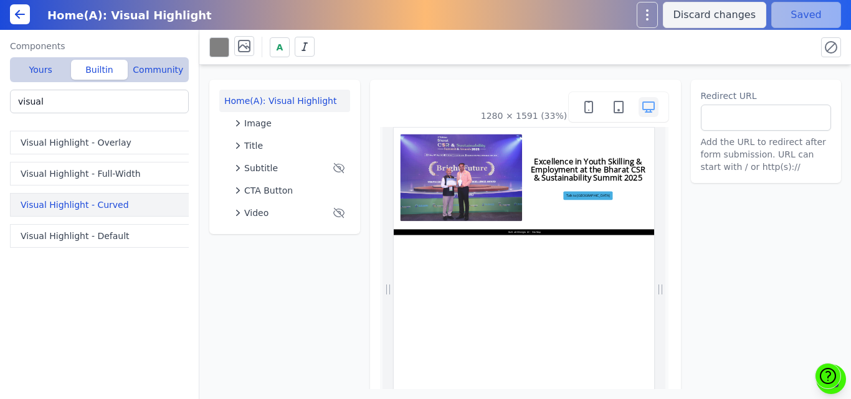
click at [82, 216] on button "Visual Highlight - Curved" at bounding box center [102, 205] width 184 height 24
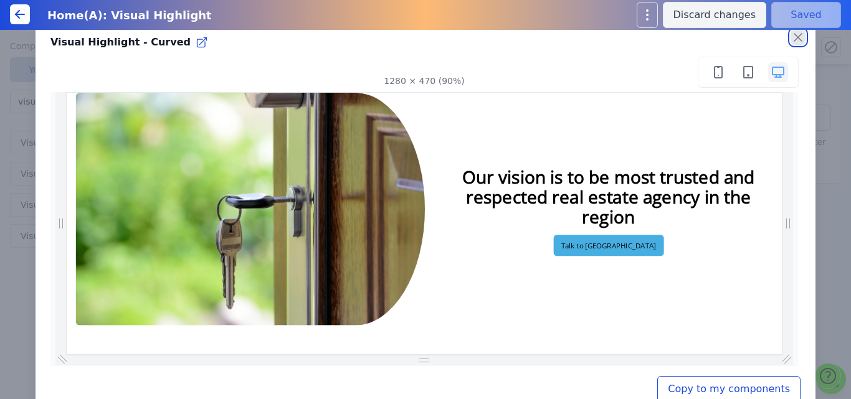
click at [794, 37] on icon "button" at bounding box center [798, 37] width 15 height 15
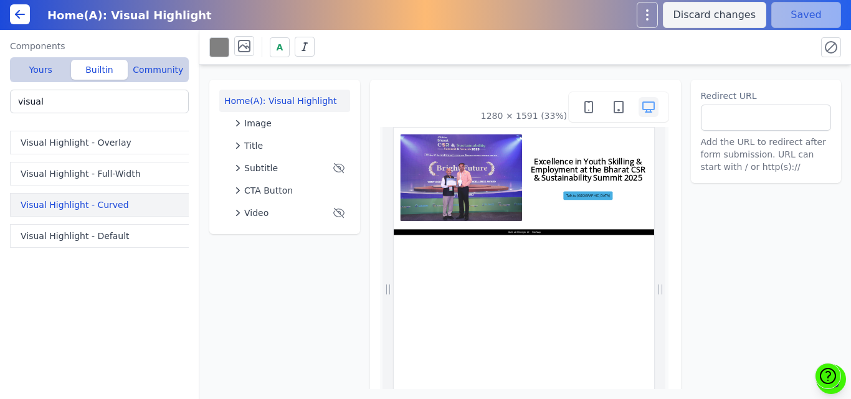
click at [53, 207] on button "Visual Highlight - Curved" at bounding box center [102, 205] width 184 height 24
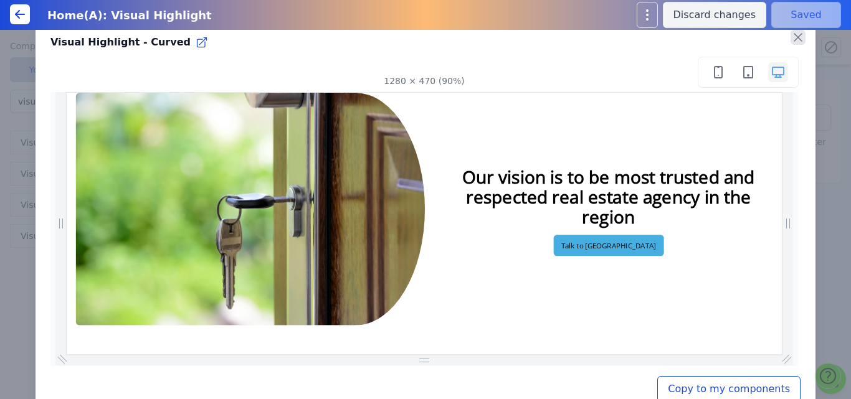
click at [794, 37] on icon "button" at bounding box center [798, 37] width 15 height 15
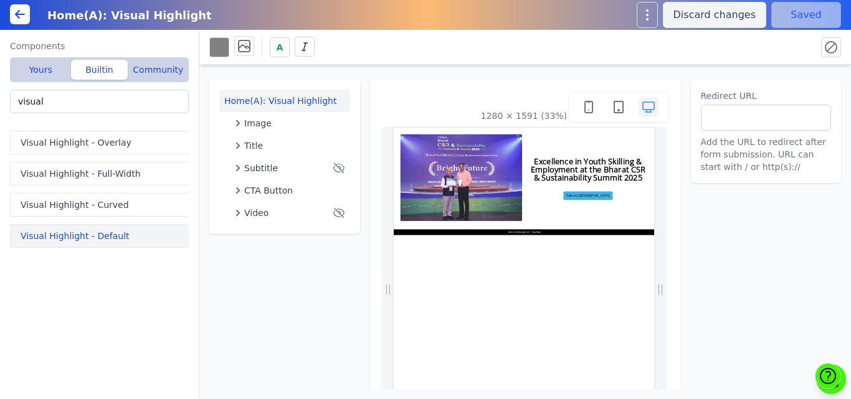
click at [90, 239] on button "Visual Highlight - Default" at bounding box center [102, 236] width 184 height 24
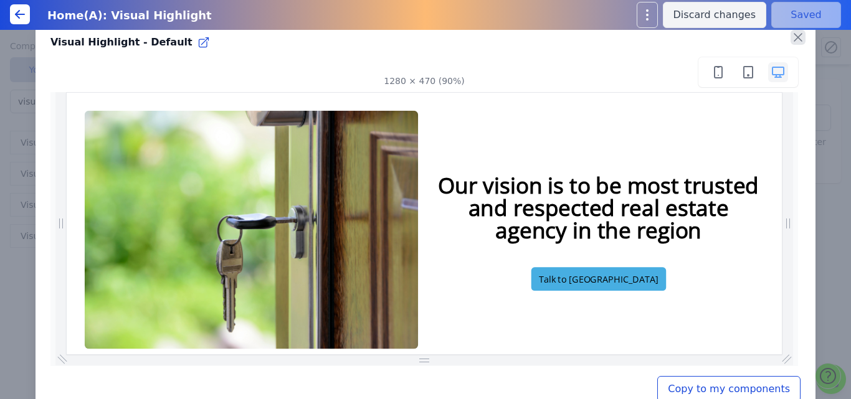
click at [791, 33] on icon "button" at bounding box center [798, 37] width 15 height 15
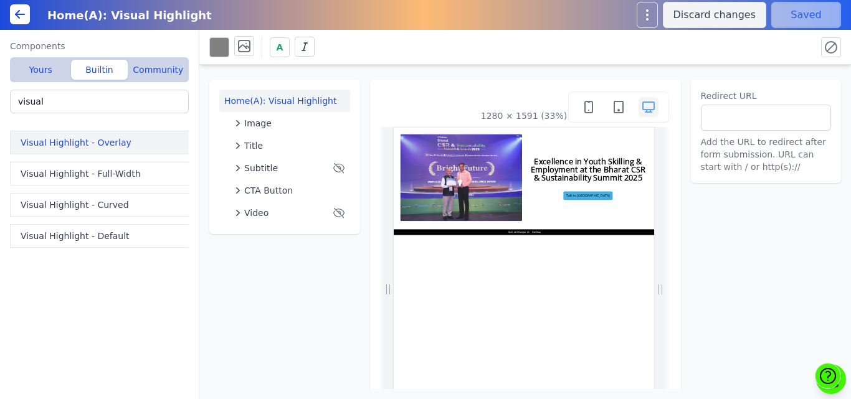
click at [37, 141] on button "Visual Highlight - Overlay" at bounding box center [102, 143] width 184 height 24
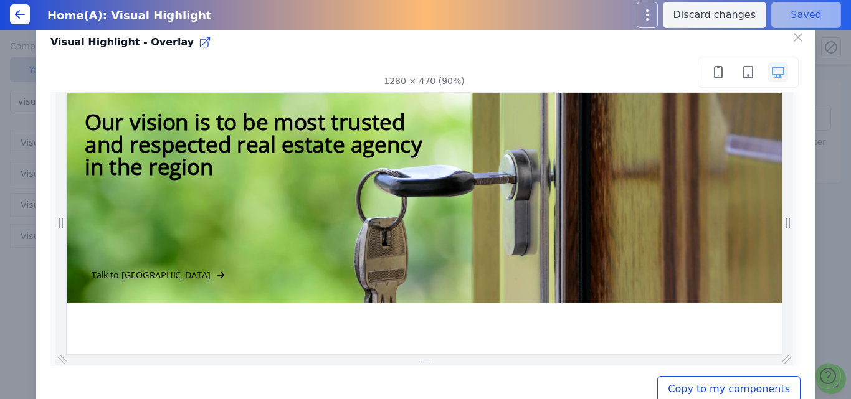
click at [684, 387] on button "Copy to my components" at bounding box center [728, 389] width 143 height 26
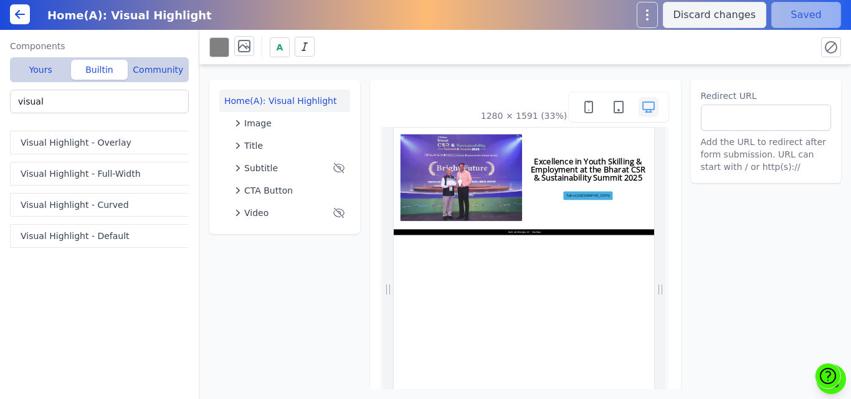
type input "Visual Highlight - Overlay"
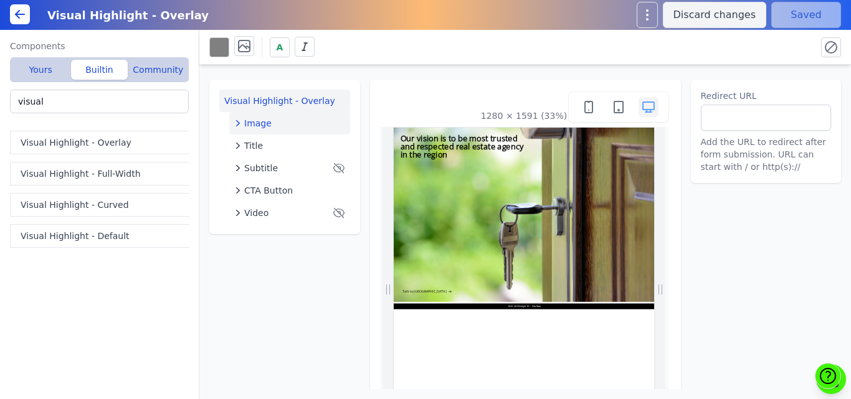
click at [315, 121] on div "Image" at bounding box center [289, 123] width 111 height 12
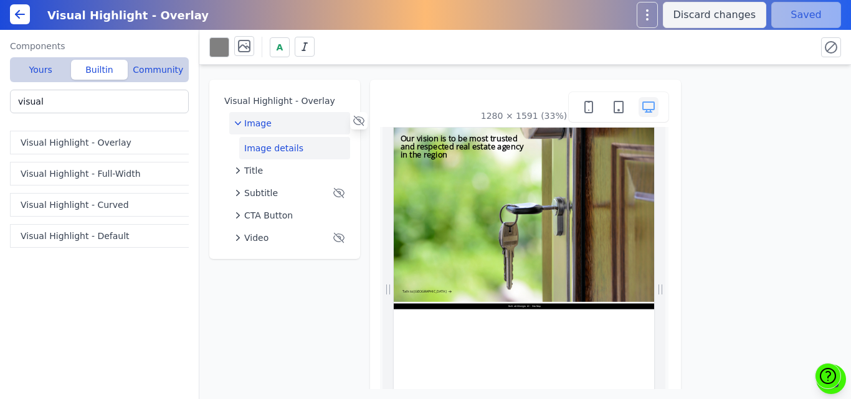
click at [293, 151] on button "Image details" at bounding box center [294, 148] width 111 height 22
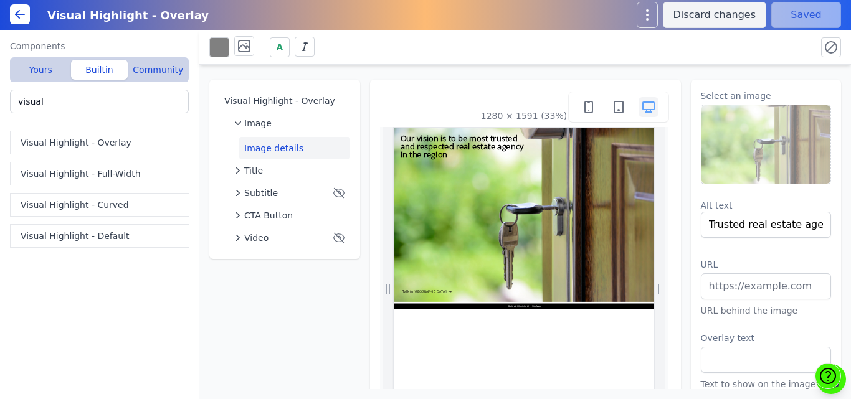
click at [765, 130] on img at bounding box center [767, 144] width 130 height 79
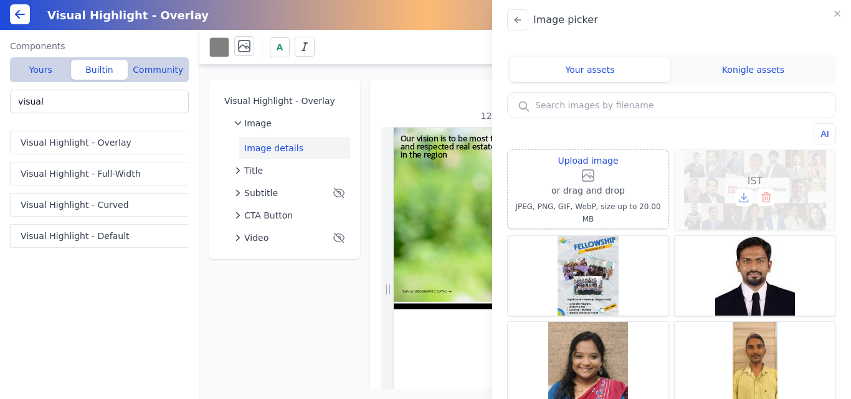
click at [697, 183] on div "IST" at bounding box center [755, 190] width 161 height 80
type input "IST"
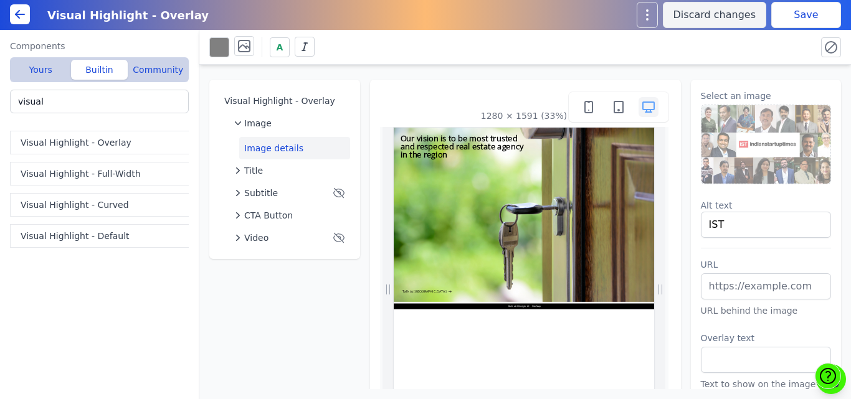
click at [790, 18] on button "Save" at bounding box center [806, 15] width 70 height 26
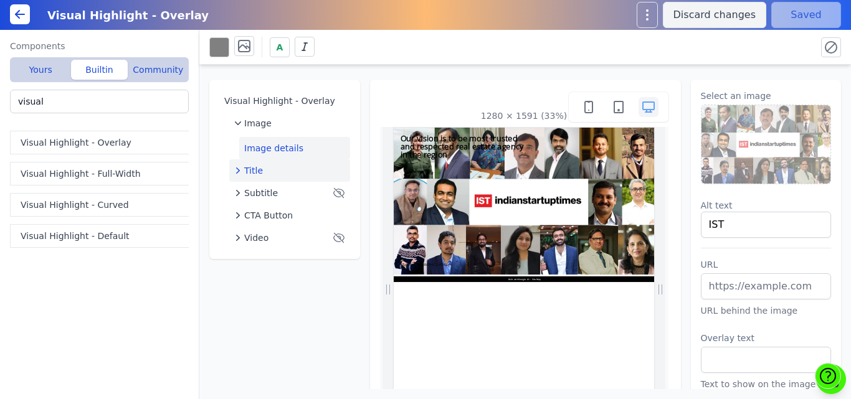
click at [278, 173] on div "Title" at bounding box center [289, 171] width 111 height 12
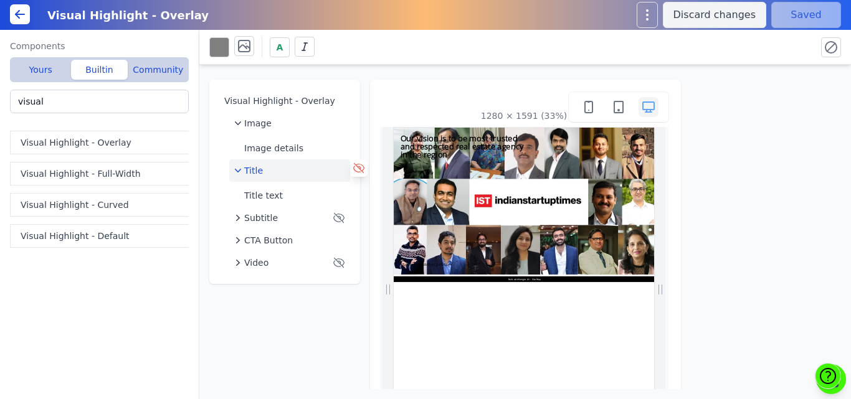
click at [360, 167] on icon at bounding box center [359, 168] width 12 height 12
click at [808, 15] on button "Save" at bounding box center [806, 15] width 70 height 26
click at [260, 171] on span "Title" at bounding box center [253, 171] width 19 height 12
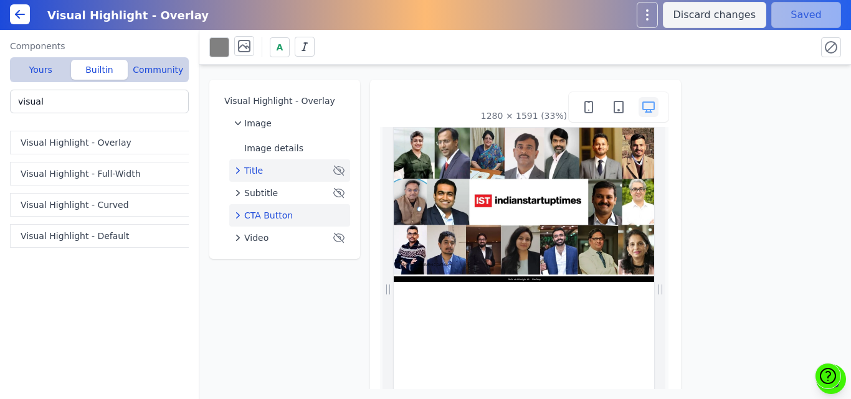
click at [264, 218] on span "CTA Button" at bounding box center [268, 215] width 49 height 12
click at [353, 213] on icon at bounding box center [359, 213] width 12 height 12
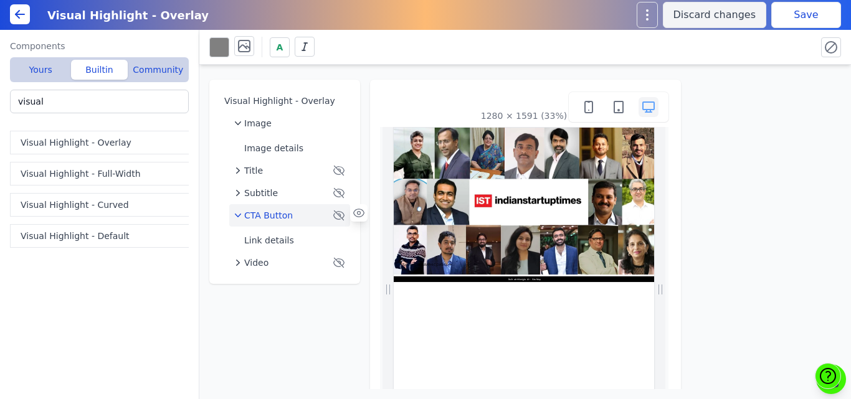
click at [789, 10] on button "Save" at bounding box center [806, 15] width 70 height 26
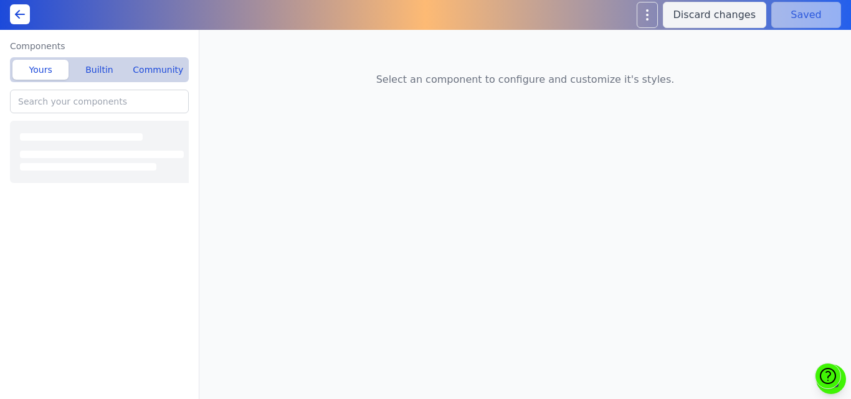
type input "IR Website - Company Info: Page hero"
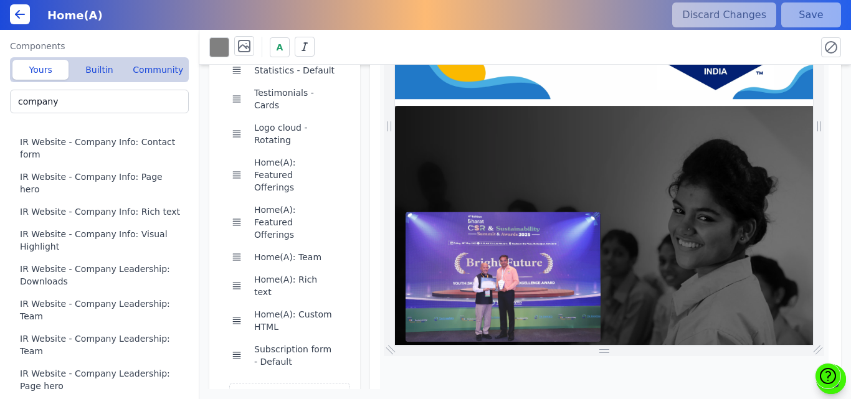
scroll to position [0, 614]
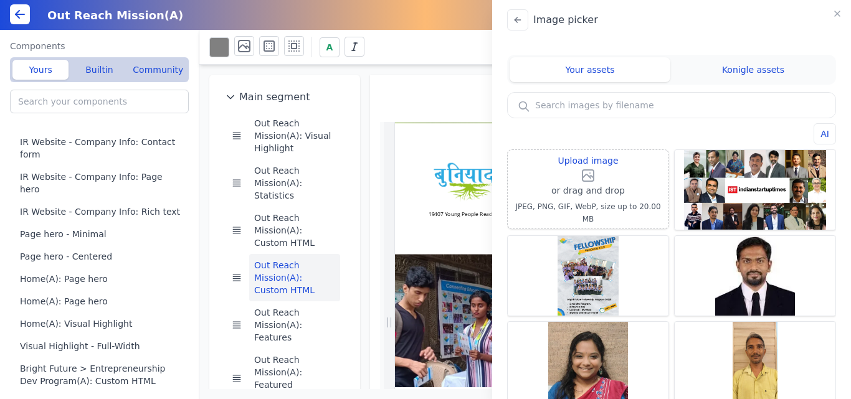
scroll to position [1, 0]
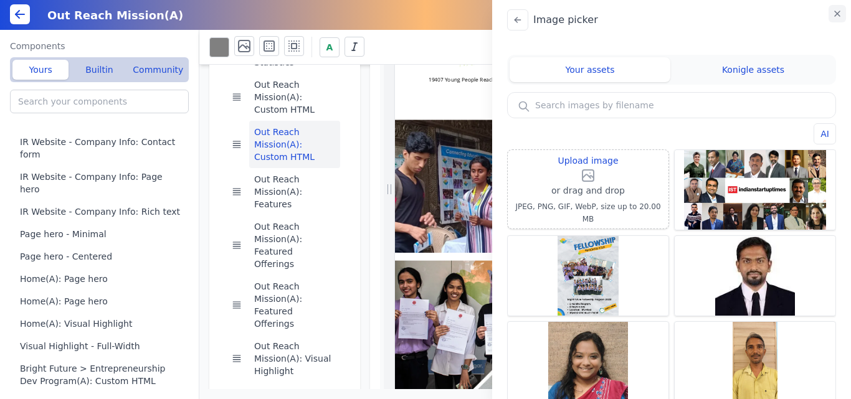
click at [836, 12] on icon "button" at bounding box center [837, 14] width 10 height 10
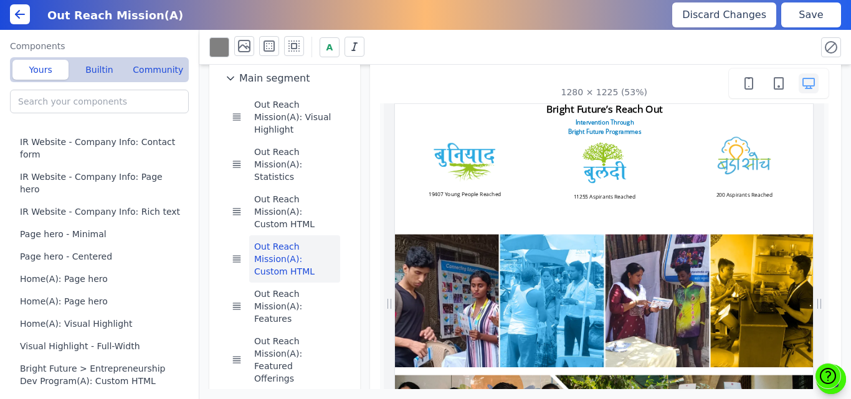
scroll to position [3, 0]
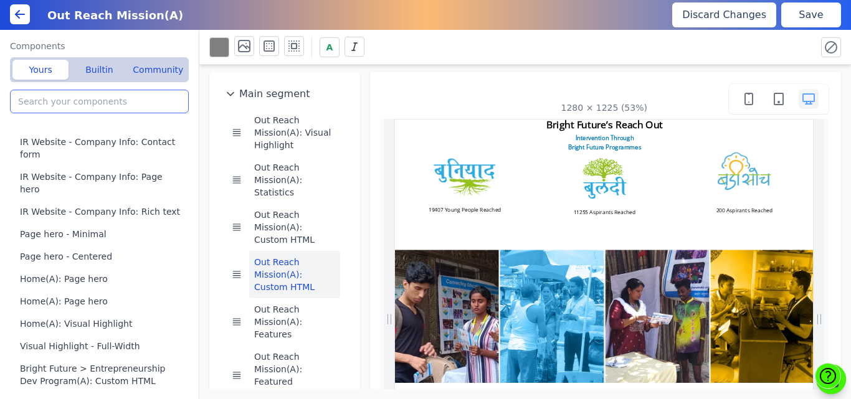
click at [102, 99] on input "search" at bounding box center [99, 102] width 179 height 24
type input "page"
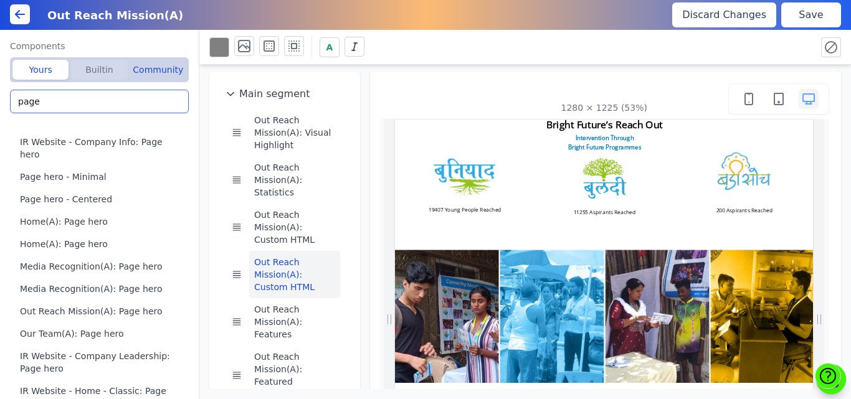
click at [99, 72] on button "Builtin" at bounding box center [99, 70] width 56 height 20
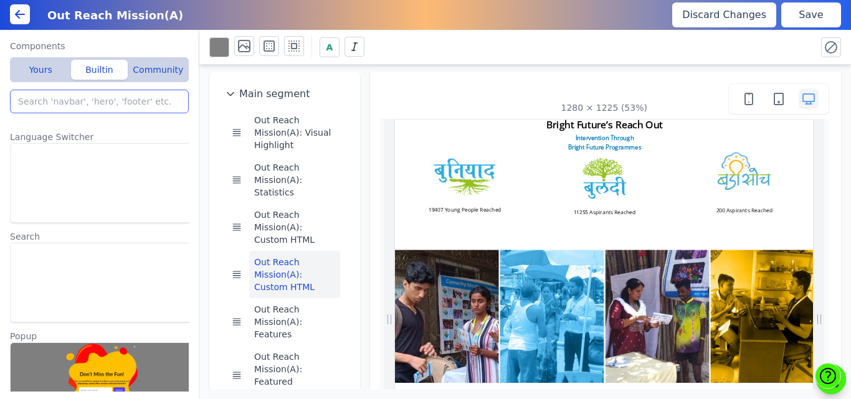
click at [85, 100] on input "search" at bounding box center [99, 102] width 179 height 24
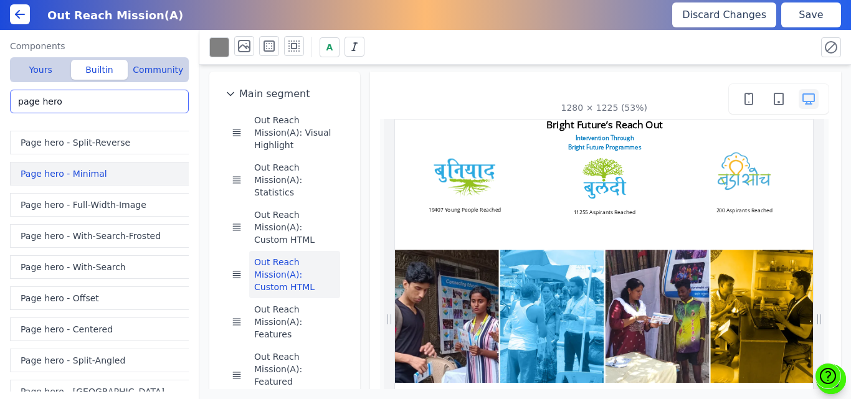
type input "page hero"
click at [87, 168] on button "Page hero - Minimal" at bounding box center [102, 174] width 184 height 24
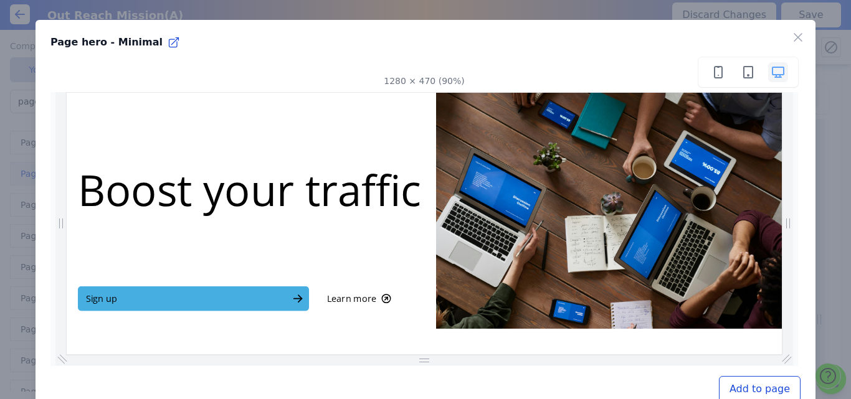
scroll to position [0, 0]
click at [794, 37] on icon "button" at bounding box center [797, 37] width 7 height 7
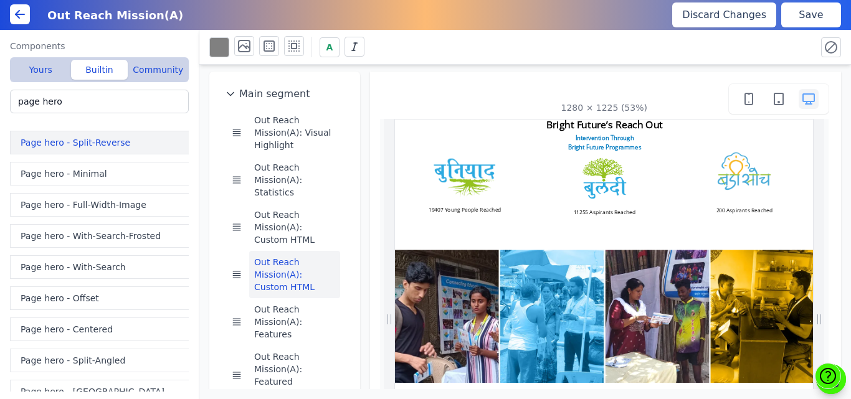
click at [97, 147] on button "Page hero - Split-Reverse" at bounding box center [102, 143] width 184 height 24
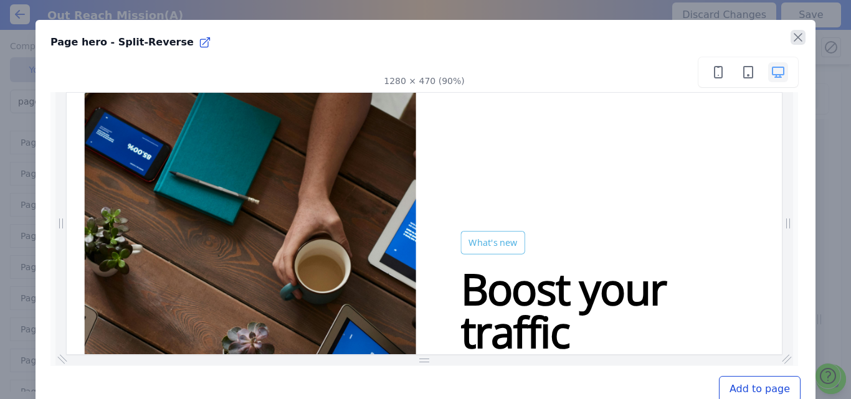
click at [791, 40] on icon "button" at bounding box center [798, 37] width 15 height 15
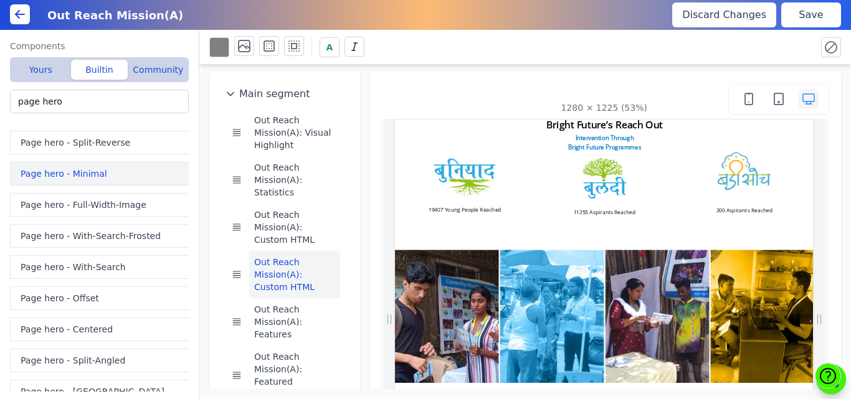
click at [72, 164] on button "Page hero - Minimal" at bounding box center [102, 174] width 184 height 24
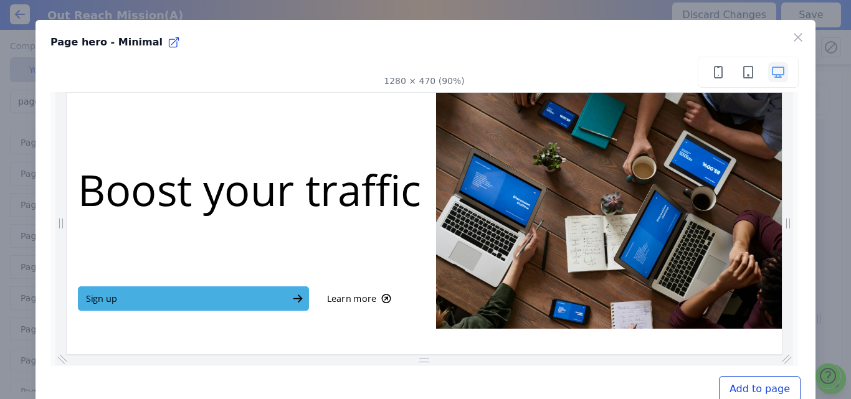
click at [736, 394] on button "Add to page" at bounding box center [760, 389] width 82 height 26
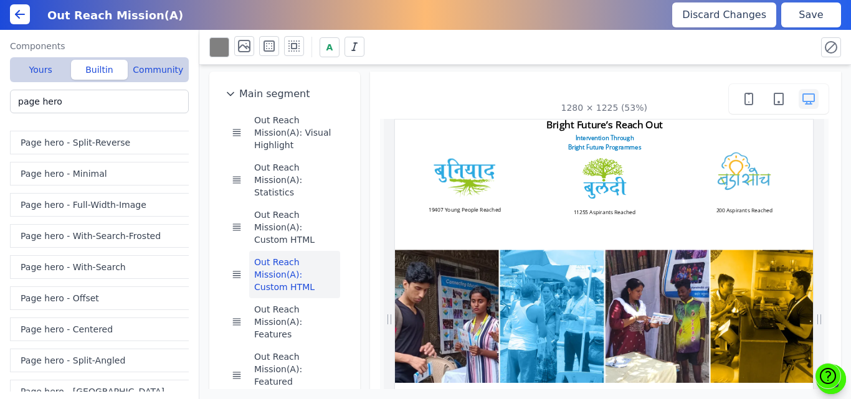
scroll to position [203, 0]
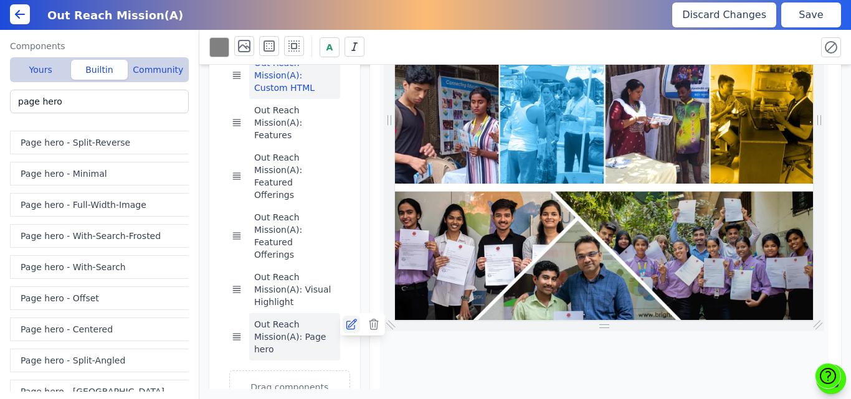
click at [345, 318] on icon at bounding box center [351, 324] width 12 height 12
click at [370, 320] on icon at bounding box center [374, 325] width 9 height 10
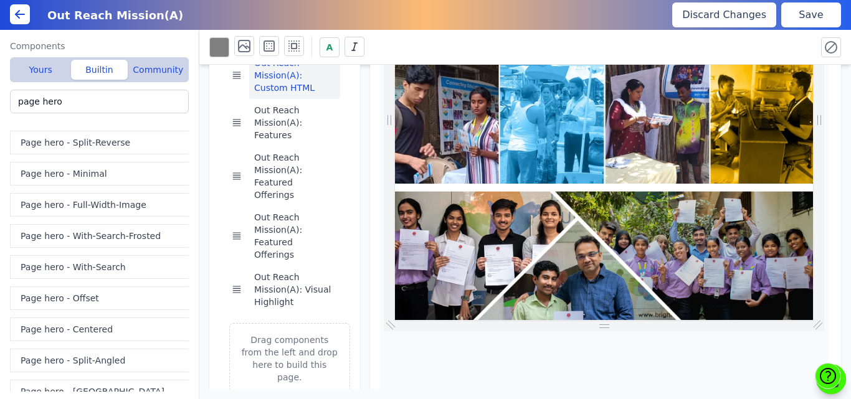
scroll to position [155, 0]
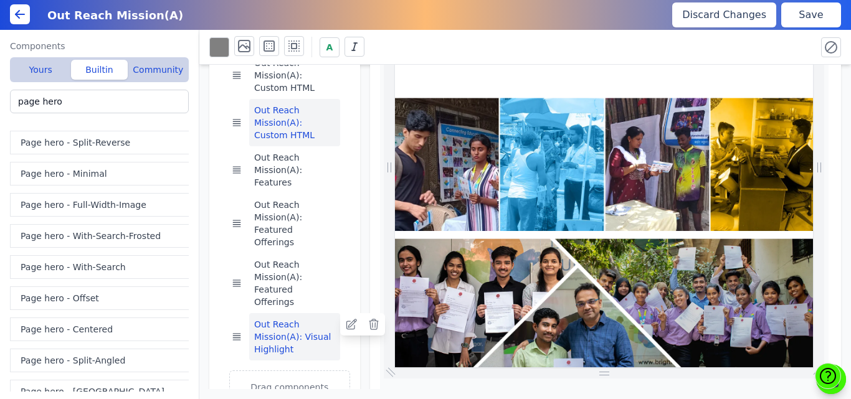
click at [309, 313] on button "Out Reach Mission(A): Visual Highlight" at bounding box center [294, 336] width 91 height 47
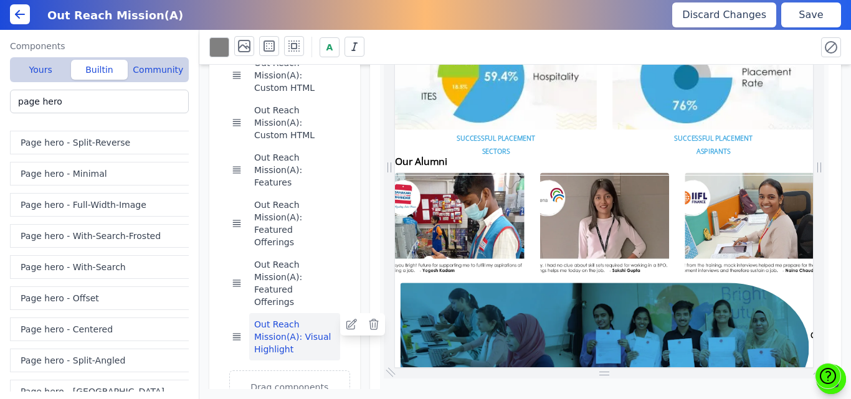
scroll to position [1266, 0]
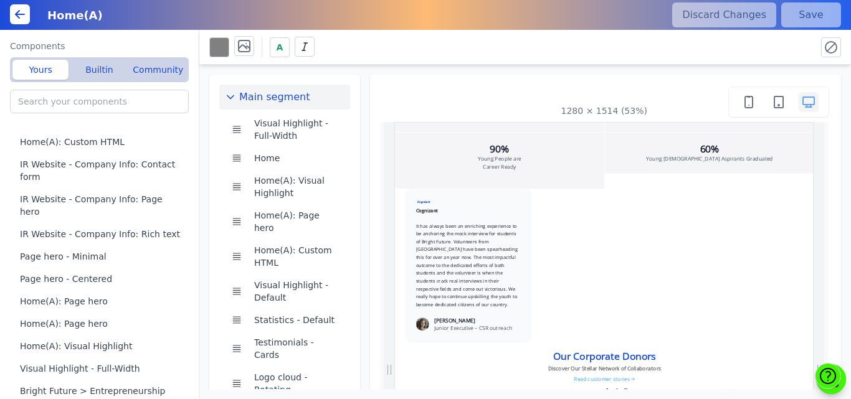
scroll to position [2024, 0]
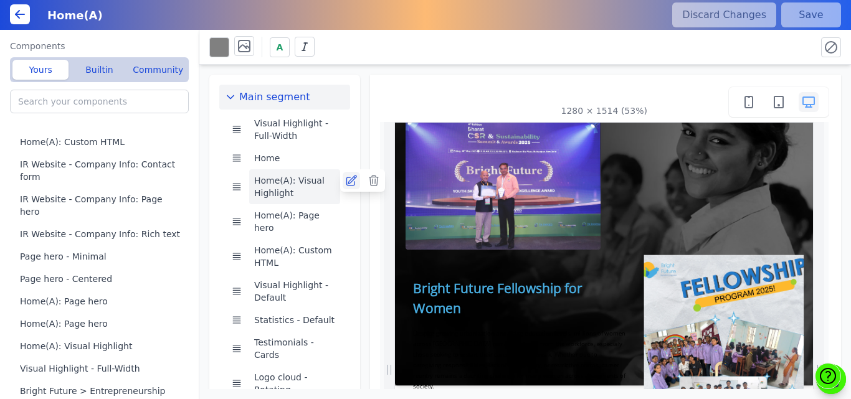
click at [345, 181] on icon at bounding box center [351, 180] width 12 height 12
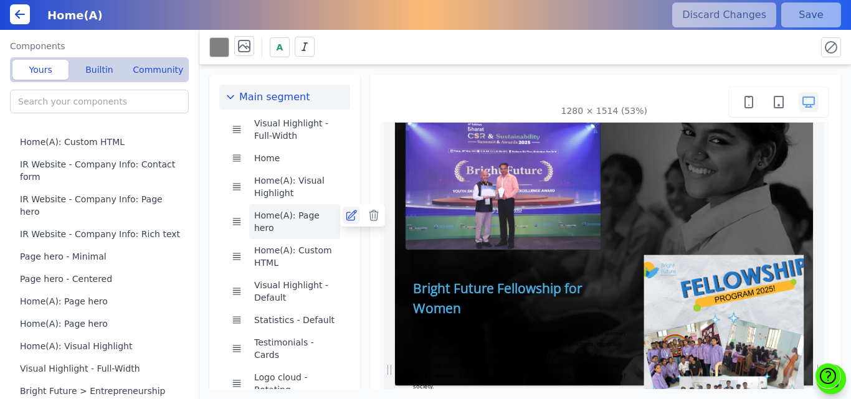
click at [345, 216] on icon at bounding box center [351, 215] width 12 height 12
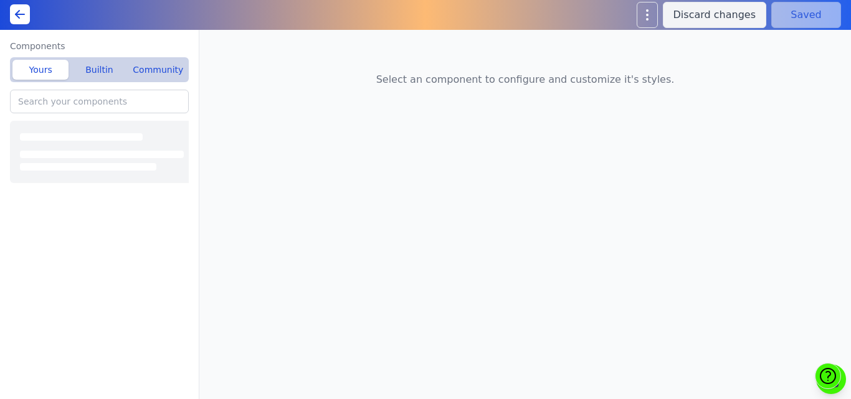
type input "Home(A): Visual Highlight"
type input "Home(A): Page hero"
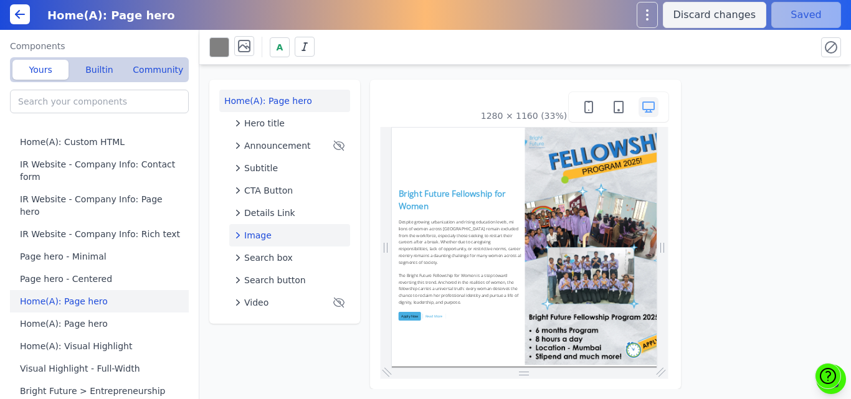
click at [264, 234] on span "Image" at bounding box center [257, 235] width 27 height 12
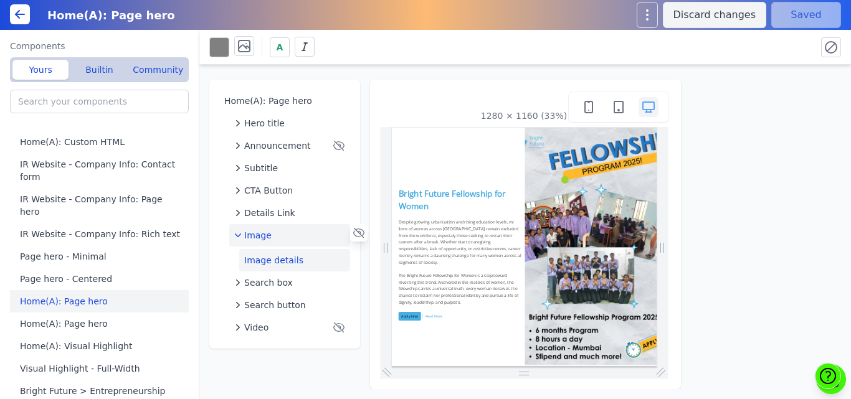
click at [281, 256] on button "Image details" at bounding box center [294, 260] width 111 height 22
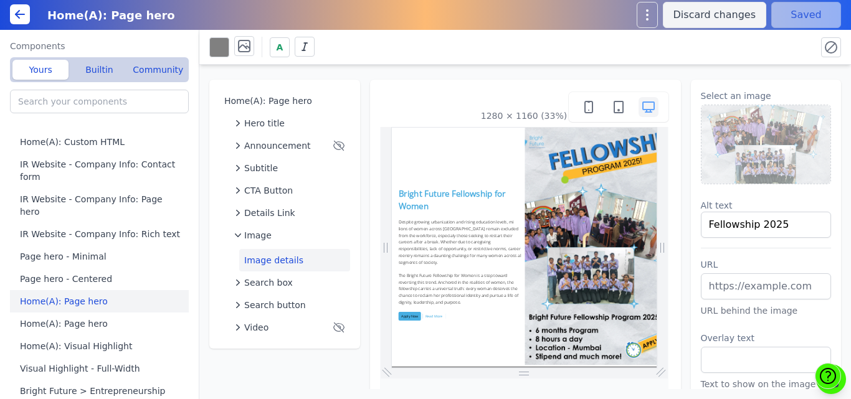
click at [784, 160] on img at bounding box center [767, 144] width 130 height 79
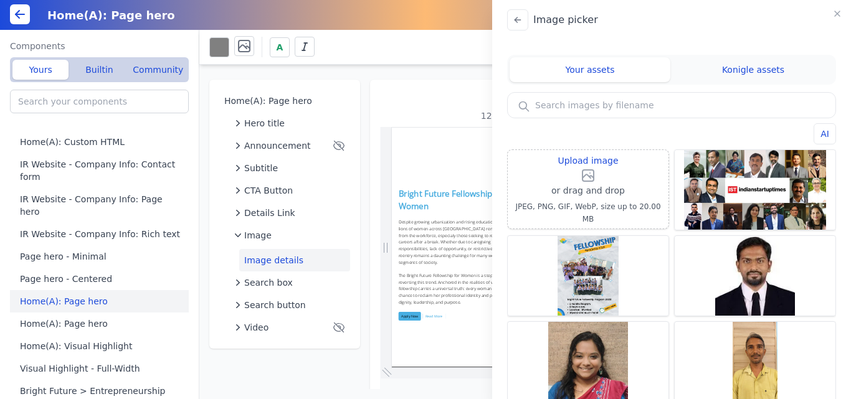
click at [0, 0] on div "IST" at bounding box center [0, 0] width 0 height 0
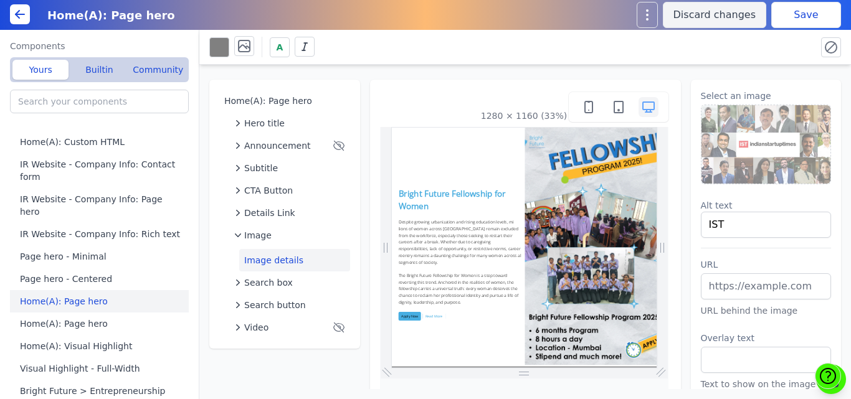
click at [831, 8] on button "Save" at bounding box center [806, 15] width 70 height 26
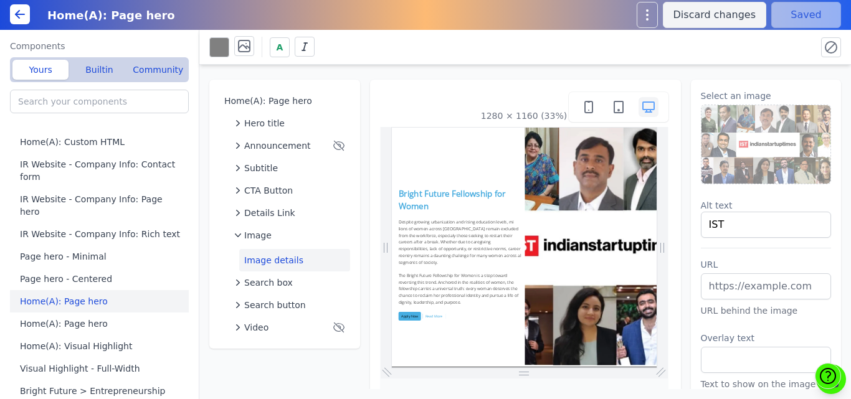
click at [748, 125] on img at bounding box center [767, 144] width 130 height 79
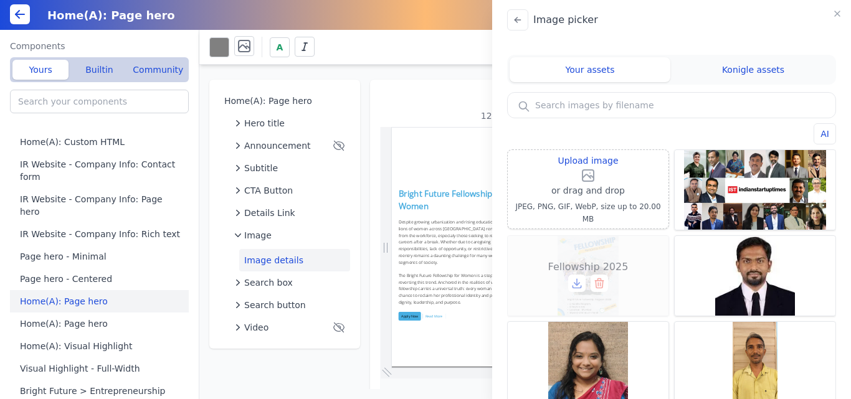
click at [555, 253] on div "Fellowship 2025" at bounding box center [588, 276] width 161 height 80
type input "Fellowship 2025"
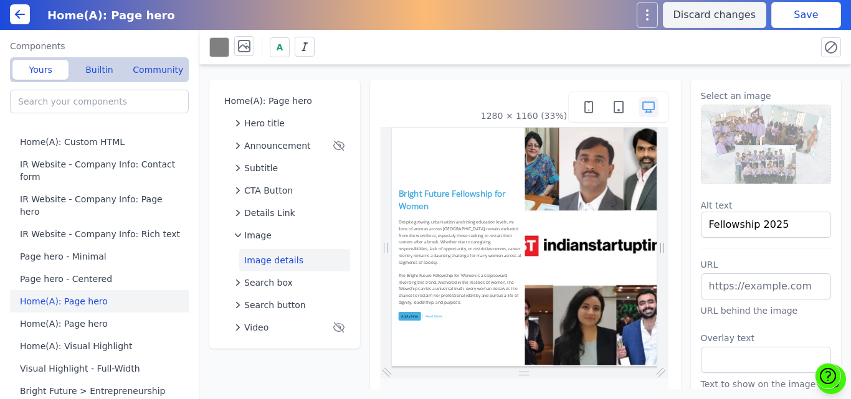
click at [791, 18] on button "Save" at bounding box center [806, 15] width 70 height 26
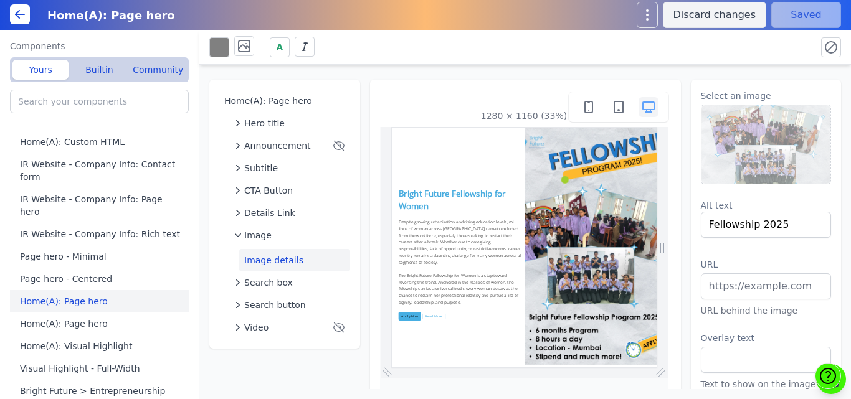
click at [357, 65] on div "Home(A): Page hero Hero title Announcement Subtitle CTA Button Details Link Ima…" at bounding box center [525, 227] width 652 height 325
click at [361, 78] on div "Home(A): Page hero Hero title Announcement Subtitle CTA Button Details Link Ima…" at bounding box center [525, 227] width 652 height 325
drag, startPoint x: 361, startPoint y: 78, endPoint x: 345, endPoint y: 103, distance: 29.9
click at [345, 103] on div "Home(A): Page hero Hero title Announcement Subtitle CTA Button Details Link Ima…" at bounding box center [525, 227] width 652 height 325
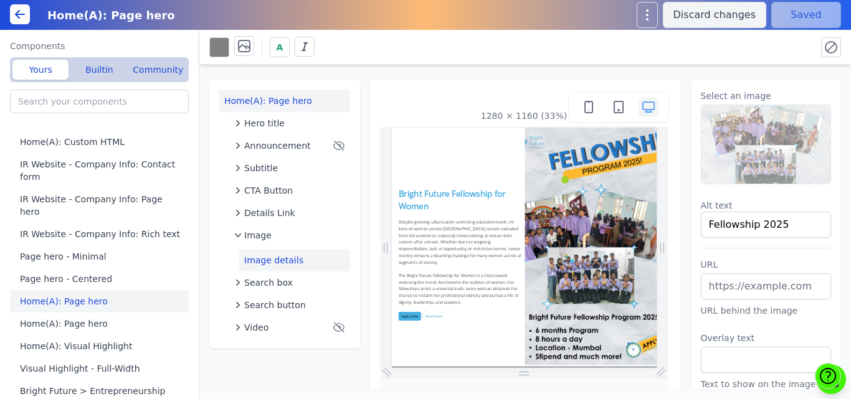
click at [345, 103] on button "Home(A): Page hero" at bounding box center [284, 101] width 131 height 22
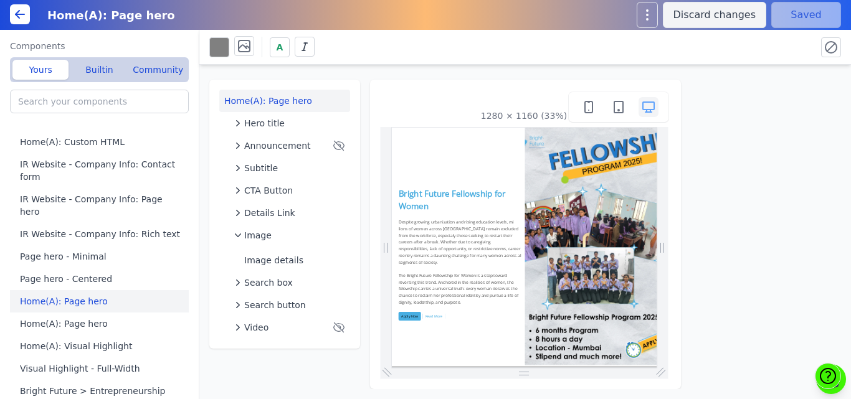
click at [368, 77] on div "Home(A): Page hero Hero title Announcement Subtitle CTA Button Details Link Ima…" at bounding box center [525, 227] width 652 height 325
click at [72, 313] on button "Home(A): Page hero" at bounding box center [102, 324] width 184 height 22
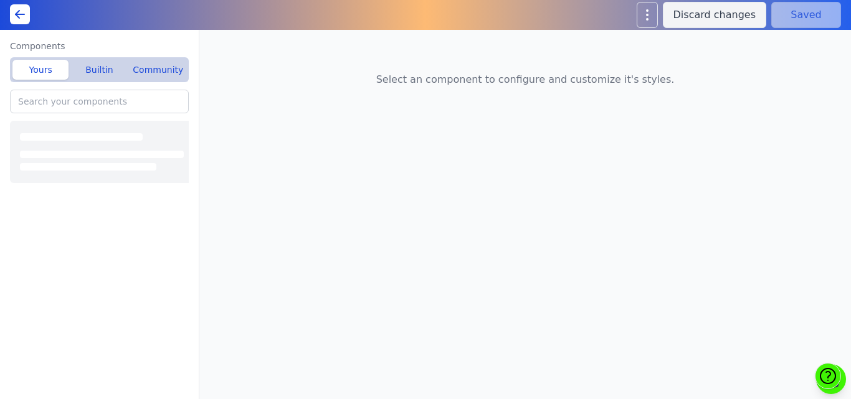
type input "Out Reach Mission(A): Page hero"
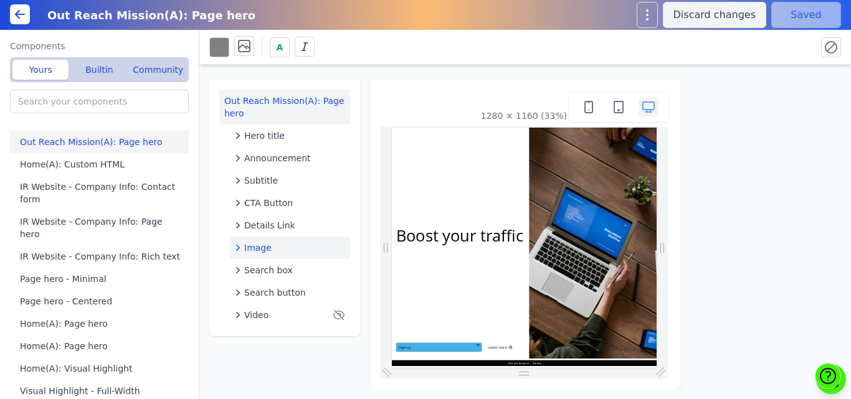
click at [260, 242] on span "Image" at bounding box center [257, 248] width 27 height 12
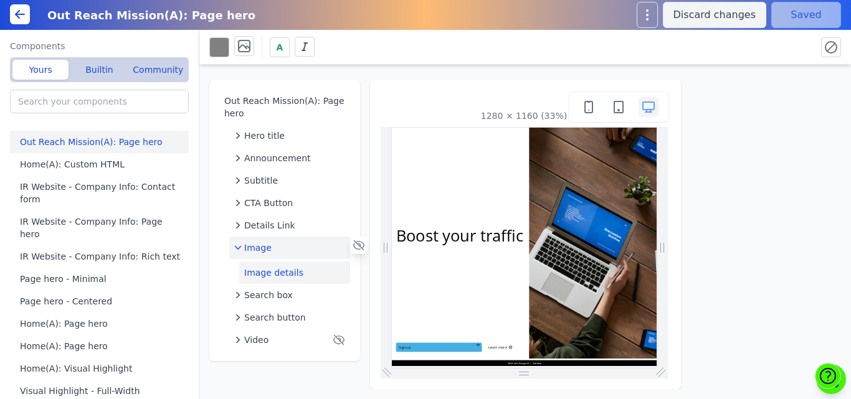
click at [274, 270] on button "Image details" at bounding box center [294, 273] width 111 height 22
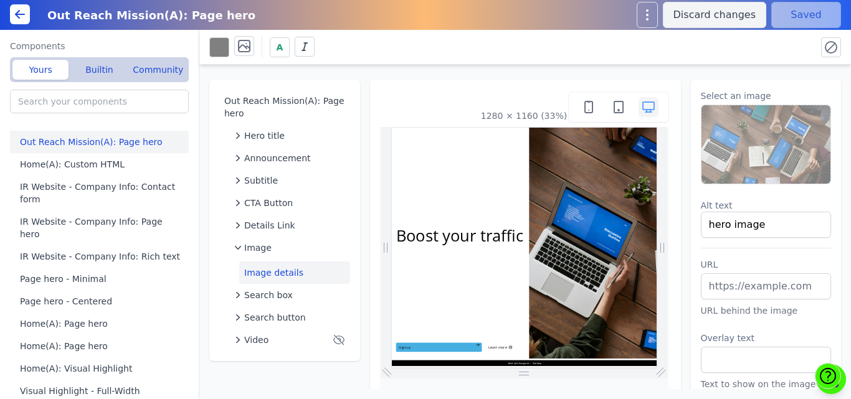
click at [780, 146] on img at bounding box center [767, 144] width 130 height 79
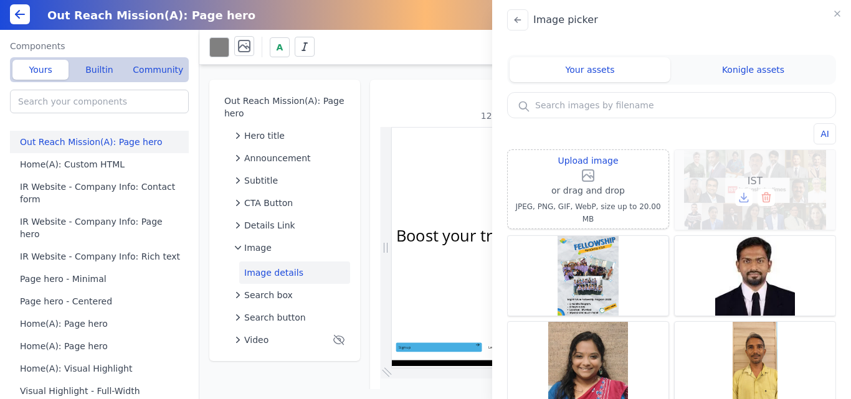
click at [688, 186] on div "IST" at bounding box center [755, 190] width 161 height 80
type input "IST"
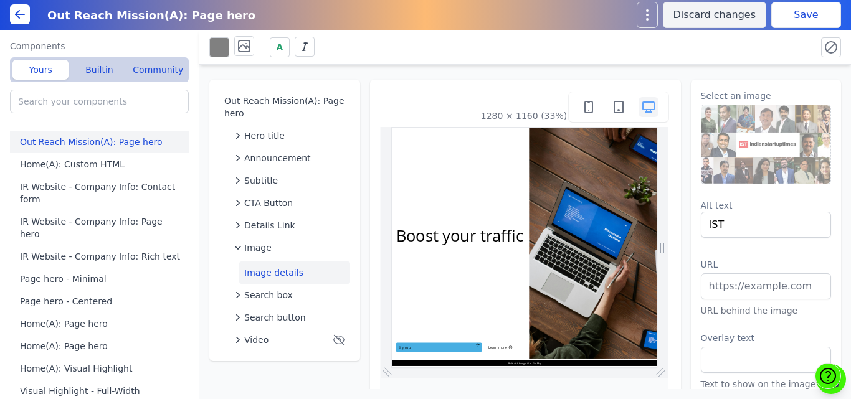
click at [793, 17] on button "Save" at bounding box center [806, 15] width 70 height 26
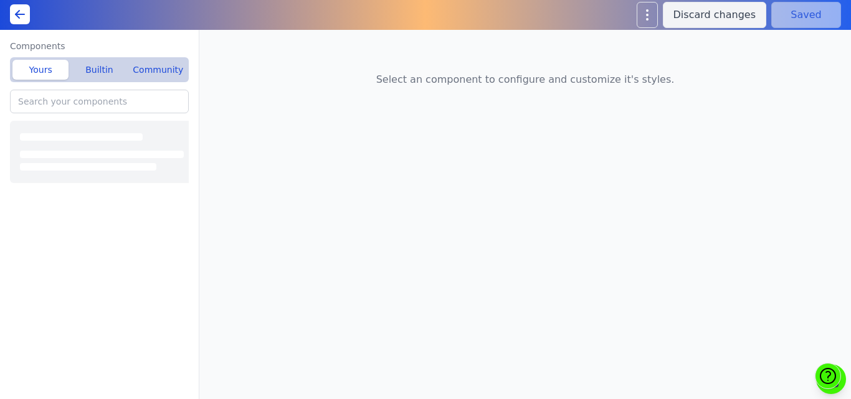
type input "Visual Highlight - Overlay"
